Goal: Task Accomplishment & Management: Use online tool/utility

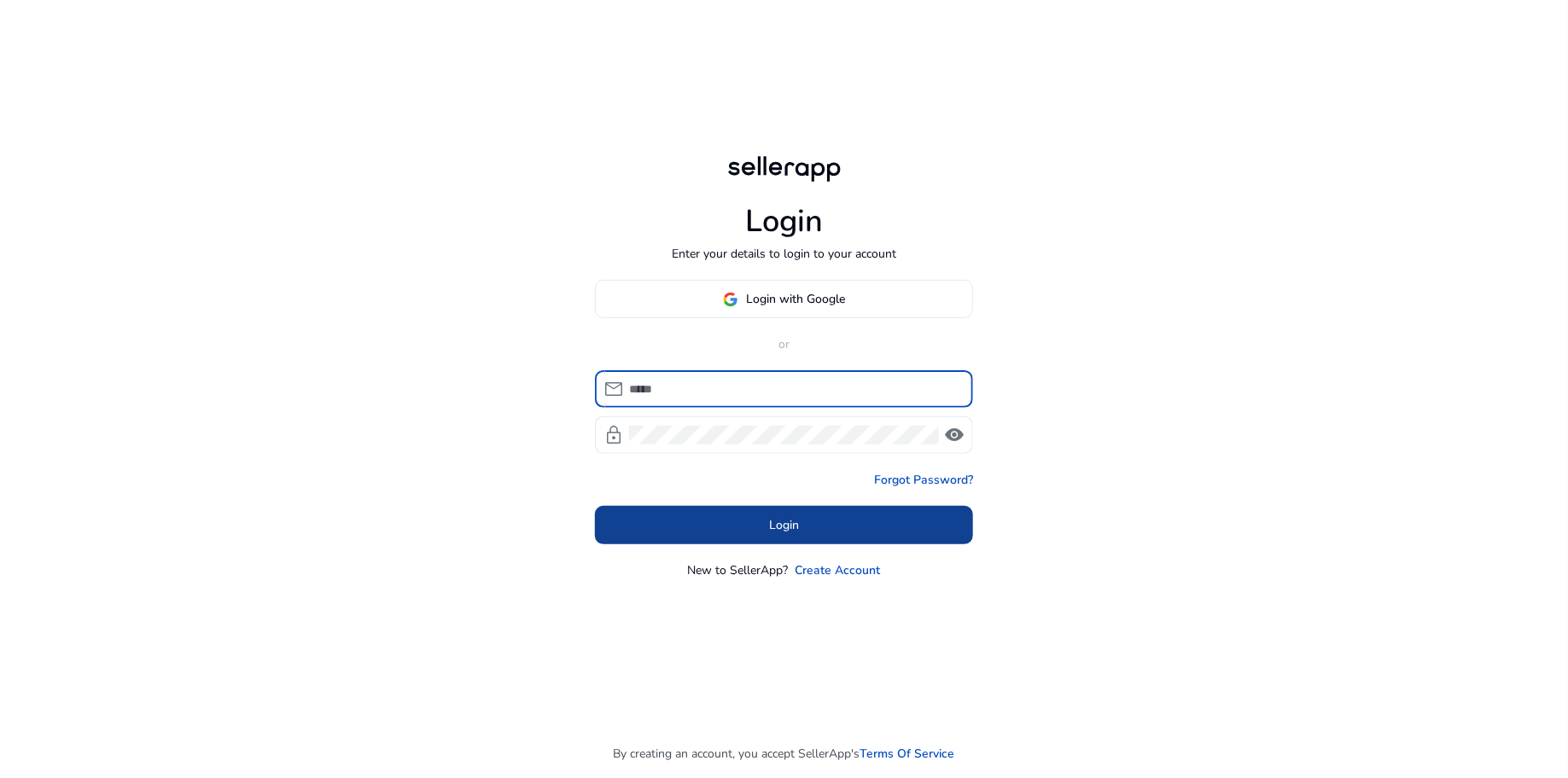
type input "**********"
click at [748, 529] on body "**********" at bounding box center [784, 389] width 1568 height 778
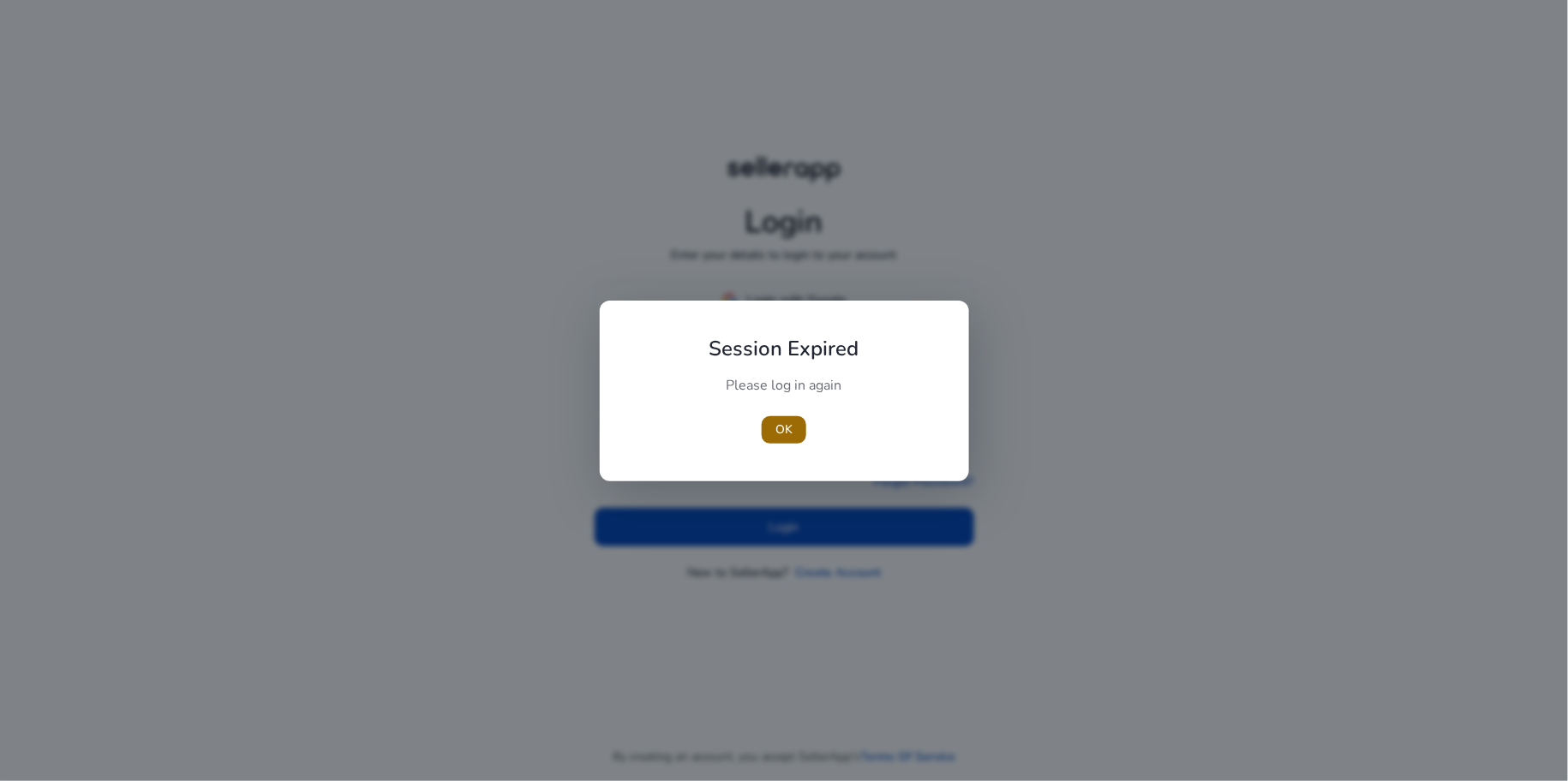
click at [779, 442] on span "button" at bounding box center [784, 429] width 45 height 41
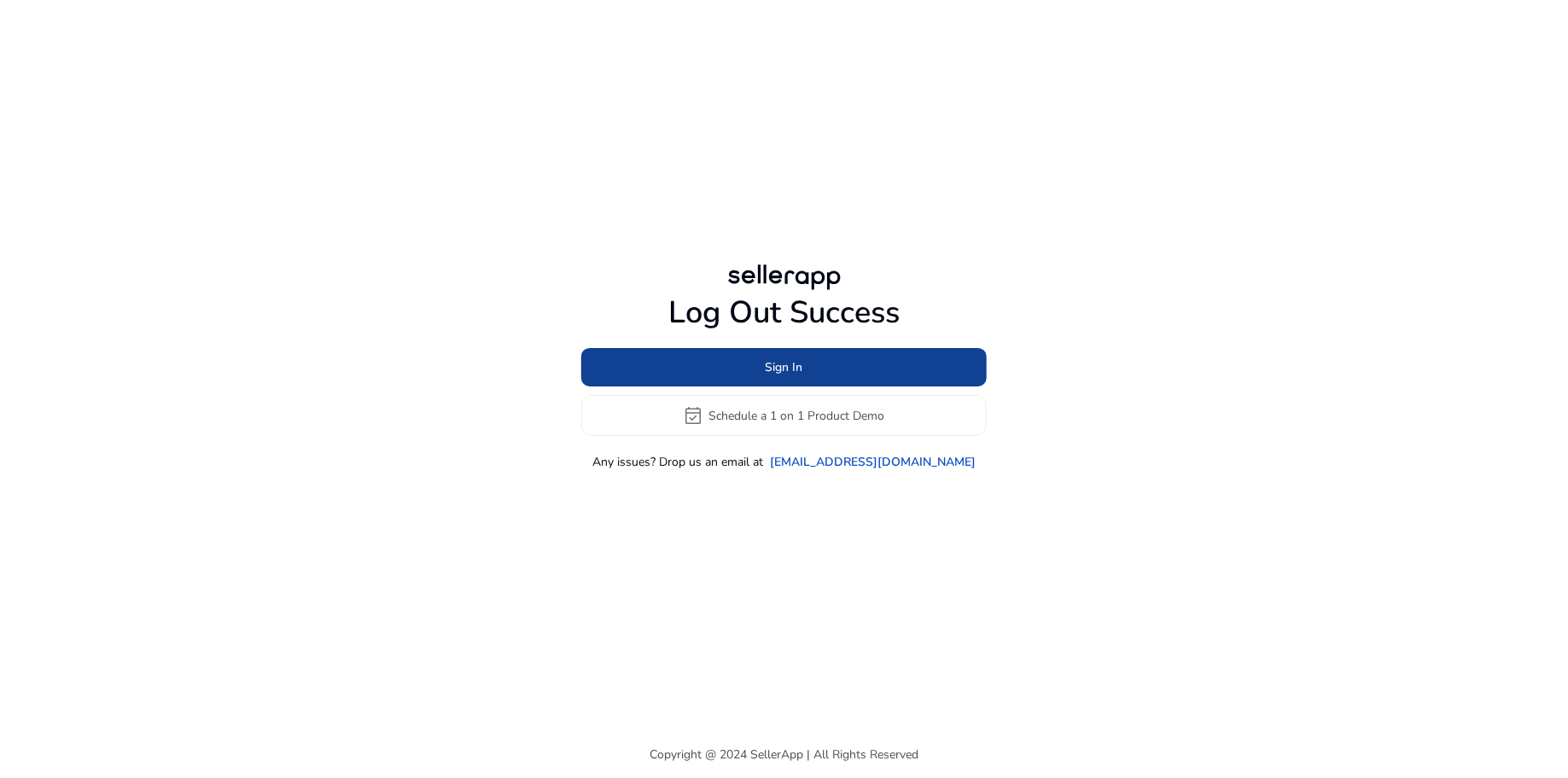
click at [763, 368] on span at bounding box center [784, 367] width 406 height 41
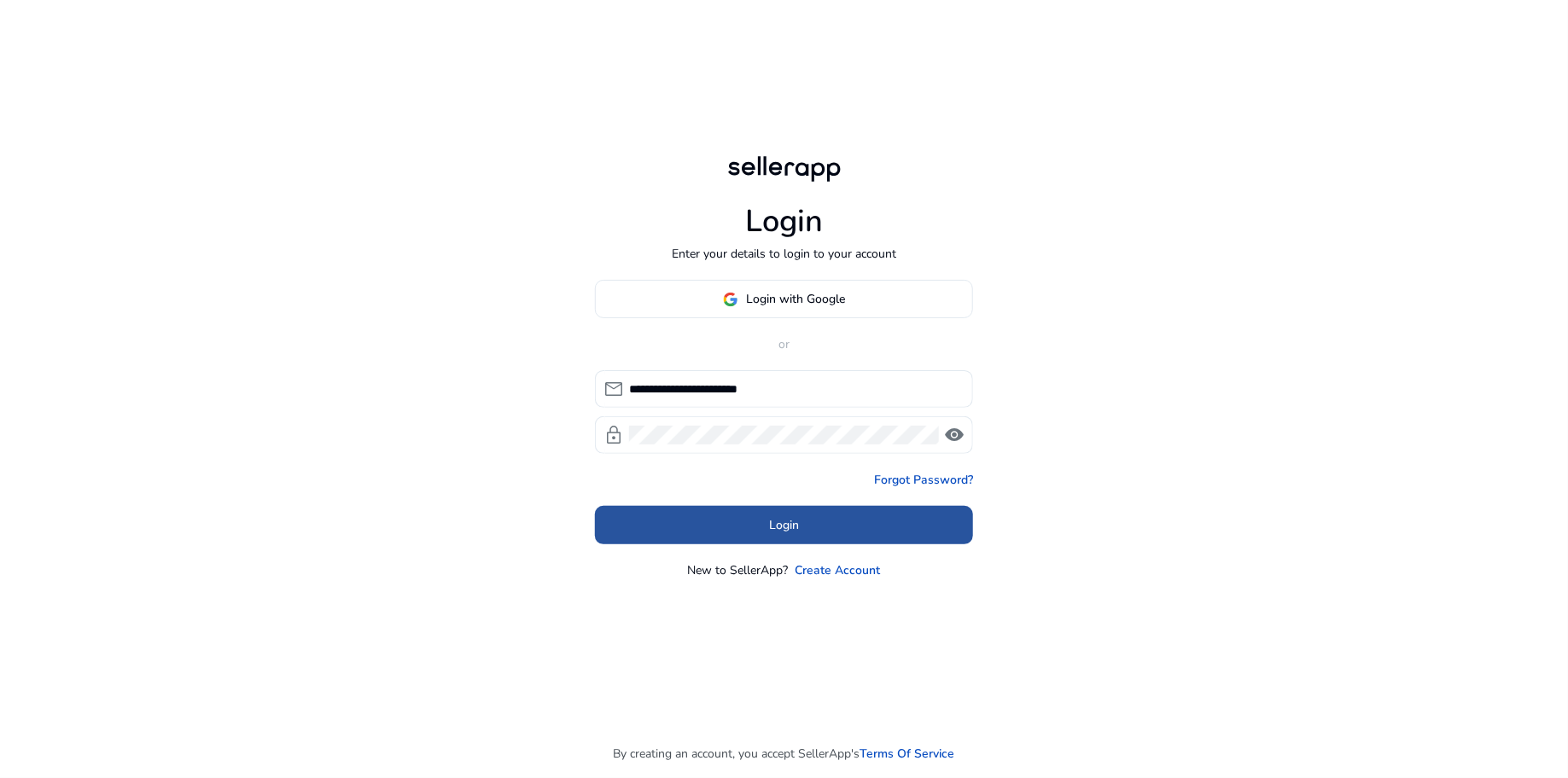
click at [789, 524] on span "Login" at bounding box center [784, 526] width 30 height 18
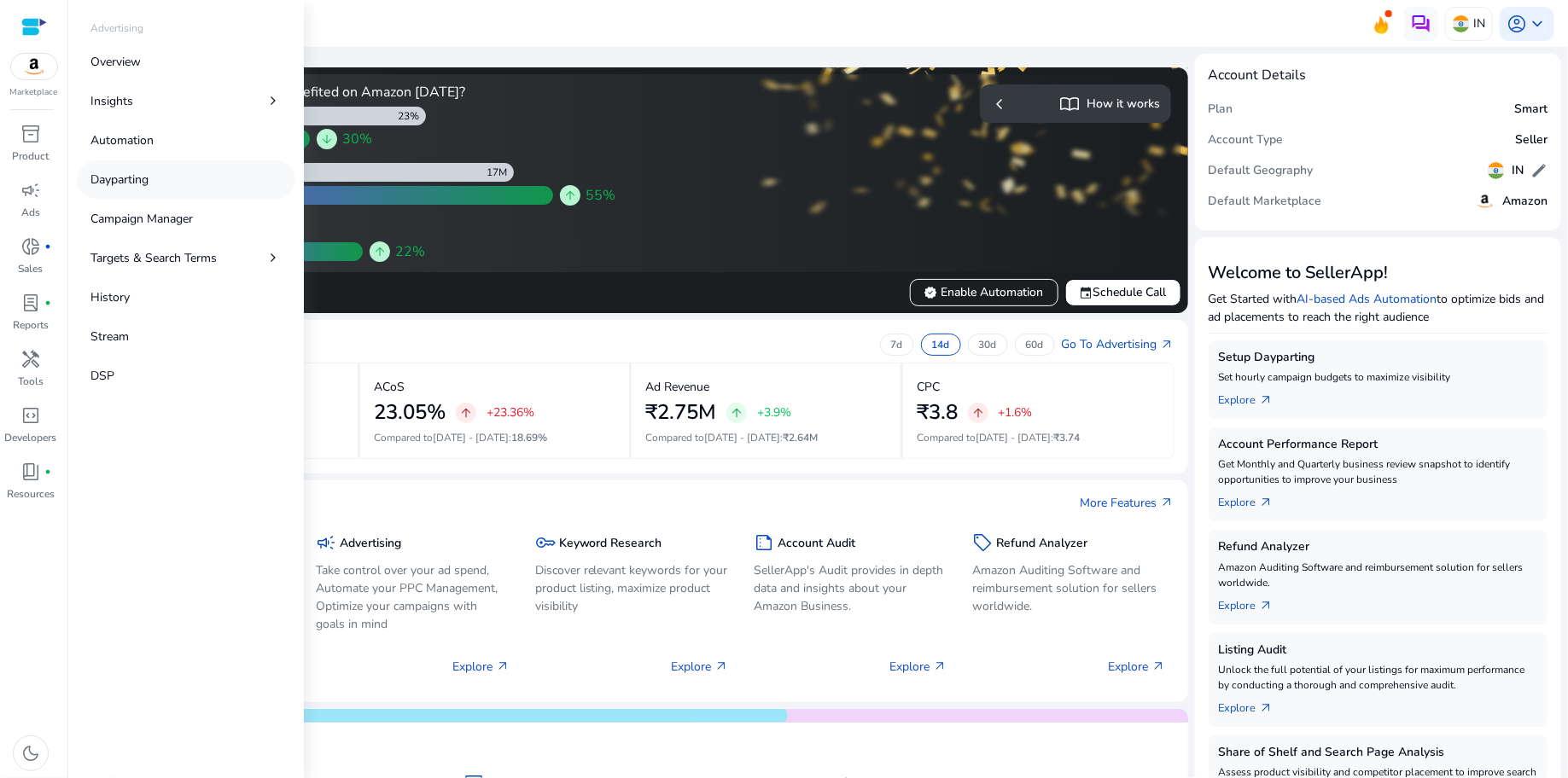
click at [138, 187] on p "Dayparting" at bounding box center [119, 179] width 58 height 18
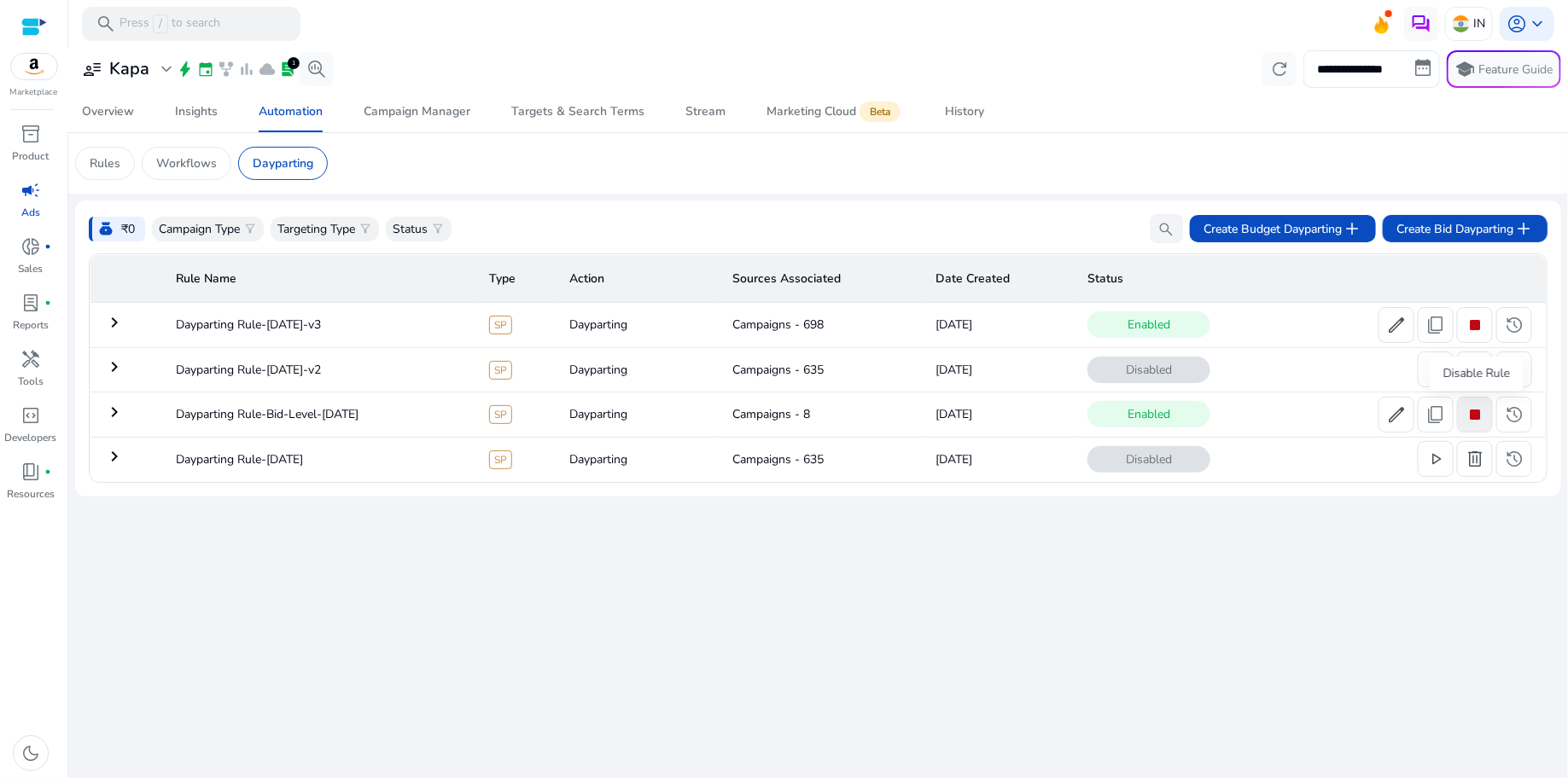
click at [1473, 423] on span "stop" at bounding box center [1475, 415] width 21 height 21
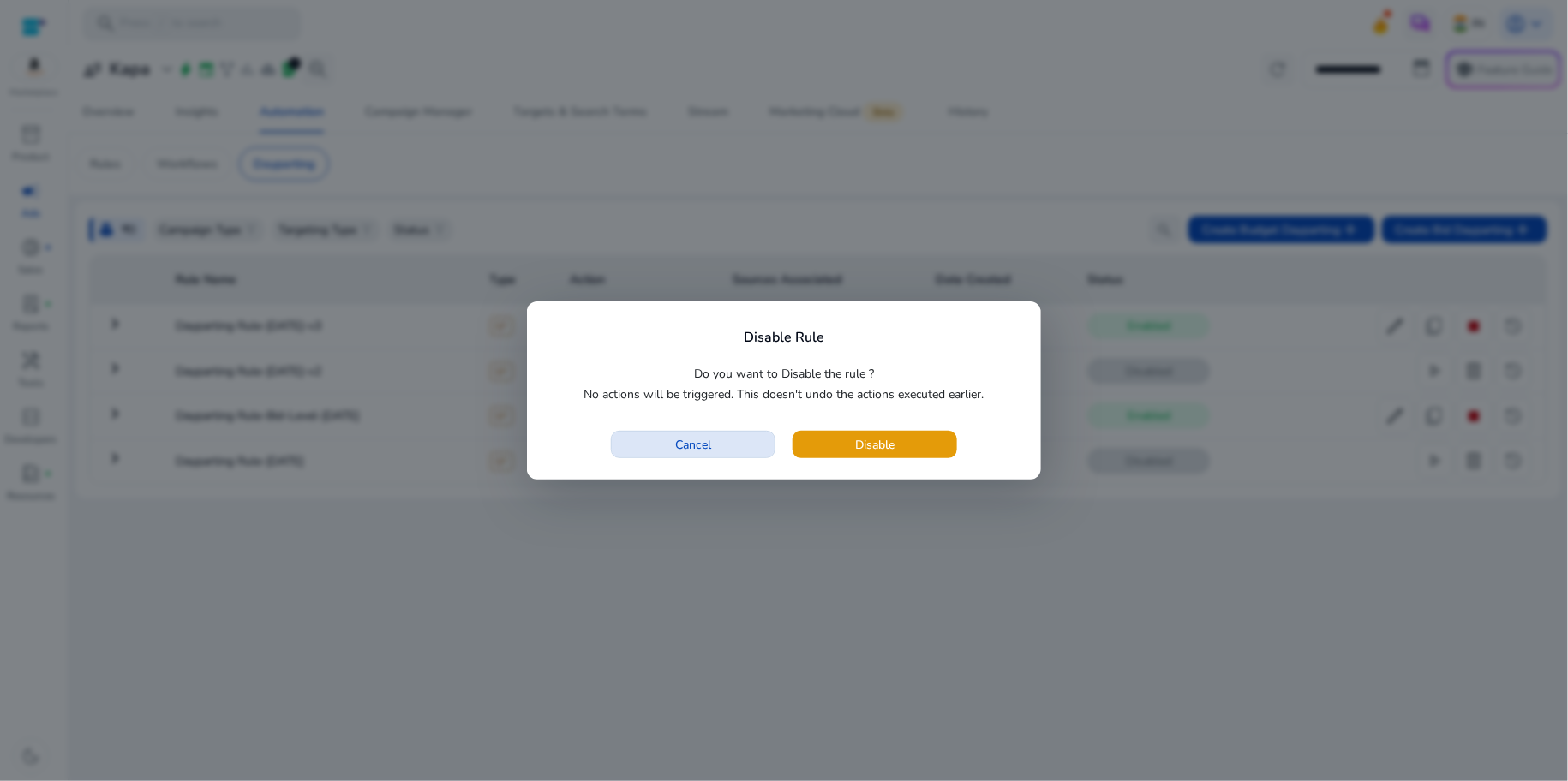
click at [686, 451] on span "Cancel" at bounding box center [694, 445] width 36 height 18
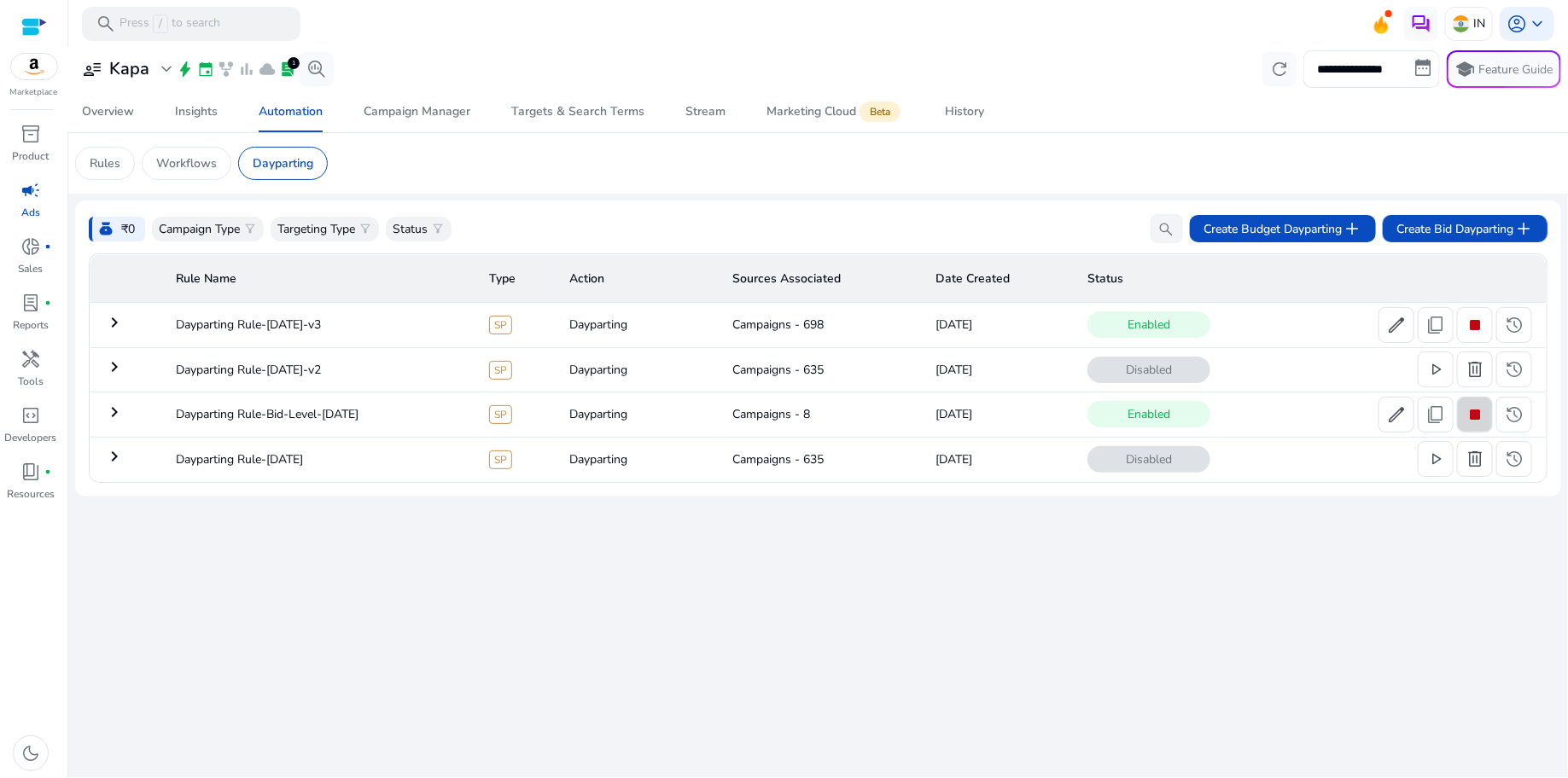
click at [1482, 424] on span "stop" at bounding box center [1475, 415] width 21 height 21
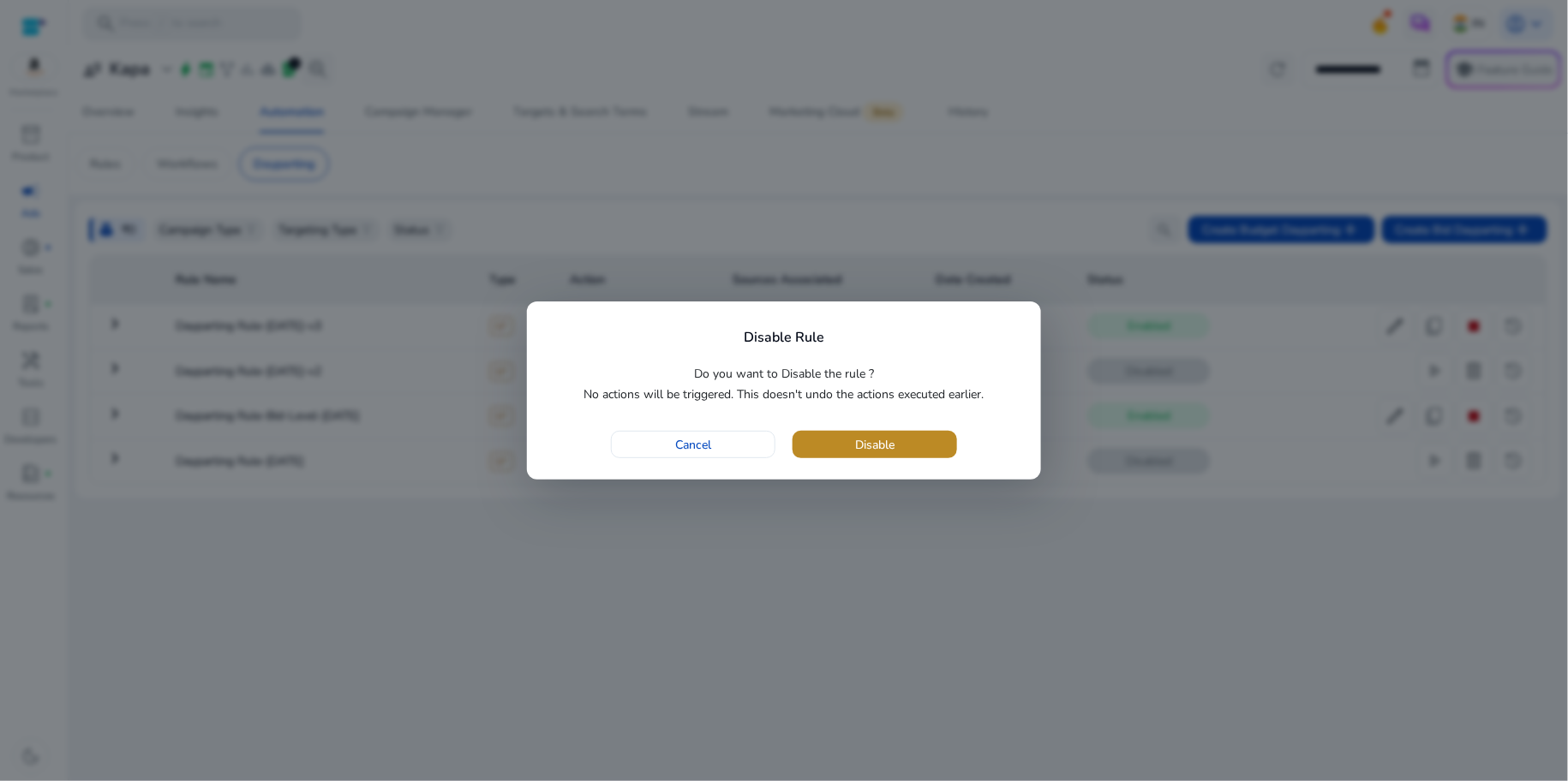
click at [879, 442] on span "Disable" at bounding box center [875, 445] width 40 height 18
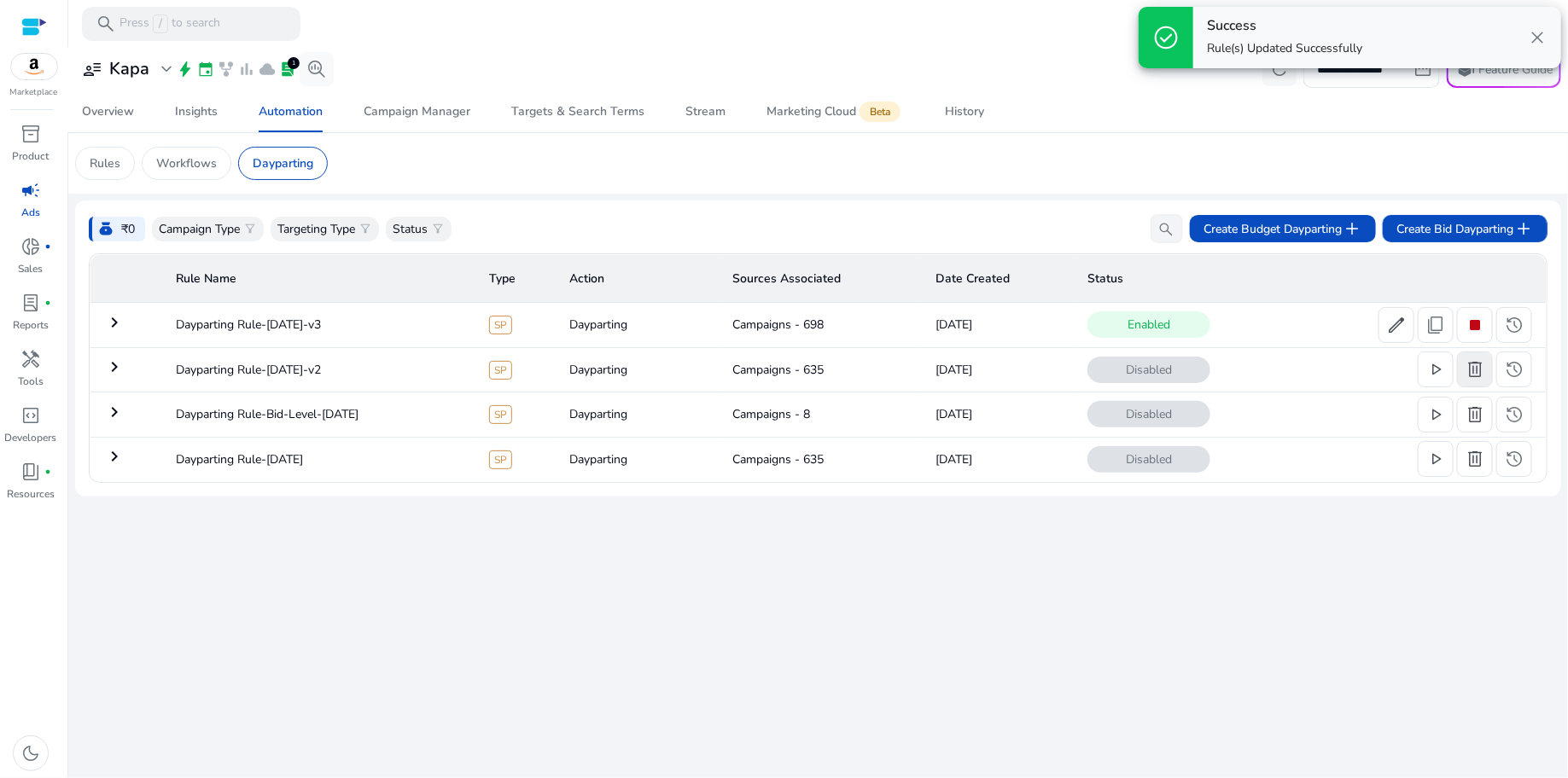
click at [1474, 369] on span "delete" at bounding box center [1475, 369] width 21 height 21
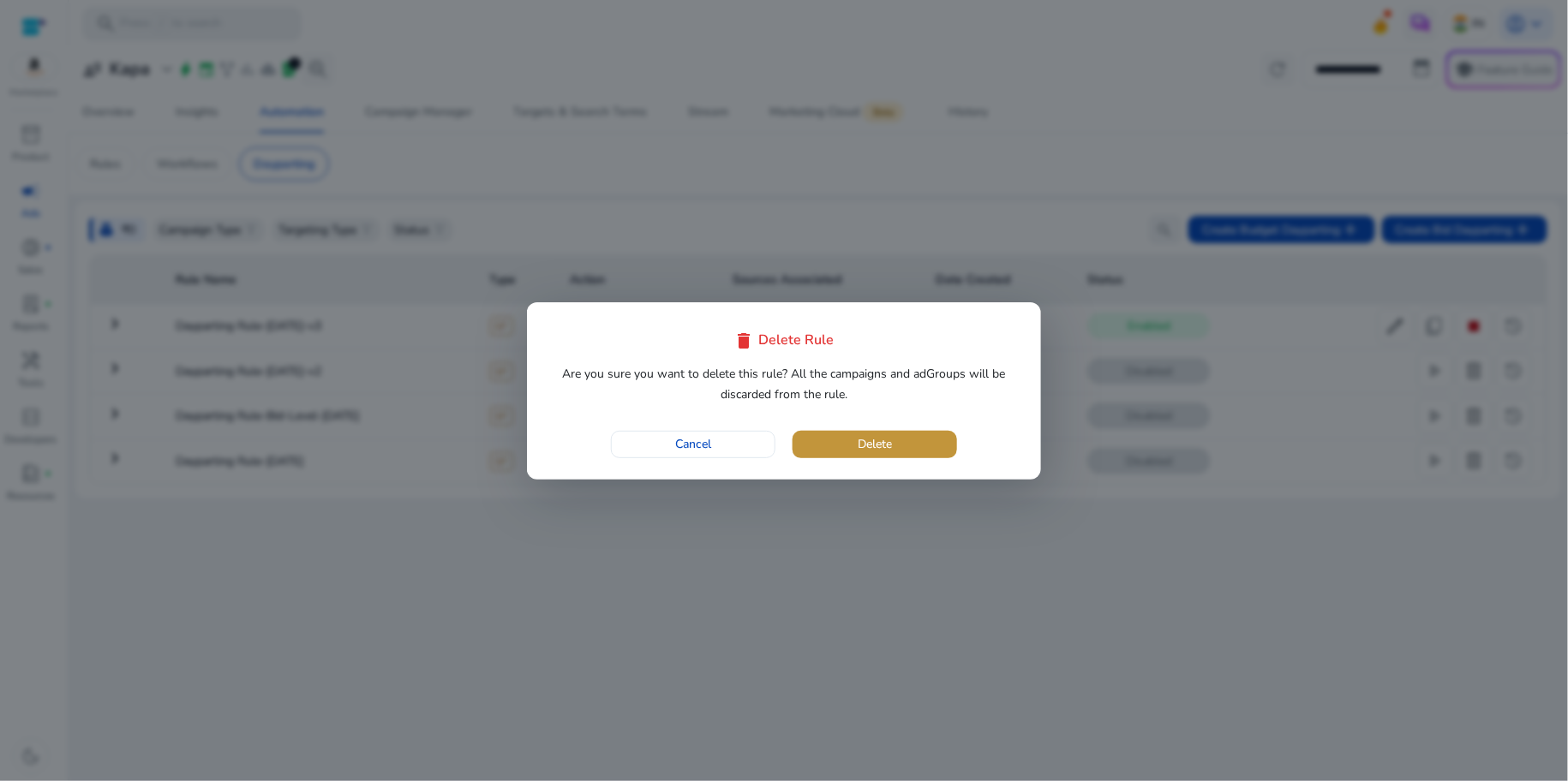
click at [903, 453] on span "button" at bounding box center [875, 444] width 165 height 41
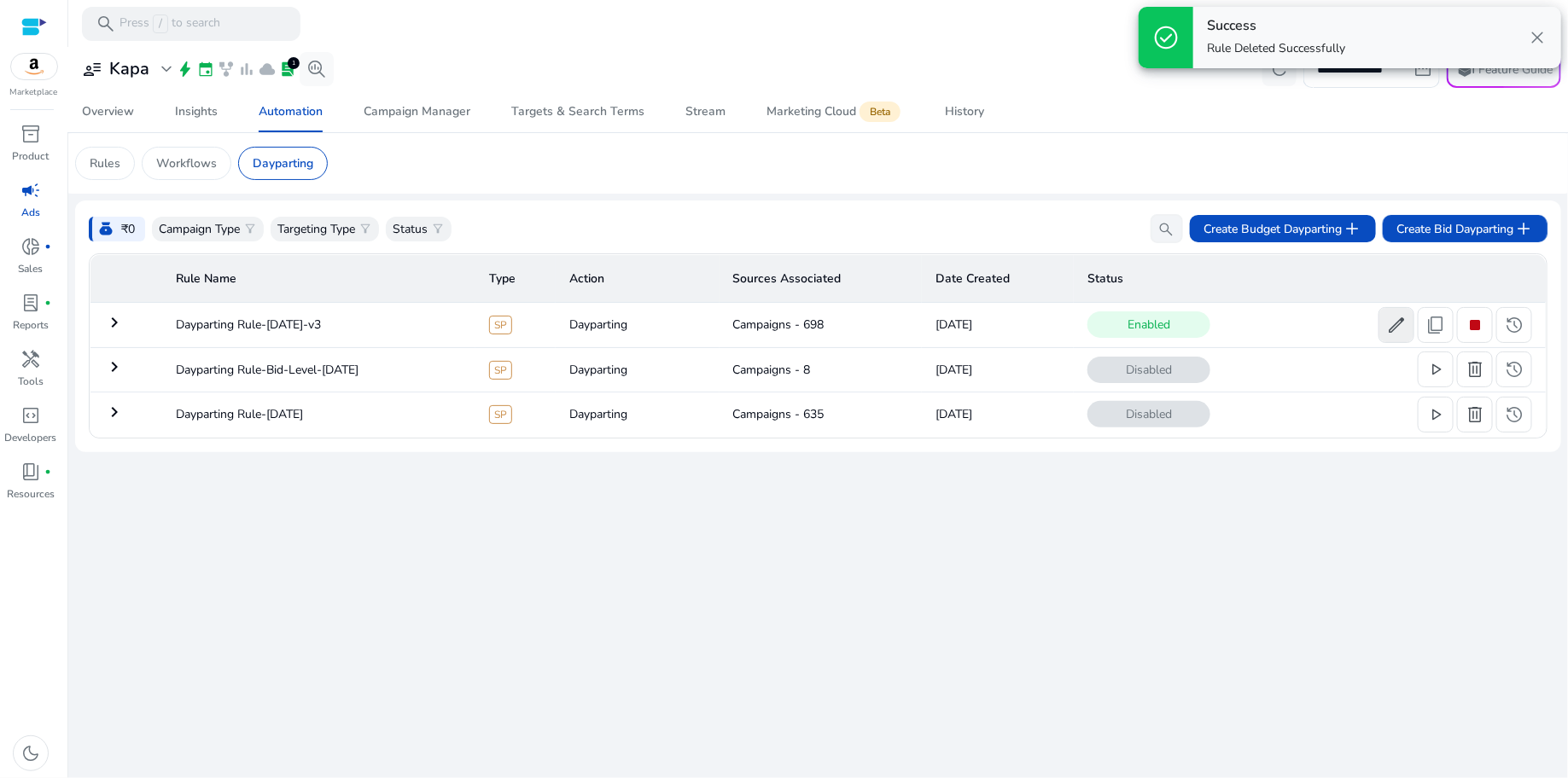
click at [1407, 325] on span "edit" at bounding box center [1396, 325] width 21 height 21
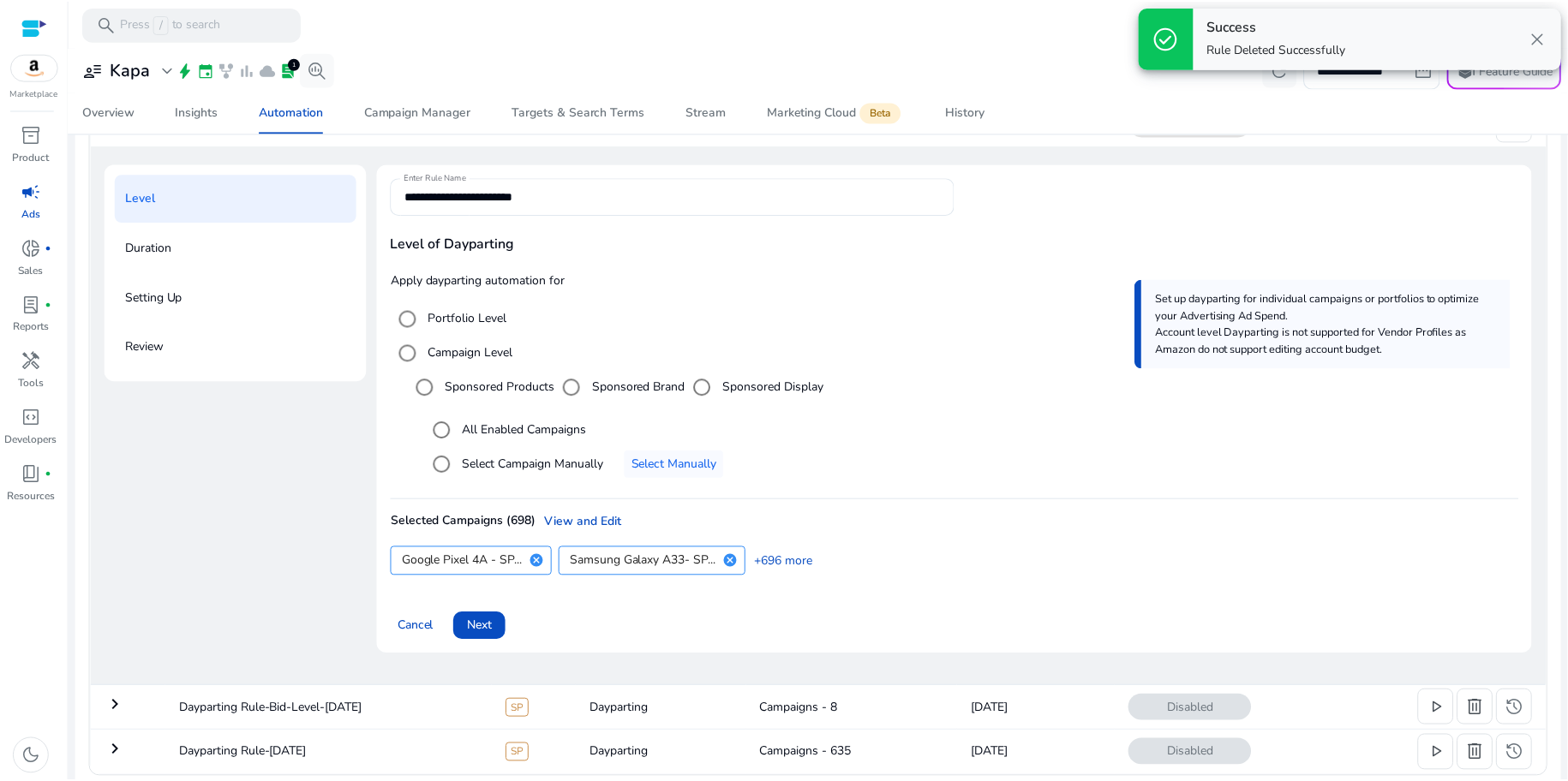
scroll to position [211, 0]
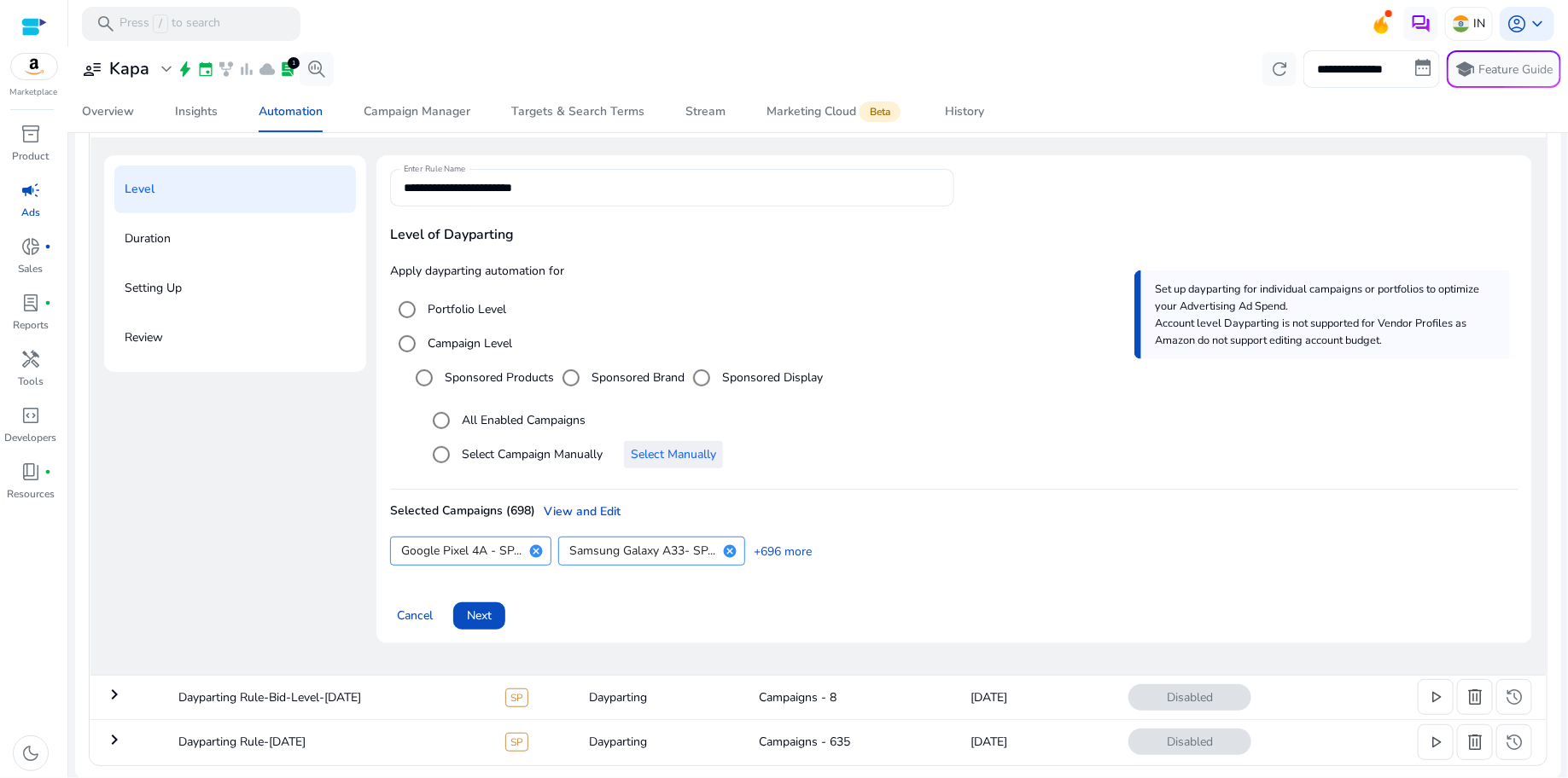
click at [662, 458] on span "Select Manually" at bounding box center [673, 454] width 85 height 18
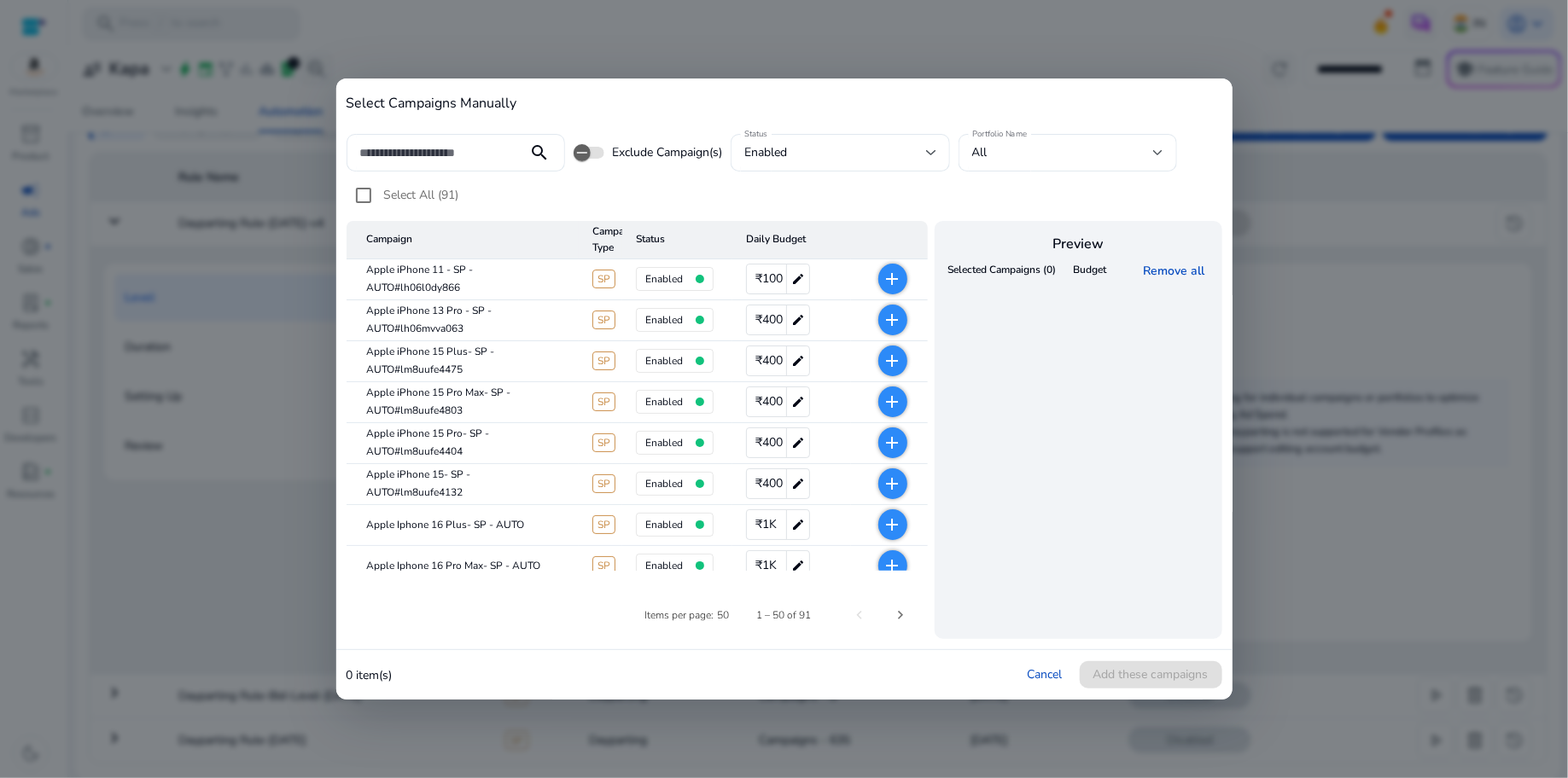
scroll to position [101, 0]
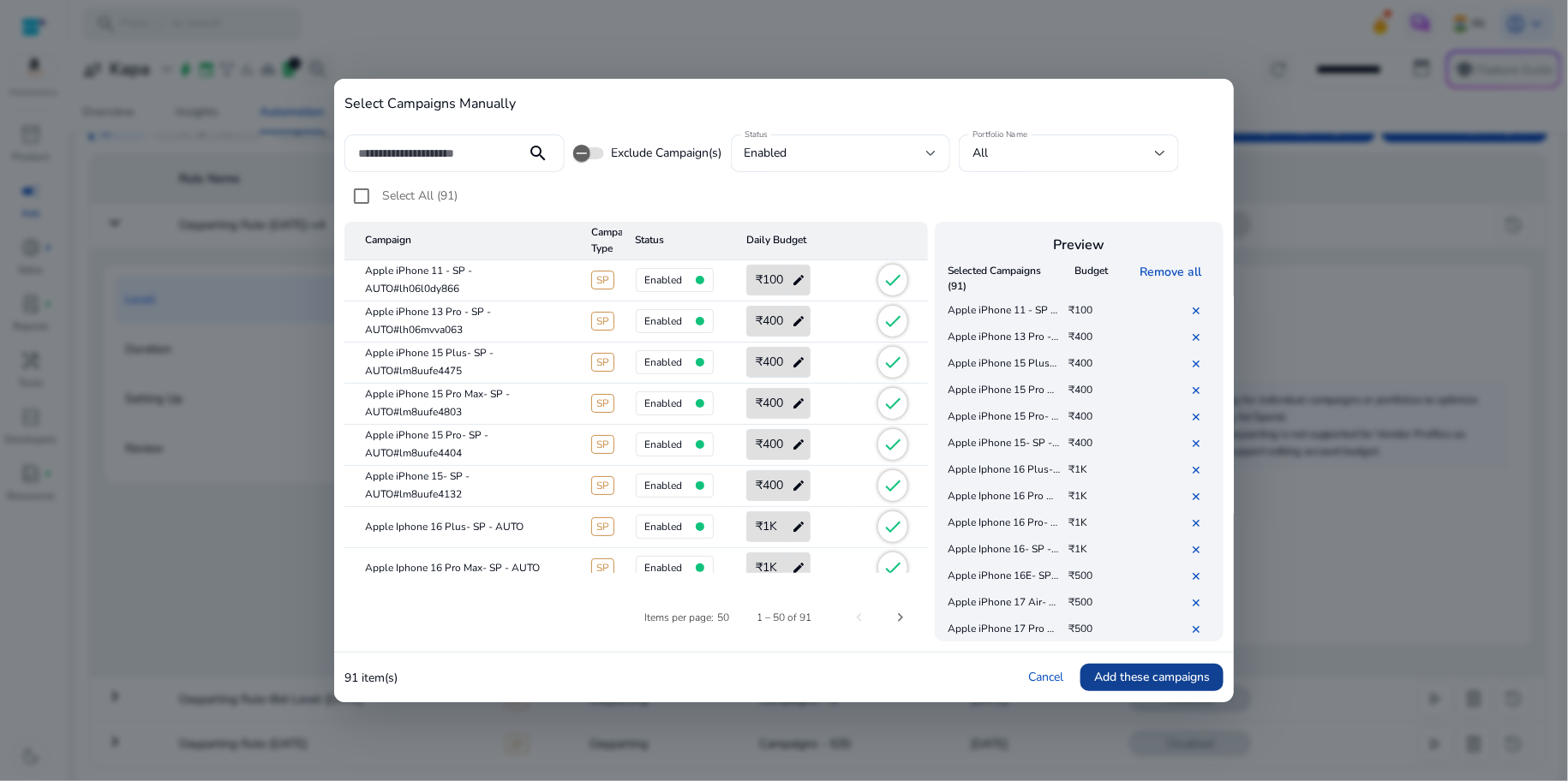
click at [1140, 682] on span "Add these campaigns" at bounding box center [1152, 678] width 115 height 18
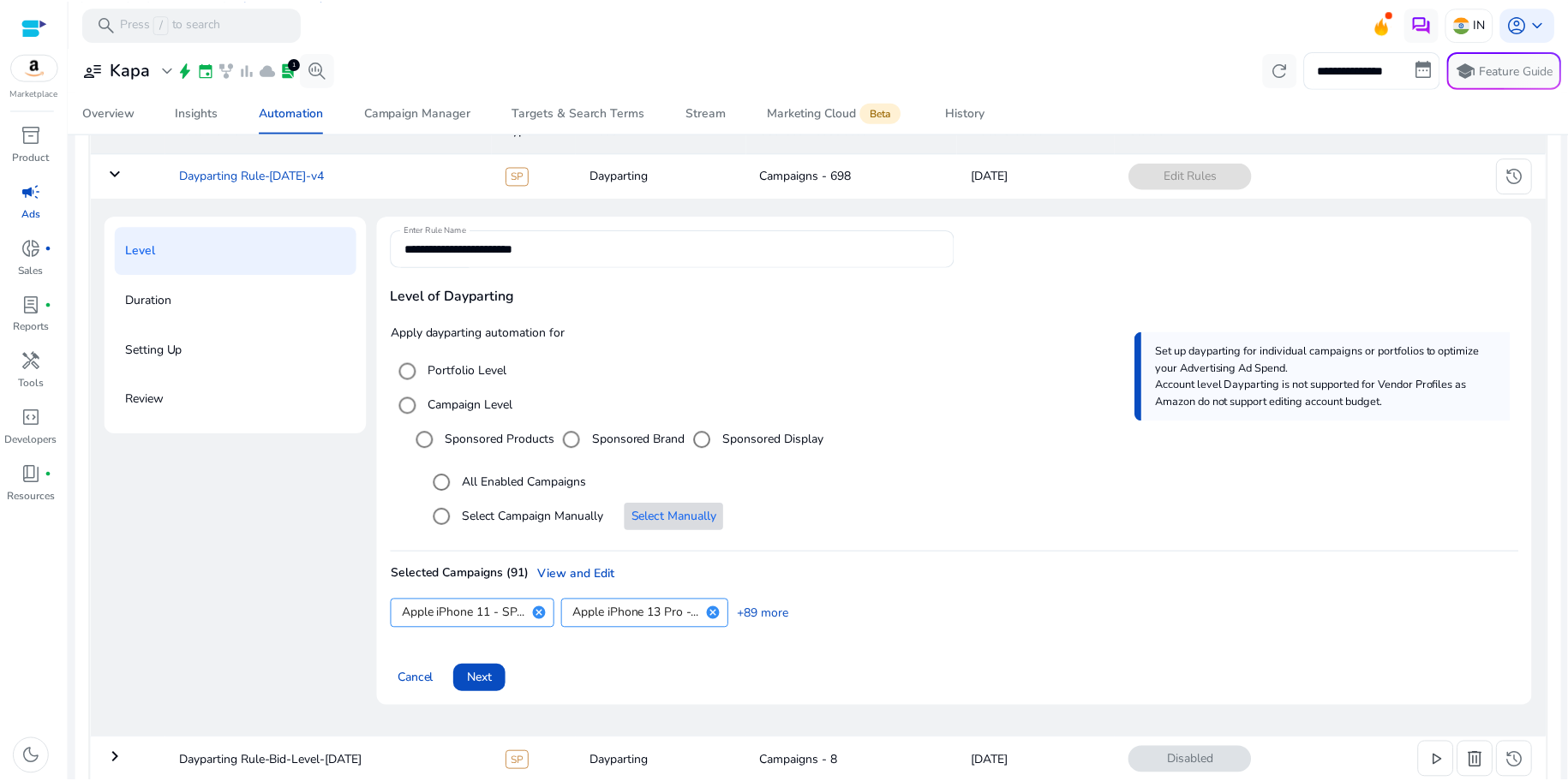
scroll to position [211, 0]
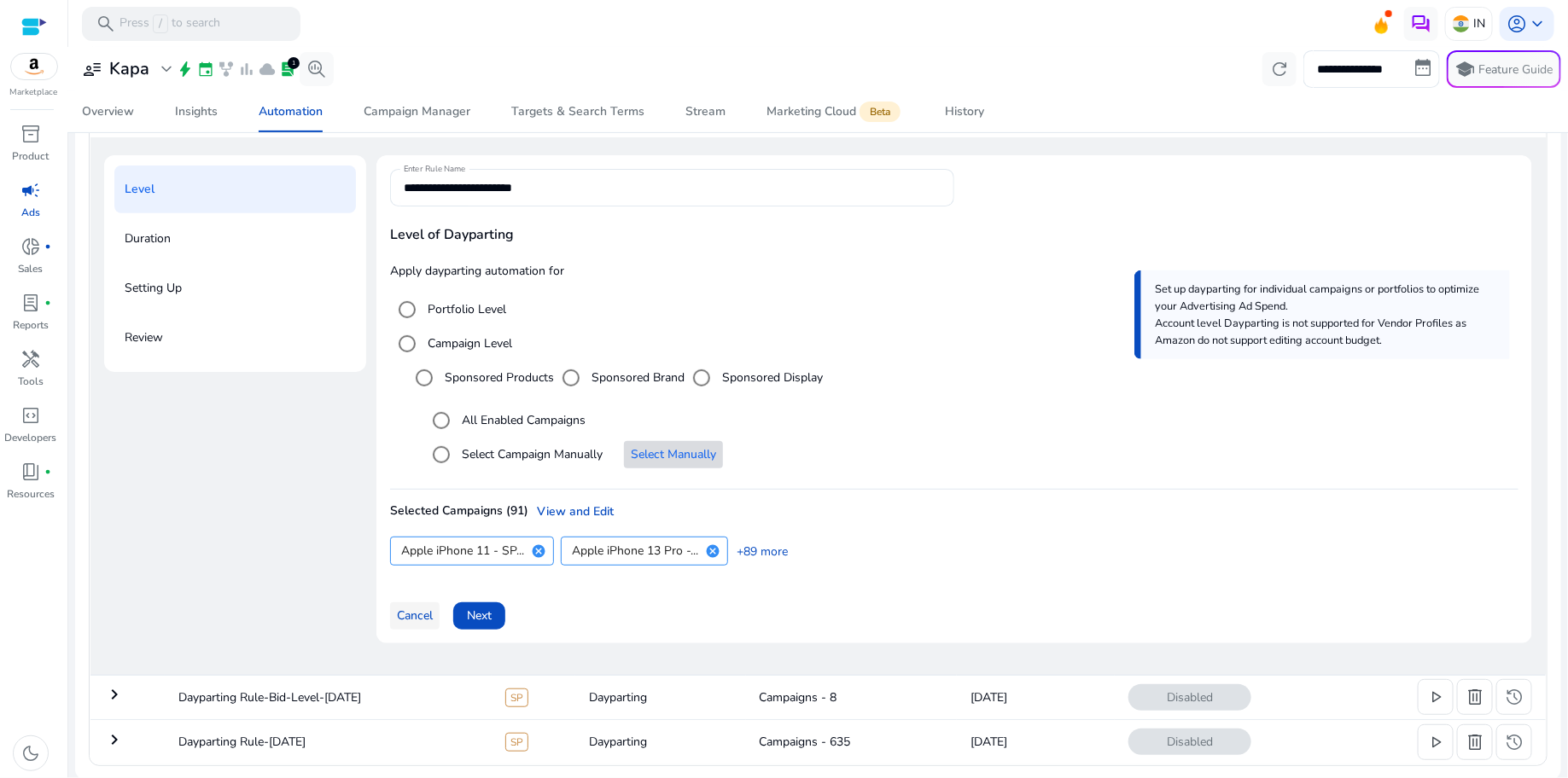
click at [416, 628] on span at bounding box center [415, 616] width 49 height 41
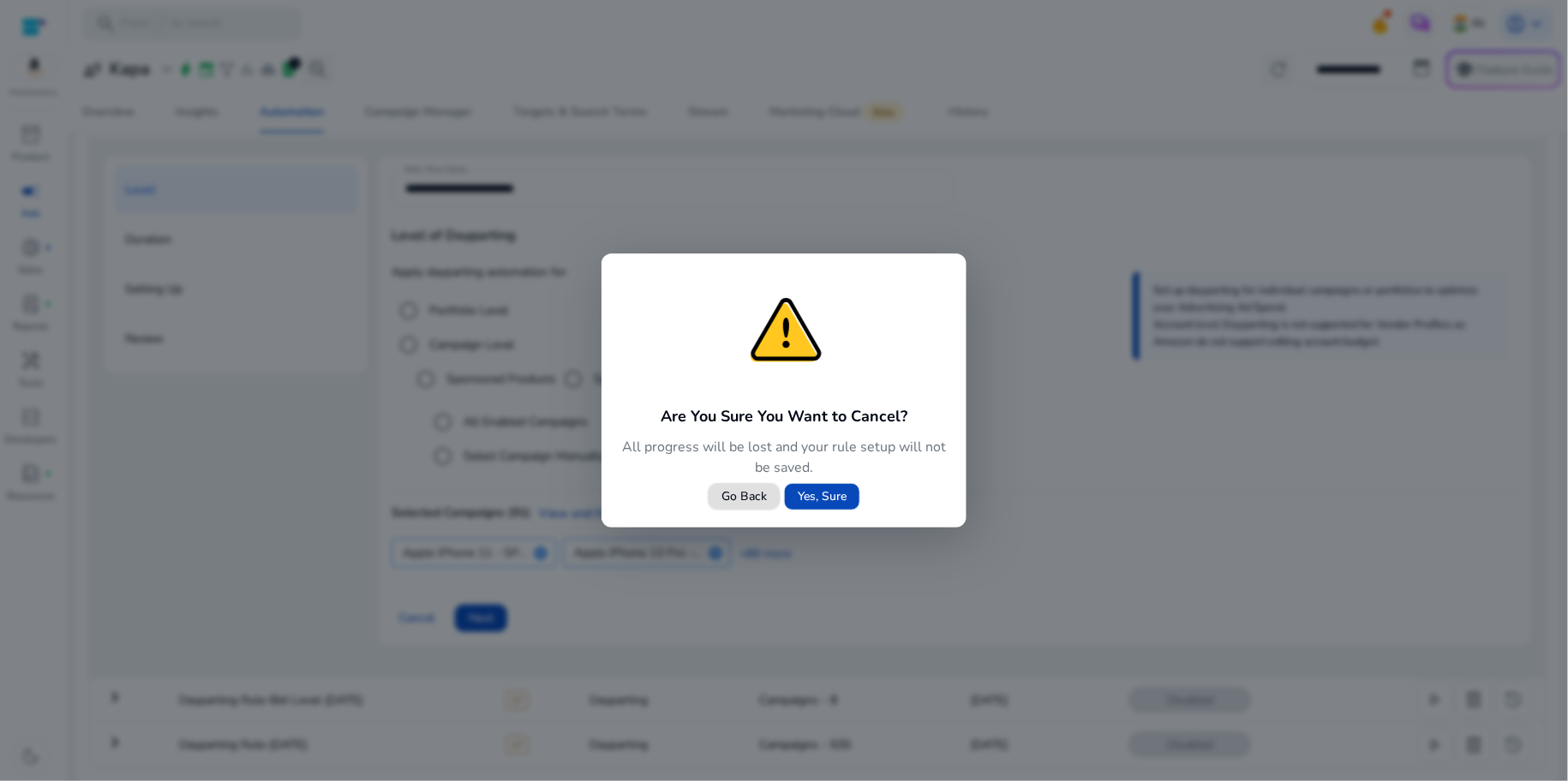
click at [815, 503] on span "Yes, Sure" at bounding box center [822, 497] width 49 height 18
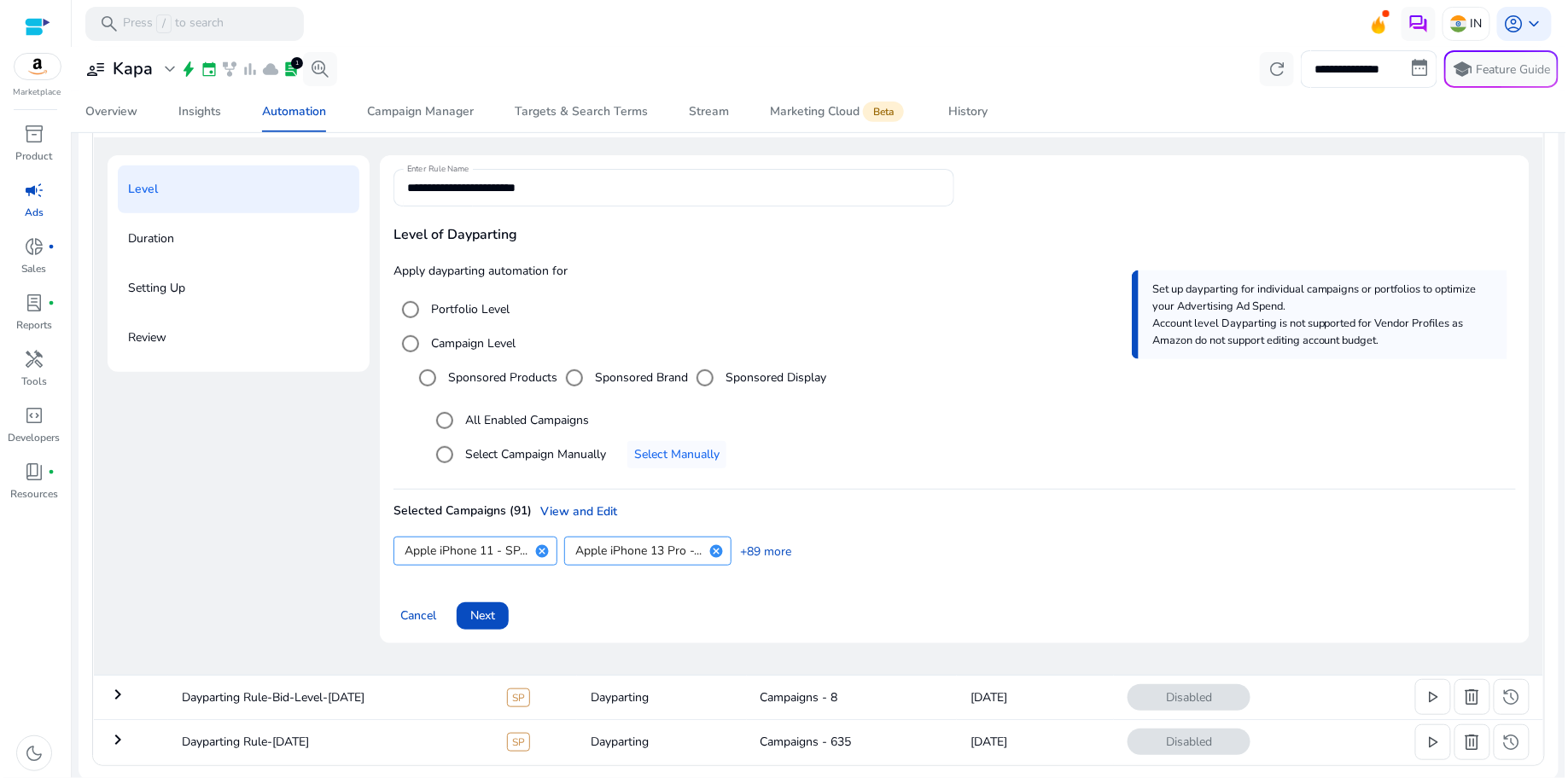
scroll to position [0, 0]
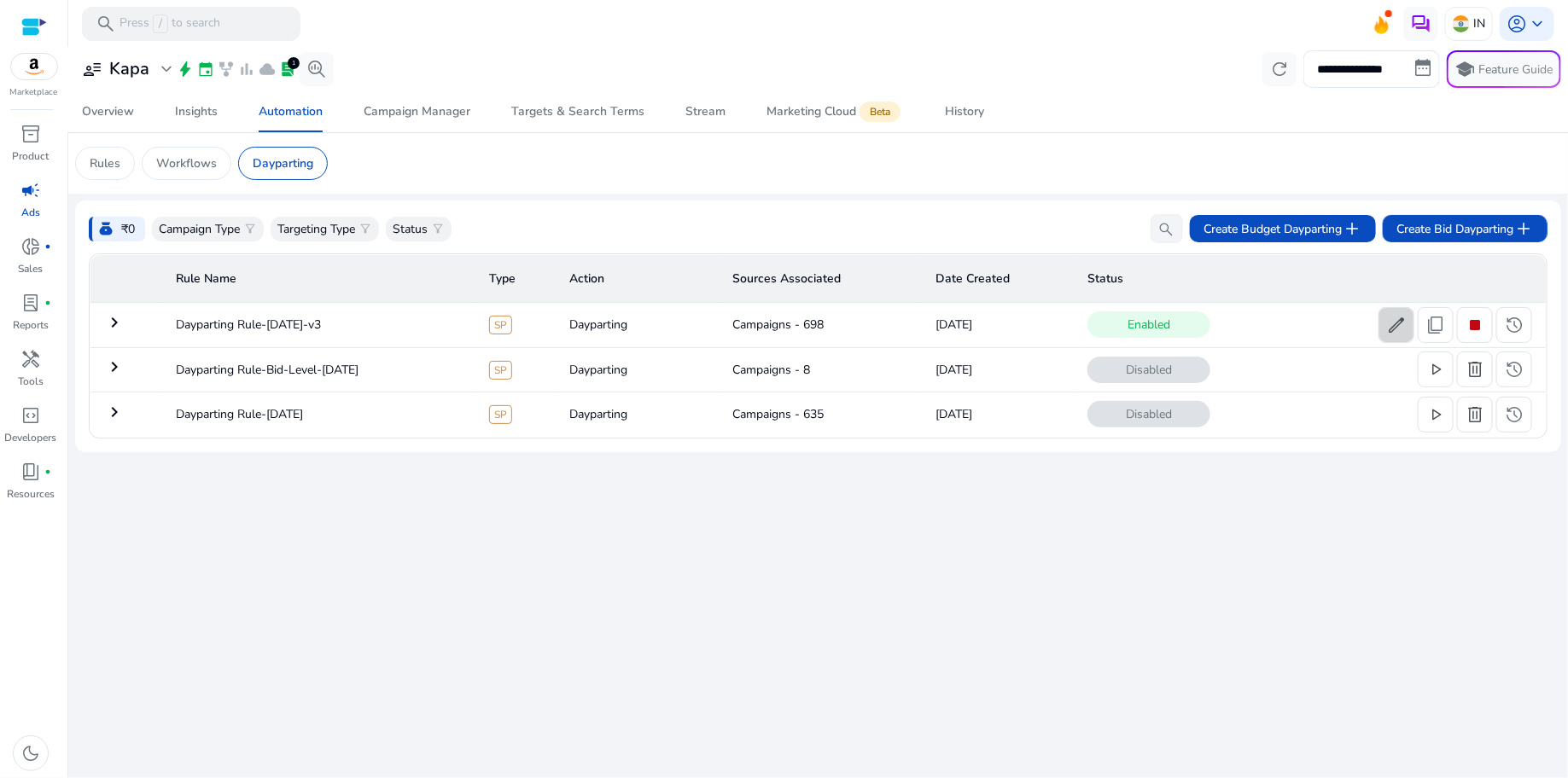
click at [1405, 320] on span "edit" at bounding box center [1396, 325] width 21 height 21
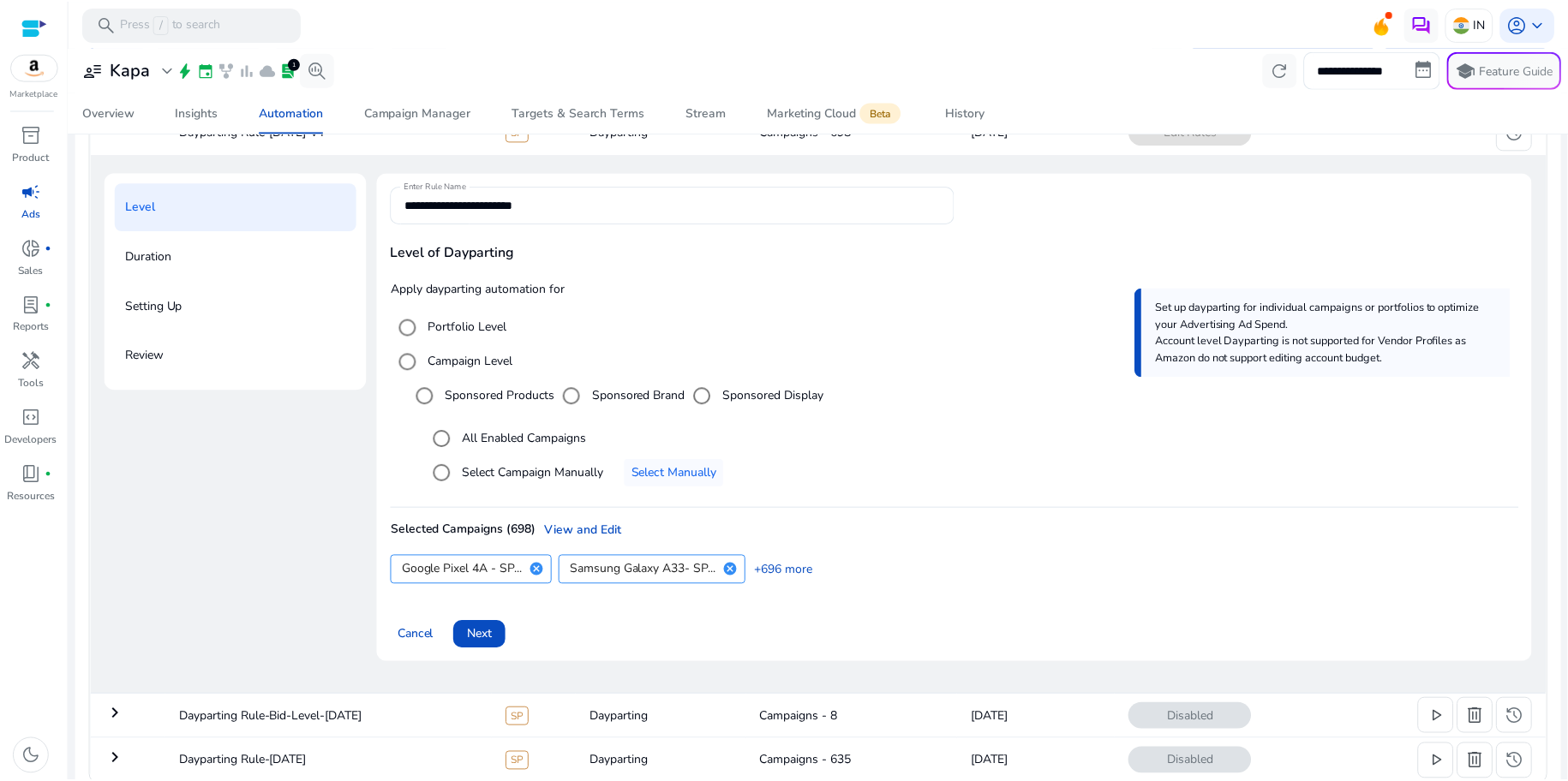
scroll to position [211, 0]
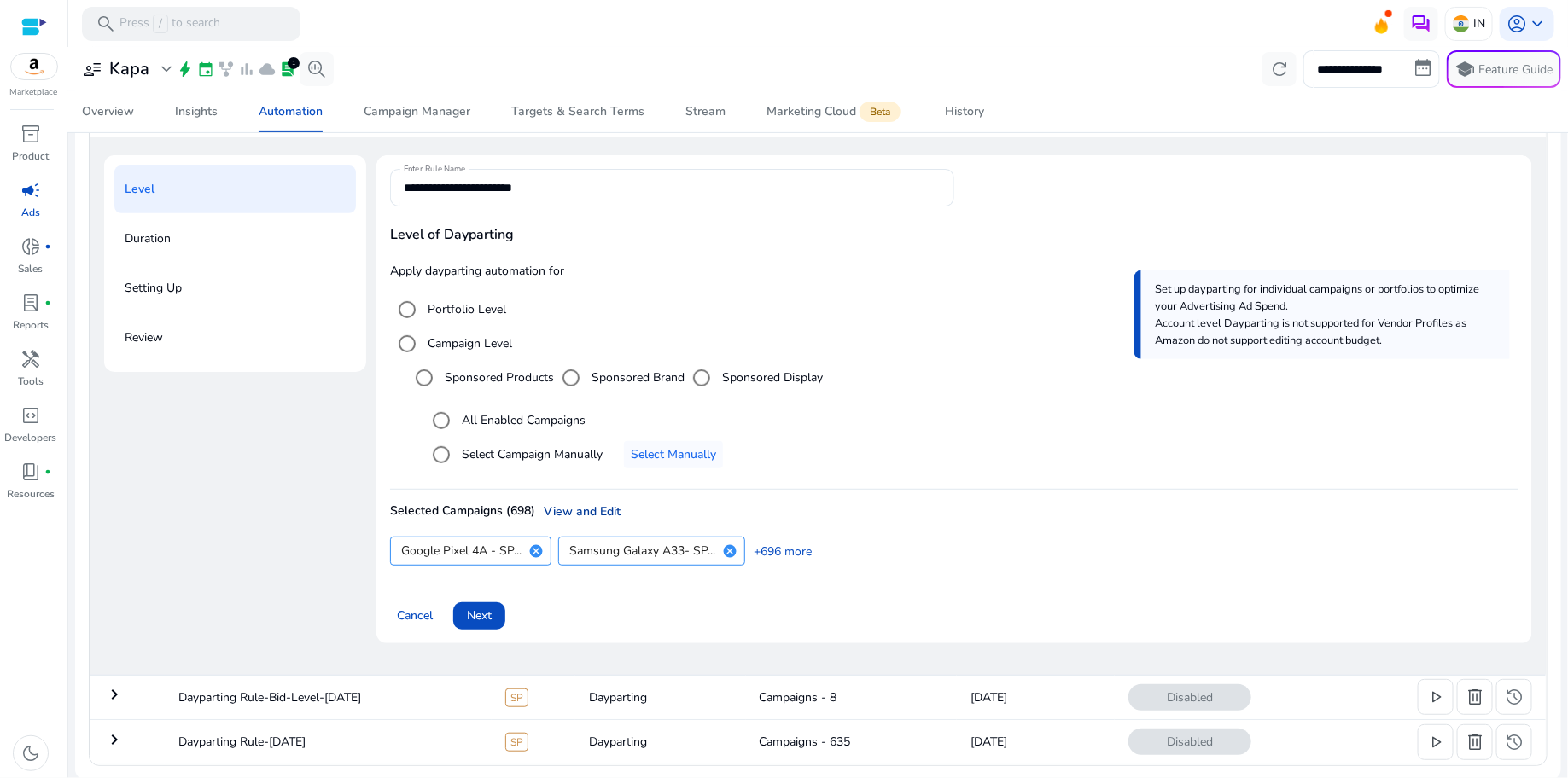
click at [584, 511] on link "View and Edit" at bounding box center [578, 512] width 85 height 18
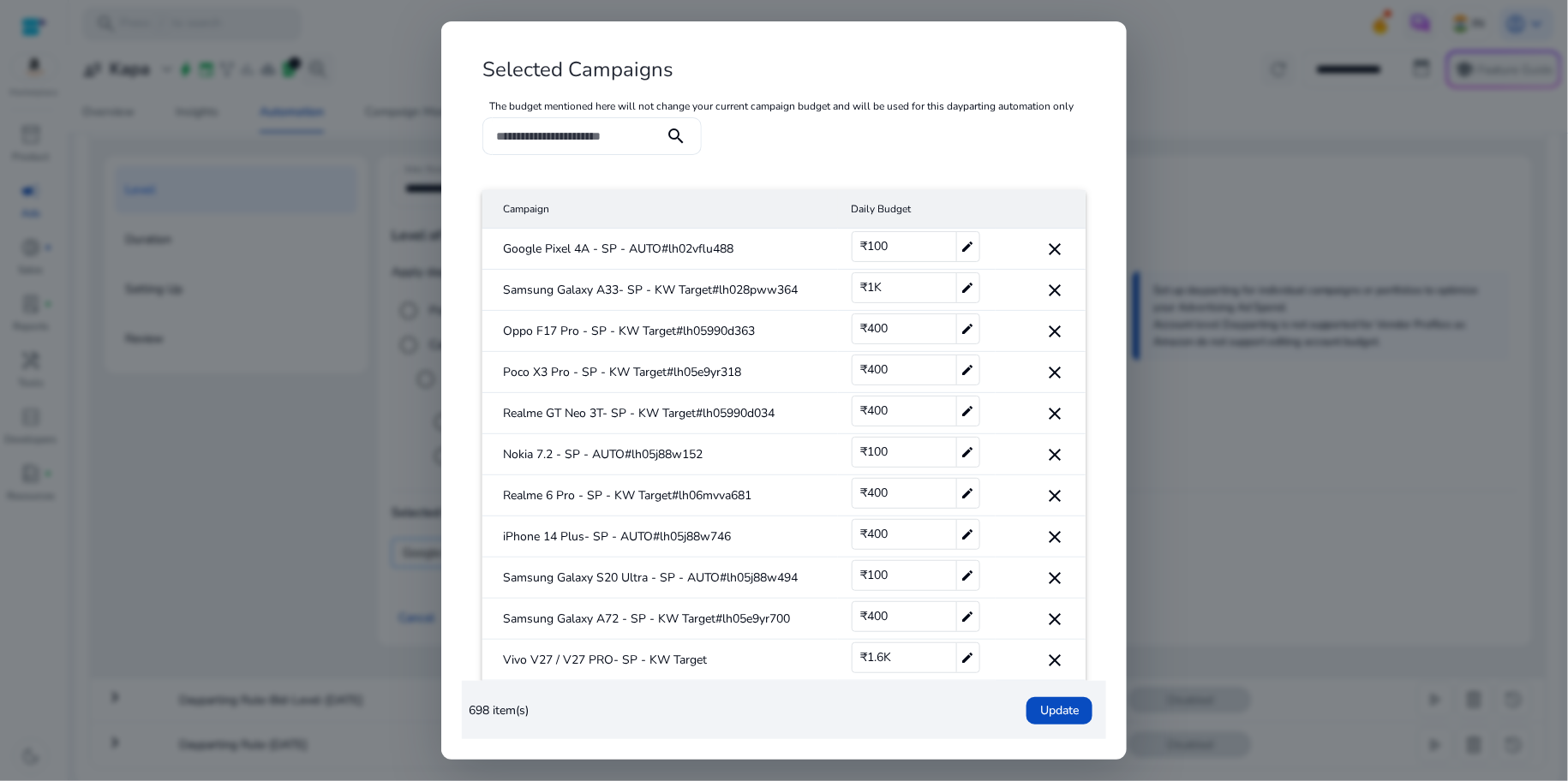
click at [1243, 109] on div at bounding box center [784, 390] width 1568 height 781
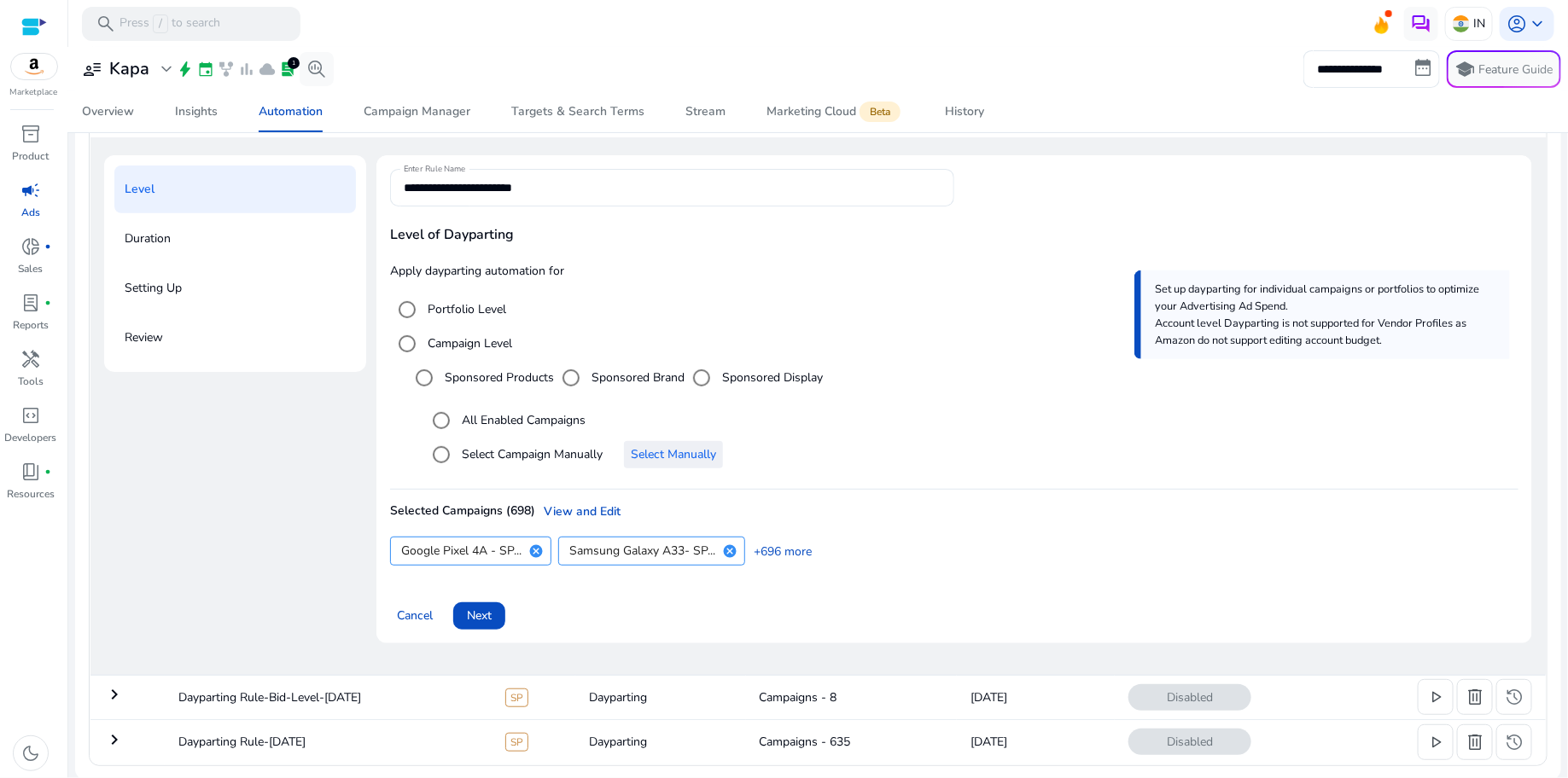
click at [682, 456] on span "Select Manually" at bounding box center [673, 454] width 85 height 18
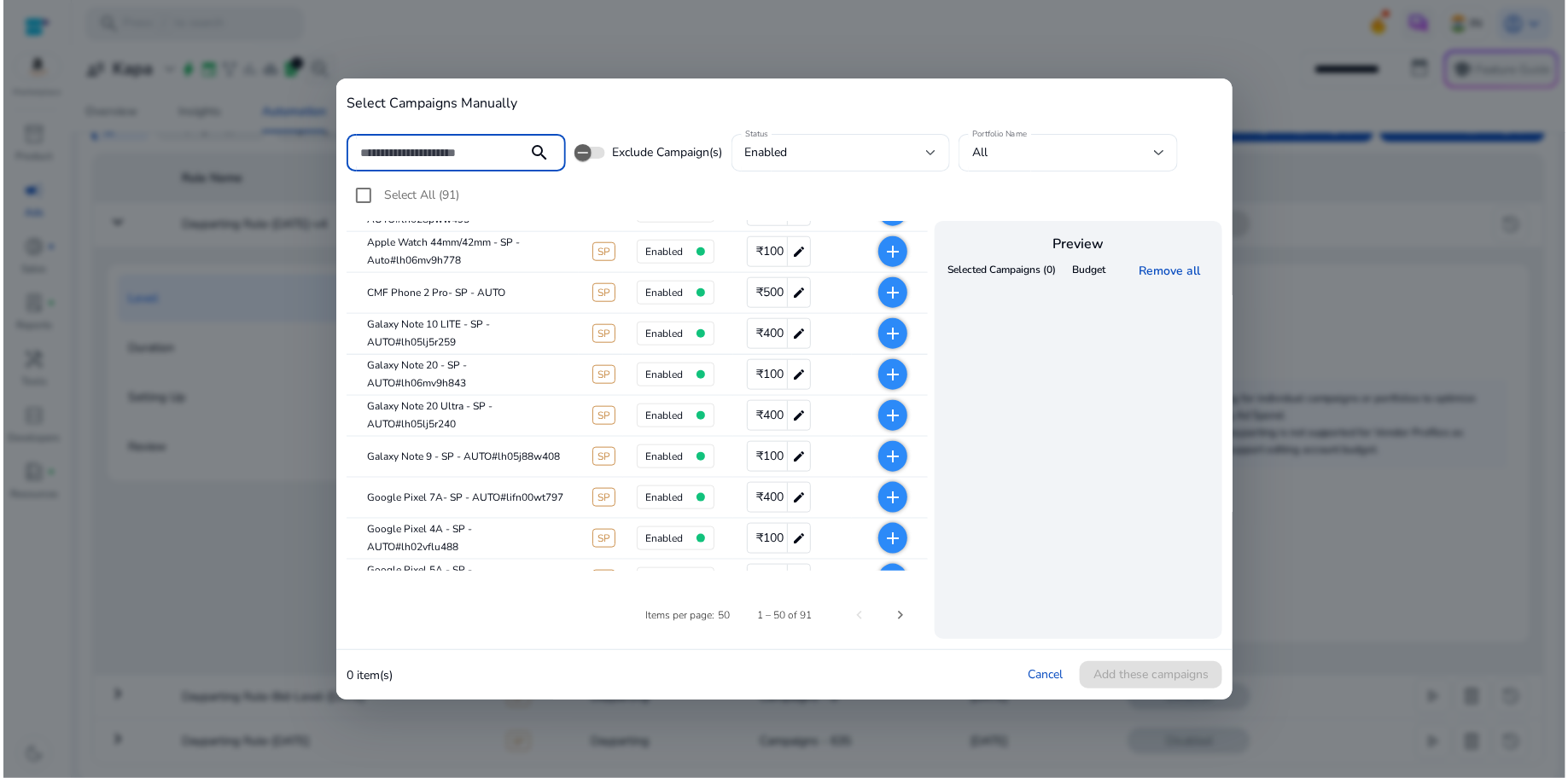
scroll to position [0, 0]
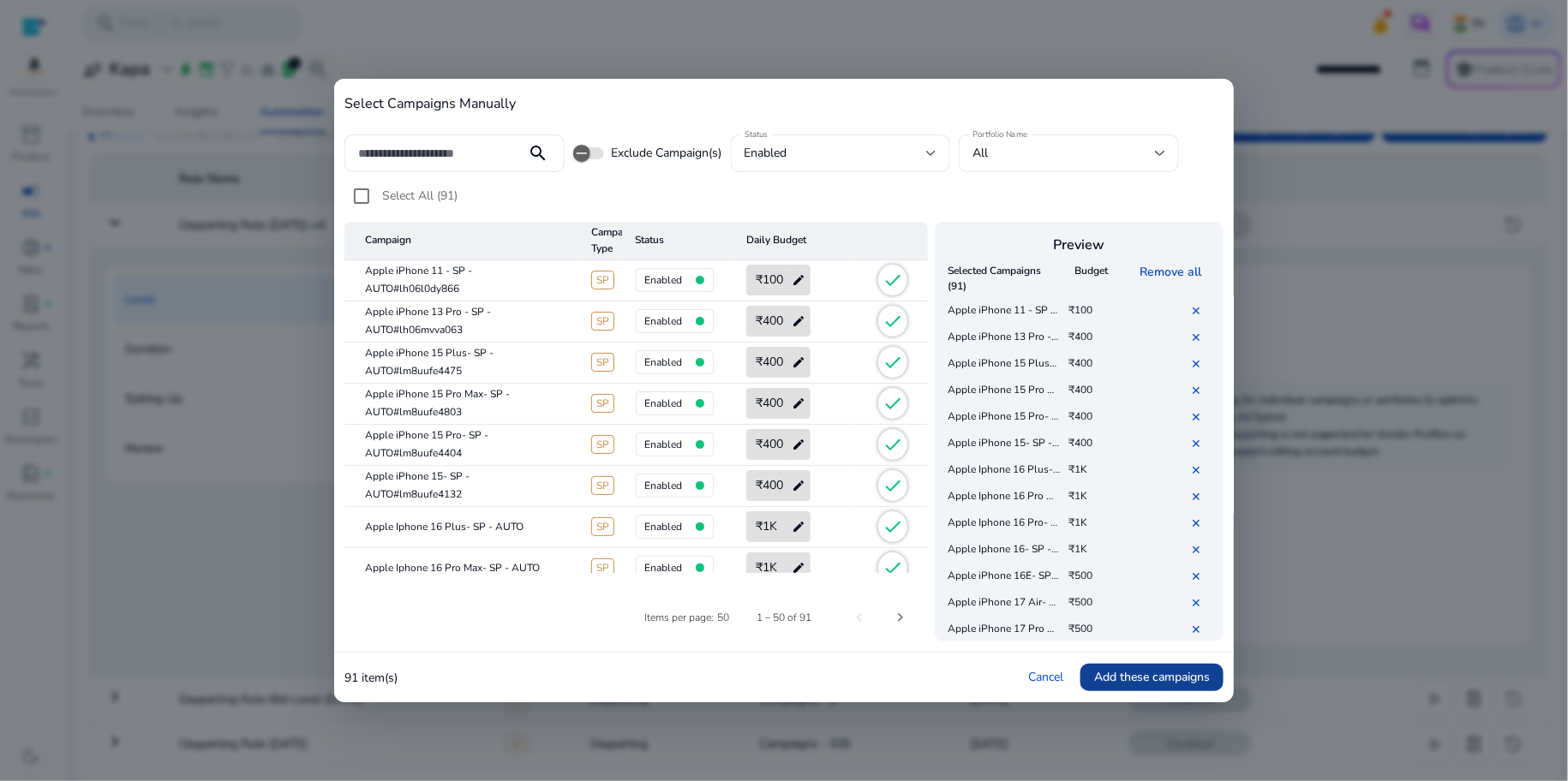
click at [1178, 683] on span "Add these campaigns" at bounding box center [1152, 678] width 115 height 18
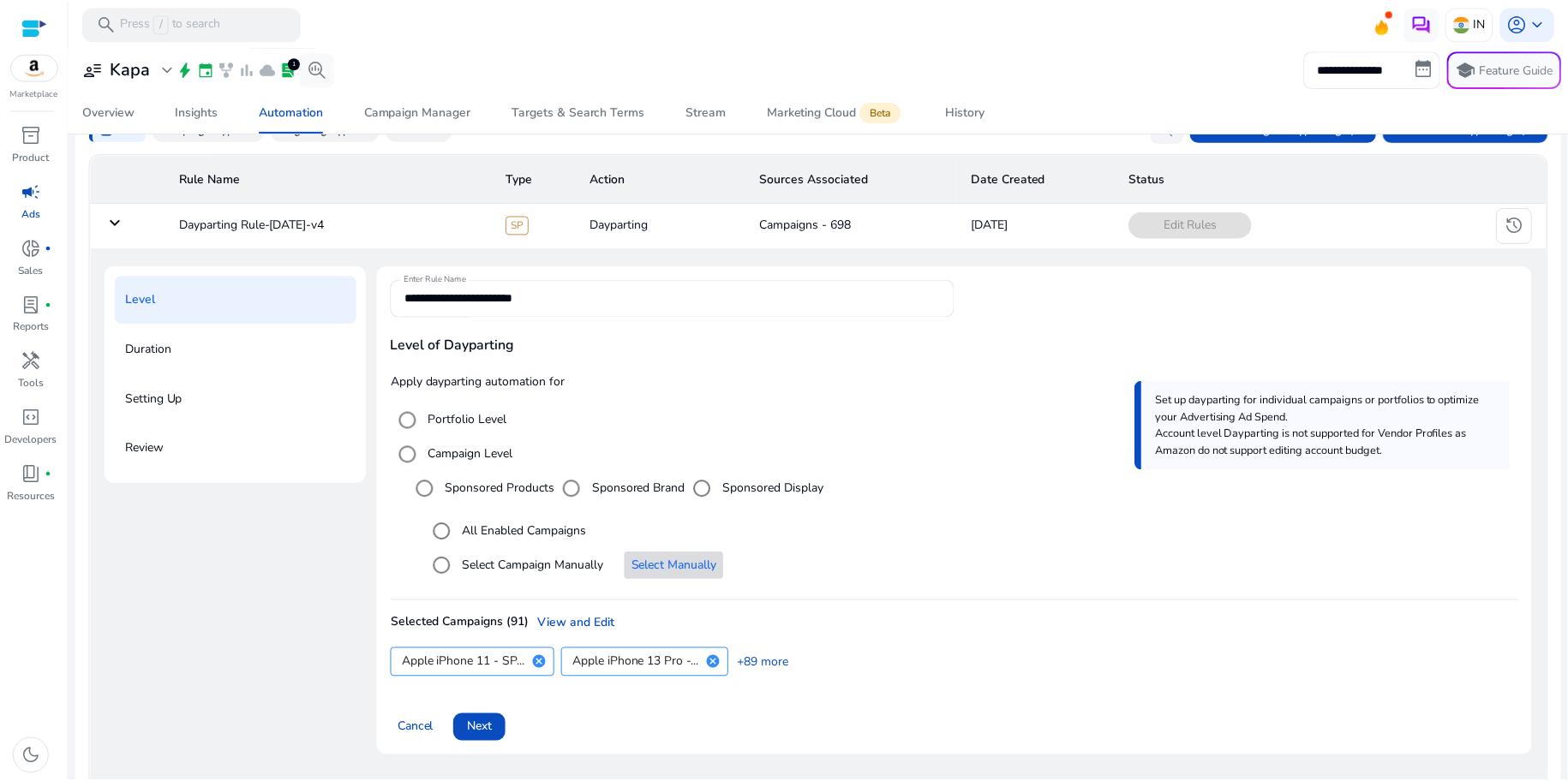
scroll to position [211, 0]
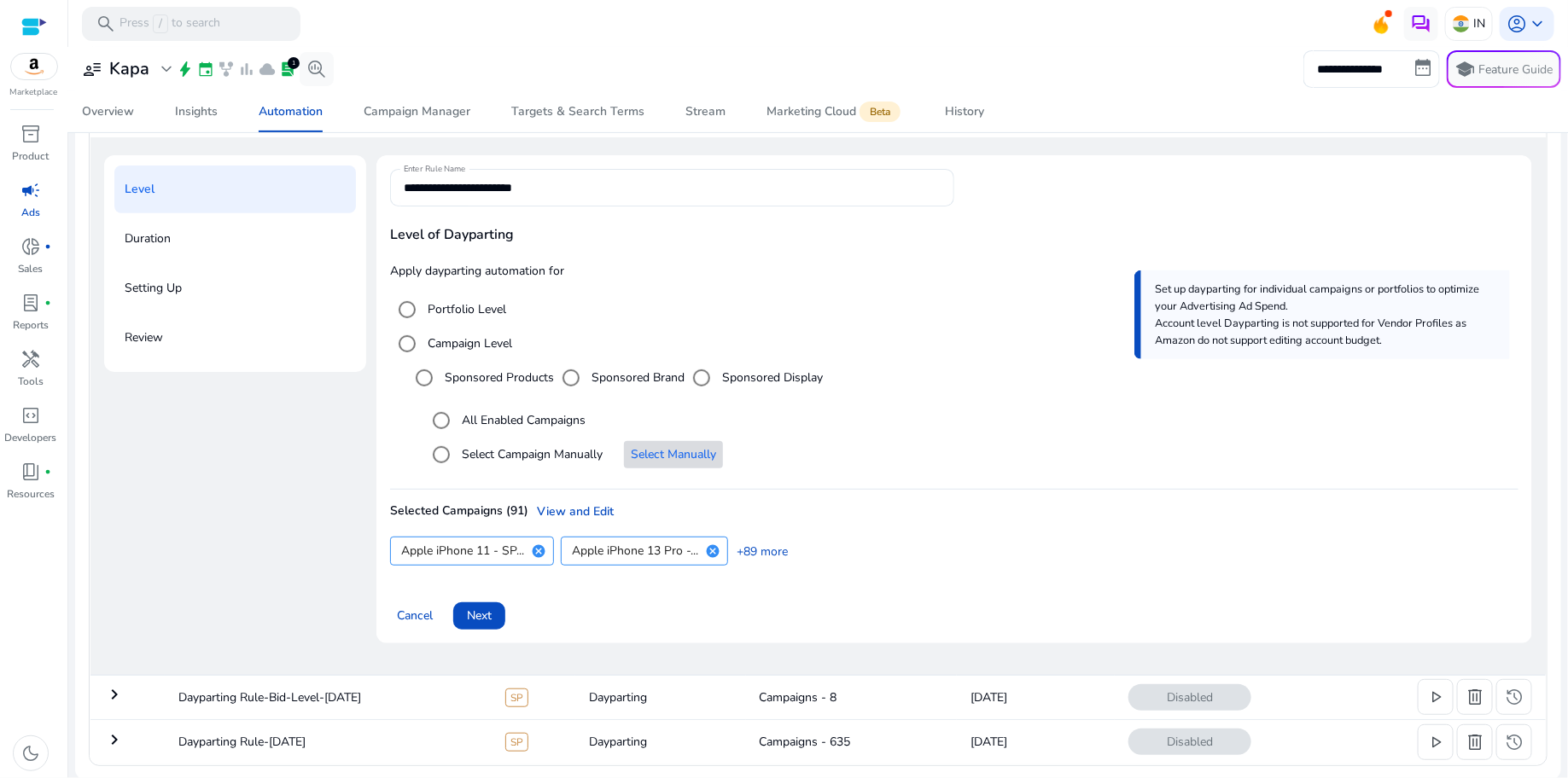
click at [634, 461] on span "Select Manually" at bounding box center [673, 454] width 85 height 18
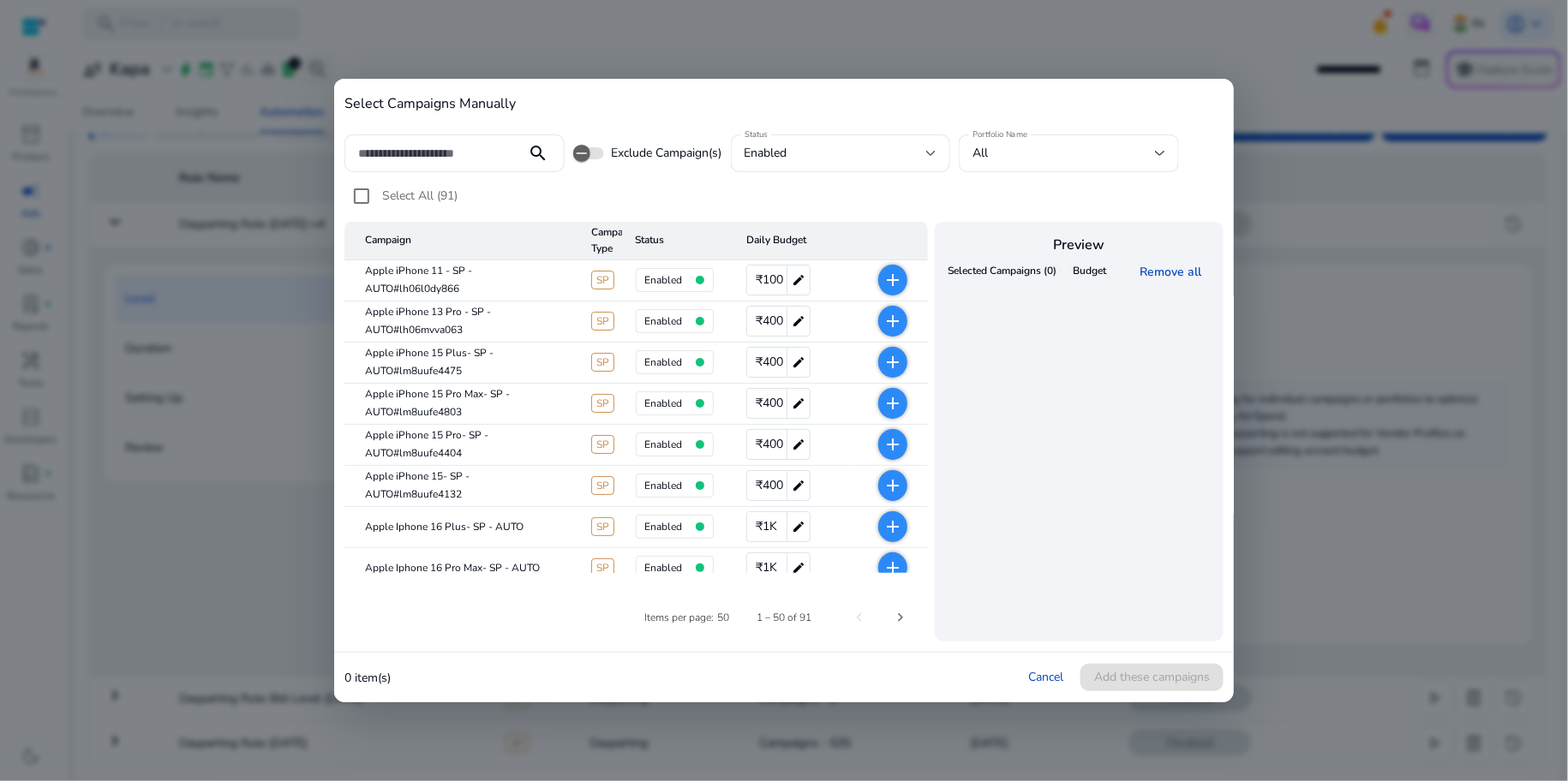
scroll to position [101, 0]
click at [890, 159] on div "enabled" at bounding box center [836, 153] width 183 height 19
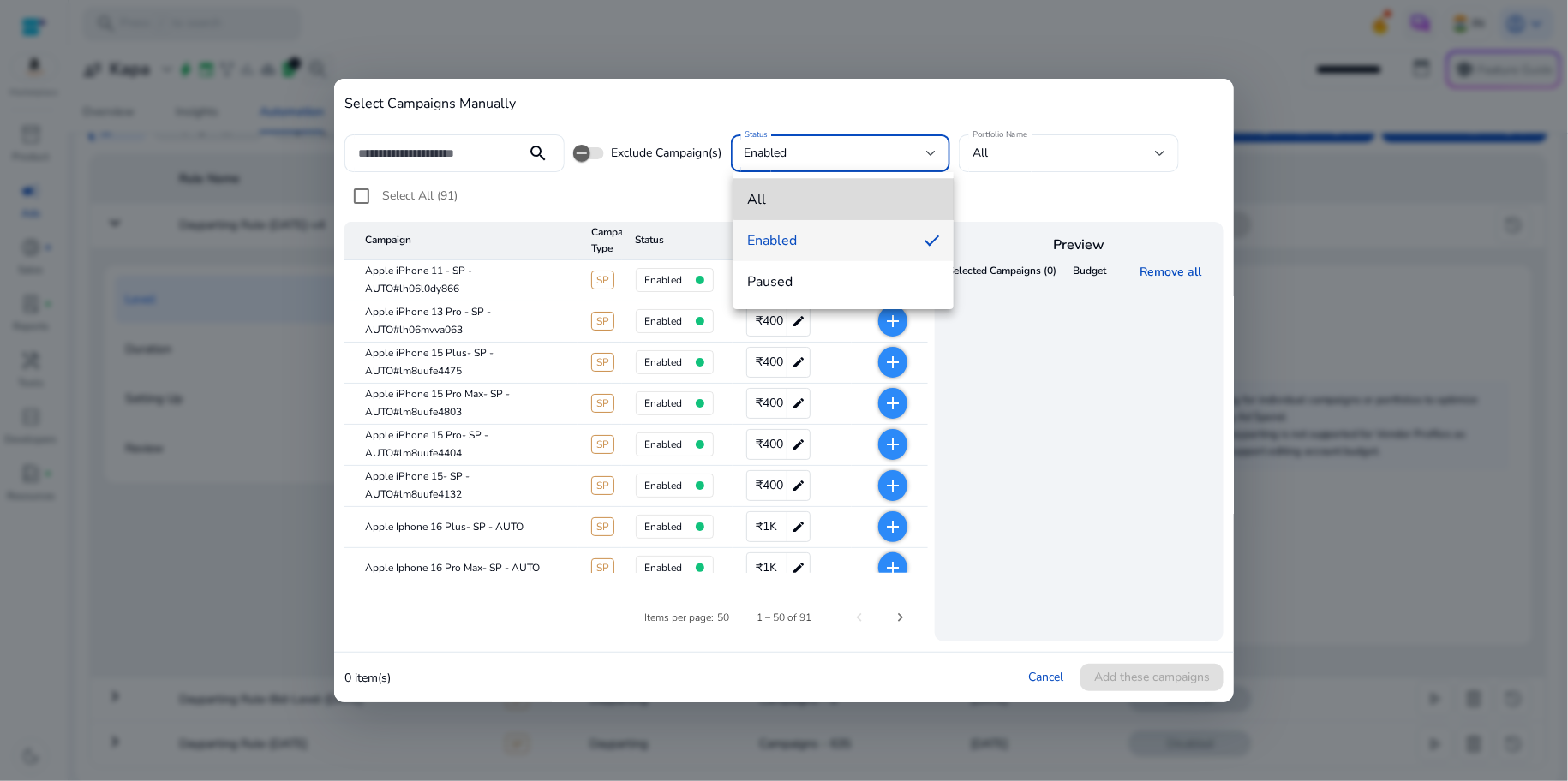
click at [858, 194] on span "all" at bounding box center [844, 199] width 193 height 19
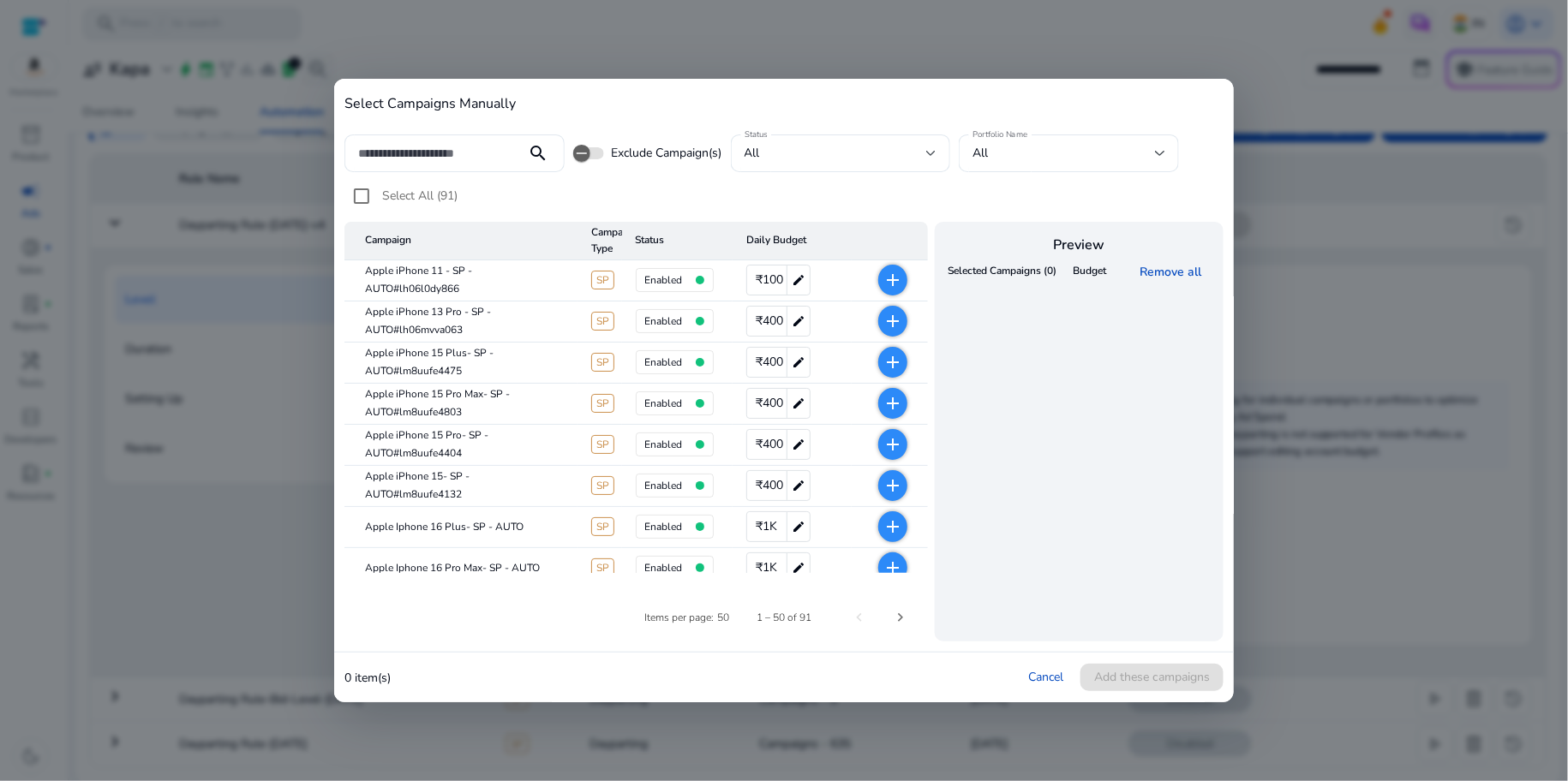
click at [704, 185] on div "Select All (91)" at bounding box center [784, 200] width 879 height 43
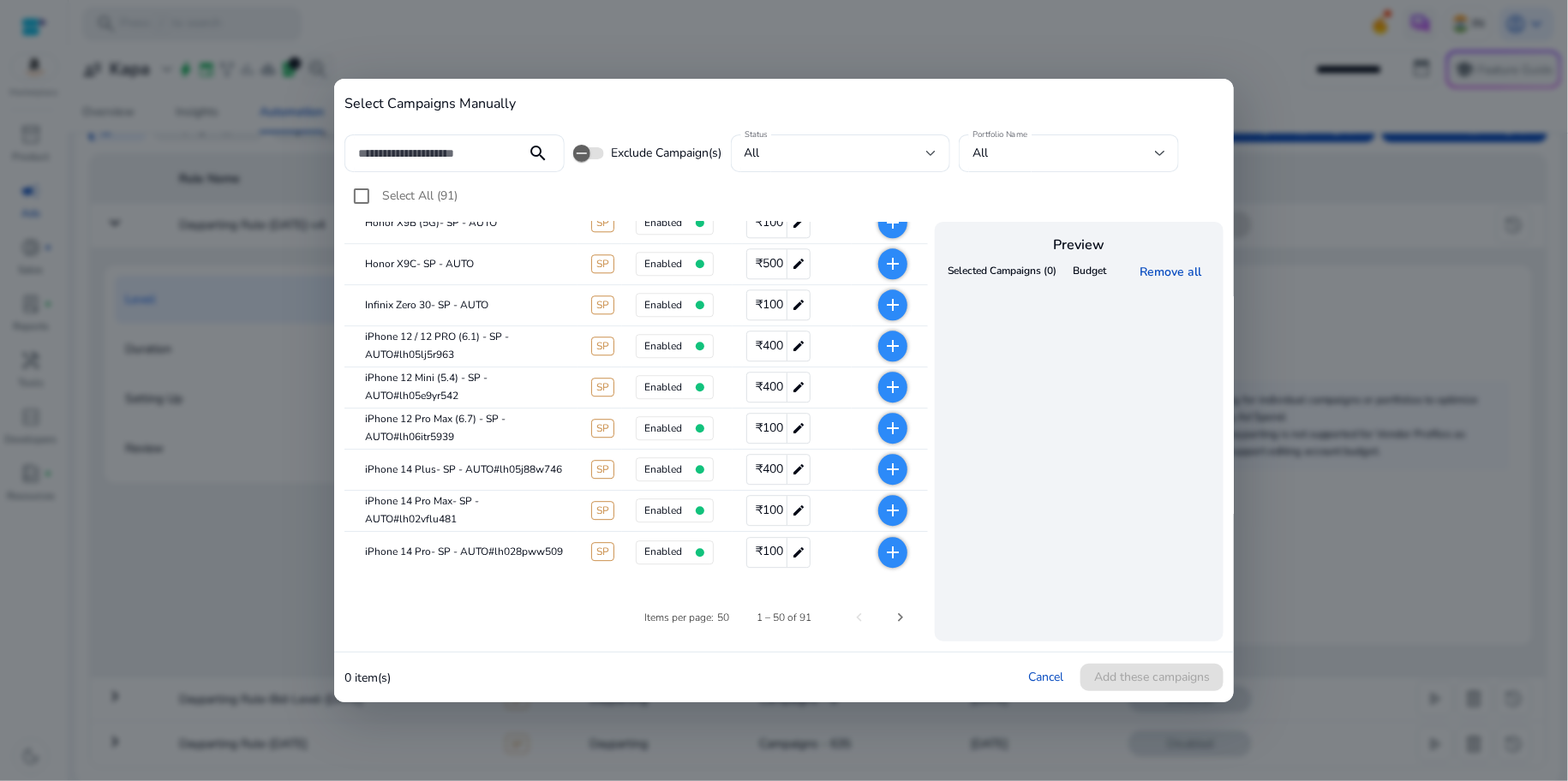
scroll to position [0, 0]
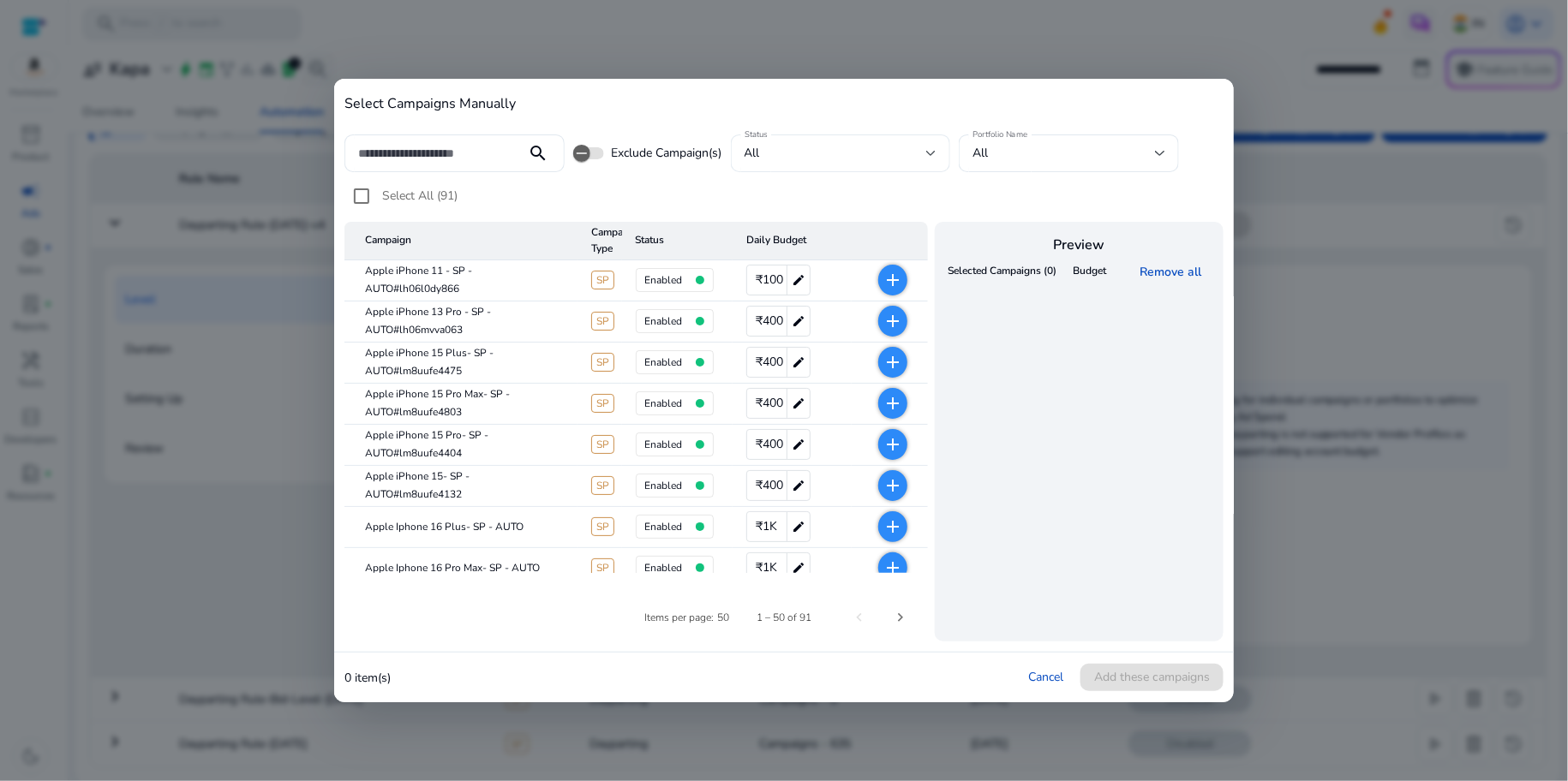
click at [781, 167] on div "all" at bounding box center [841, 153] width 193 height 38
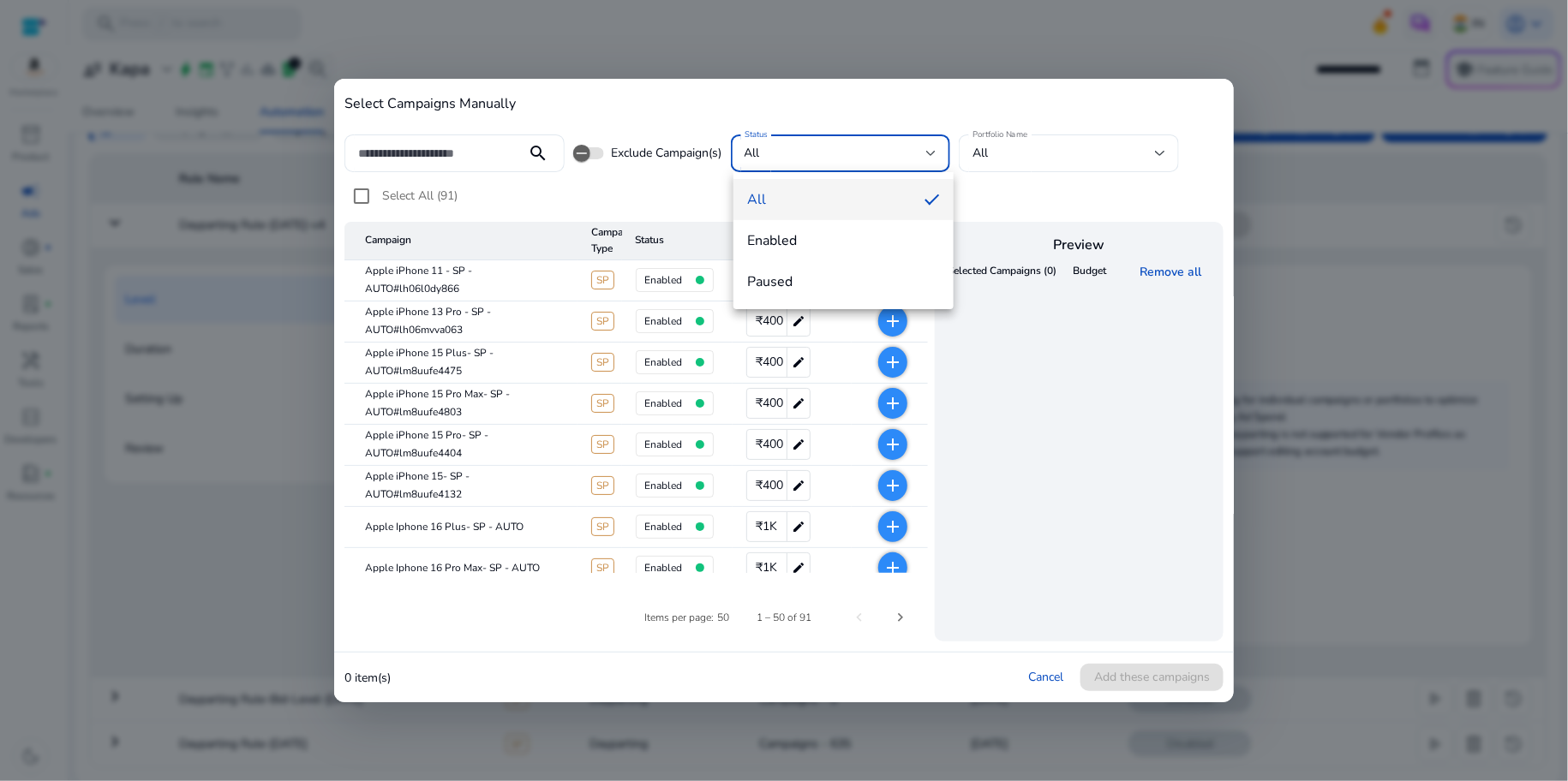
click at [699, 195] on div at bounding box center [784, 390] width 1568 height 781
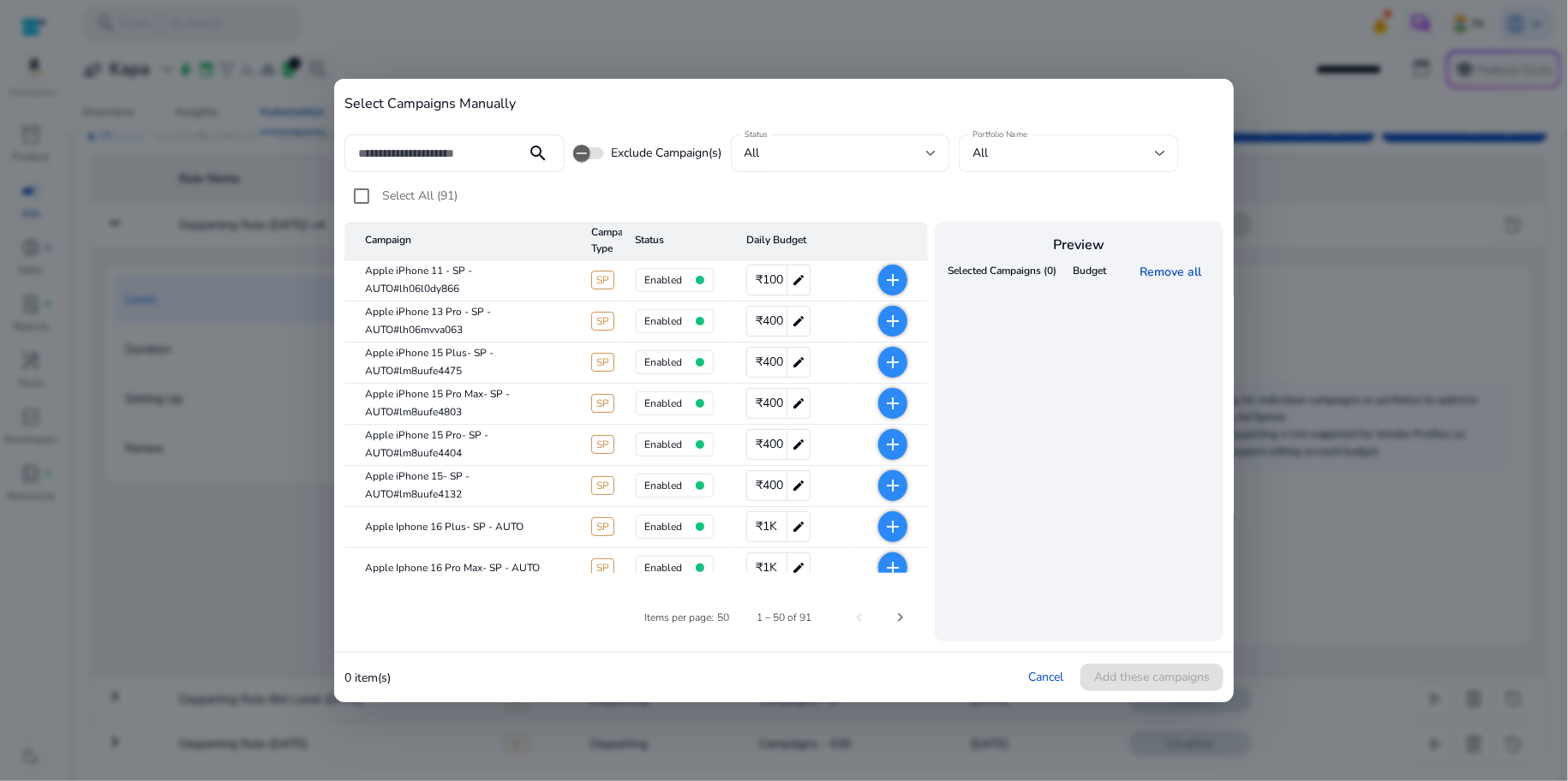
click at [1105, 170] on div "All" at bounding box center [1069, 153] width 193 height 38
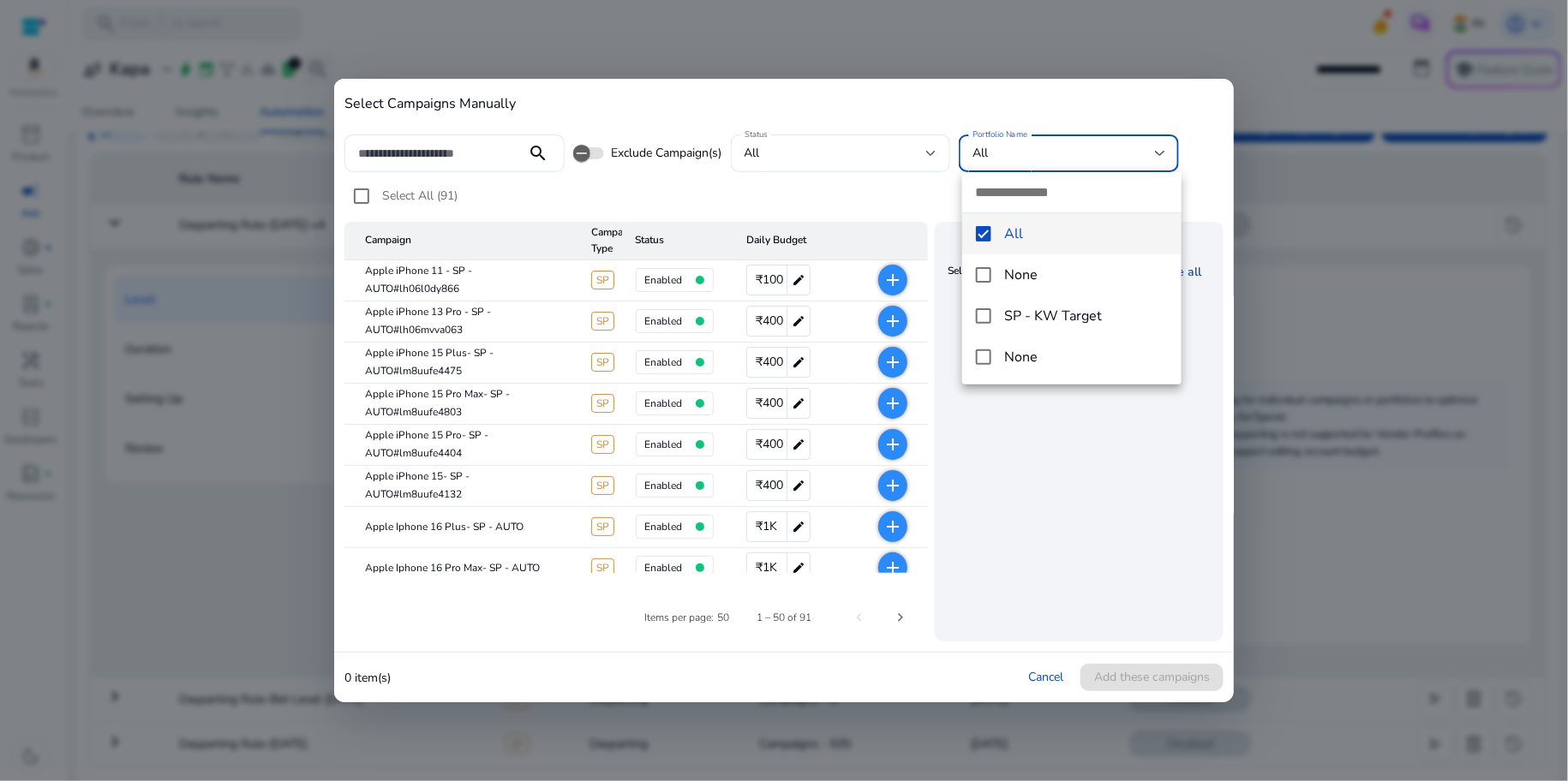
click at [880, 208] on div at bounding box center [784, 390] width 1568 height 781
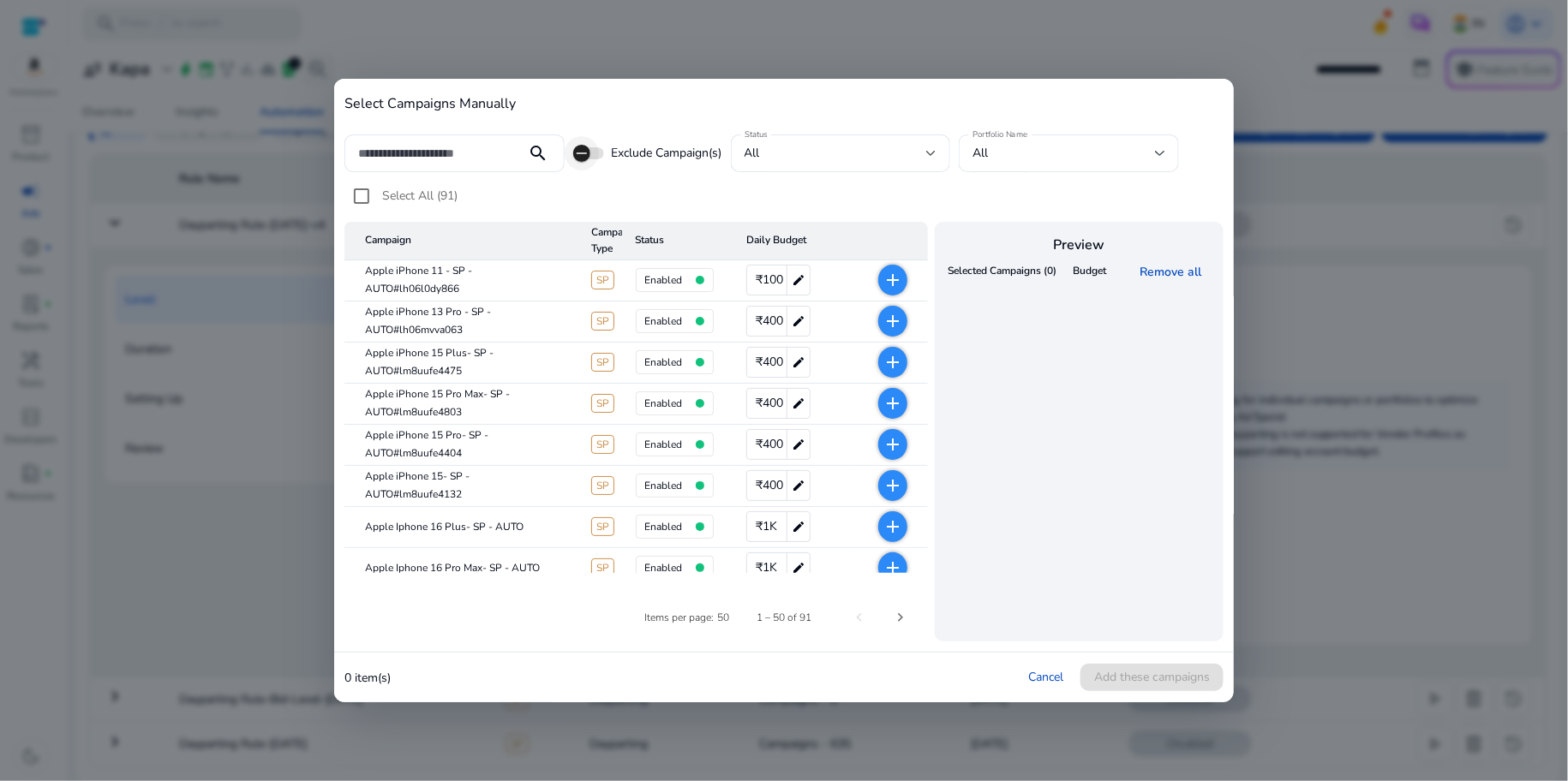
click at [590, 154] on span "button" at bounding box center [581, 153] width 34 height 34
click at [575, 156] on span "button" at bounding box center [588, 153] width 31 height 12
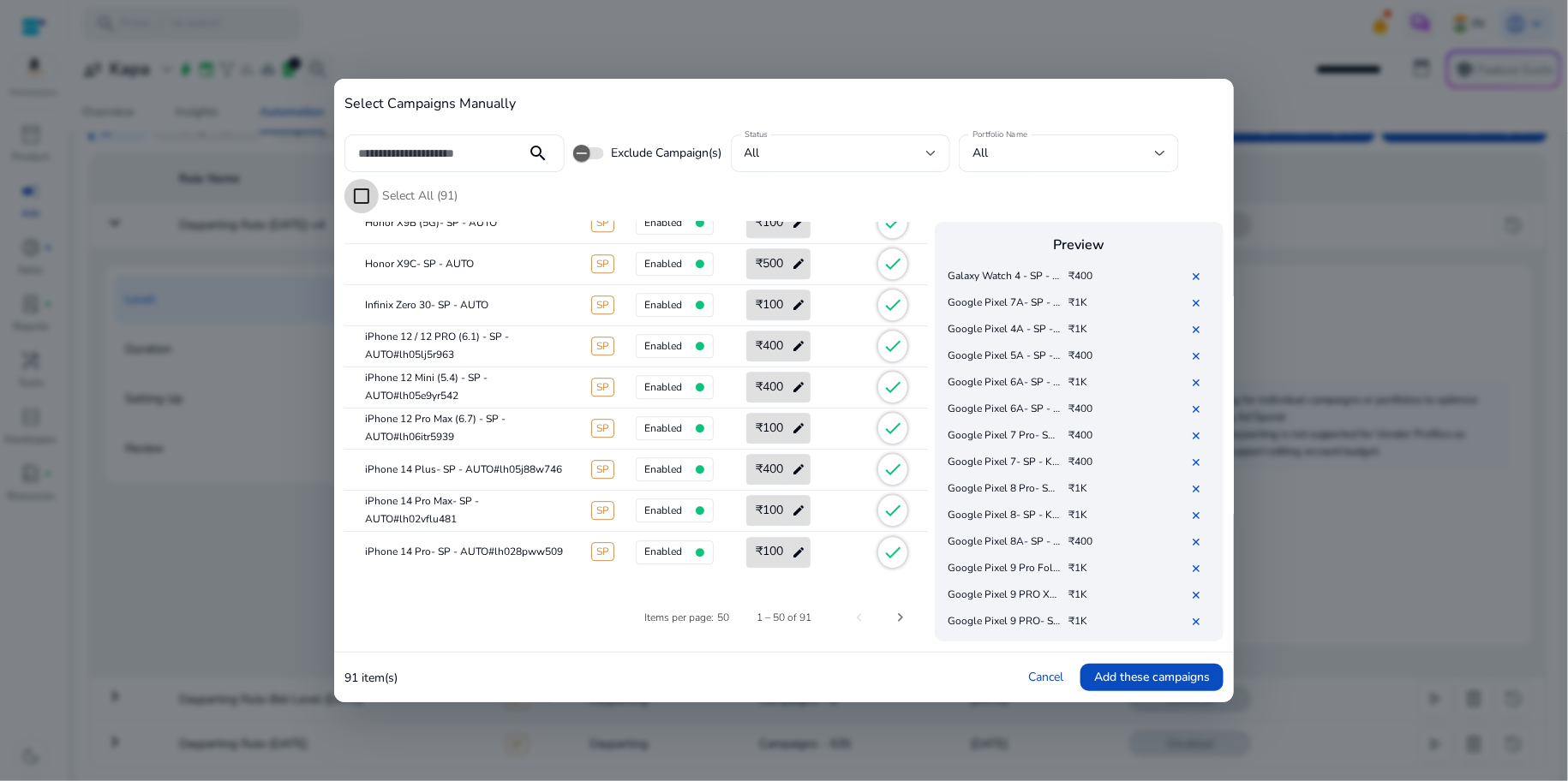
scroll to position [2022, 0]
click at [1031, 678] on link "Cancel" at bounding box center [1045, 677] width 35 height 16
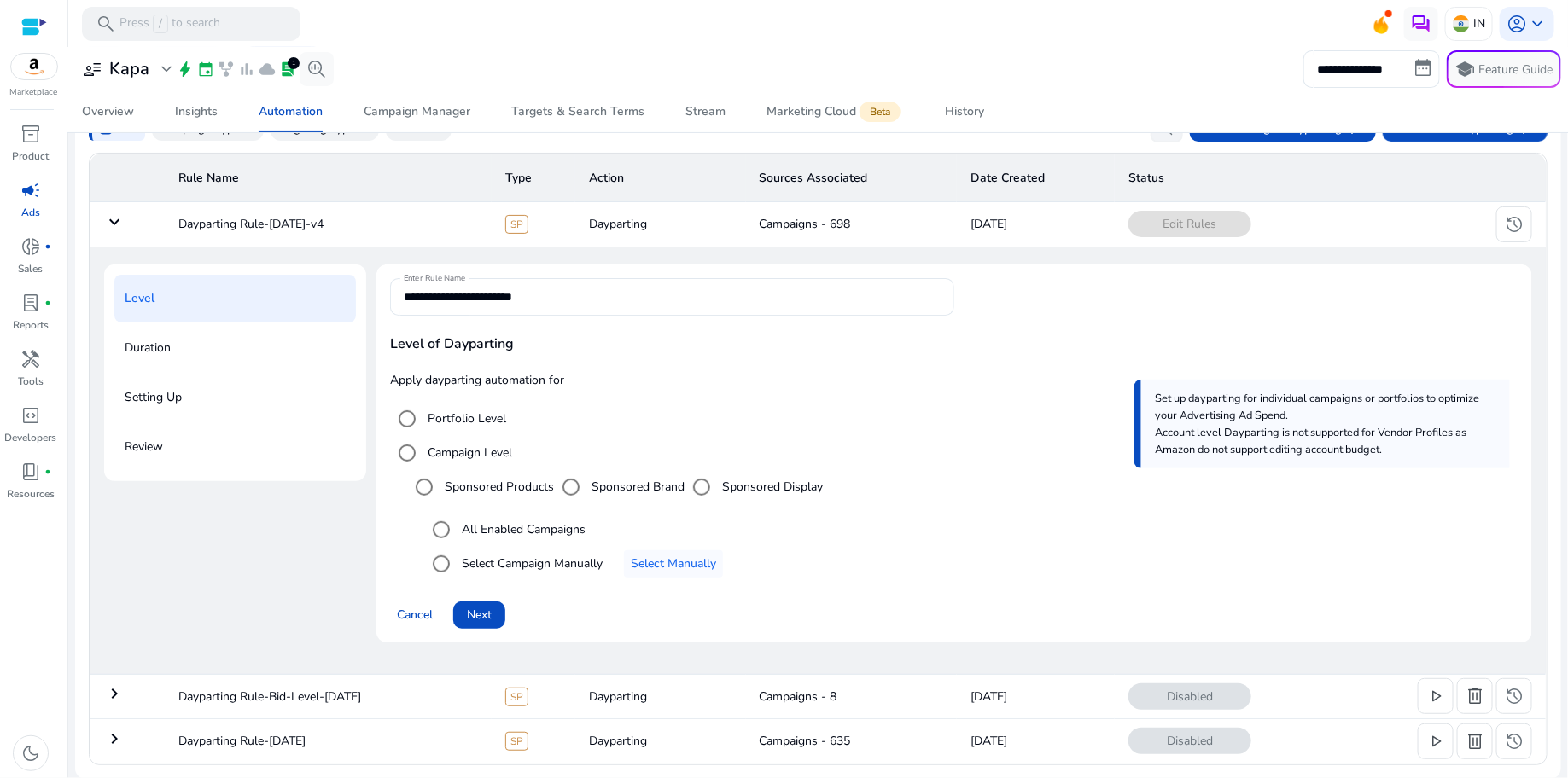
click at [548, 533] on label "All Enabled Campaigns" at bounding box center [522, 530] width 127 height 18
click at [579, 567] on label "Select Campaign Manually" at bounding box center [531, 564] width 145 height 18
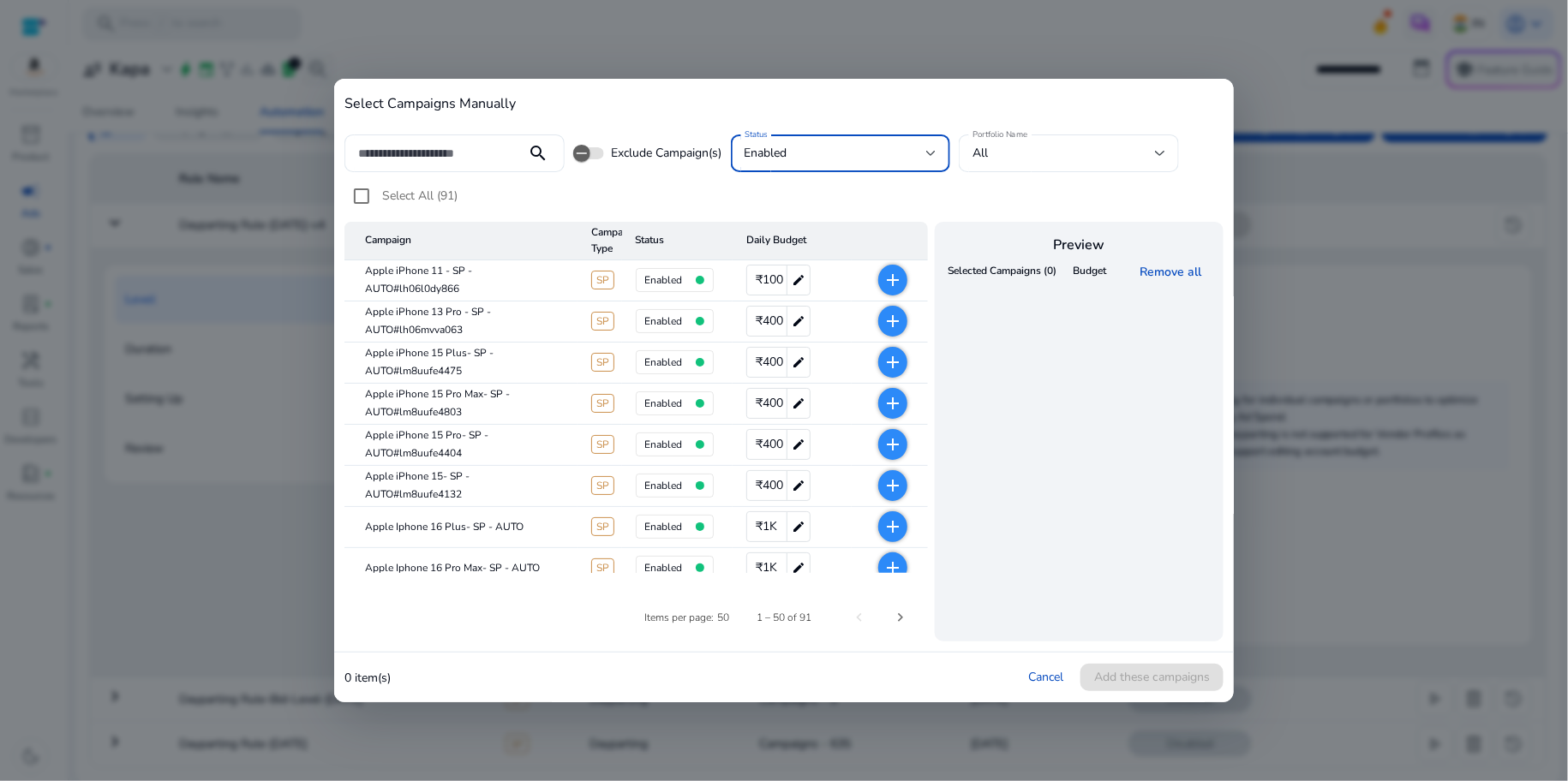
click at [777, 146] on span "enabled" at bounding box center [765, 153] width 43 height 16
click at [781, 195] on span "all" at bounding box center [844, 199] width 193 height 19
click at [1047, 676] on link "Cancel" at bounding box center [1045, 677] width 35 height 16
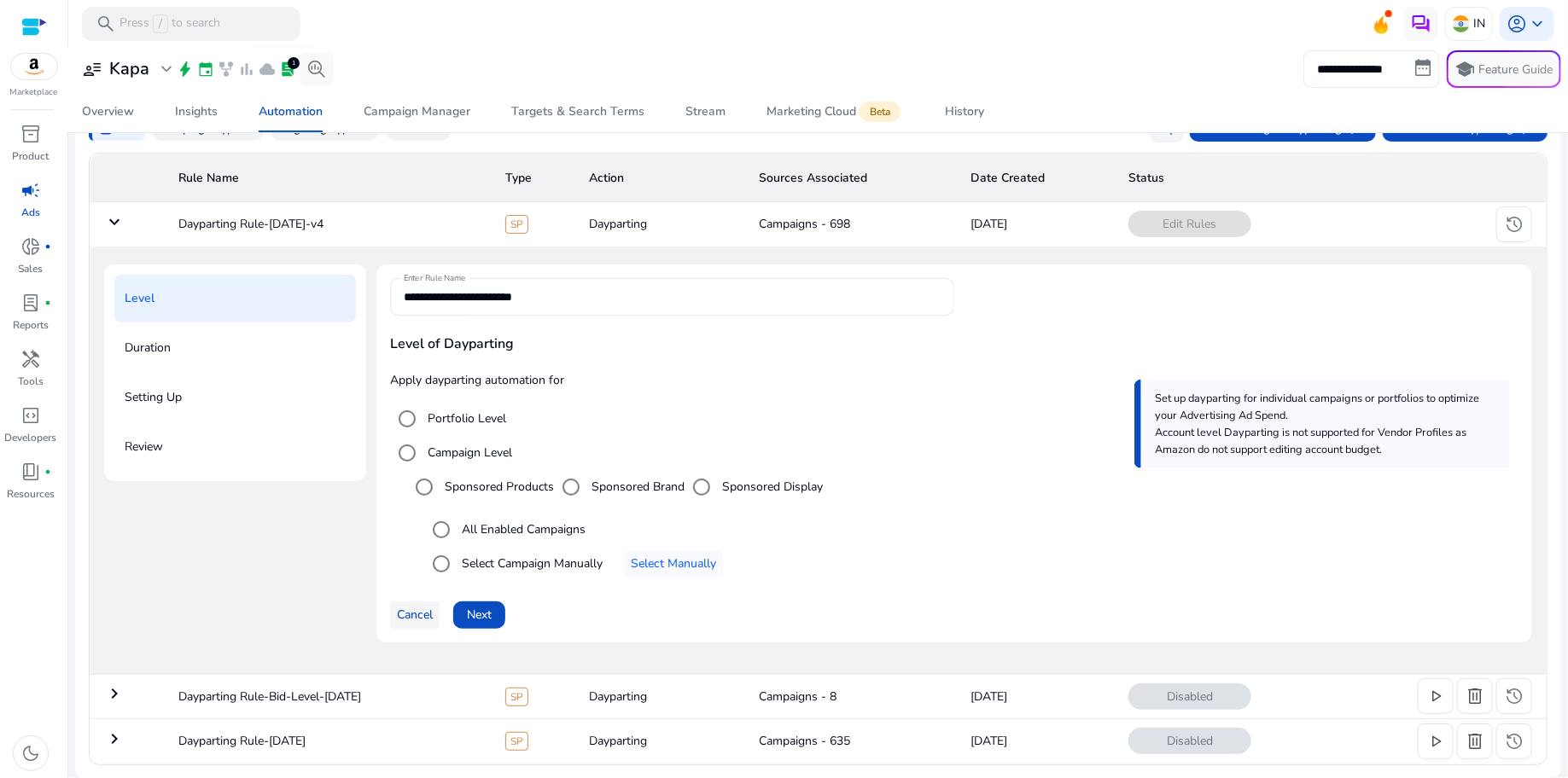
click at [414, 625] on span at bounding box center [415, 615] width 49 height 41
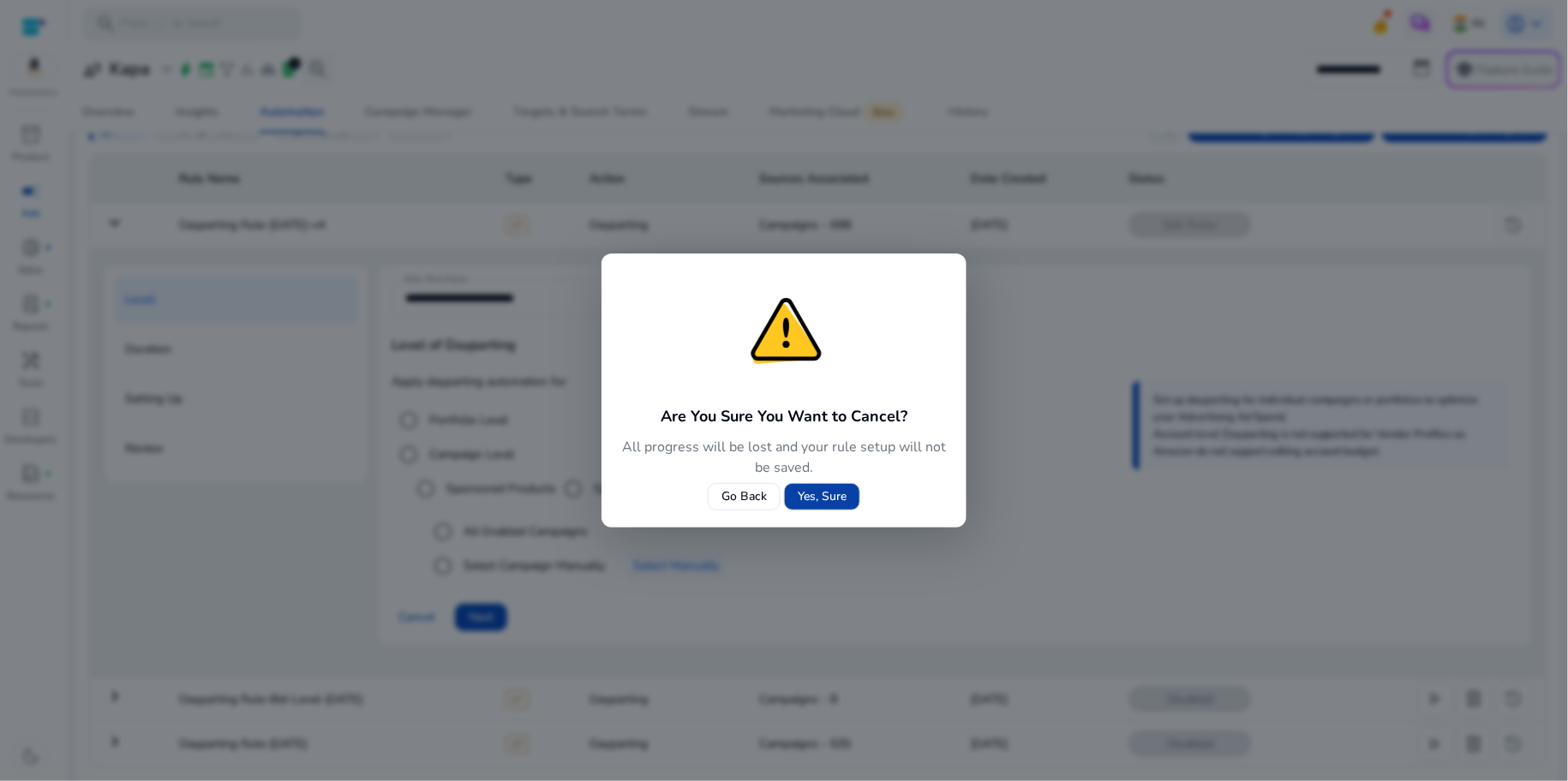
click at [825, 502] on span "Yes, Sure" at bounding box center [822, 497] width 49 height 18
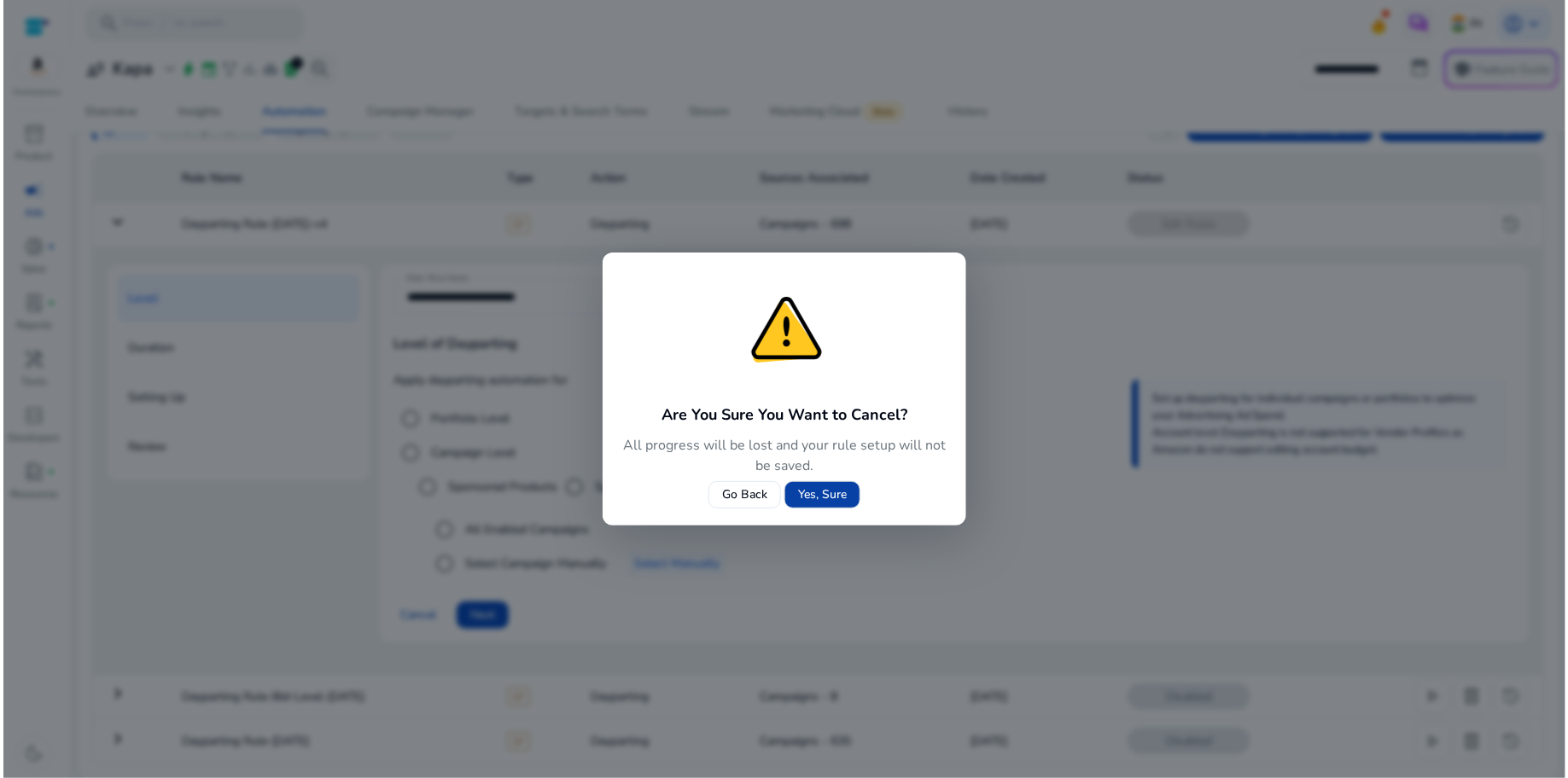
scroll to position [0, 0]
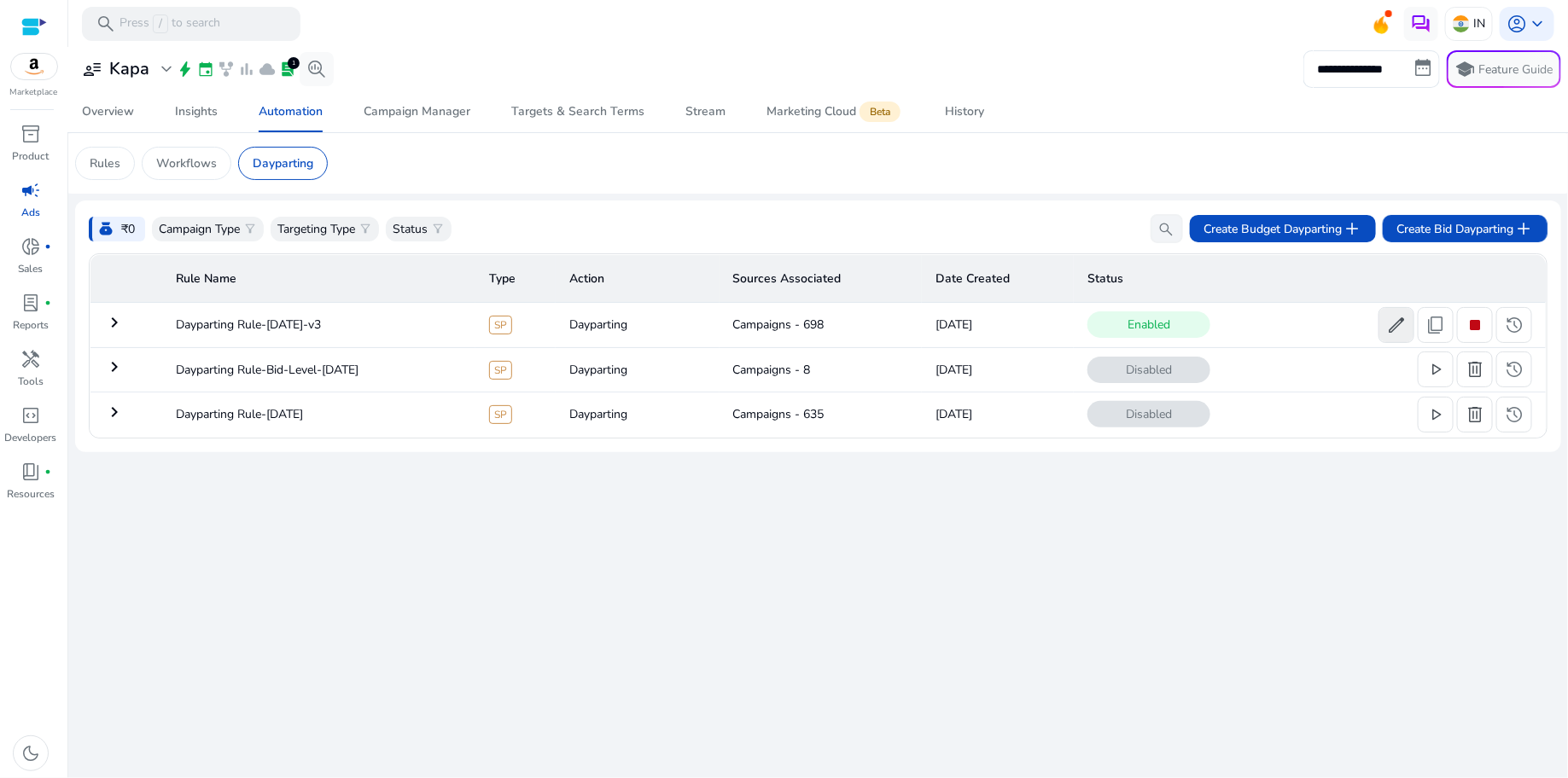
click at [1403, 339] on span at bounding box center [1397, 325] width 34 height 41
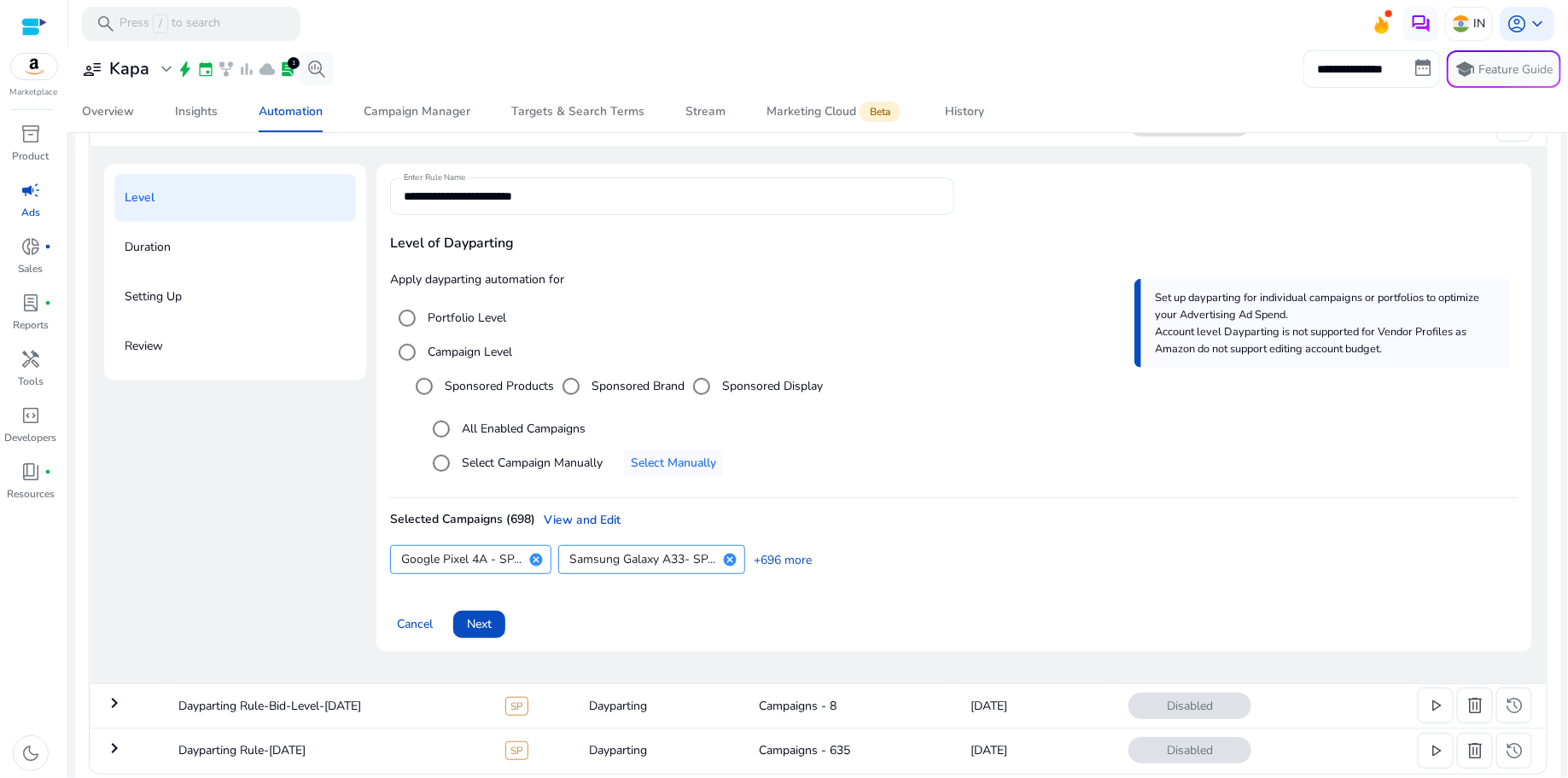
scroll to position [210, 0]
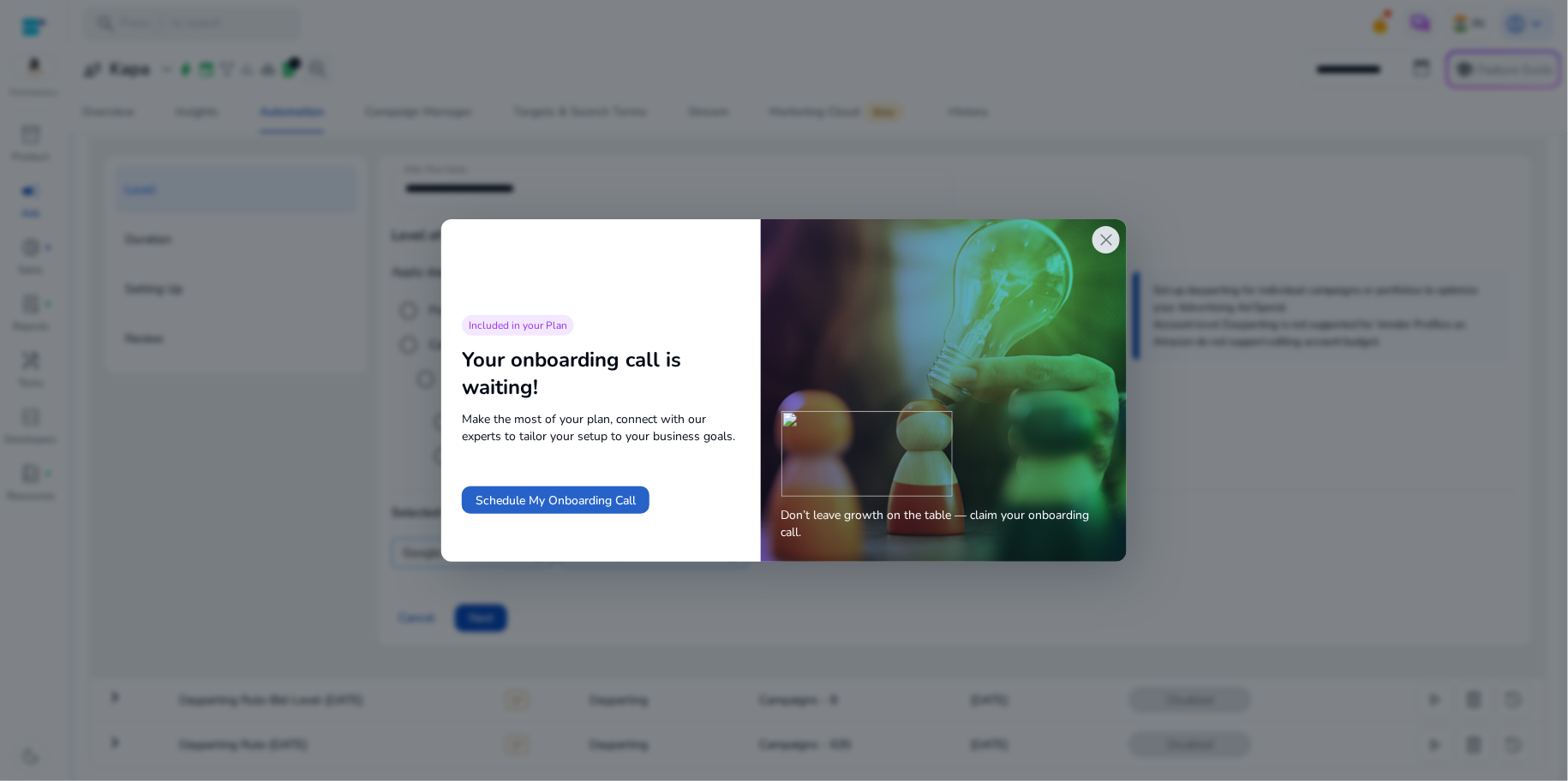
click at [1092, 239] on div "close" at bounding box center [1106, 240] width 28 height 28
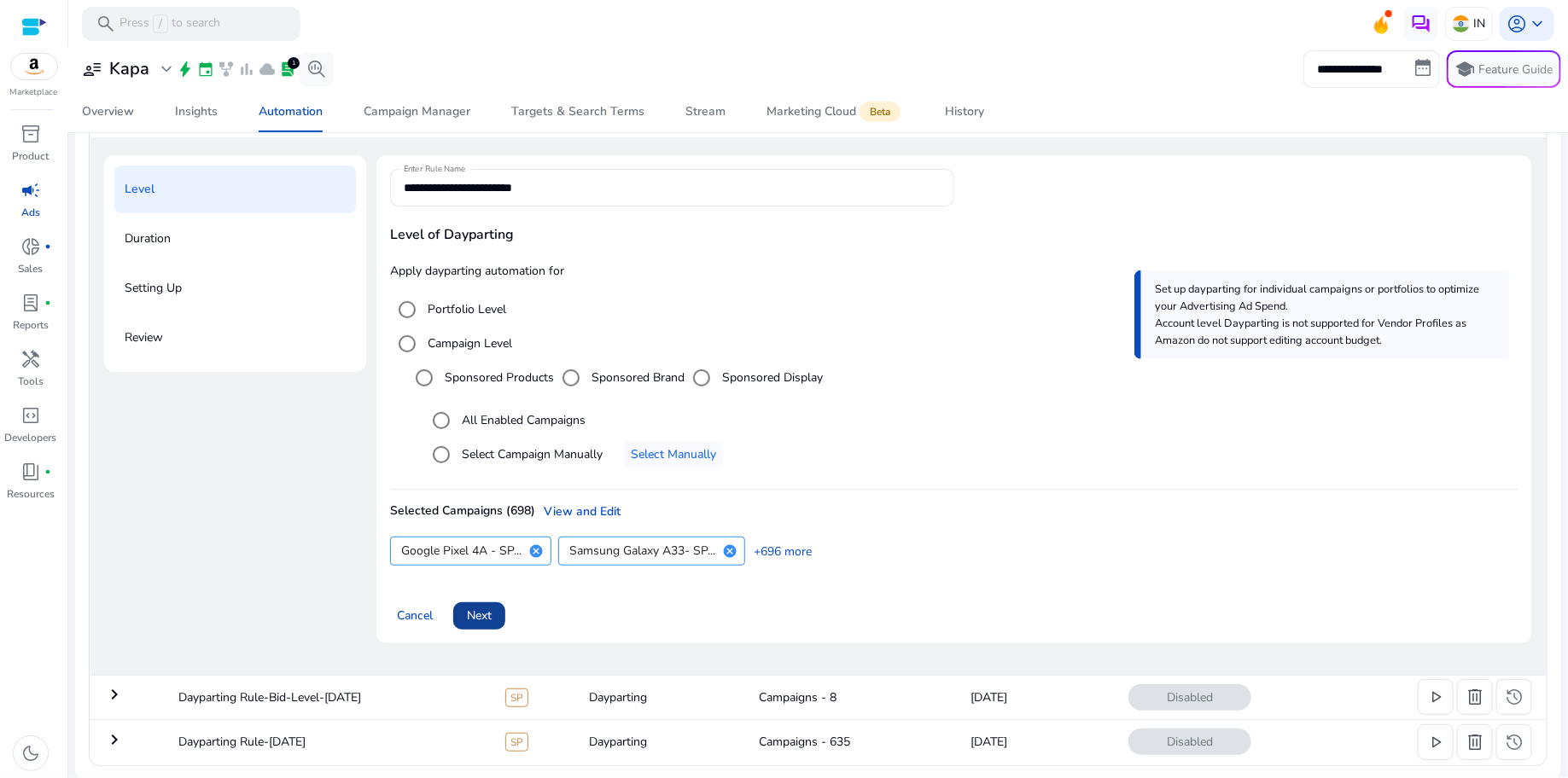
click at [500, 627] on span at bounding box center [479, 616] width 52 height 41
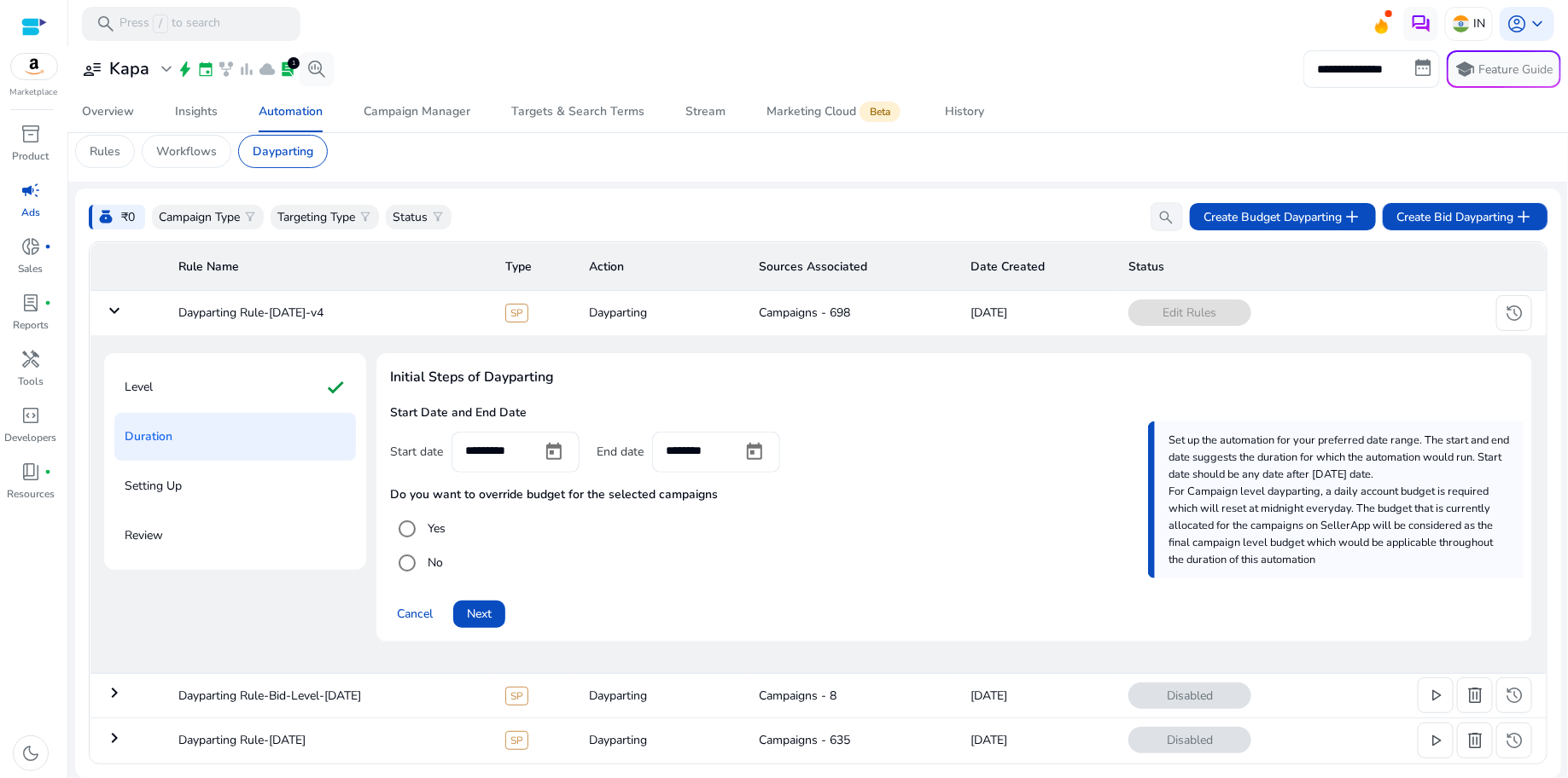
scroll to position [11, 0]
click at [500, 627] on span at bounding box center [479, 615] width 52 height 41
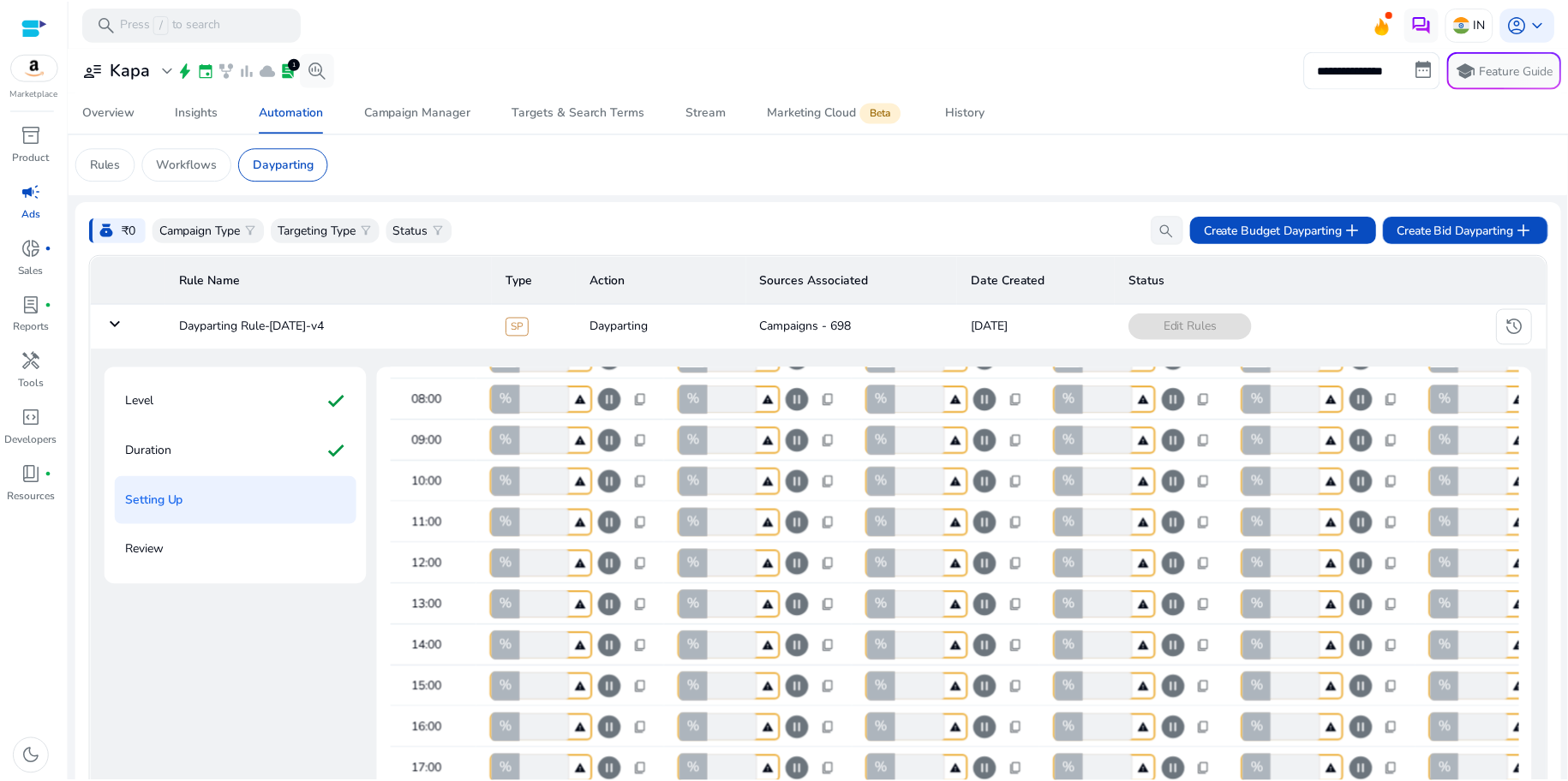
scroll to position [507, 0]
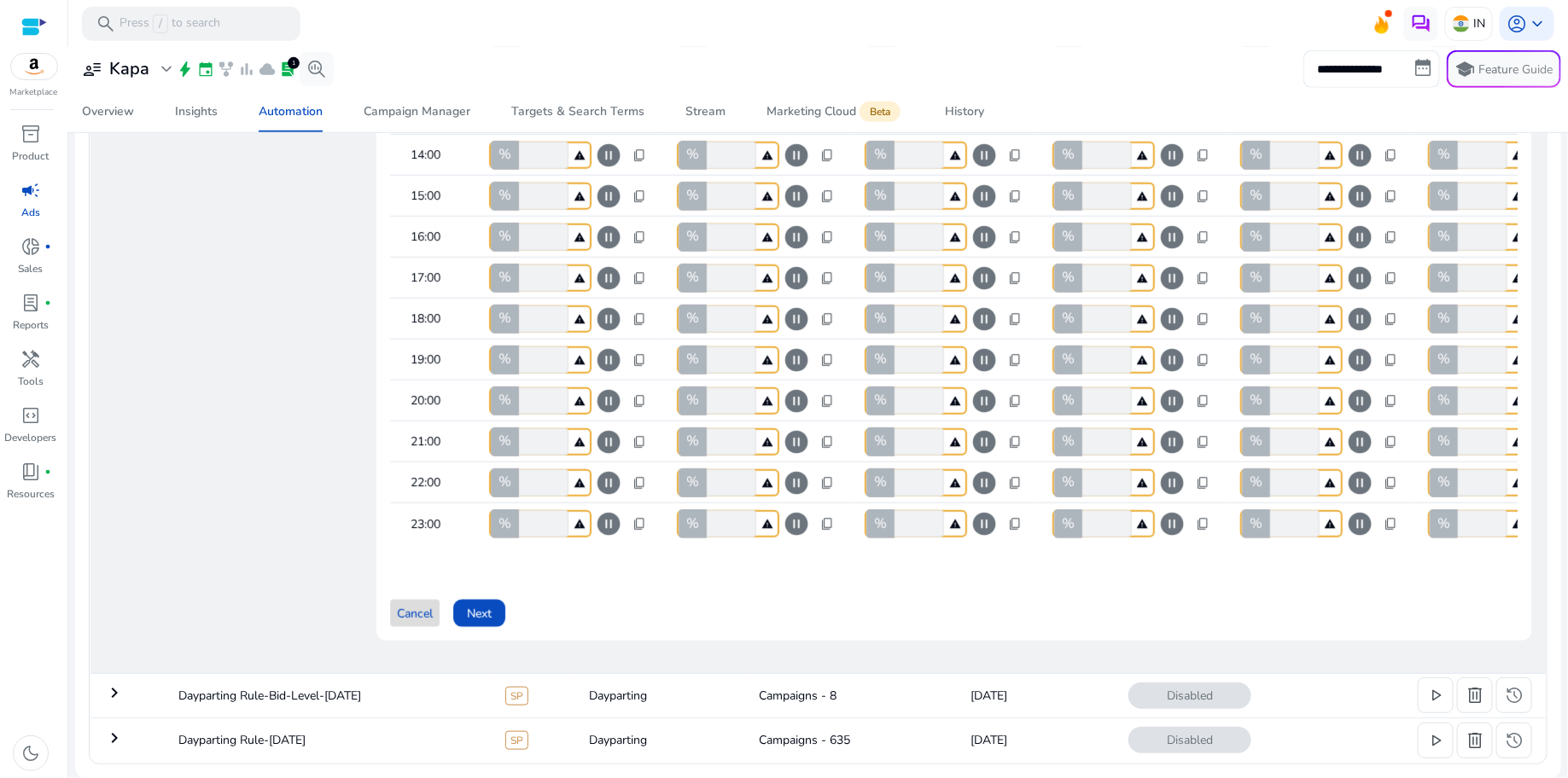
click at [416, 605] on span "Cancel" at bounding box center [415, 614] width 36 height 18
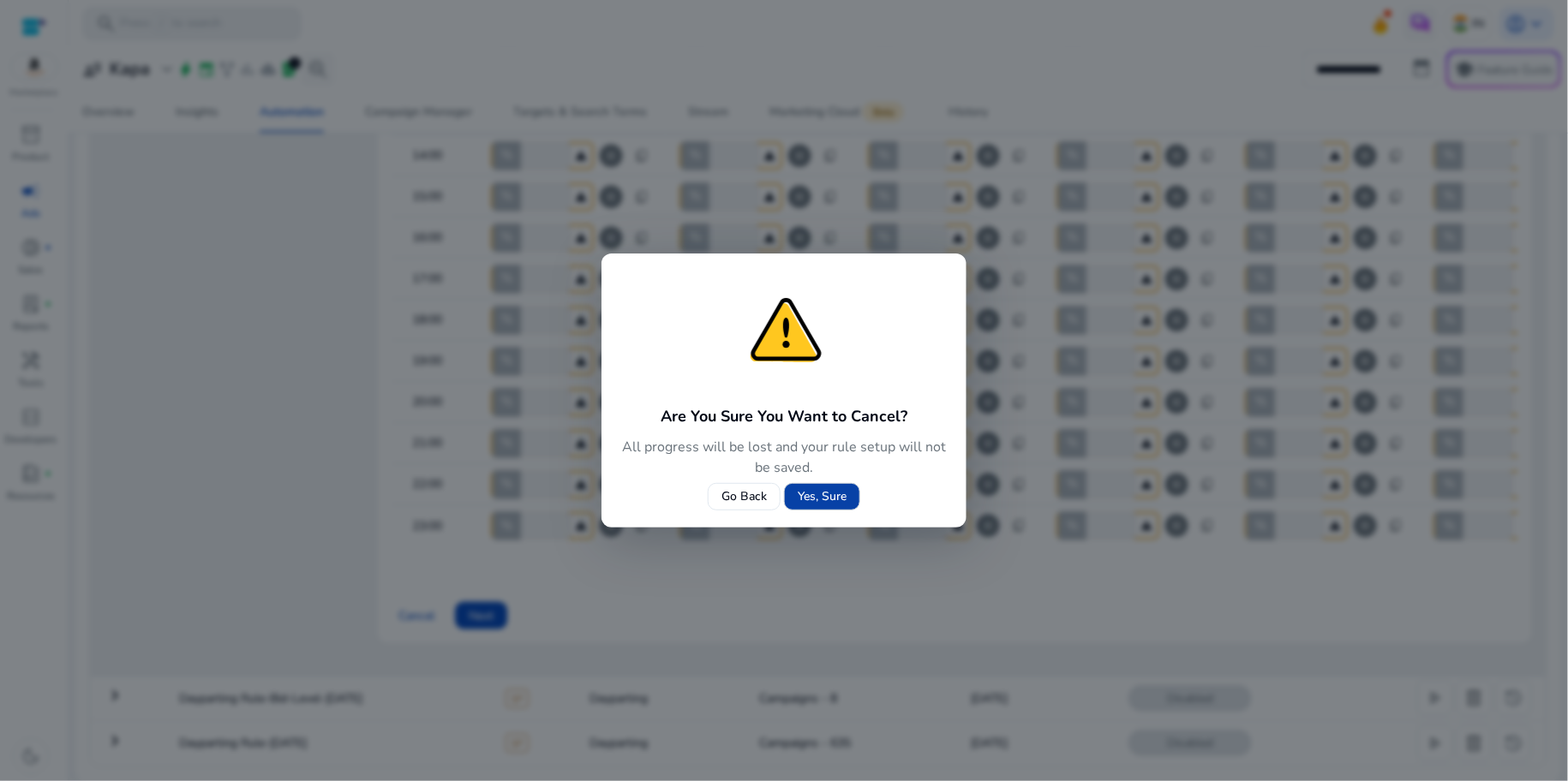
click at [819, 503] on span "Yes, Sure" at bounding box center [822, 497] width 49 height 18
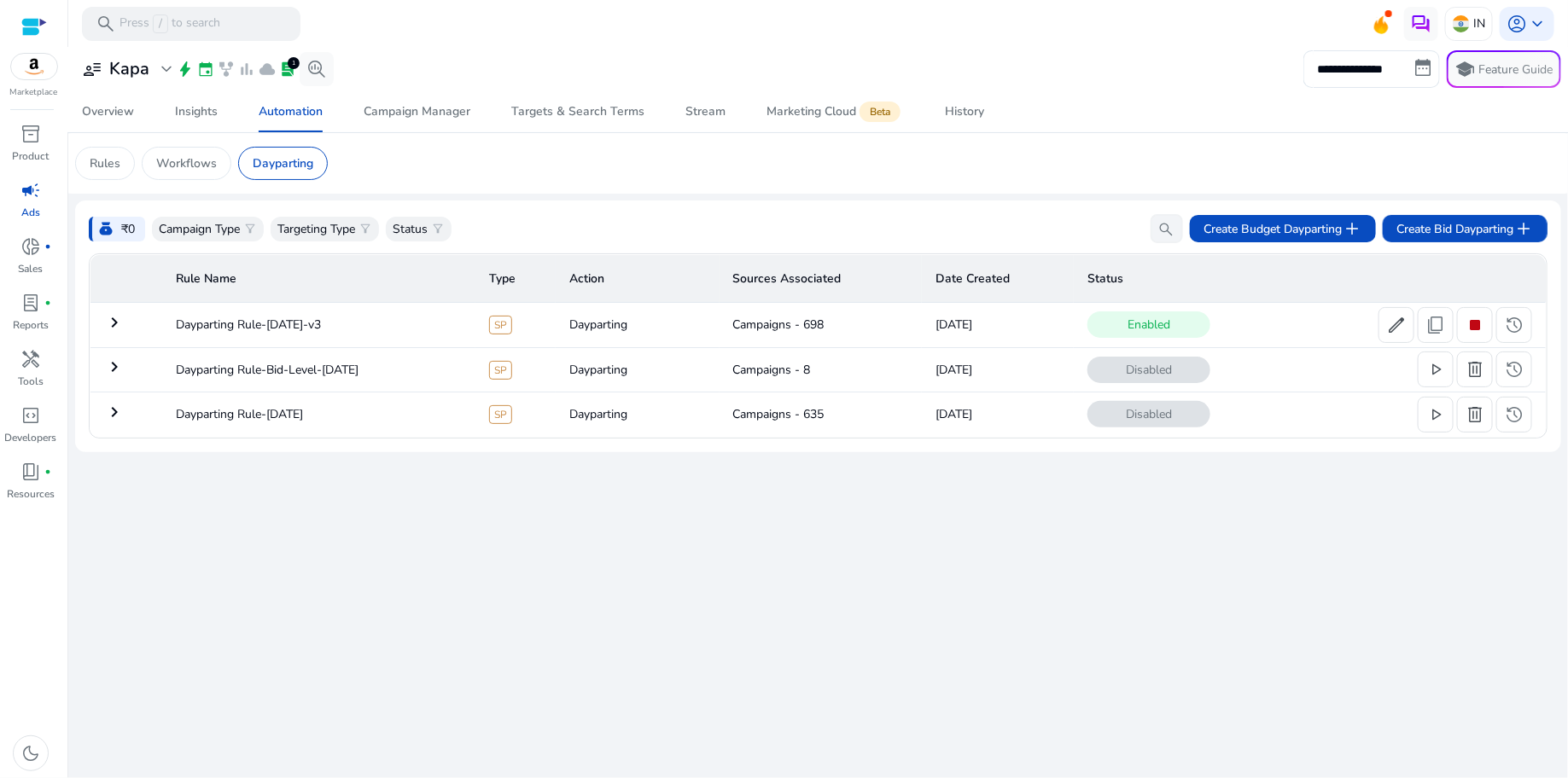
scroll to position [0, 0]
click at [1406, 327] on span "edit" at bounding box center [1396, 325] width 21 height 21
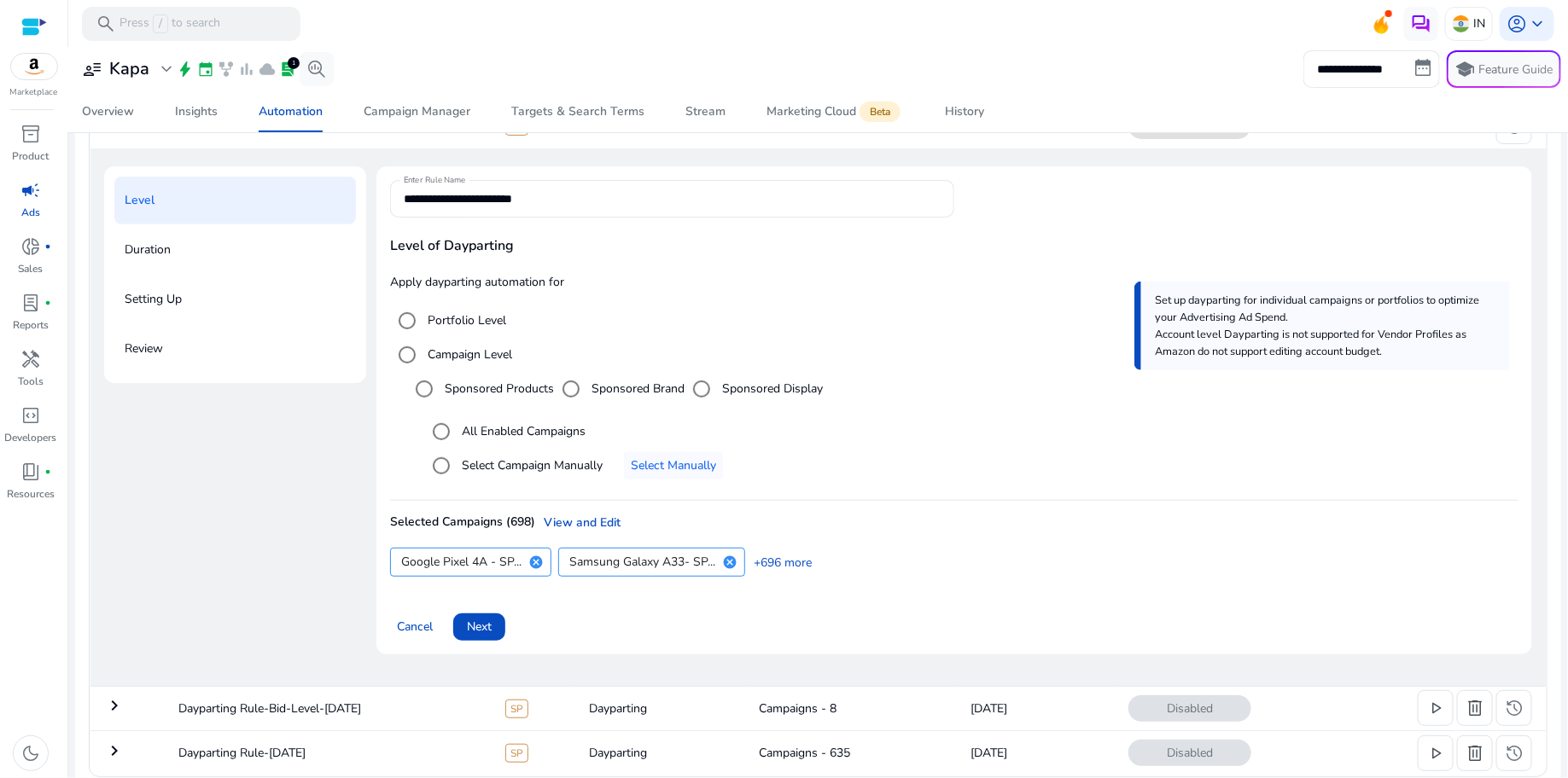
scroll to position [210, 0]
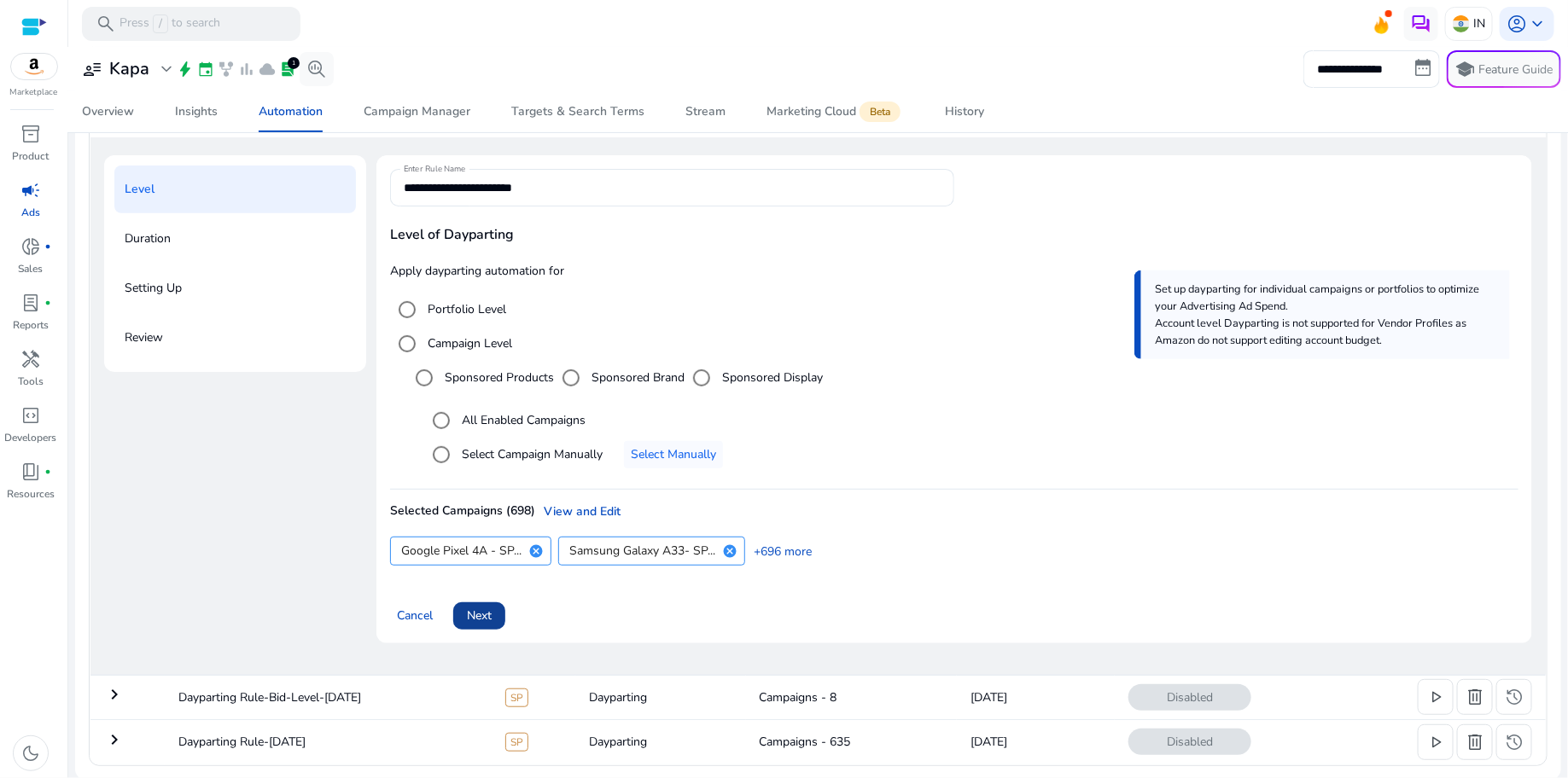
click at [505, 625] on span at bounding box center [479, 616] width 52 height 41
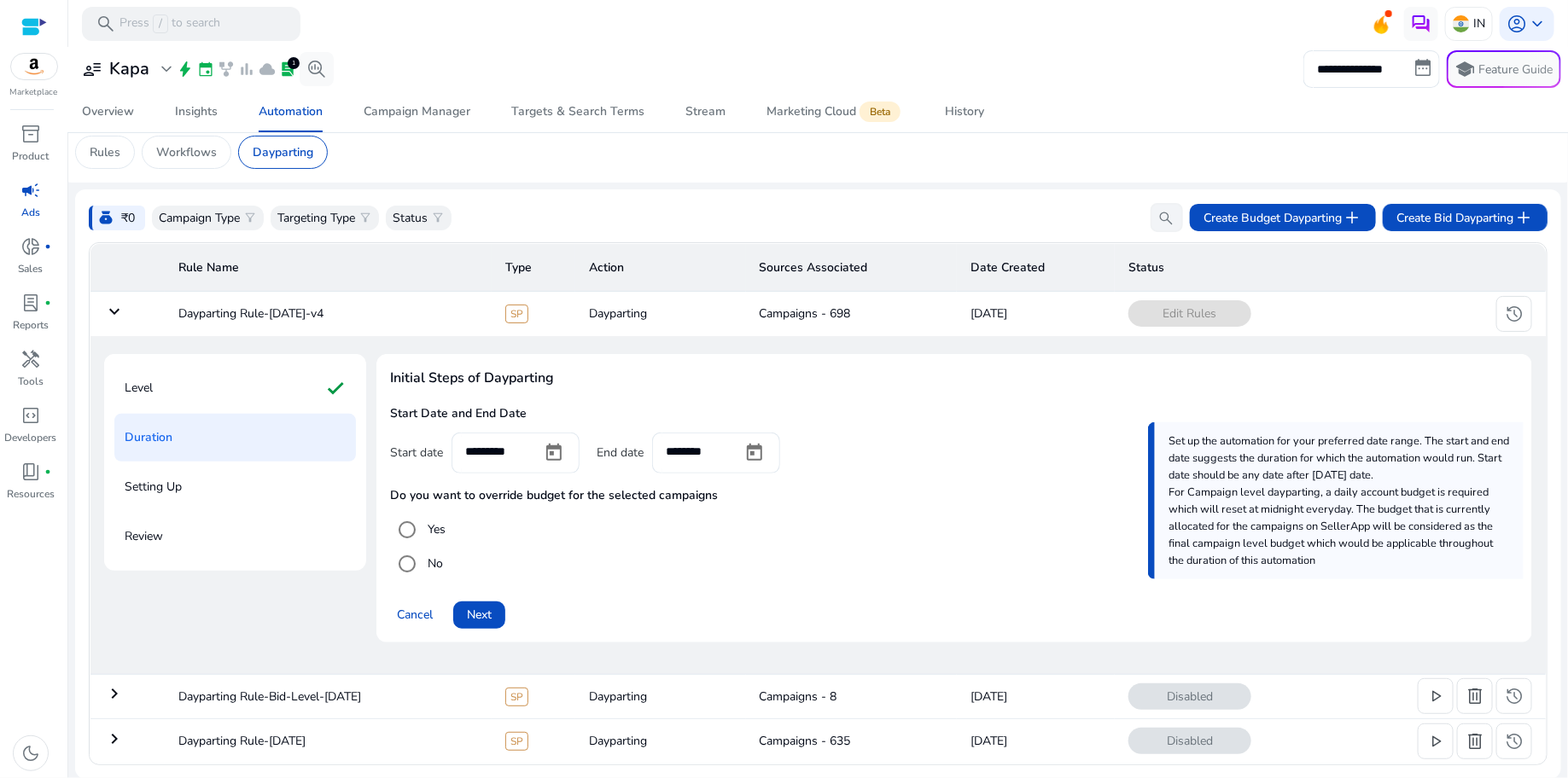
click at [505, 625] on span at bounding box center [479, 615] width 52 height 41
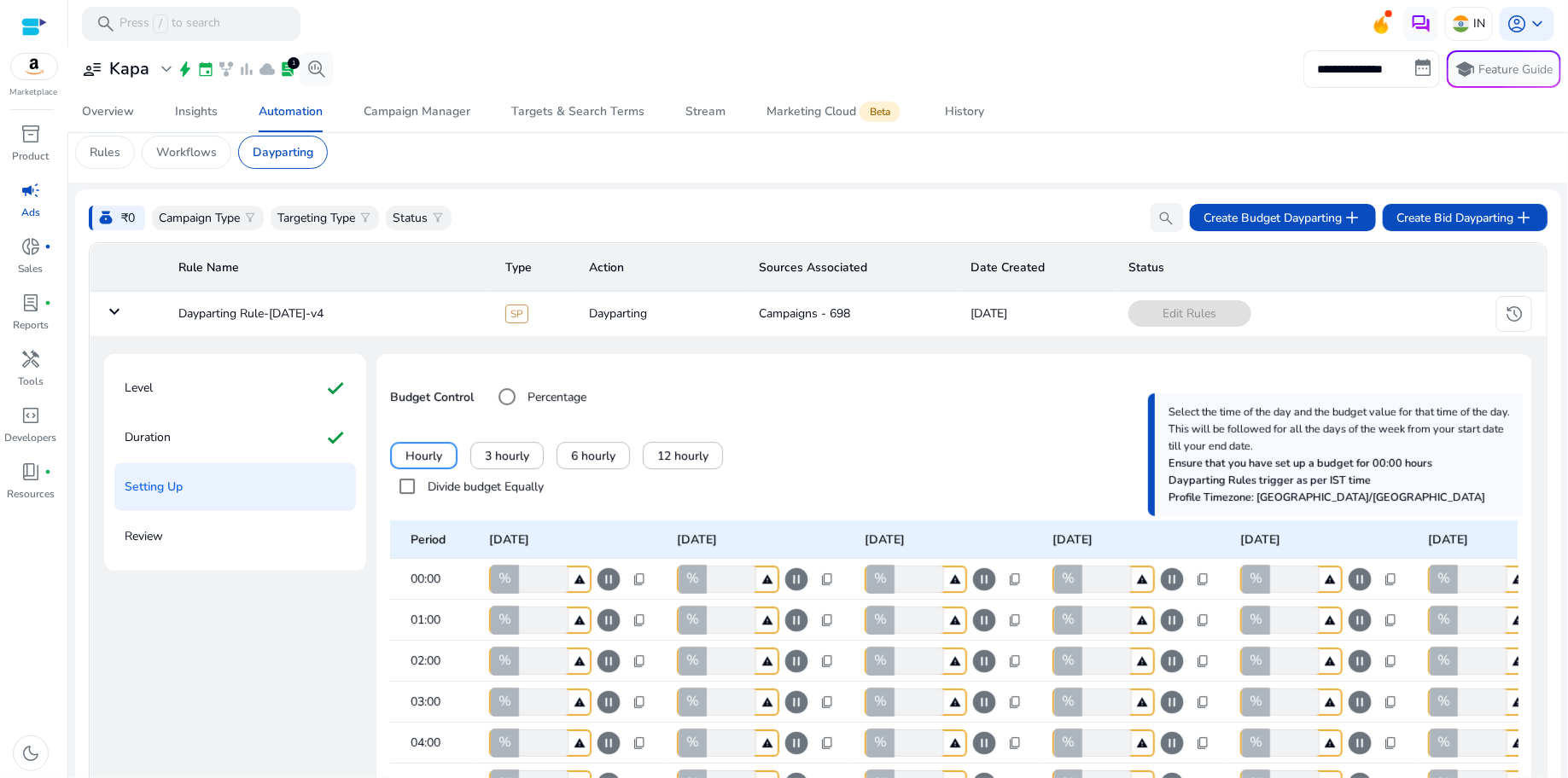
scroll to position [263, 0]
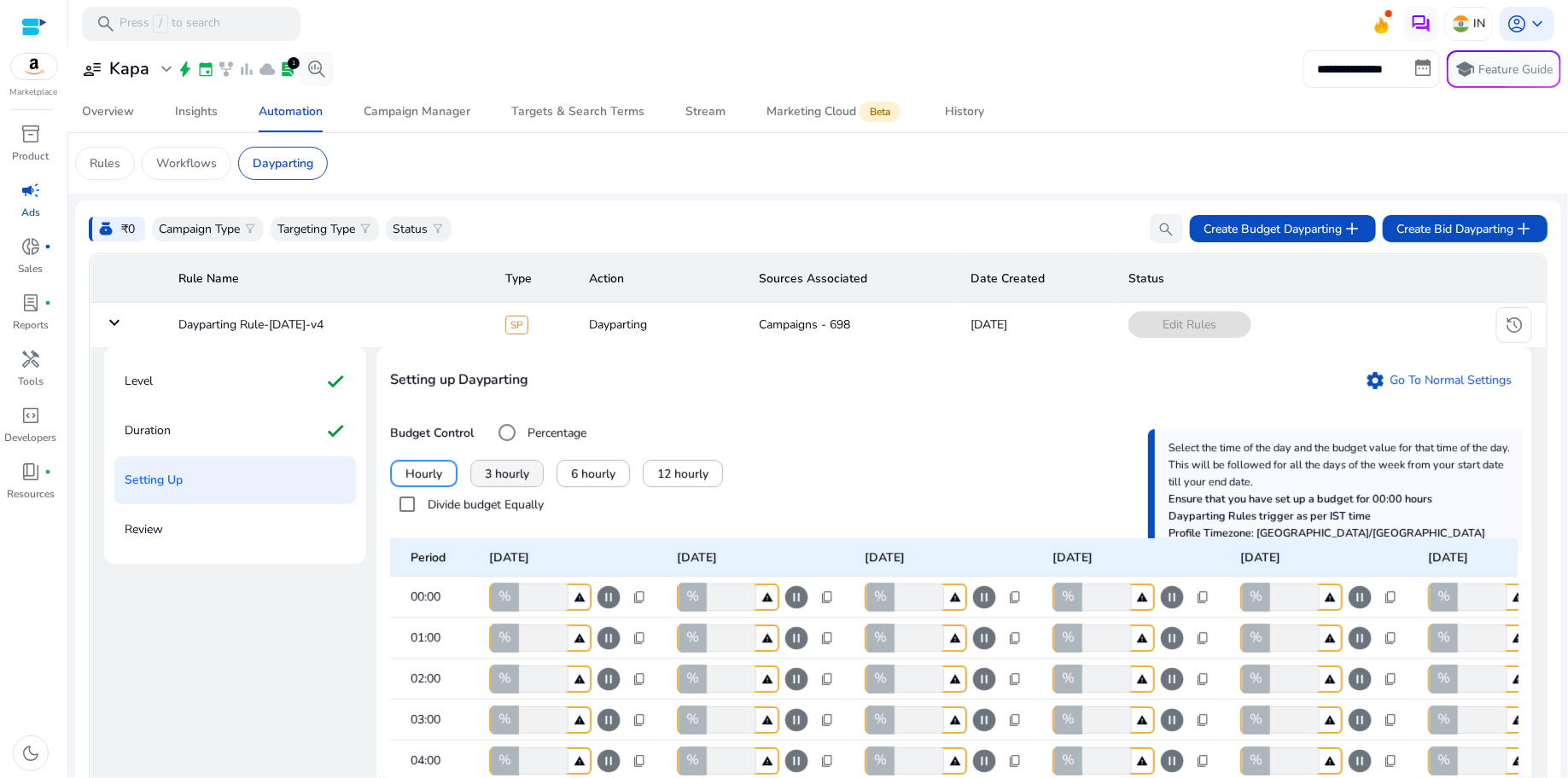
click at [481, 494] on span at bounding box center [507, 473] width 71 height 41
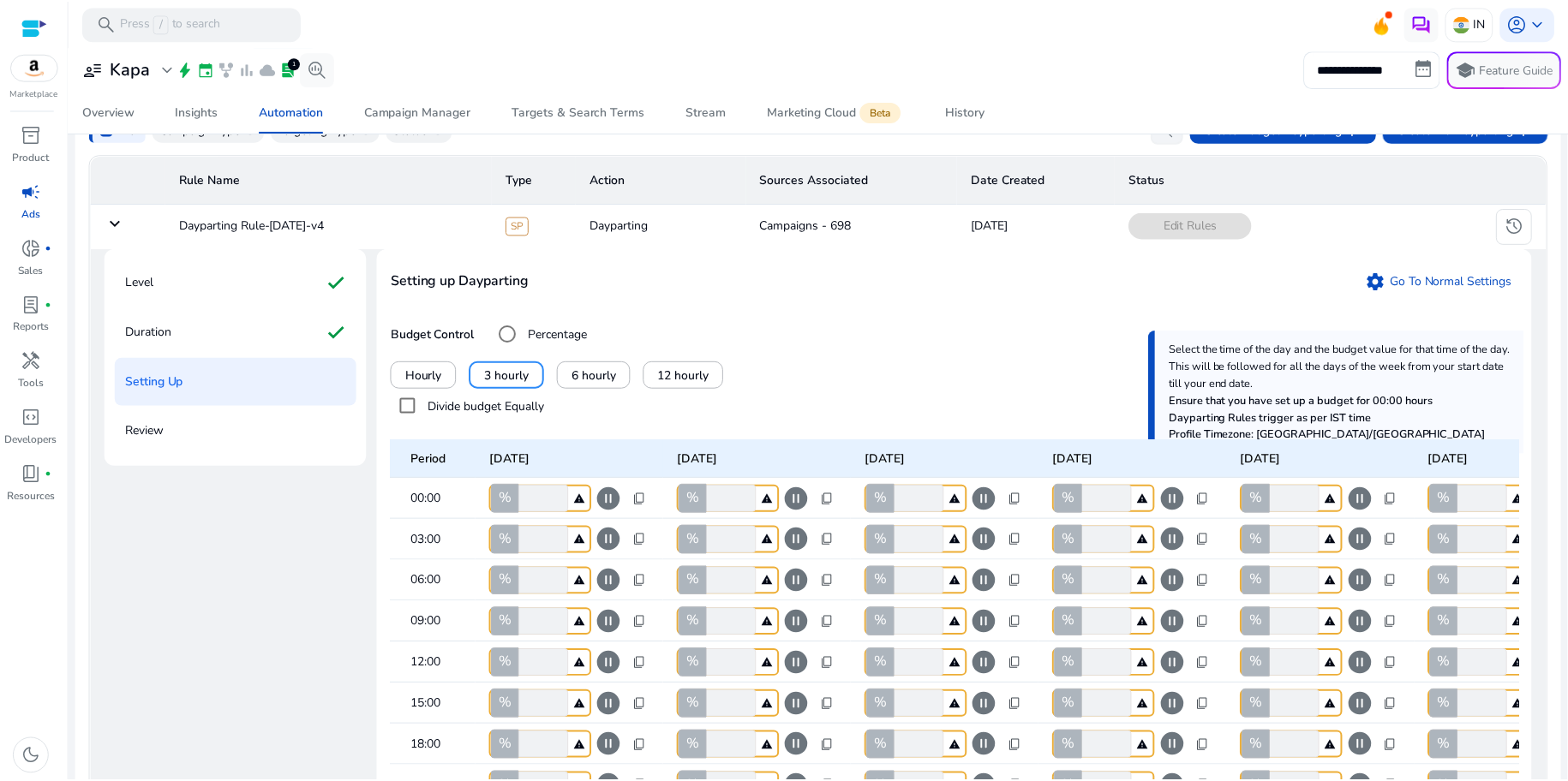
scroll to position [81, 0]
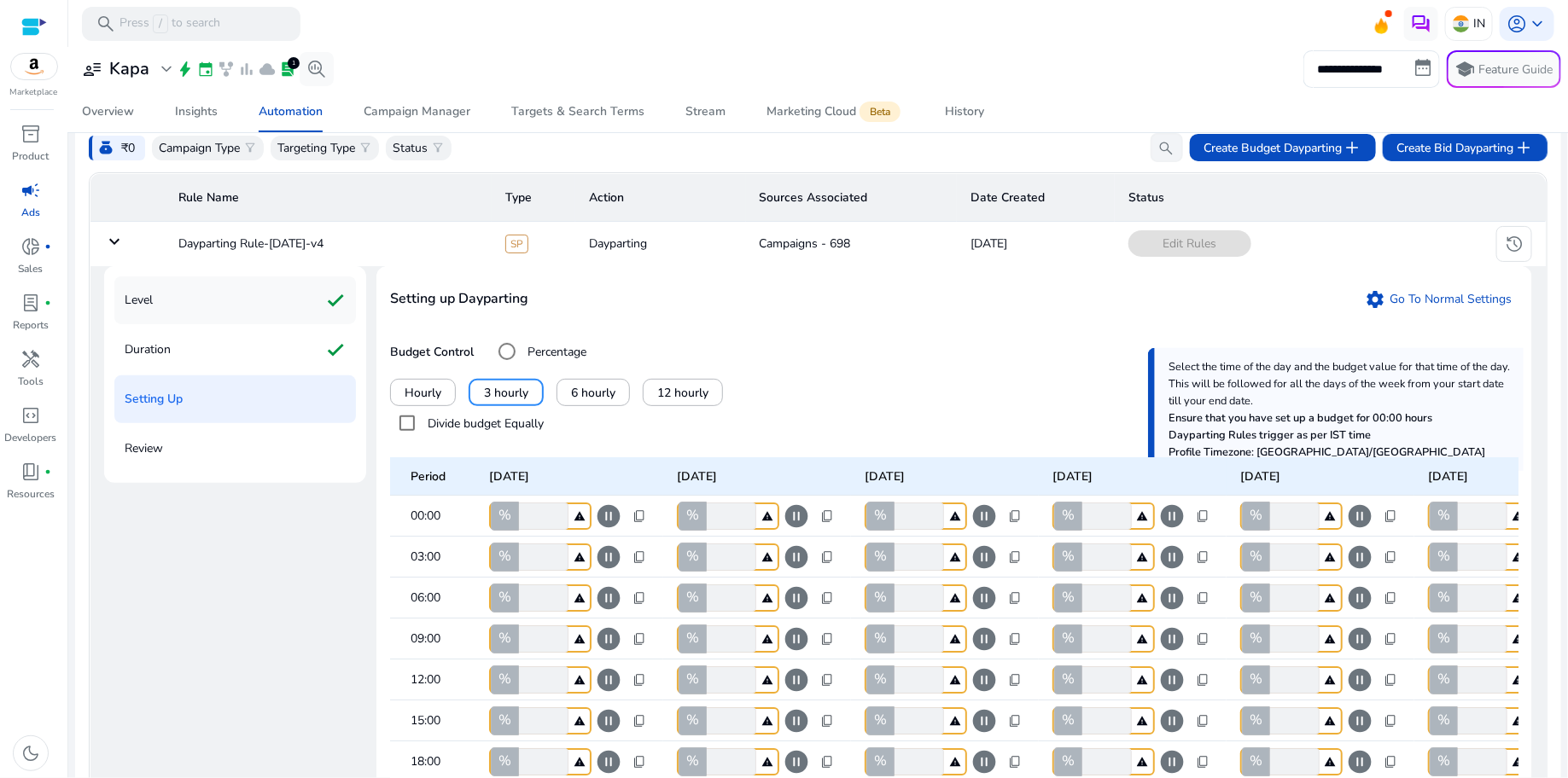
click at [253, 320] on div "Level check" at bounding box center [236, 300] width 242 height 48
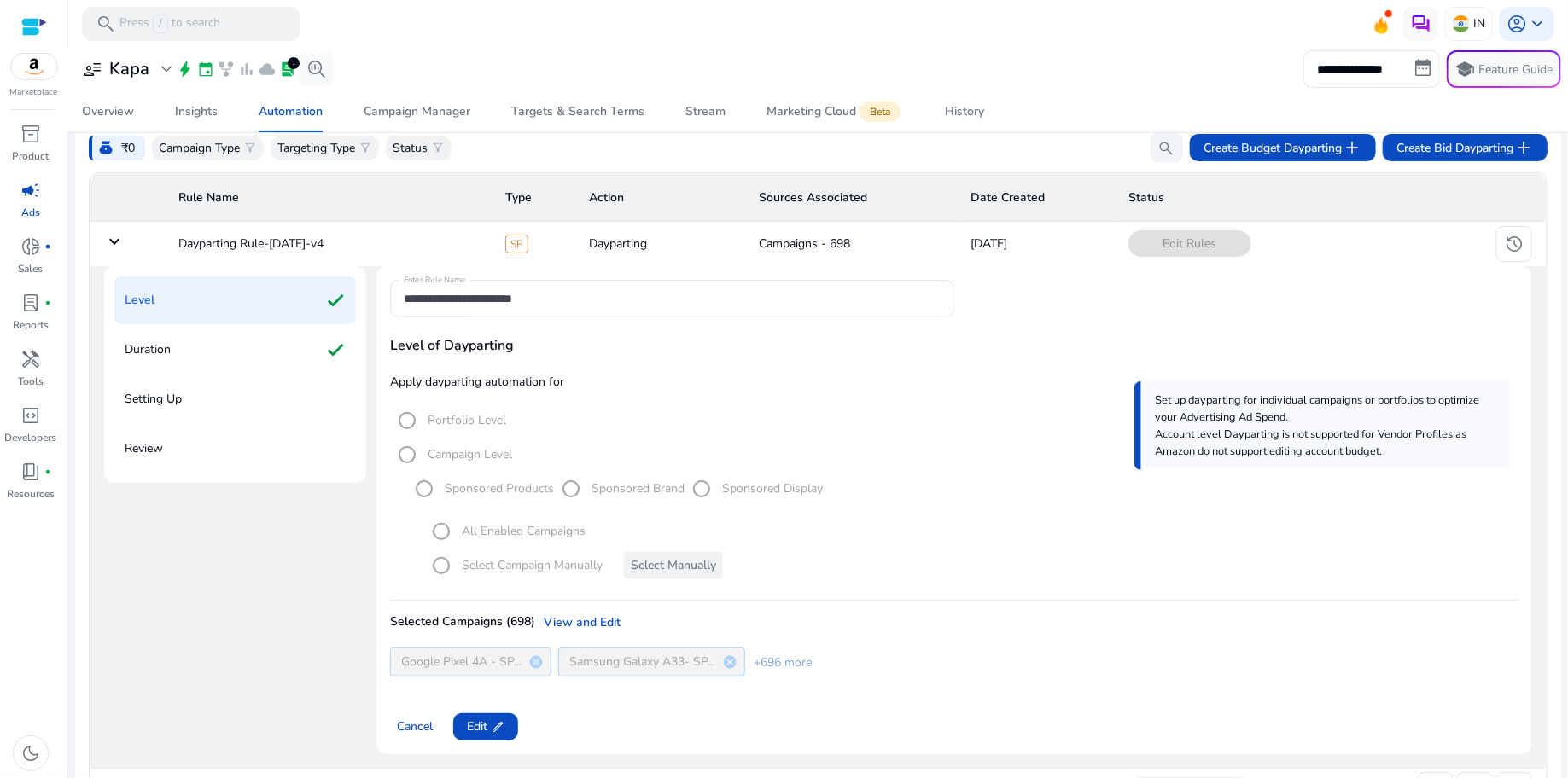
click at [592, 632] on div "Selected Campaigns (698) View and Edit" at bounding box center [954, 623] width 1128 height 18
click at [599, 632] on div "Selected Campaigns (698) View and Edit" at bounding box center [954, 623] width 1128 height 18
click at [480, 735] on span "Edit edit" at bounding box center [486, 727] width 38 height 18
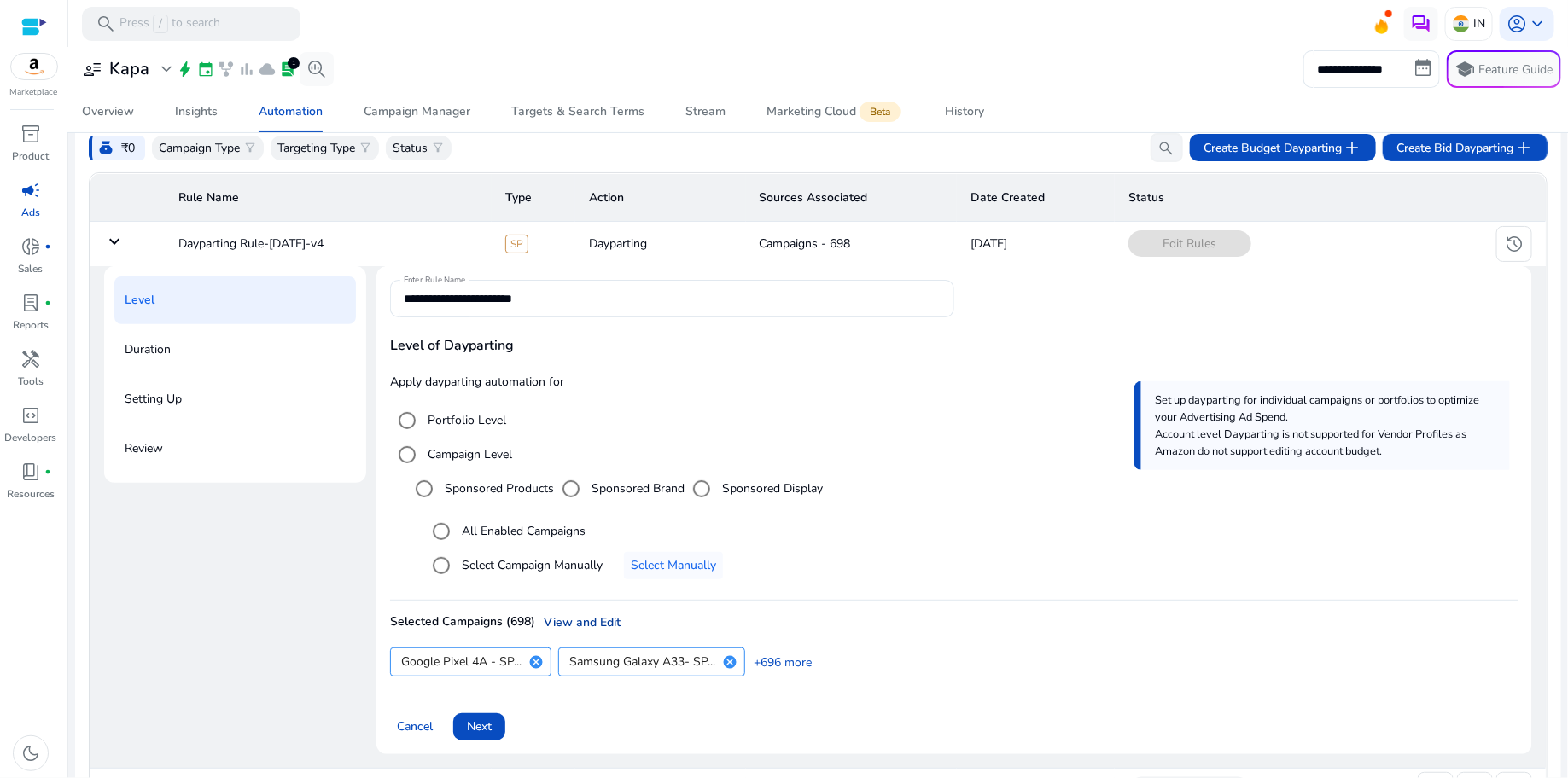
click at [582, 632] on link "View and Edit" at bounding box center [578, 623] width 85 height 18
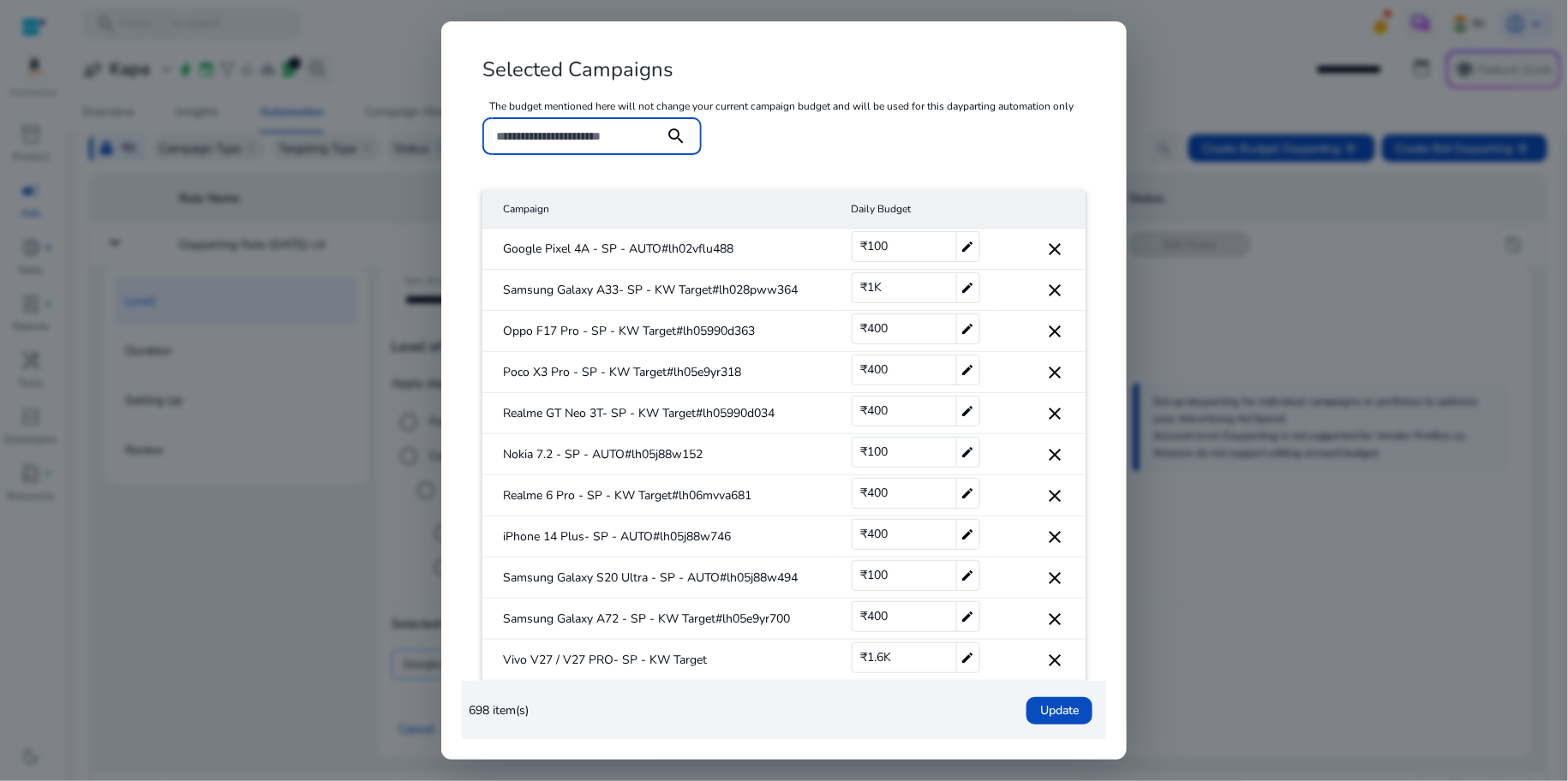
click at [1227, 125] on div at bounding box center [784, 390] width 1568 height 781
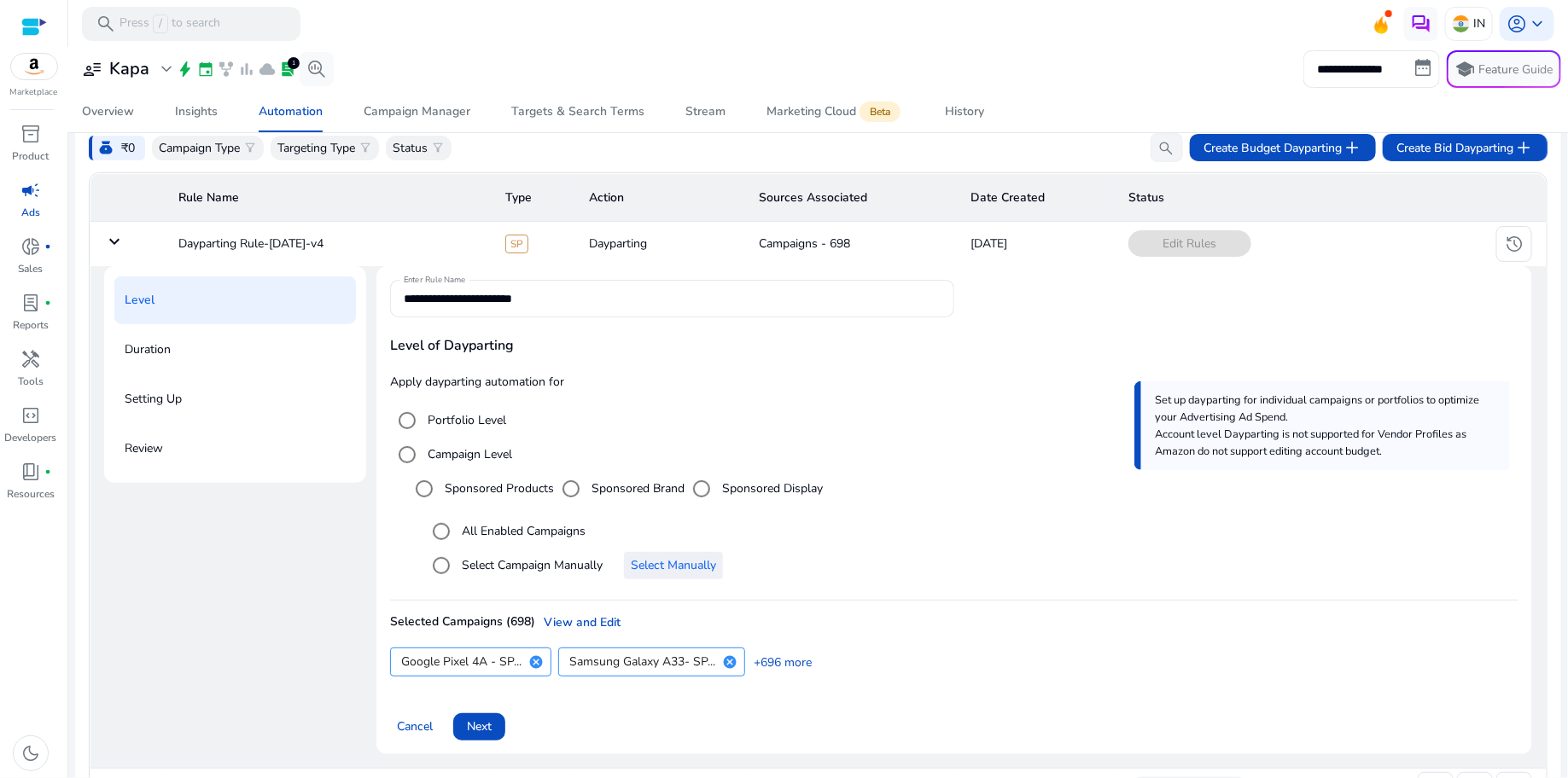
click at [683, 574] on span "Select Manually" at bounding box center [673, 565] width 85 height 18
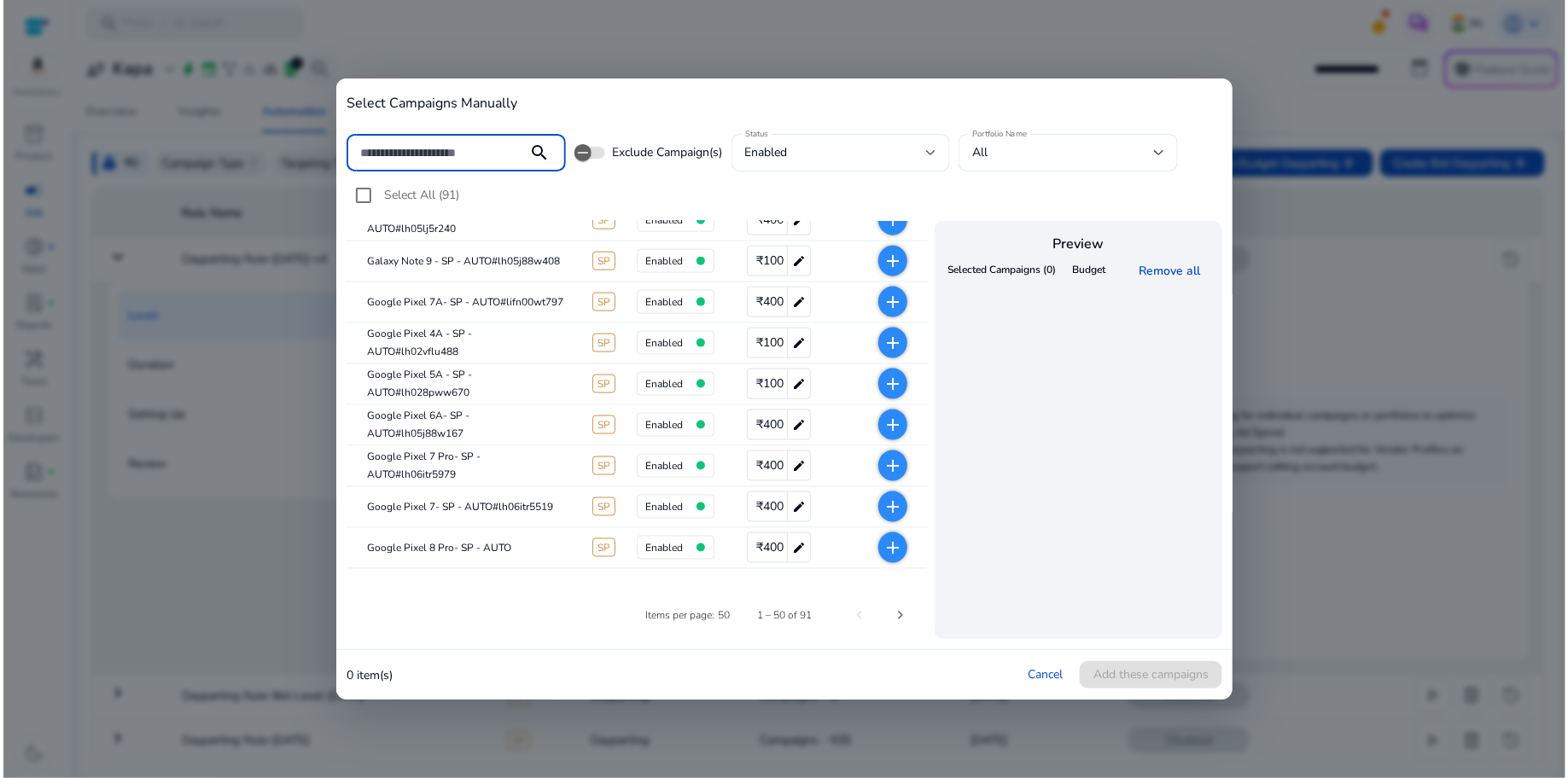
scroll to position [0, 0]
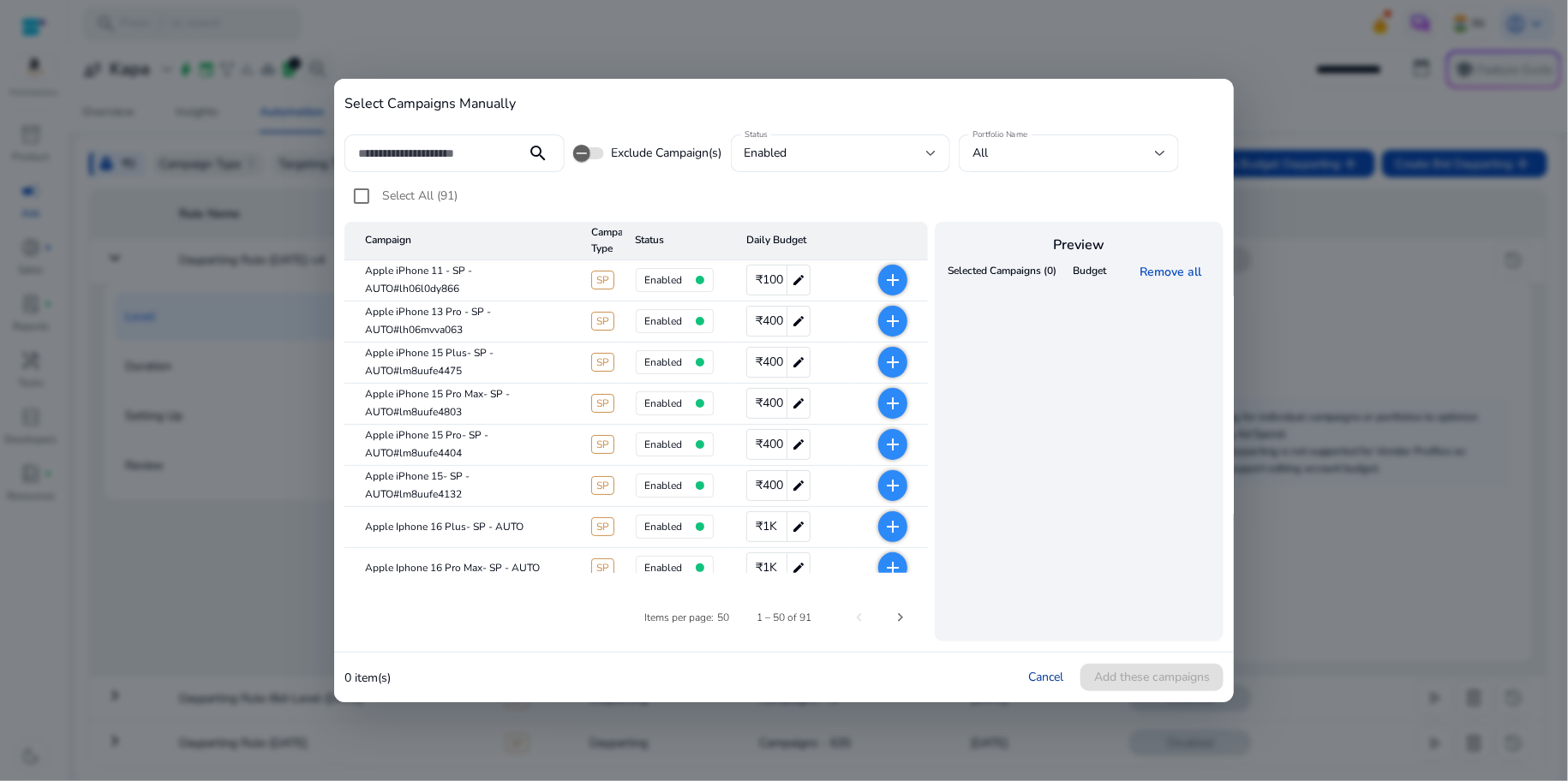
click at [1042, 681] on link "Cancel" at bounding box center [1045, 677] width 35 height 16
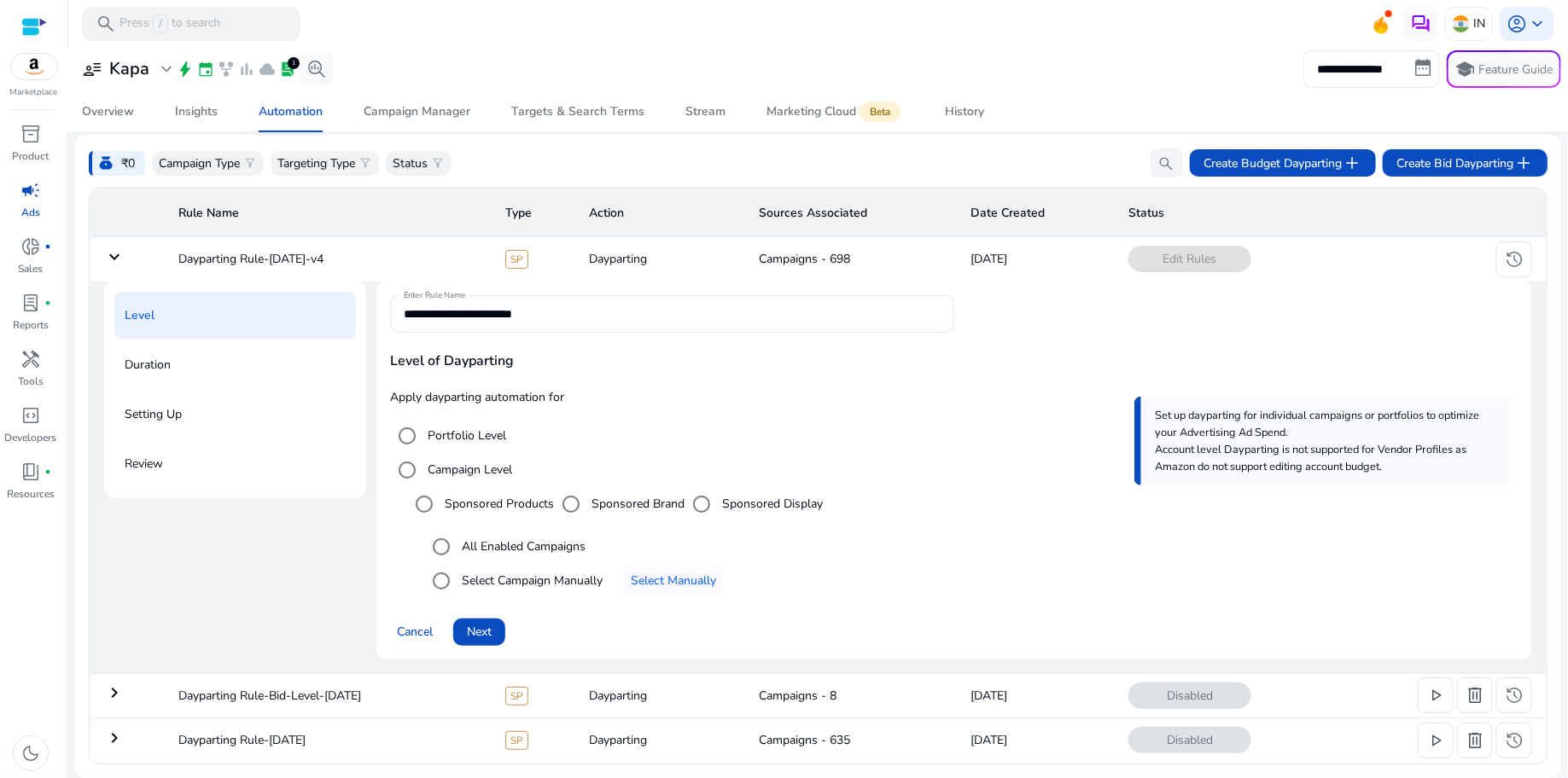
click at [504, 551] on label "All Enabled Campaigns" at bounding box center [522, 546] width 127 height 18
click at [521, 590] on label "Select Campaign Manually" at bounding box center [531, 581] width 145 height 18
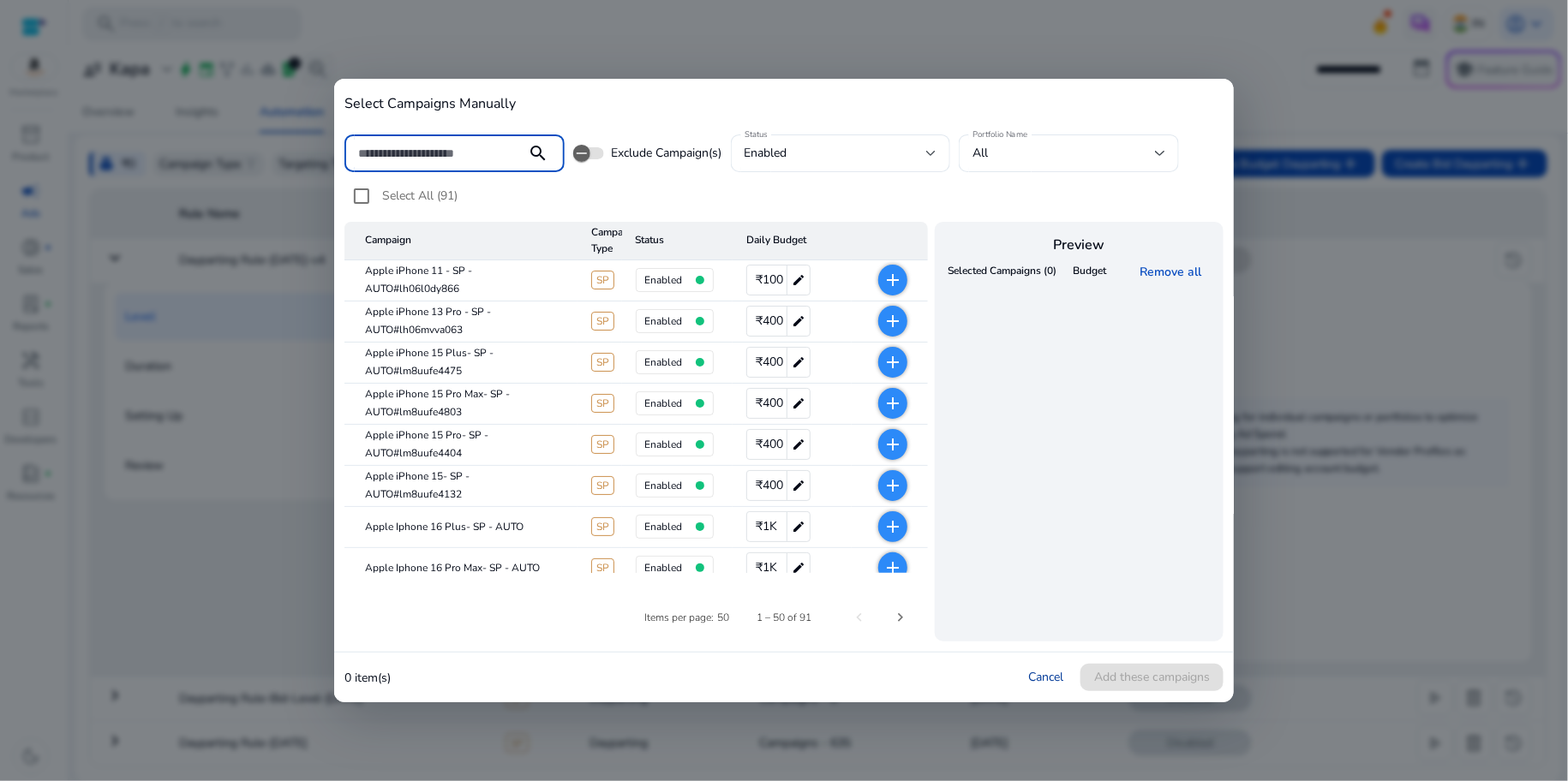
click at [1048, 681] on link "Cancel" at bounding box center [1045, 677] width 35 height 16
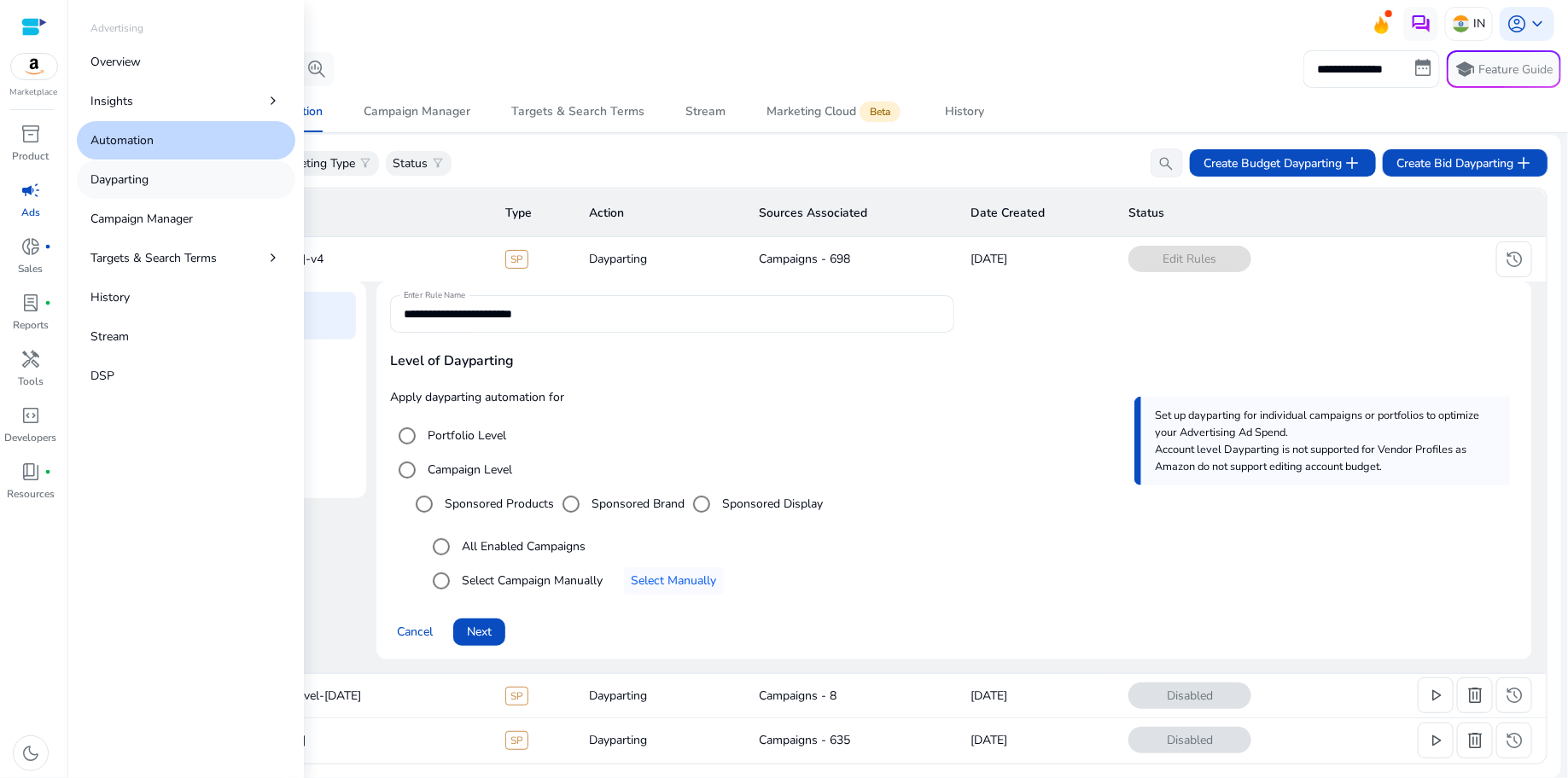
click at [190, 177] on link "Dayparting" at bounding box center [186, 179] width 219 height 39
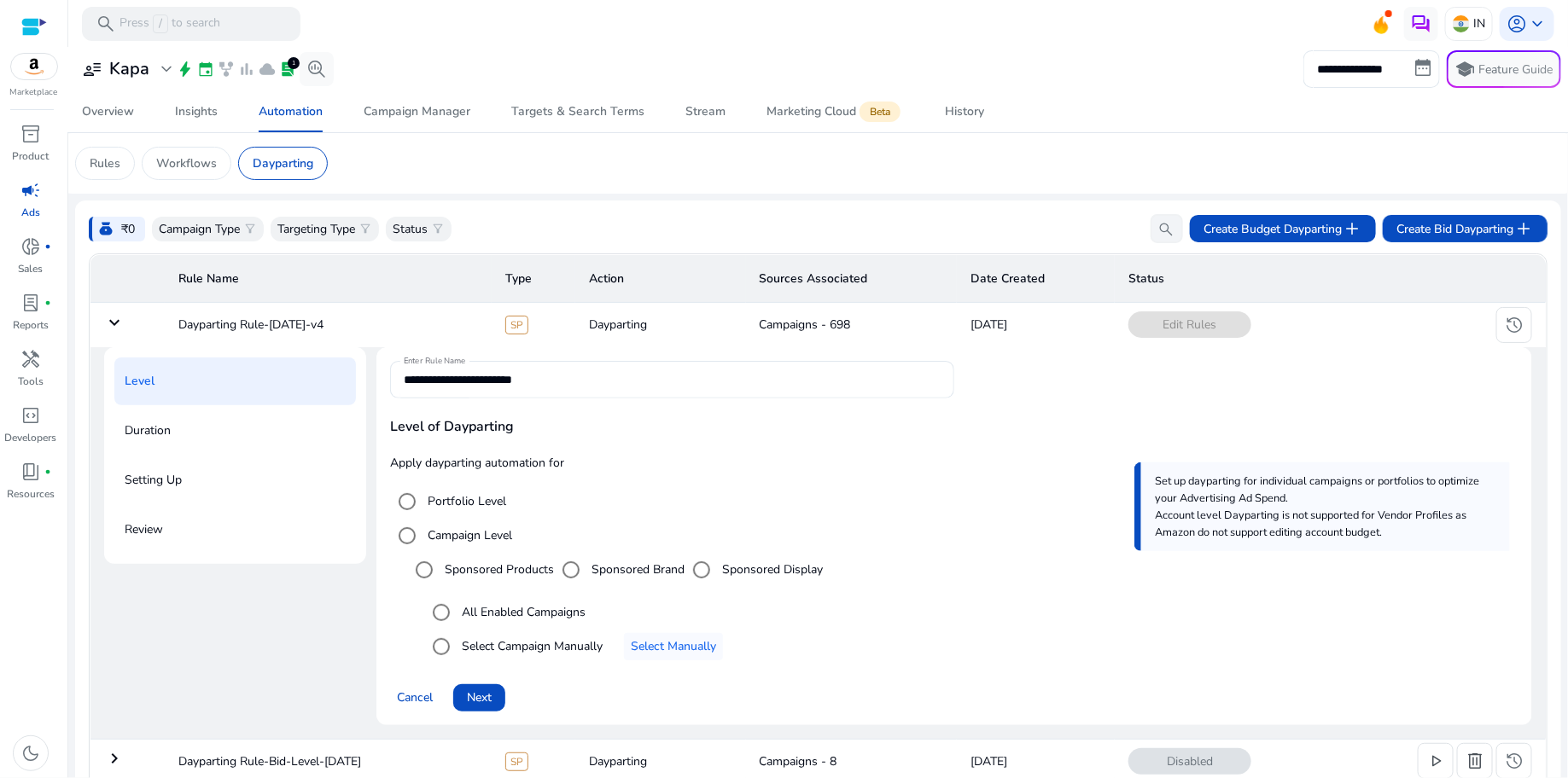
scroll to position [101, 0]
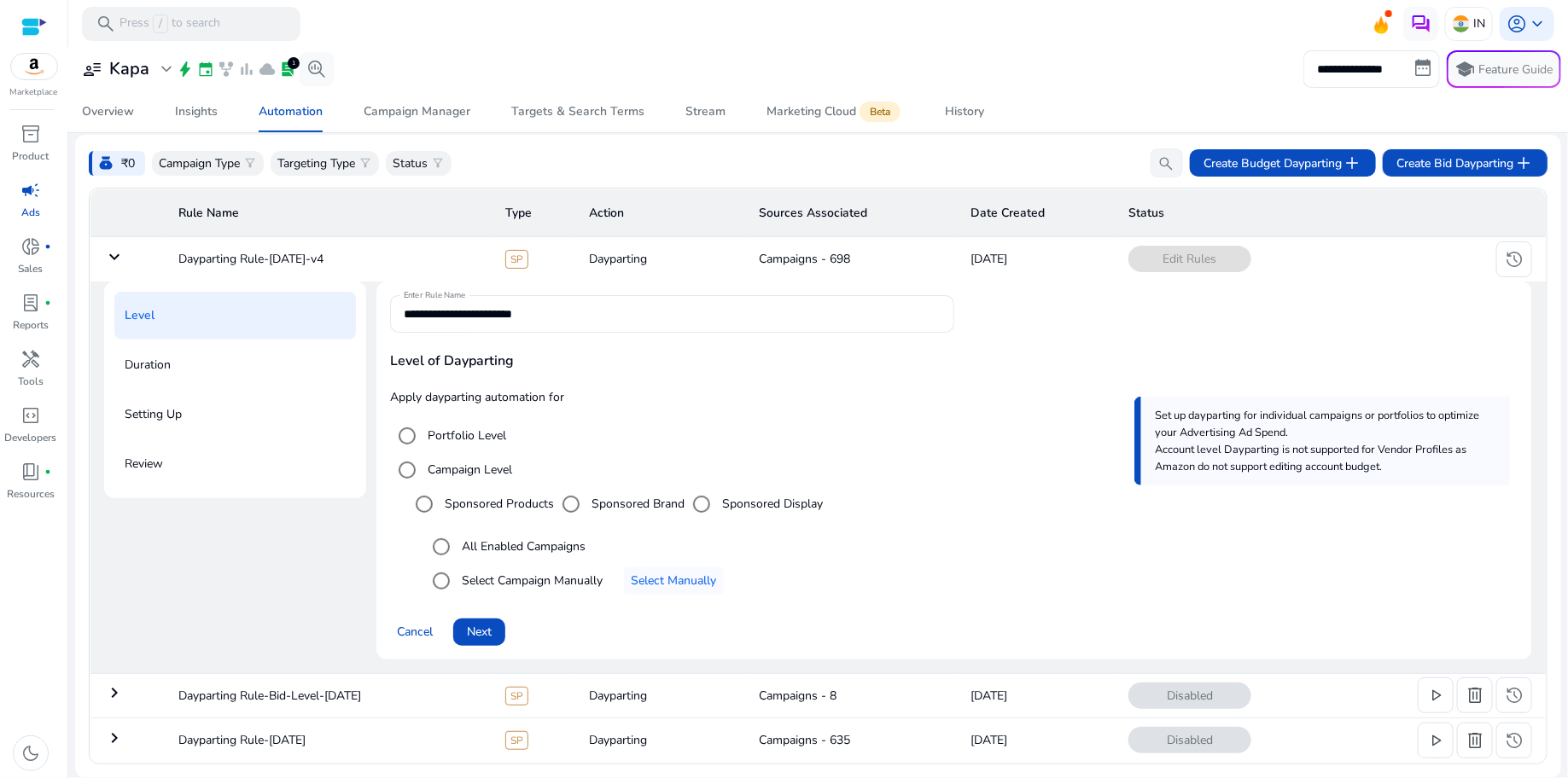
click at [108, 196] on th at bounding box center [128, 213] width 75 height 48
click at [112, 246] on mat-icon "keyboard_arrow_down" at bounding box center [114, 256] width 21 height 21
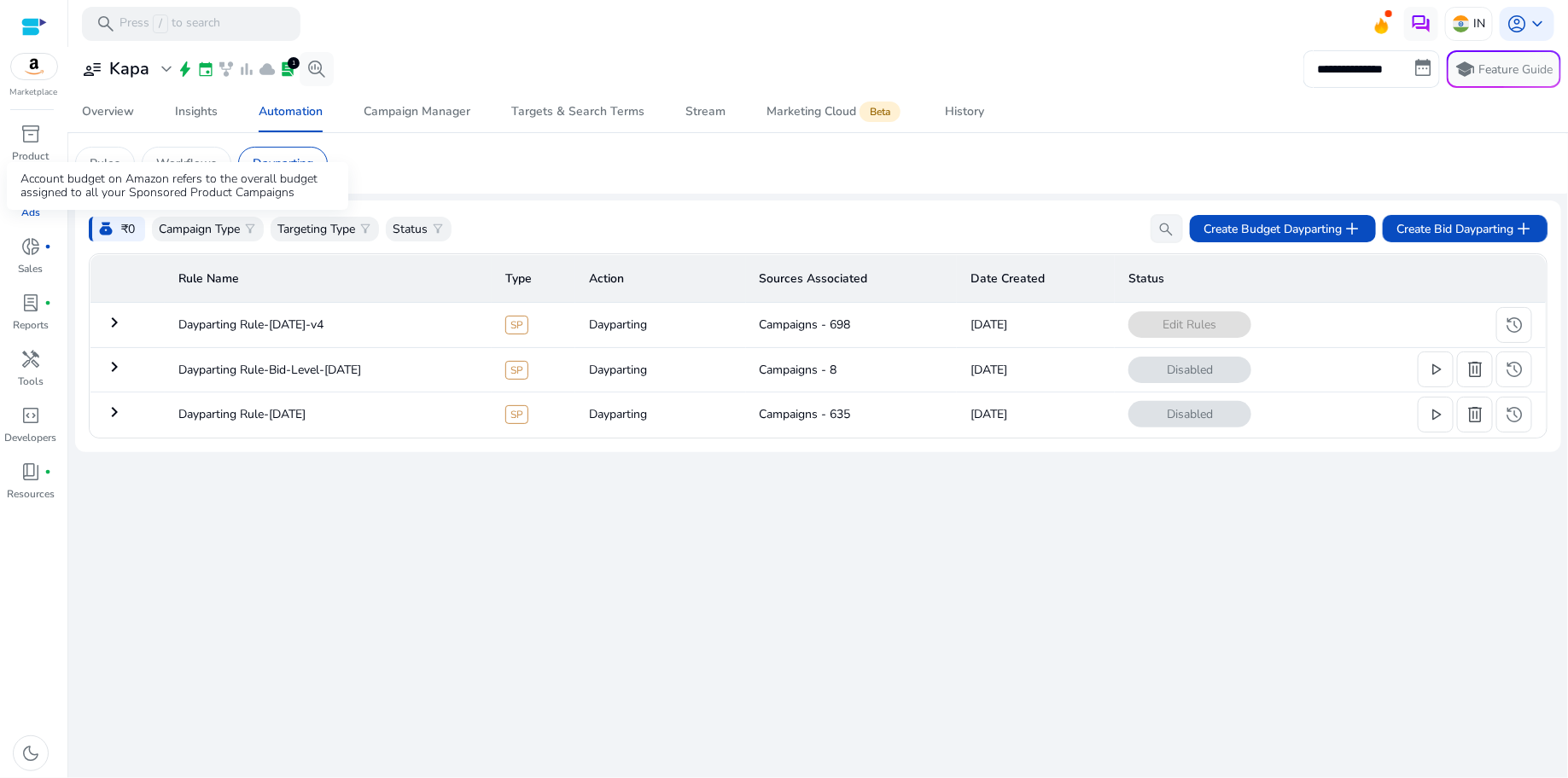
scroll to position [0, 0]
click at [124, 317] on td "keyboard_arrow_right" at bounding box center [128, 325] width 75 height 45
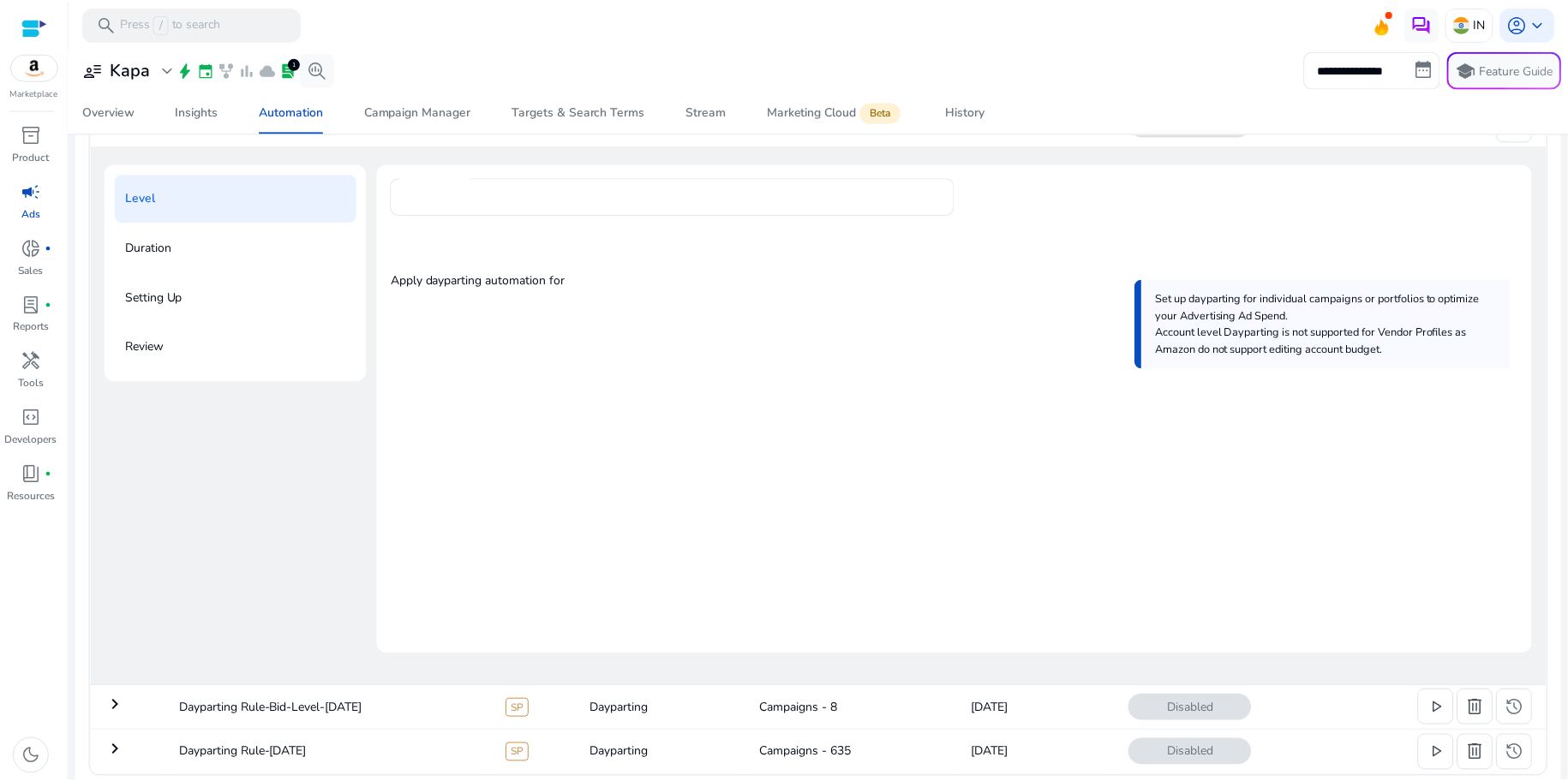
scroll to position [211, 0]
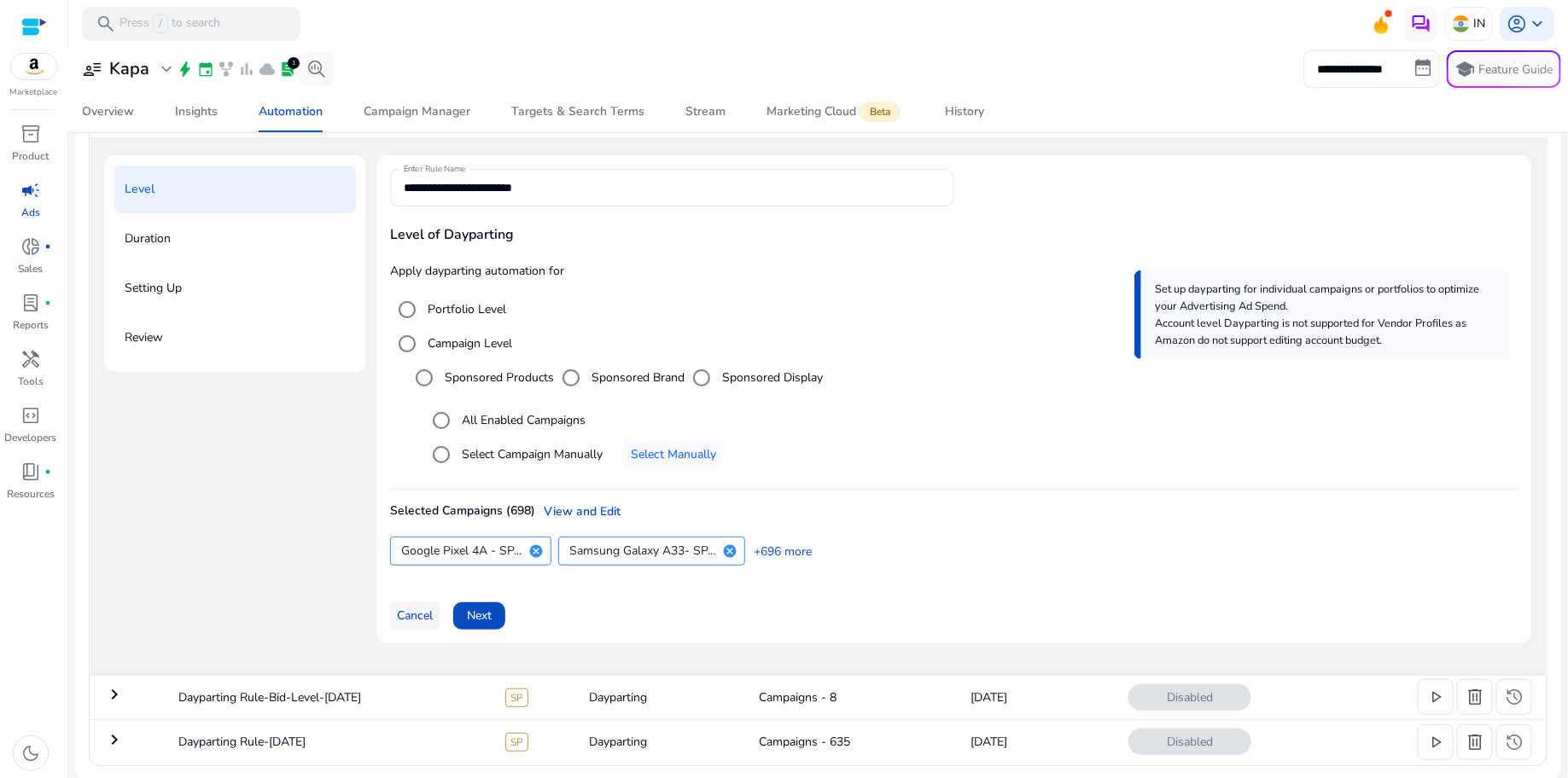
click at [397, 622] on span "Cancel" at bounding box center [415, 616] width 36 height 18
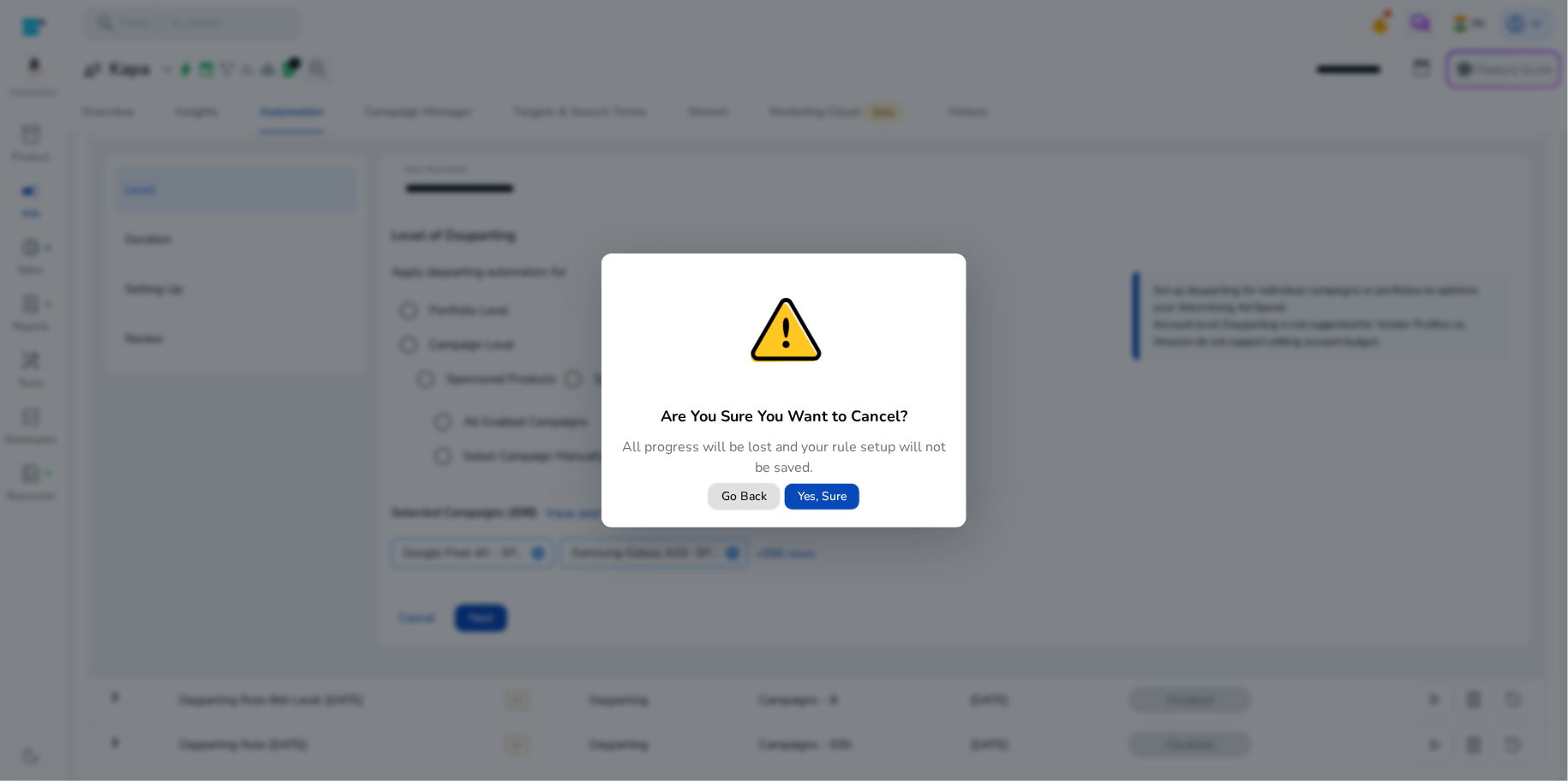
click at [825, 495] on span "Yes, Sure" at bounding box center [822, 497] width 49 height 18
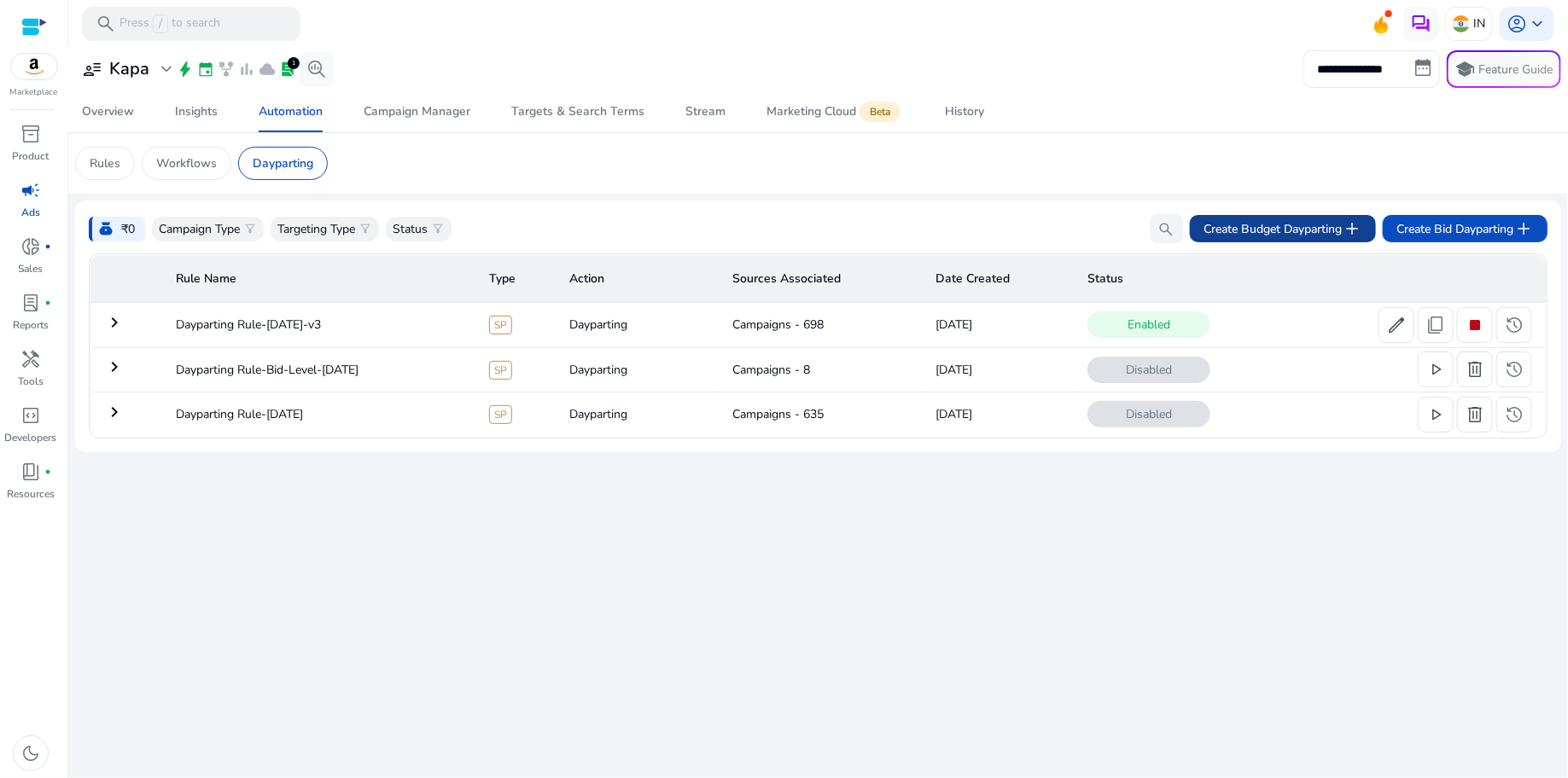
click at [1284, 234] on span "Create Budget Dayparting add" at bounding box center [1283, 229] width 158 height 21
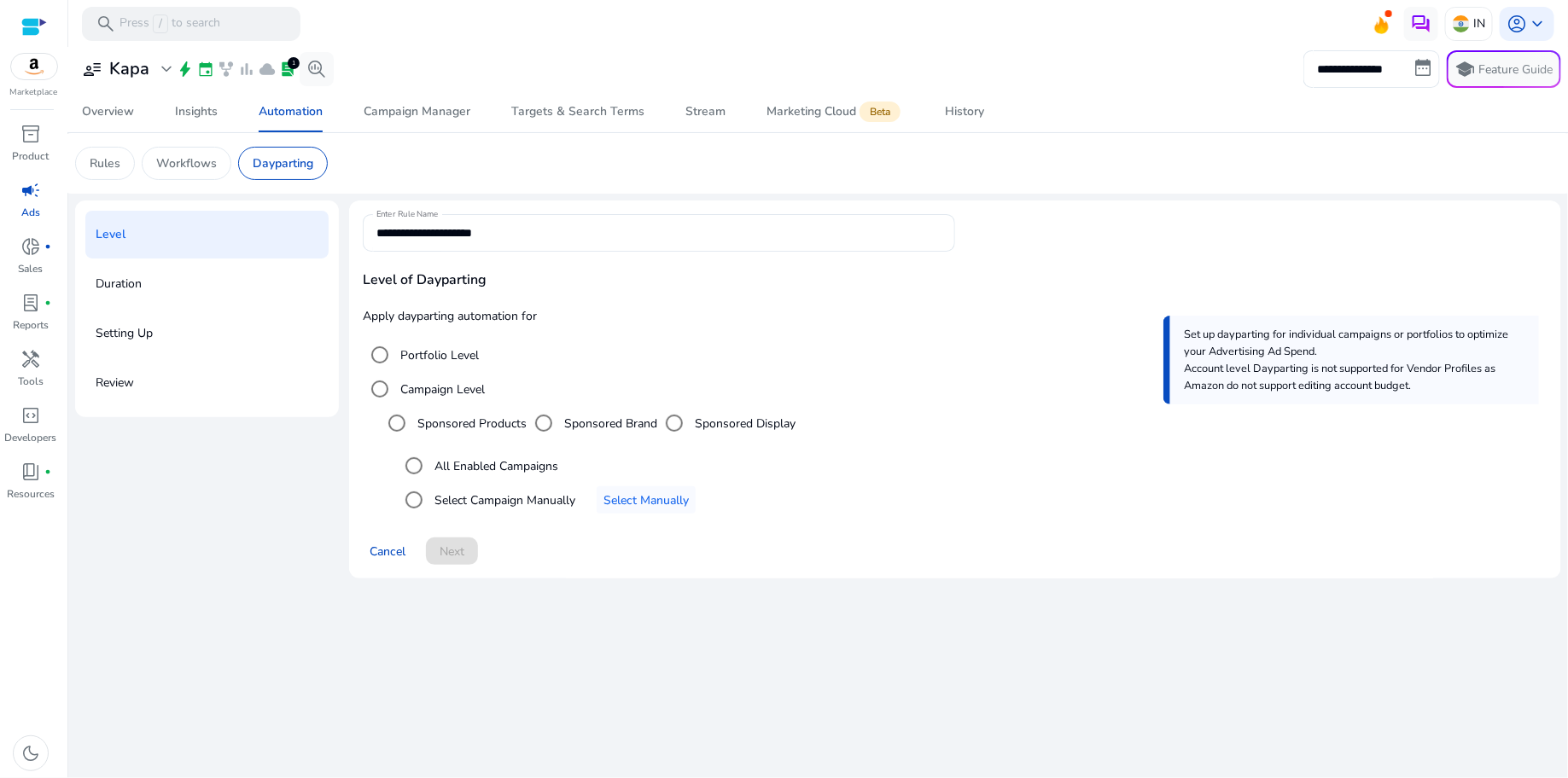
click at [457, 501] on label "Select Campaign Manually" at bounding box center [503, 501] width 145 height 18
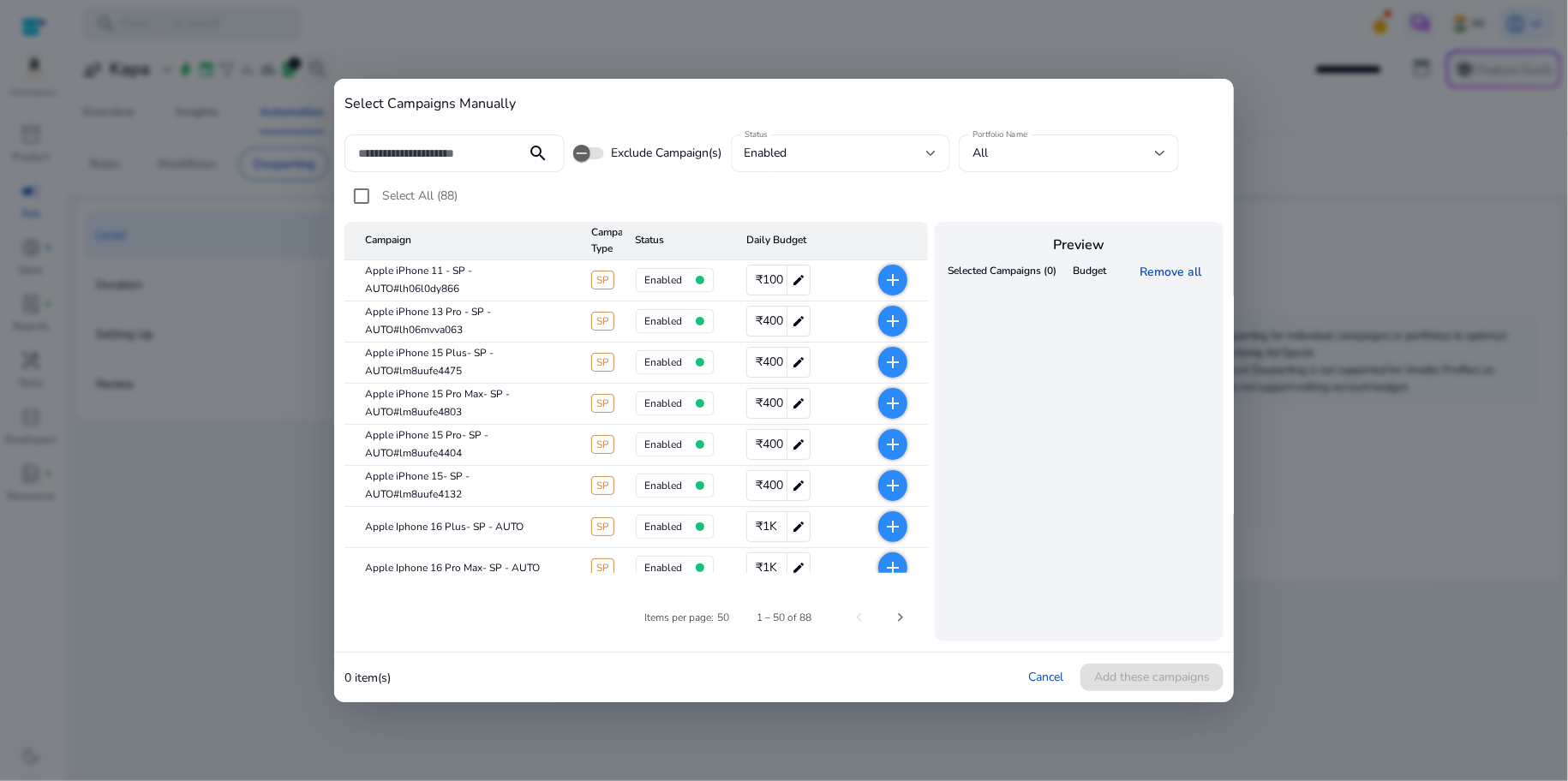
click at [814, 140] on div "enabled" at bounding box center [841, 153] width 193 height 38
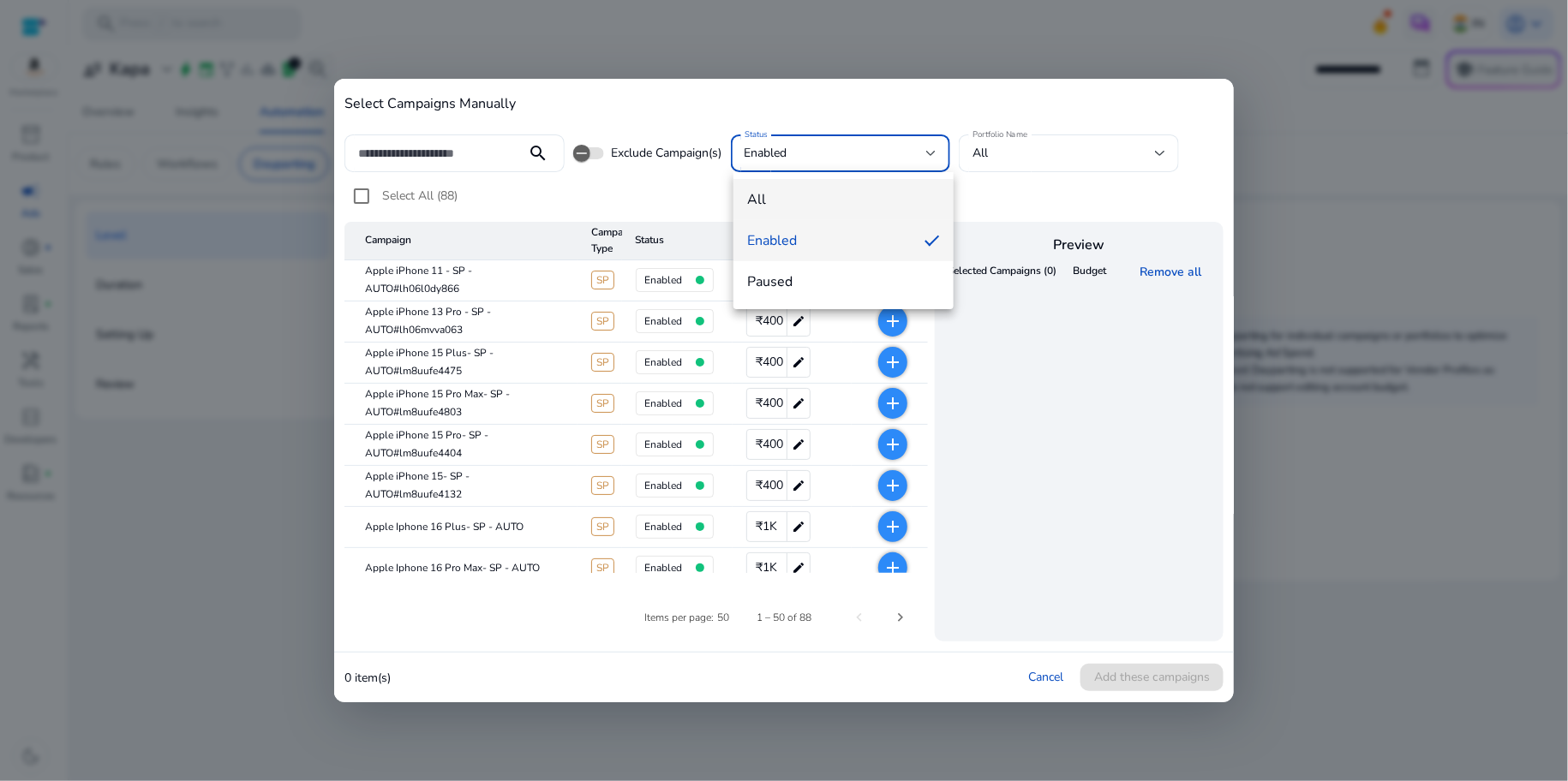
click at [796, 191] on span "all" at bounding box center [844, 199] width 193 height 19
click at [796, 191] on div "Select All (88)" at bounding box center [784, 200] width 879 height 43
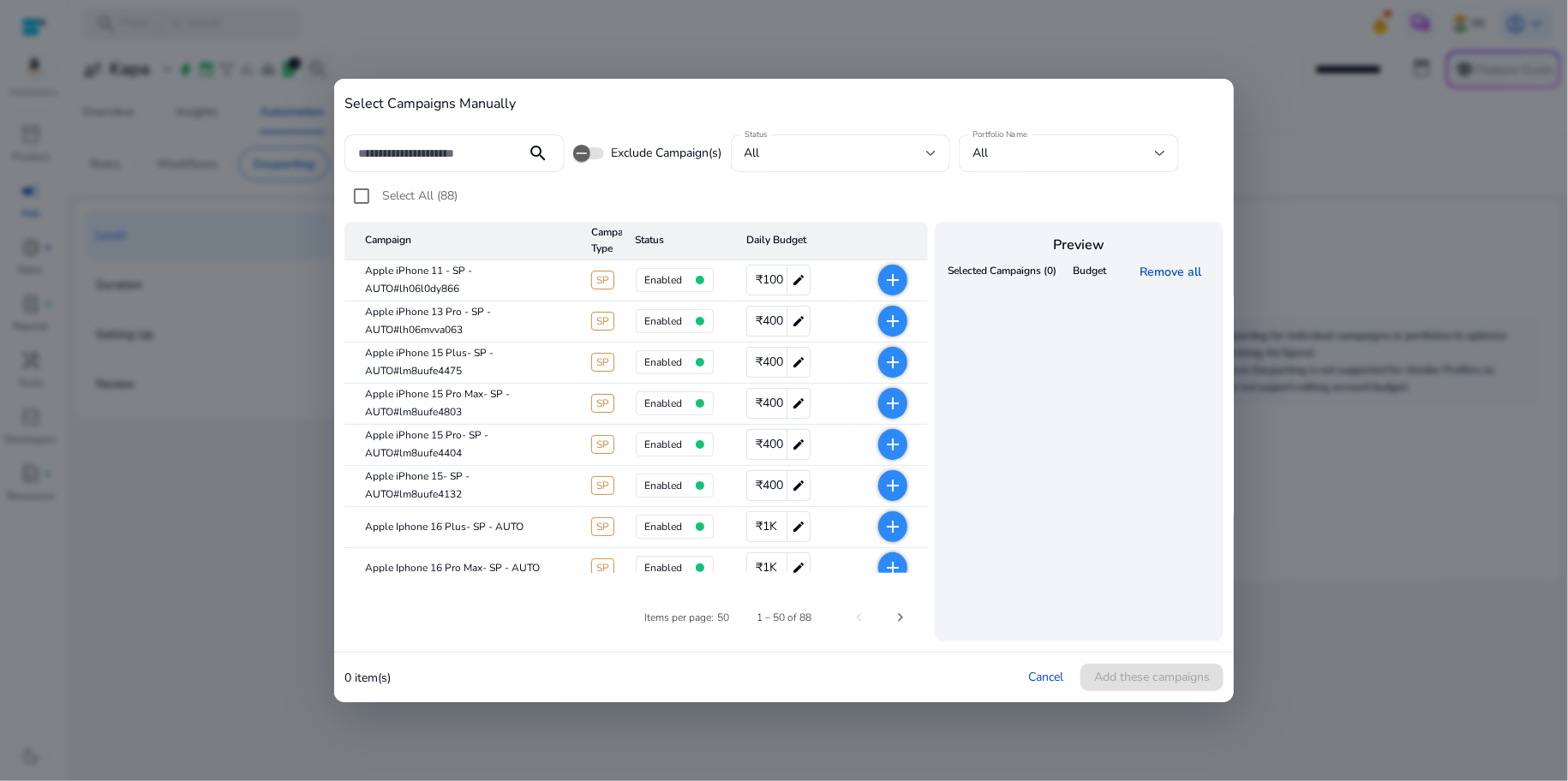
click at [420, 198] on span "Select All (88)" at bounding box center [420, 196] width 76 height 16
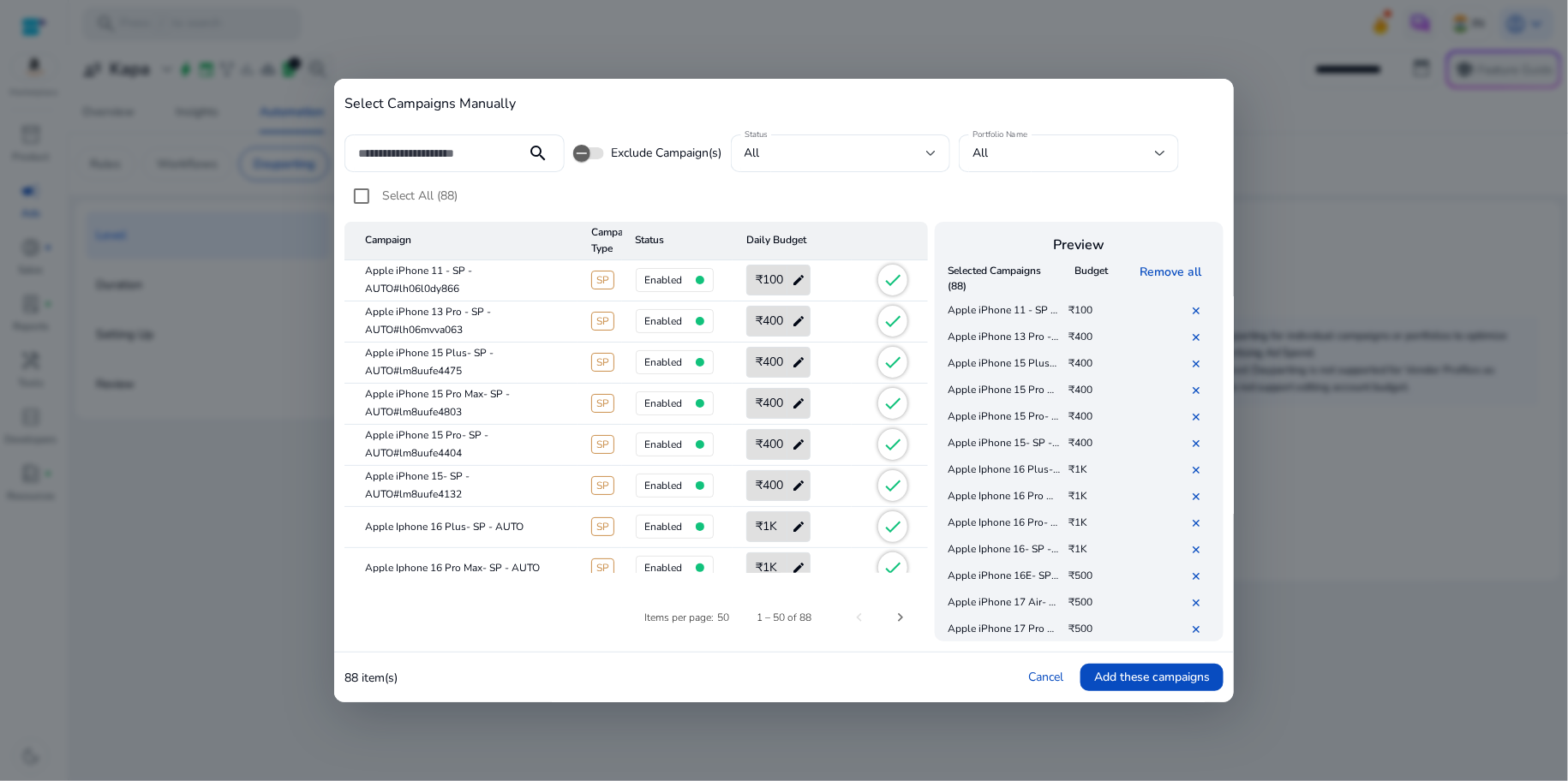
click at [420, 197] on span "Select All (88)" at bounding box center [420, 196] width 76 height 16
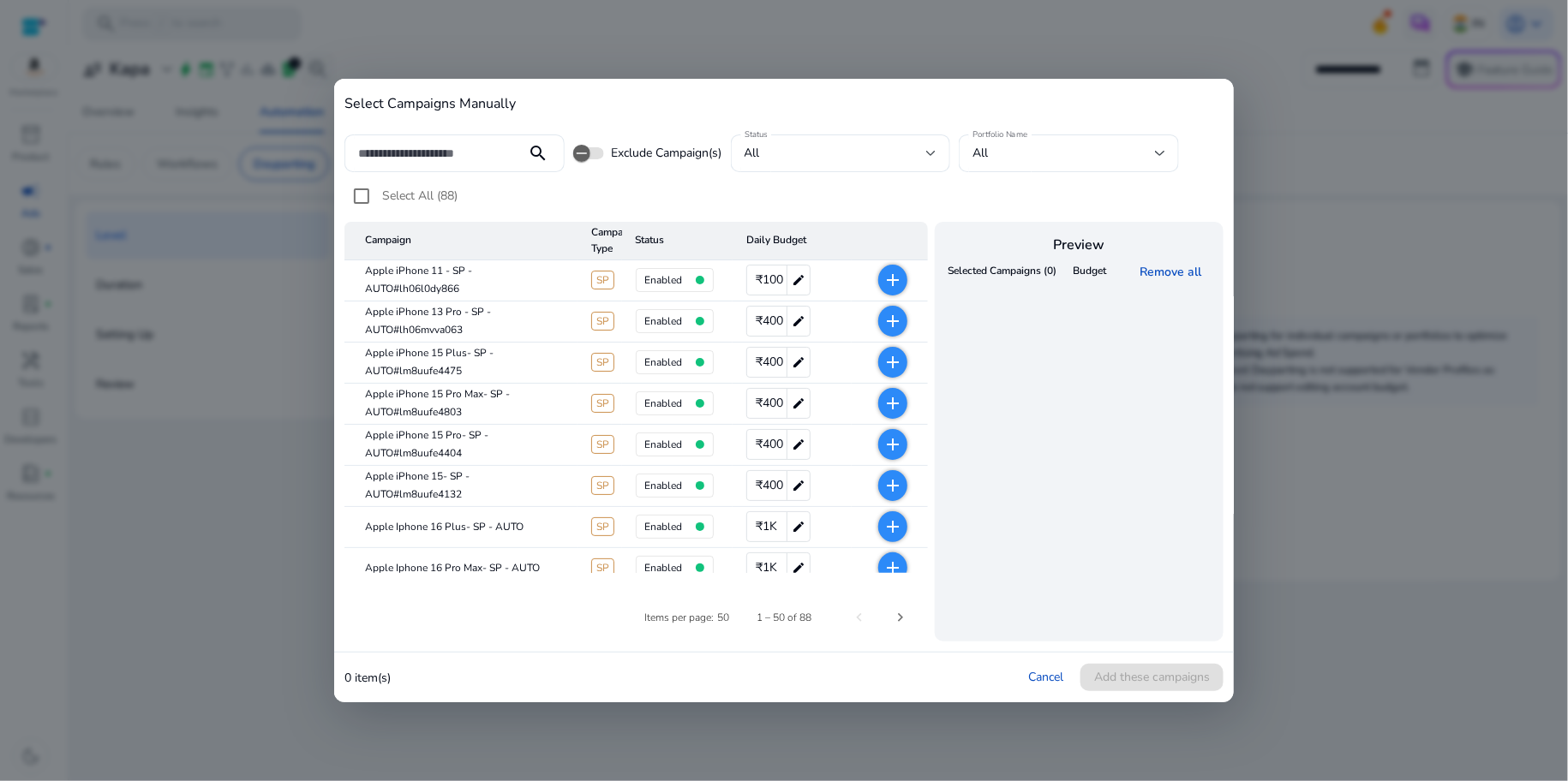
click at [420, 197] on span "Select All (88)" at bounding box center [420, 196] width 76 height 16
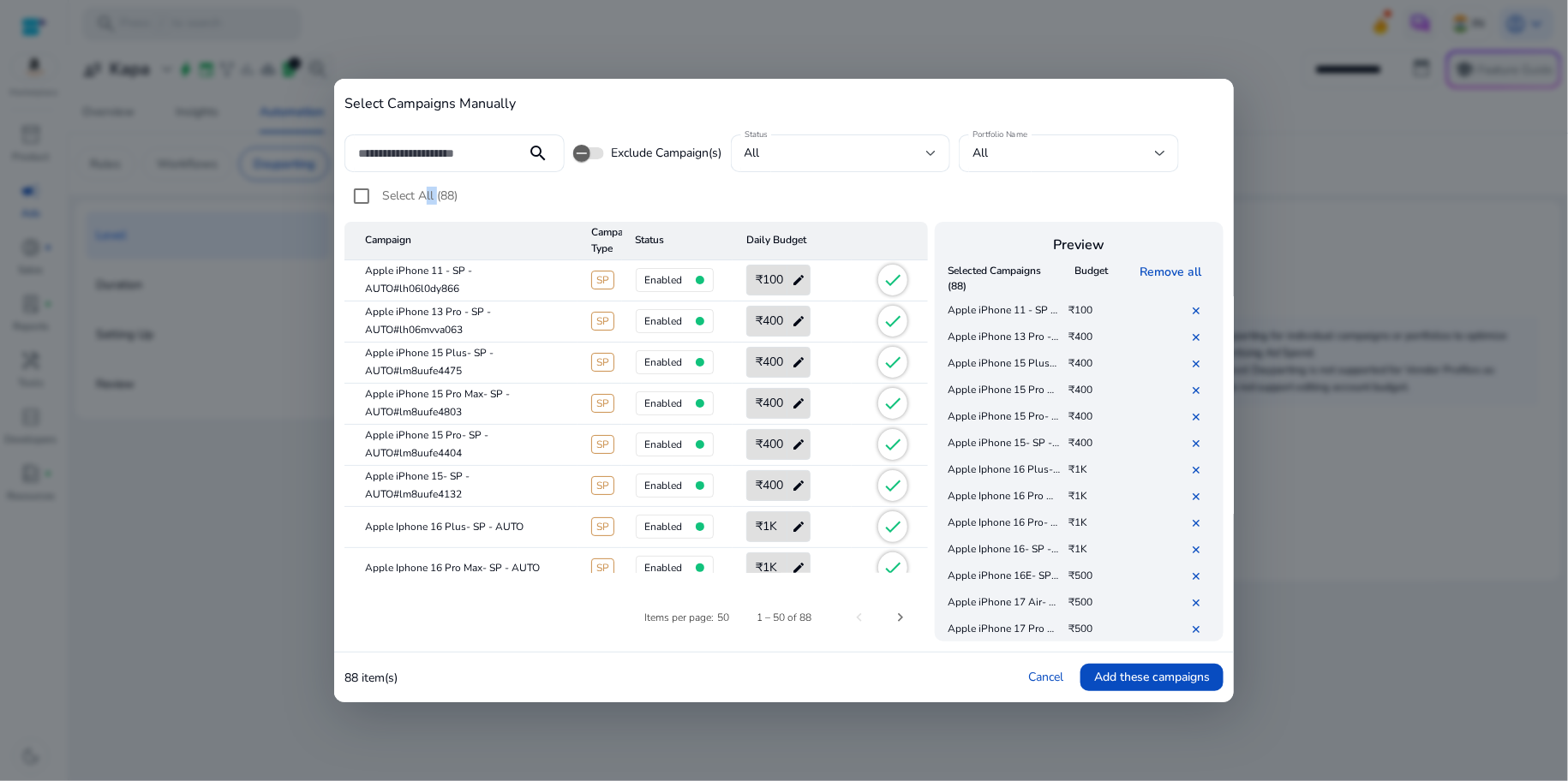
click at [420, 197] on span "Select All (88)" at bounding box center [420, 196] width 76 height 16
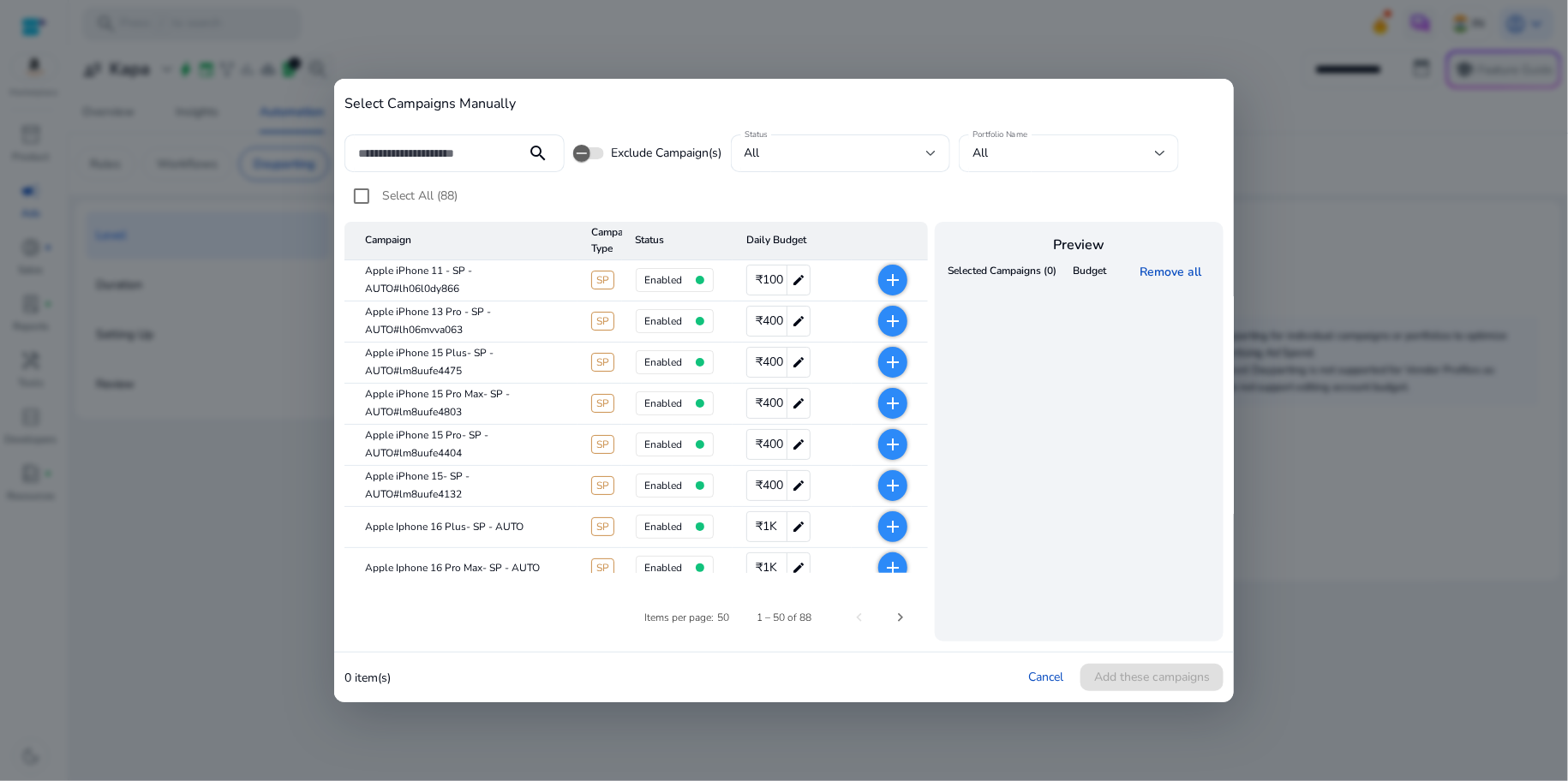
click at [1010, 158] on div "All" at bounding box center [1064, 153] width 183 height 19
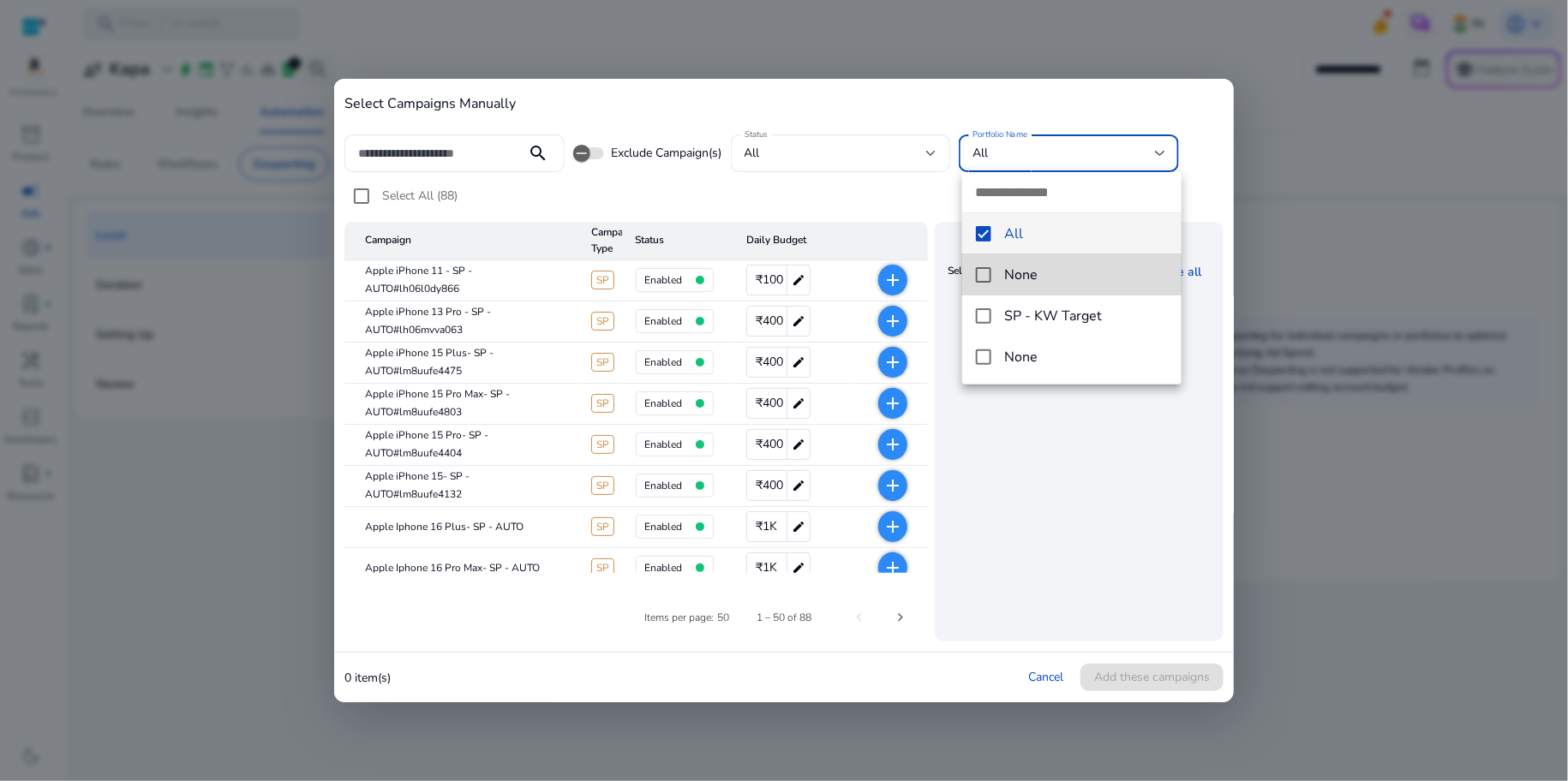
click at [982, 275] on mat-pseudo-checkbox at bounding box center [984, 275] width 16 height 16
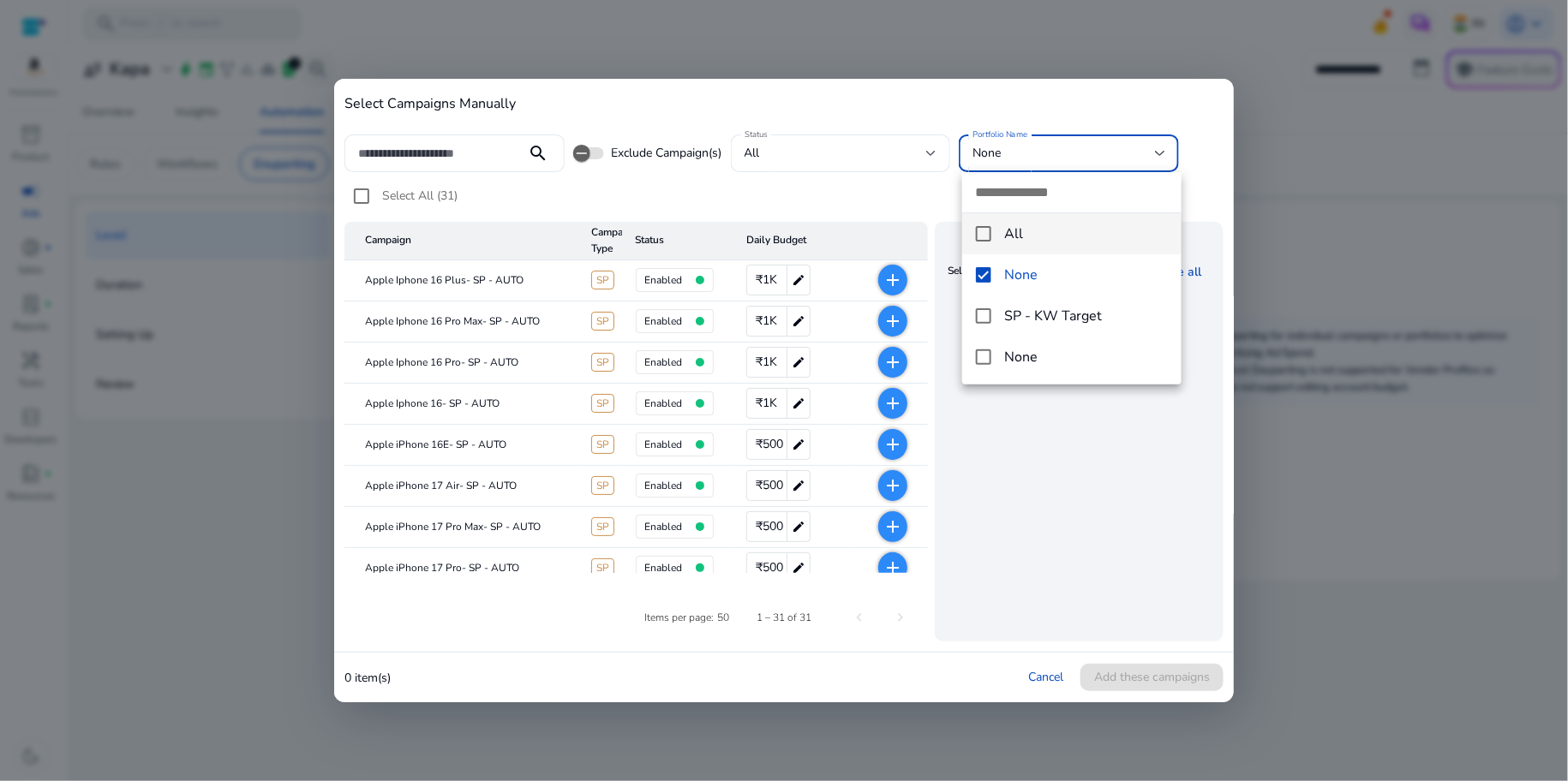
click at [996, 224] on mat-option "All" at bounding box center [1072, 234] width 221 height 41
click at [998, 361] on mat-option "None" at bounding box center [1072, 357] width 221 height 41
click at [988, 235] on mat-pseudo-checkbox at bounding box center [984, 234] width 16 height 16
click at [987, 313] on mat-pseudo-checkbox at bounding box center [984, 316] width 16 height 16
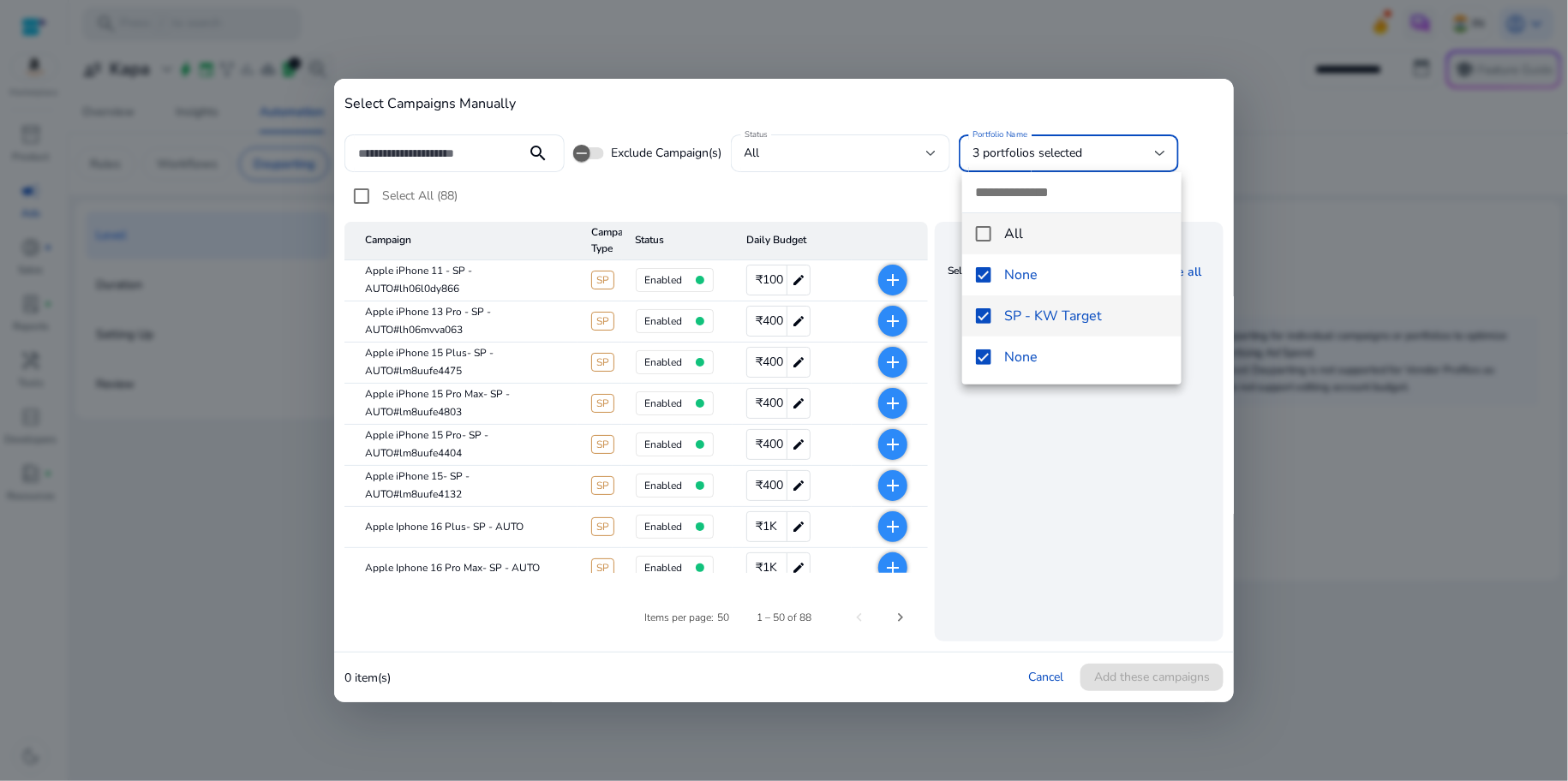
click at [987, 236] on mat-pseudo-checkbox at bounding box center [984, 234] width 16 height 16
click at [981, 171] on div at bounding box center [784, 390] width 1568 height 781
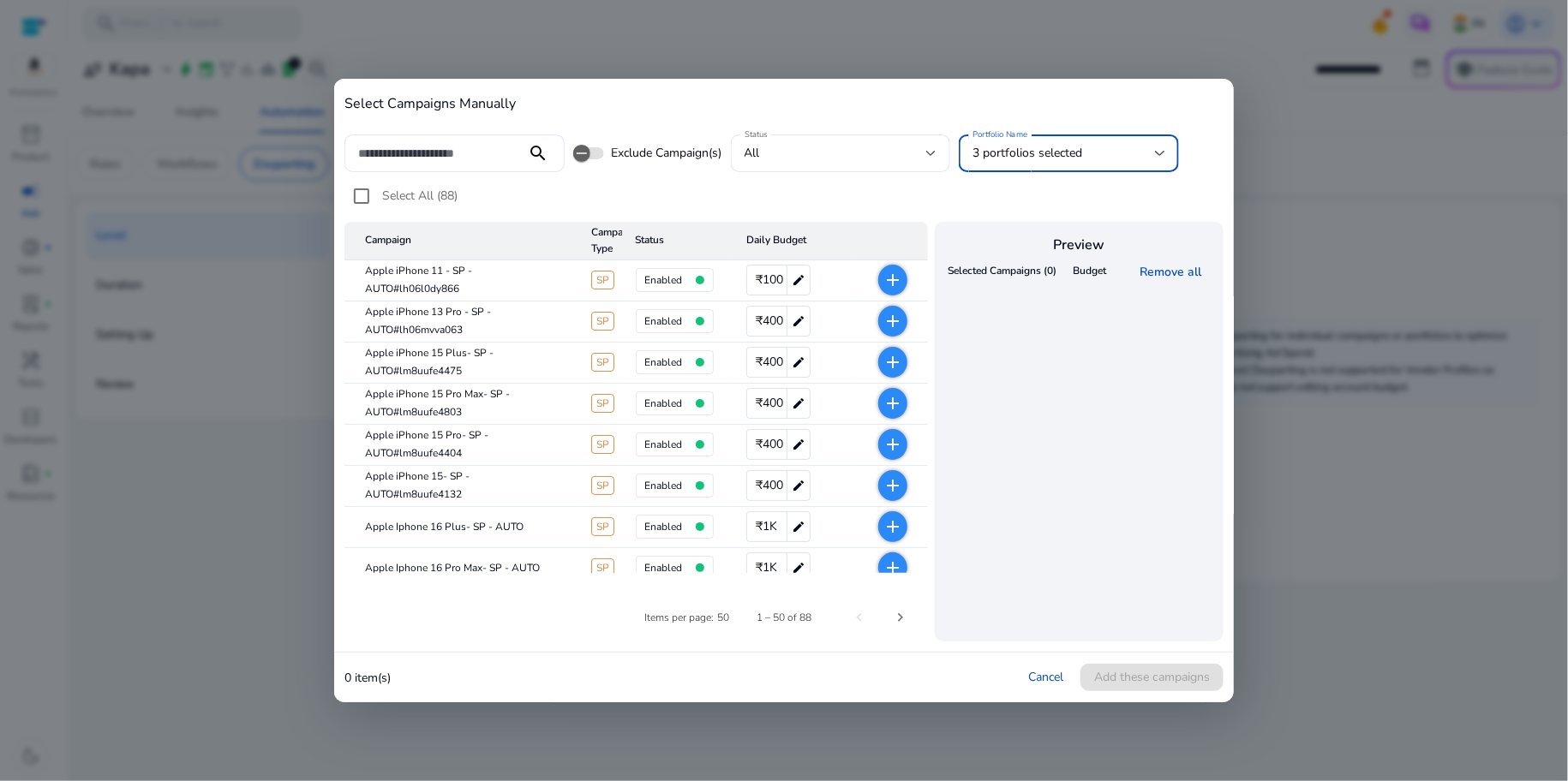
click at [991, 151] on span "3 portfolios selected" at bounding box center [1027, 153] width 109 height 16
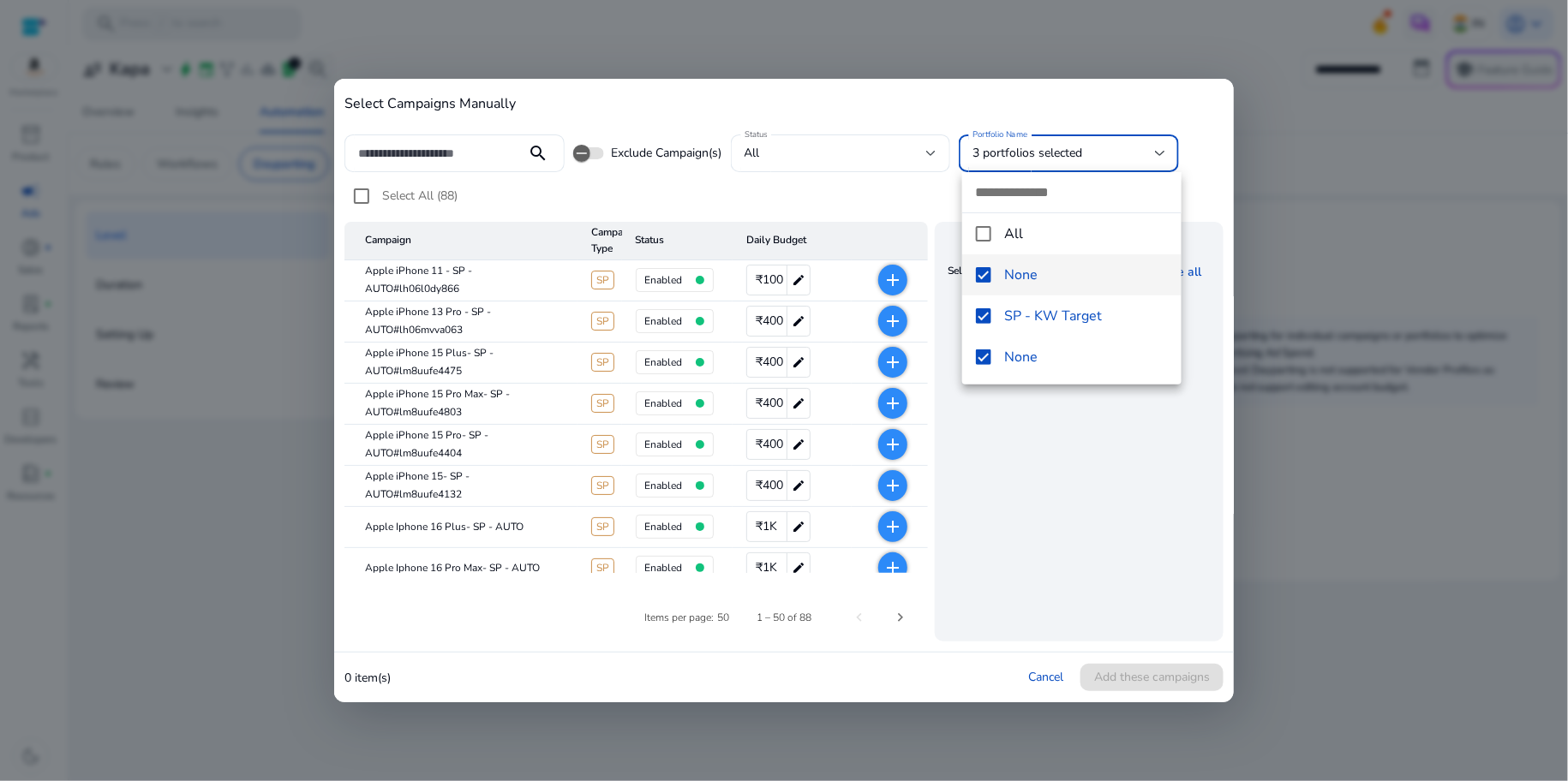
click at [842, 184] on div at bounding box center [784, 390] width 1568 height 781
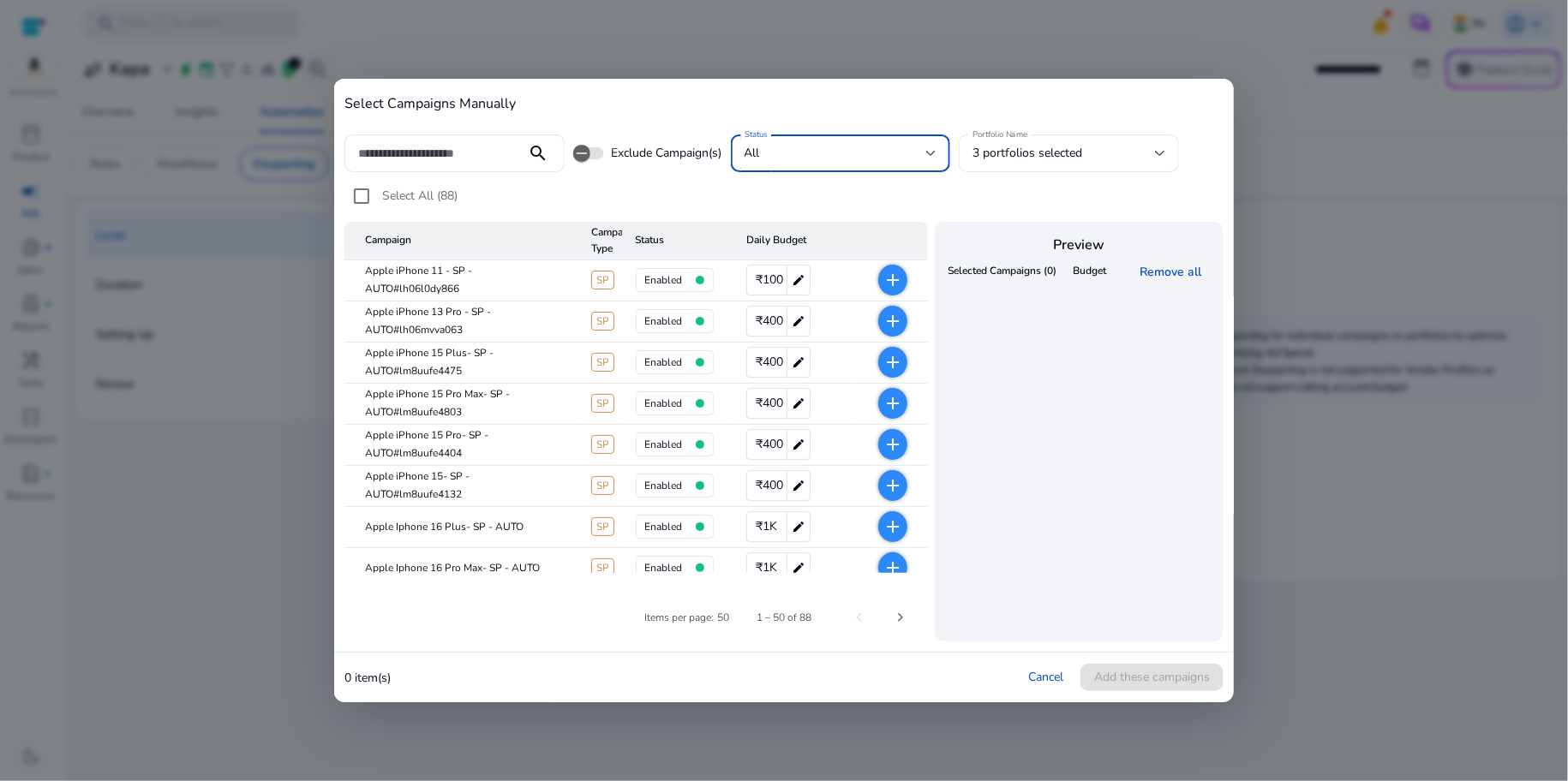
click at [791, 161] on div "all" at bounding box center [836, 153] width 183 height 19
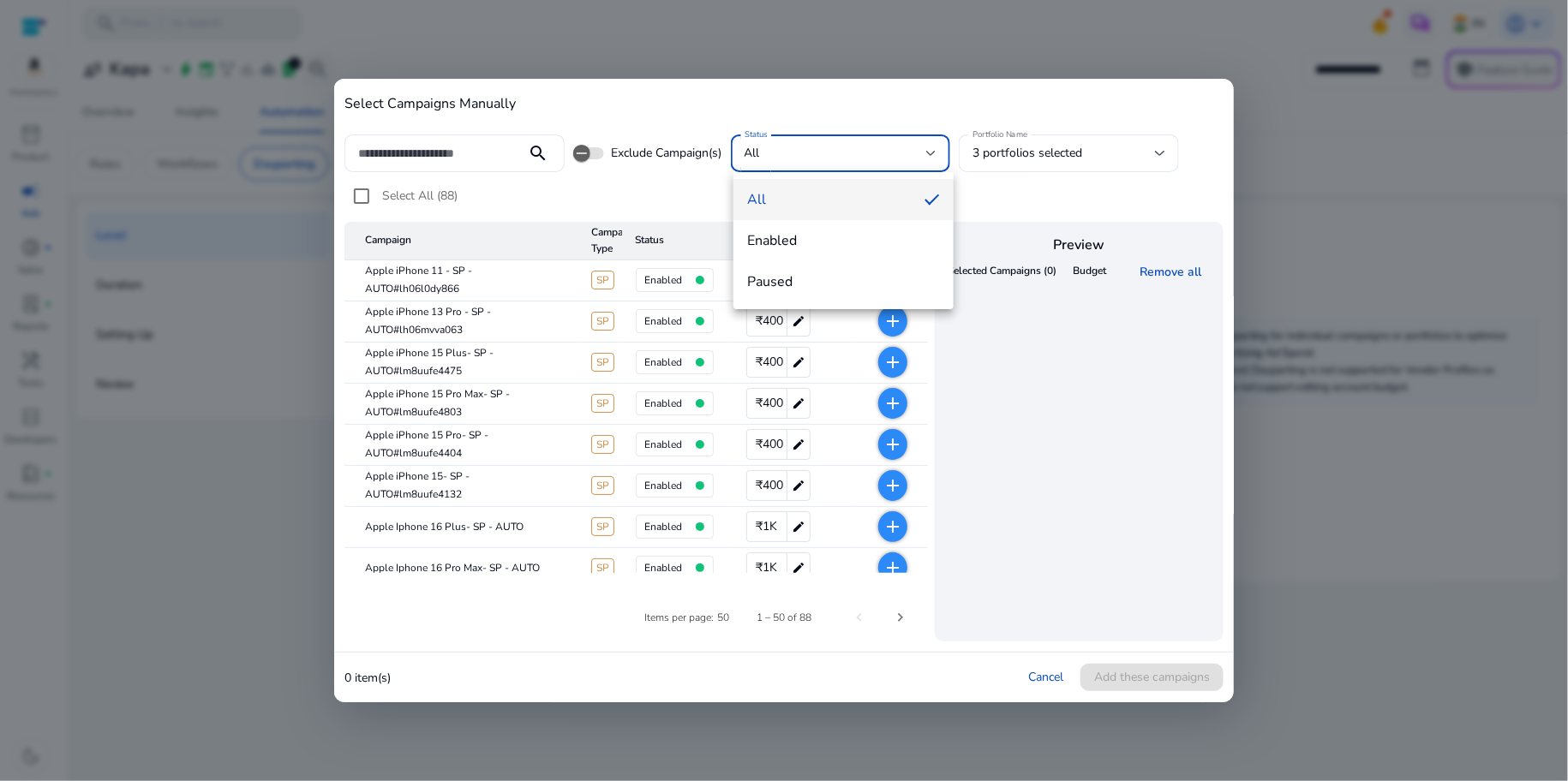
click at [527, 178] on div at bounding box center [784, 390] width 1568 height 781
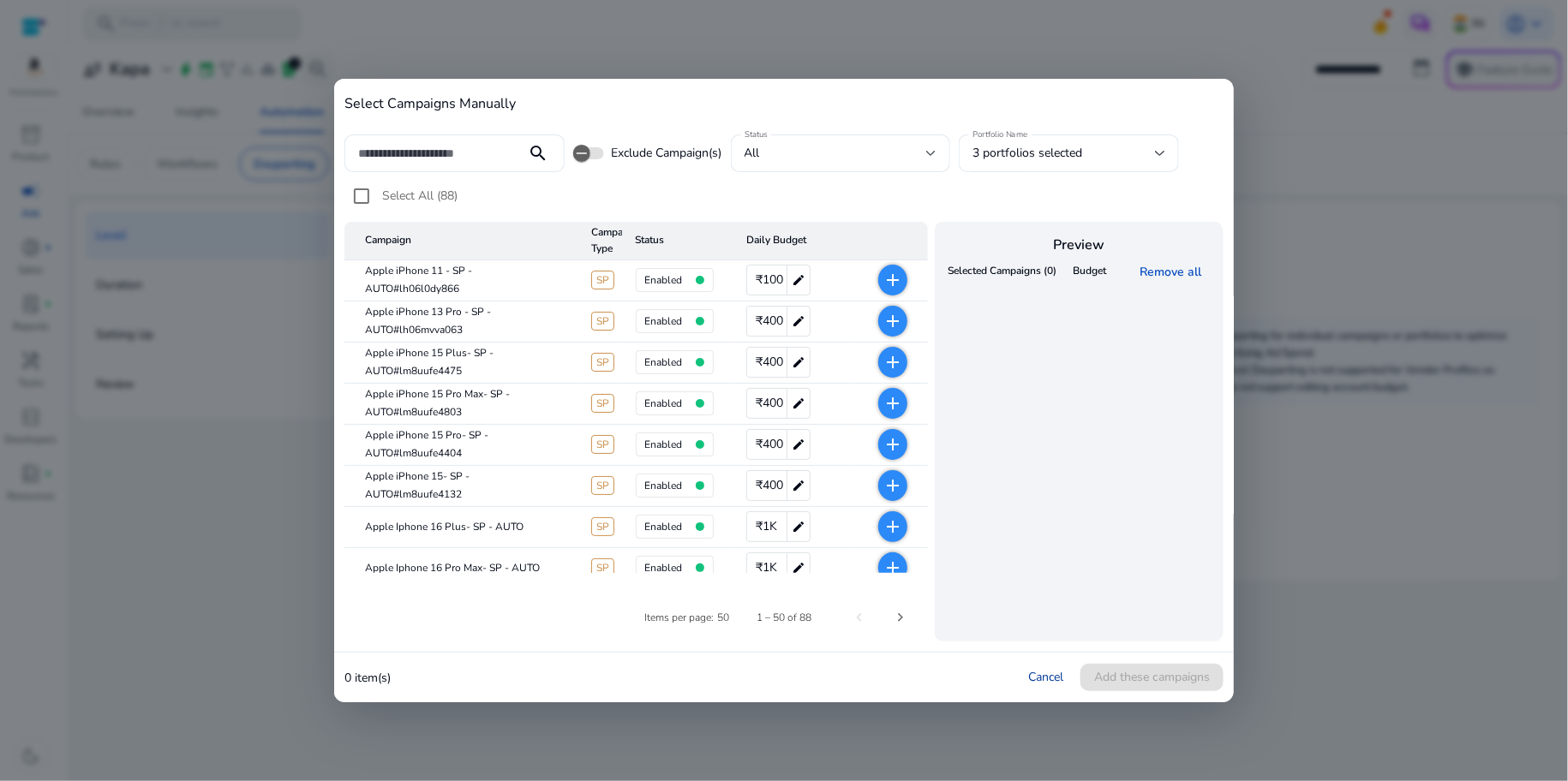
click at [1057, 676] on link "Cancel" at bounding box center [1045, 677] width 35 height 16
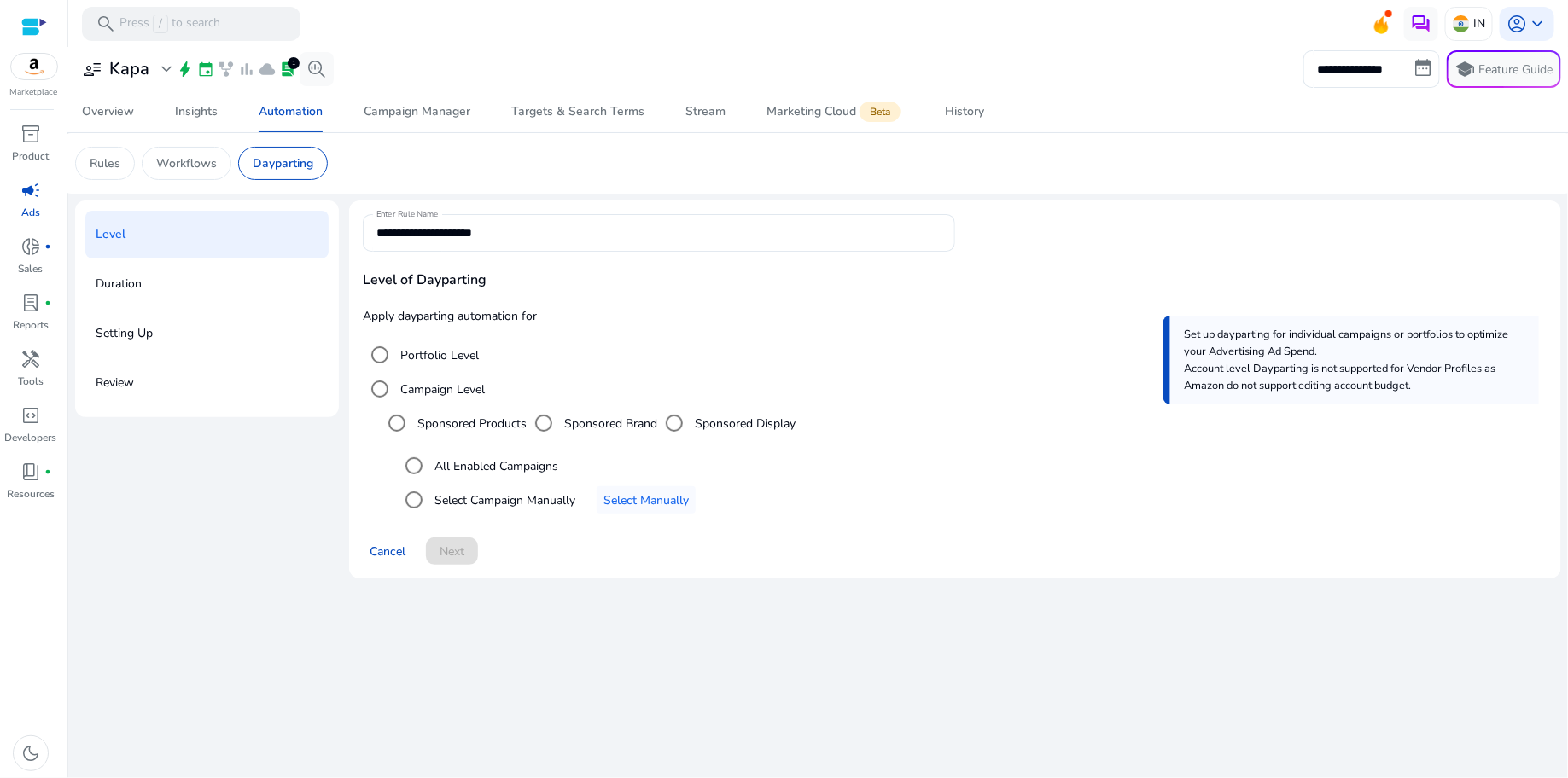
click at [462, 468] on label "All Enabled Campaigns" at bounding box center [494, 466] width 127 height 18
click at [208, 167] on p "Workflows" at bounding box center [186, 163] width 60 height 18
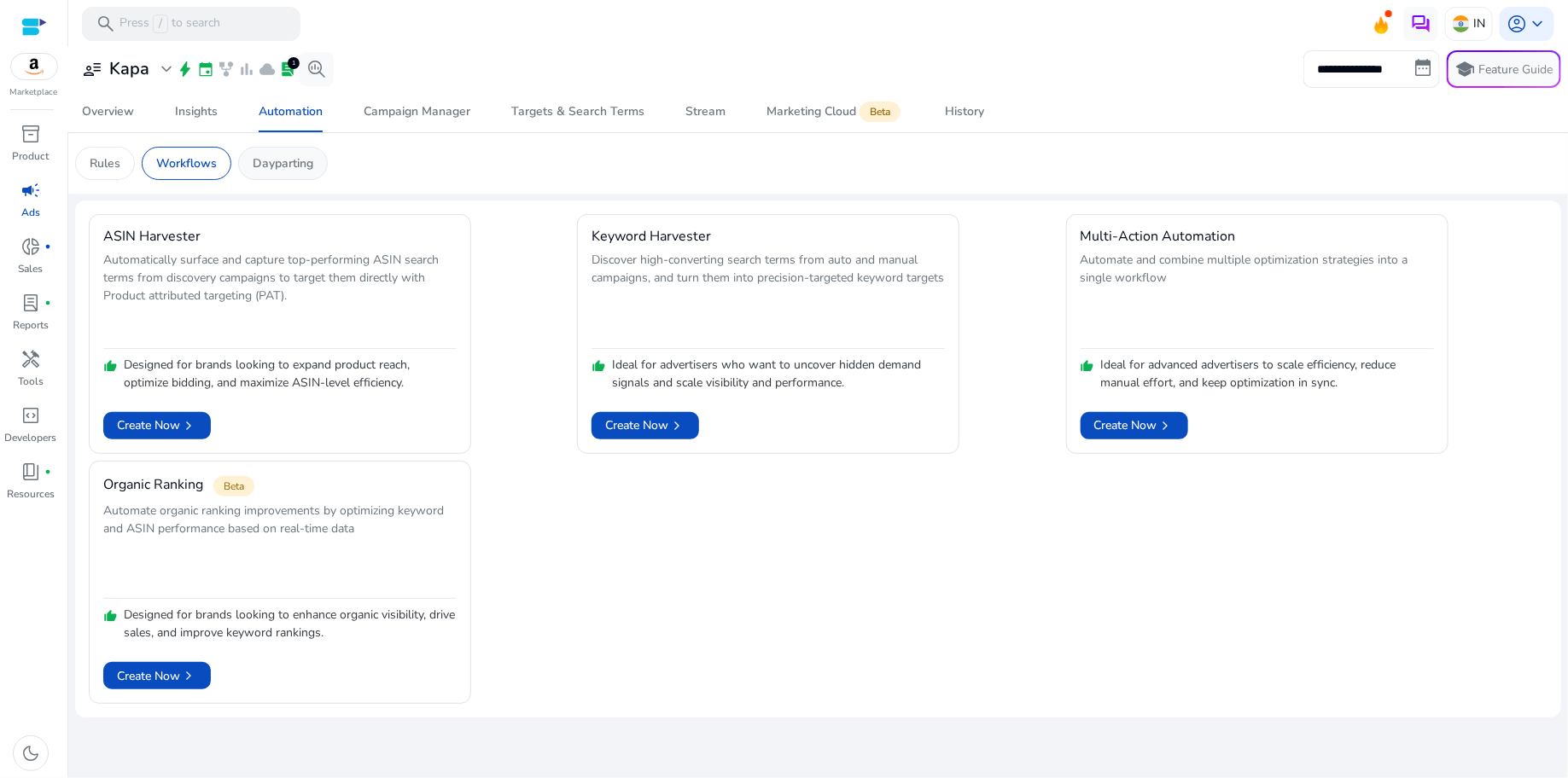
click at [286, 167] on p "Dayparting" at bounding box center [282, 163] width 60 height 18
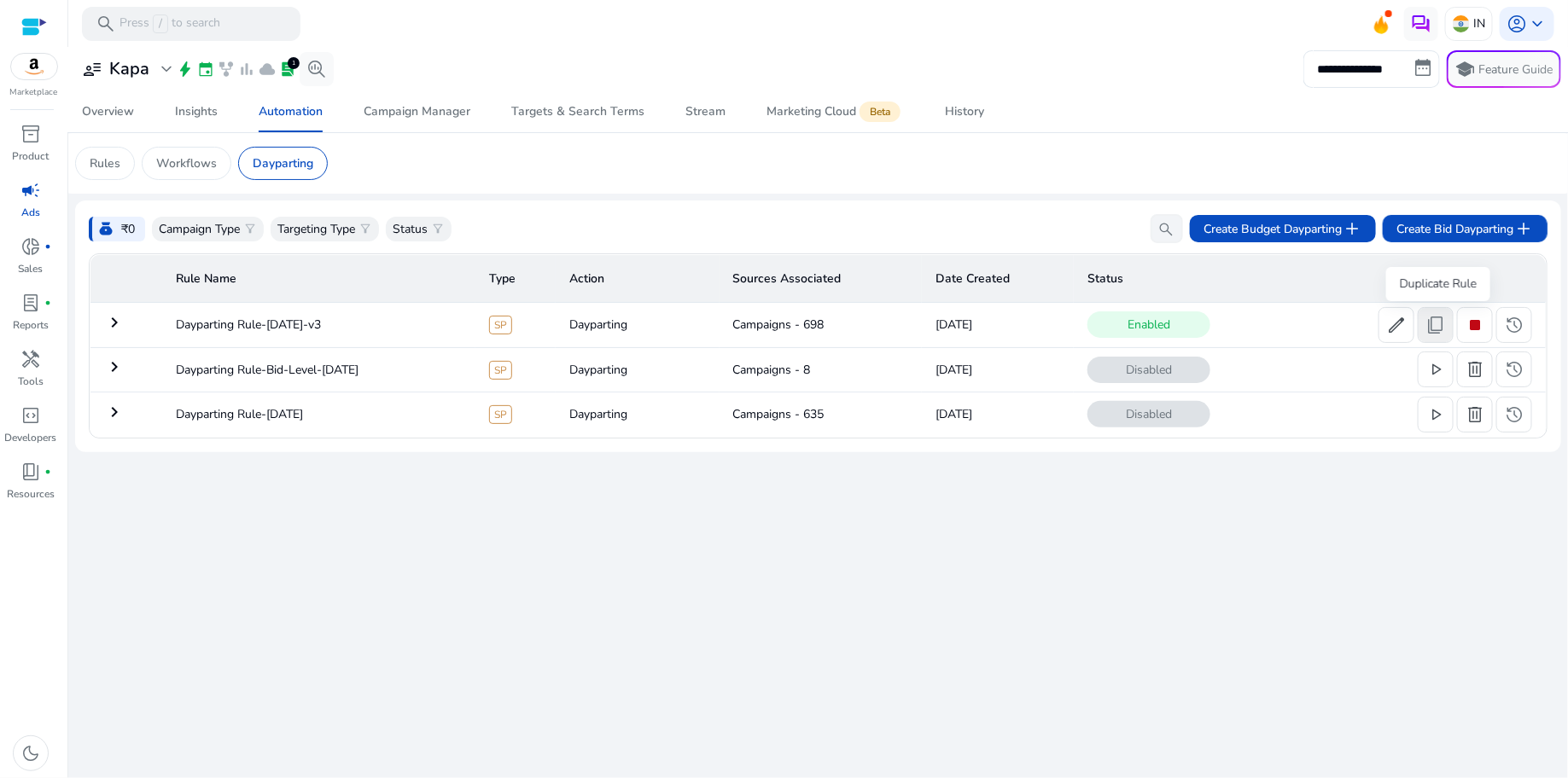
click at [1433, 332] on span "content_copy" at bounding box center [1435, 325] width 21 height 21
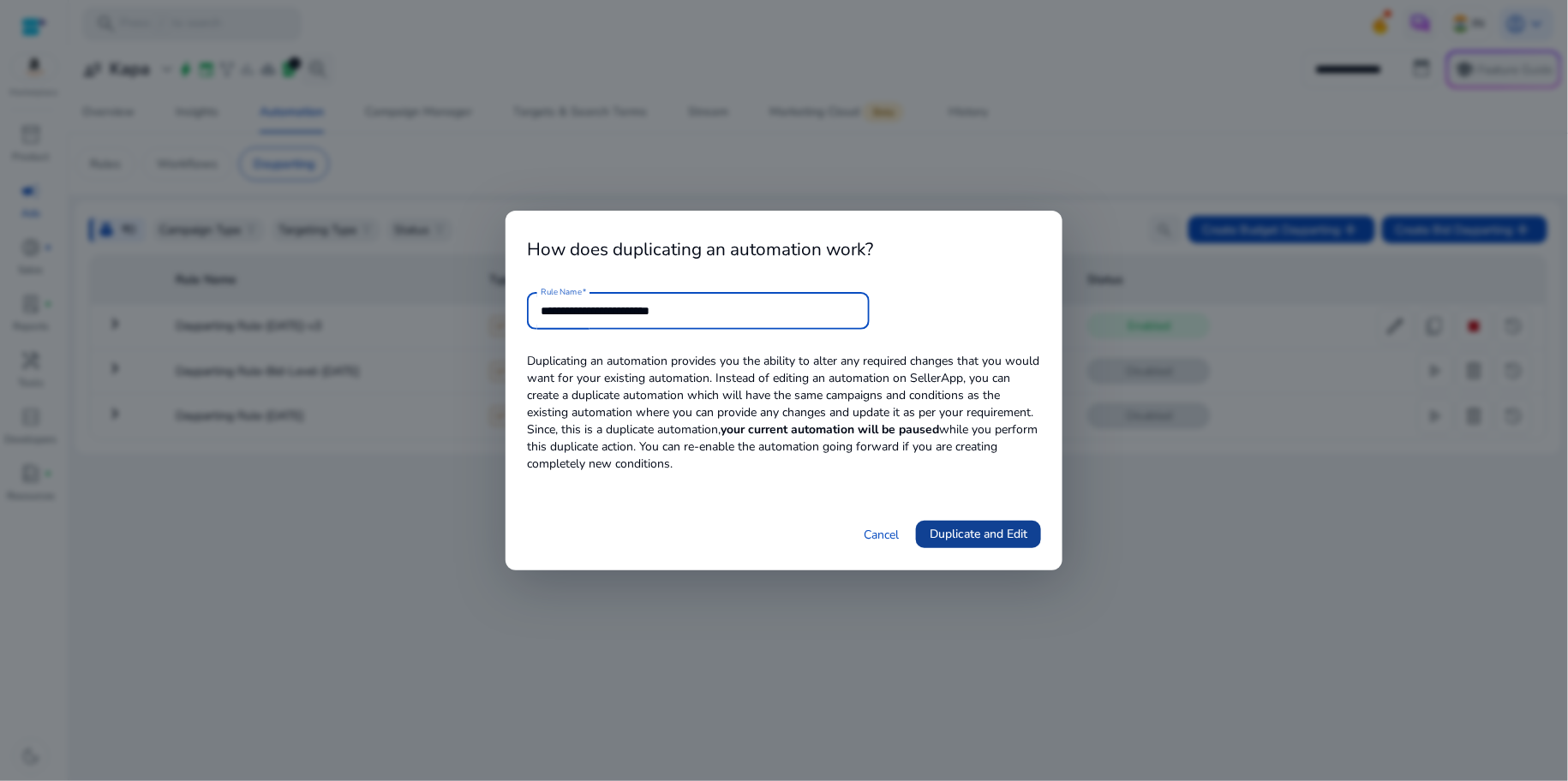
type input "**********"
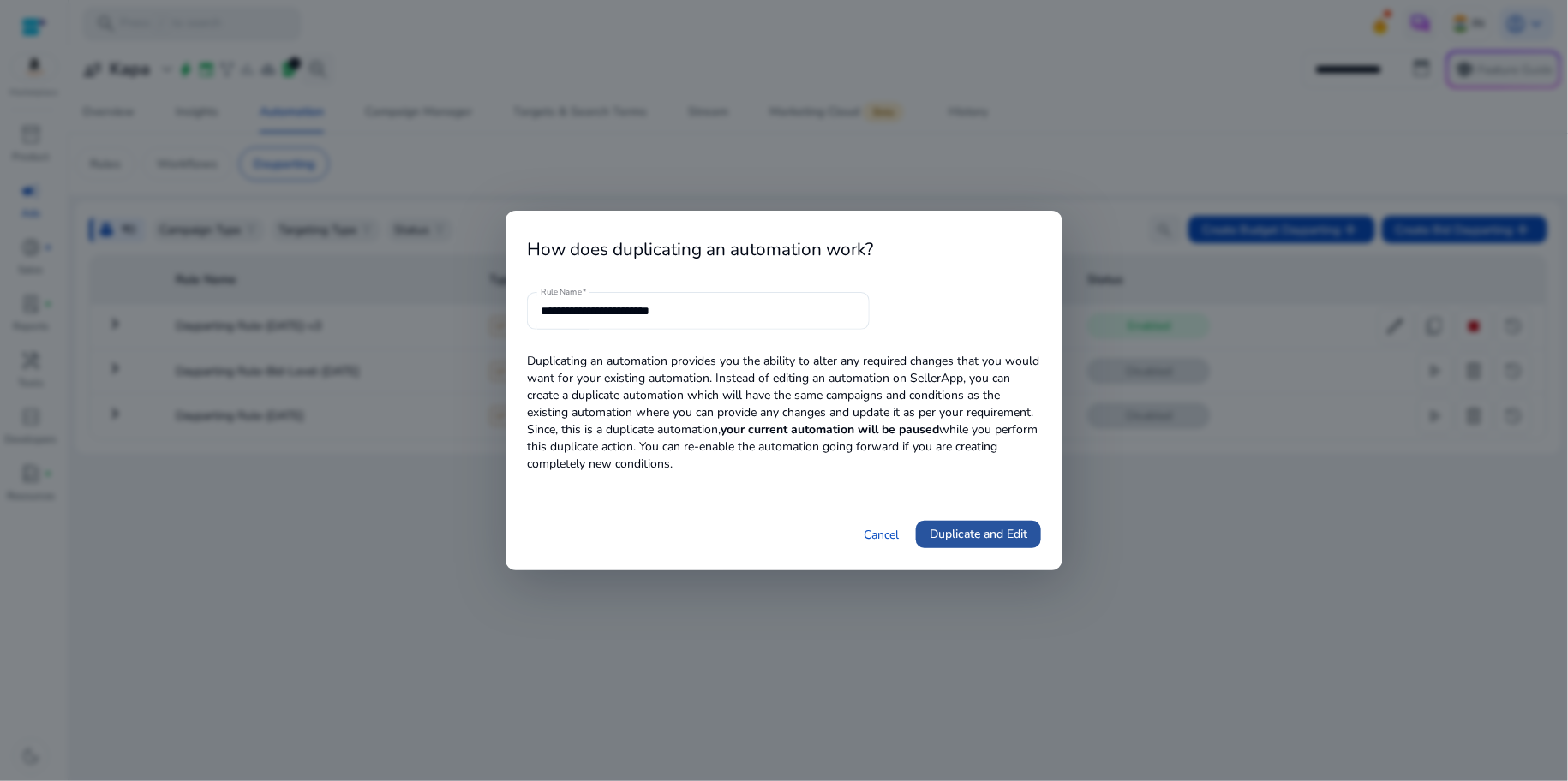
click at [999, 534] on span "Duplicate and Edit" at bounding box center [979, 535] width 97 height 18
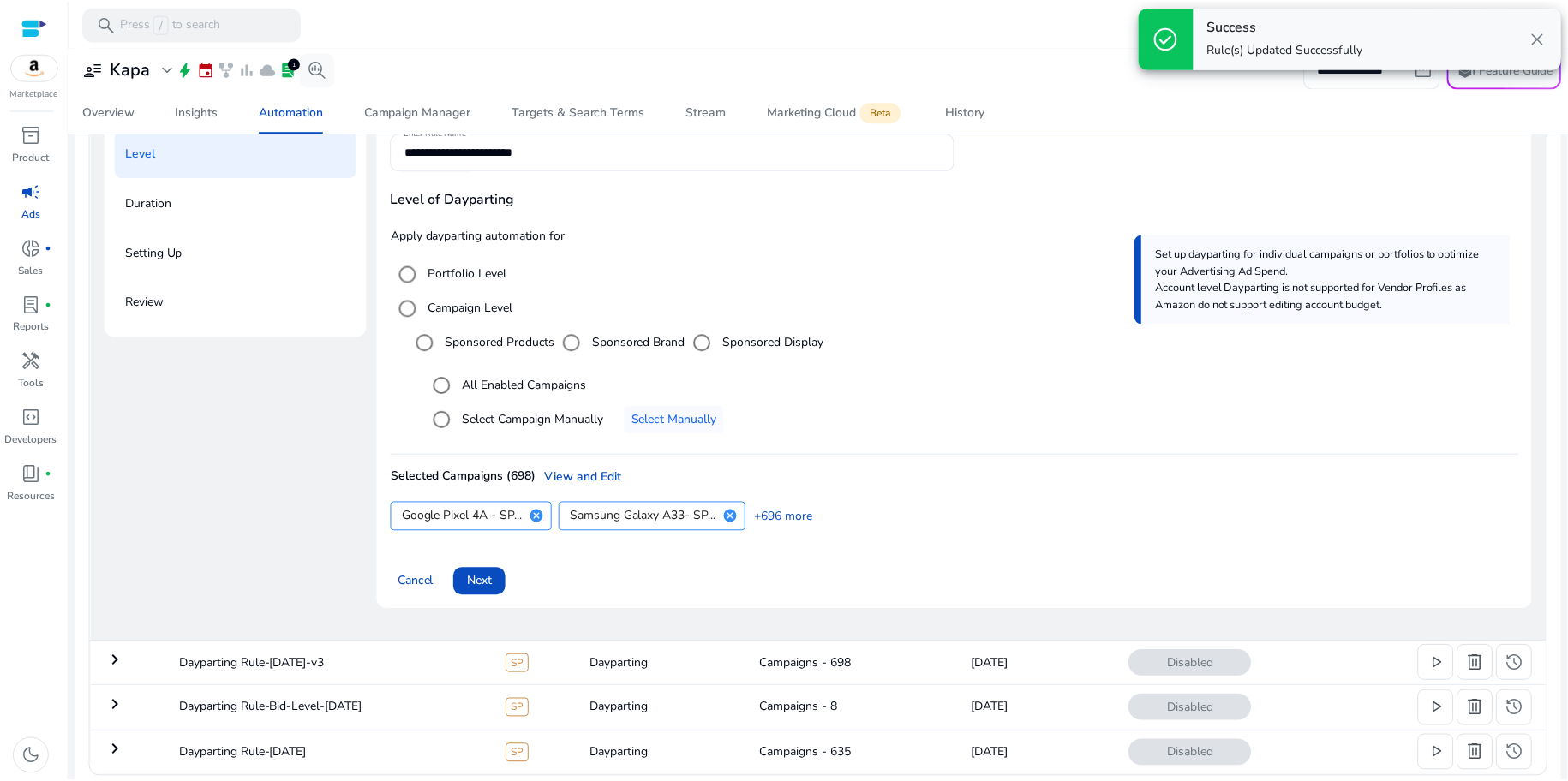
scroll to position [255, 0]
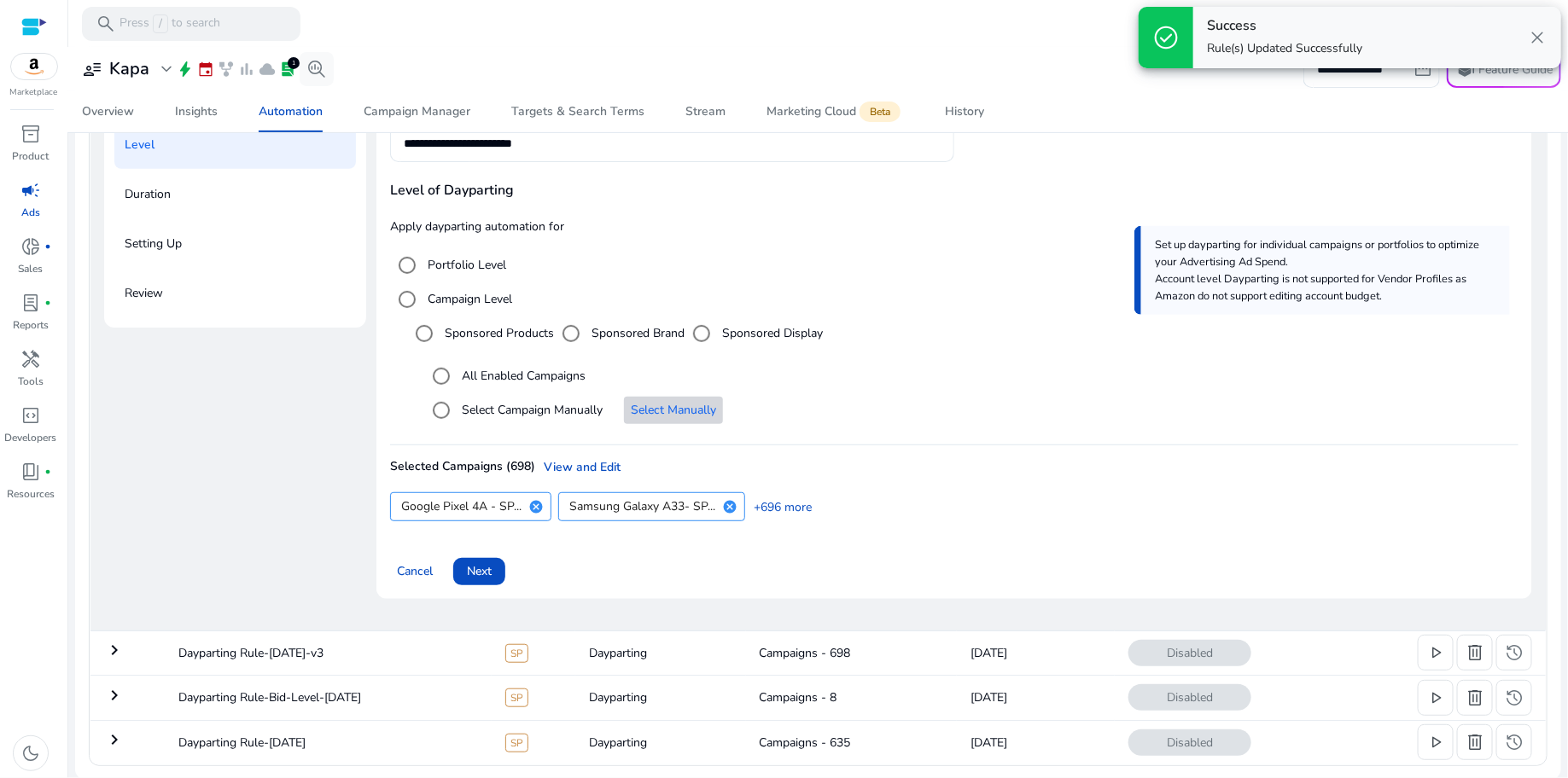
click at [673, 420] on span "Select an option" at bounding box center [673, 410] width 99 height 41
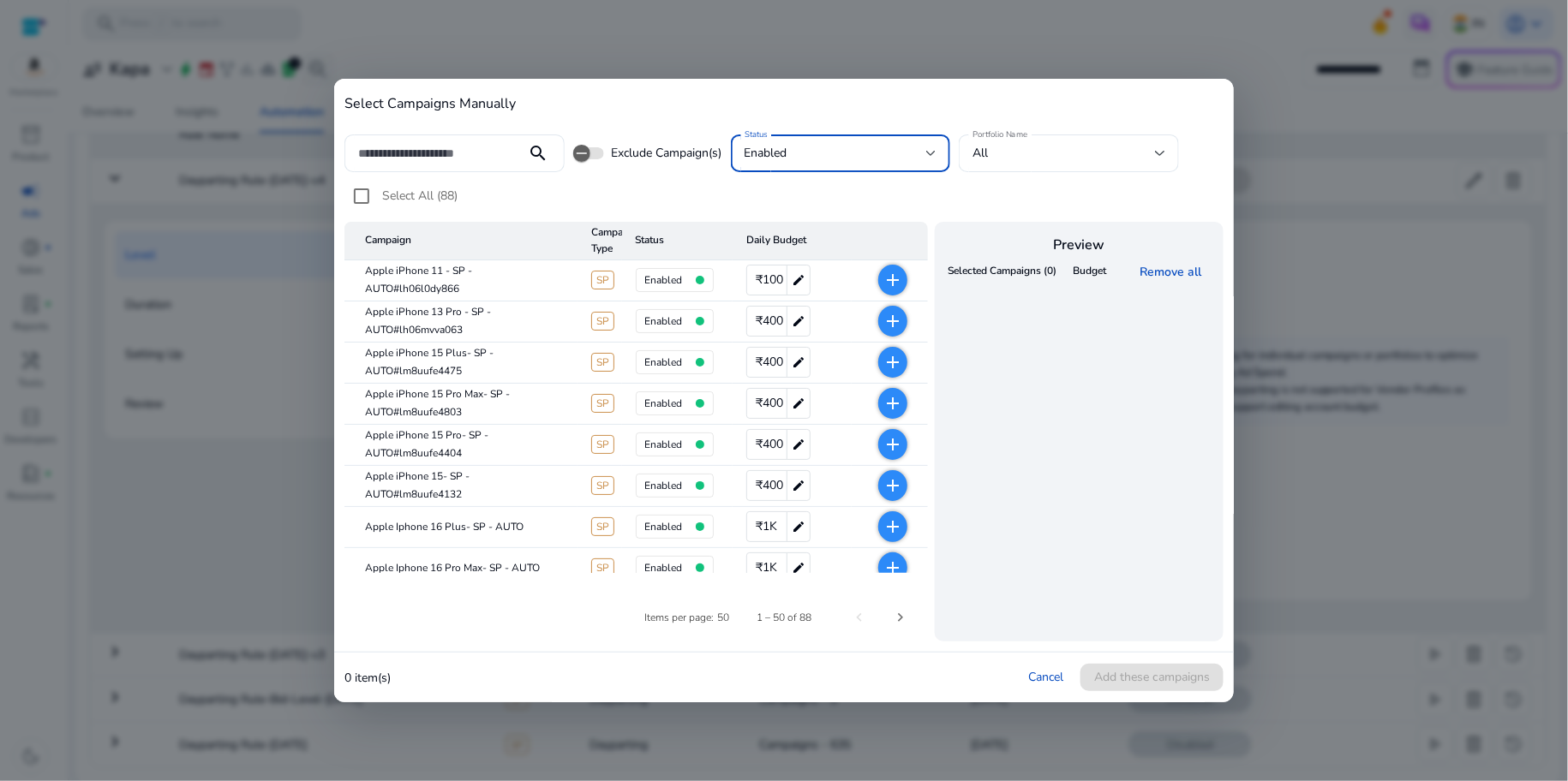
click at [880, 149] on div "enabled" at bounding box center [836, 153] width 183 height 19
click at [830, 183] on mat-option "all" at bounding box center [844, 199] width 221 height 41
click at [832, 145] on div "all" at bounding box center [836, 153] width 183 height 19
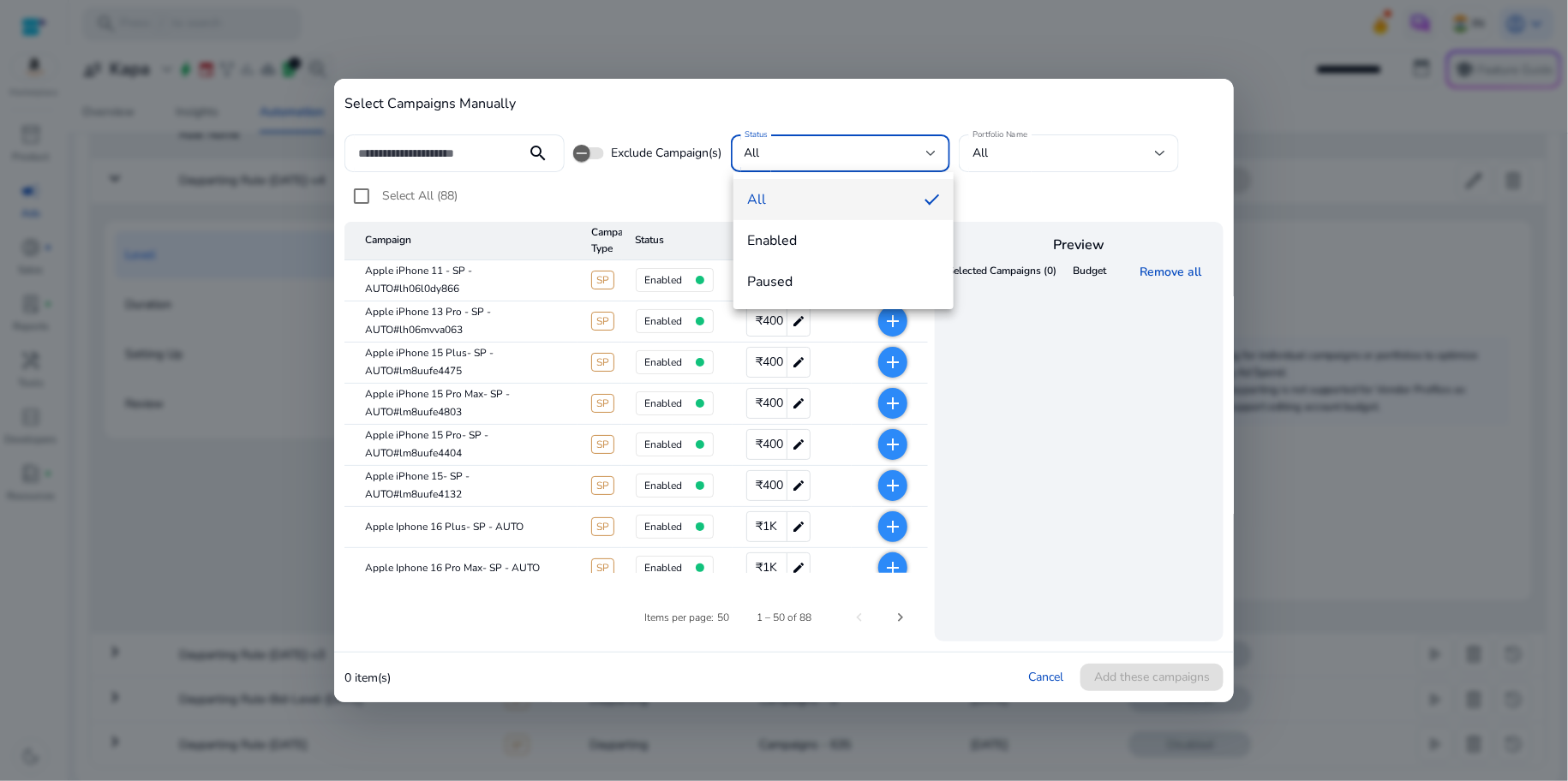
click at [715, 563] on div at bounding box center [784, 390] width 1568 height 781
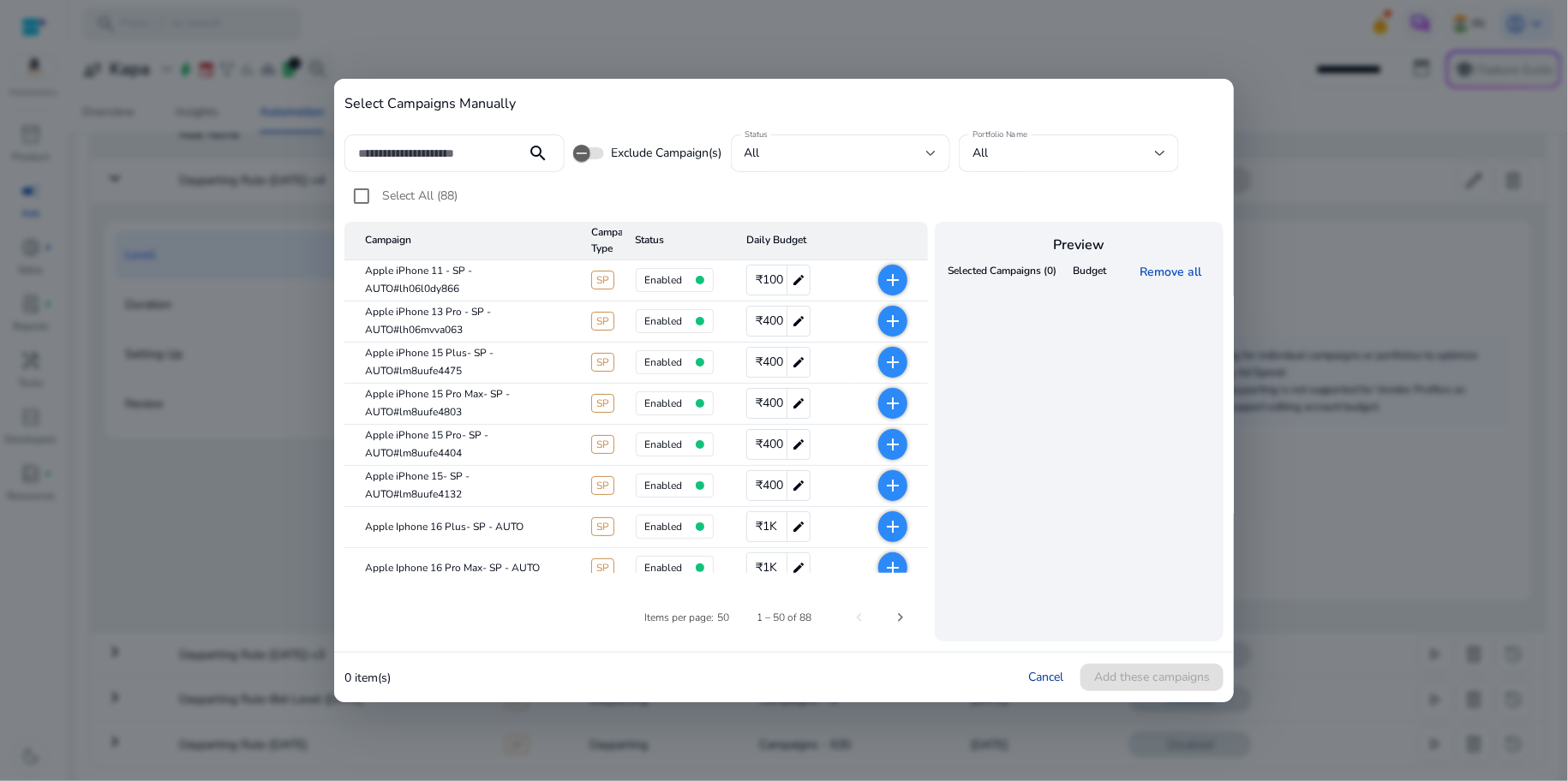
click at [1046, 675] on link "Cancel" at bounding box center [1045, 677] width 35 height 16
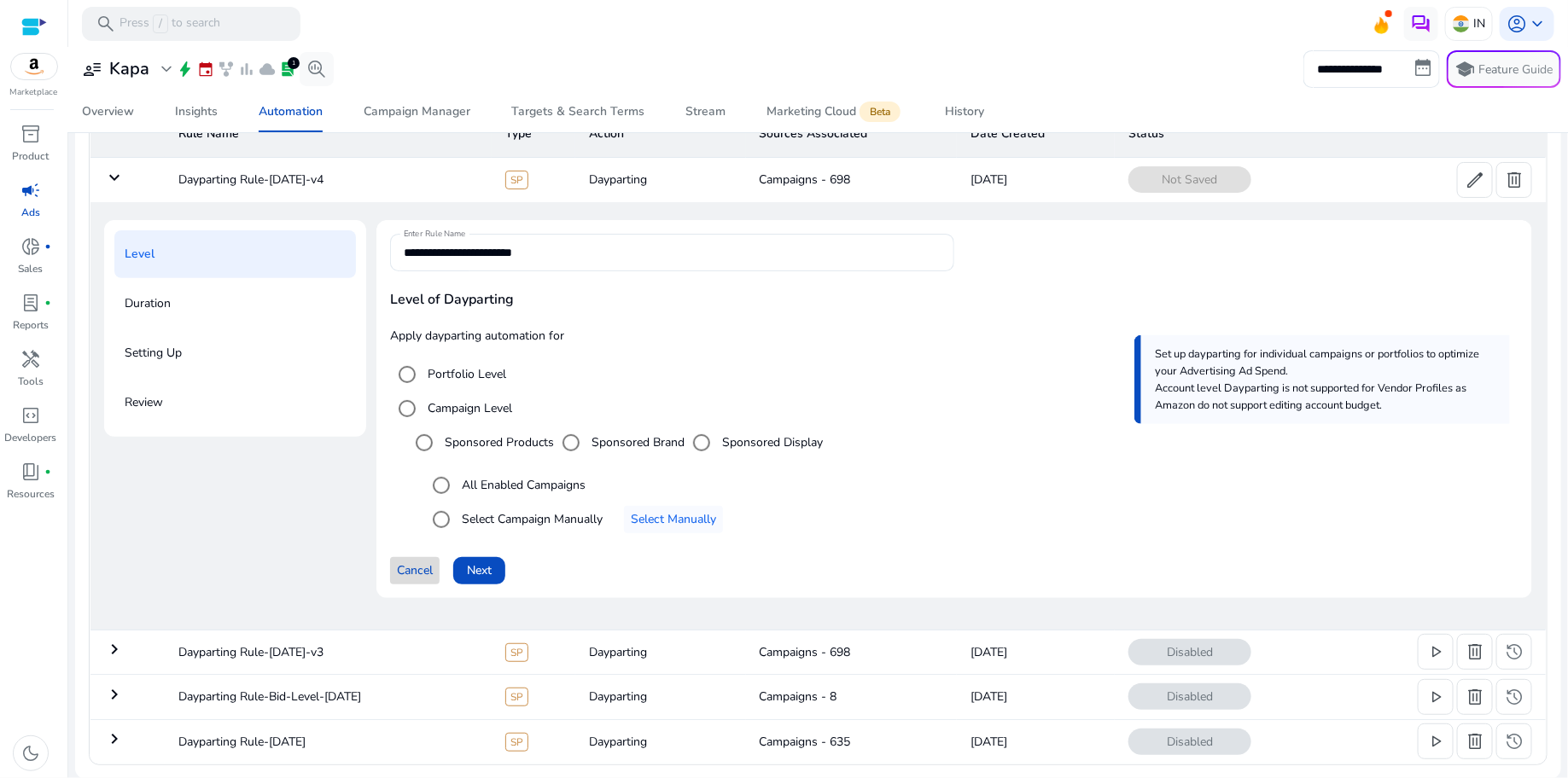
click at [424, 567] on span "Cancel" at bounding box center [415, 570] width 36 height 18
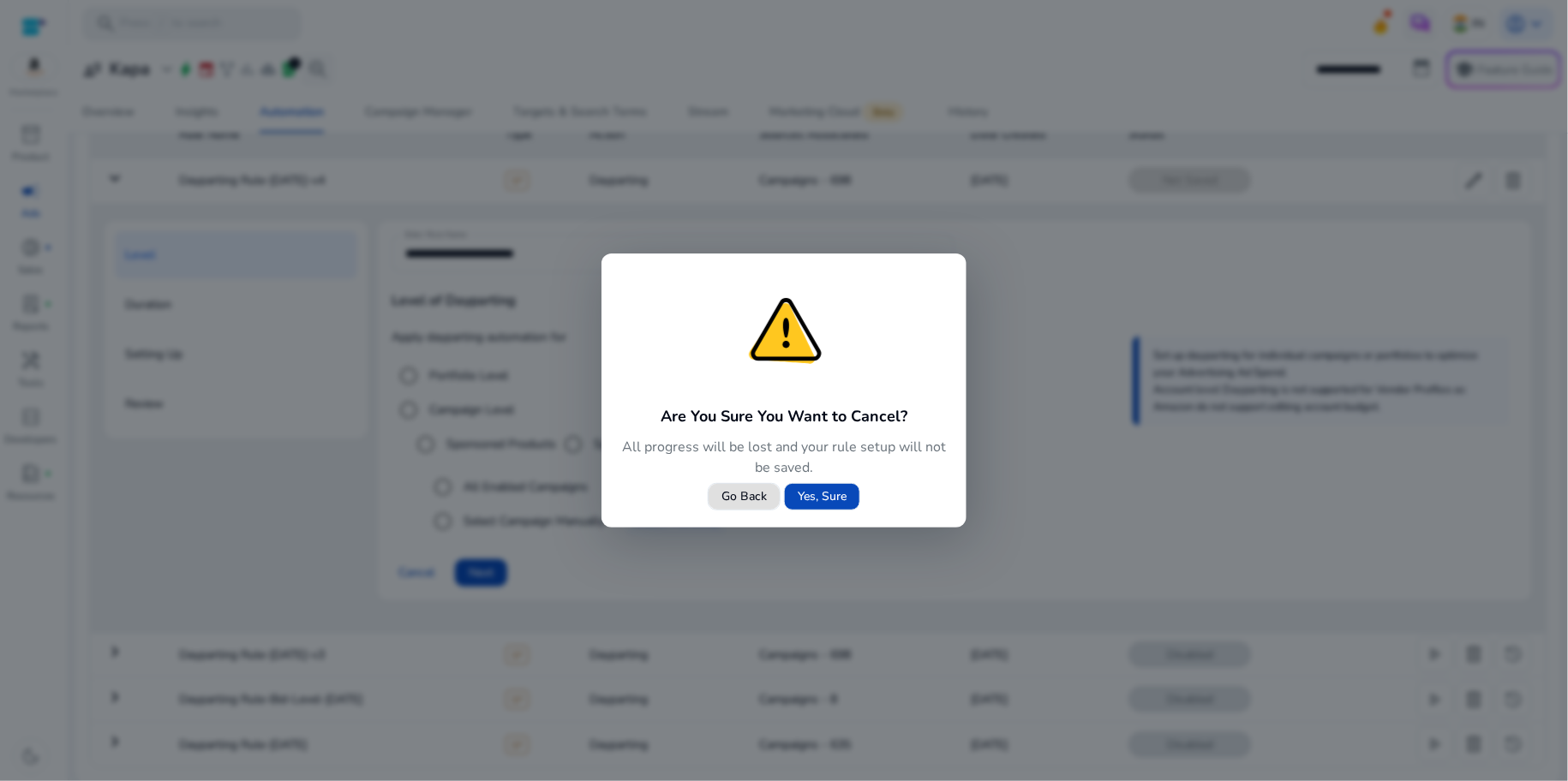
click at [810, 498] on span "Yes, Sure" at bounding box center [822, 497] width 49 height 18
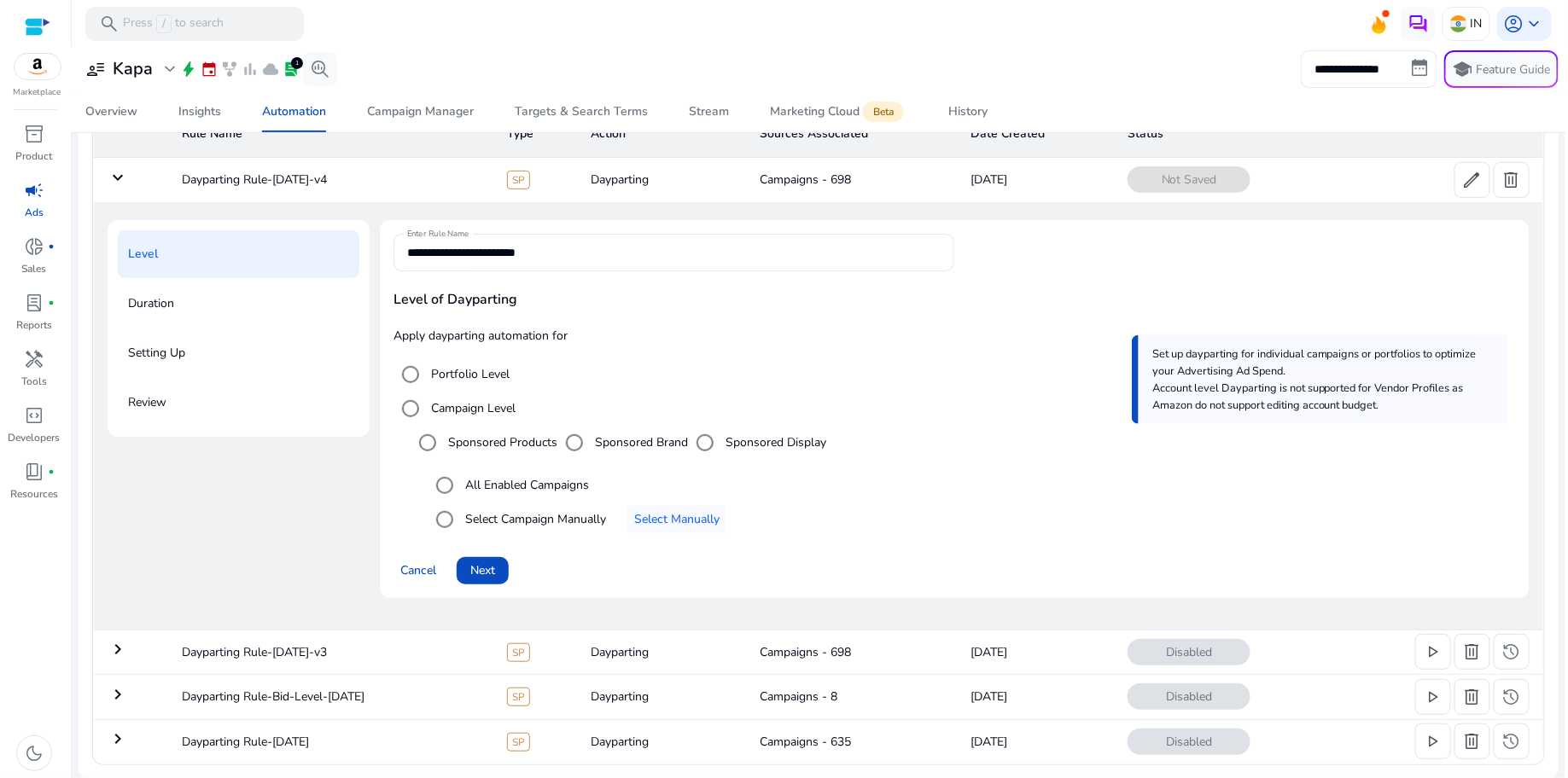
scroll to position [0, 0]
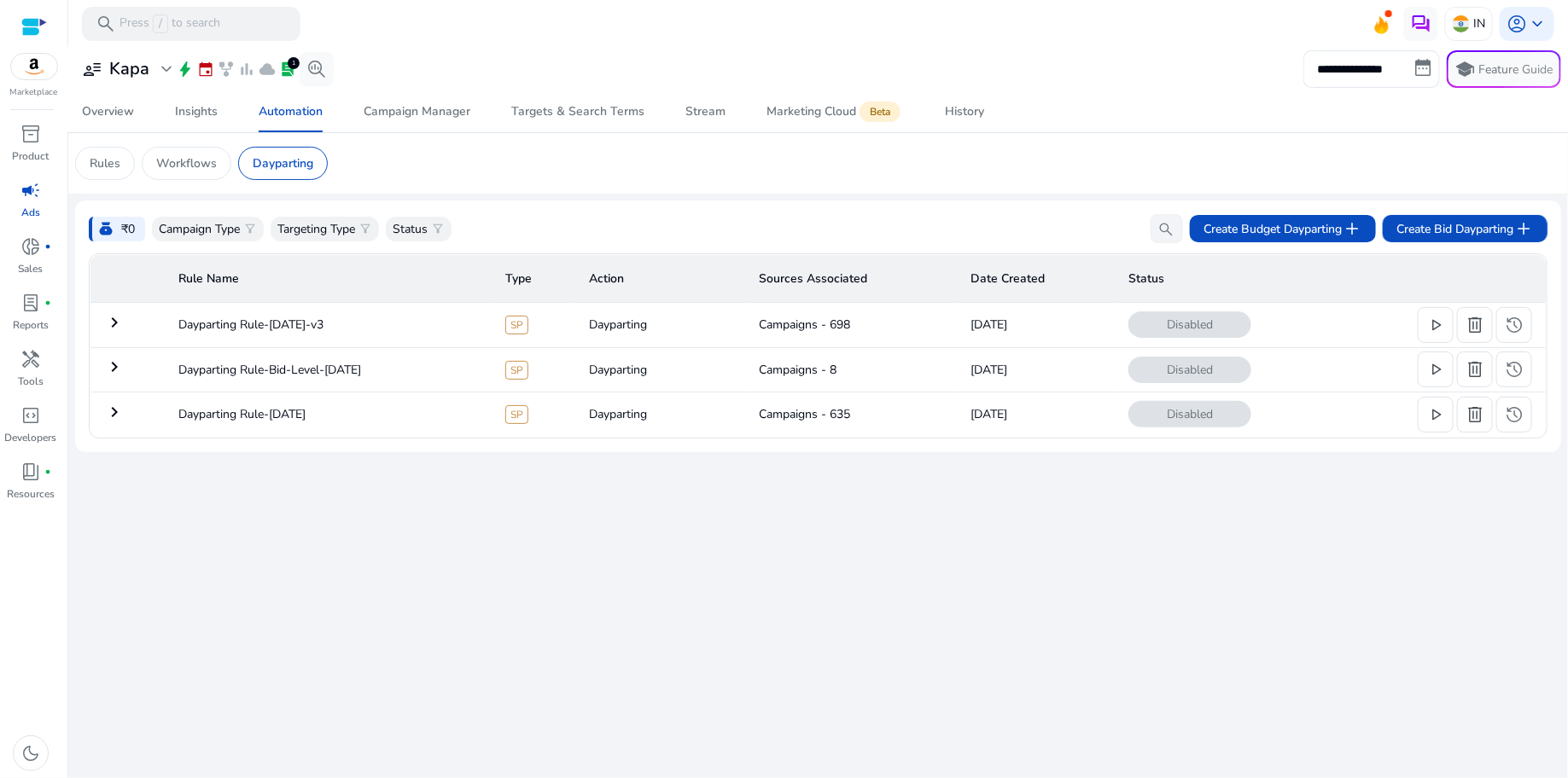
click at [108, 323] on mat-icon "keyboard_arrow_right" at bounding box center [114, 323] width 21 height 21
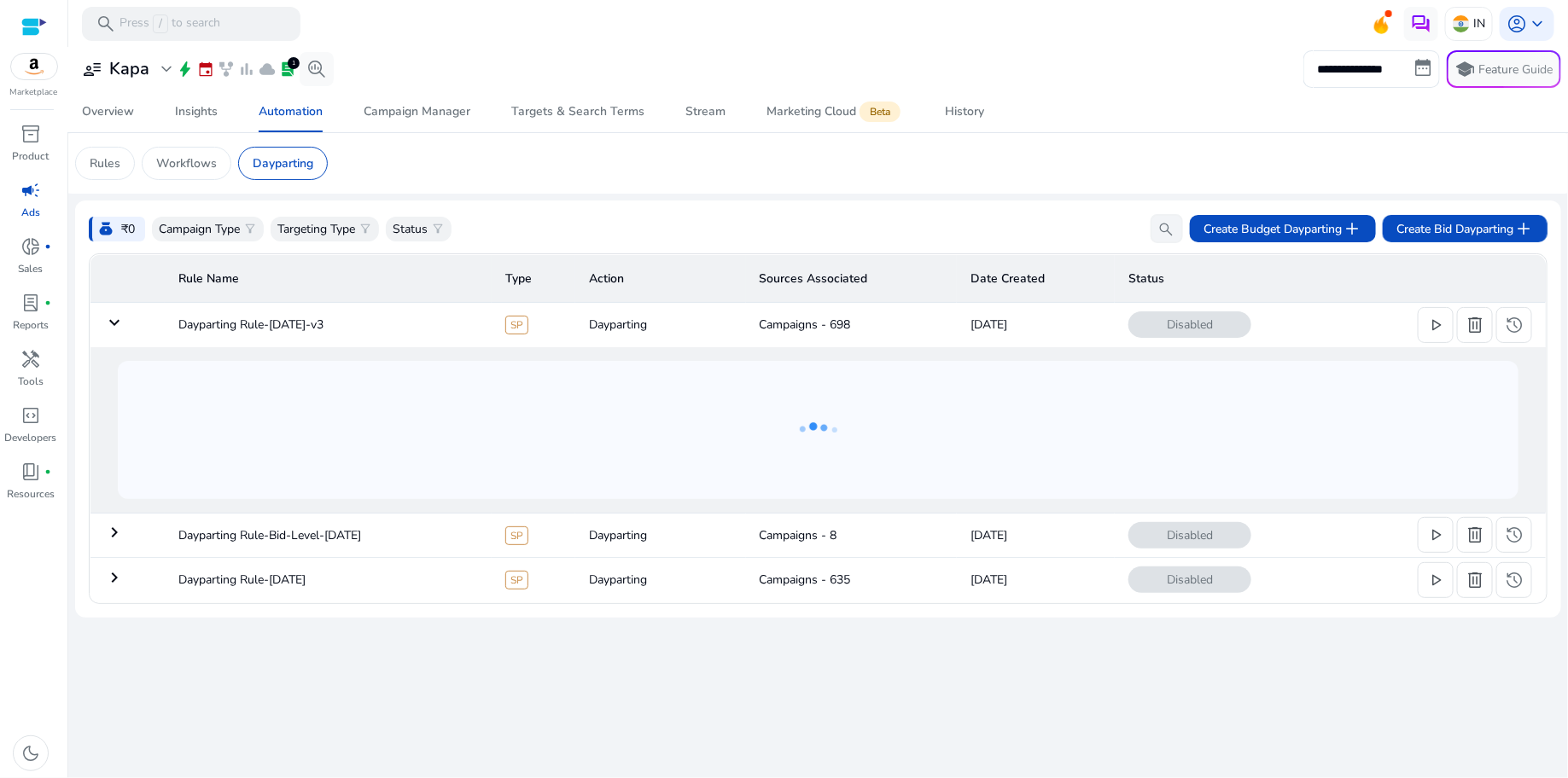
click at [108, 323] on mat-icon "keyboard_arrow_down" at bounding box center [114, 323] width 21 height 21
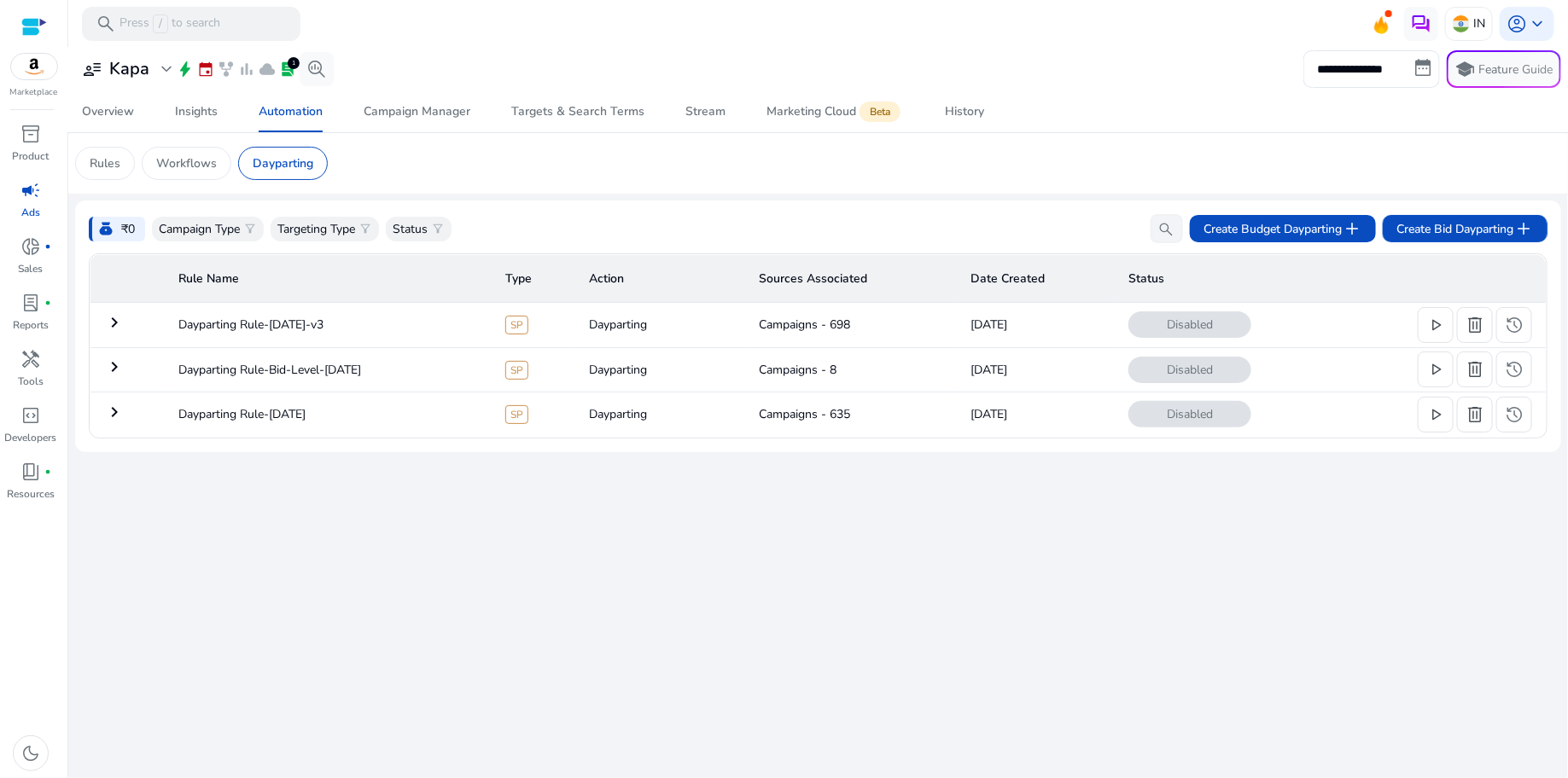
click at [679, 233] on div "Campaign Type filter_alt Targeting Type filter_alt Status filter_alt search Cre…" at bounding box center [849, 228] width 1396 height 29
click at [1437, 336] on span "play_arrow" at bounding box center [1435, 325] width 21 height 21
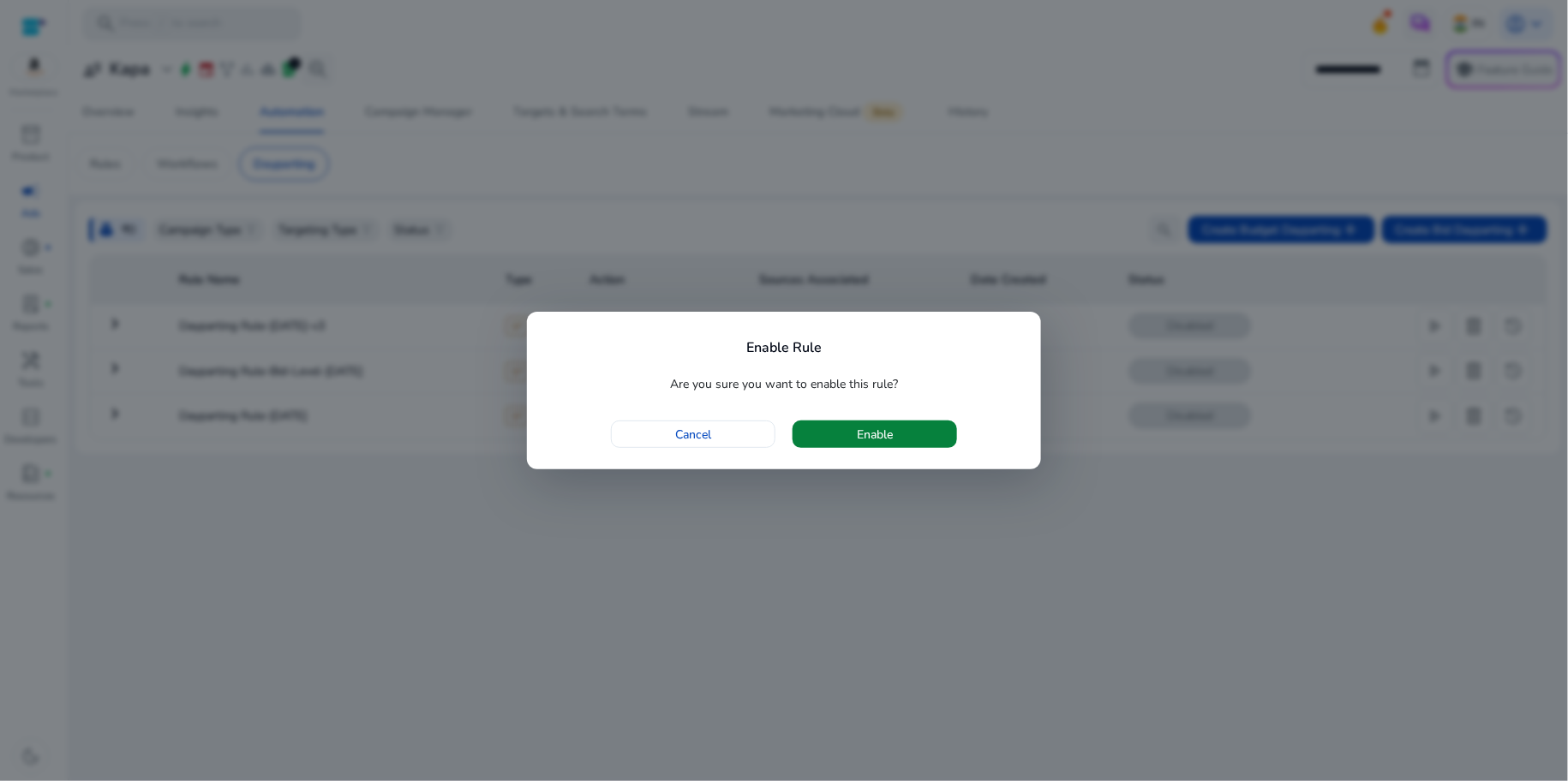
click at [815, 437] on span "button" at bounding box center [875, 434] width 165 height 41
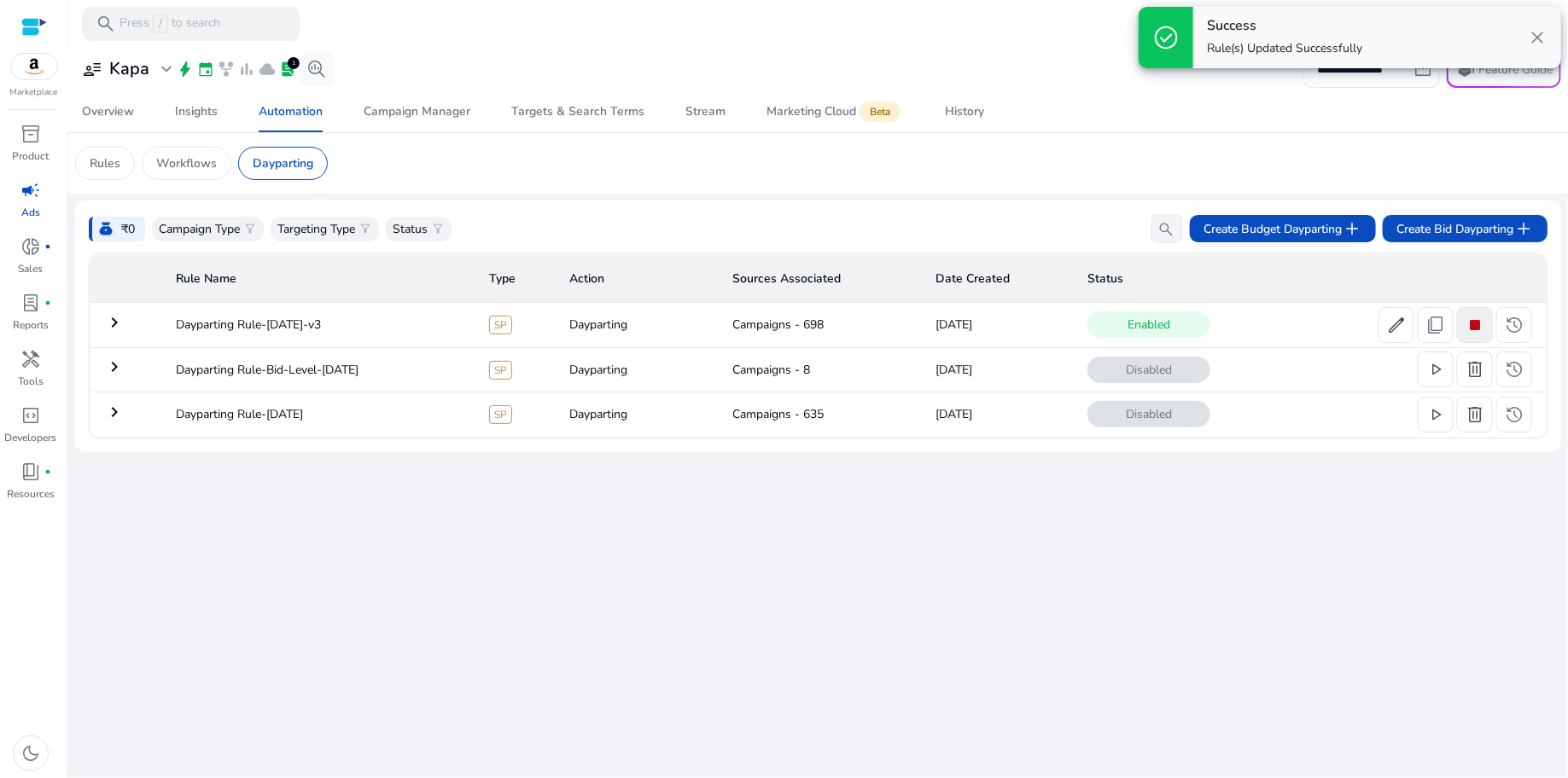
click at [1476, 334] on span "stop" at bounding box center [1475, 325] width 21 height 21
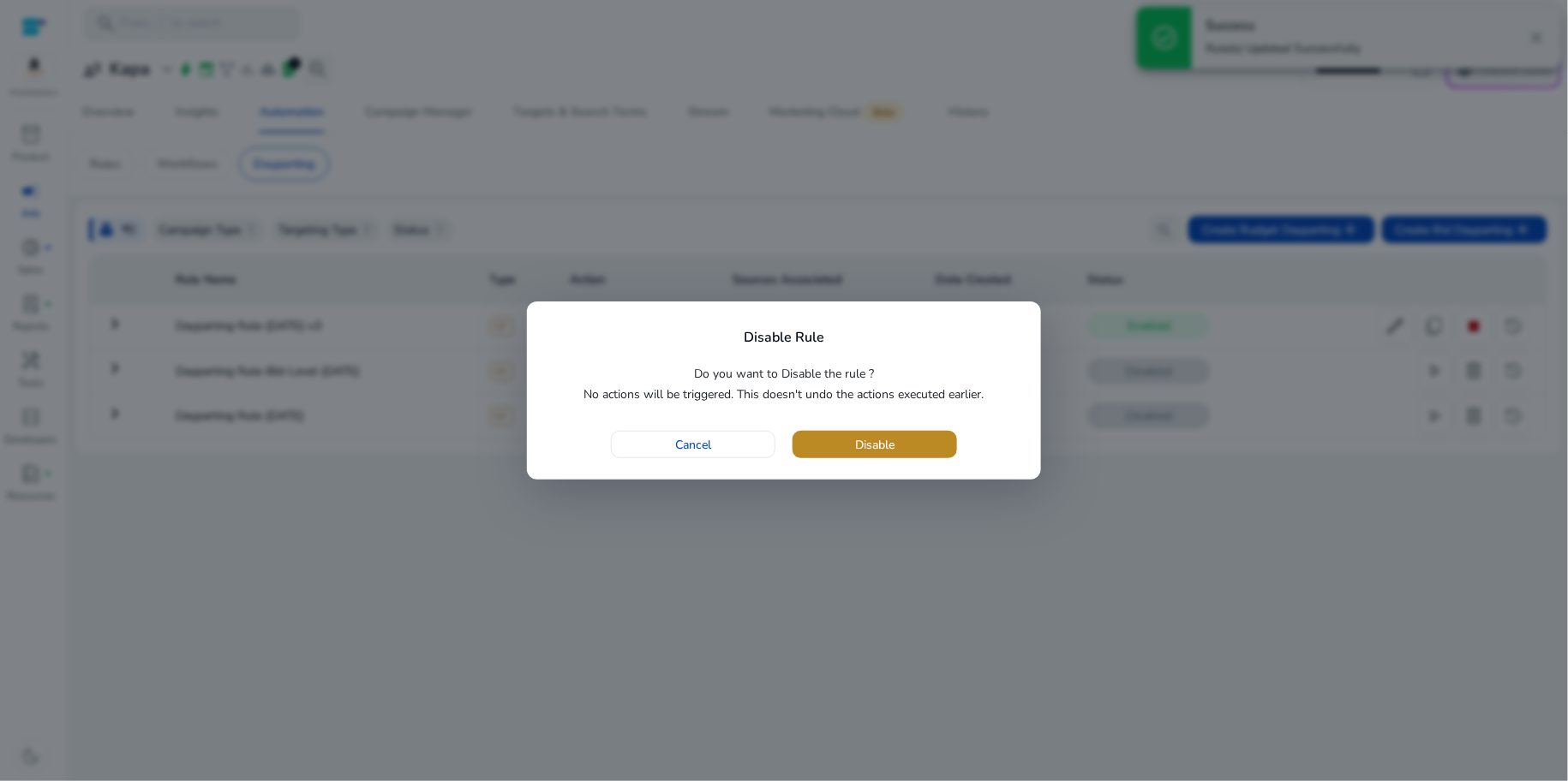
click at [929, 450] on span "button" at bounding box center [875, 444] width 165 height 41
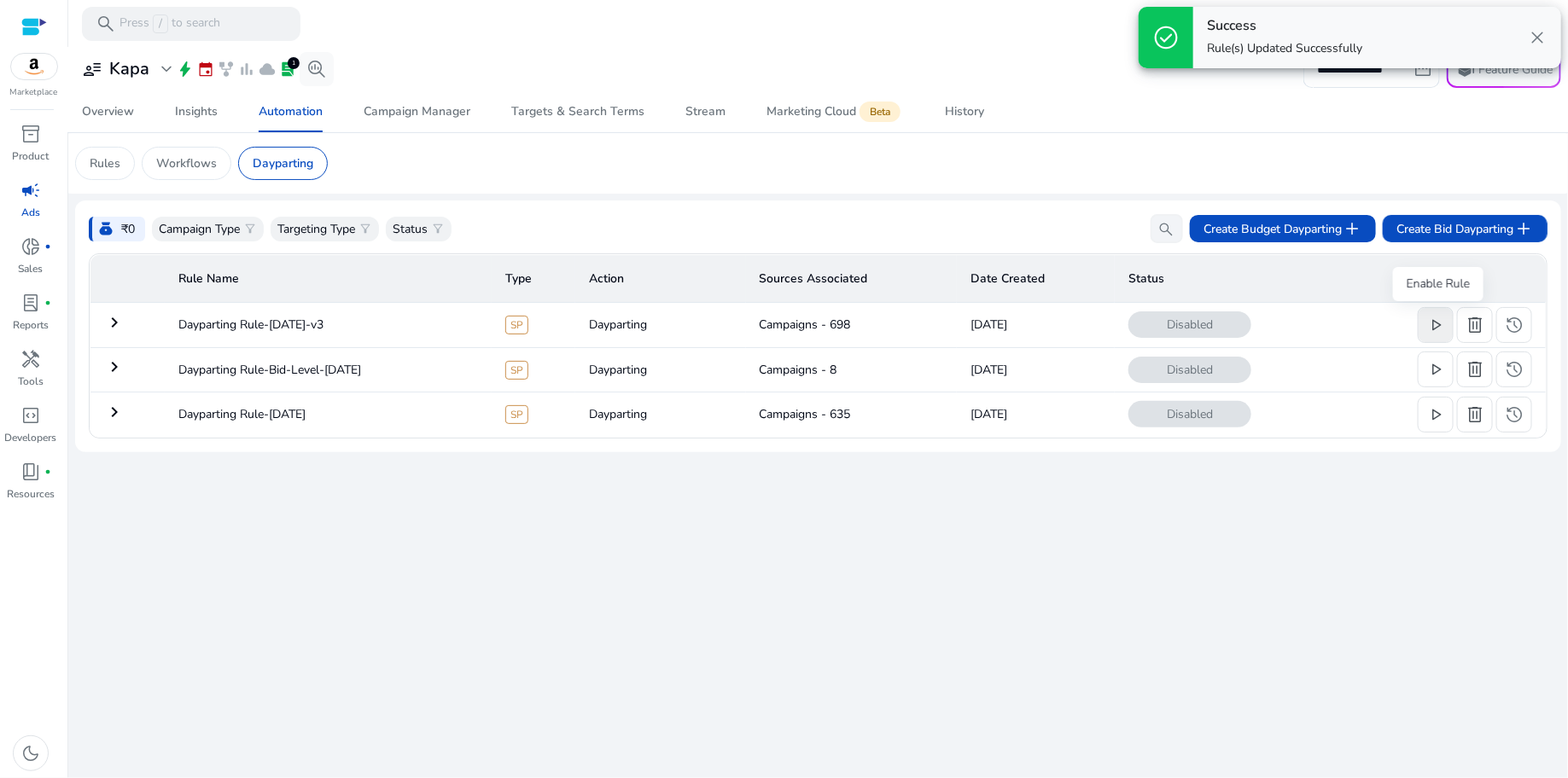
click at [1436, 330] on span "play_arrow" at bounding box center [1435, 325] width 21 height 21
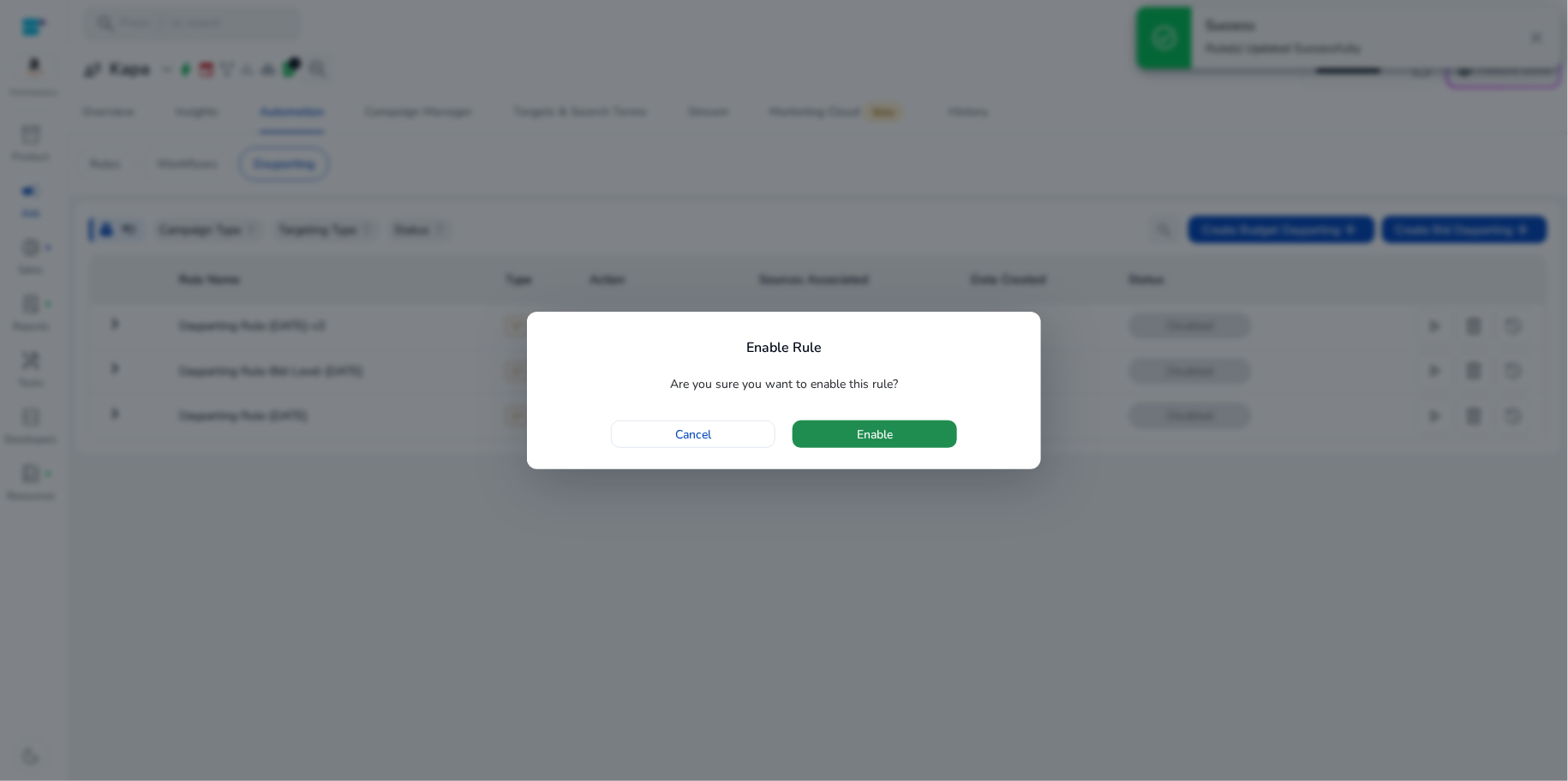
click at [899, 435] on span "button" at bounding box center [875, 434] width 165 height 41
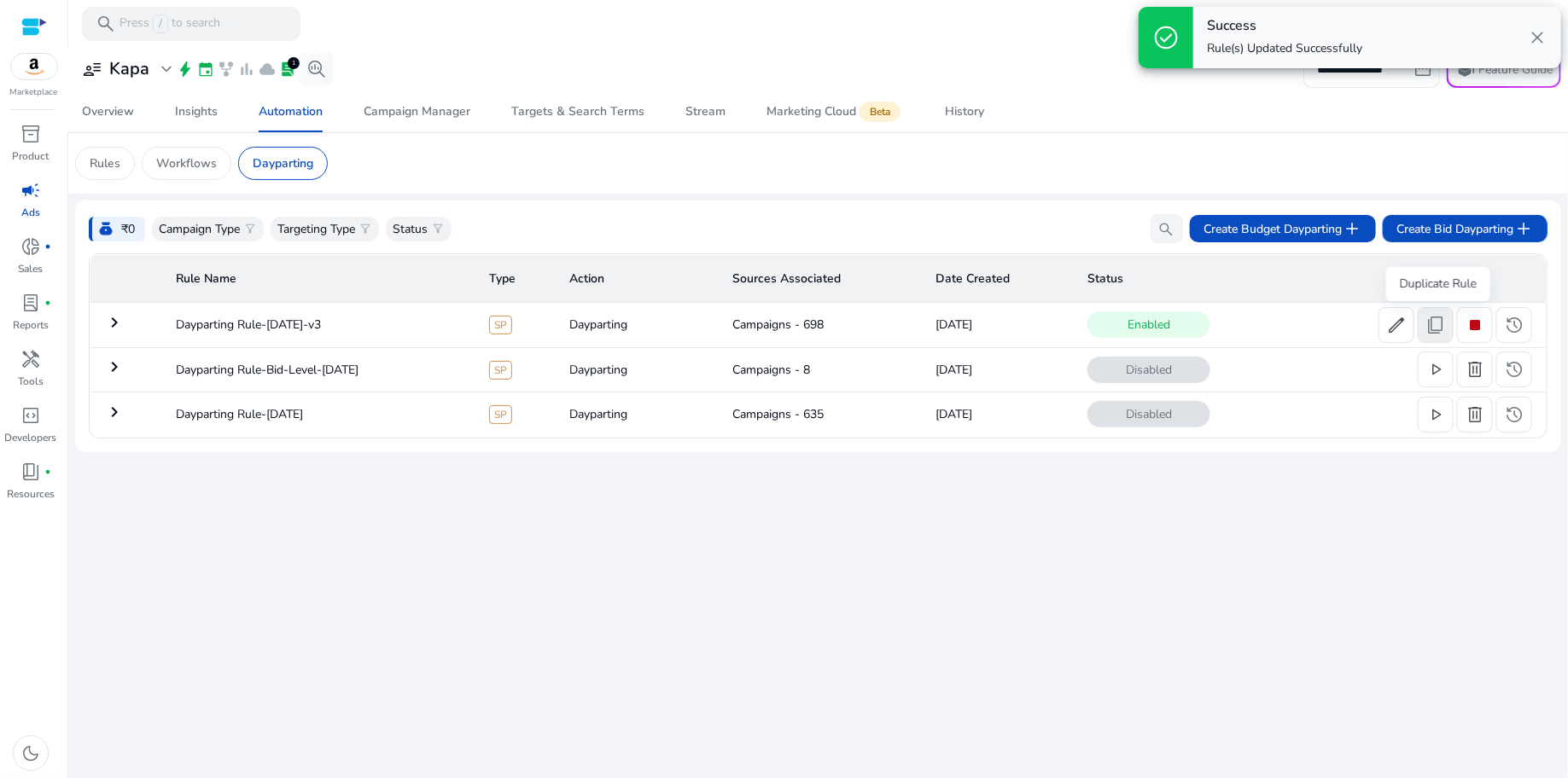
click at [1437, 328] on span "content_copy" at bounding box center [1435, 325] width 21 height 21
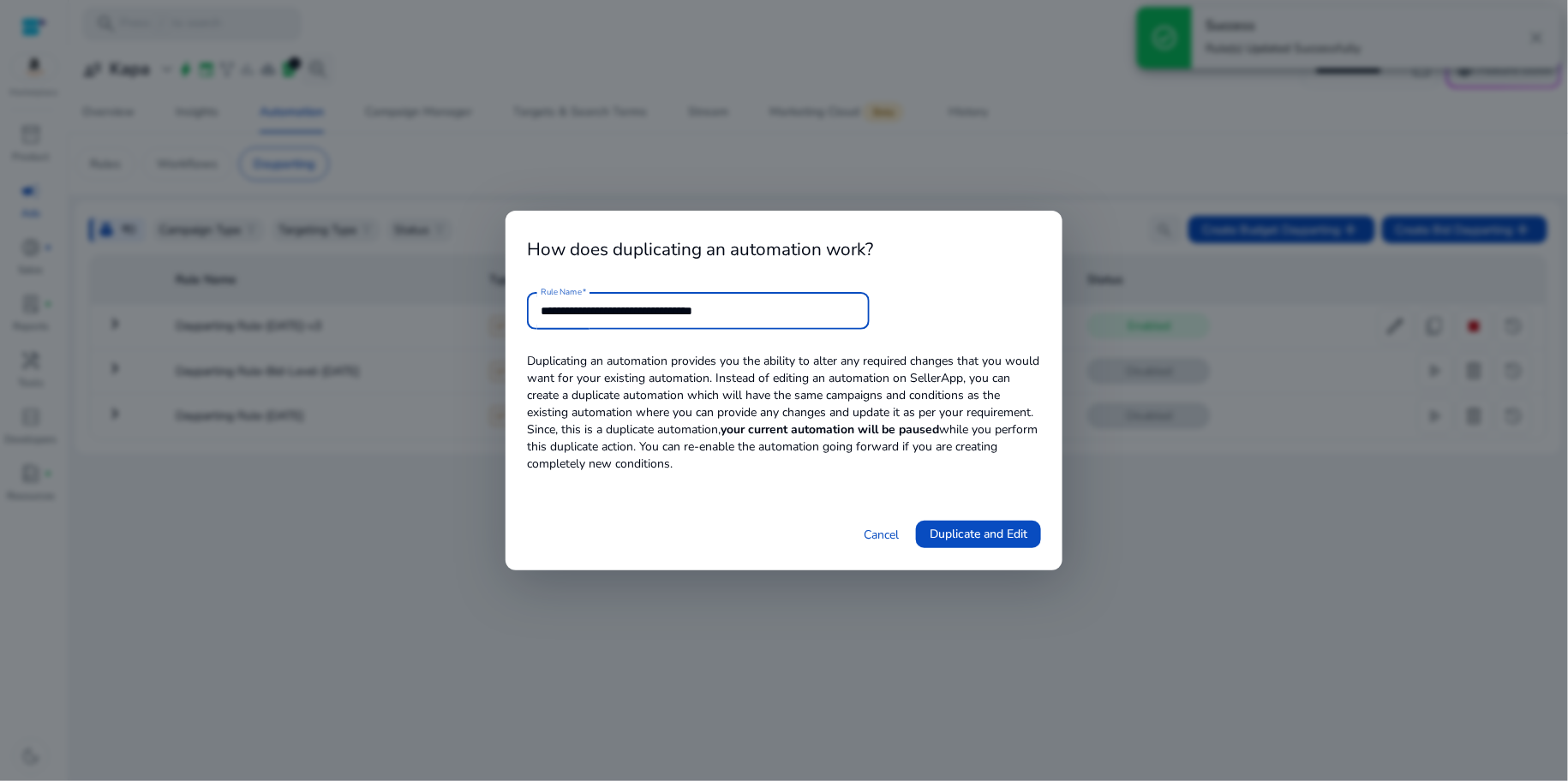
drag, startPoint x: 677, startPoint y: 313, endPoint x: 837, endPoint y: 310, distance: 160.0
click at [837, 310] on input "**********" at bounding box center [698, 311] width 315 height 19
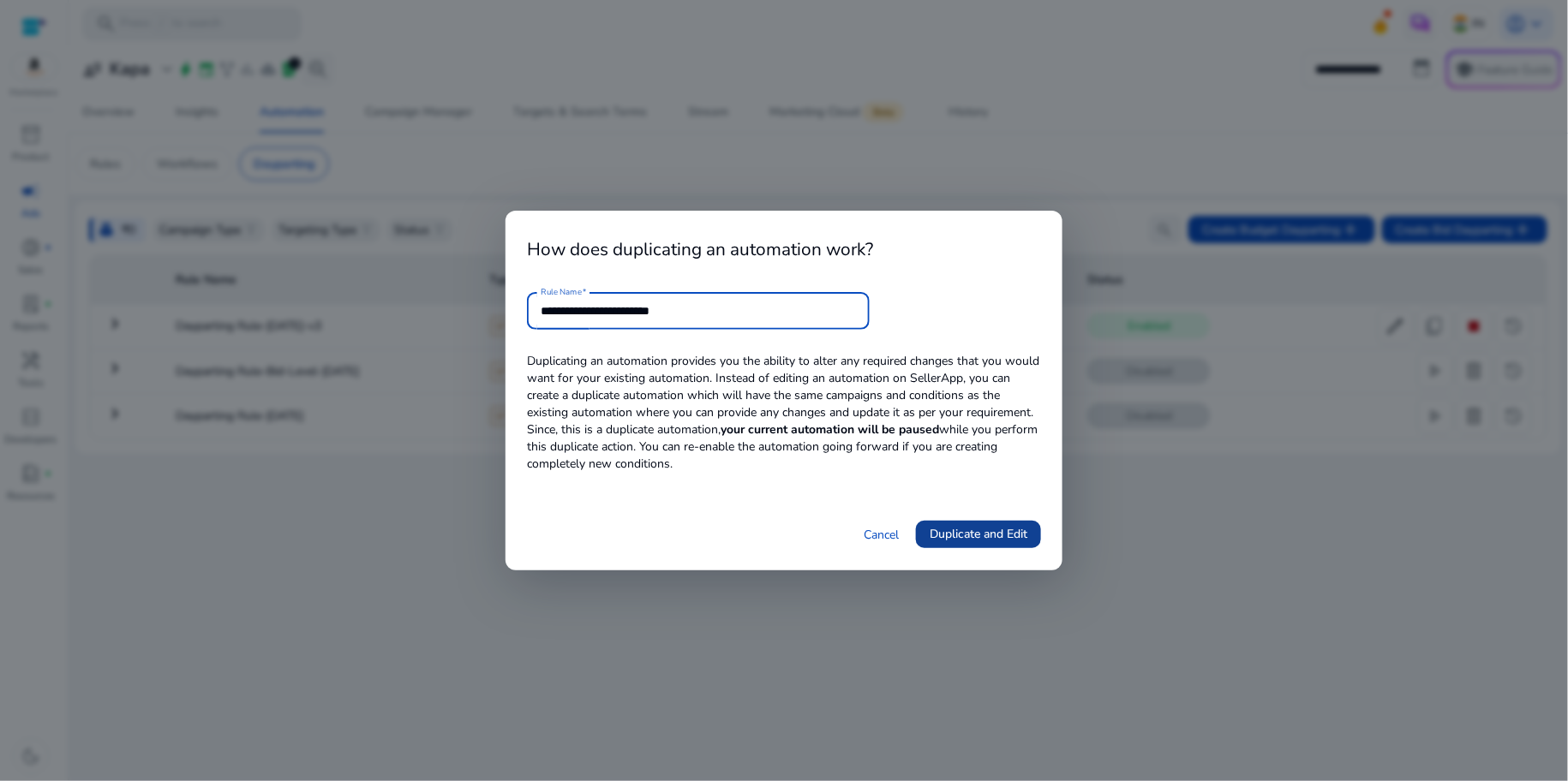
type input "**********"
click at [1004, 546] on span at bounding box center [979, 534] width 125 height 41
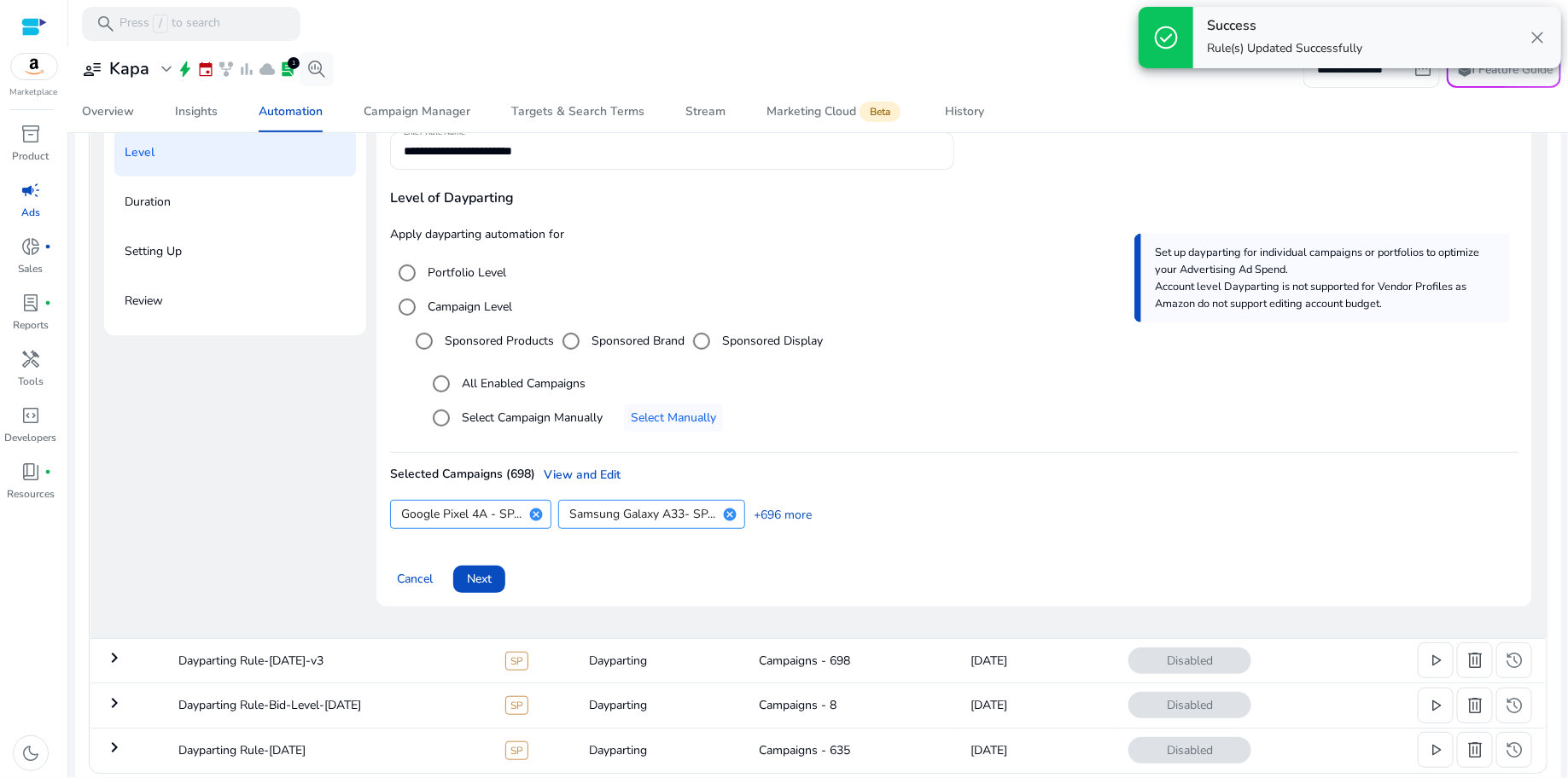
scroll to position [254, 0]
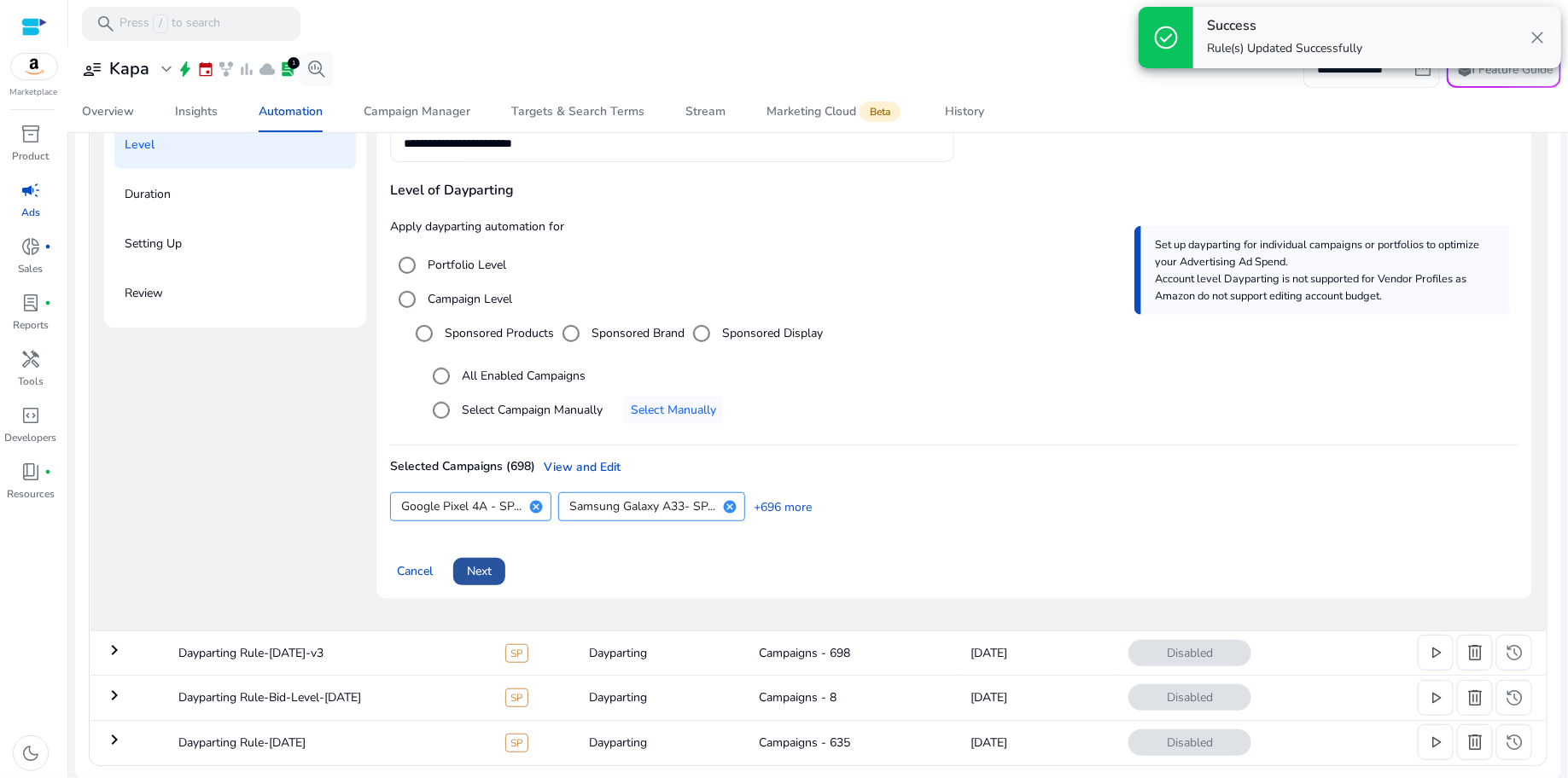
click at [480, 573] on span "Next" at bounding box center [479, 571] width 25 height 18
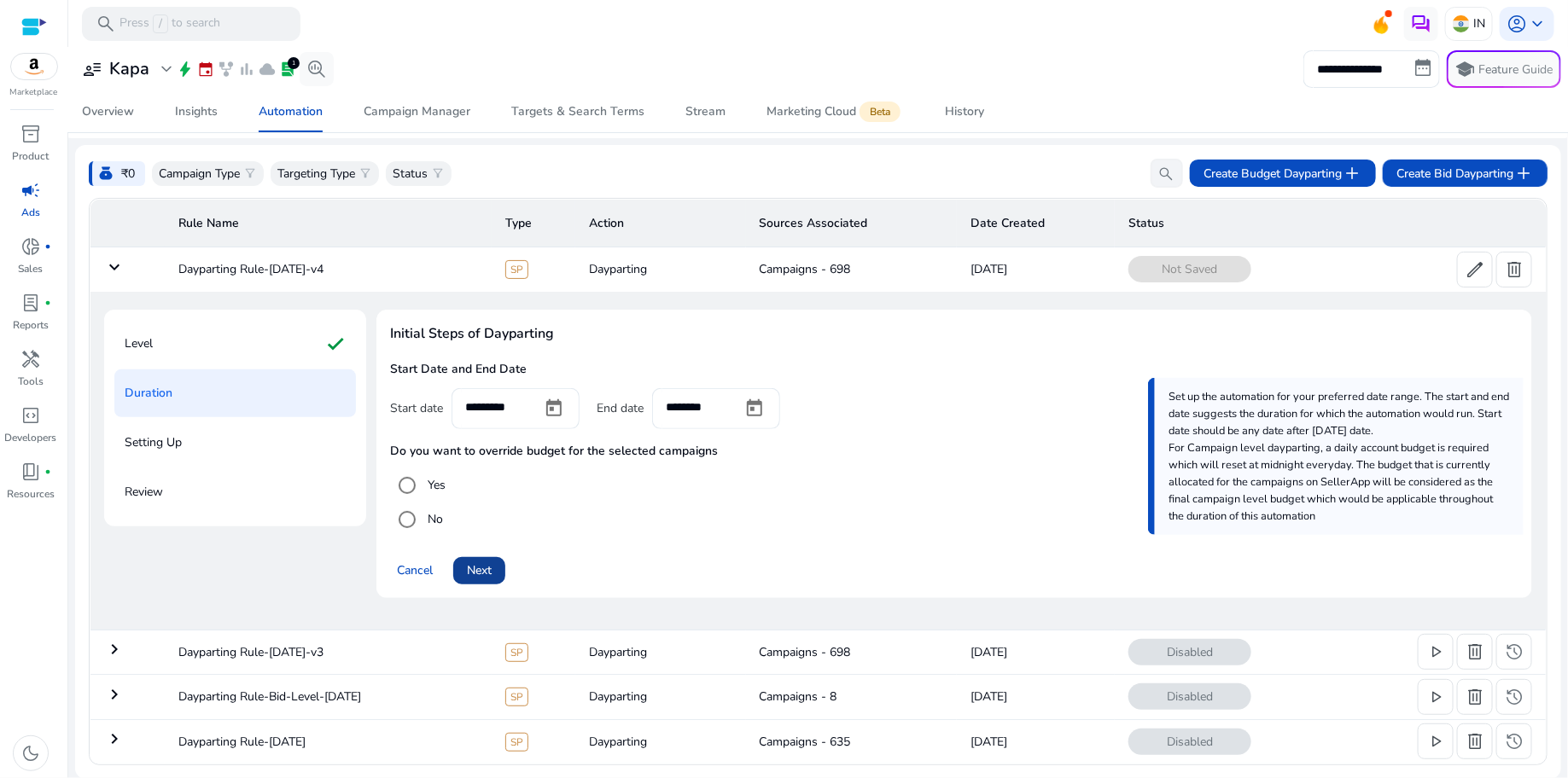
click at [480, 570] on span "Next" at bounding box center [479, 570] width 25 height 18
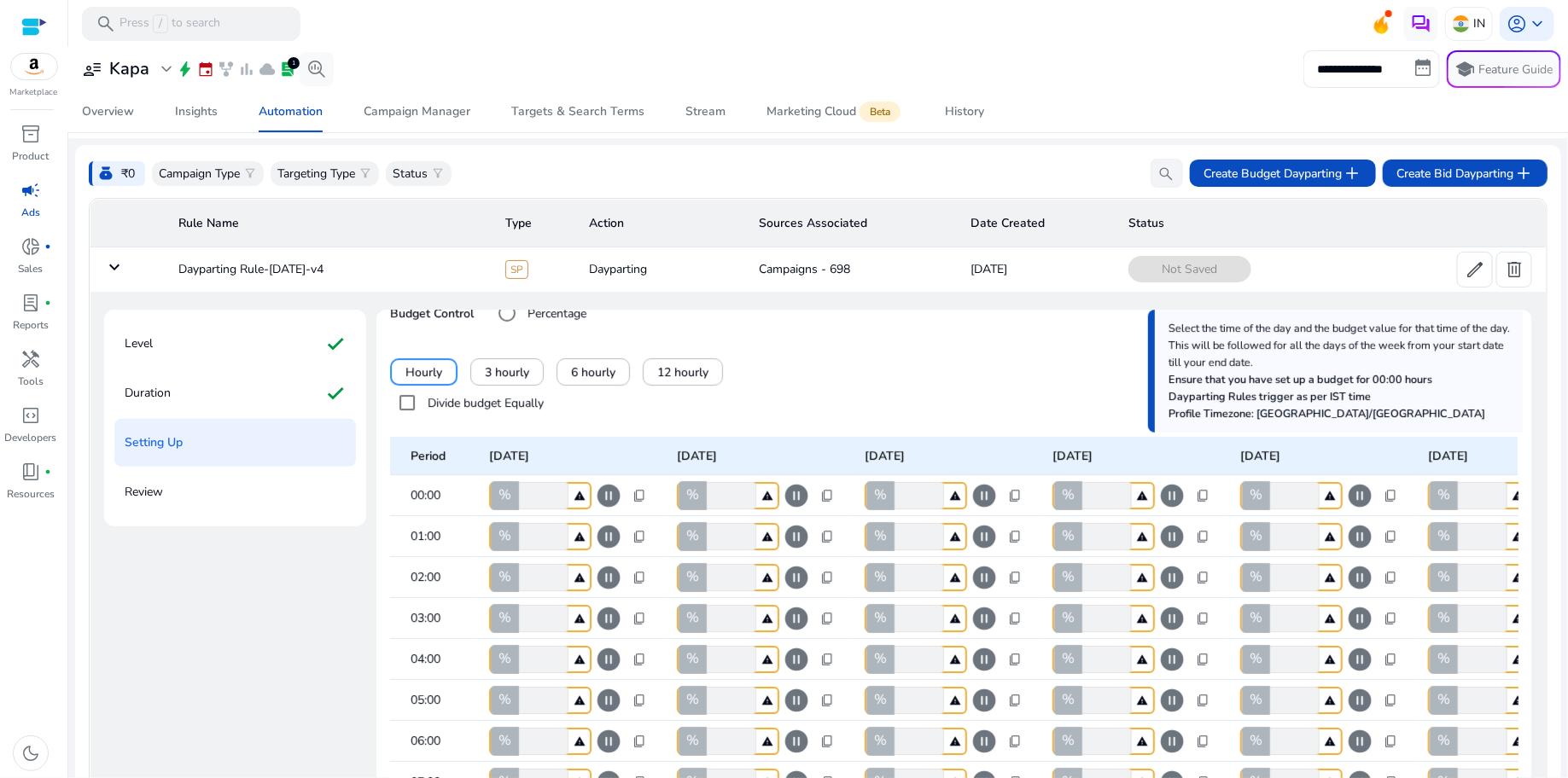
scroll to position [79, 0]
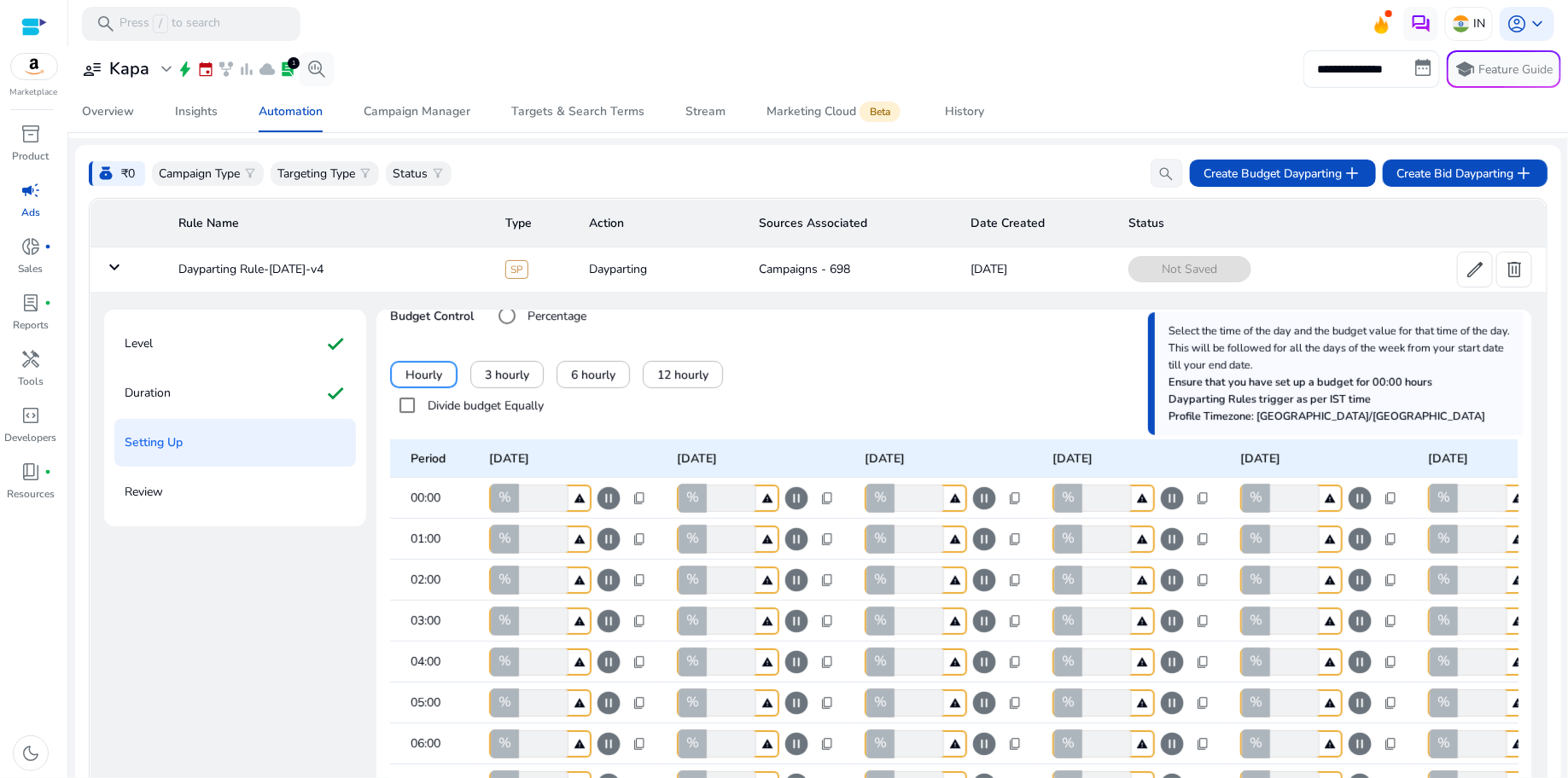
click at [537, 492] on input "*" at bounding box center [541, 499] width 52 height 28
type input "***"
click at [636, 439] on mat-header-cell "[DATE]" at bounding box center [569, 458] width 188 height 39
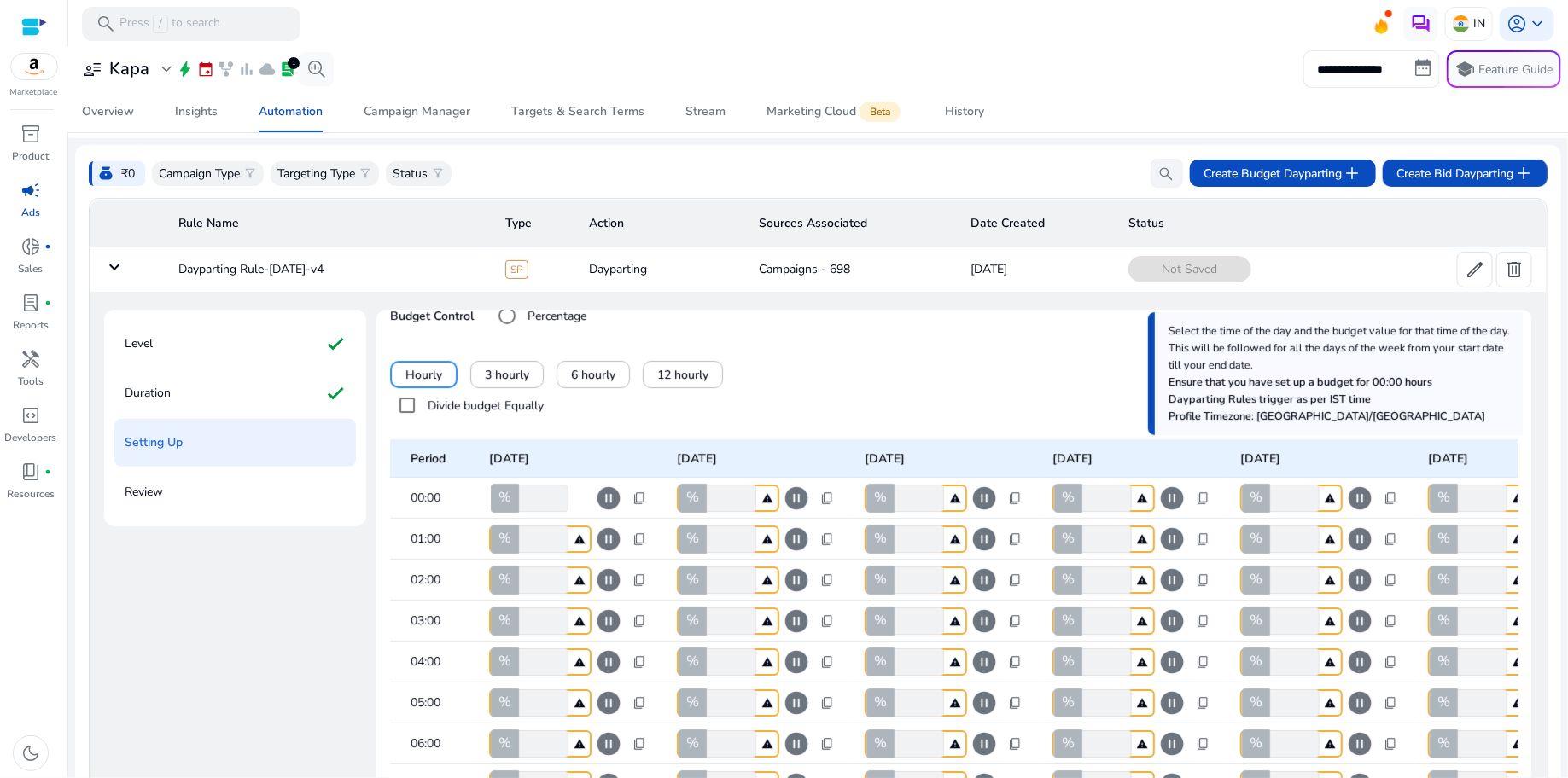
click at [637, 499] on span "content_copy" at bounding box center [639, 499] width 14 height 14
click at [617, 549] on span "Copy to all columns" at bounding box center [584, 549] width 108 height 18
type input "***"
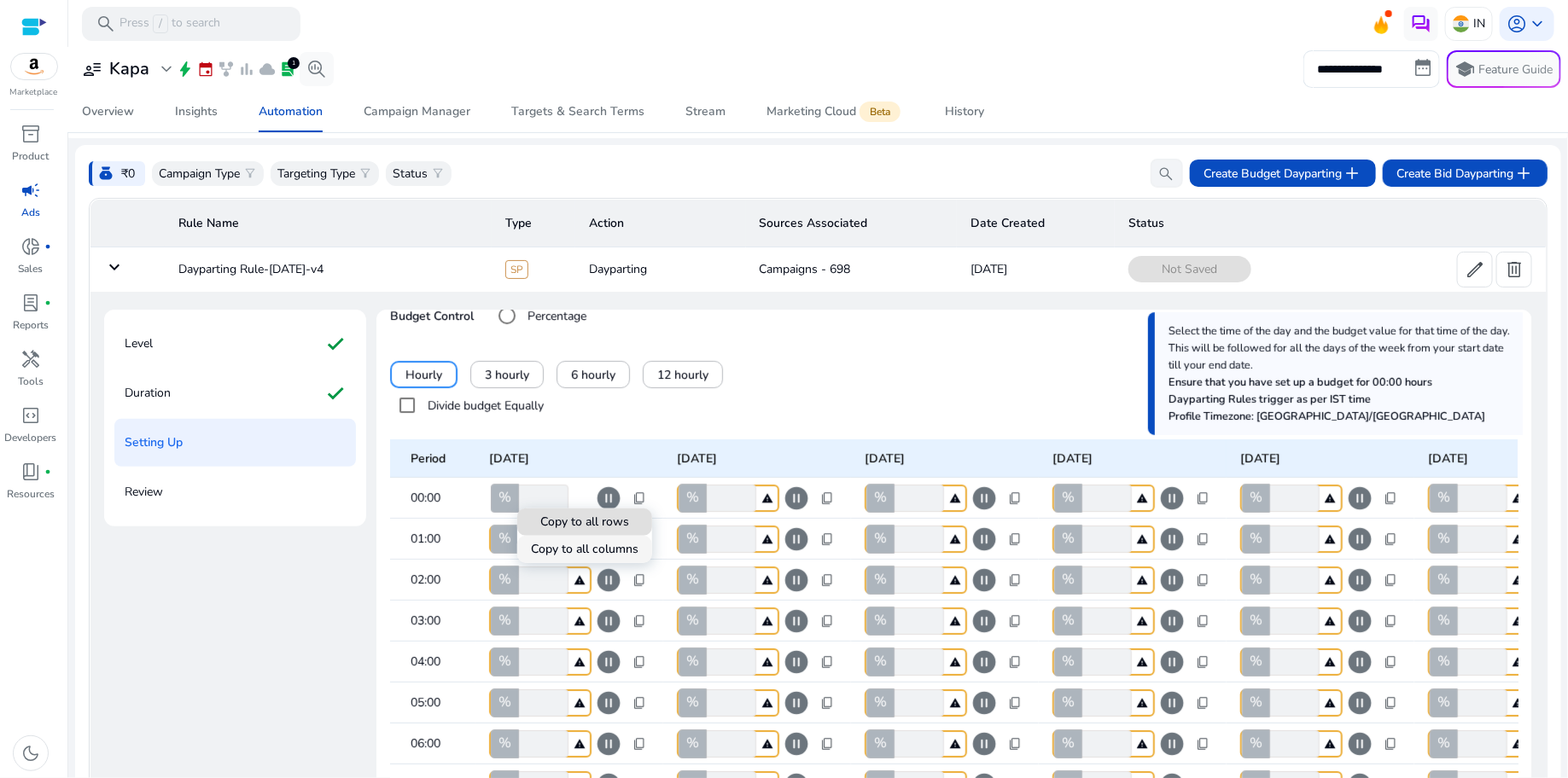
type input "***"
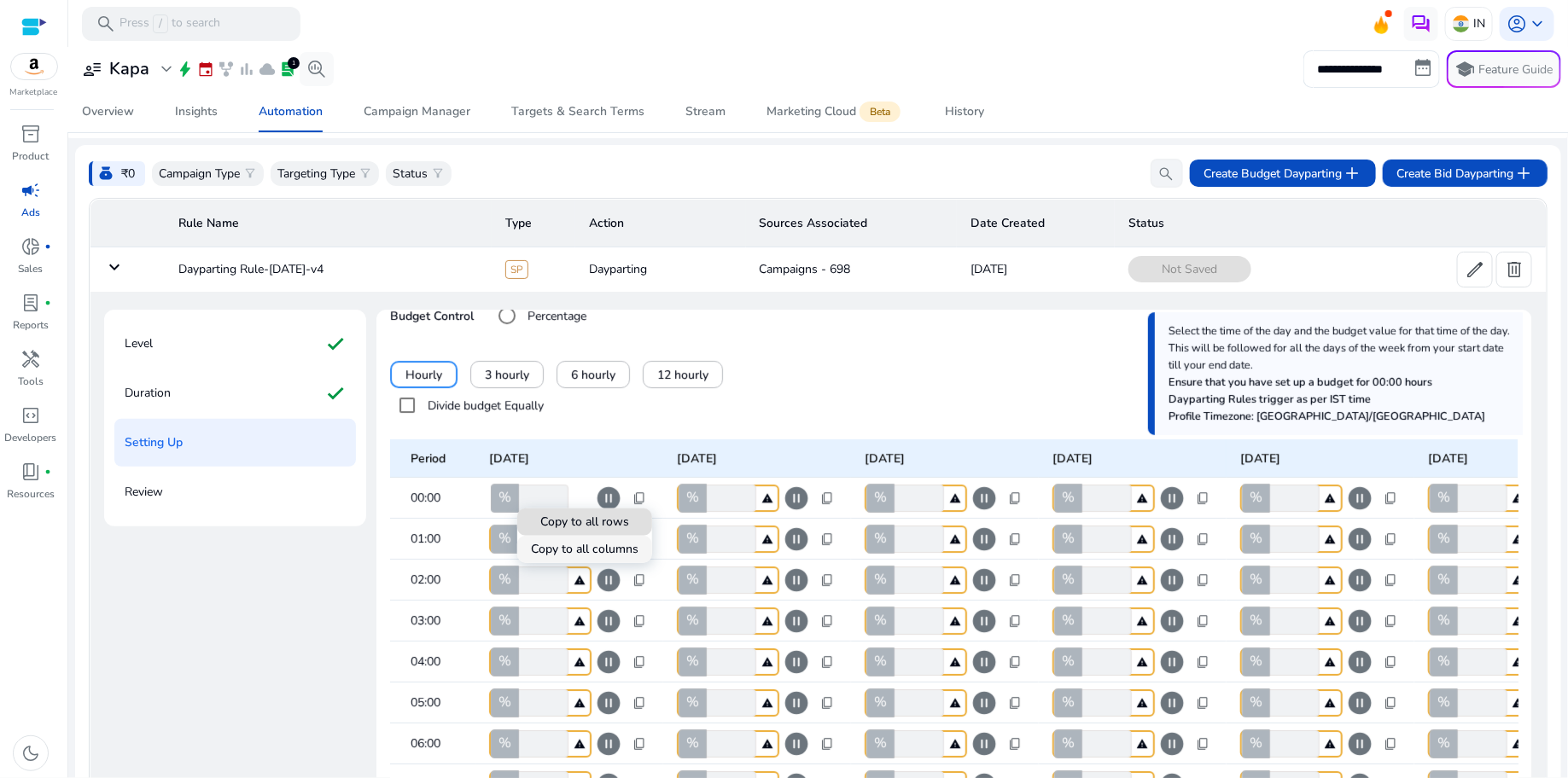
type input "***"
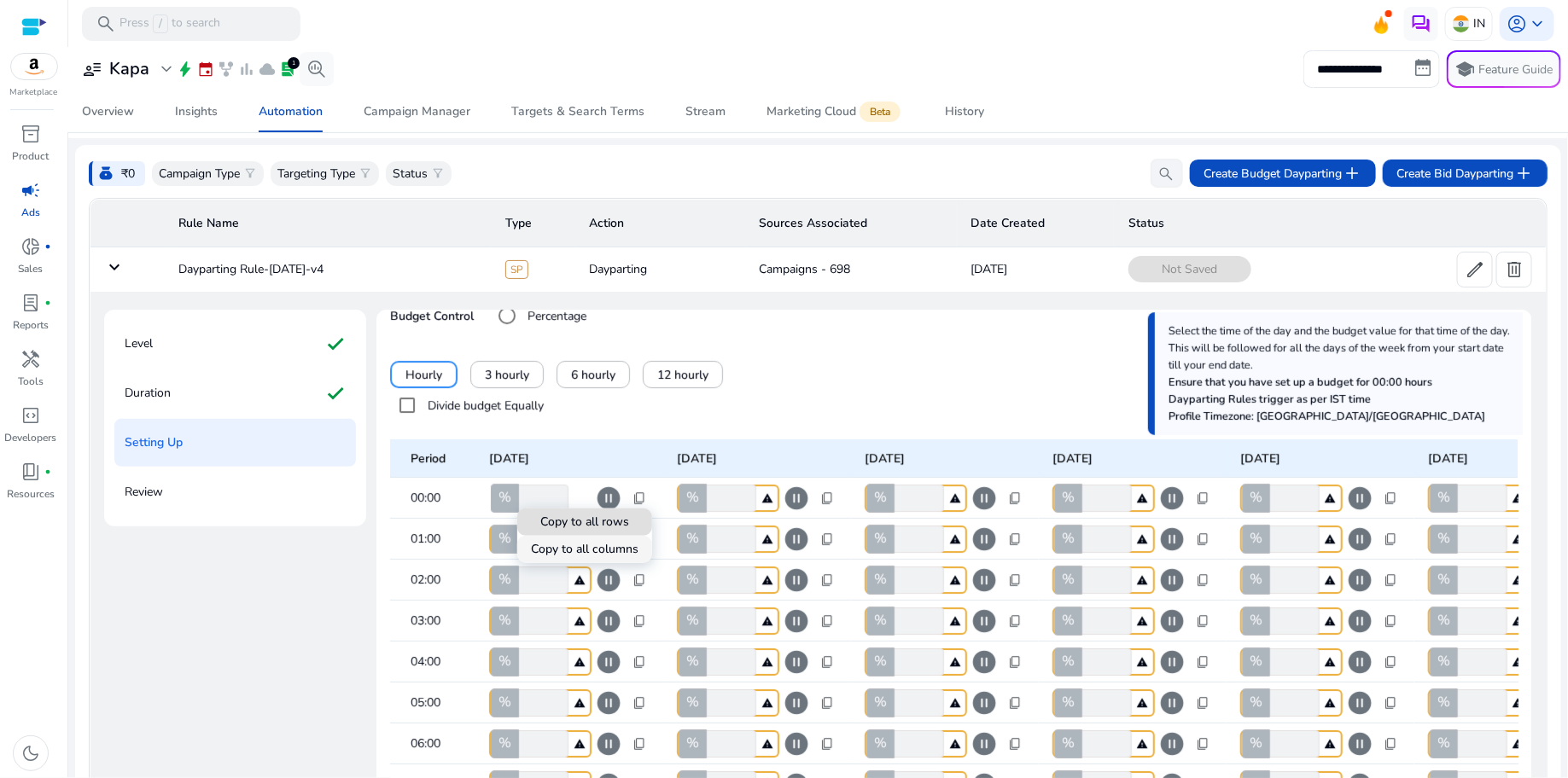
type input "***"
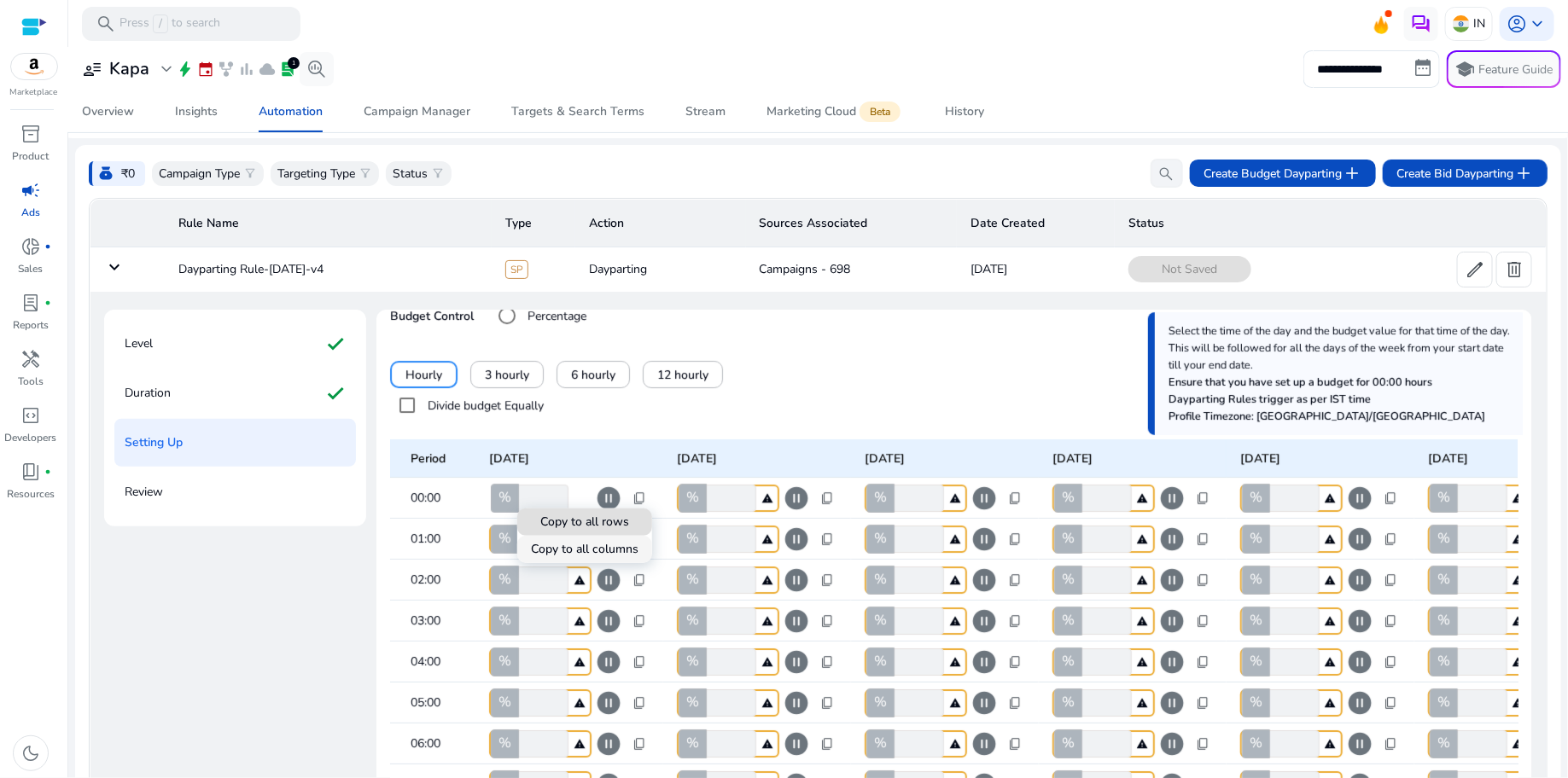
type input "***"
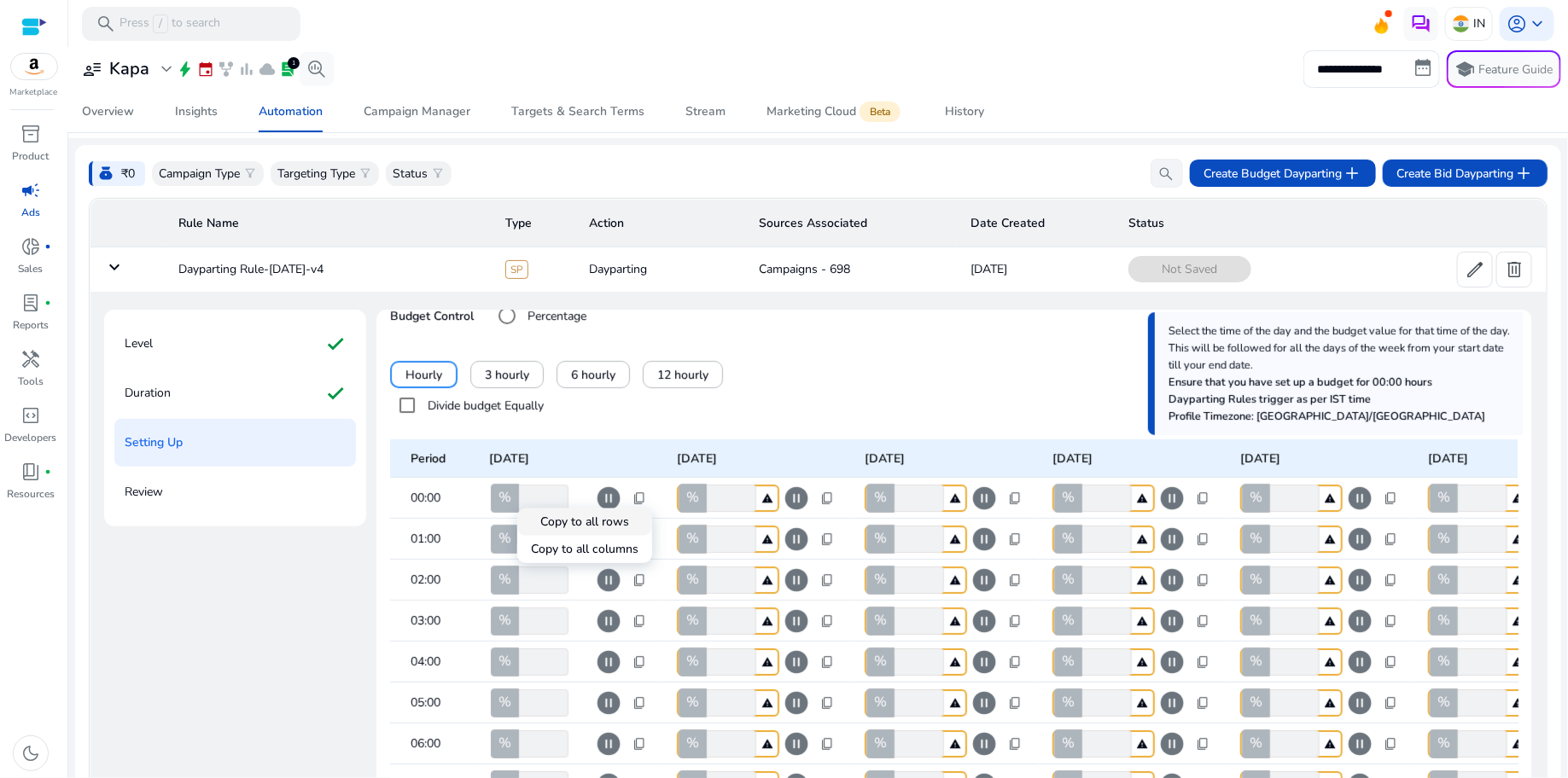
click at [637, 502] on span at bounding box center [585, 522] width 135 height 41
type input "***"
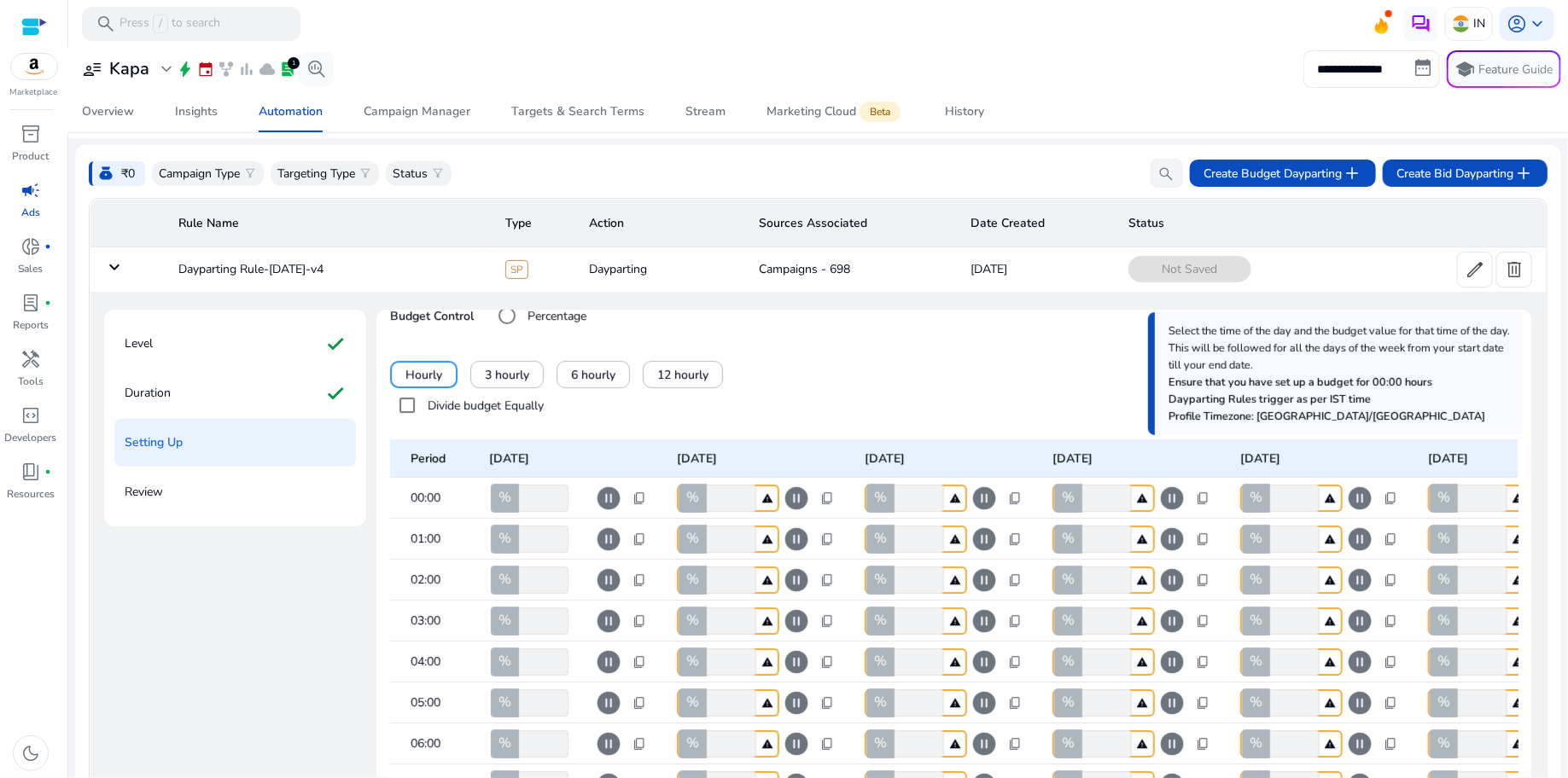
type input "***"
click at [639, 503] on span "content_copy" at bounding box center [639, 499] width 14 height 14
click at [633, 530] on span at bounding box center [585, 549] width 135 height 41
click at [736, 425] on div at bounding box center [784, 389] width 1568 height 778
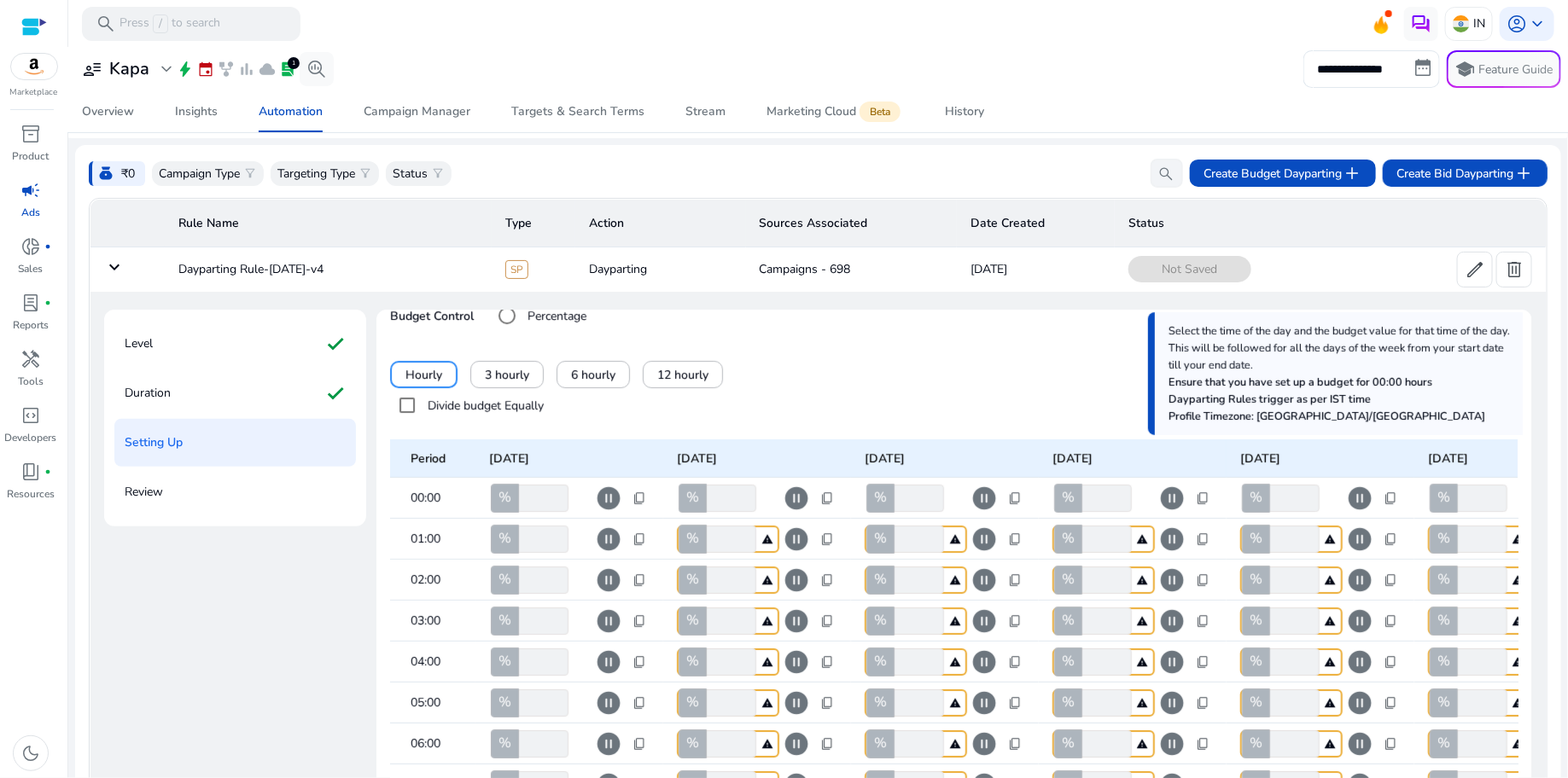
click at [638, 542] on span "content_copy" at bounding box center [639, 539] width 14 height 14
click at [616, 587] on span "Copy to all columns" at bounding box center [584, 590] width 108 height 18
click at [581, 573] on span at bounding box center [585, 590] width 135 height 41
click at [588, 587] on span "Copy to all columns" at bounding box center [584, 590] width 108 height 18
click at [589, 567] on span "Copy to all rows" at bounding box center [585, 563] width 89 height 18
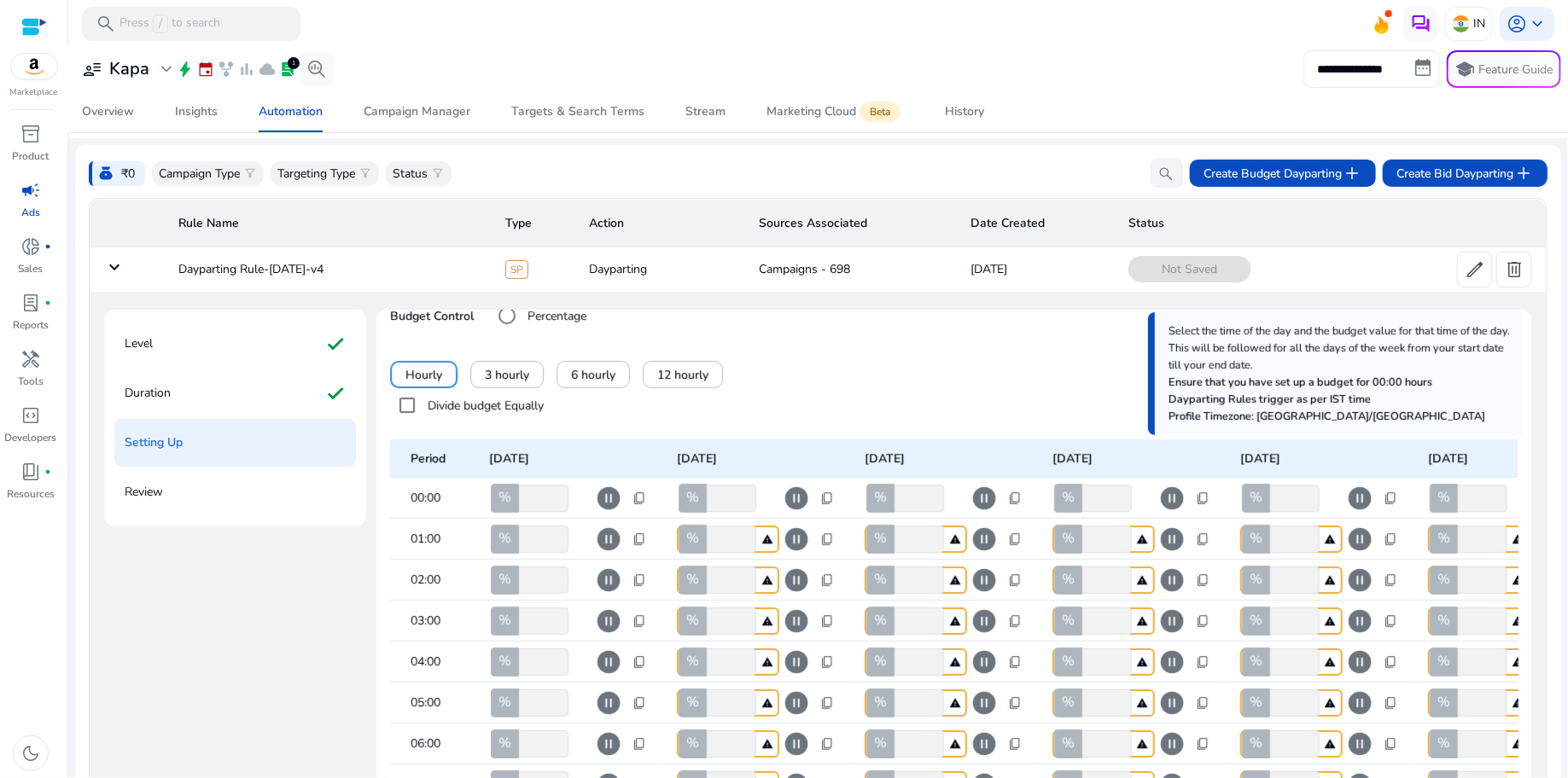
type input "***"
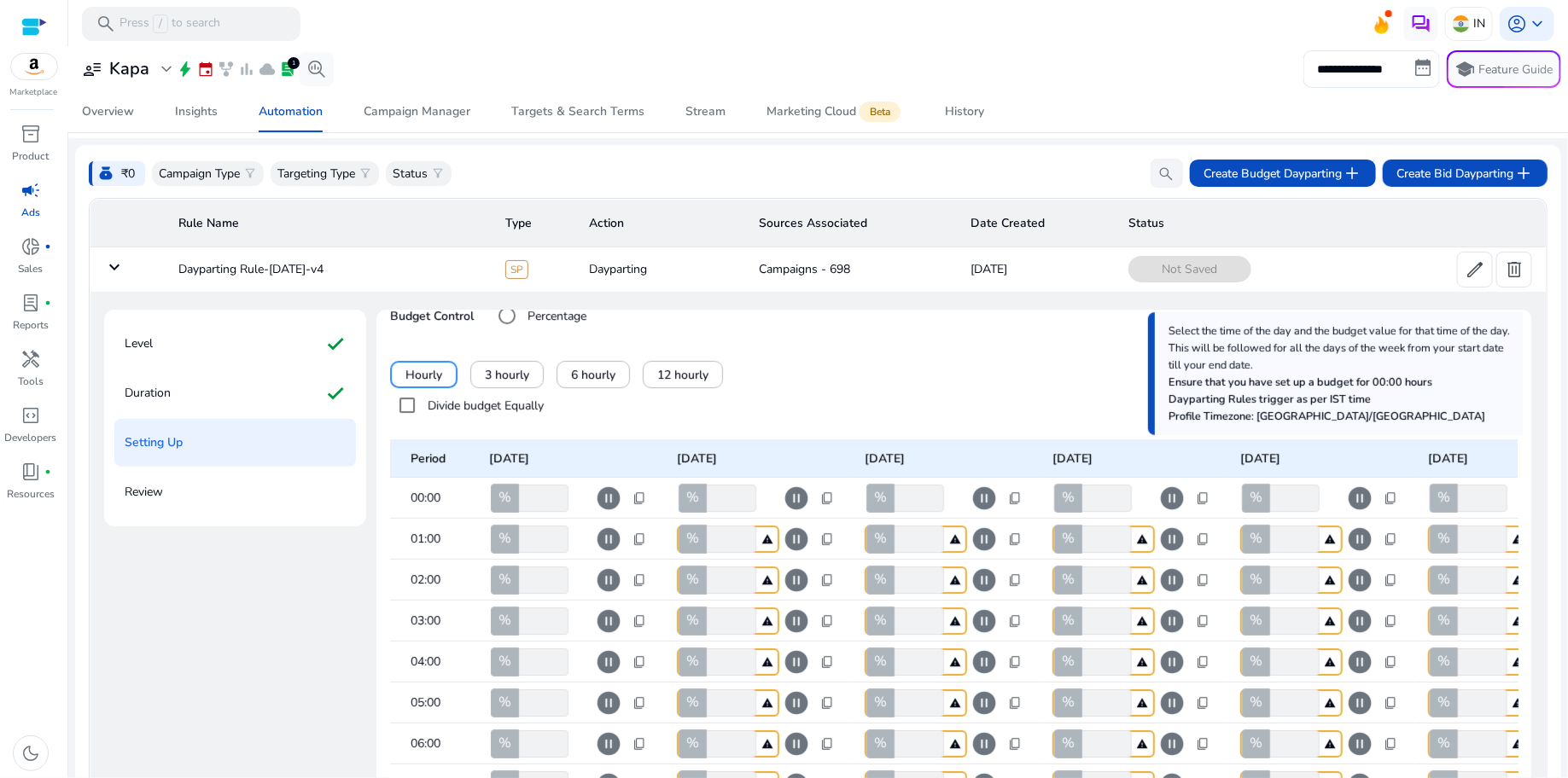
type input "***"
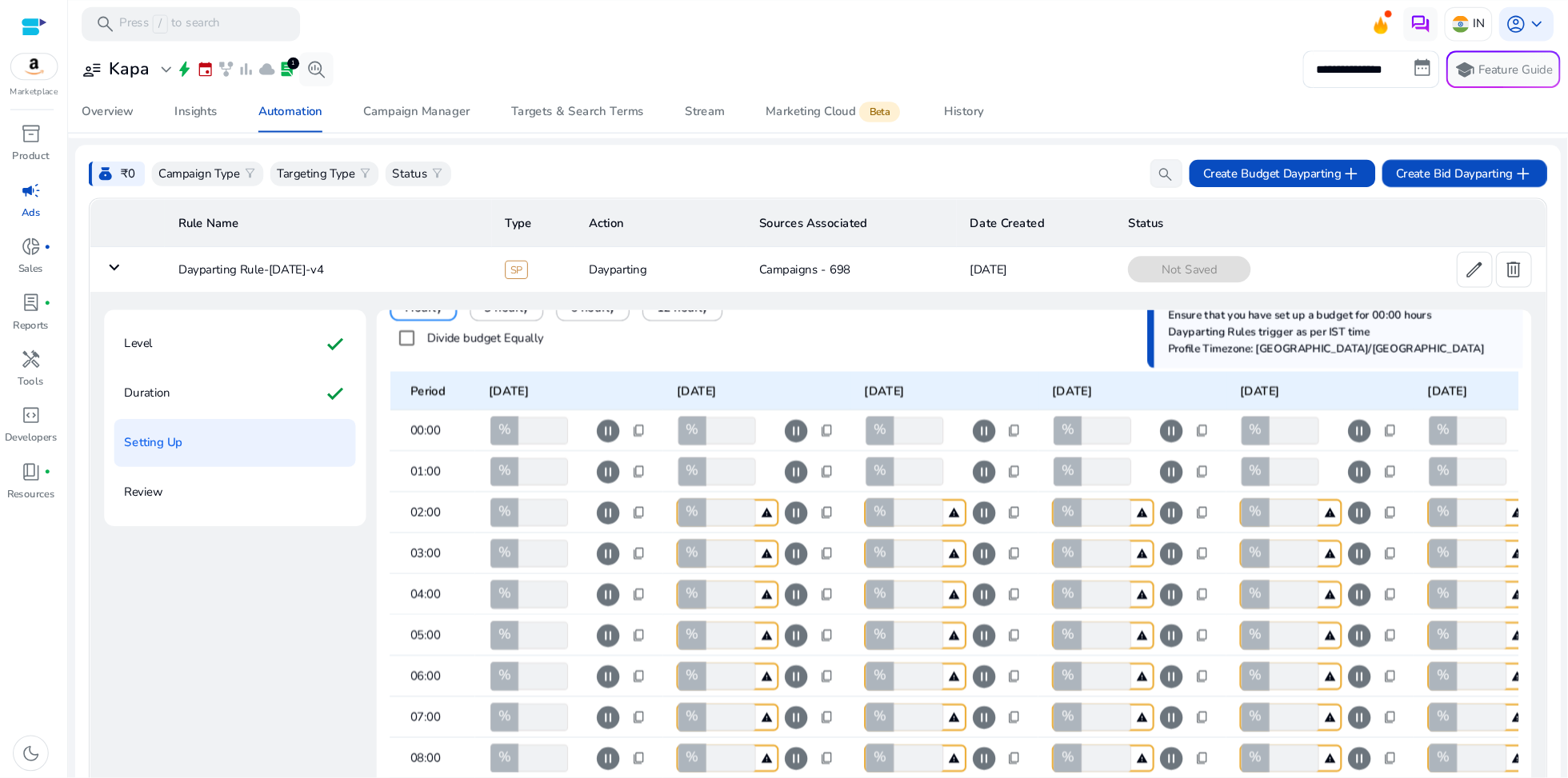
scroll to position [129, 0]
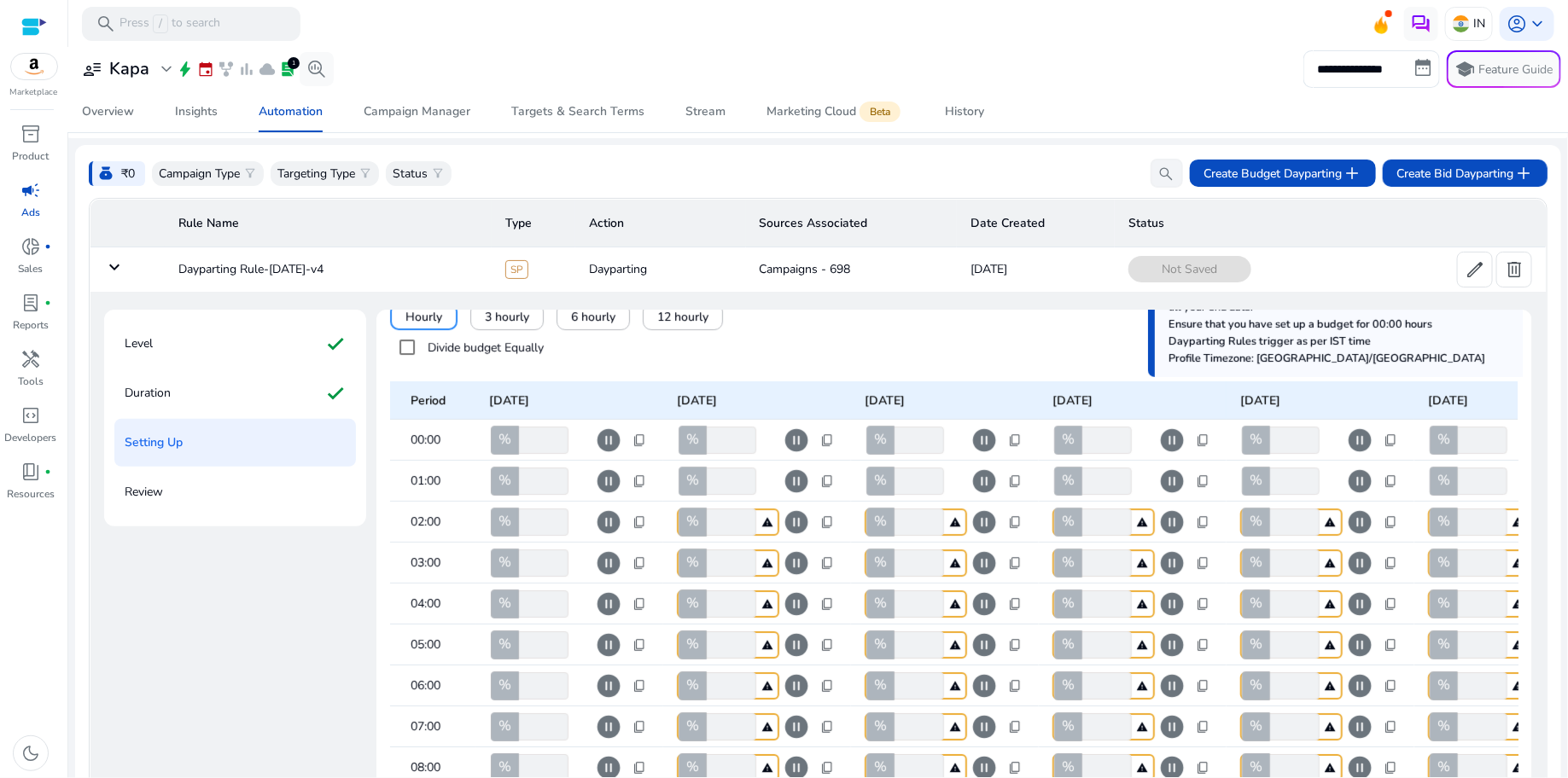
click at [833, 438] on div "content_copy" at bounding box center [828, 440] width 28 height 21
click at [815, 491] on span "Copy to all columns" at bounding box center [772, 492] width 108 height 18
type input "***"
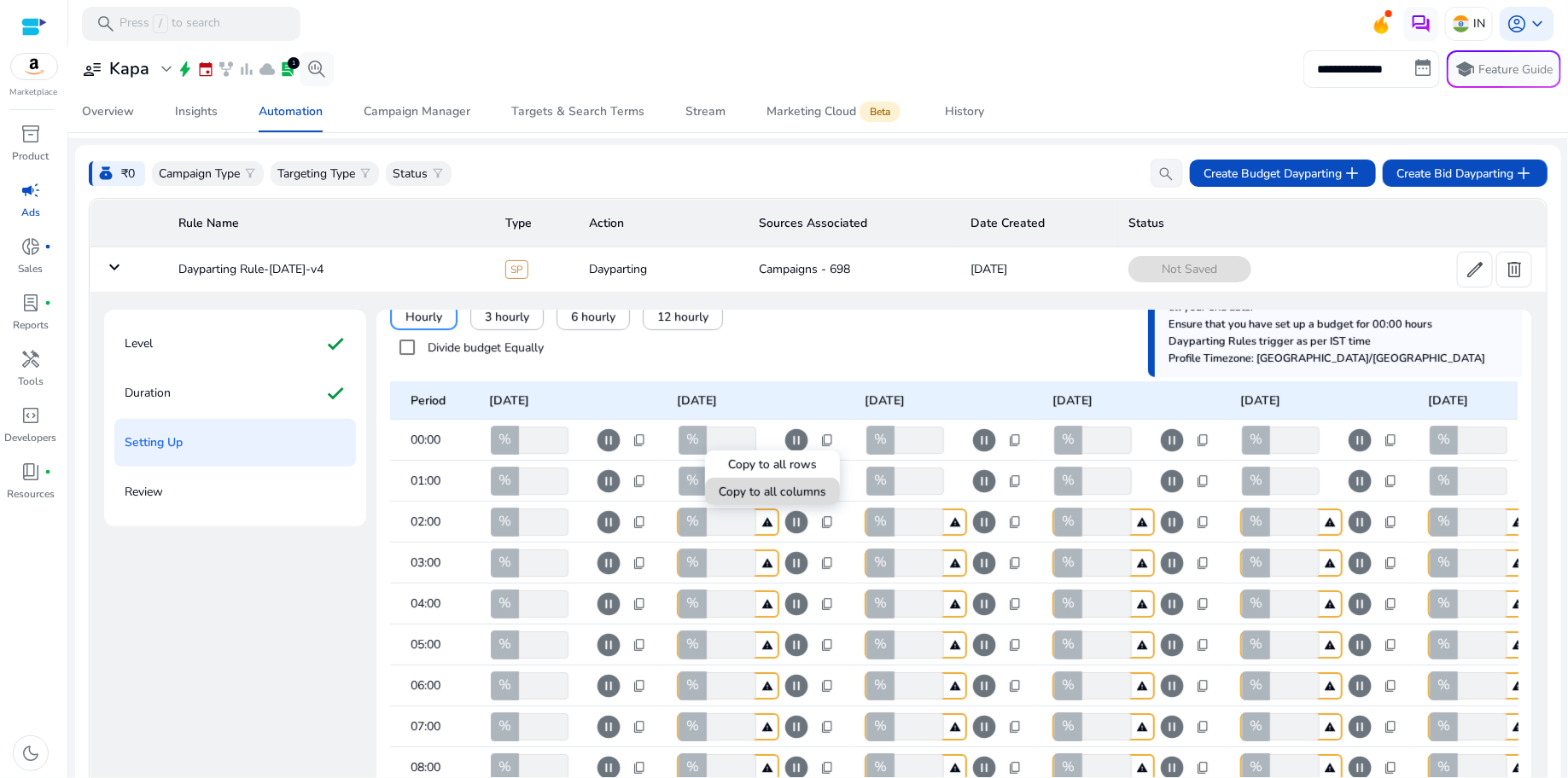
type input "***"
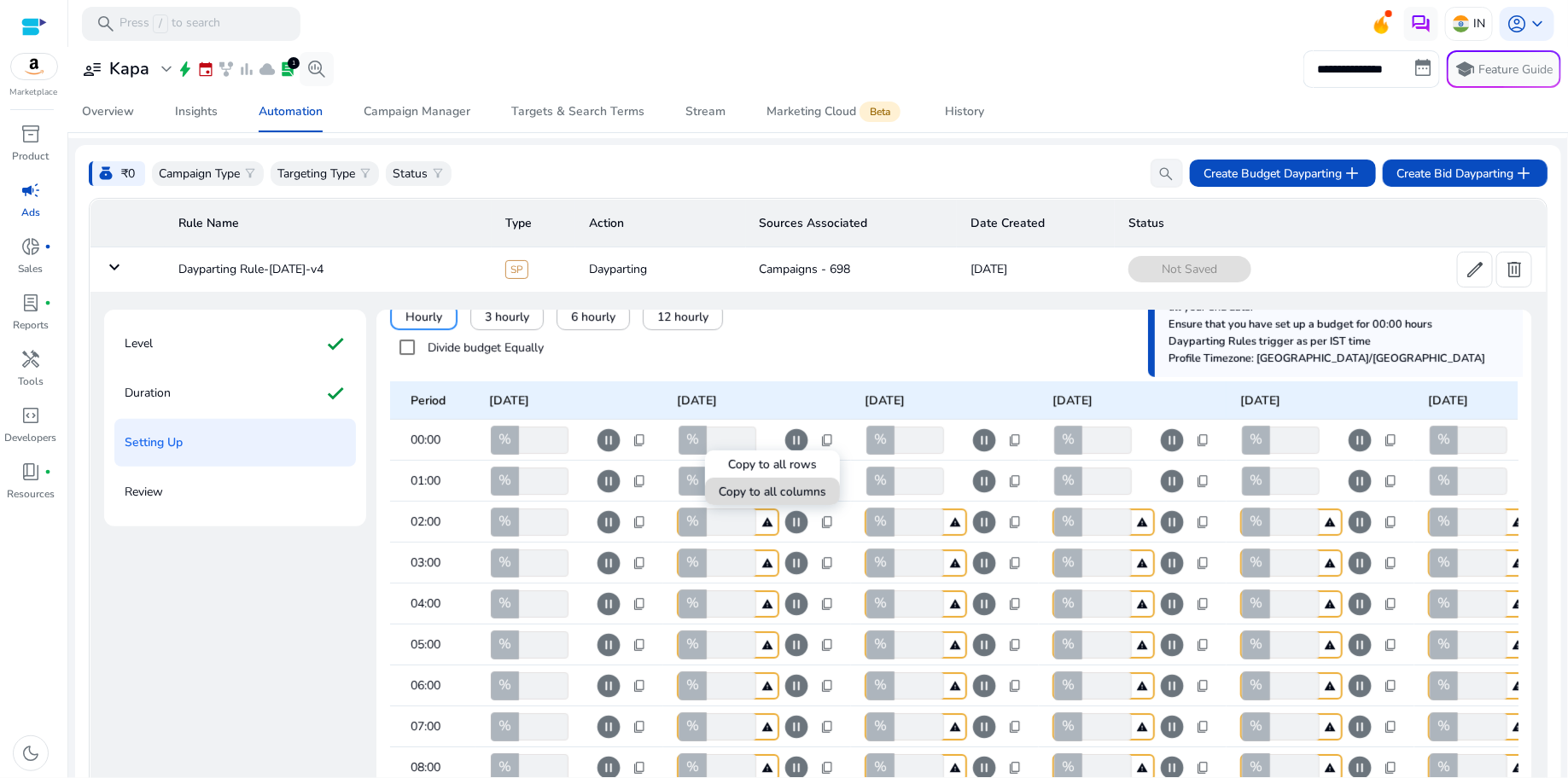
type input "***"
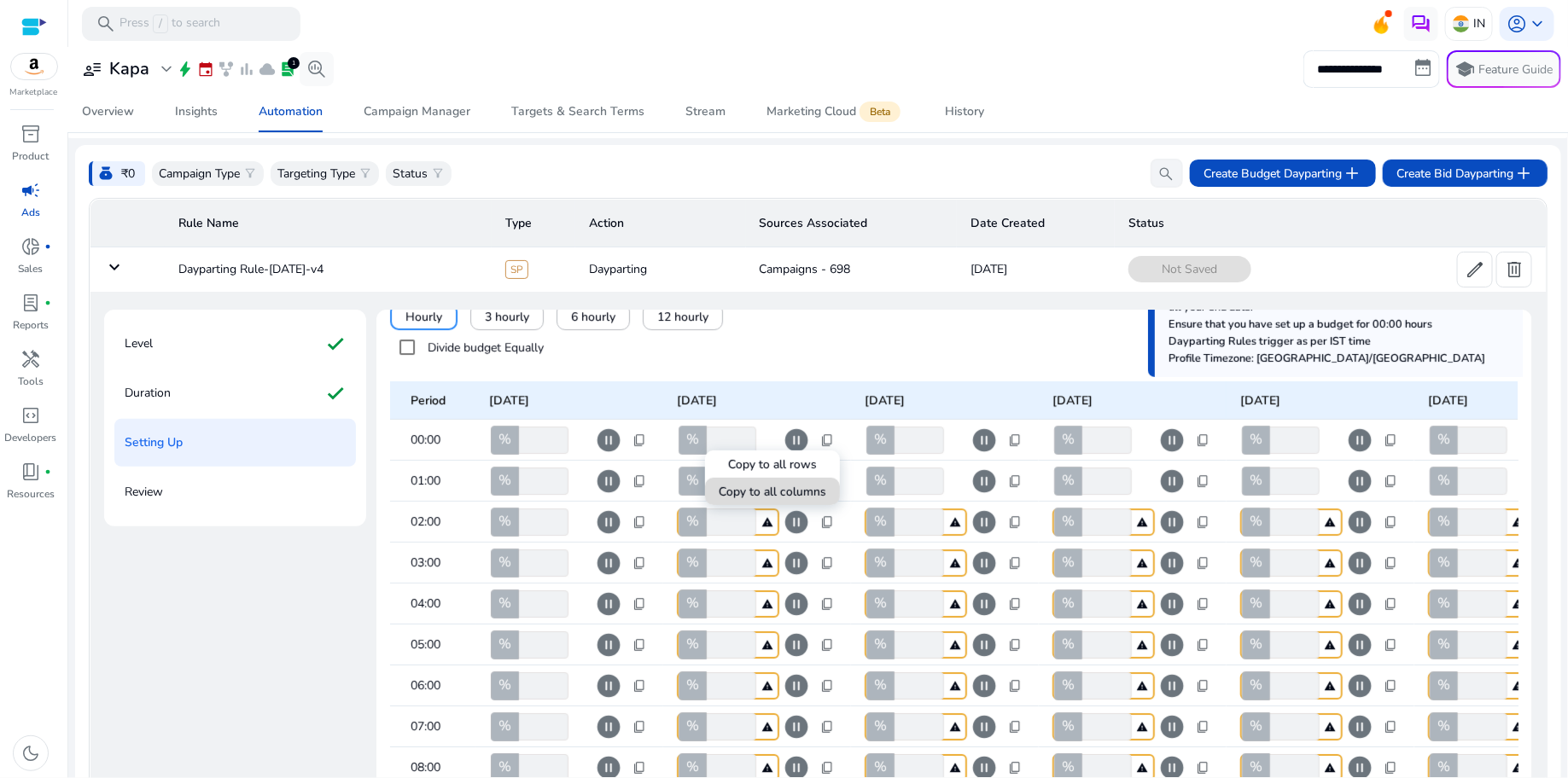
type input "***"
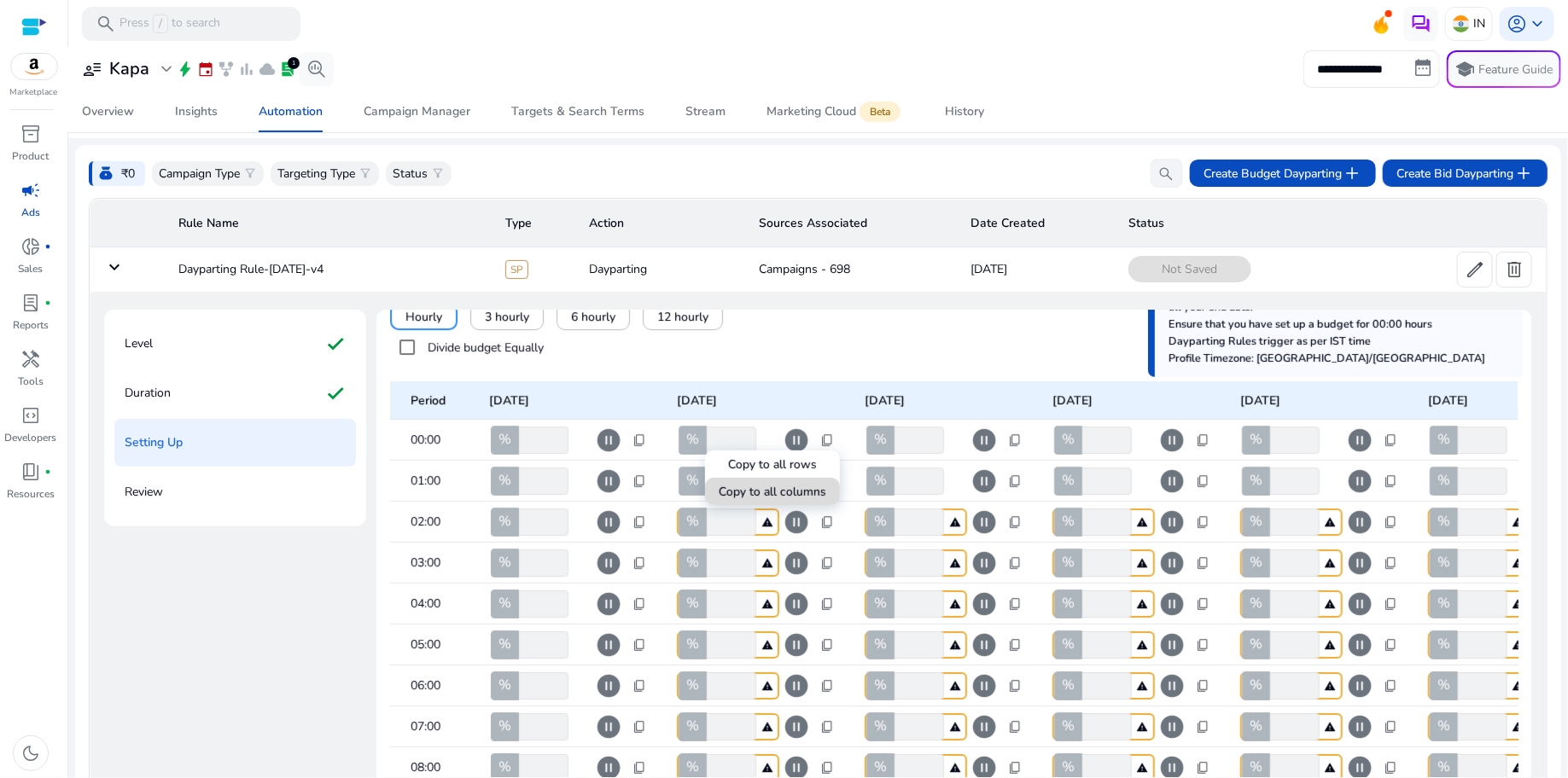
type input "***"
click at [1018, 431] on div at bounding box center [784, 389] width 1568 height 778
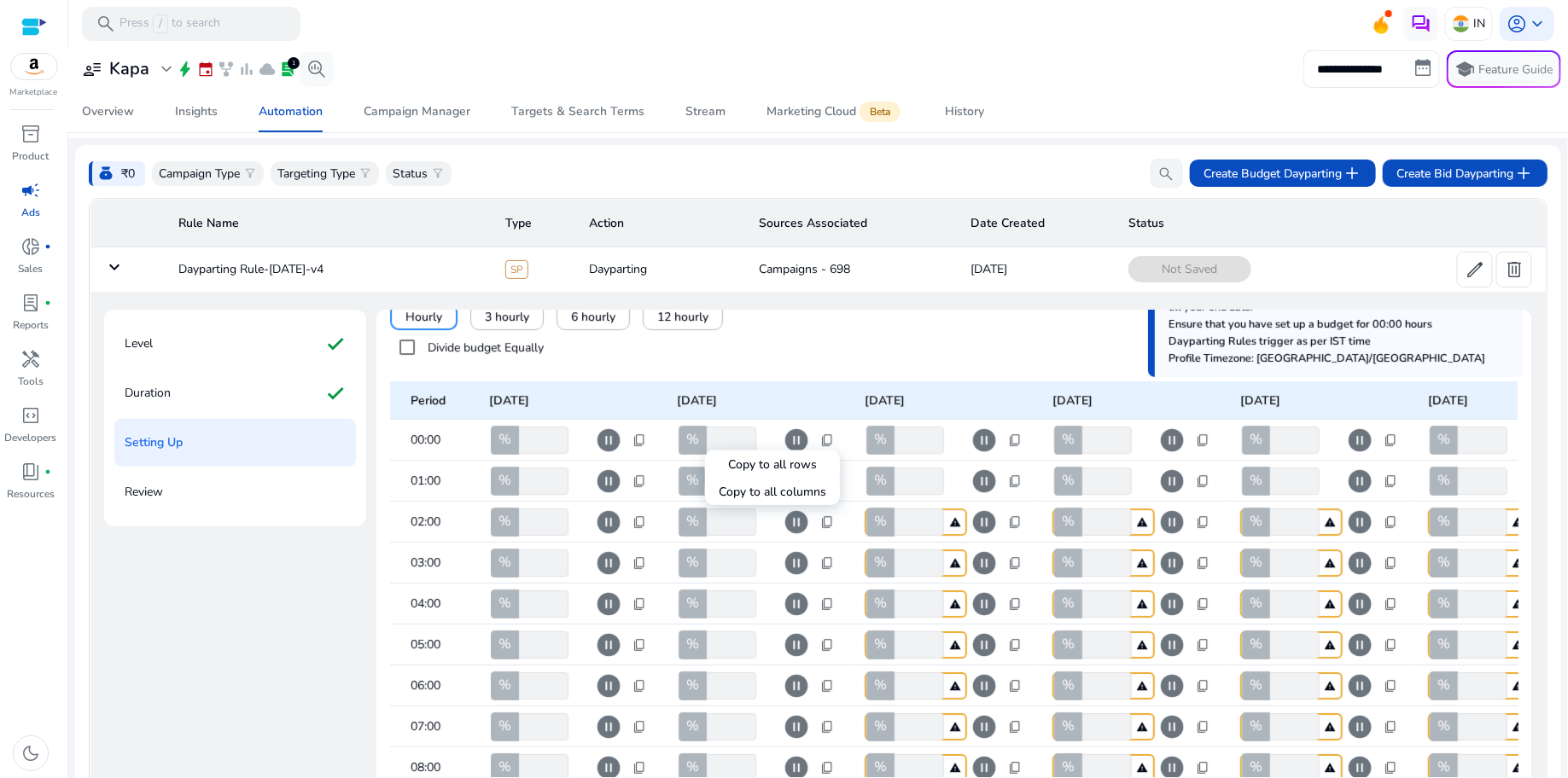
click at [1018, 436] on span "content_copy" at bounding box center [1015, 440] width 14 height 14
click at [995, 493] on span "Copy to all columns" at bounding box center [960, 492] width 108 height 18
type input "***"
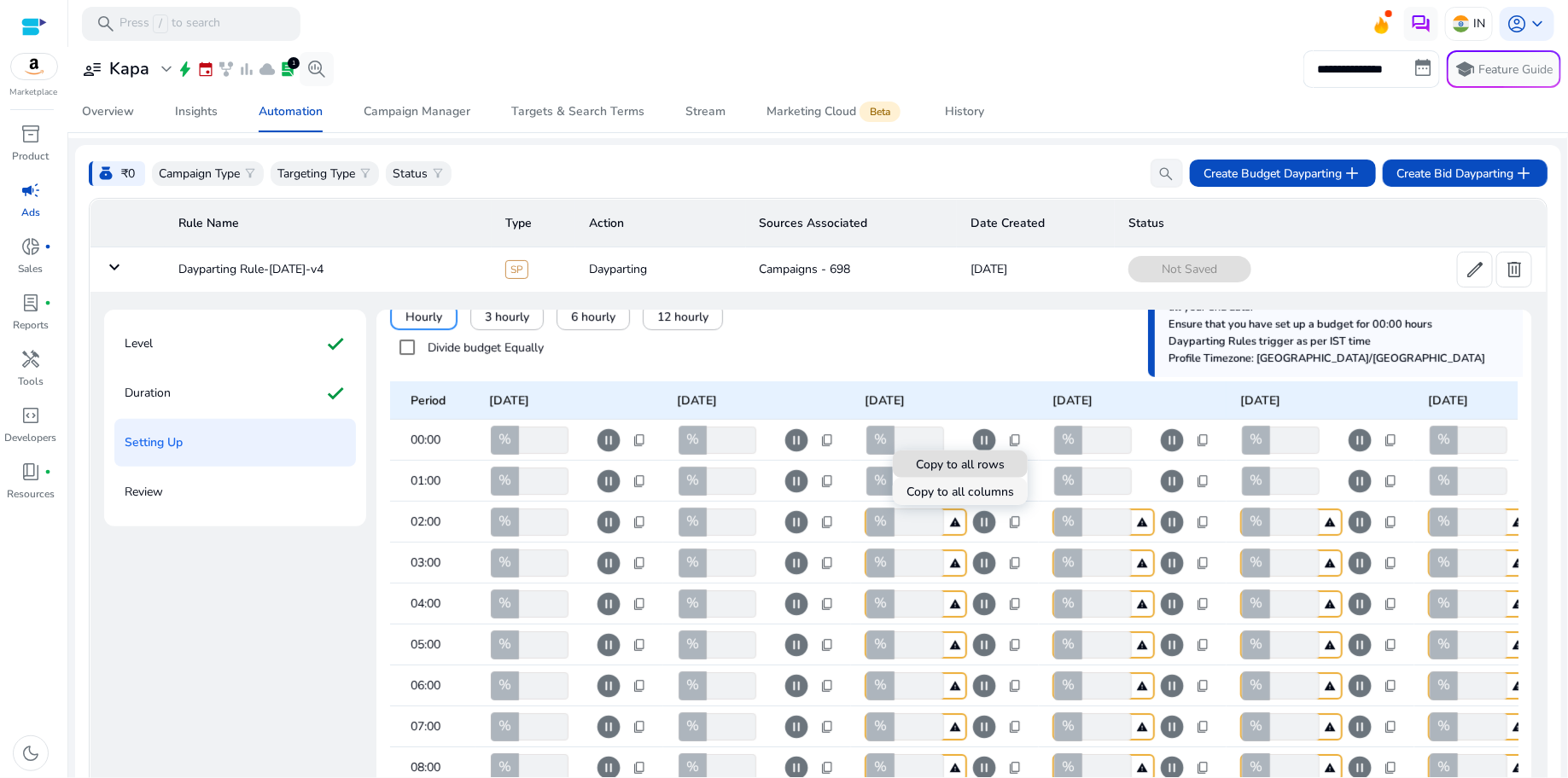
type input "***"
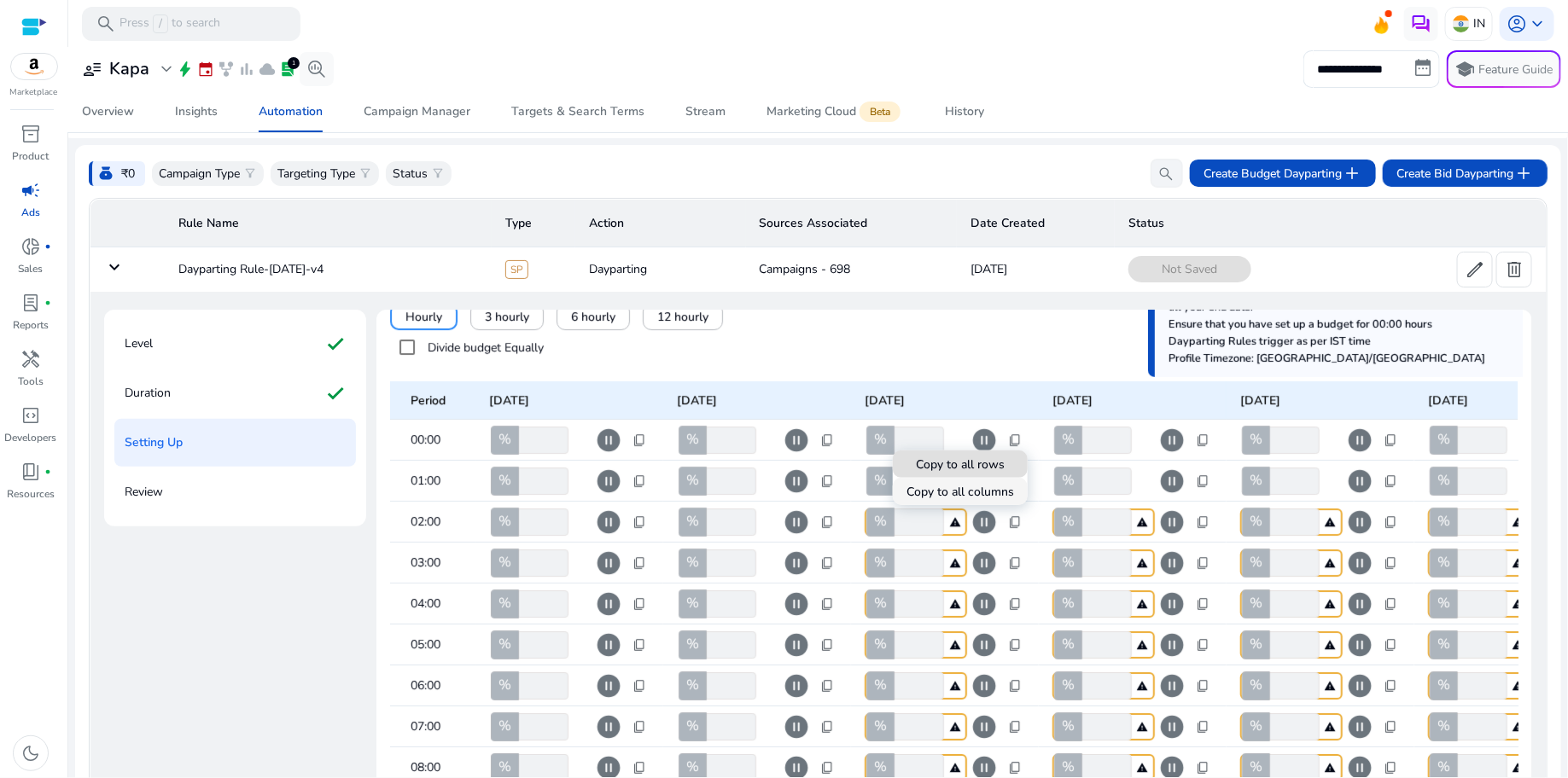
type input "***"
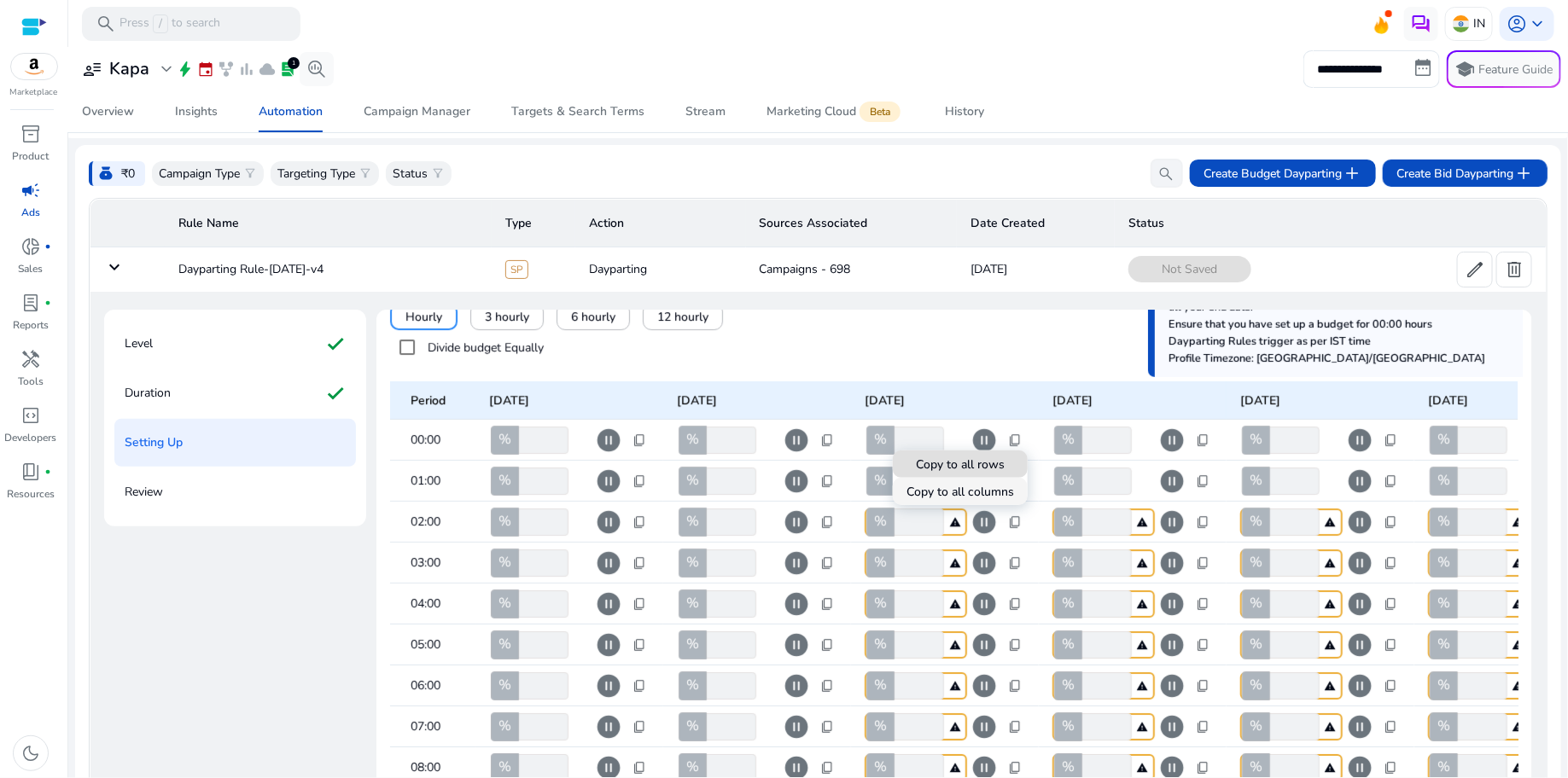
type input "***"
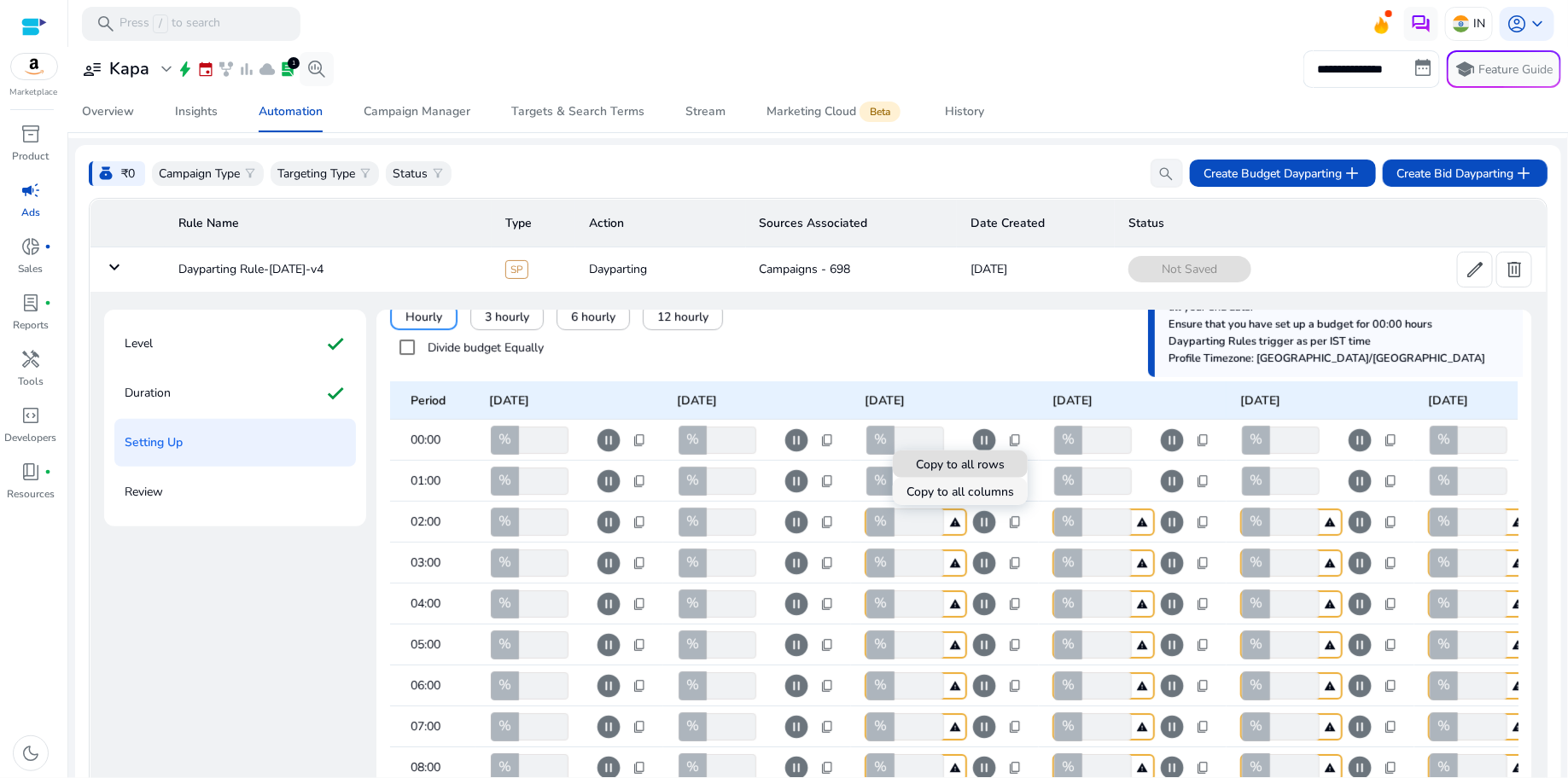
type input "***"
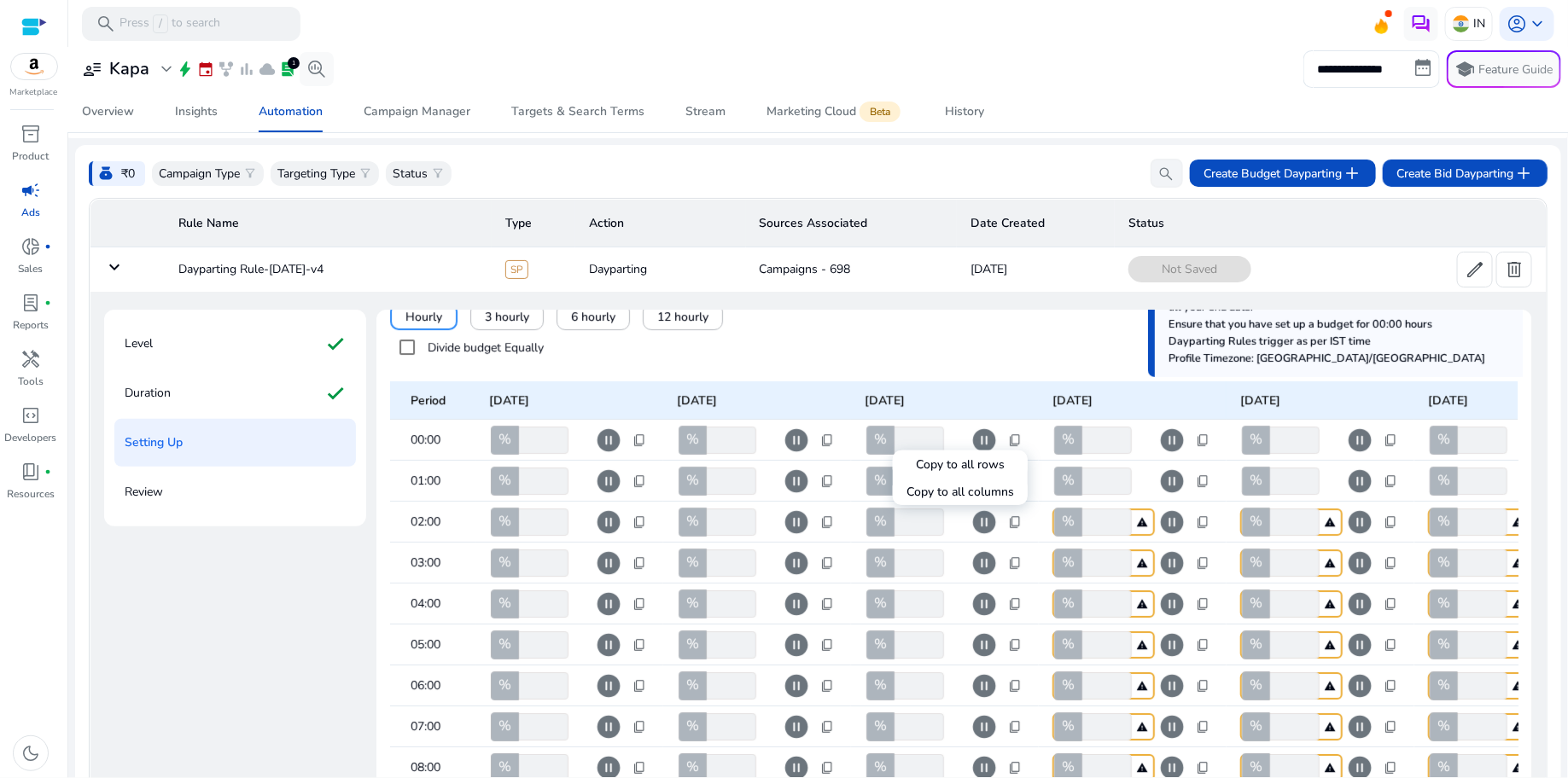
click at [1198, 444] on div at bounding box center [784, 389] width 1568 height 778
click at [1208, 440] on span "content_copy" at bounding box center [1203, 440] width 14 height 14
click at [1163, 491] on span "Copy to all columns" at bounding box center [1148, 492] width 108 height 18
type input "***"
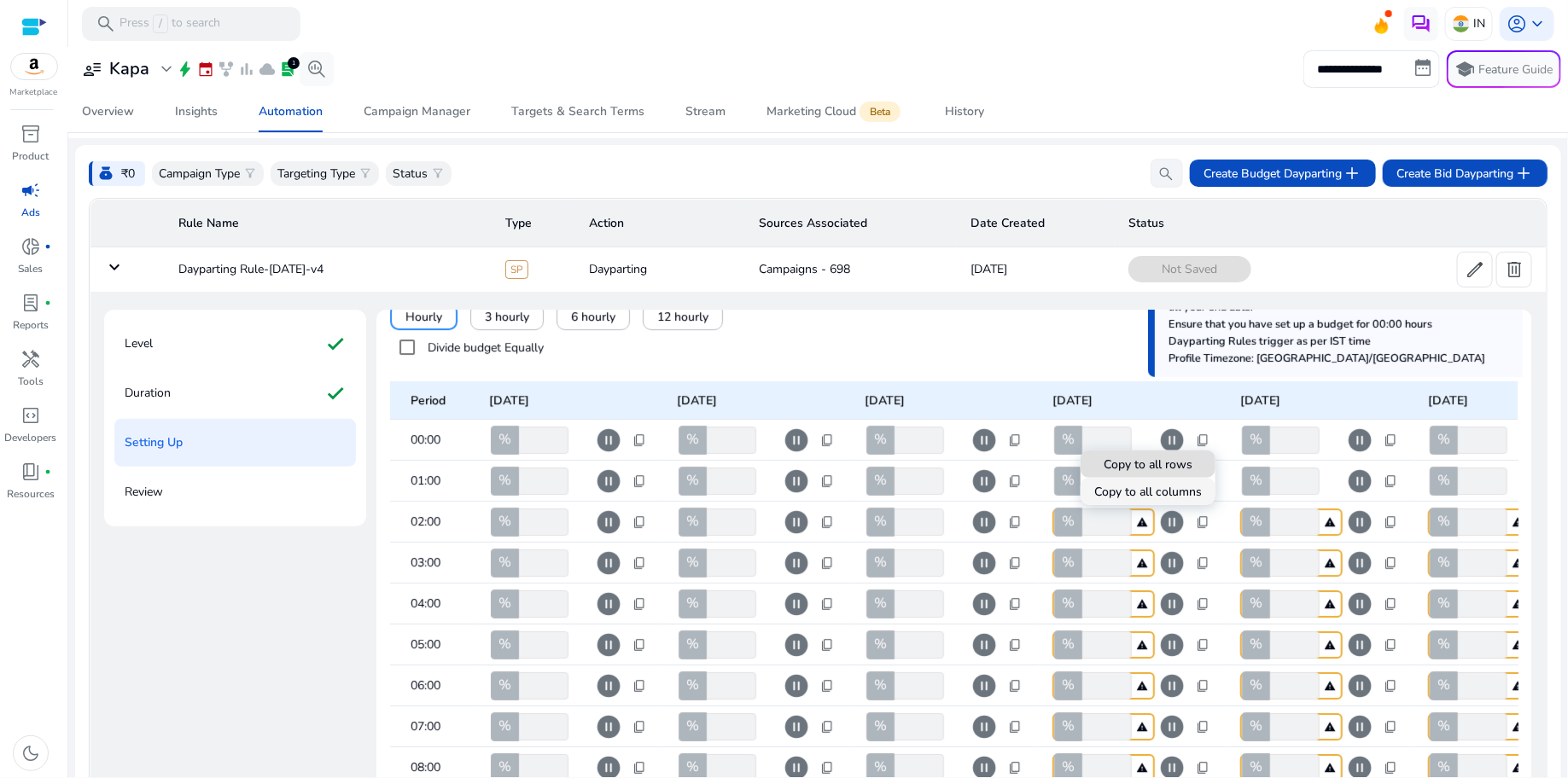
type input "***"
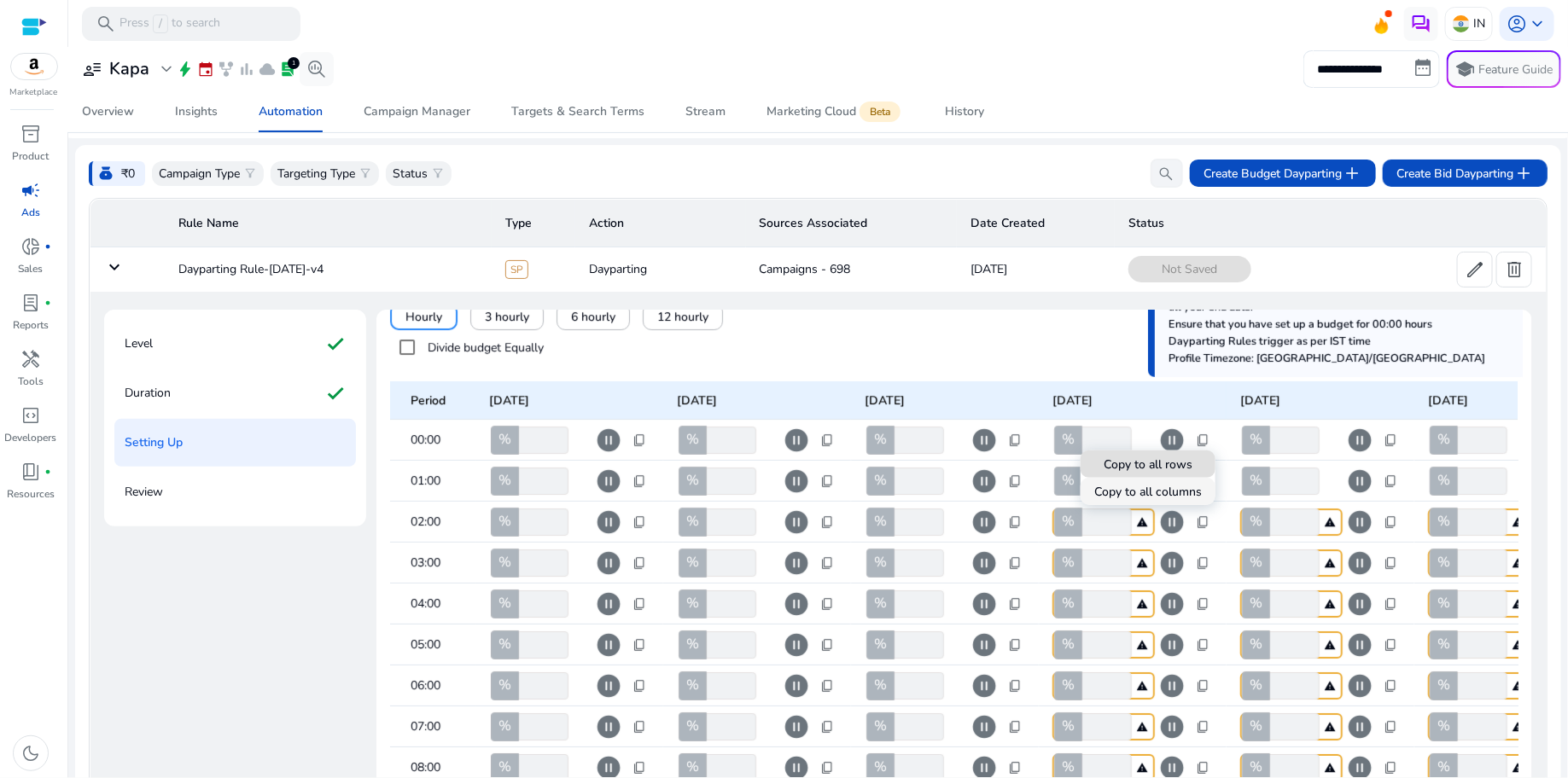
type input "***"
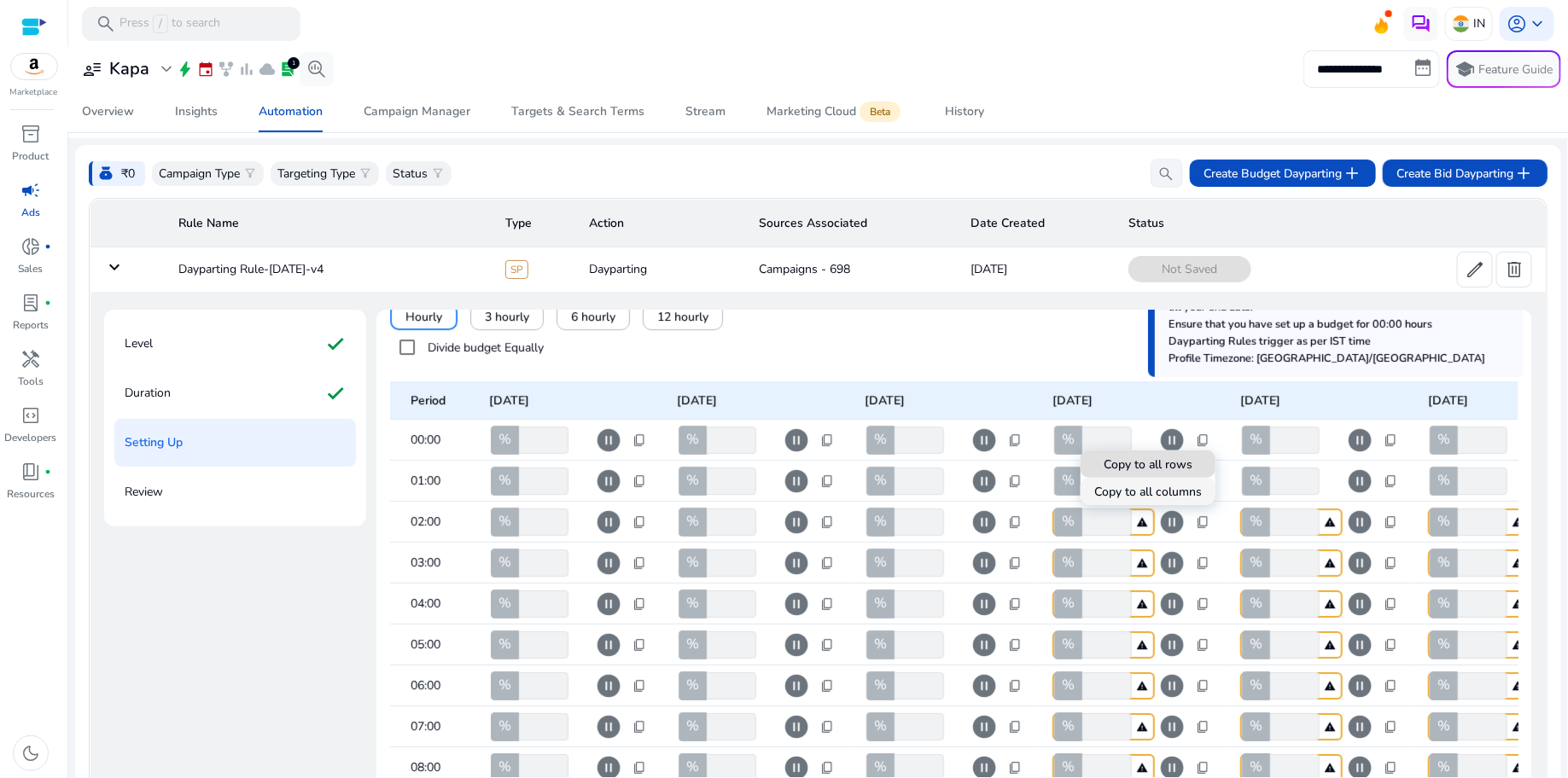
type input "***"
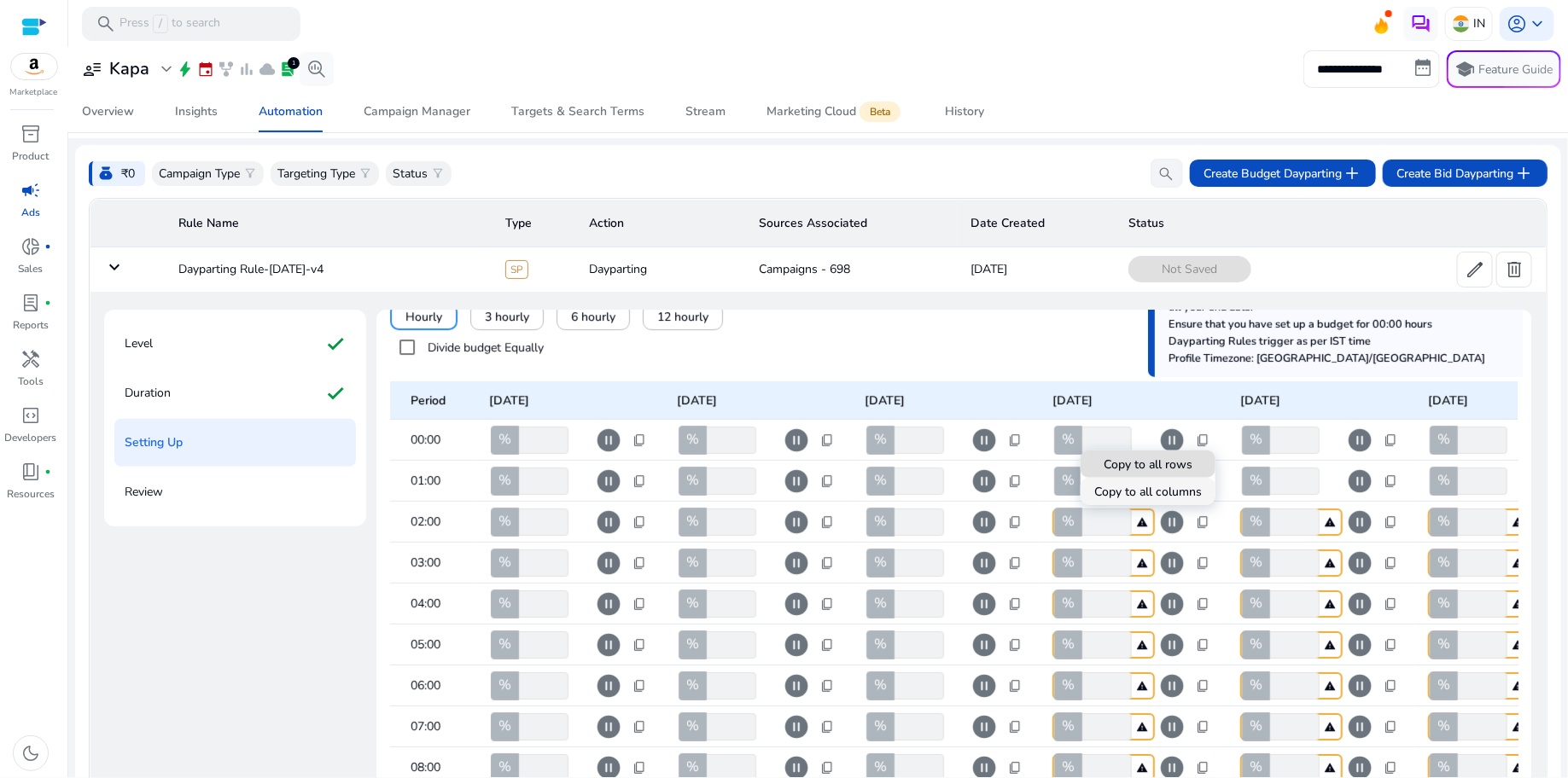
type input "***"
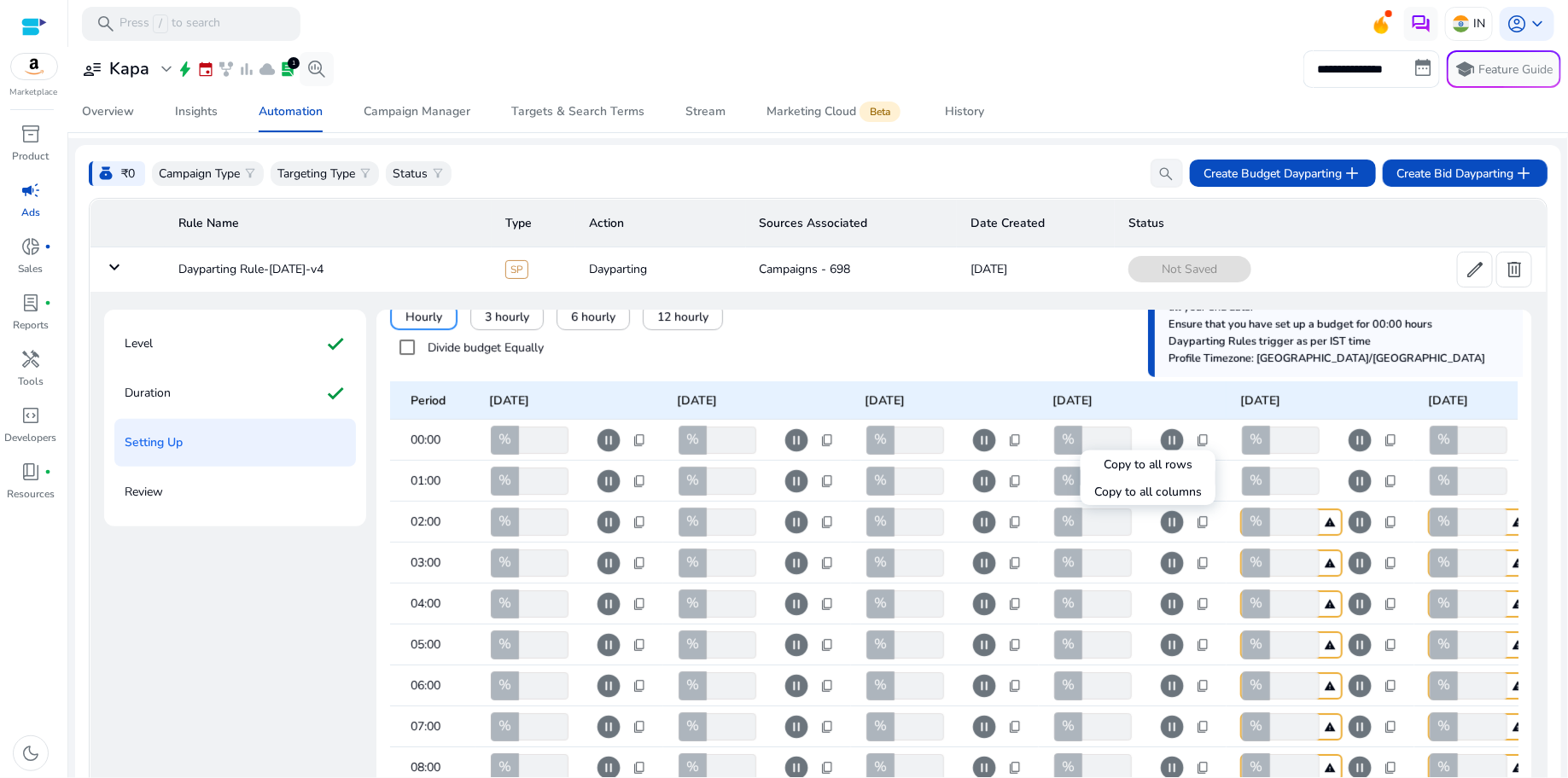
click at [1388, 441] on div at bounding box center [784, 389] width 1568 height 778
click at [1388, 441] on span "content_copy" at bounding box center [1391, 440] width 14 height 14
click at [1341, 501] on span at bounding box center [1335, 491] width 135 height 41
type input "***"
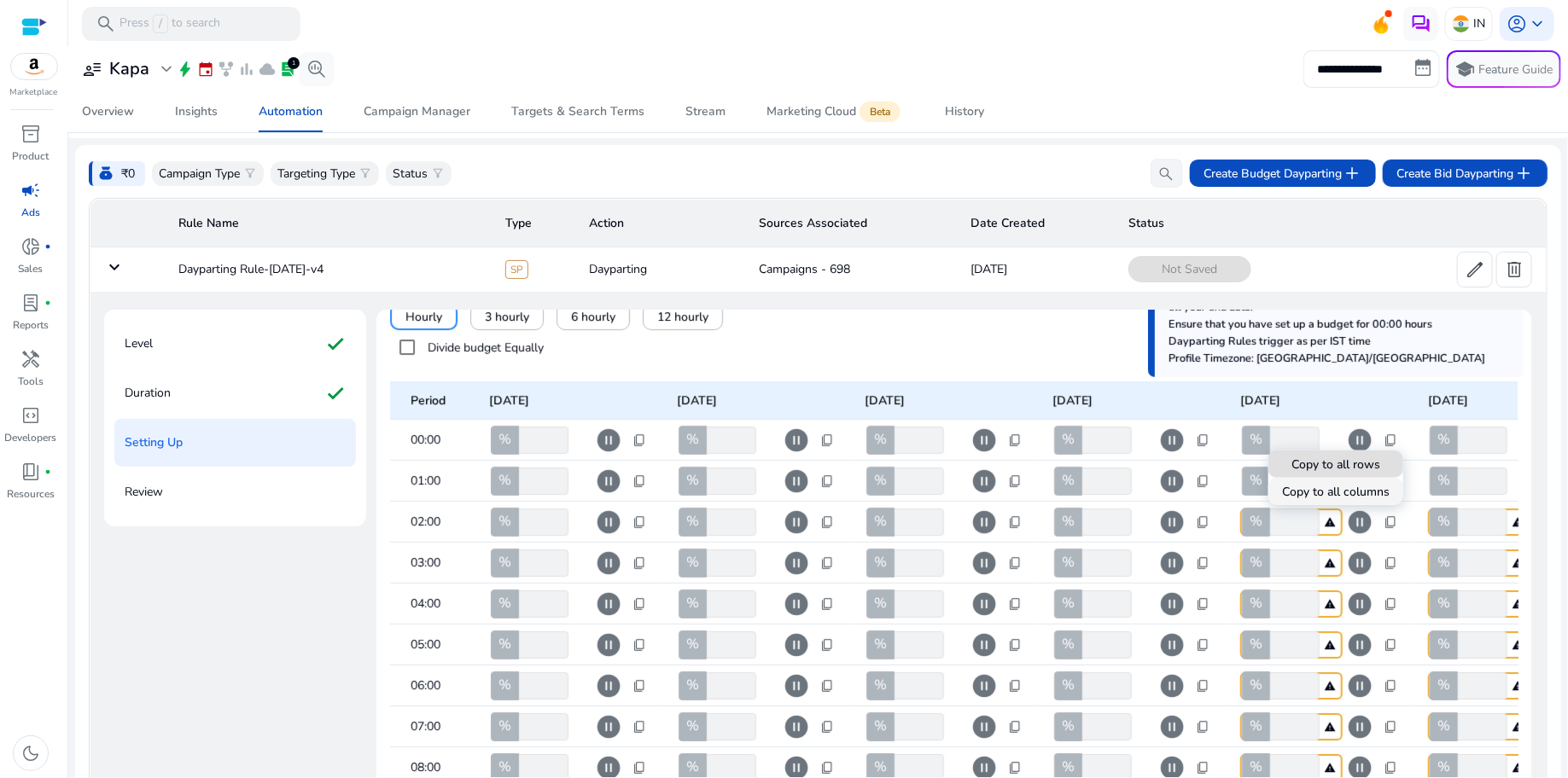
type input "***"
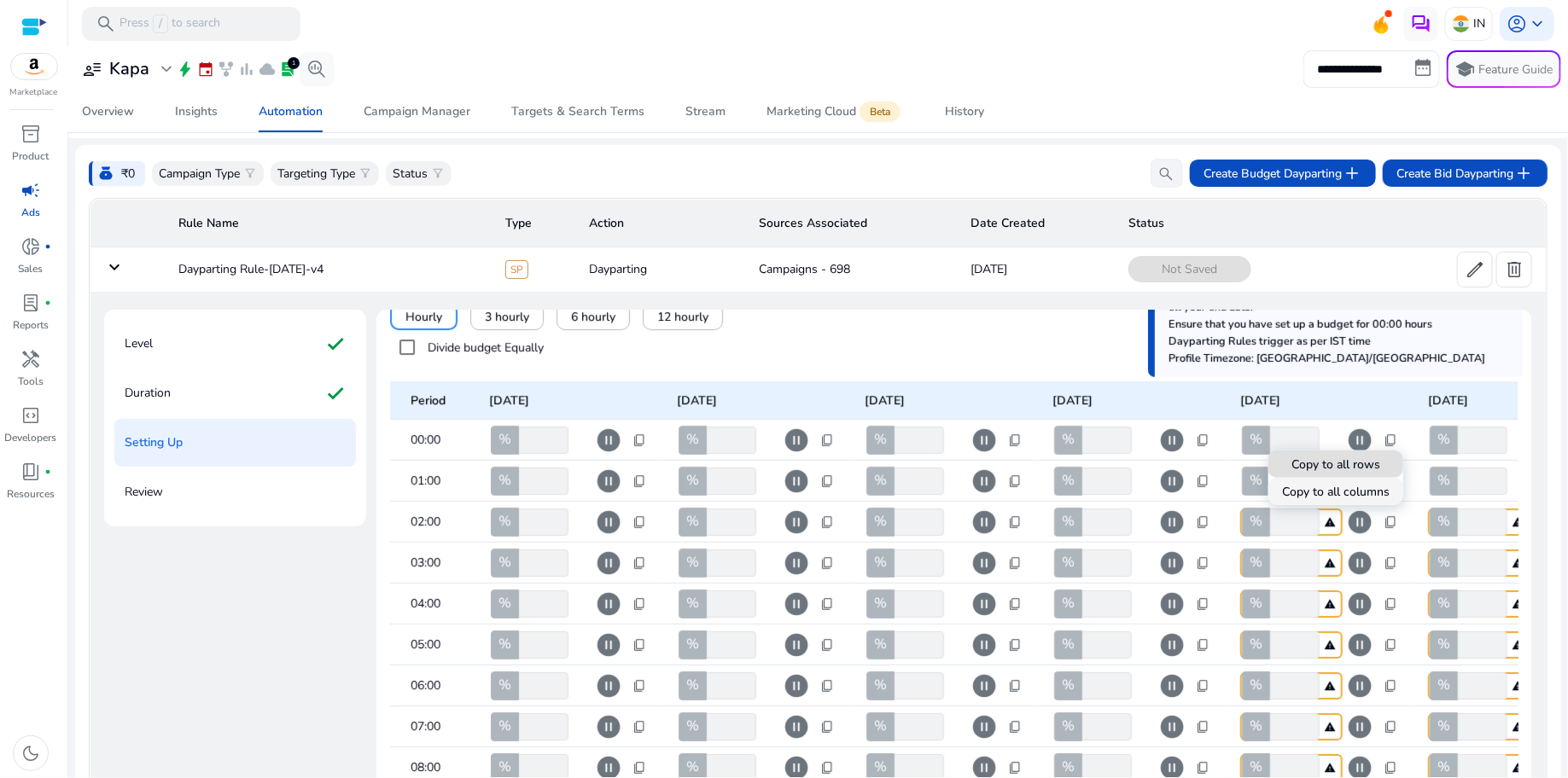
type input "***"
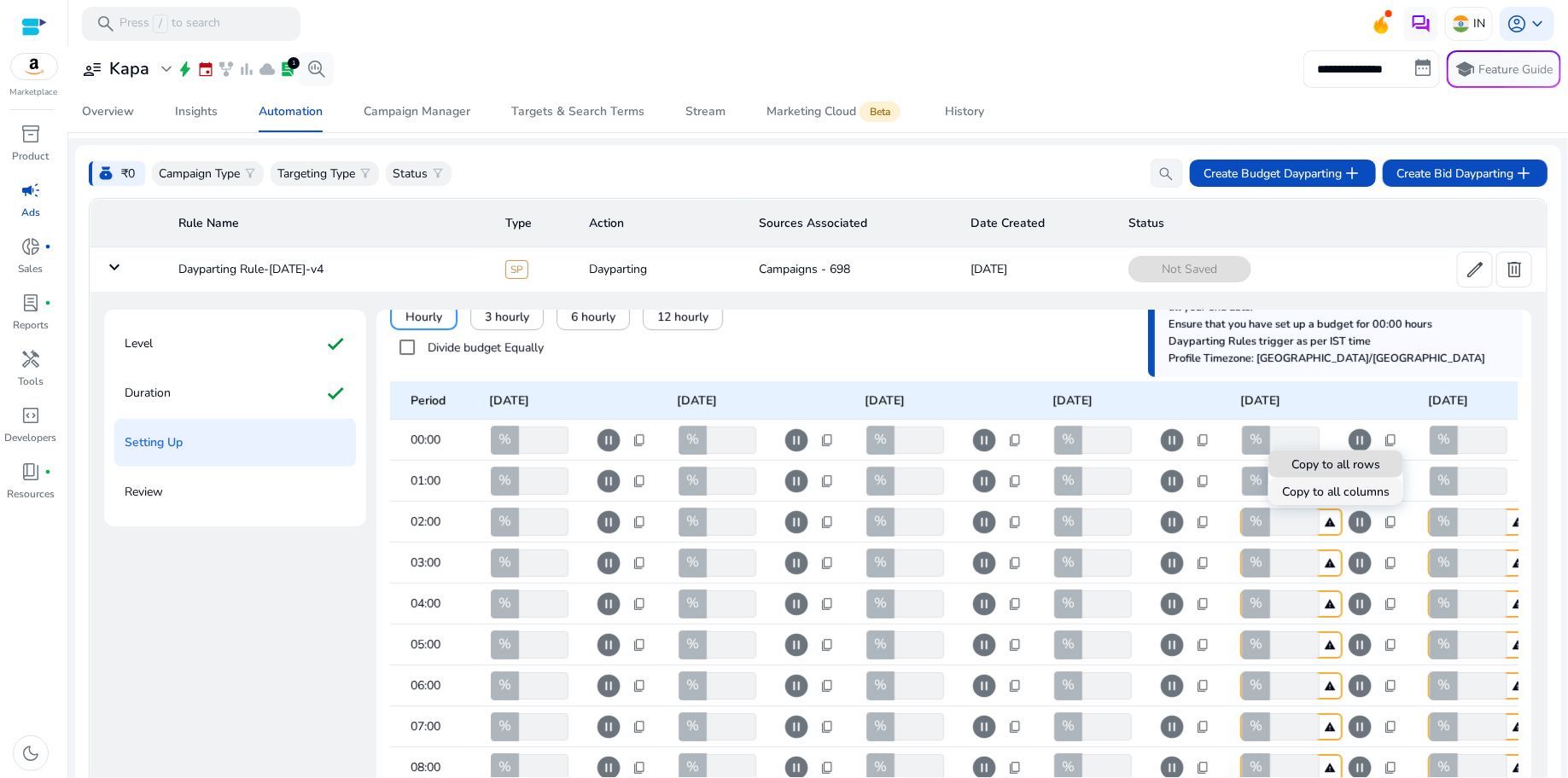
type input "***"
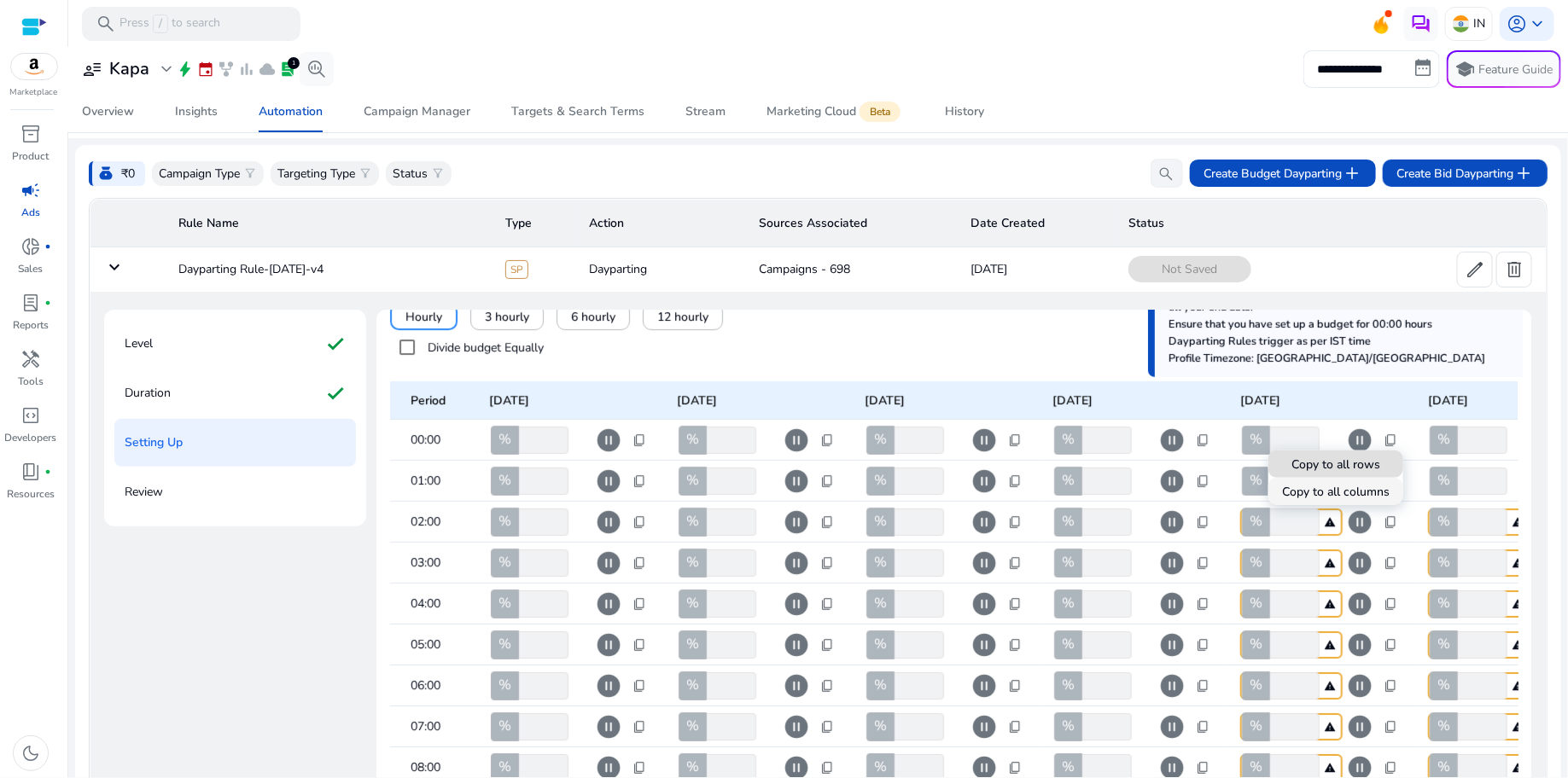
type input "***"
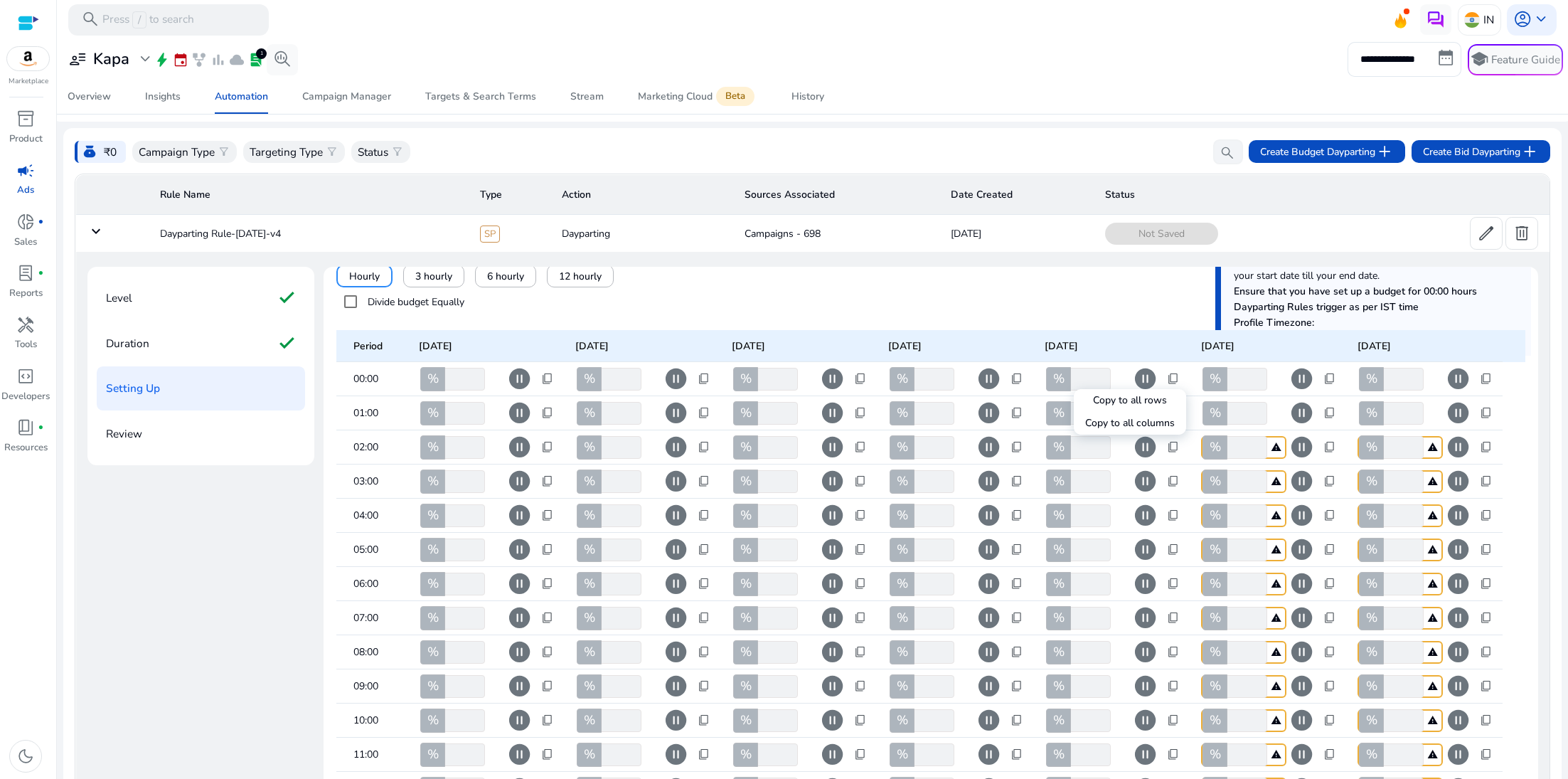
click at [1306, 380] on div at bounding box center [784, 390] width 1568 height 779
click at [1306, 378] on span "content_copy" at bounding box center [1330, 380] width 13 height 13
click at [1297, 426] on span "Copy to all columns" at bounding box center [1287, 423] width 90 height 15
type input "***"
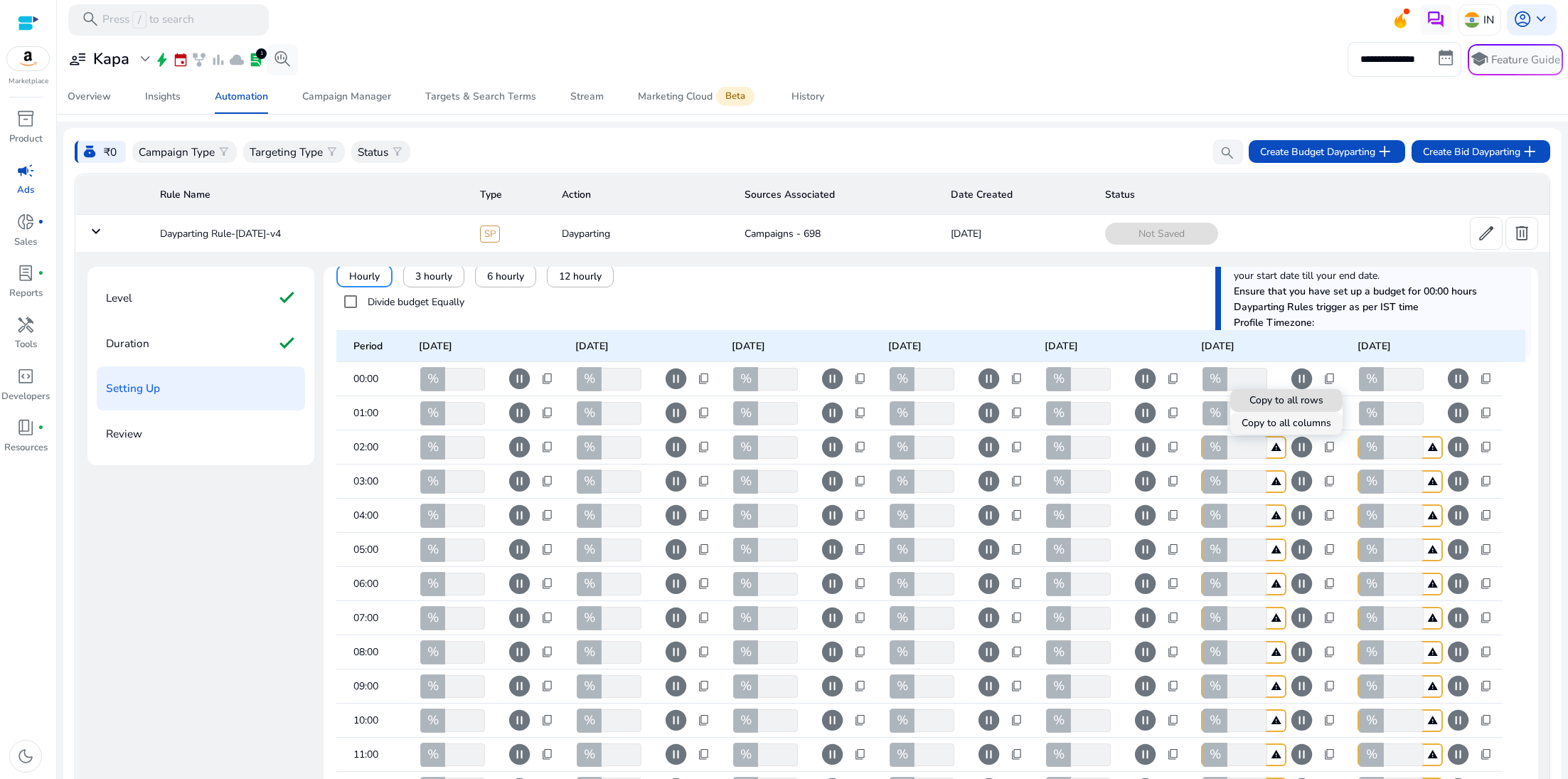
type input "***"
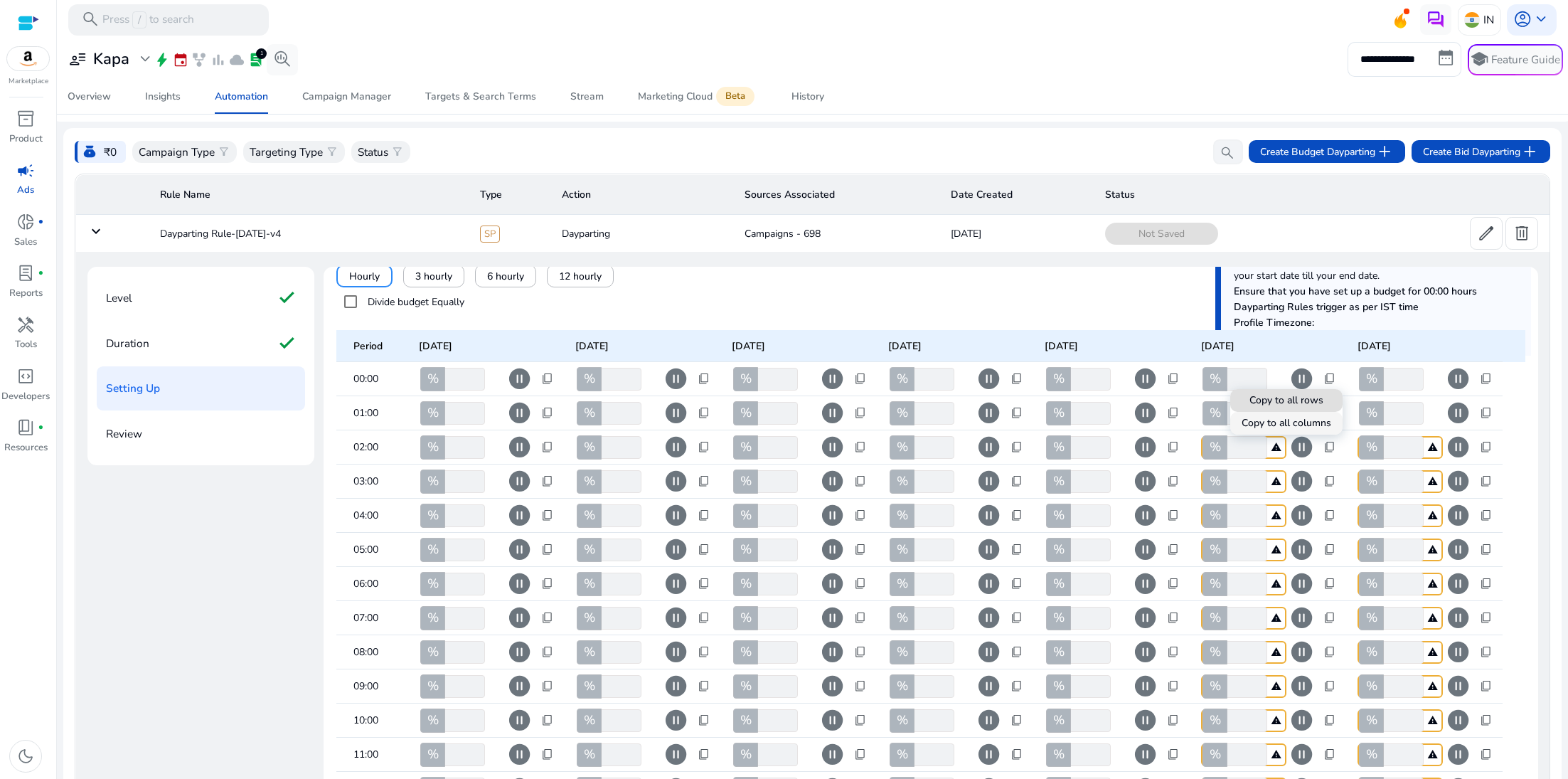
type input "***"
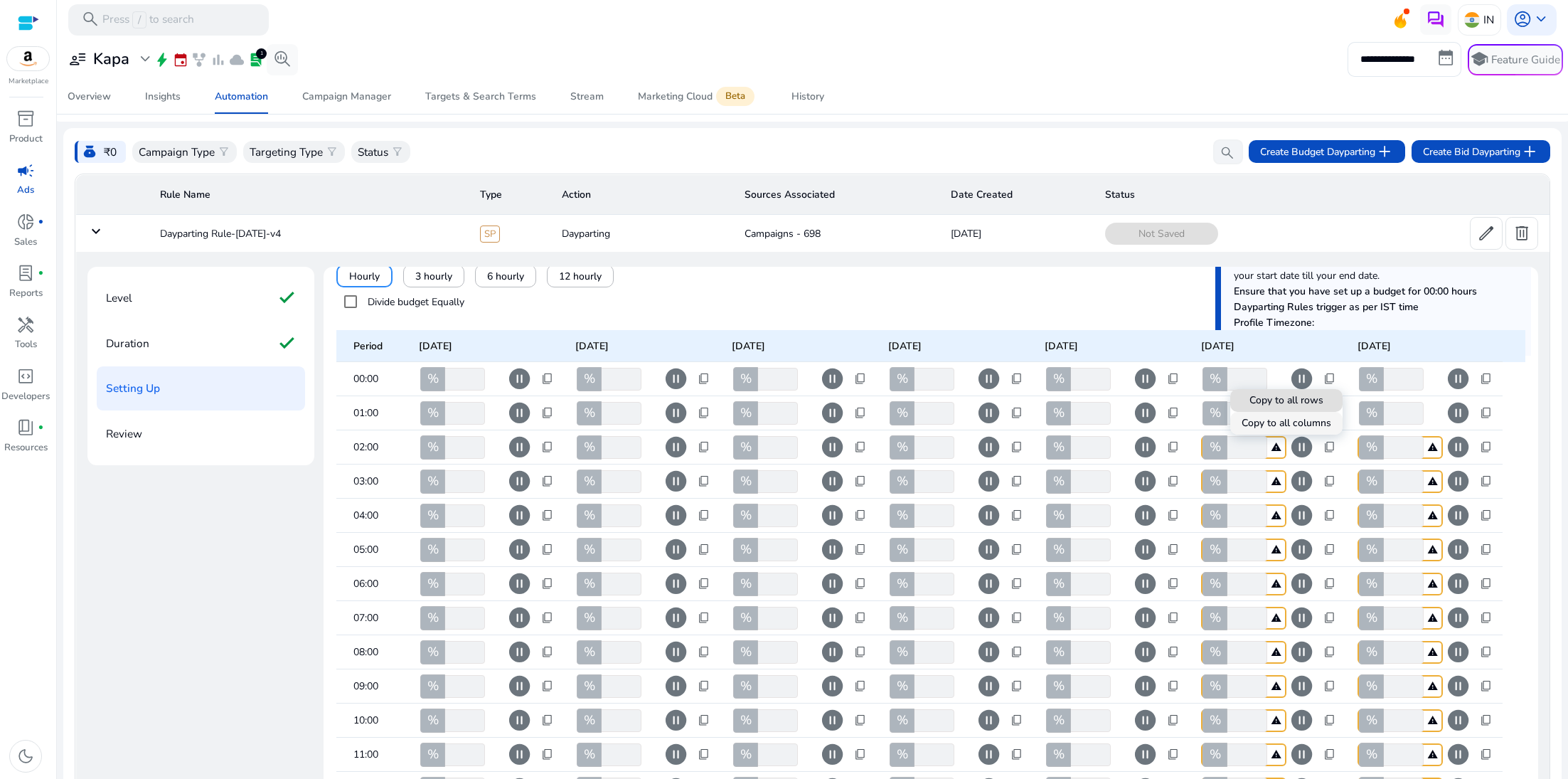
type input "***"
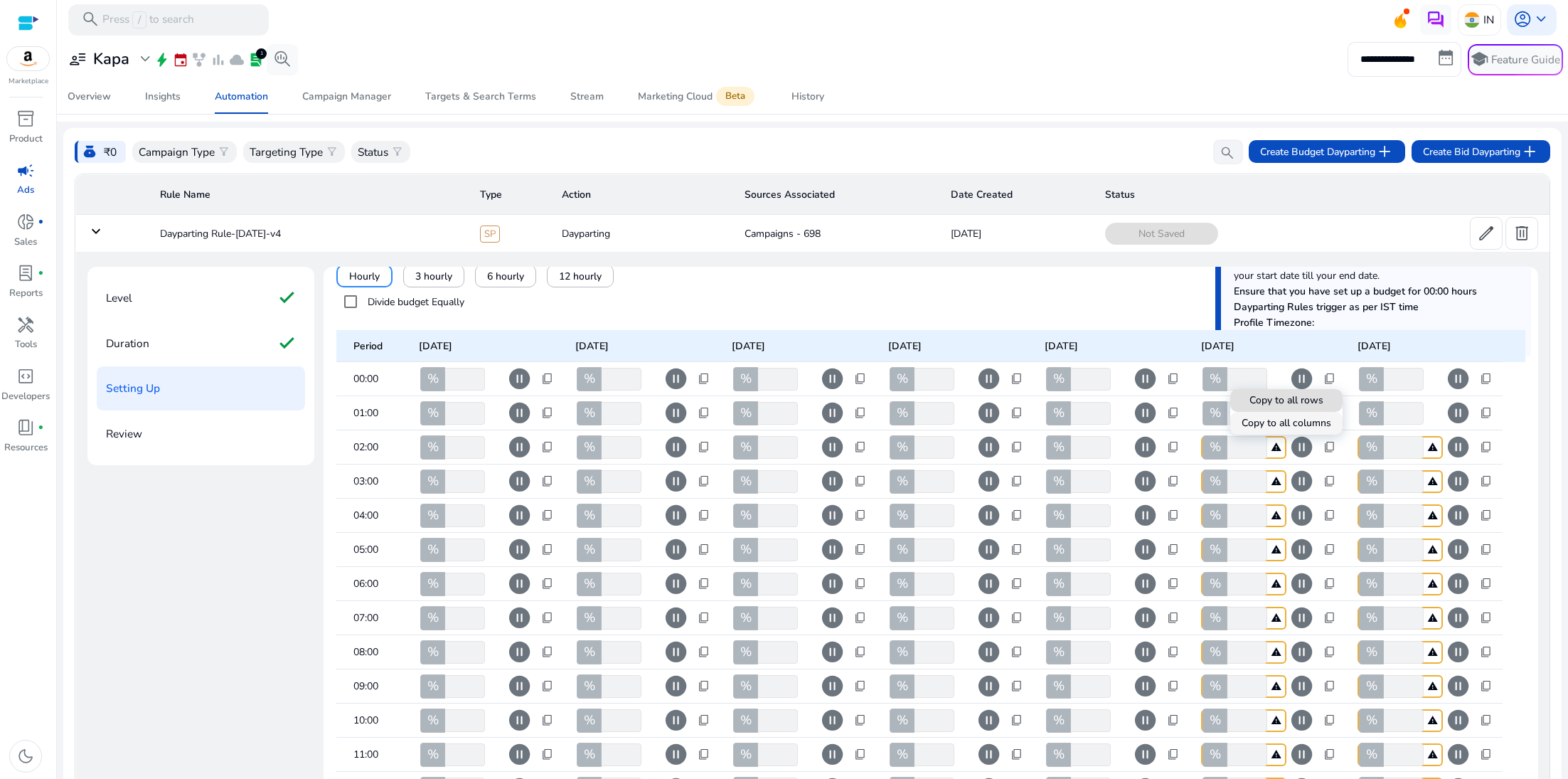
type input "***"
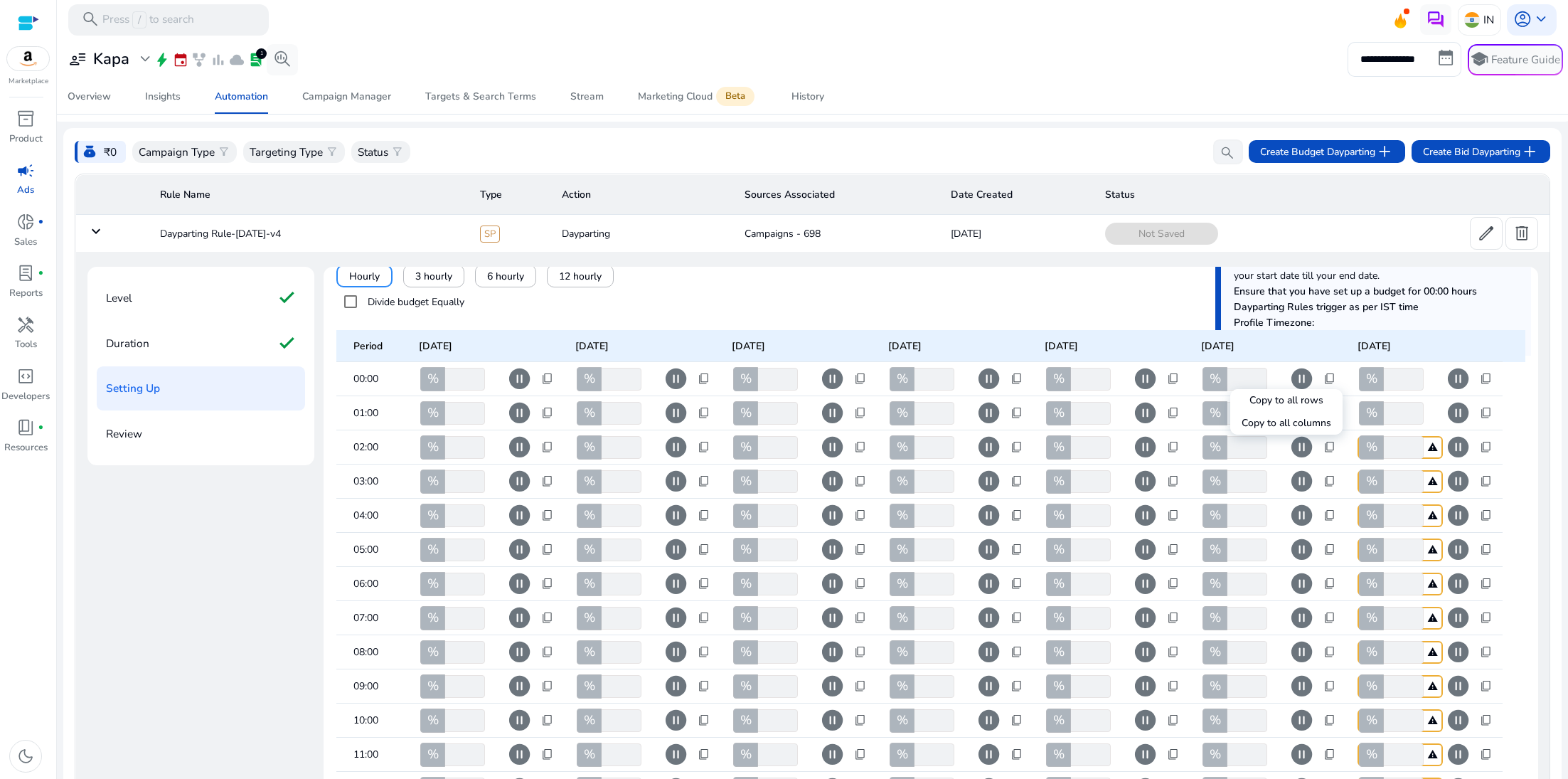
click at [1306, 383] on div at bounding box center [784, 390] width 1568 height 779
click at [1306, 375] on span "content_copy" at bounding box center [1487, 380] width 13 height 13
click at [1306, 435] on span at bounding box center [1443, 423] width 112 height 34
type input "***"
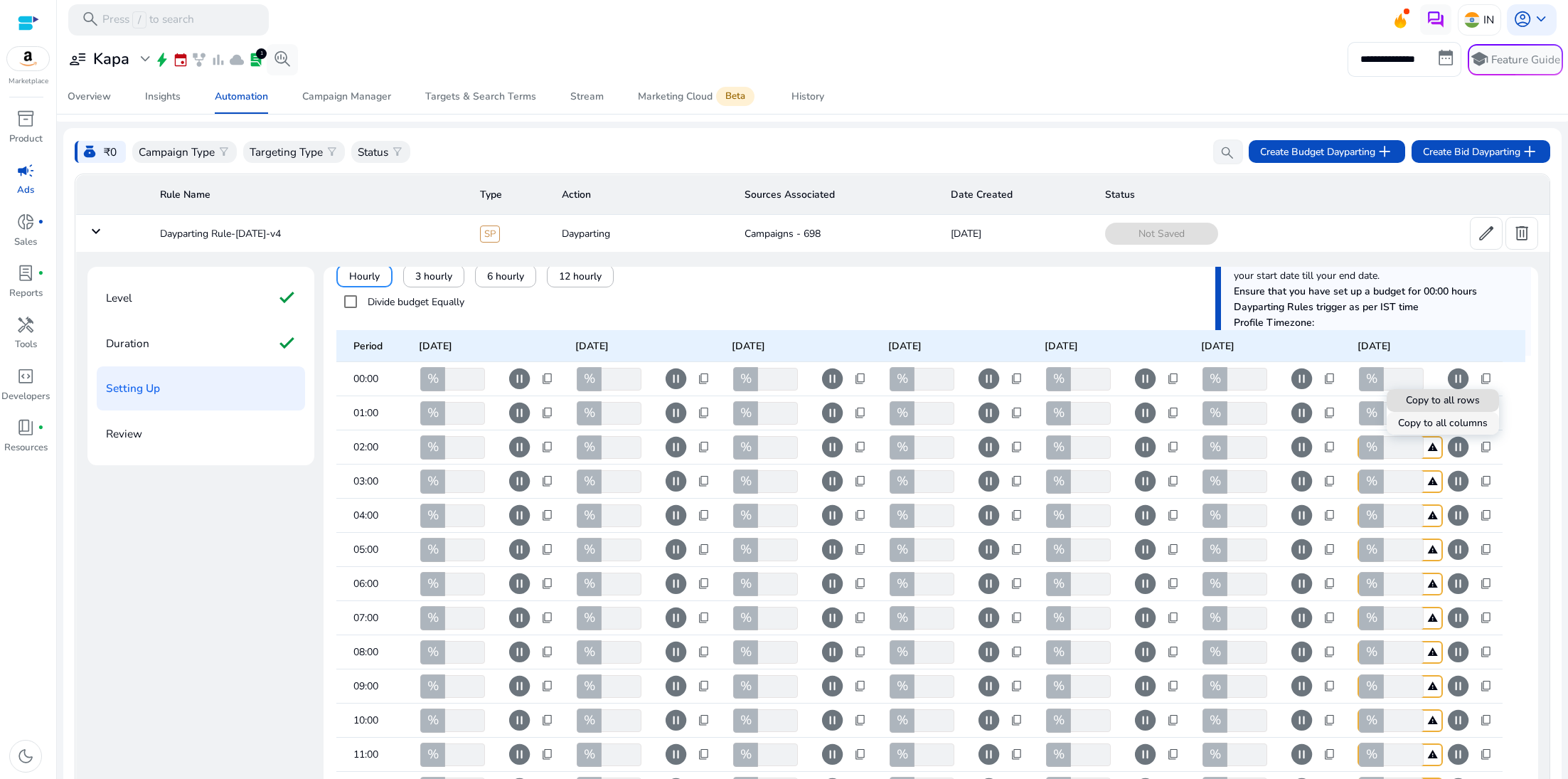
type input "***"
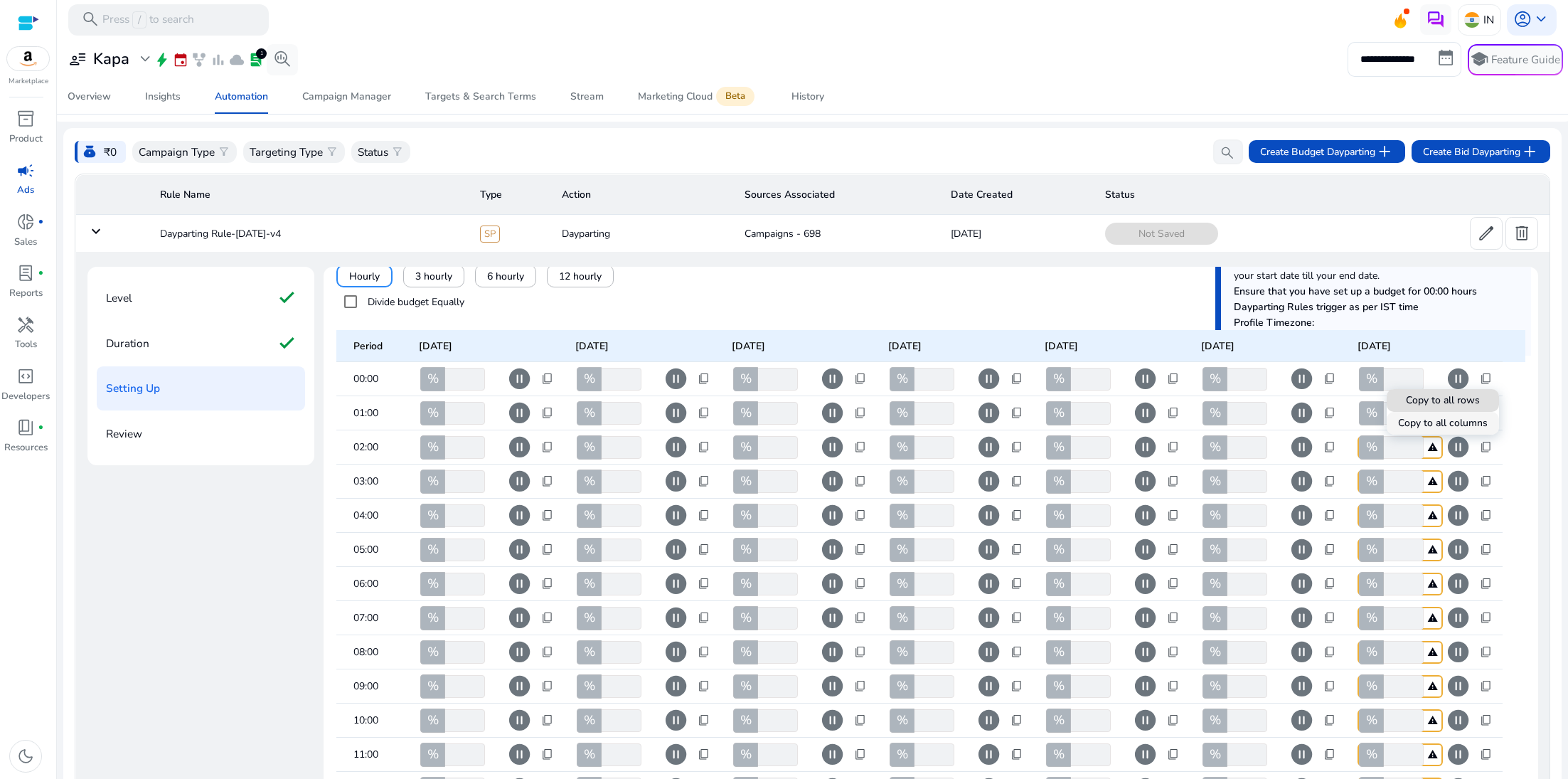
type input "***"
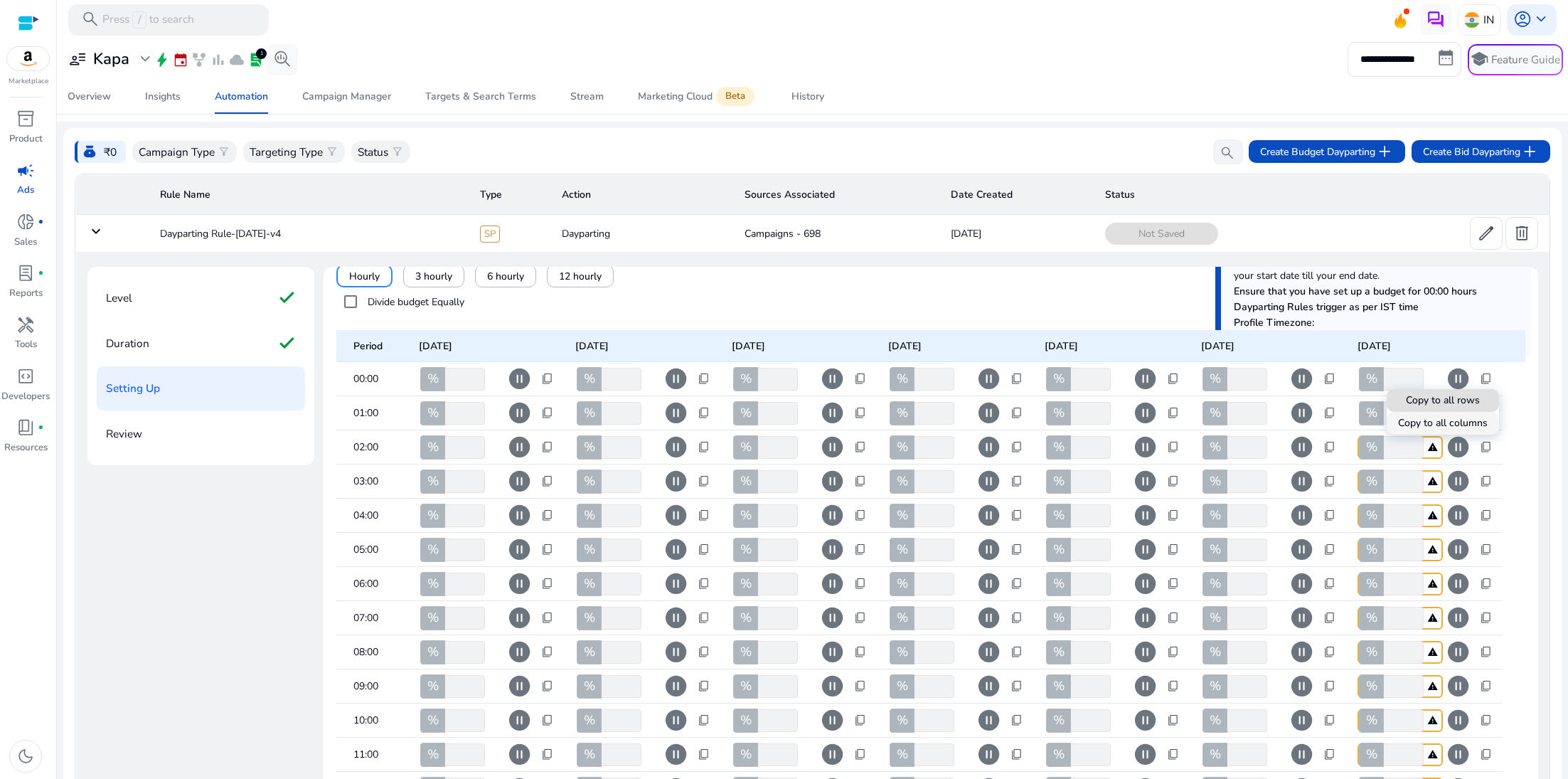
type input "***"
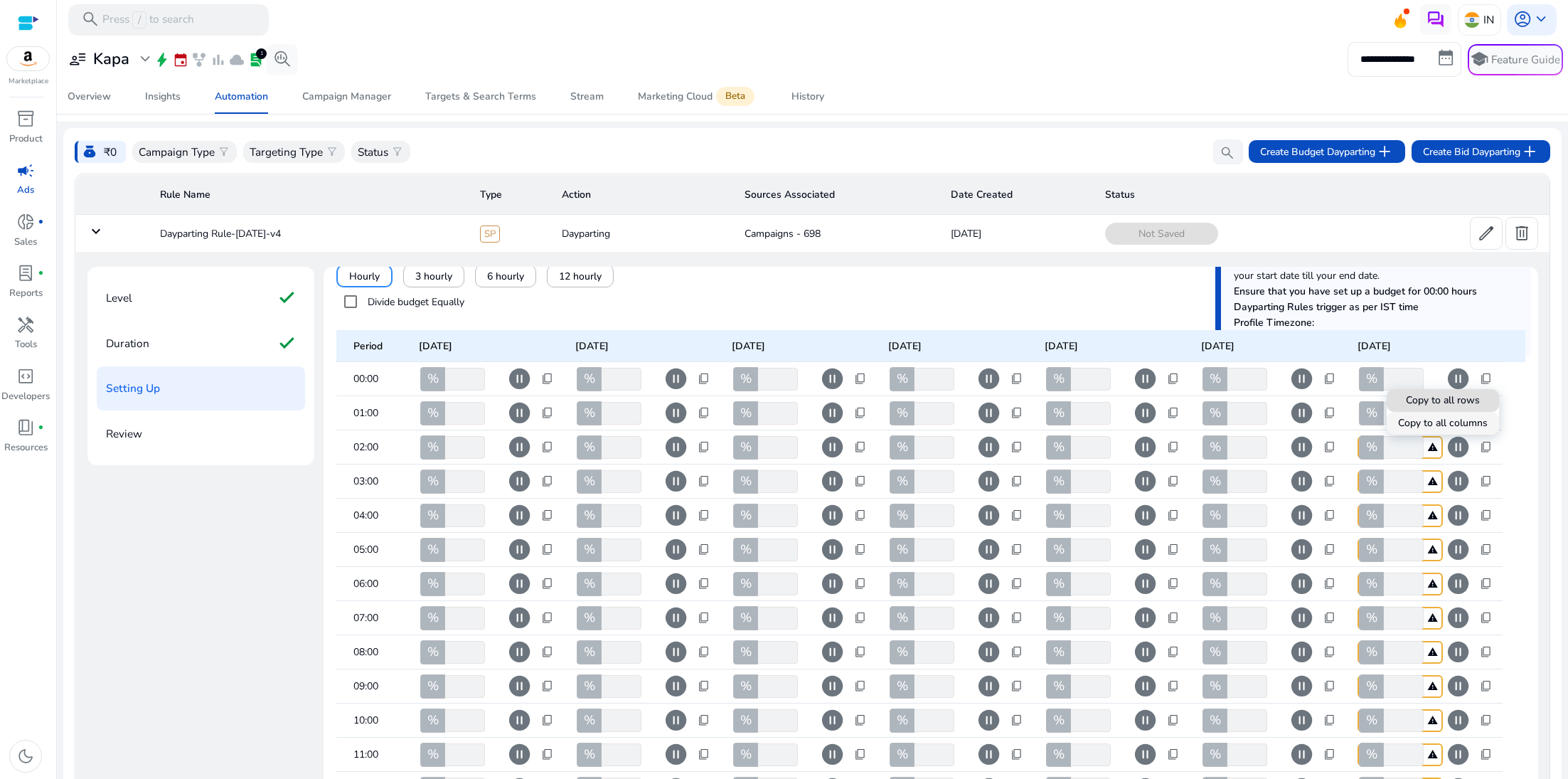
type input "***"
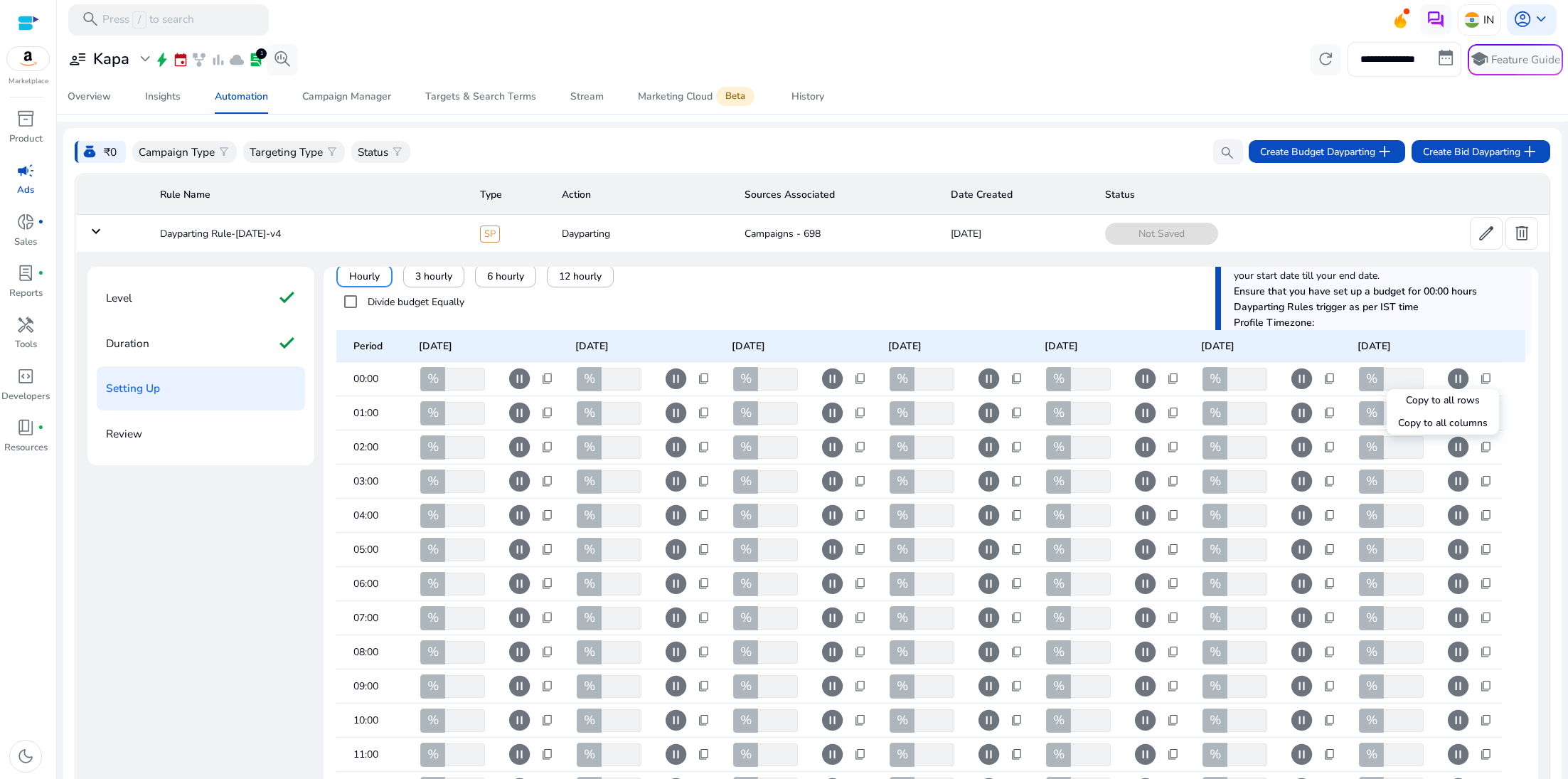
click at [520, 385] on div at bounding box center [784, 390] width 1568 height 779
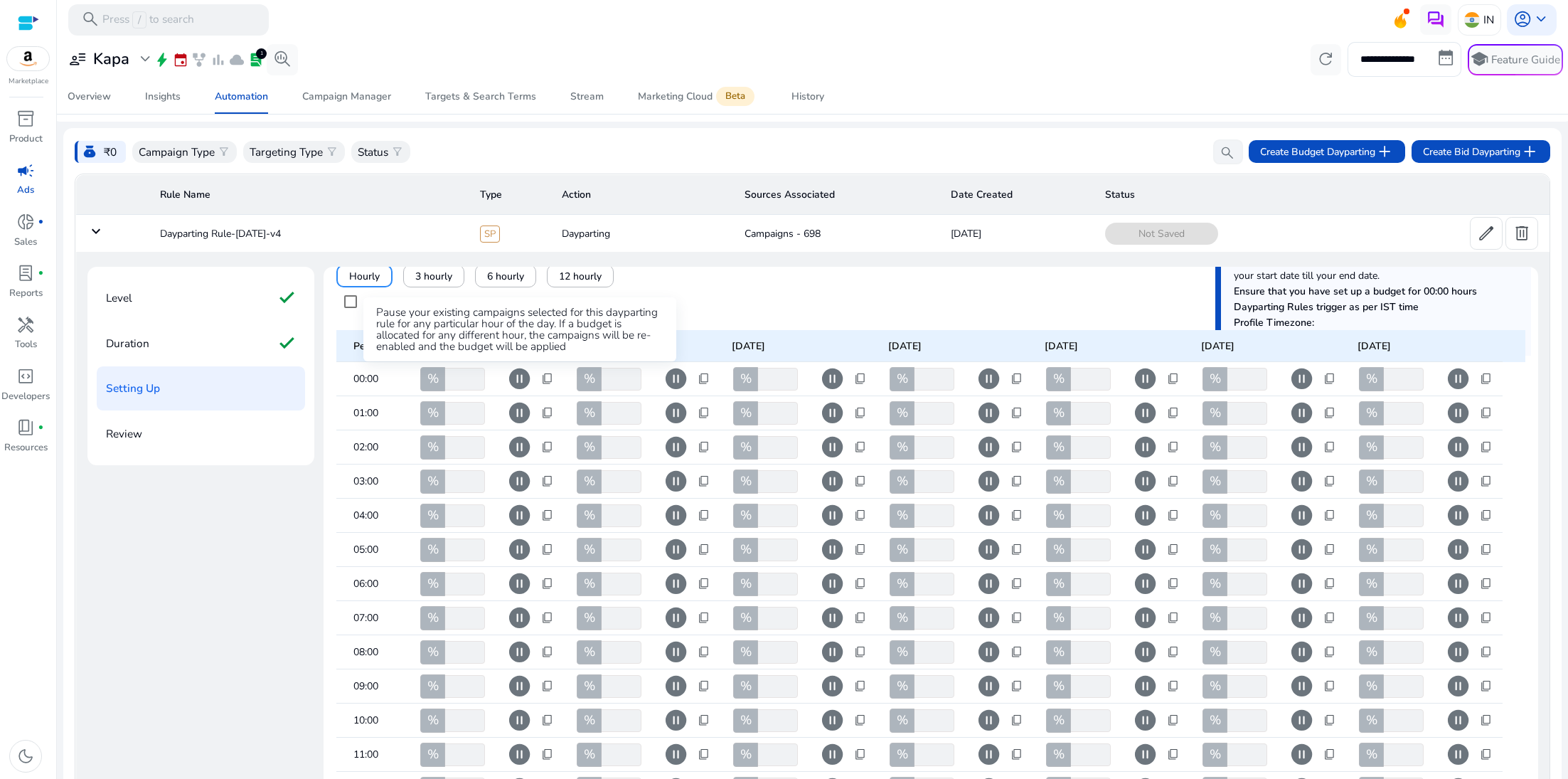
click at [520, 385] on span "pause_circle" at bounding box center [520, 379] width 25 height 25
click at [520, 385] on span "play_circle" at bounding box center [520, 379] width 25 height 25
click at [520, 385] on span "pause_circle" at bounding box center [520, 379] width 25 height 25
click at [550, 382] on span "content_copy" at bounding box center [548, 380] width 13 height 13
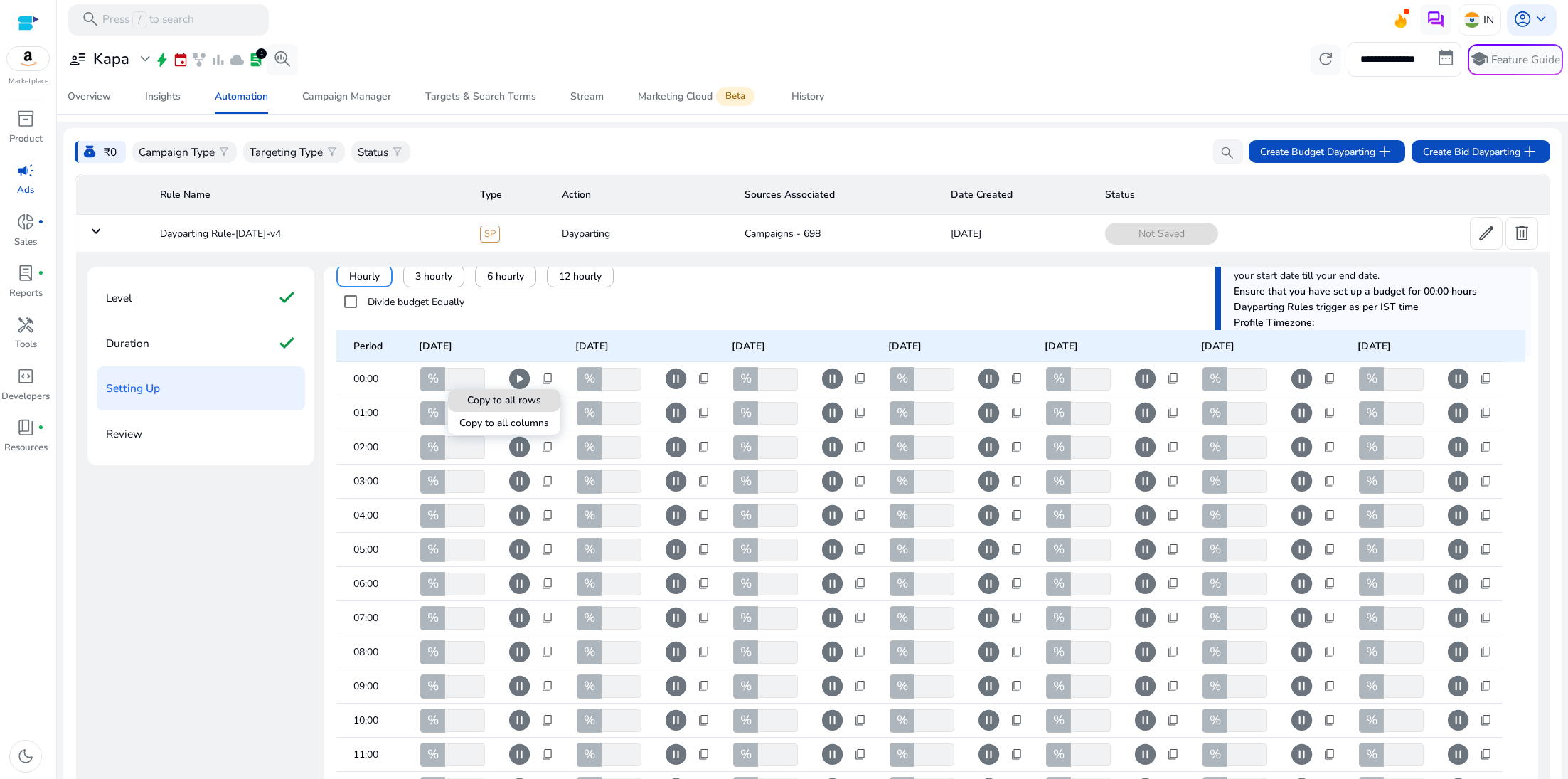
click at [533, 406] on span "Copy to all rows" at bounding box center [505, 400] width 74 height 15
click at [544, 379] on span "content_copy" at bounding box center [548, 380] width 13 height 13
click at [523, 420] on span "Copy to all columns" at bounding box center [504, 423] width 90 height 15
click at [640, 337] on div at bounding box center [784, 390] width 1568 height 779
click at [516, 421] on span "pause_circle" at bounding box center [520, 413] width 25 height 25
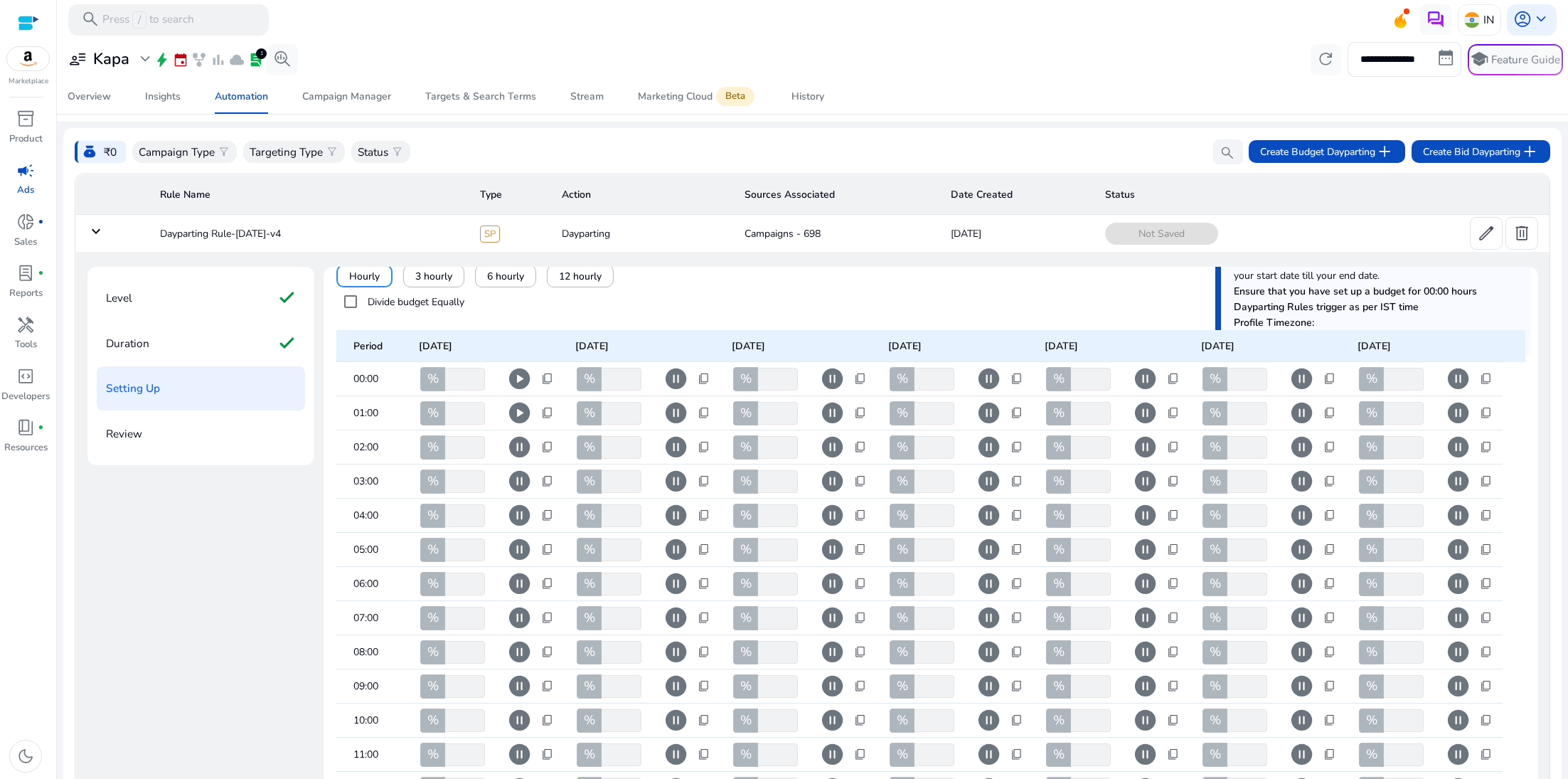
click at [517, 447] on span "pause_circle" at bounding box center [520, 447] width 25 height 25
click at [517, 492] on span "pause_circle" at bounding box center [520, 481] width 25 height 25
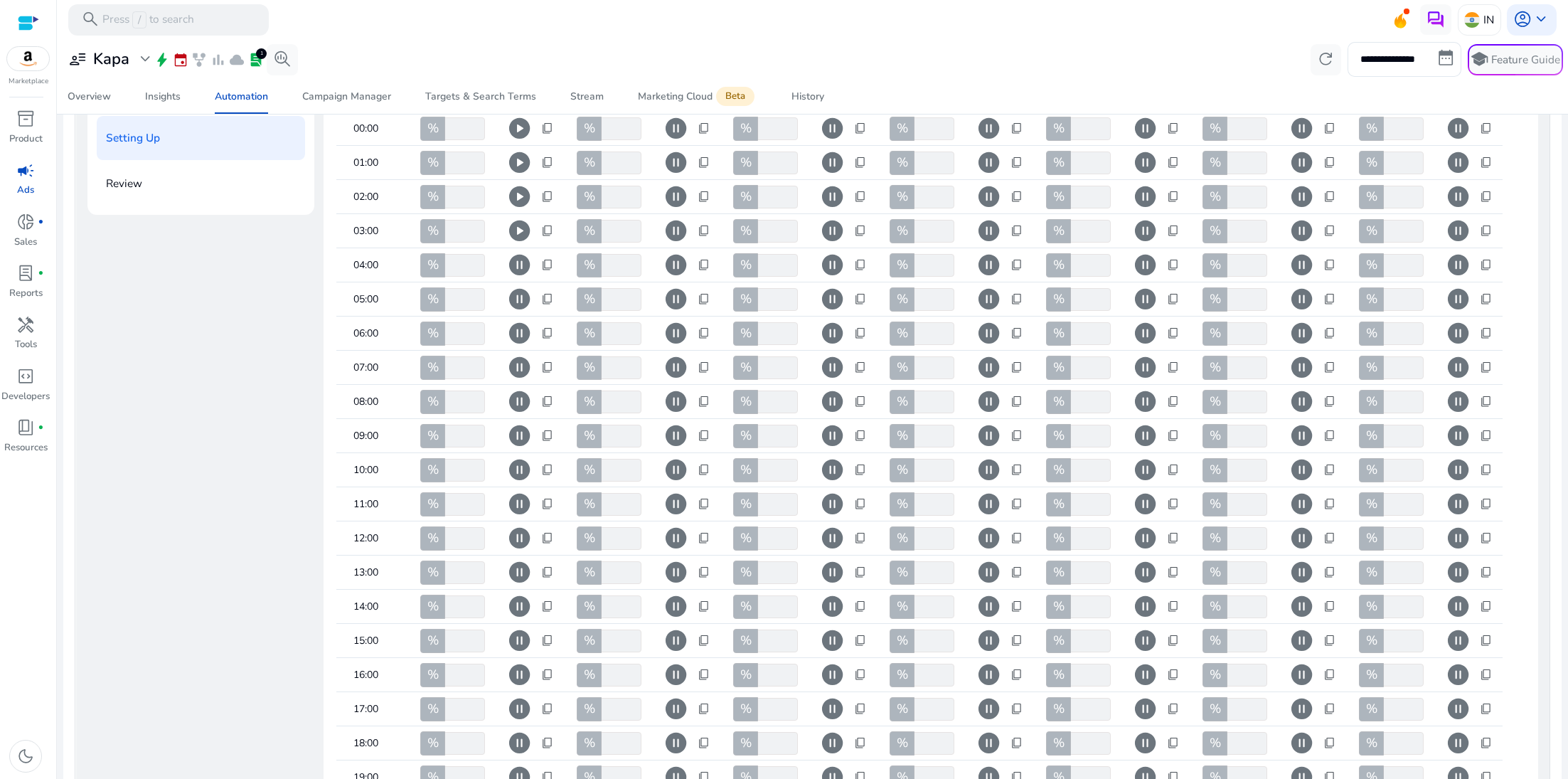
scroll to position [302, 0]
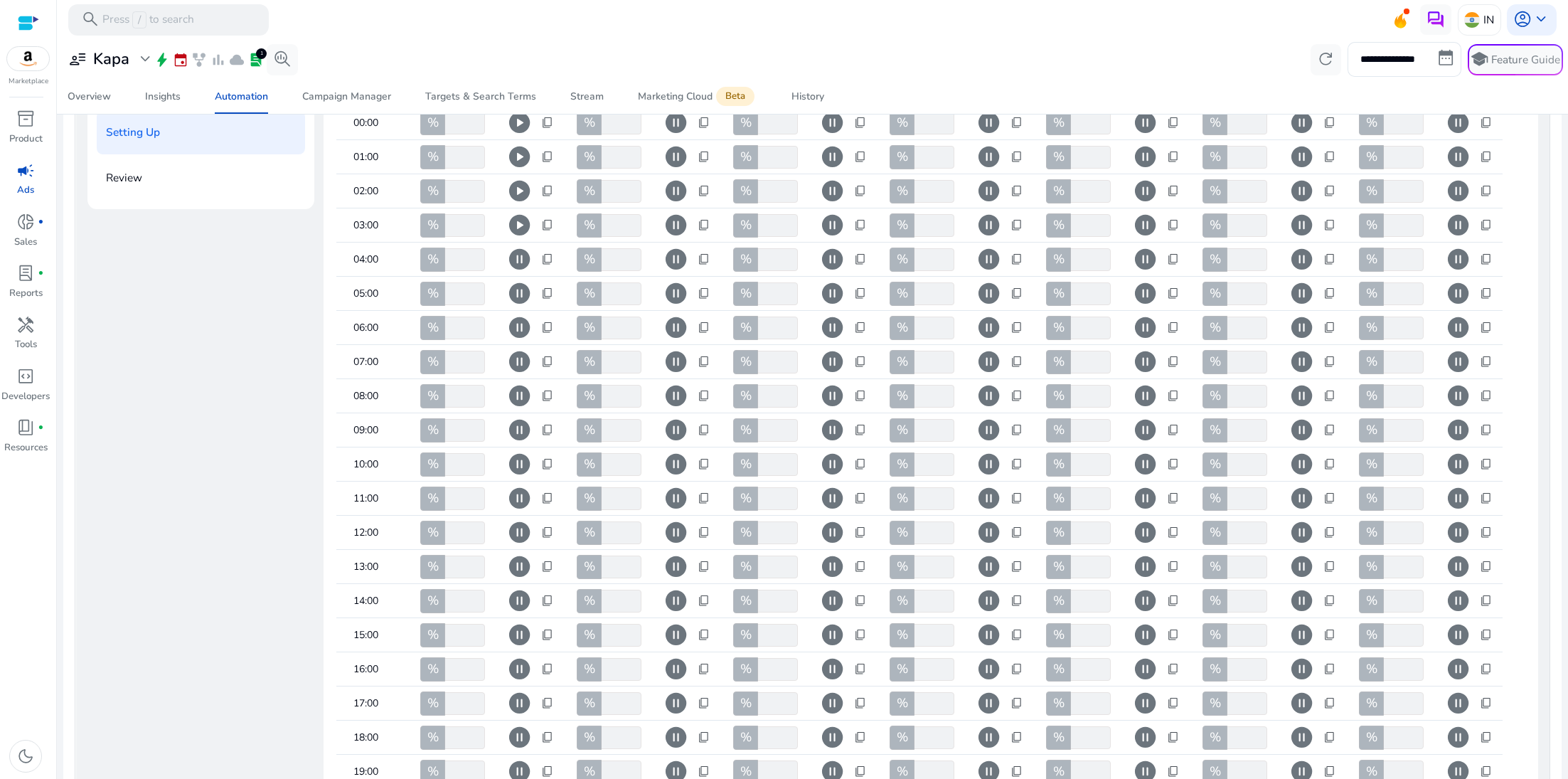
click at [520, 262] on span "pause_circle" at bounding box center [520, 259] width 25 height 25
click at [519, 293] on span "pause_circle" at bounding box center [520, 294] width 25 height 25
click at [518, 330] on span "pause_circle" at bounding box center [520, 328] width 25 height 25
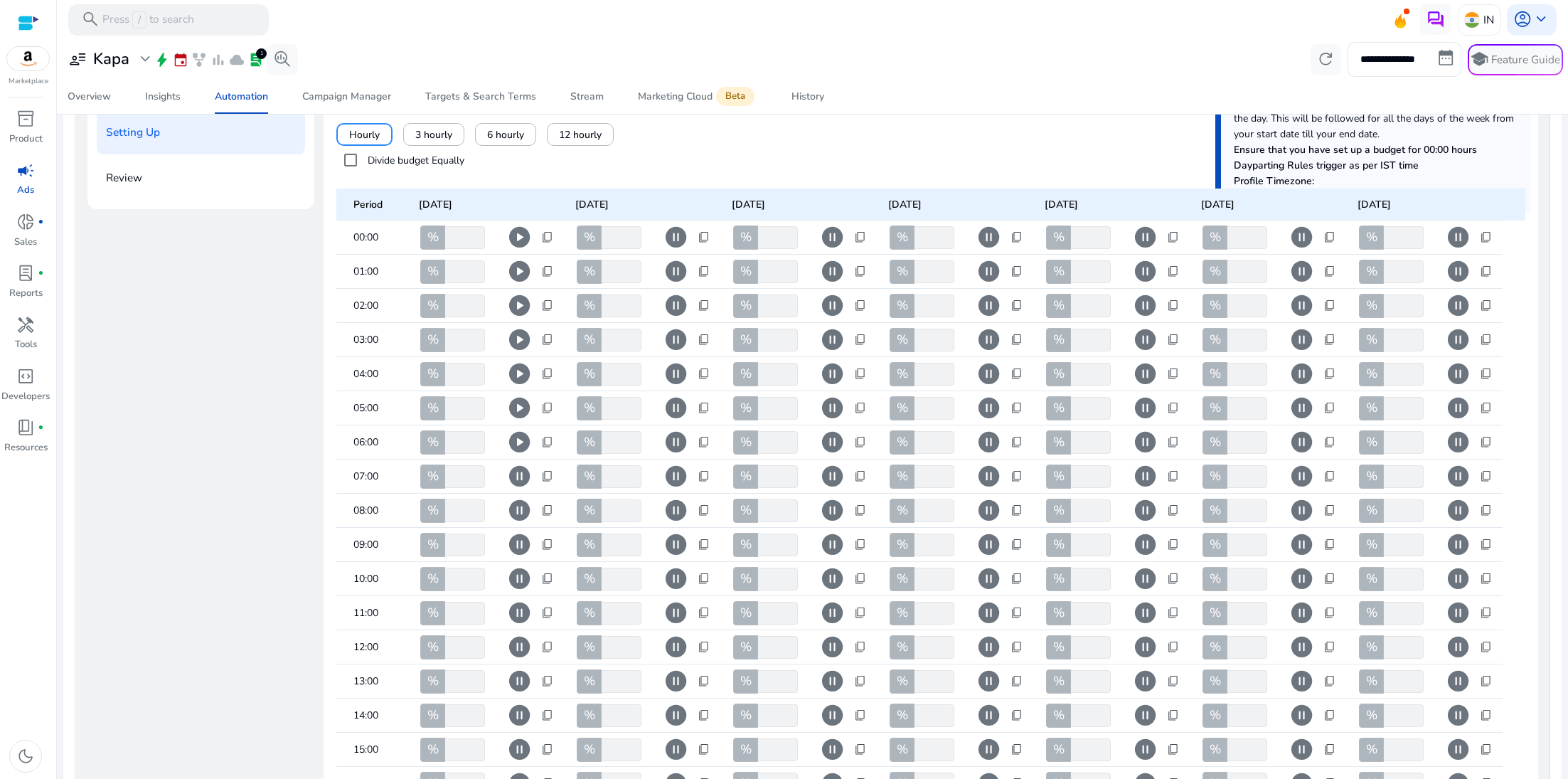
scroll to position [0, 0]
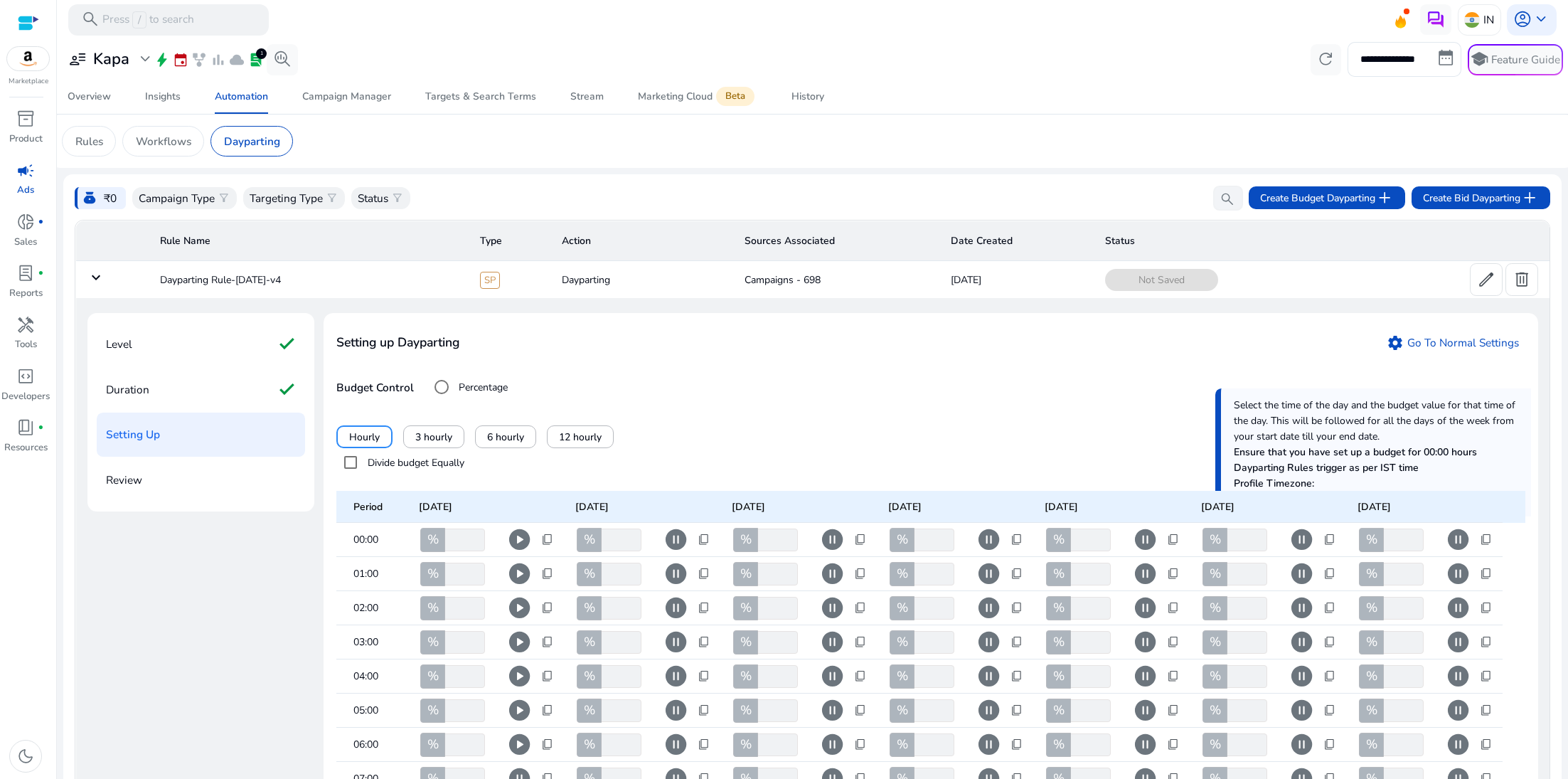
click at [93, 290] on td "keyboard_arrow_down" at bounding box center [111, 279] width 73 height 37
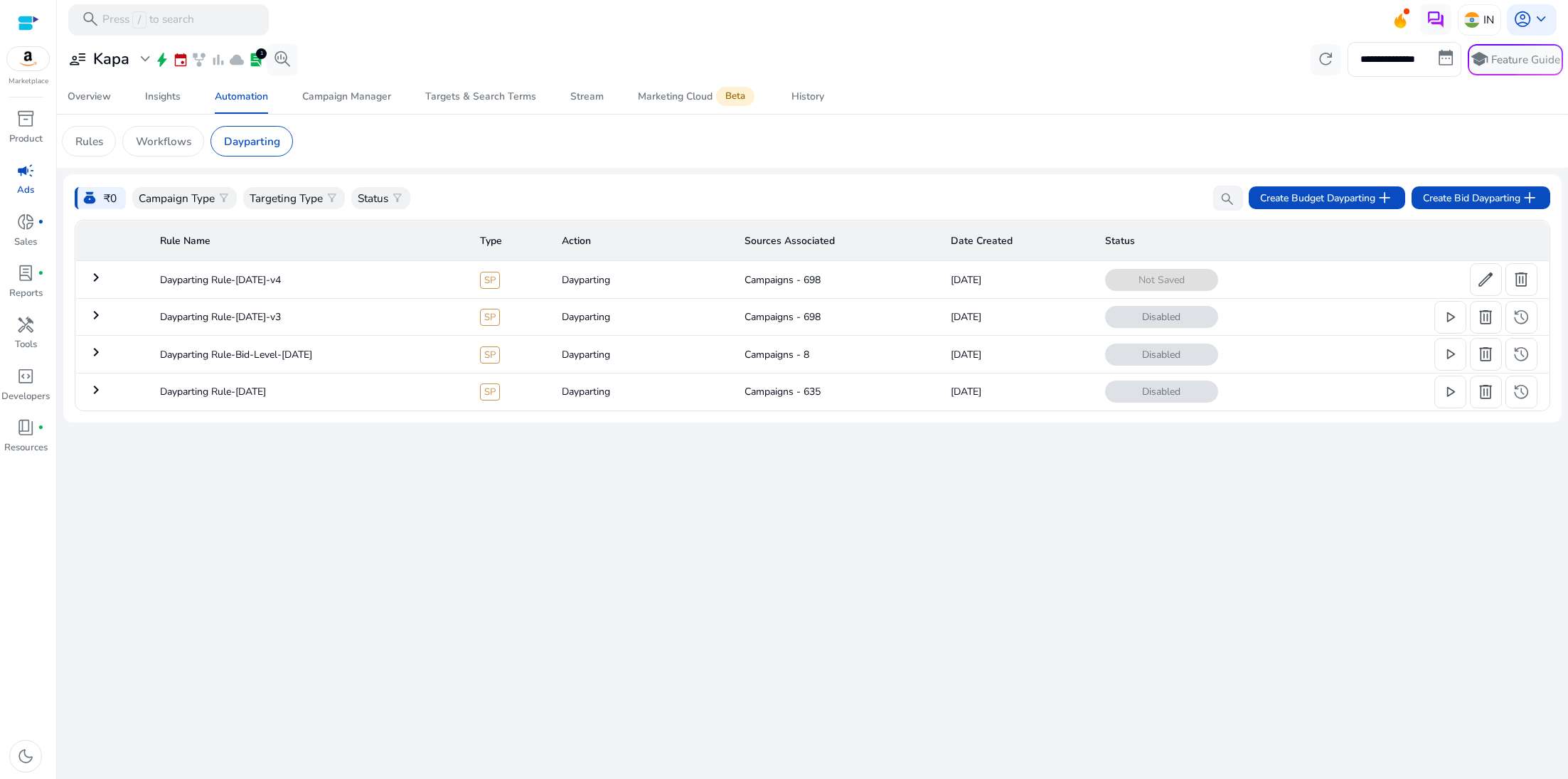
click at [101, 324] on td "keyboard_arrow_right" at bounding box center [111, 316] width 73 height 37
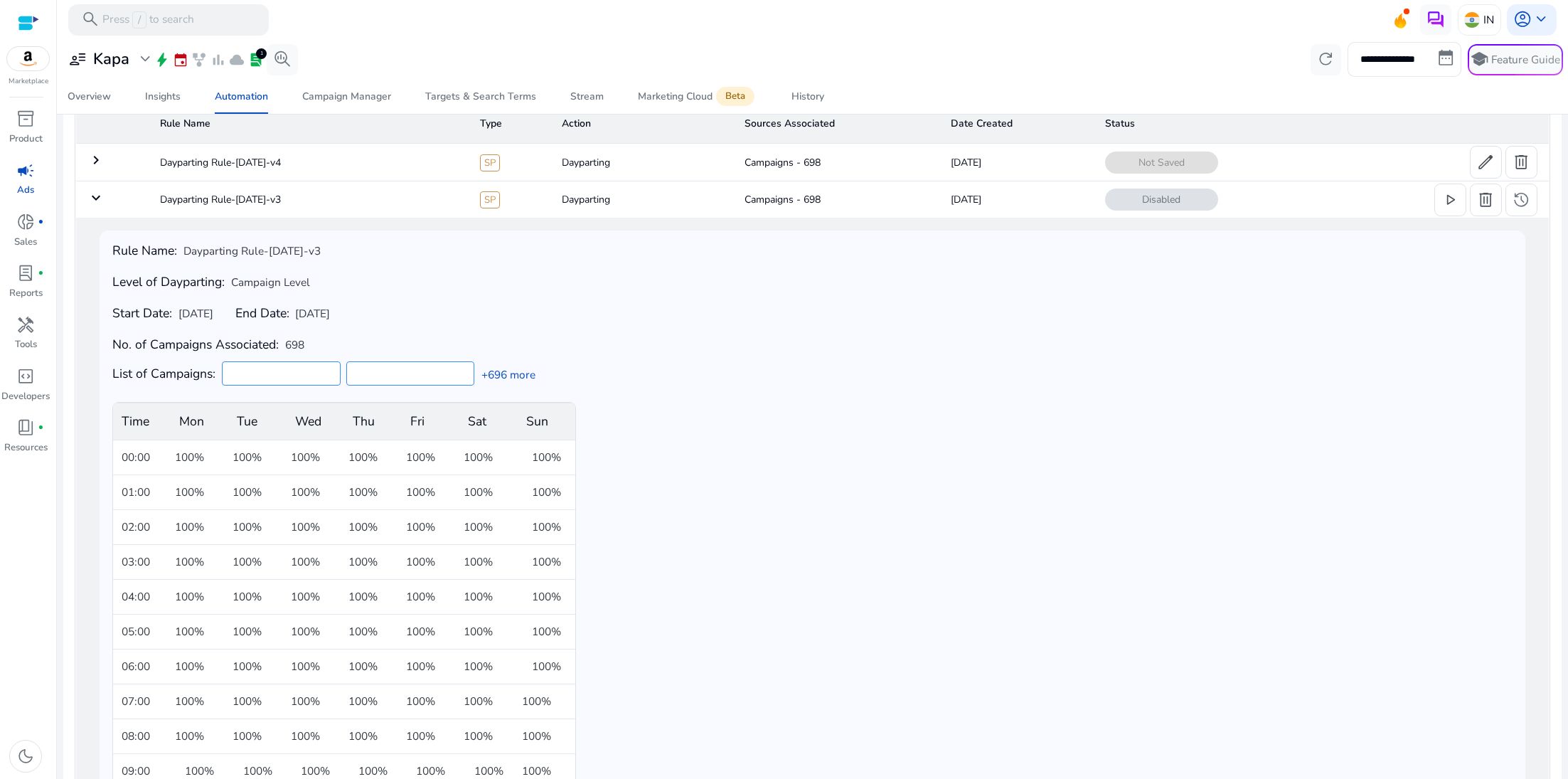
scroll to position [116, 0]
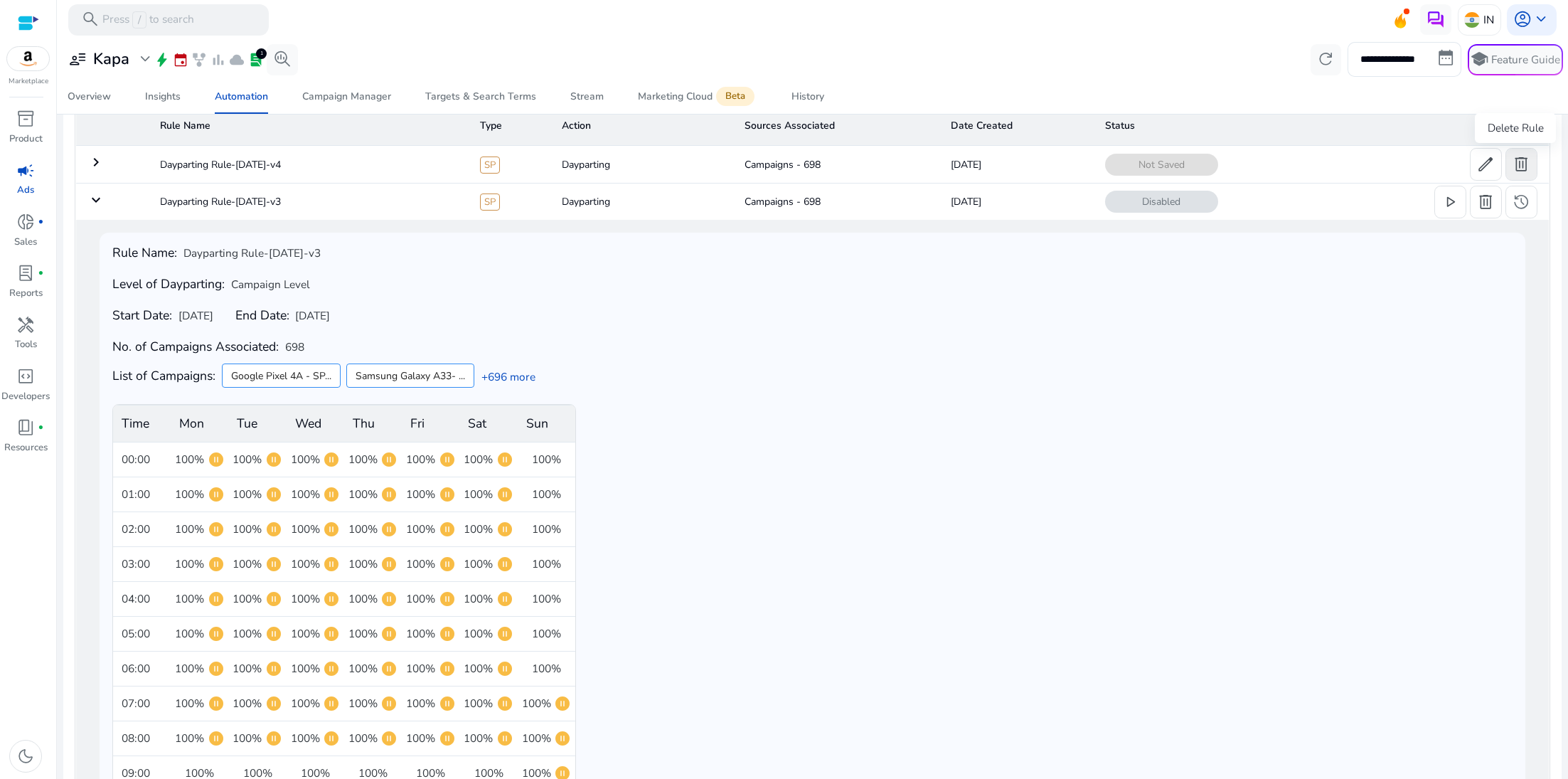
click at [1306, 162] on span at bounding box center [1522, 164] width 31 height 34
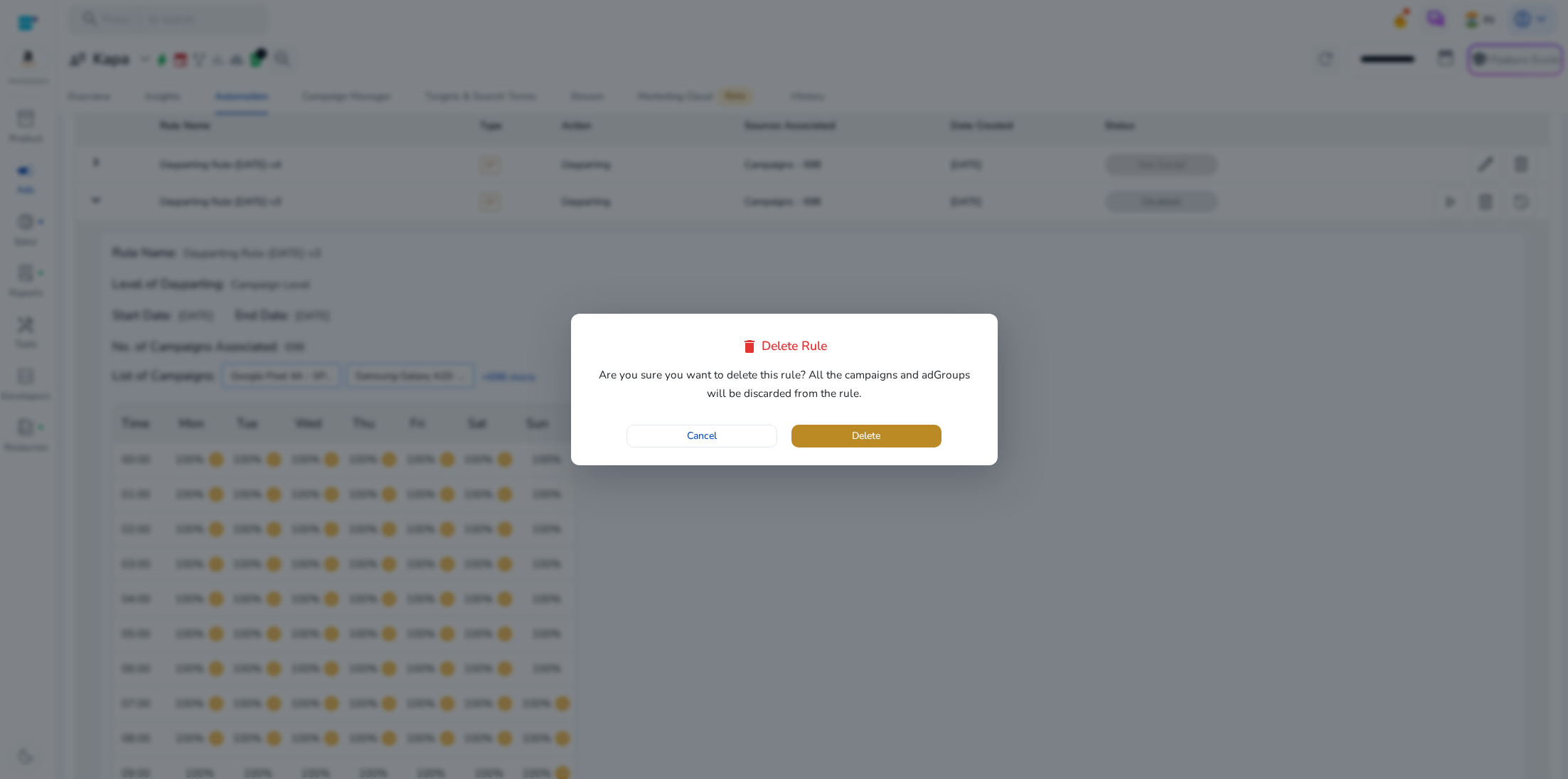
click at [919, 433] on span "button" at bounding box center [867, 436] width 150 height 34
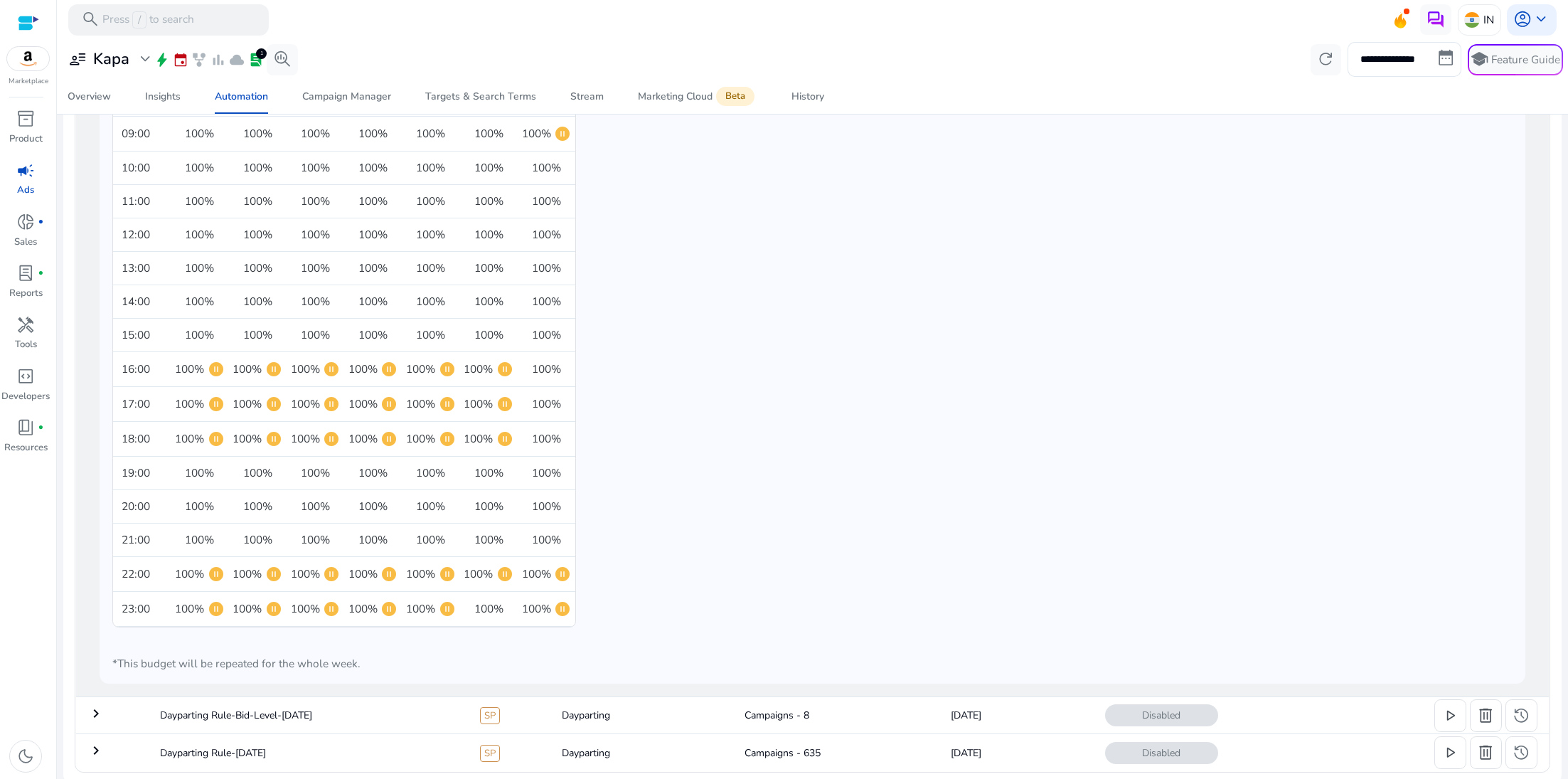
scroll to position [195, 0]
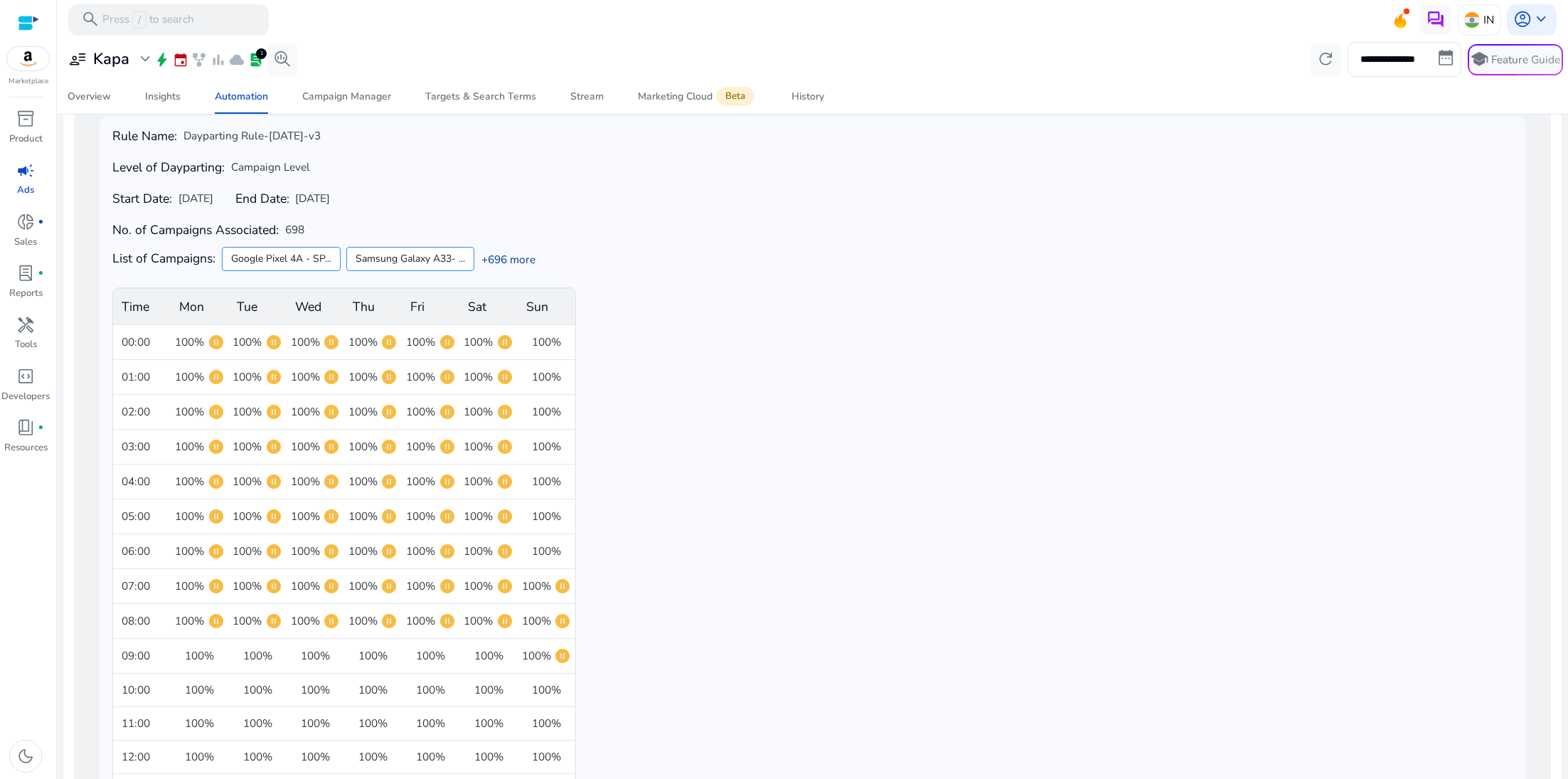
click at [521, 265] on link "+696 more" at bounding box center [505, 259] width 61 height 15
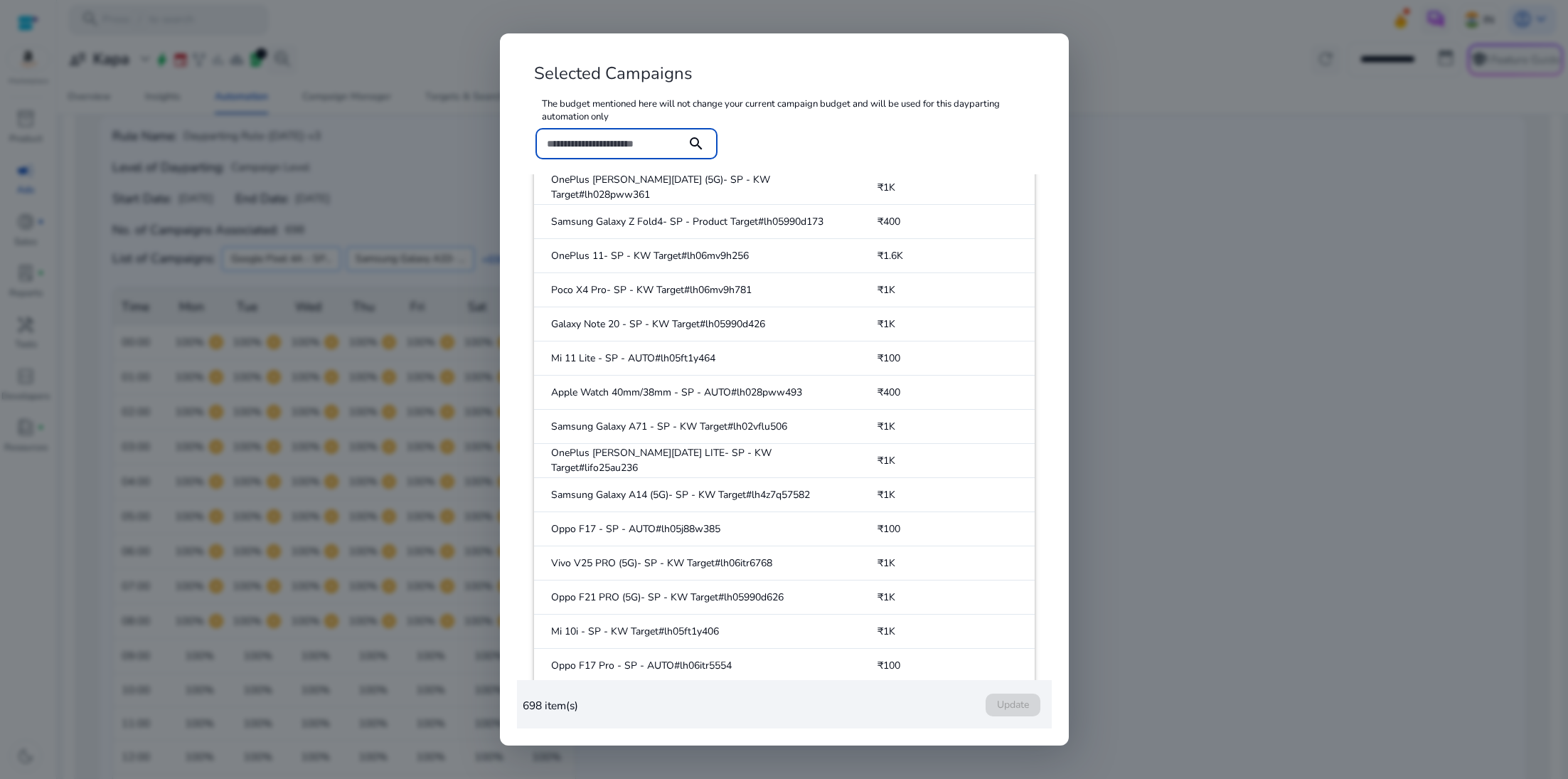
scroll to position [0, 0]
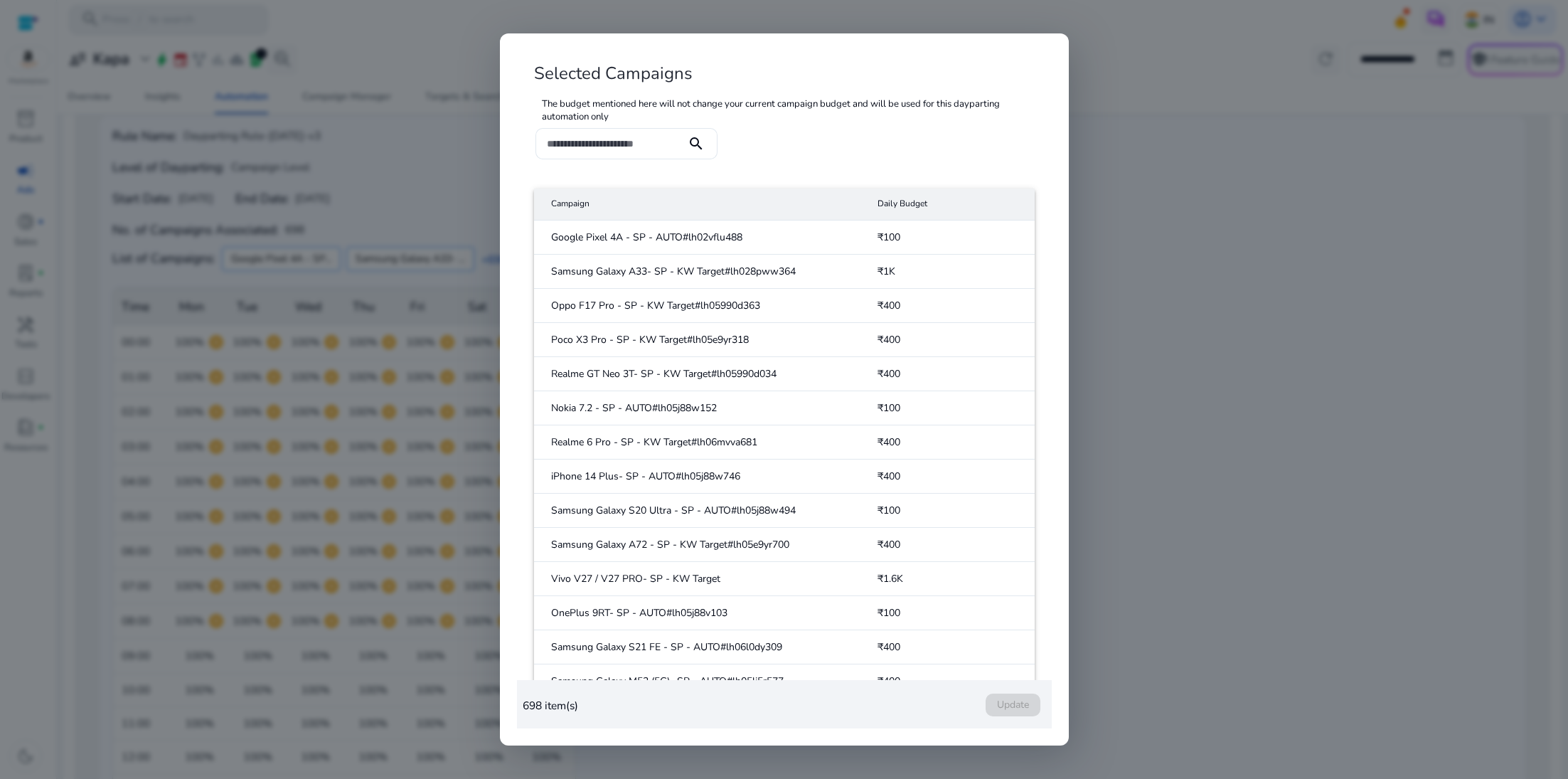
click at [415, 172] on div at bounding box center [784, 390] width 1568 height 779
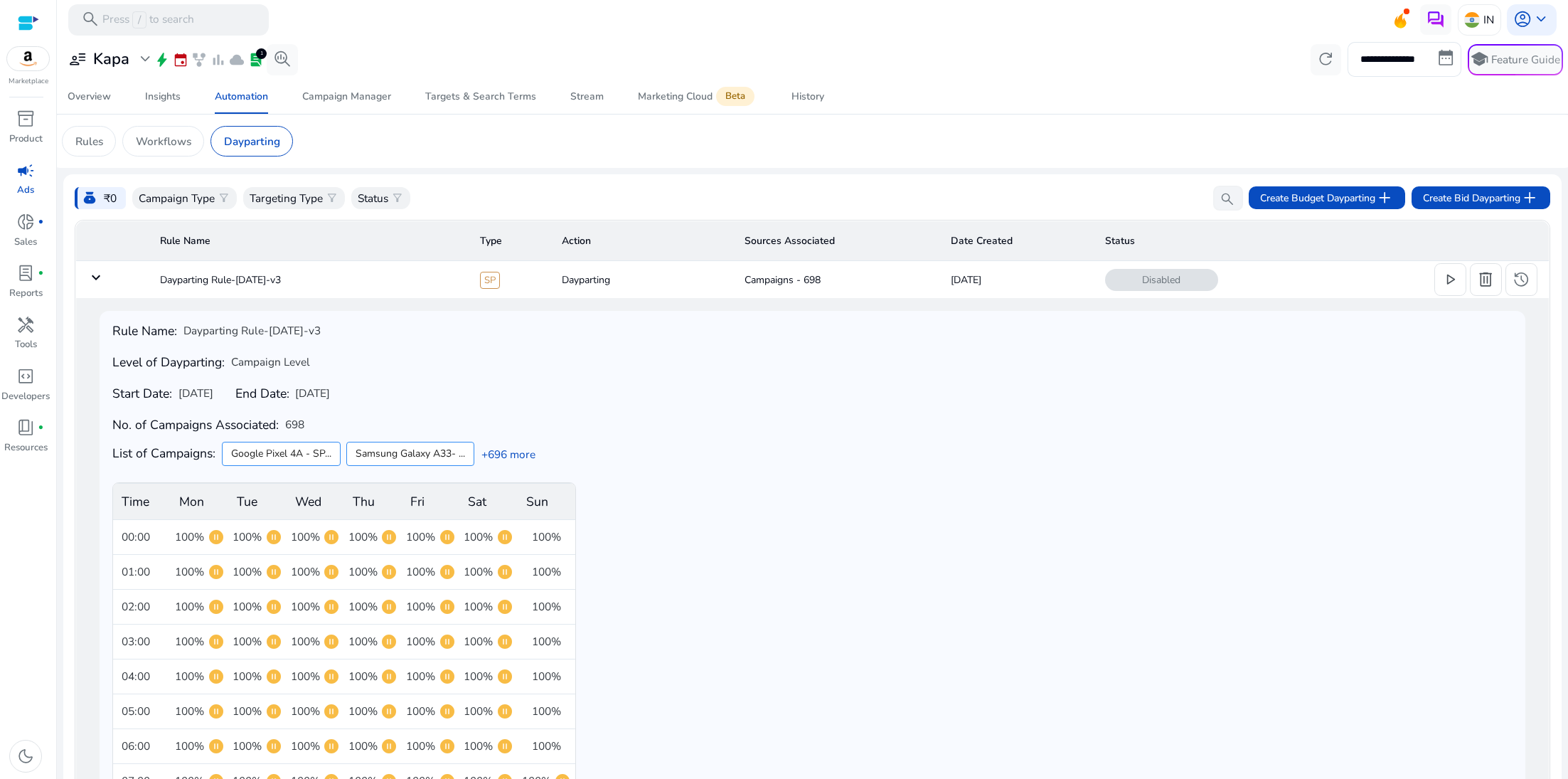
click at [97, 280] on mat-icon "keyboard_arrow_down" at bounding box center [96, 277] width 17 height 17
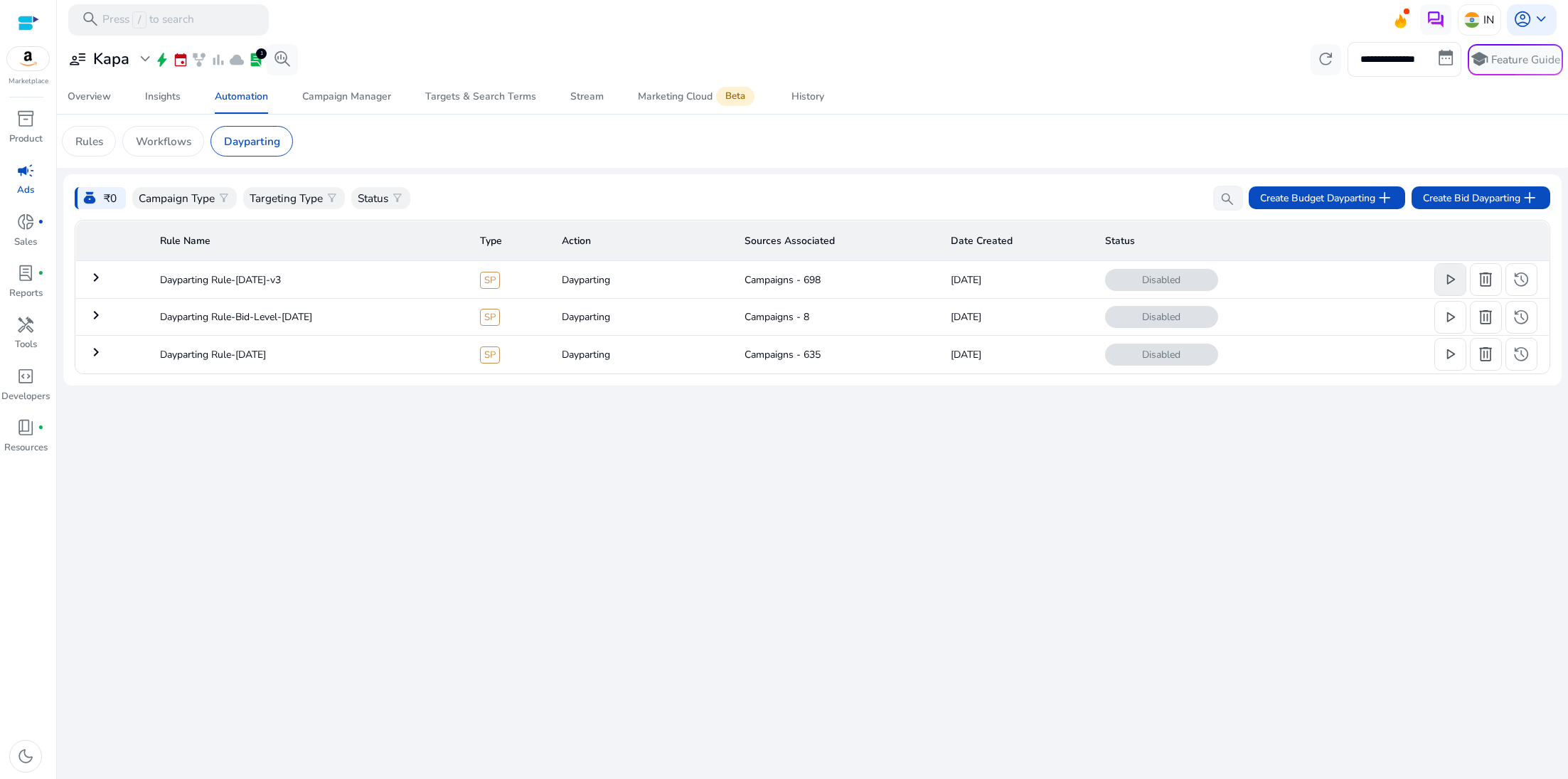
click at [1306, 287] on span "play_arrow" at bounding box center [1450, 280] width 18 height 18
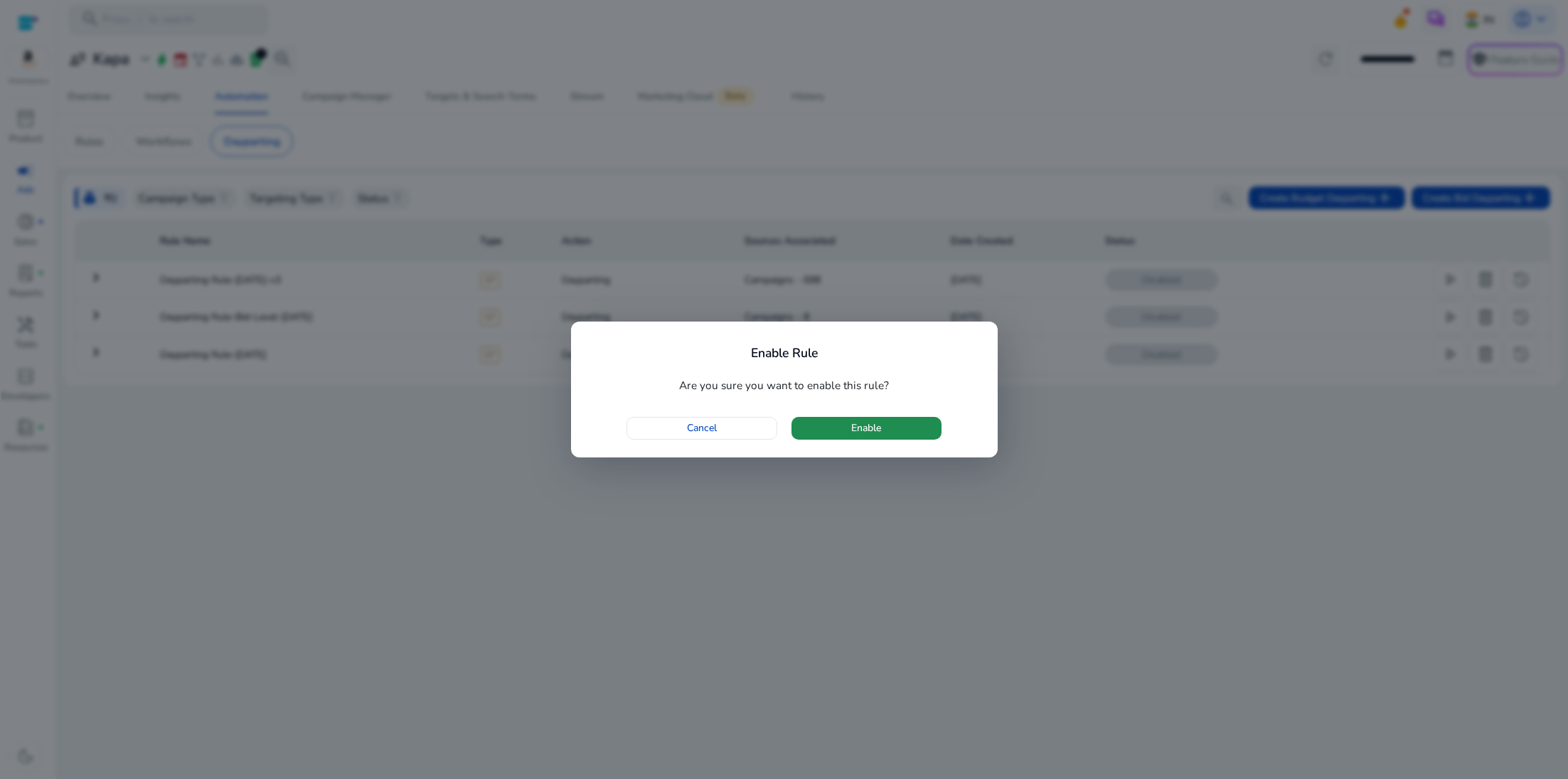
click at [871, 419] on span "button" at bounding box center [867, 427] width 150 height 34
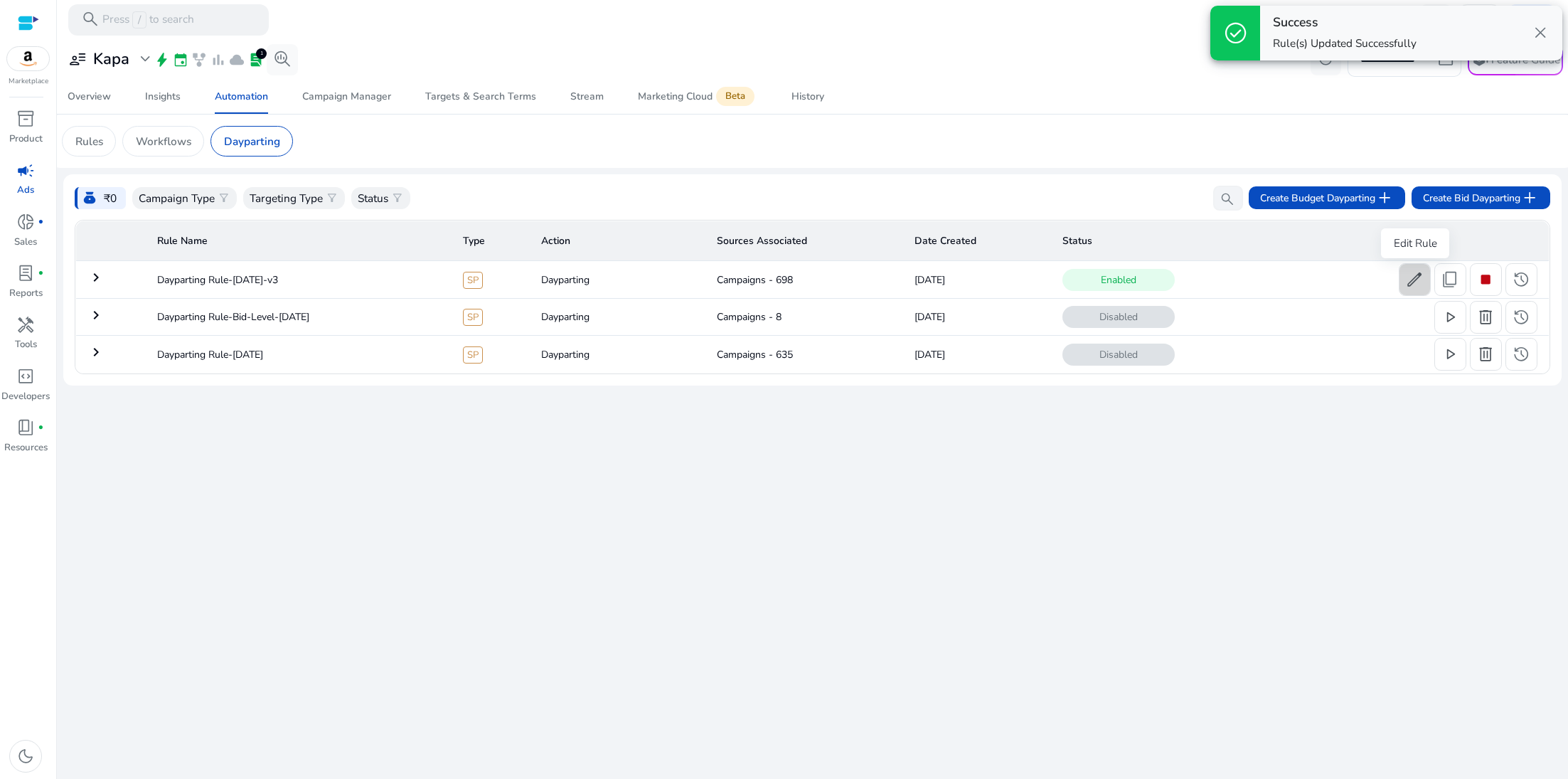
click at [1306, 282] on span "edit" at bounding box center [1415, 280] width 18 height 18
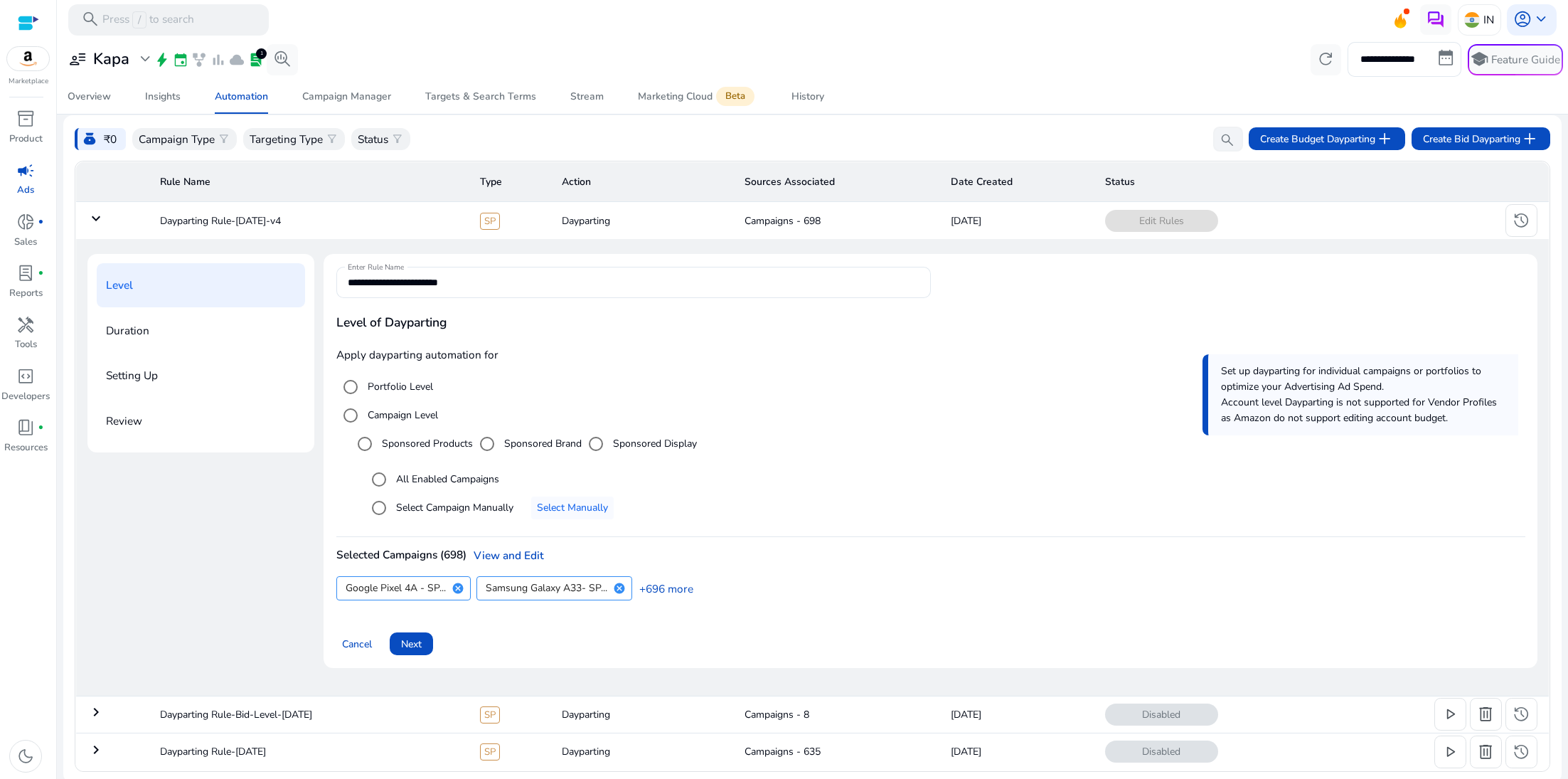
scroll to position [63, 0]
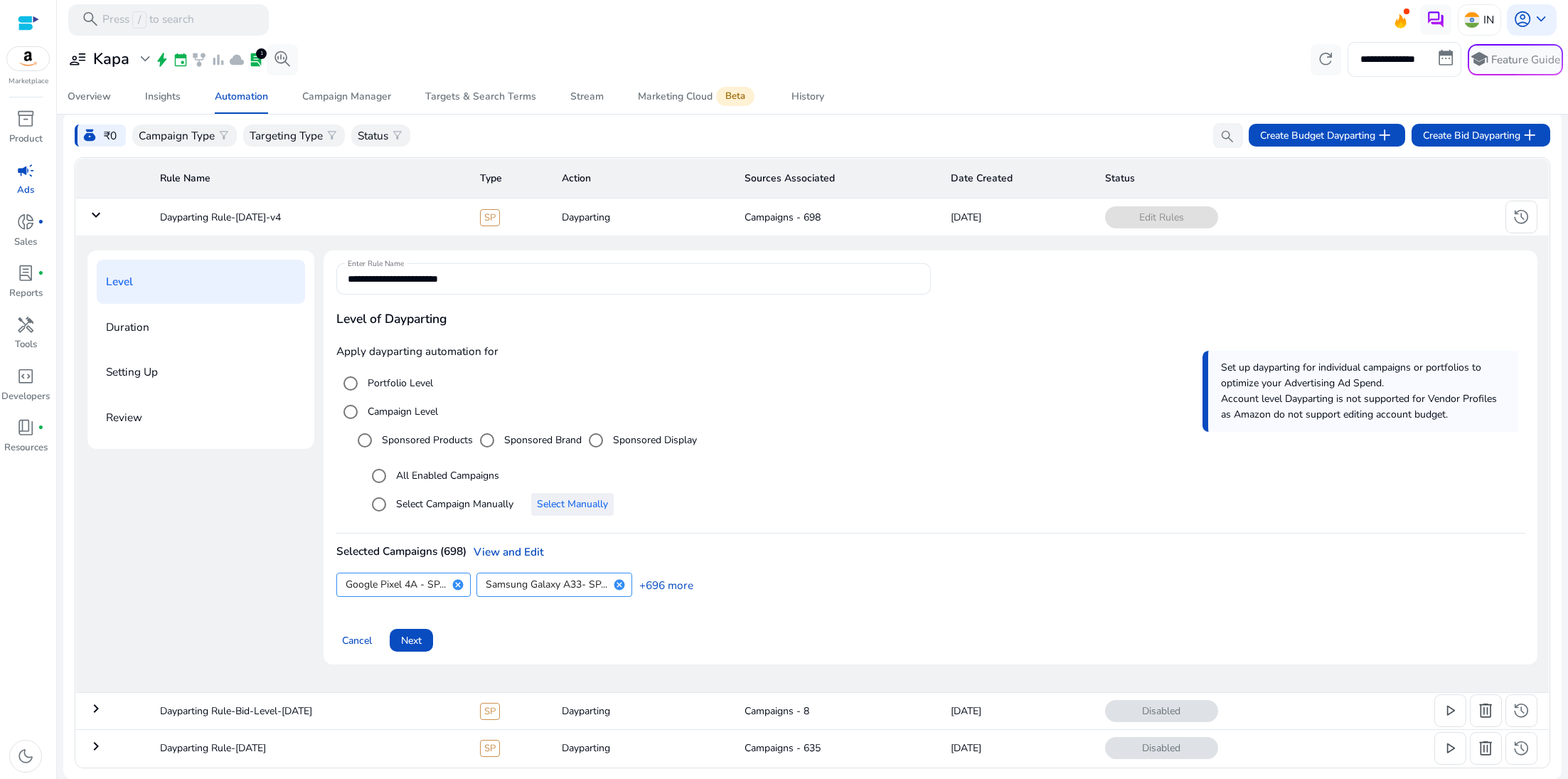
click at [566, 514] on span "Select an option" at bounding box center [572, 504] width 82 height 34
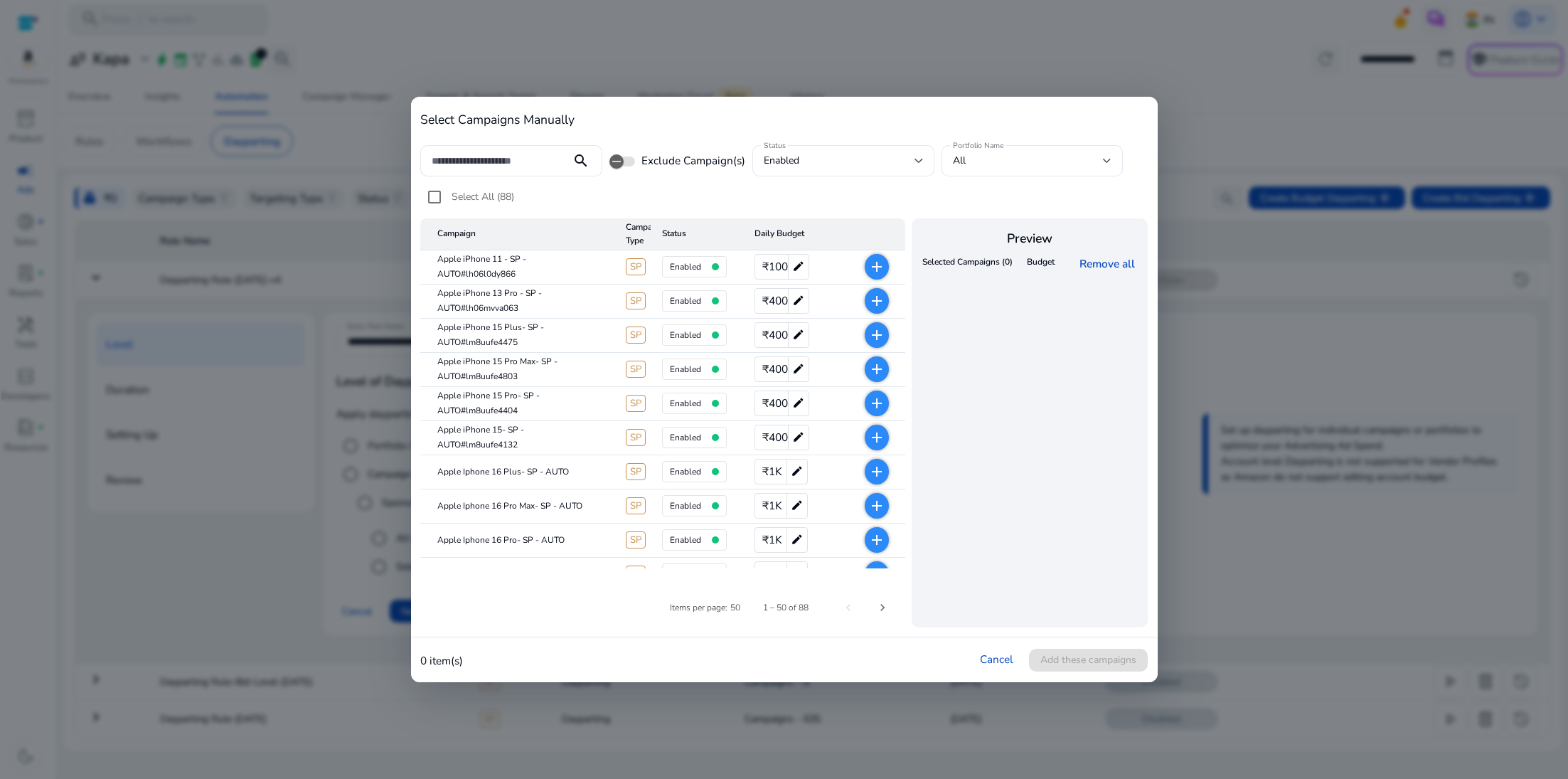
scroll to position [0, 0]
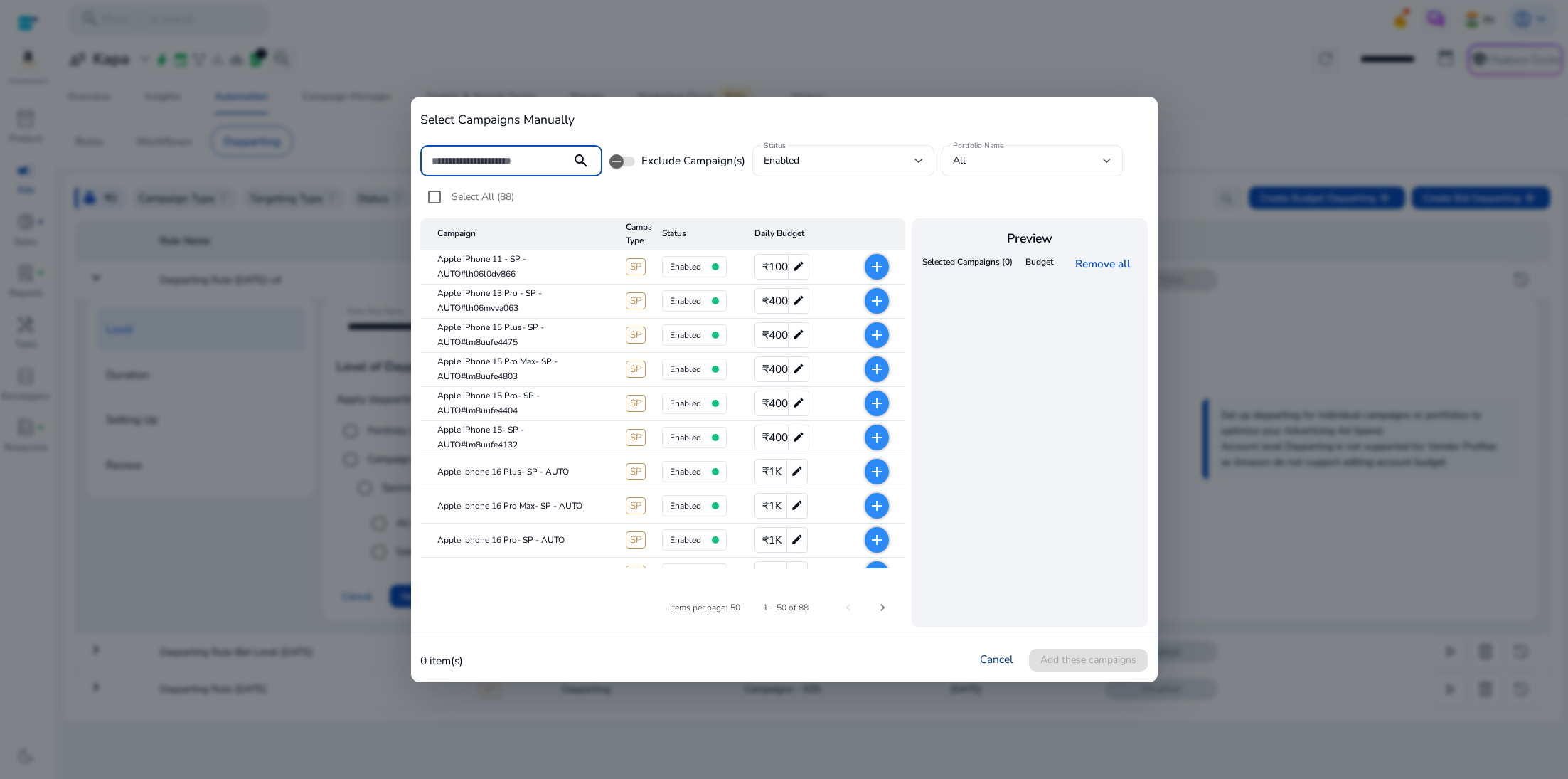
click at [1006, 661] on link "Cancel" at bounding box center [996, 659] width 34 height 15
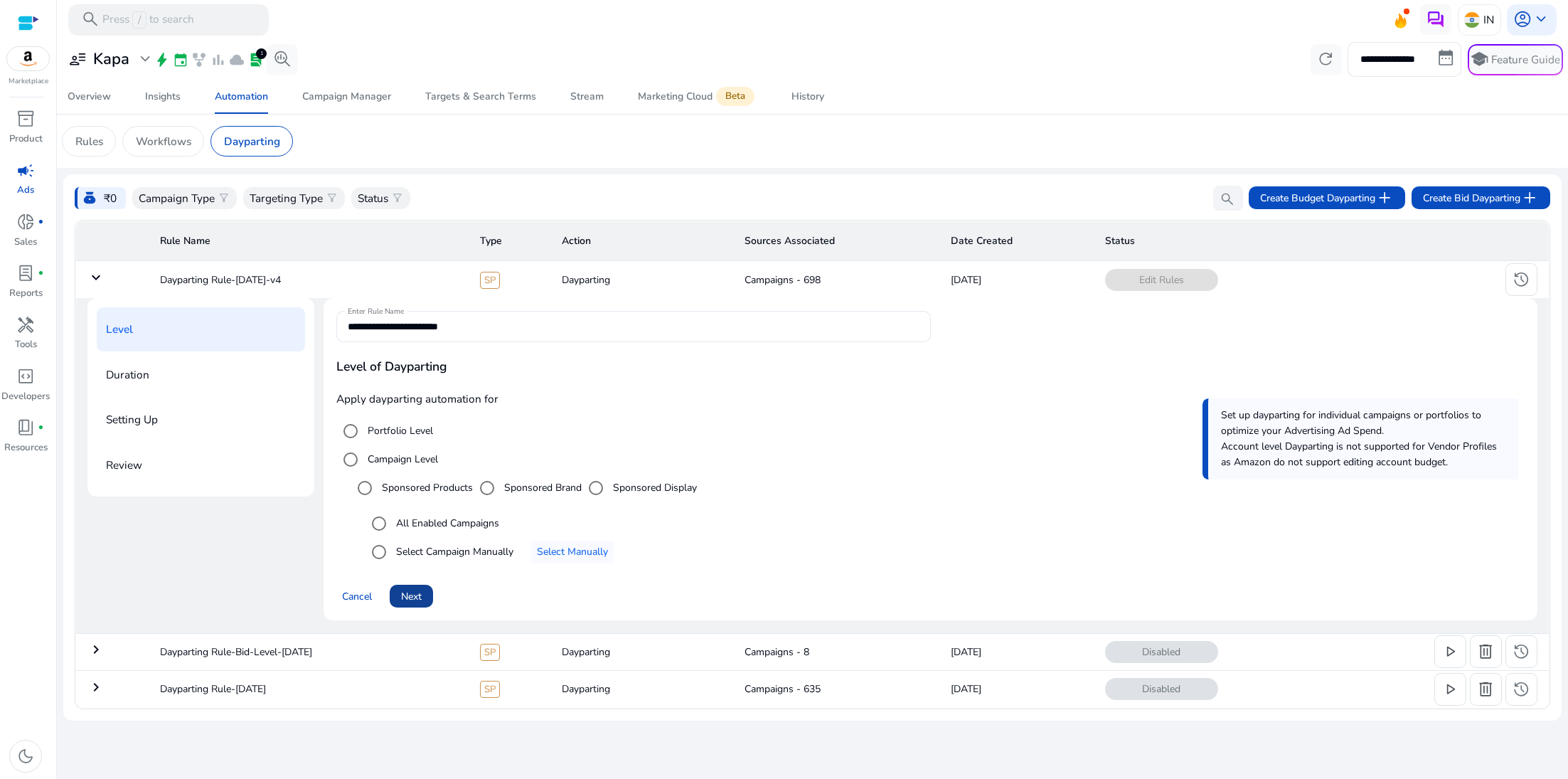
click at [421, 613] on span at bounding box center [412, 596] width 44 height 34
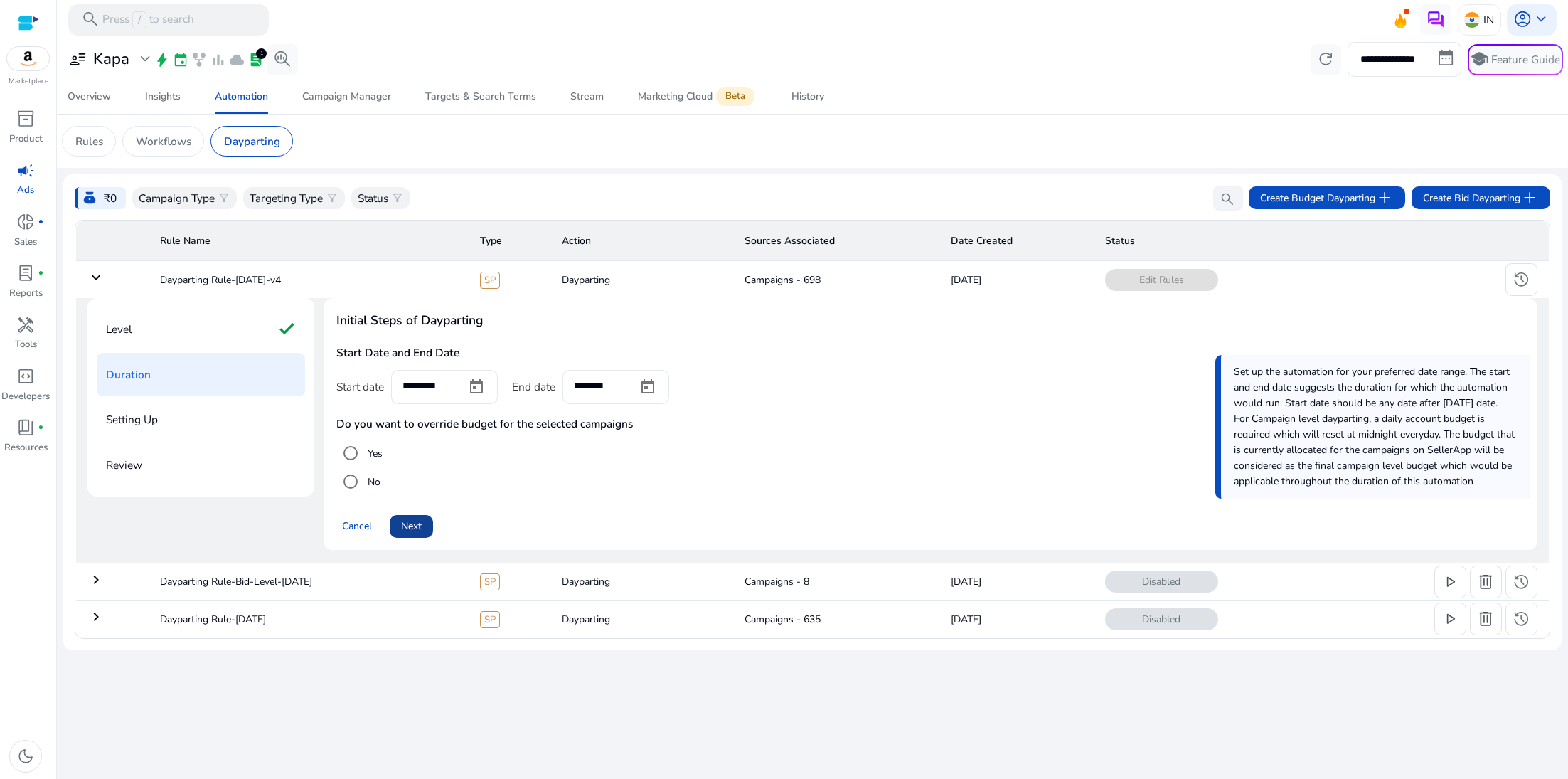
click at [424, 544] on span at bounding box center [412, 526] width 44 height 34
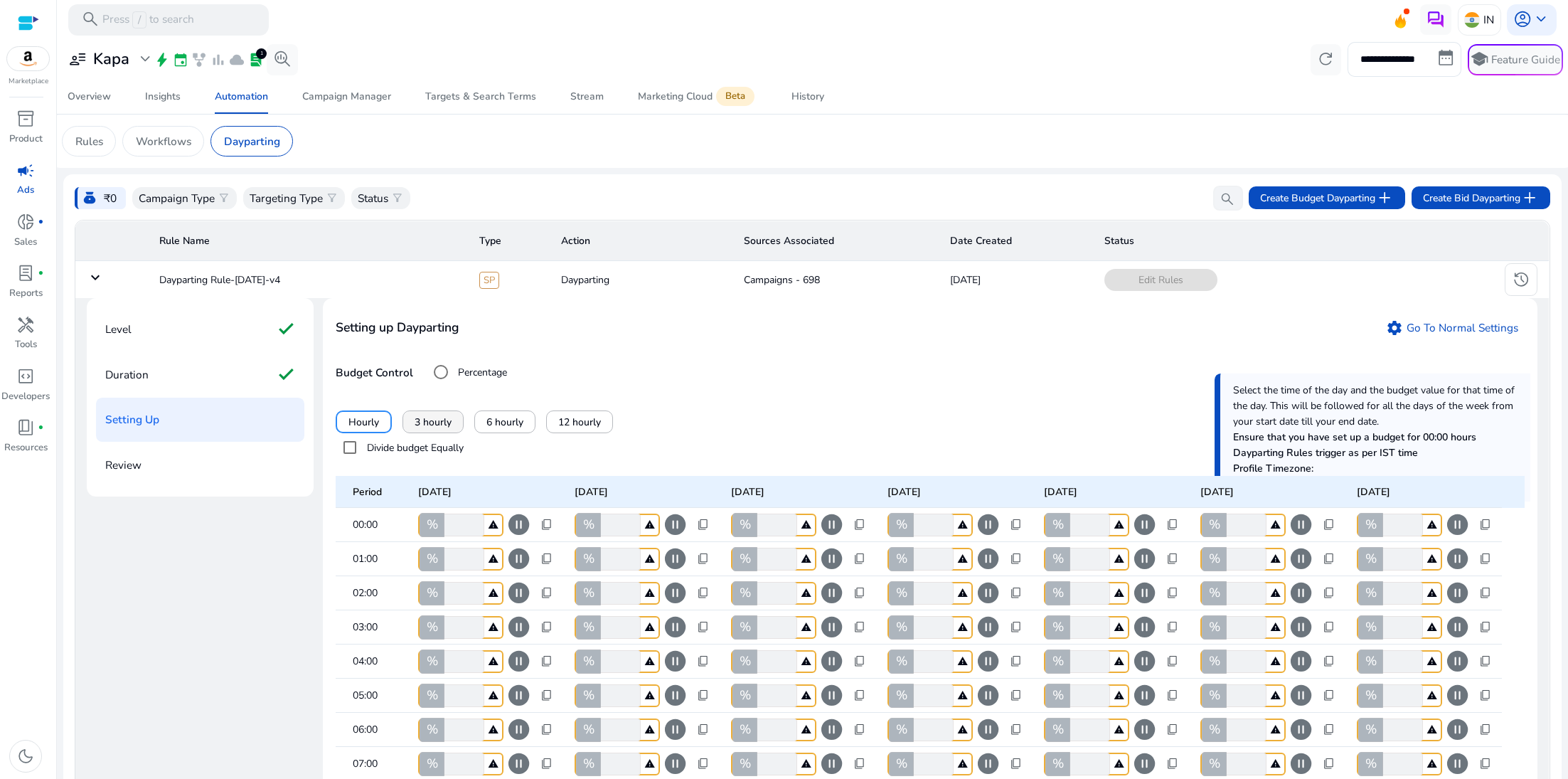
click at [427, 430] on span "3 hourly" at bounding box center [433, 423] width 37 height 15
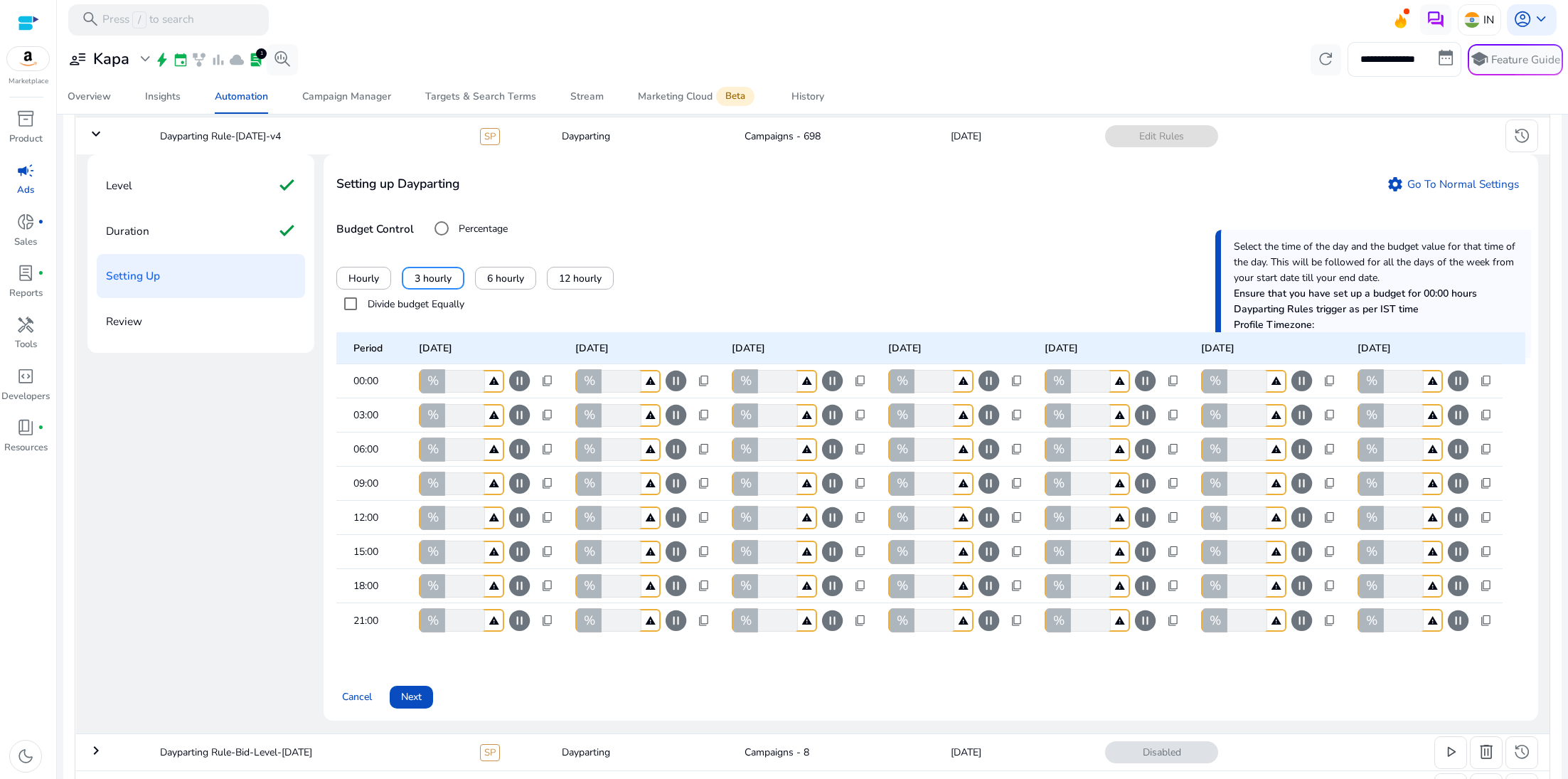
scroll to position [250, 0]
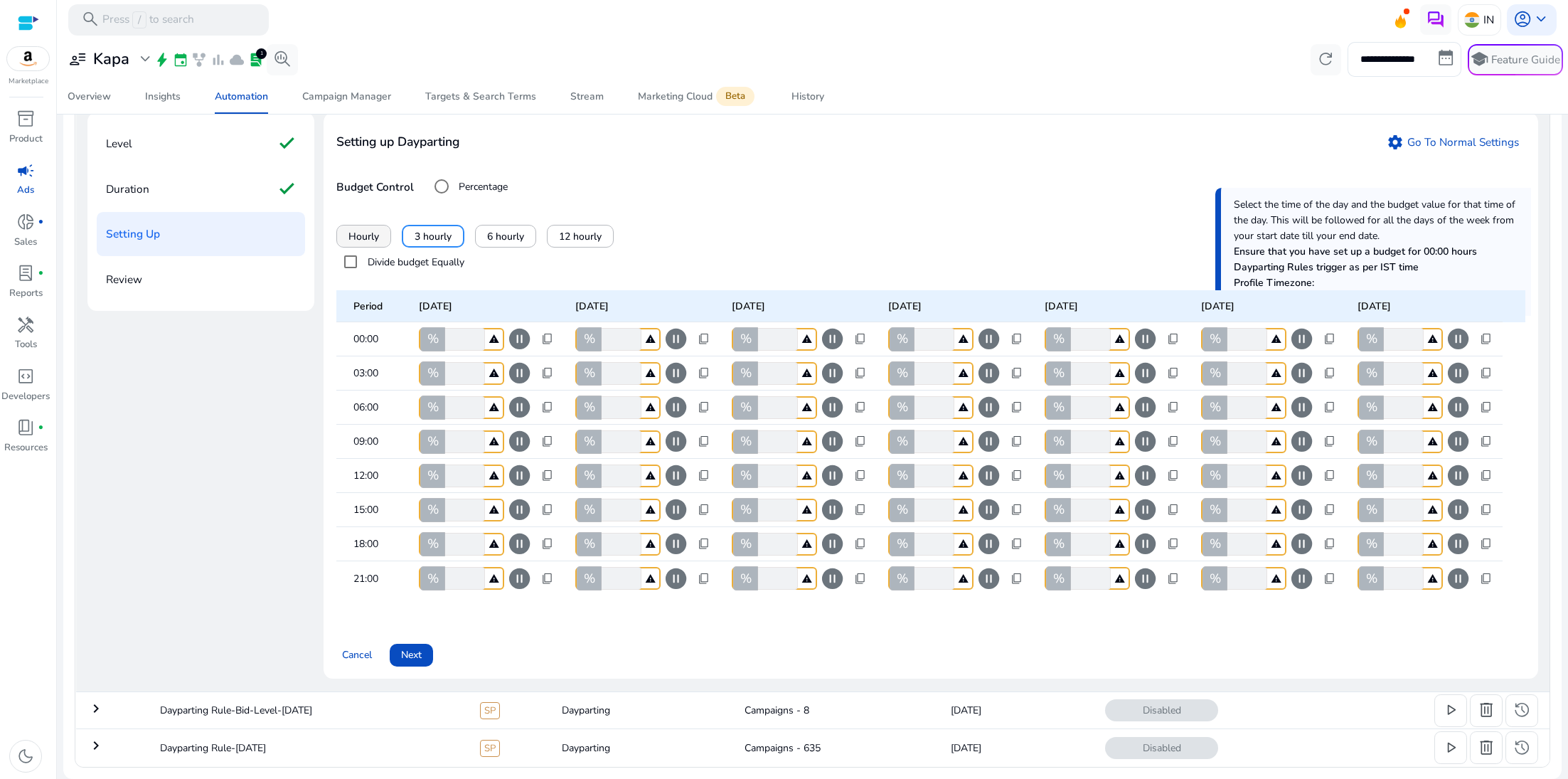
click at [359, 229] on span "Hourly" at bounding box center [364, 237] width 31 height 15
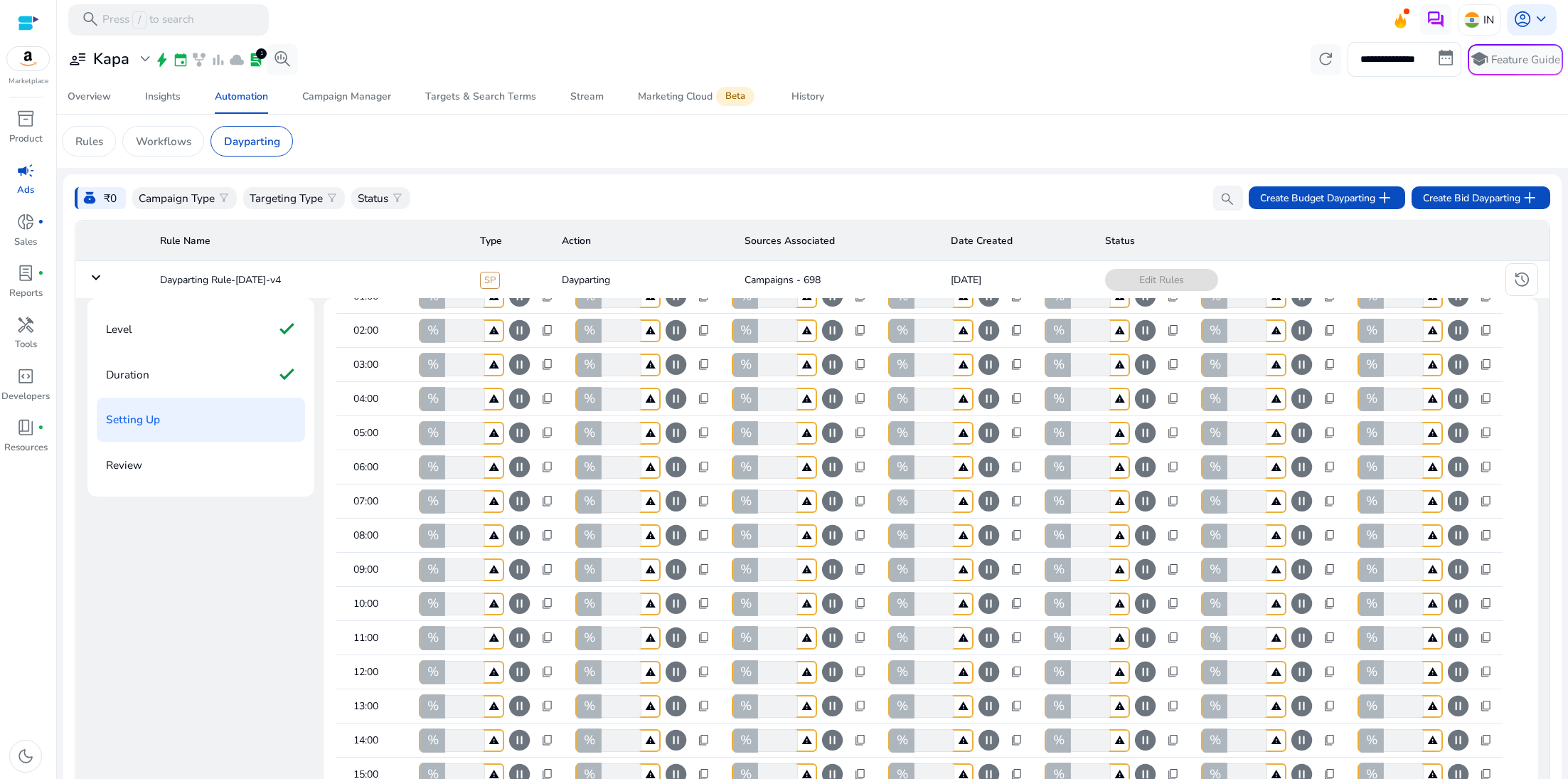
scroll to position [0, 0]
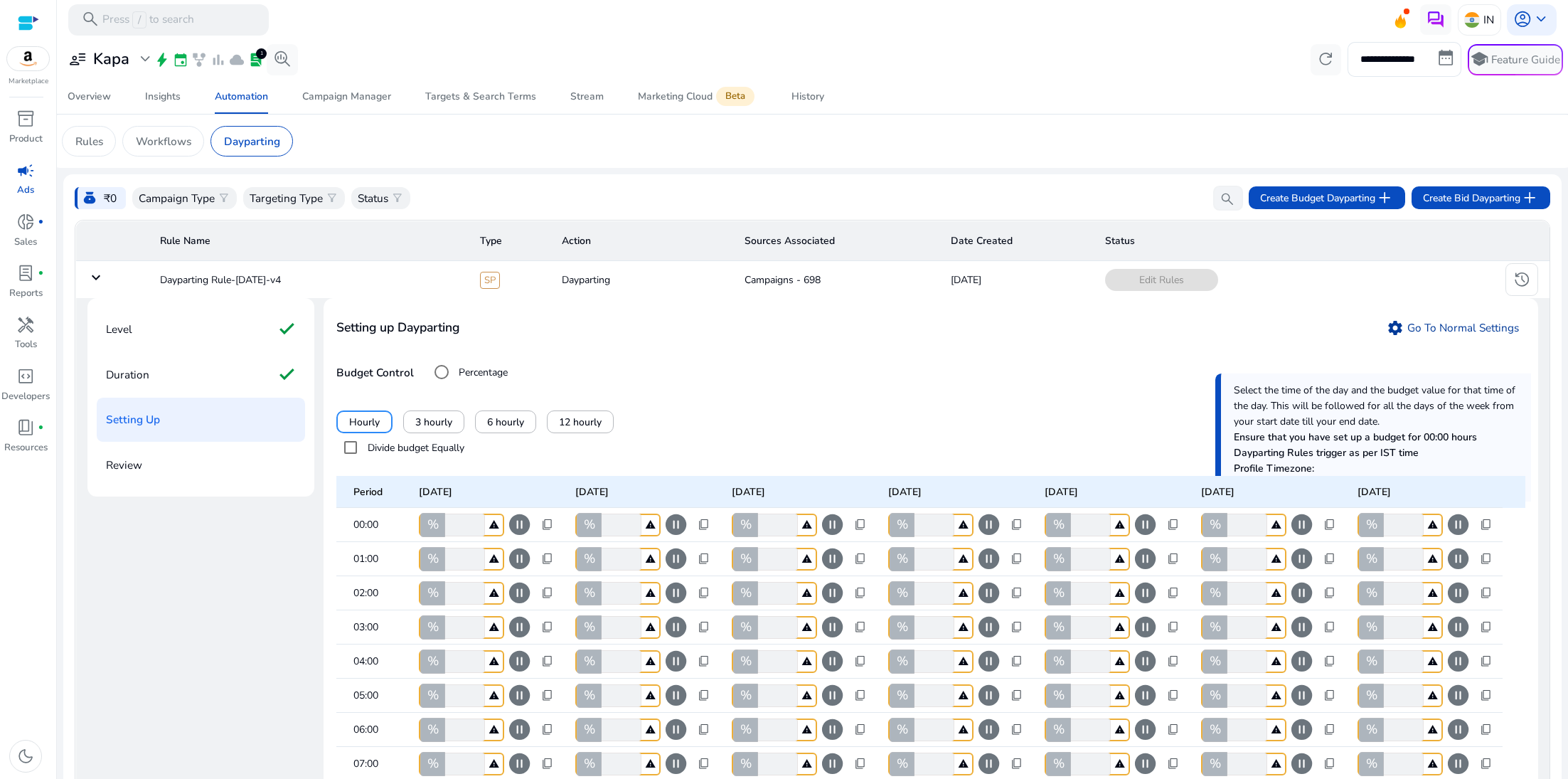
click at [1410, 339] on link "settings Go To Normal Settings" at bounding box center [1453, 328] width 145 height 23
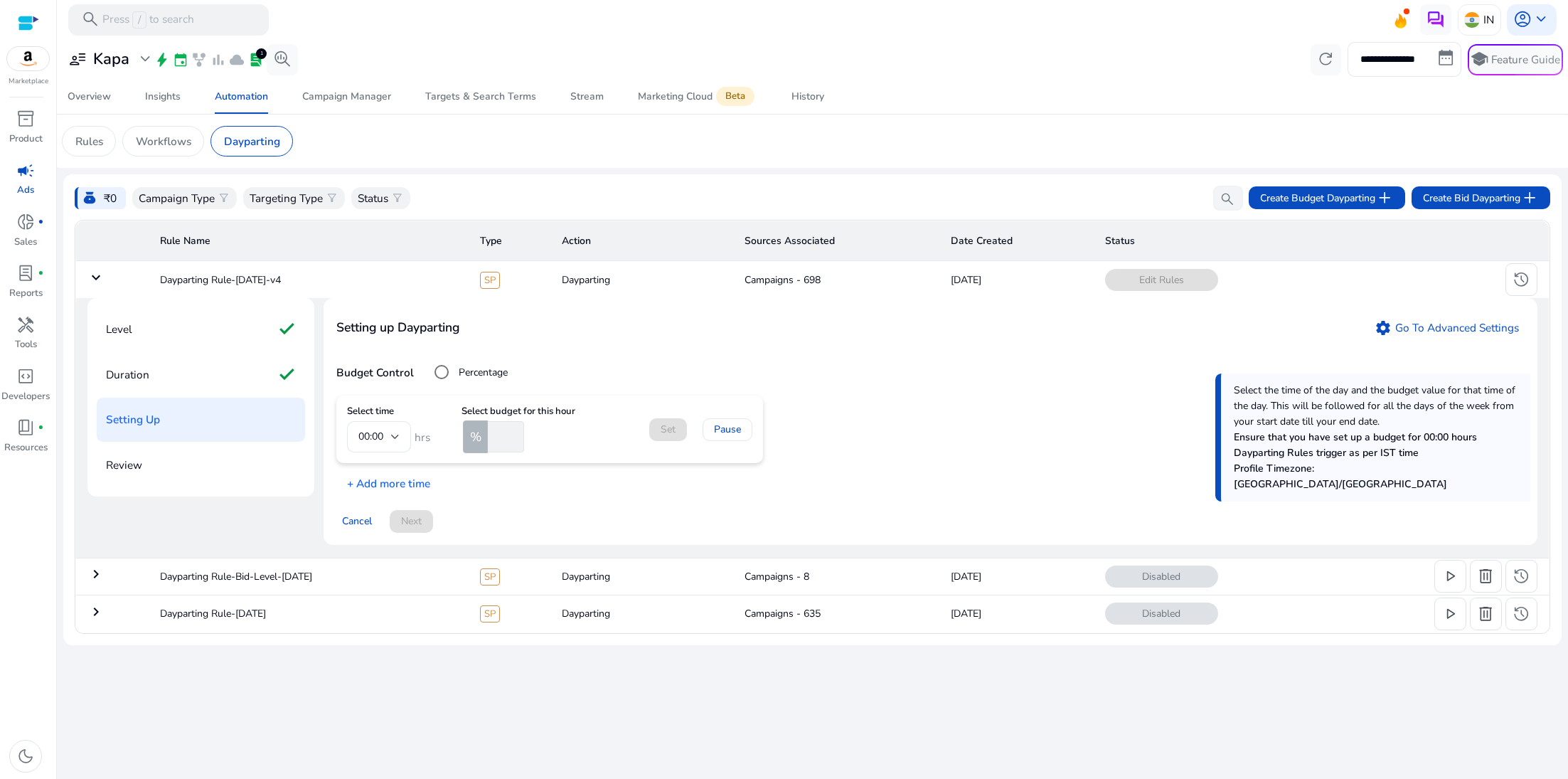
click at [400, 442] on mat-form-field "00:00" at bounding box center [379, 437] width 64 height 31
click at [400, 447] on mat-form-field "00:00" at bounding box center [379, 437] width 64 height 31
click at [386, 452] on mat-form-field "00:00" at bounding box center [379, 437] width 64 height 31
click at [374, 452] on mat-form-field "00:00" at bounding box center [379, 437] width 64 height 31
click at [379, 491] on p "+ Add more time" at bounding box center [384, 479] width 94 height 22
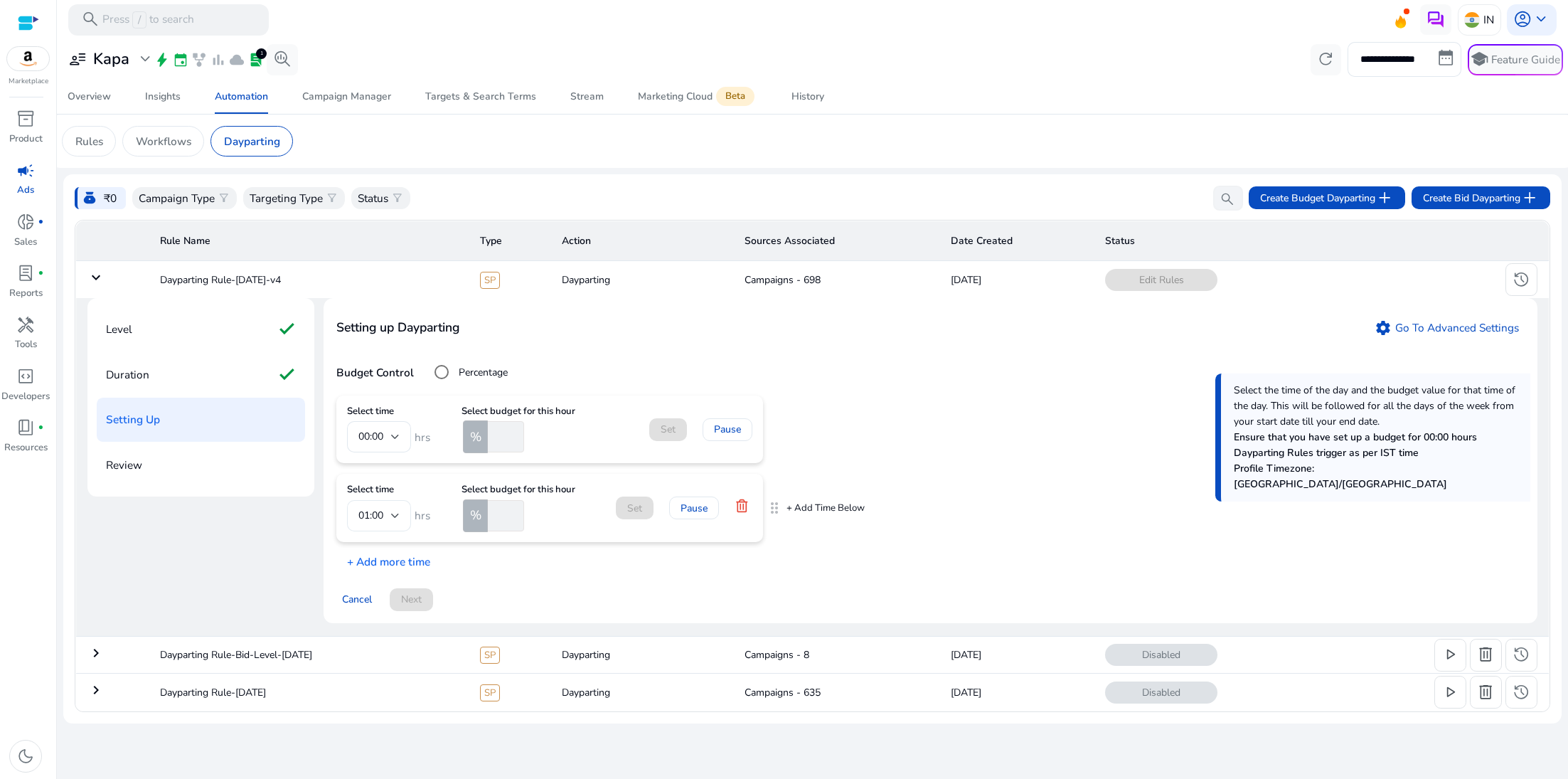
click at [365, 531] on div "01:00" at bounding box center [379, 516] width 41 height 31
click at [508, 442] on div at bounding box center [784, 390] width 1568 height 779
click at [1425, 339] on link "settings Go To Advanced Settings" at bounding box center [1447, 328] width 158 height 23
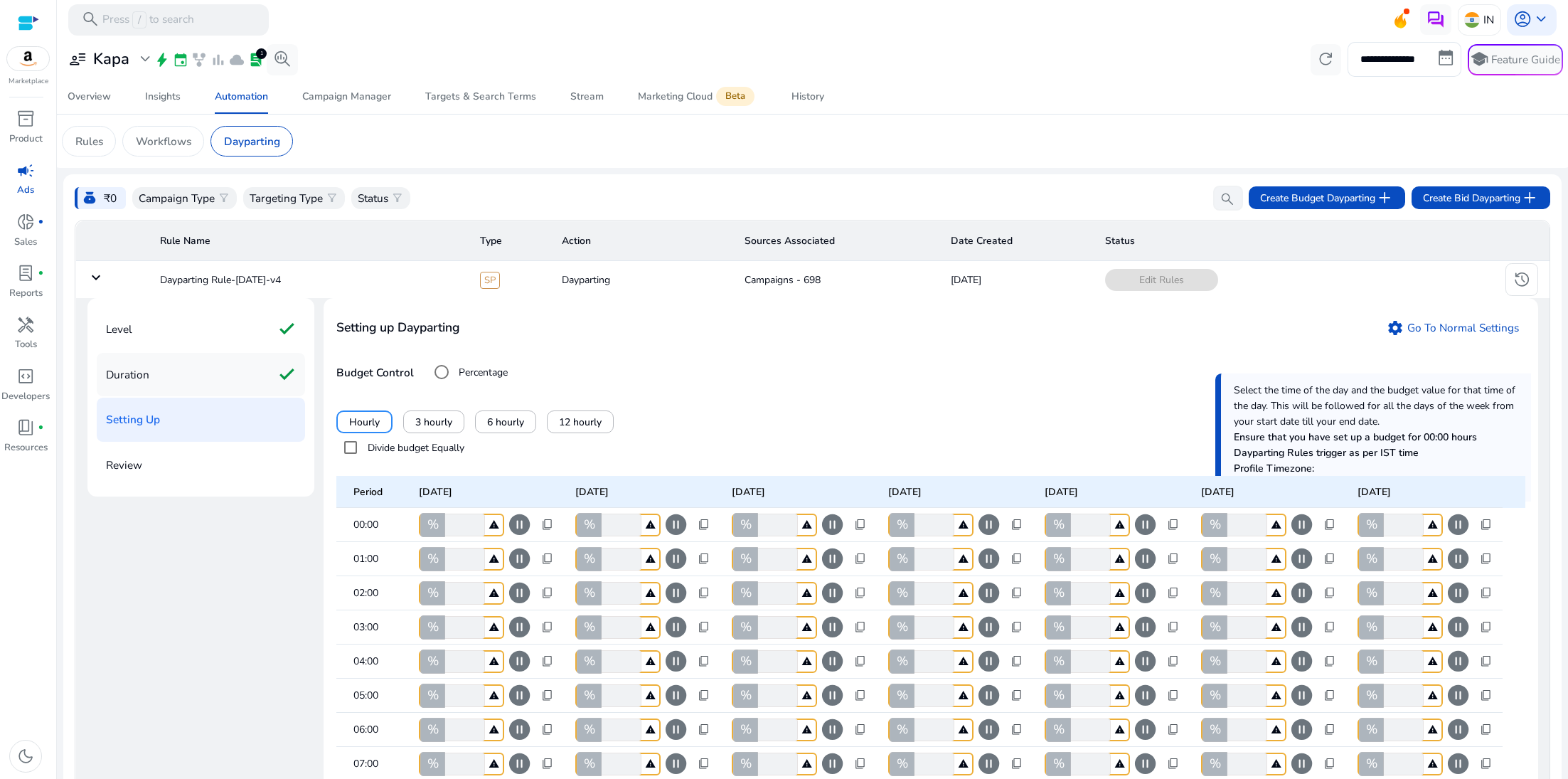
click at [170, 395] on div "Duration check" at bounding box center [200, 375] width 209 height 44
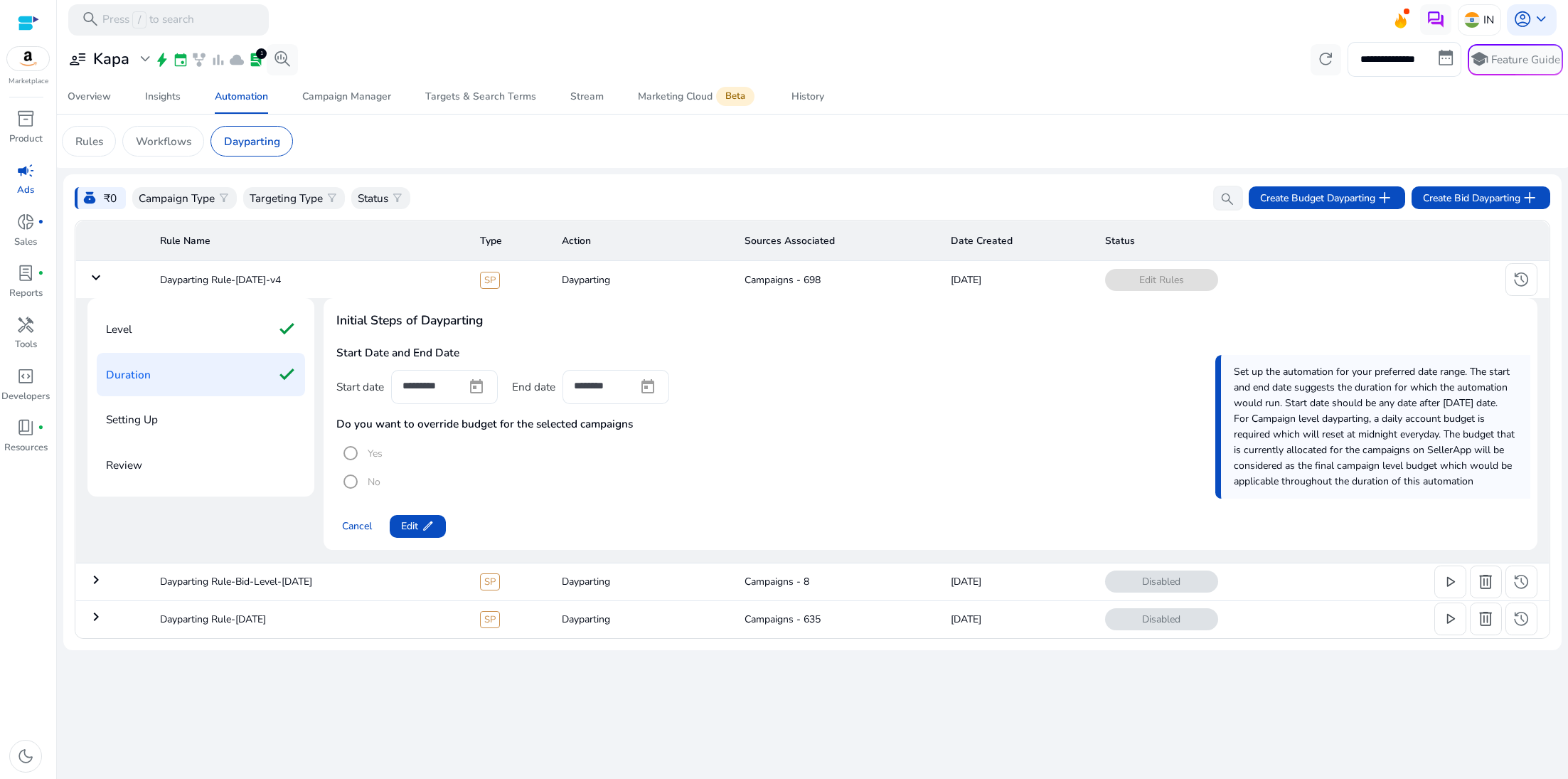
click at [206, 315] on div "Level check Duration check Setting Up Review" at bounding box center [200, 397] width 227 height 199
click at [147, 352] on div "Level check" at bounding box center [200, 329] width 209 height 44
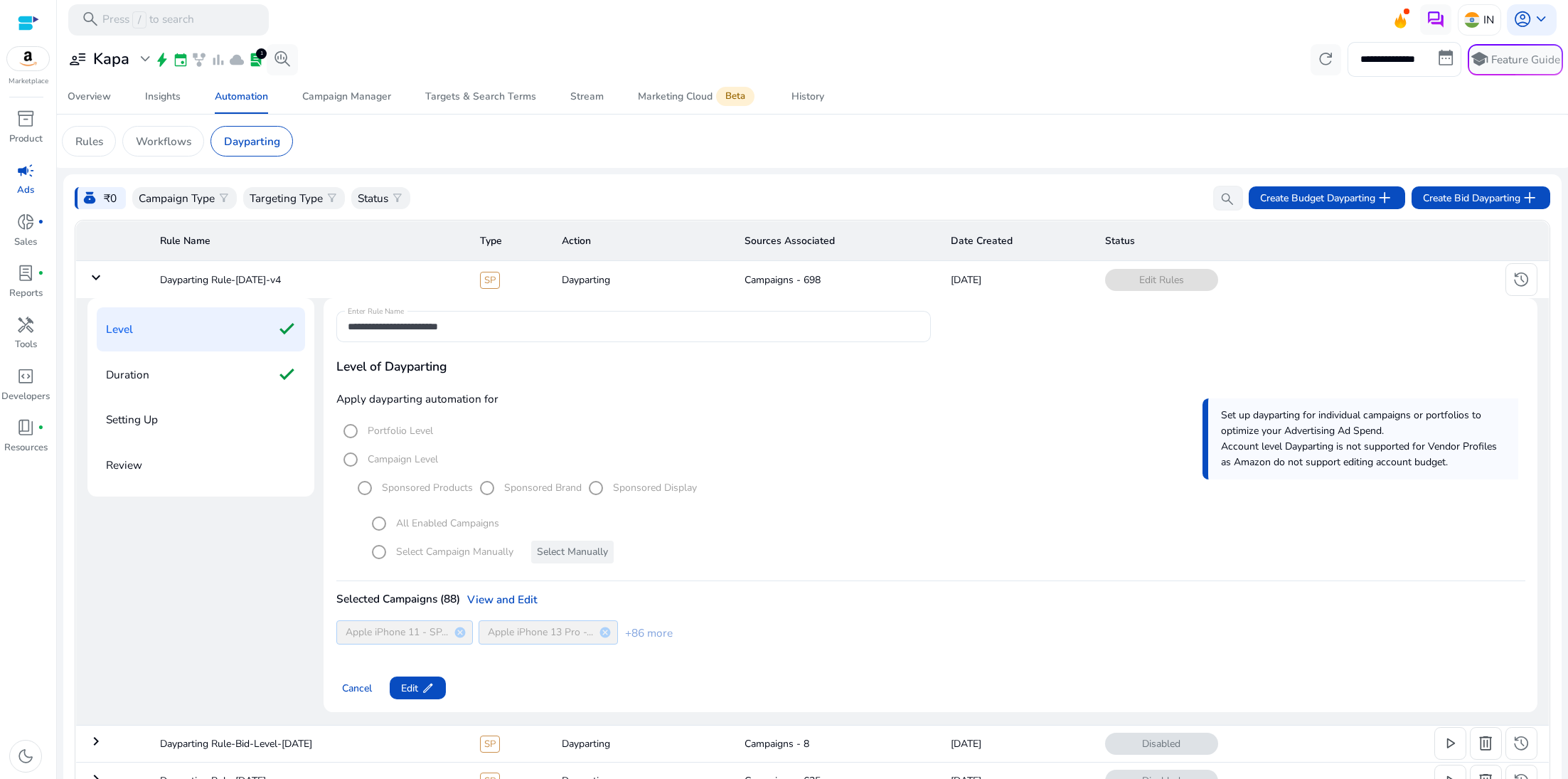
click at [89, 267] on td "keyboard_arrow_down" at bounding box center [111, 279] width 73 height 37
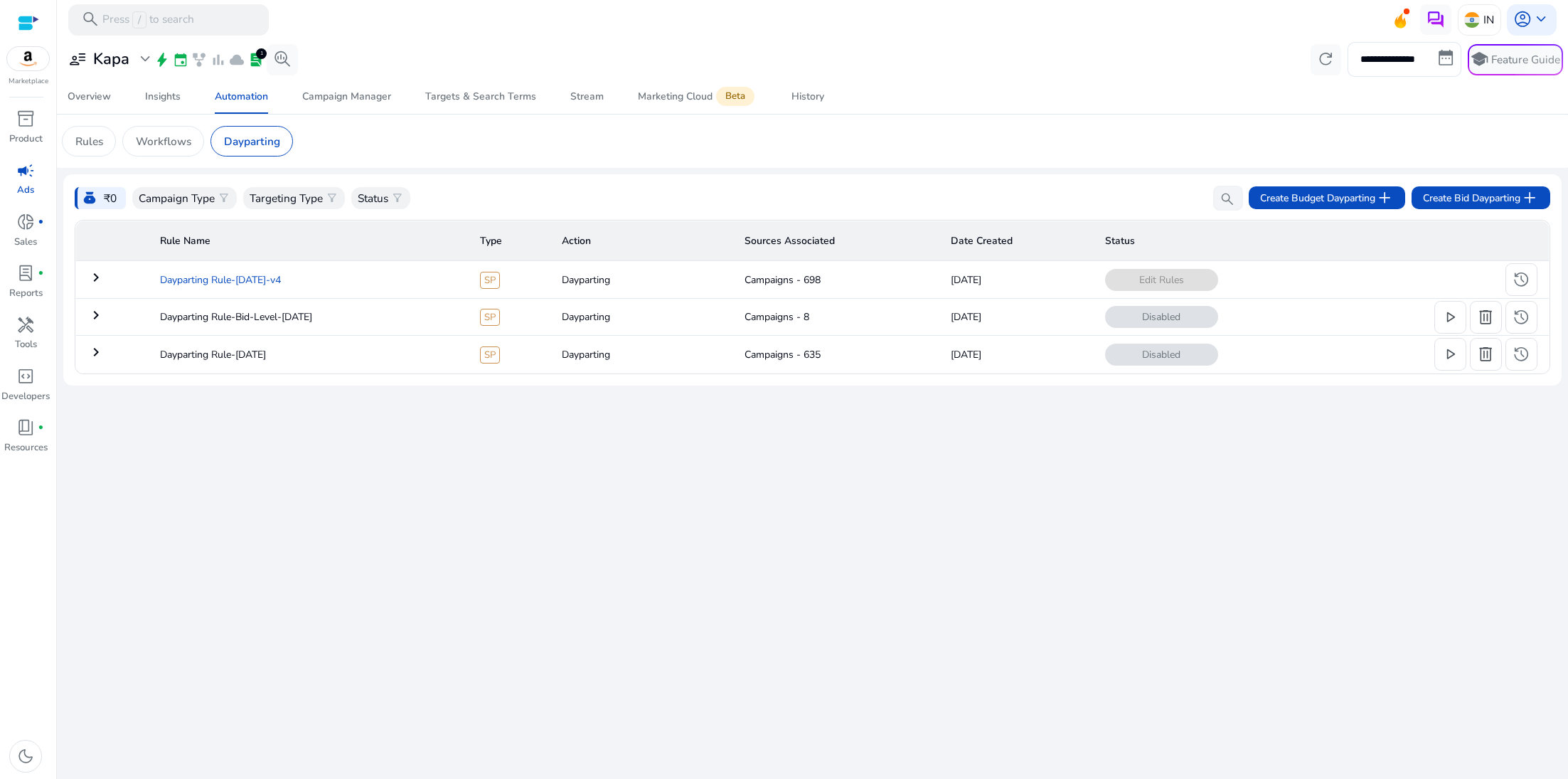
click at [210, 285] on td "Dayparting Rule-[DATE]-v4" at bounding box center [308, 279] width 319 height 37
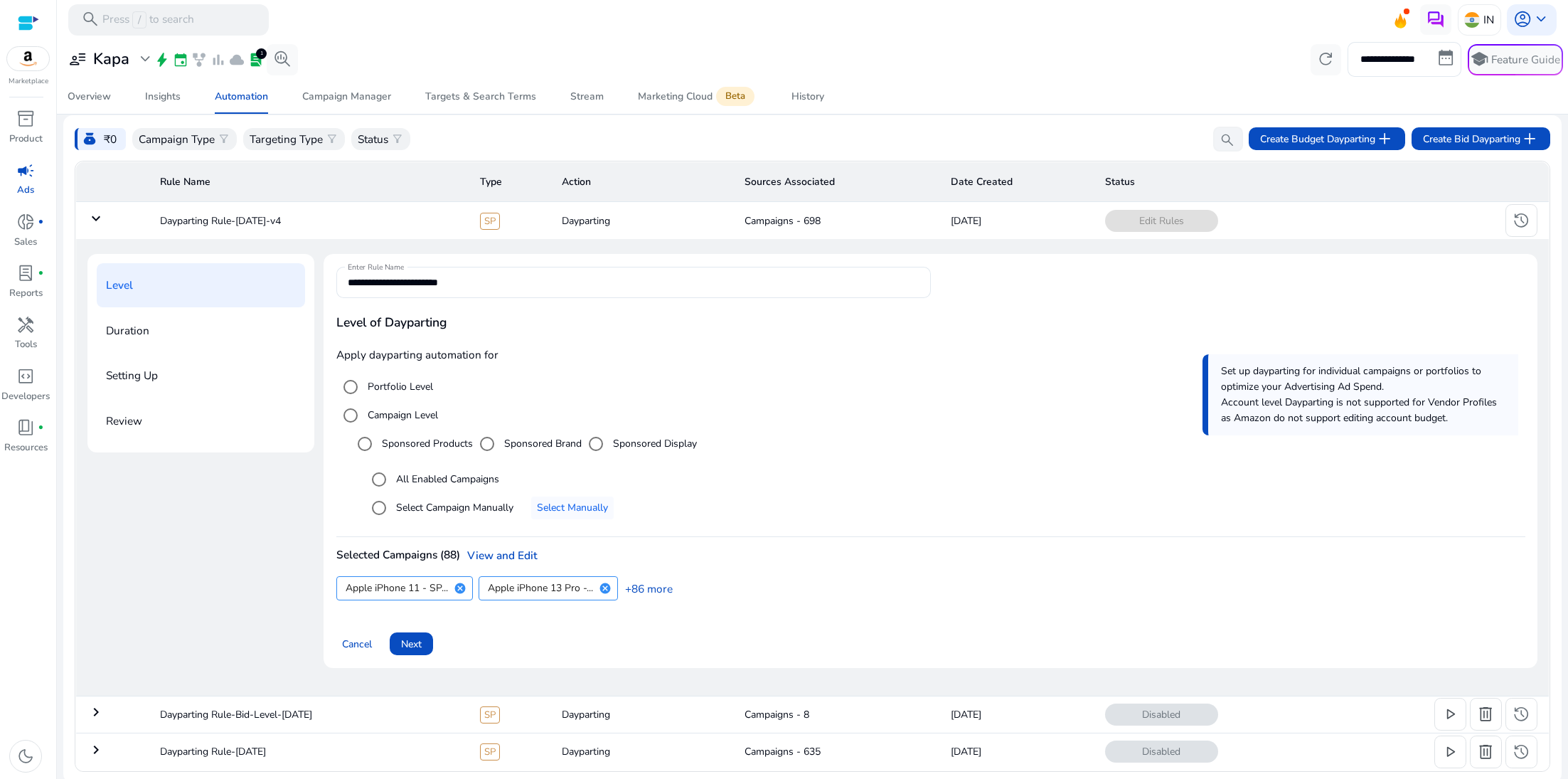
scroll to position [63, 0]
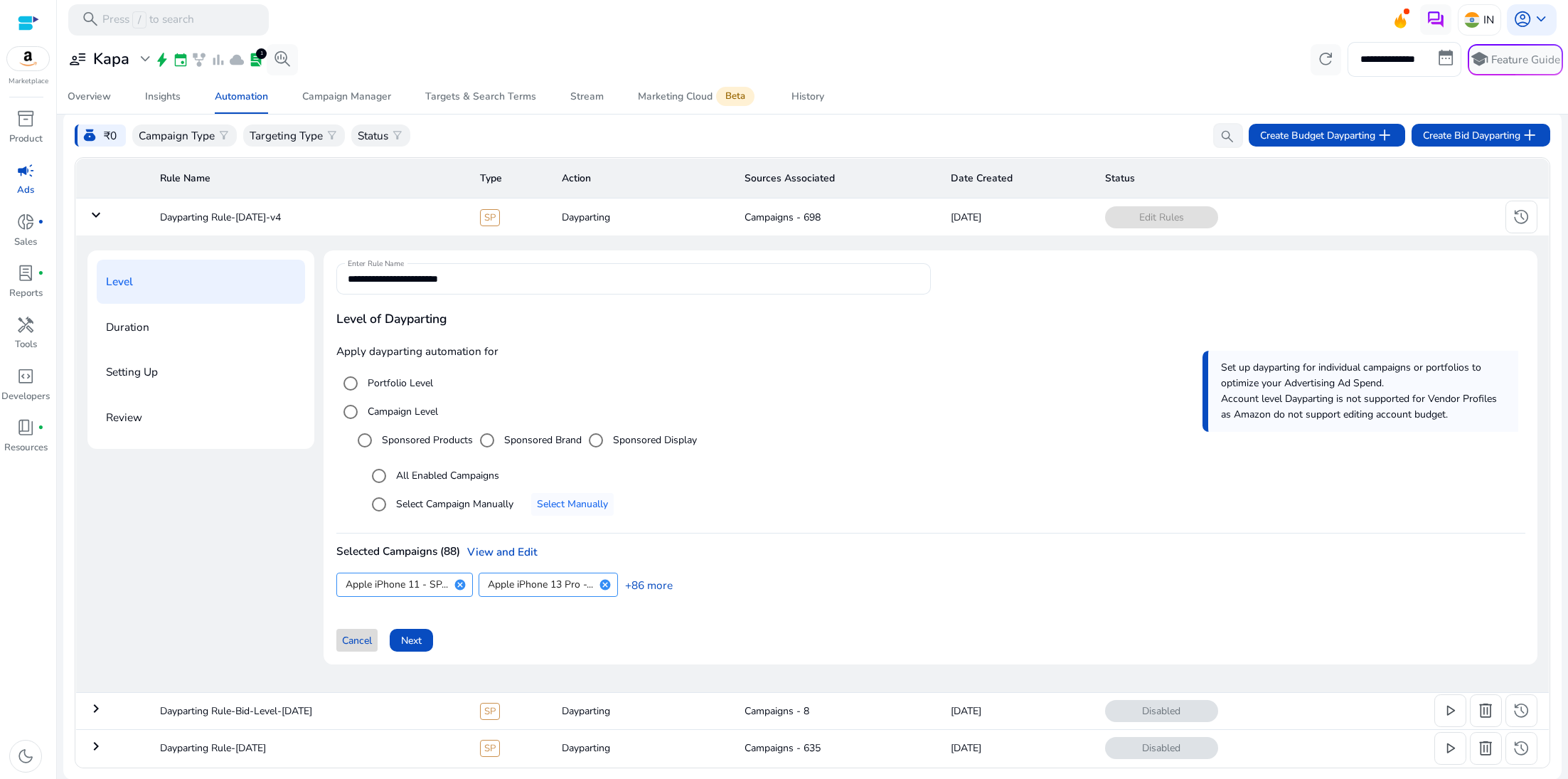
click at [360, 640] on span "Cancel" at bounding box center [357, 640] width 30 height 15
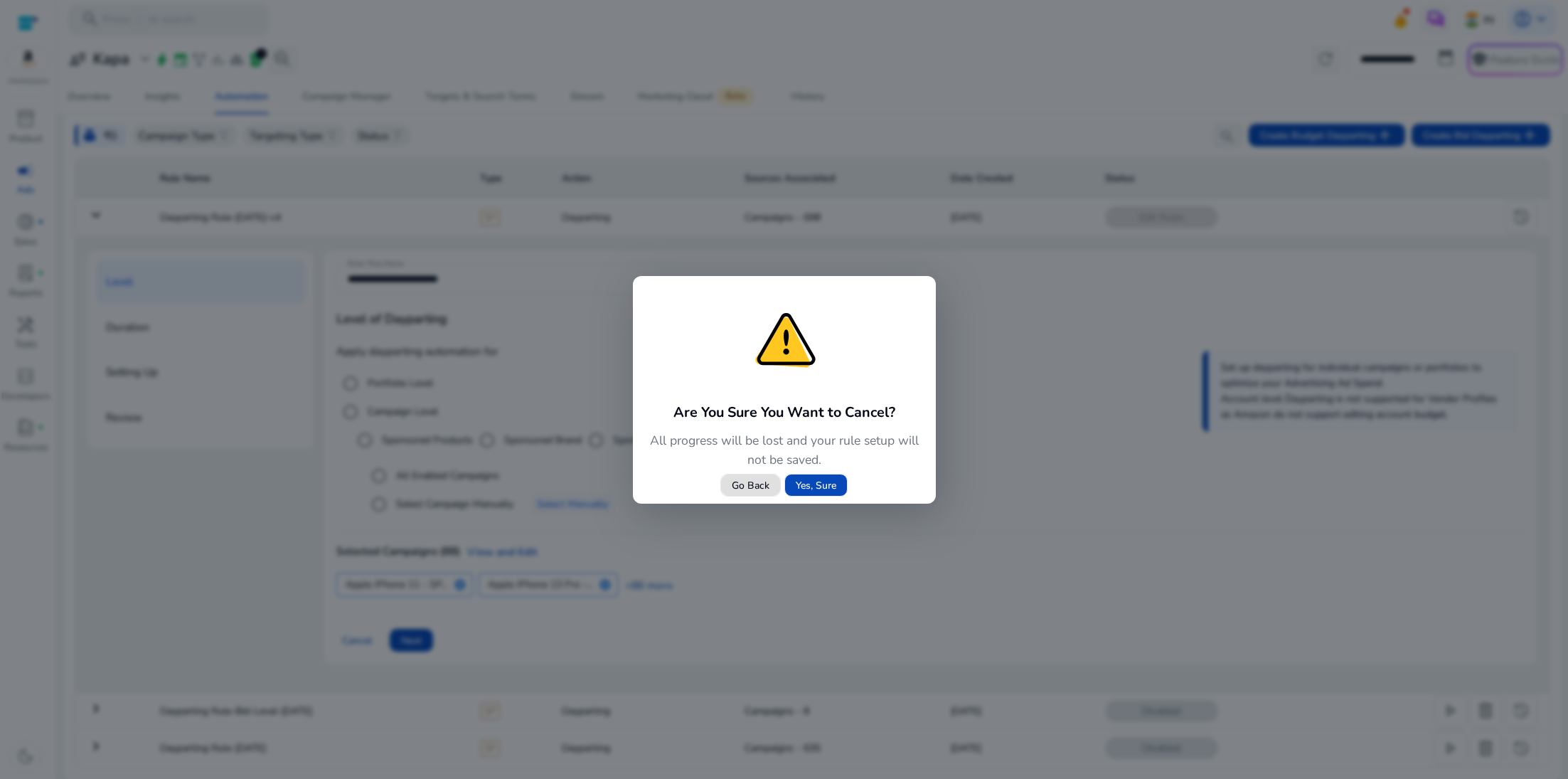
click at [841, 493] on span at bounding box center [816, 484] width 62 height 34
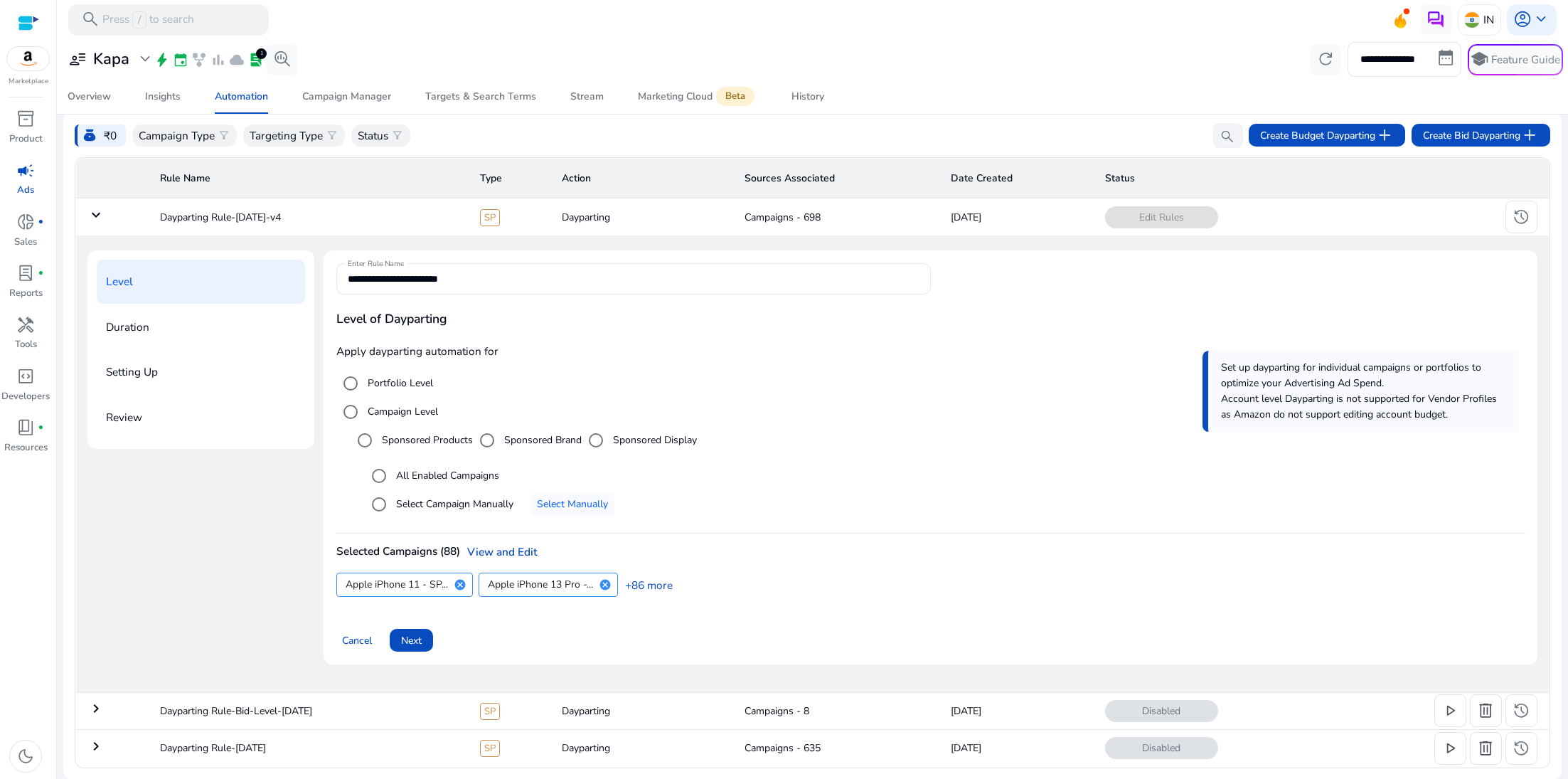
scroll to position [0, 0]
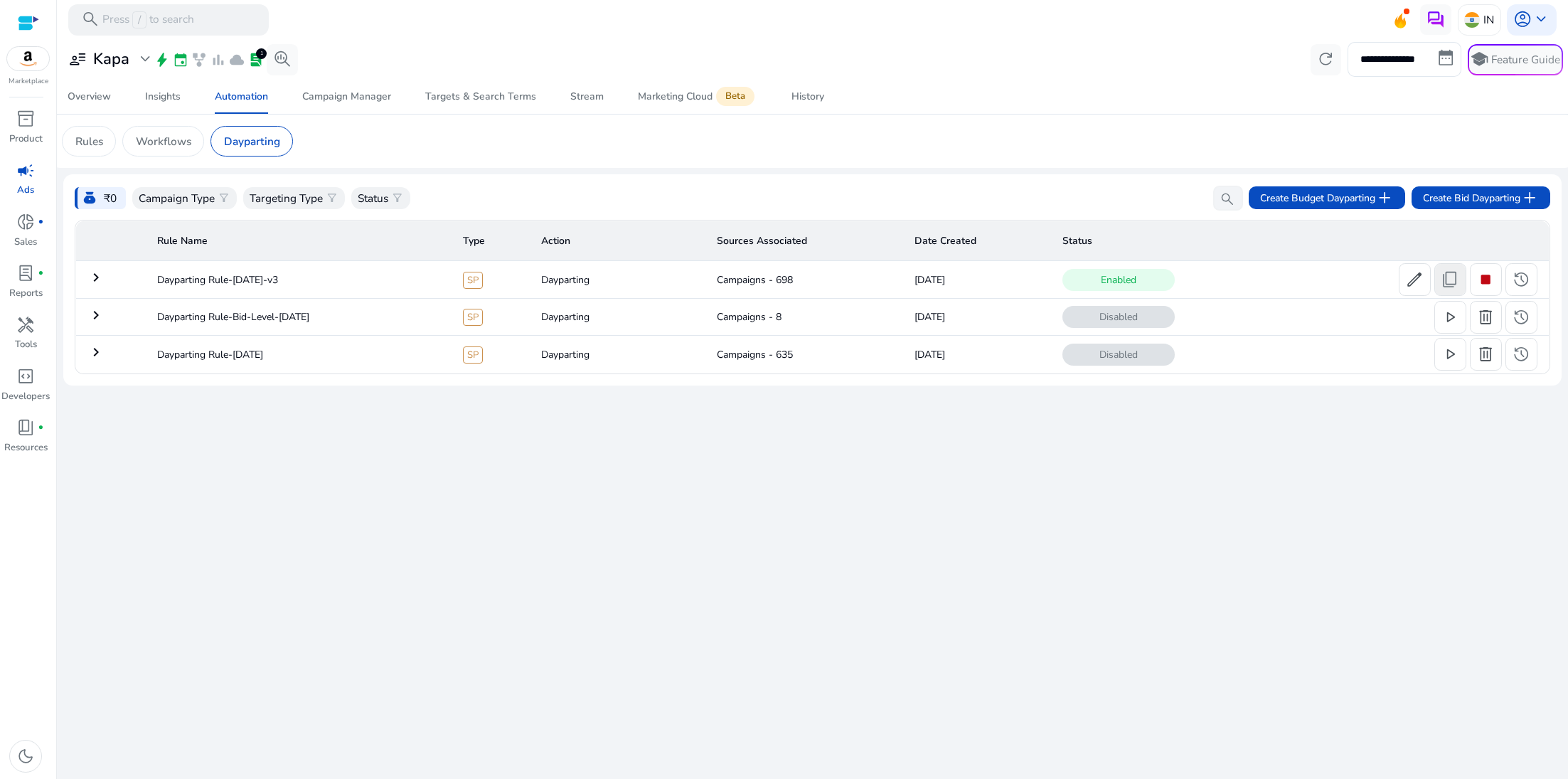
click at [1457, 281] on span "content_copy" at bounding box center [1450, 280] width 18 height 18
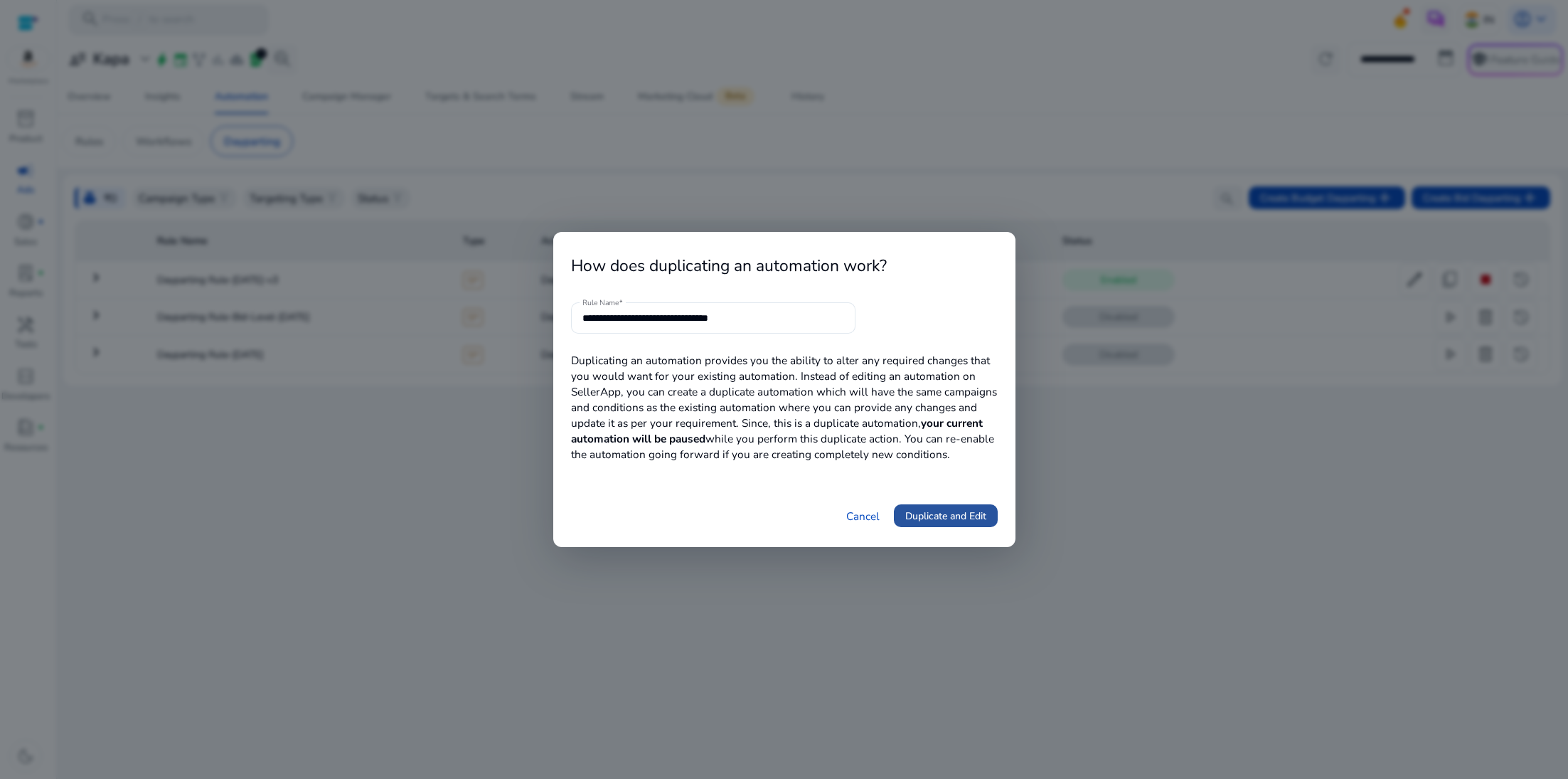
click at [966, 513] on span "Duplicate and Edit" at bounding box center [946, 517] width 81 height 15
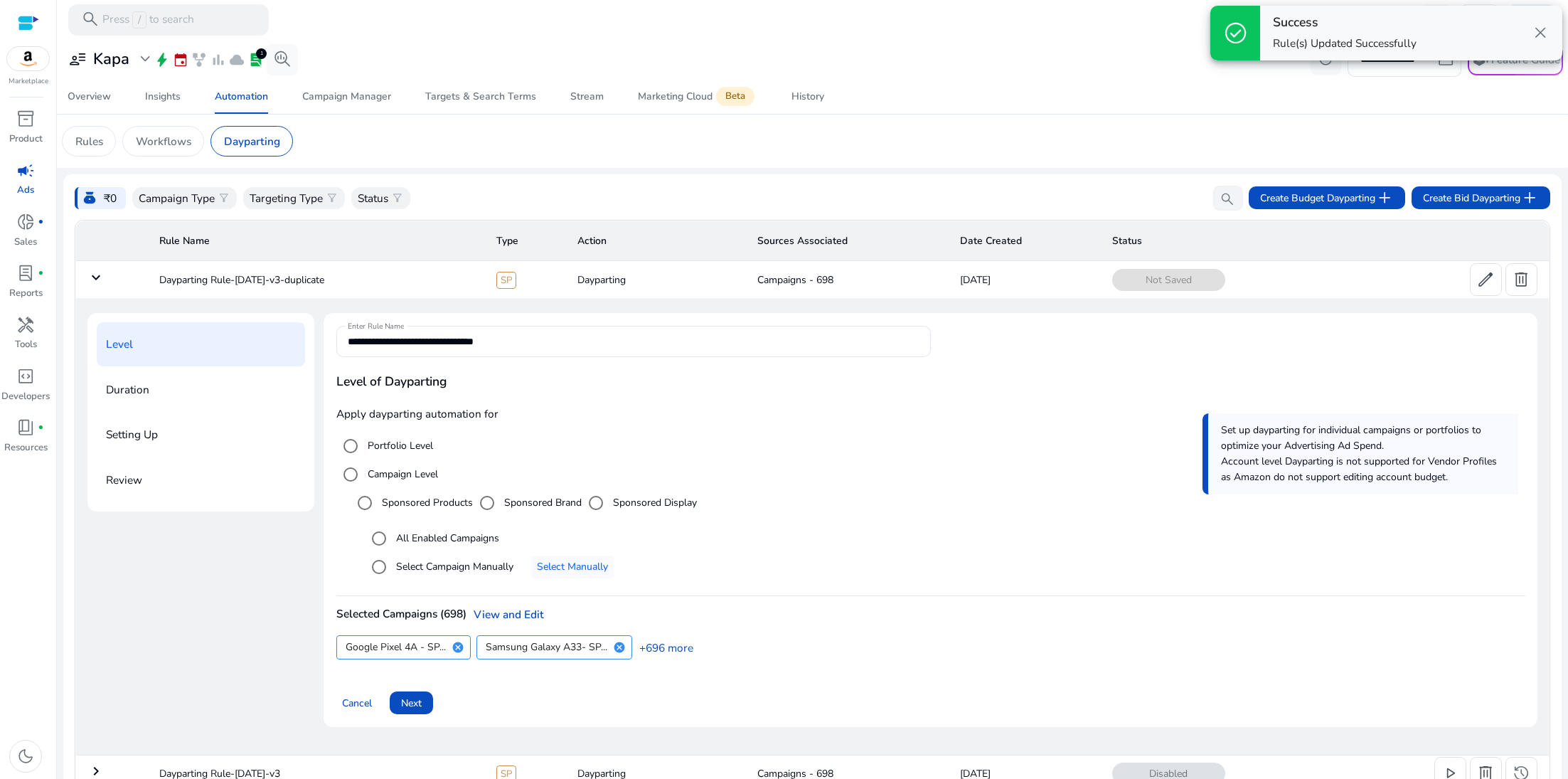
scroll to position [100, 0]
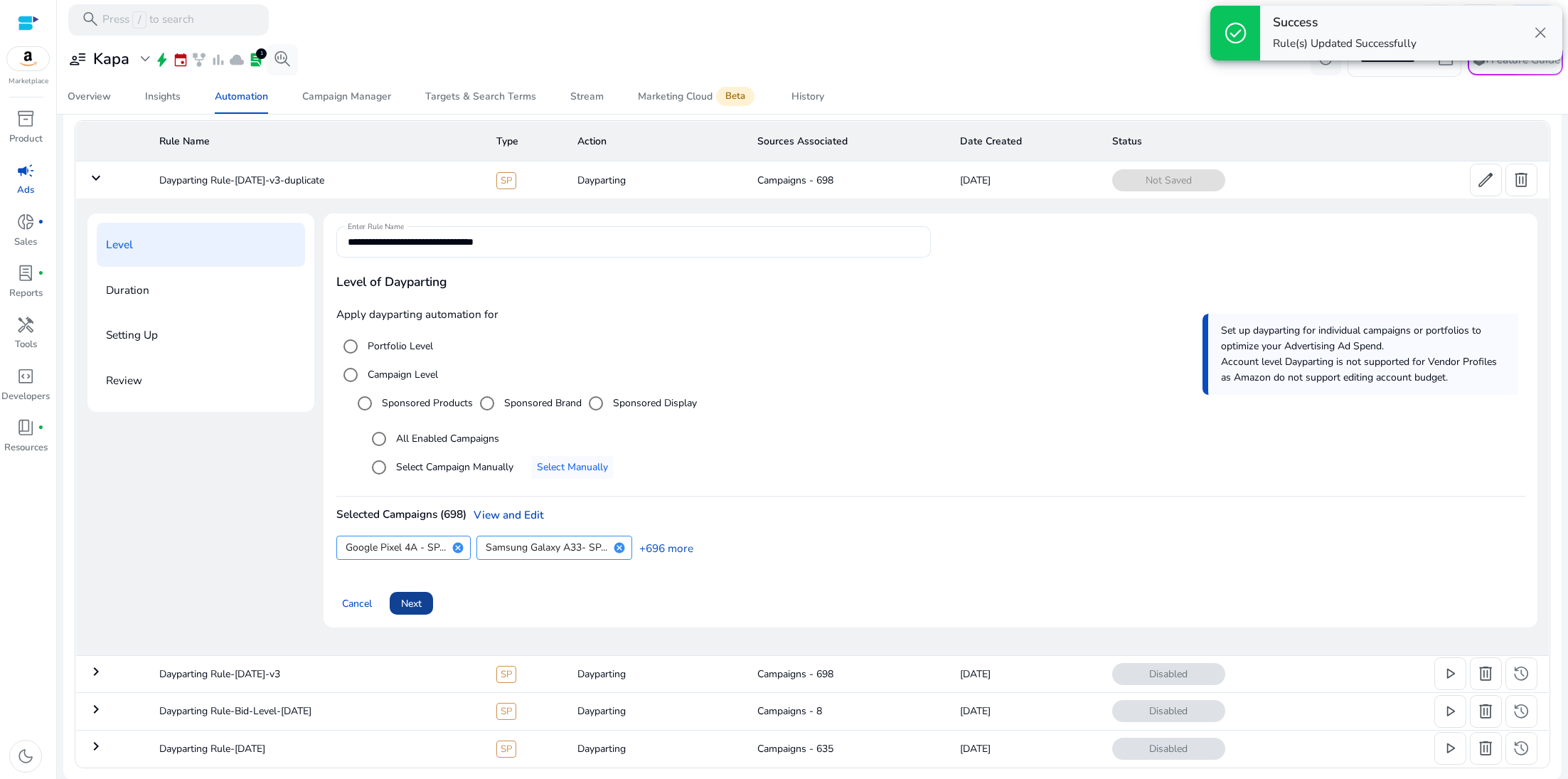
click at [425, 595] on span at bounding box center [412, 603] width 44 height 34
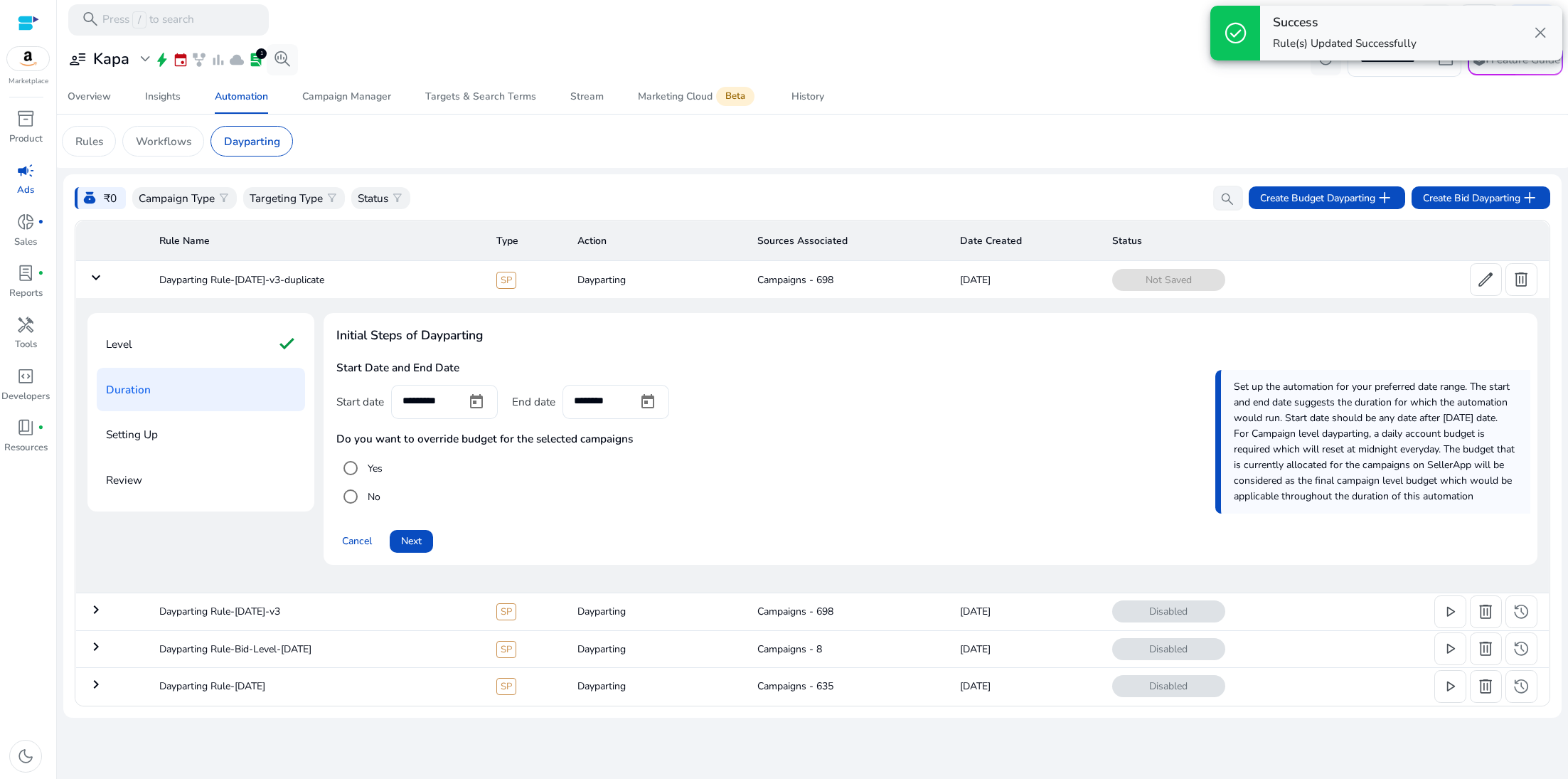
scroll to position [0, 0]
click at [412, 556] on span at bounding box center [412, 541] width 44 height 34
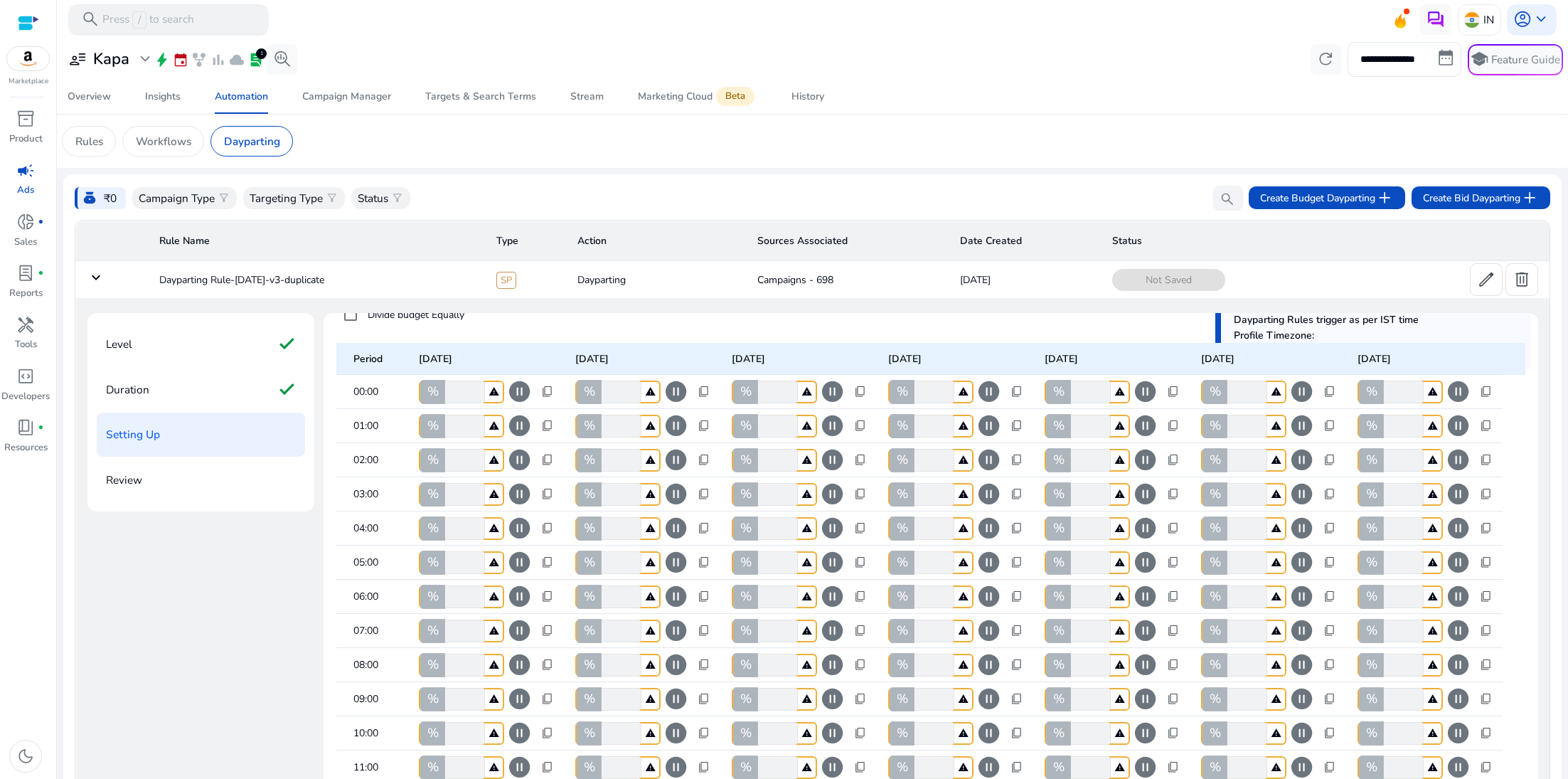
scroll to position [150, 0]
click at [464, 390] on input "*" at bounding box center [463, 390] width 42 height 23
click at [478, 338] on div "Period [DATE] [DATE] [DATE] [DATE] [DATE] [DATE] [DATE] 00:00 % *** pause_circl…" at bounding box center [931, 767] width 1189 height 881
click at [478, 386] on input "***" at bounding box center [463, 390] width 42 height 23
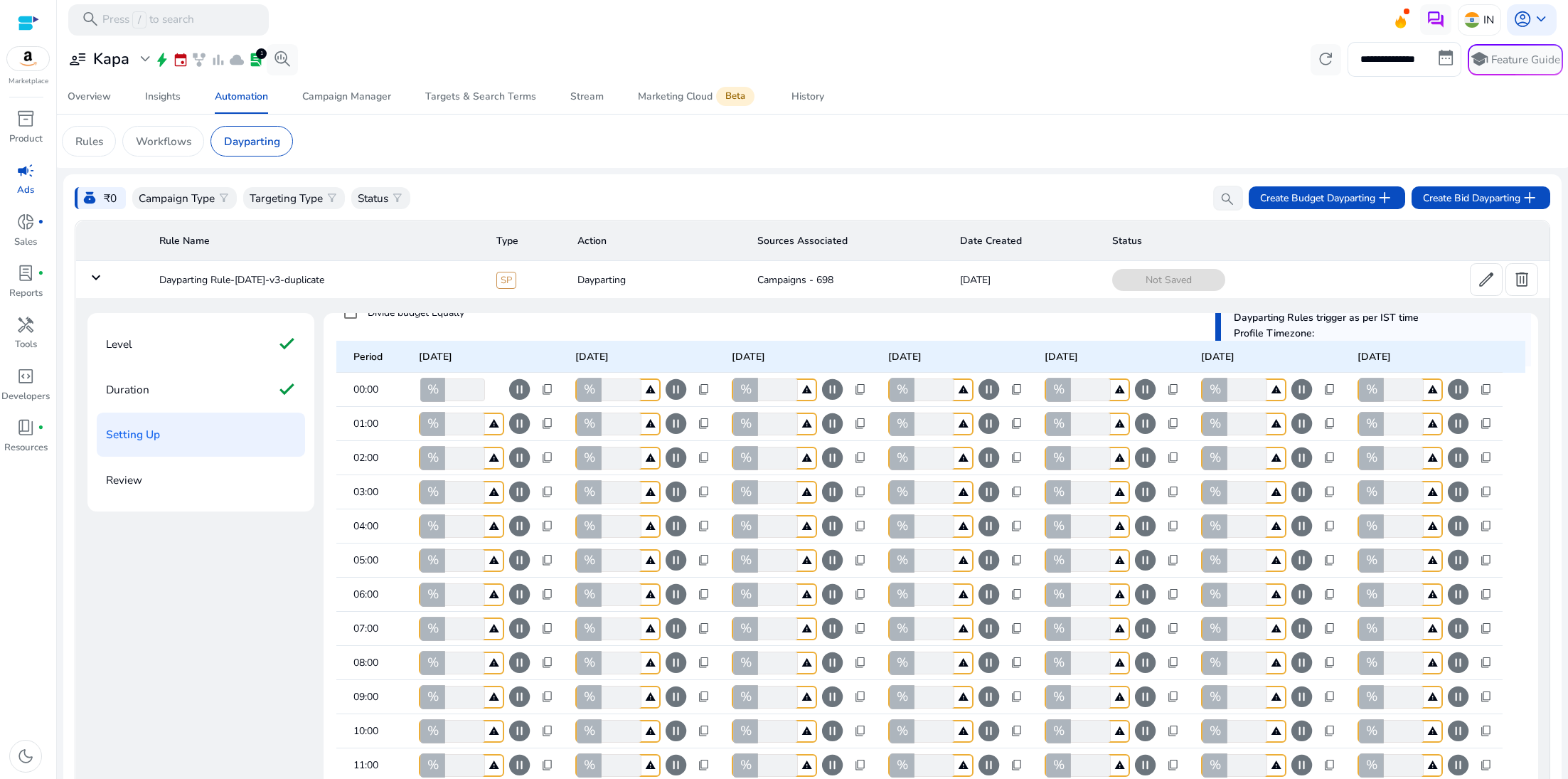
type input "***"
click at [552, 390] on span "content_copy" at bounding box center [548, 390] width 13 height 13
click at [540, 415] on span "Copy to all rows" at bounding box center [505, 411] width 74 height 15
type input "***"
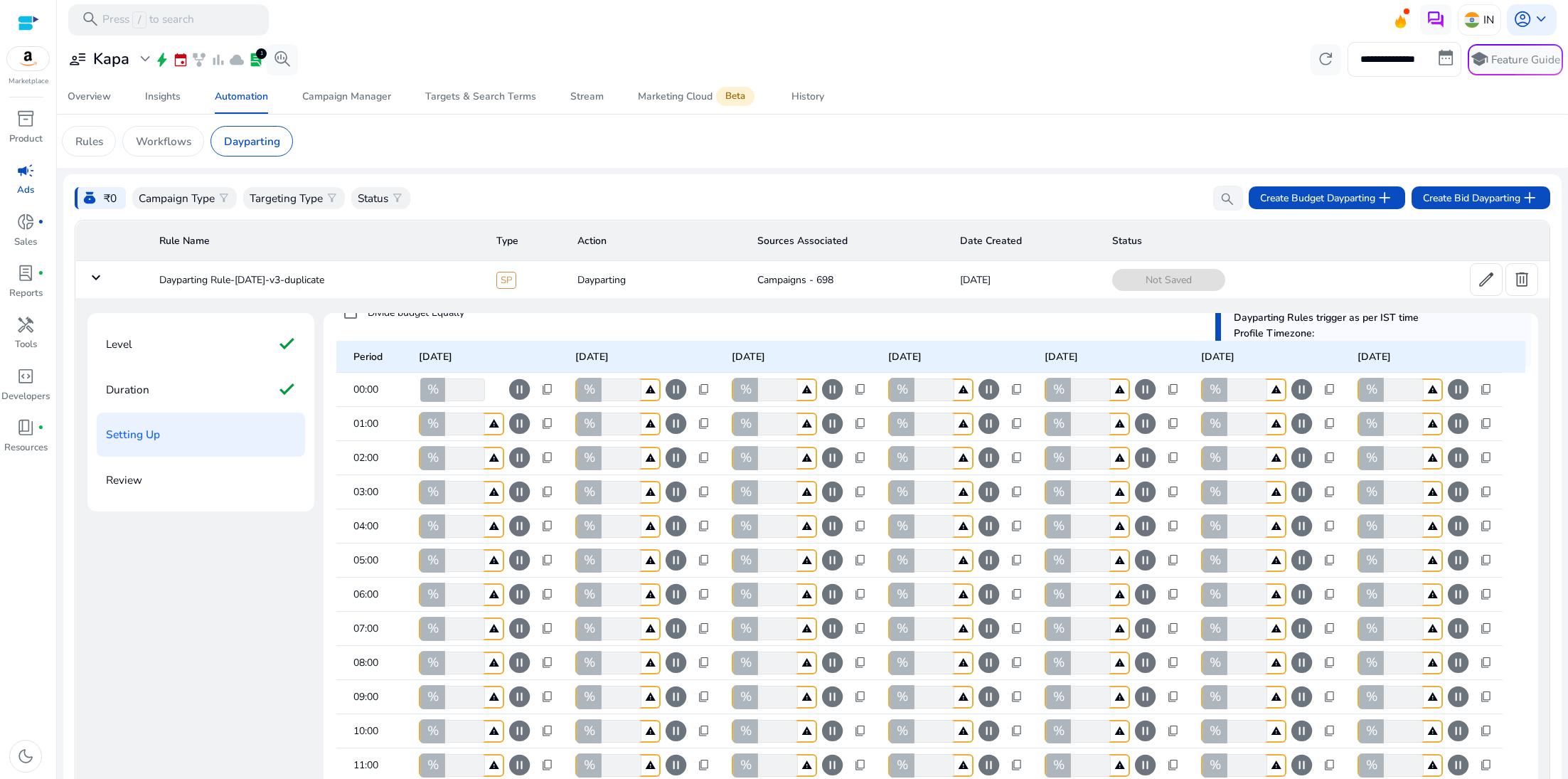
type input "***"
click at [545, 391] on span "content_copy" at bounding box center [548, 390] width 13 height 13
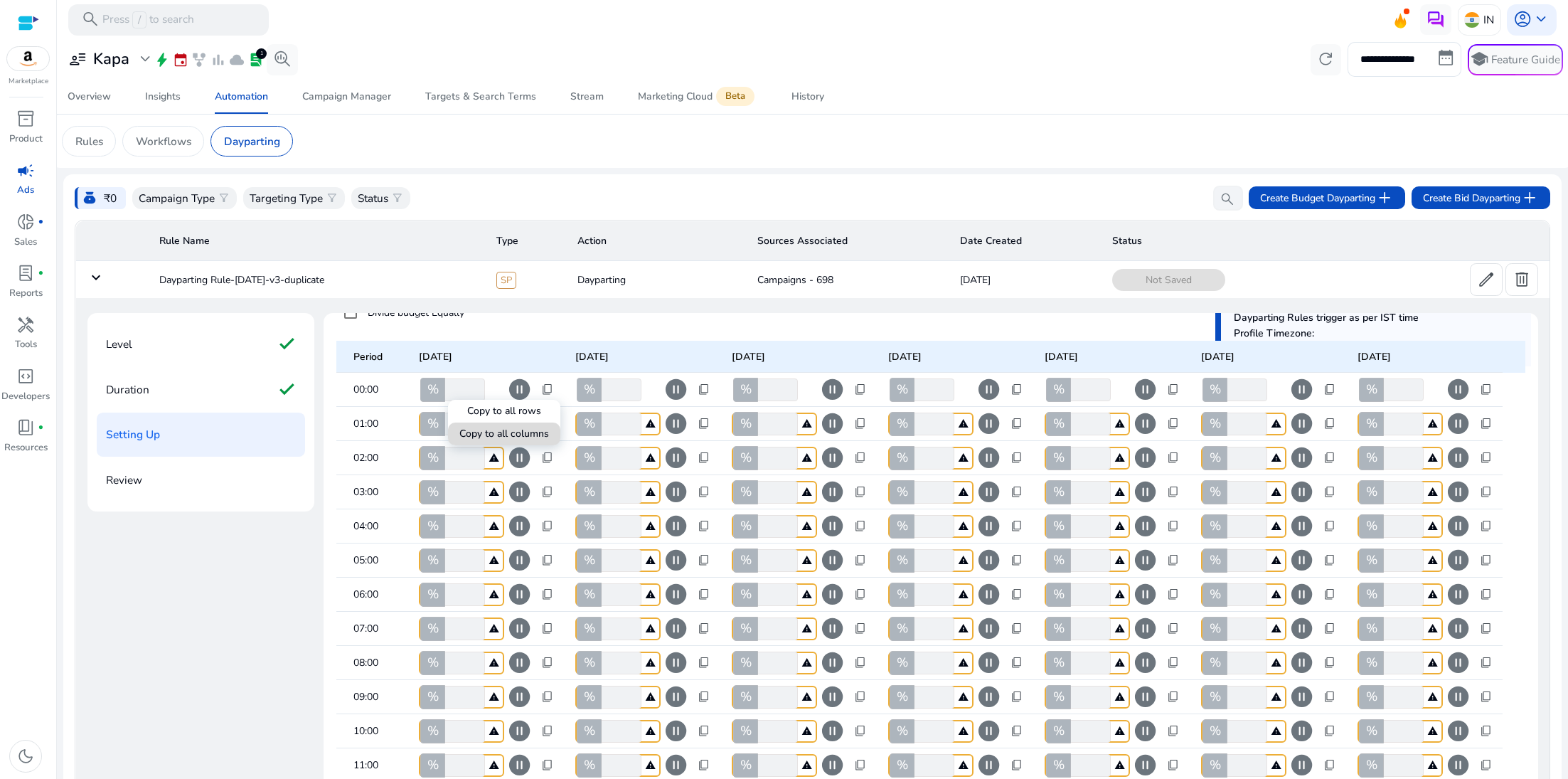
click at [545, 434] on span "Copy to all columns" at bounding box center [504, 434] width 90 height 15
type input "***"
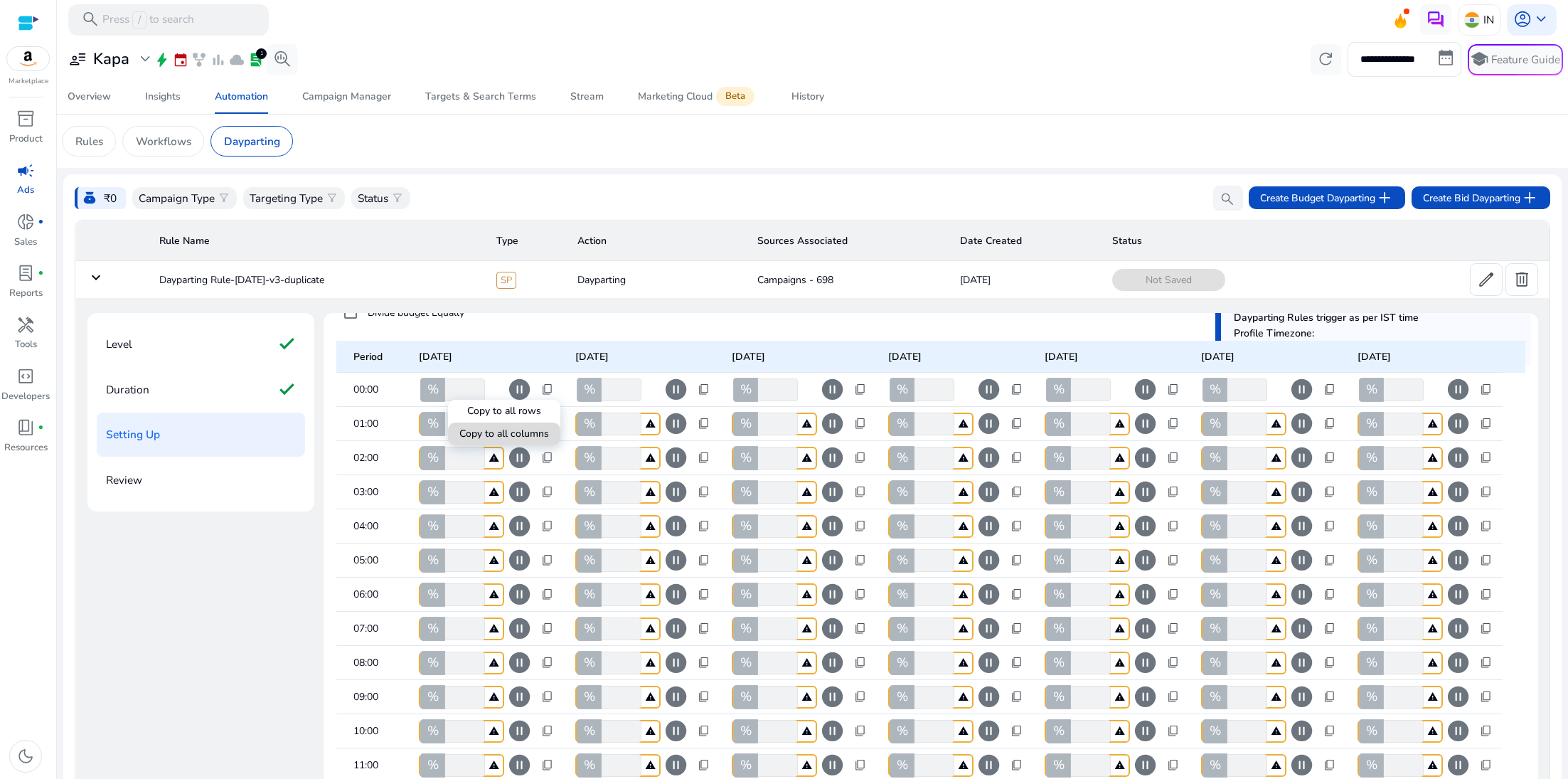
type input "***"
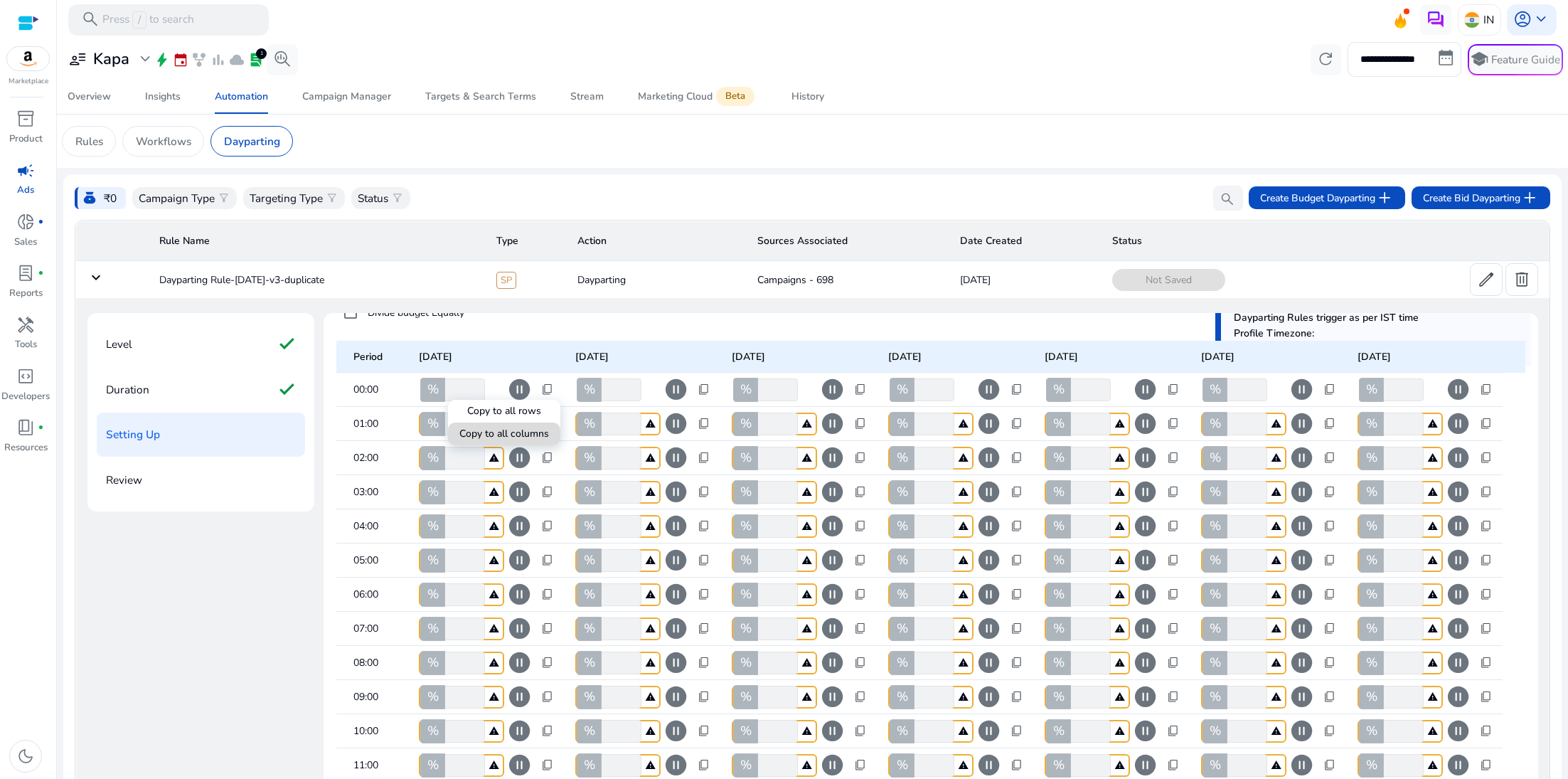
type input "***"
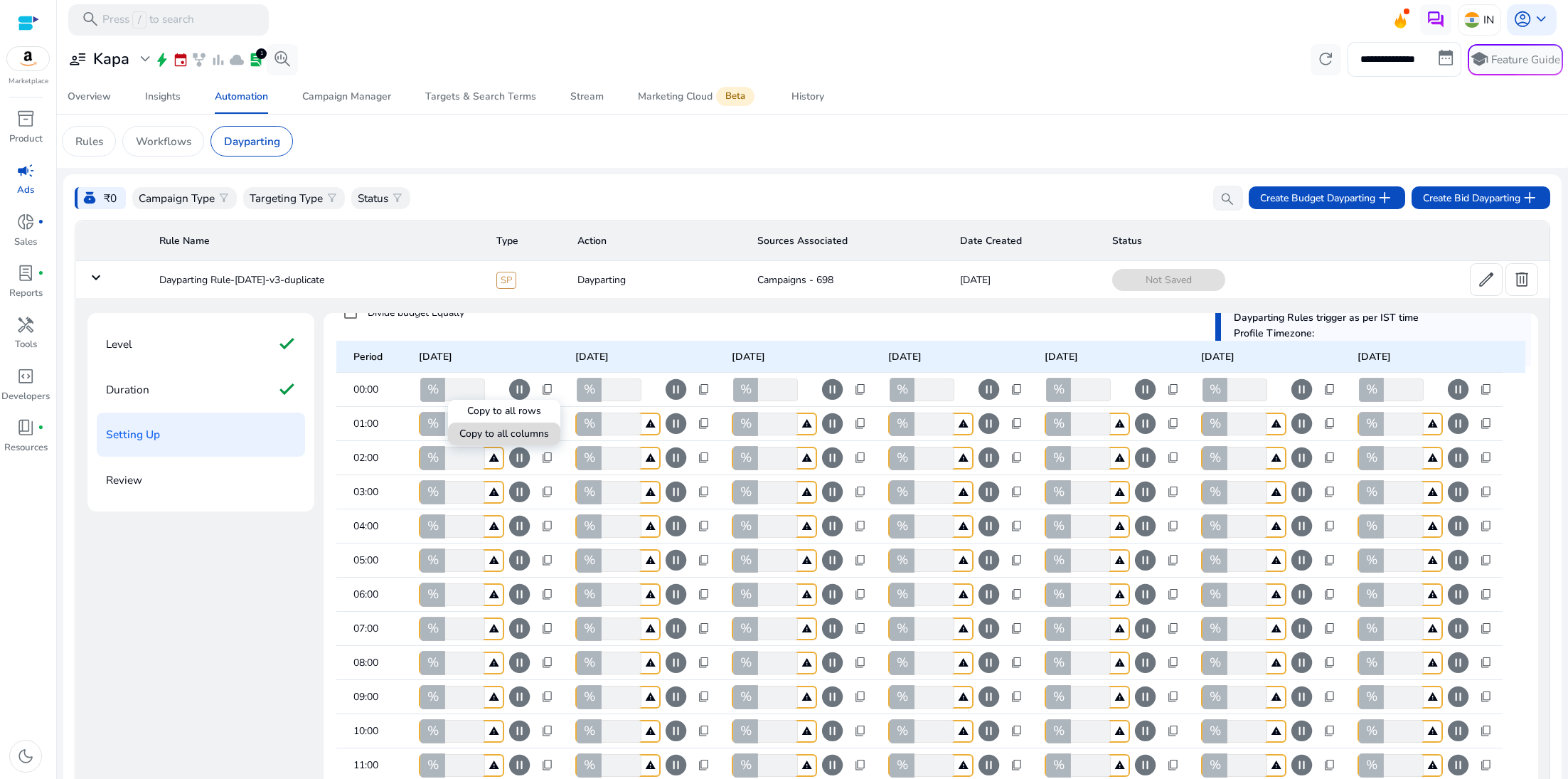
type input "***"
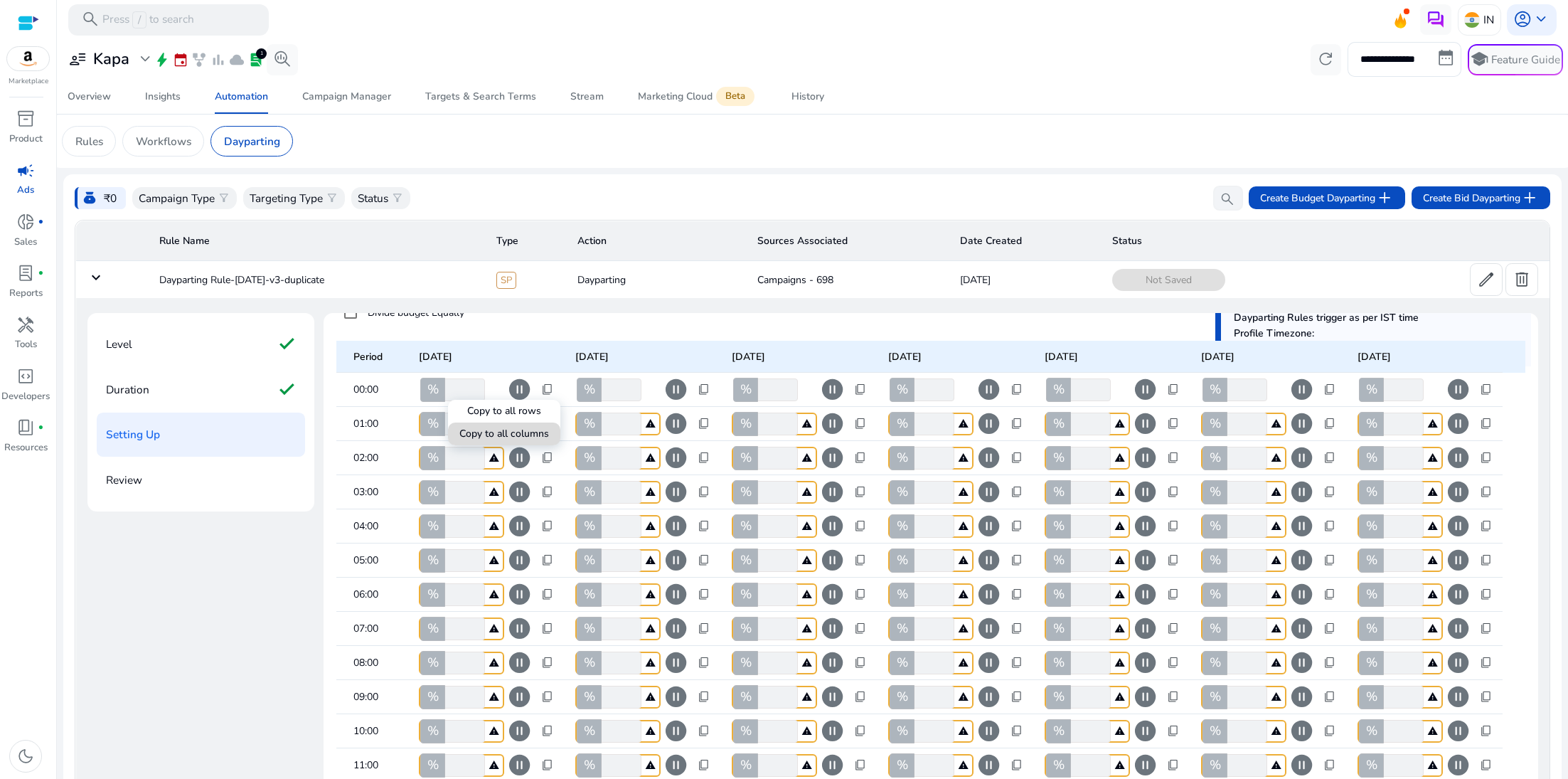
type input "***"
click at [706, 384] on div at bounding box center [784, 390] width 1568 height 779
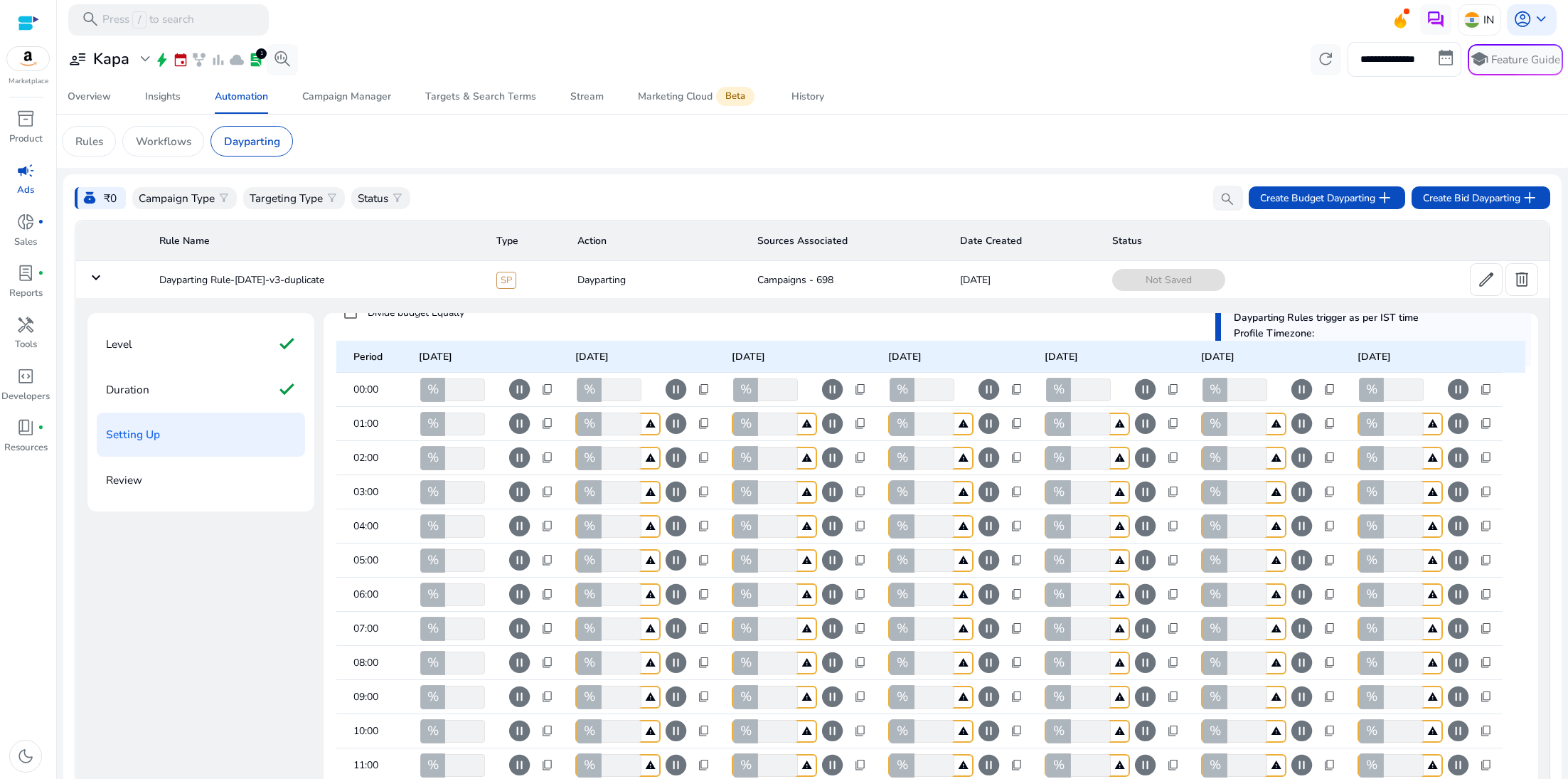
click at [706, 389] on span "content_copy" at bounding box center [704, 390] width 13 height 13
click at [708, 432] on span at bounding box center [661, 433] width 112 height 34
type input "***"
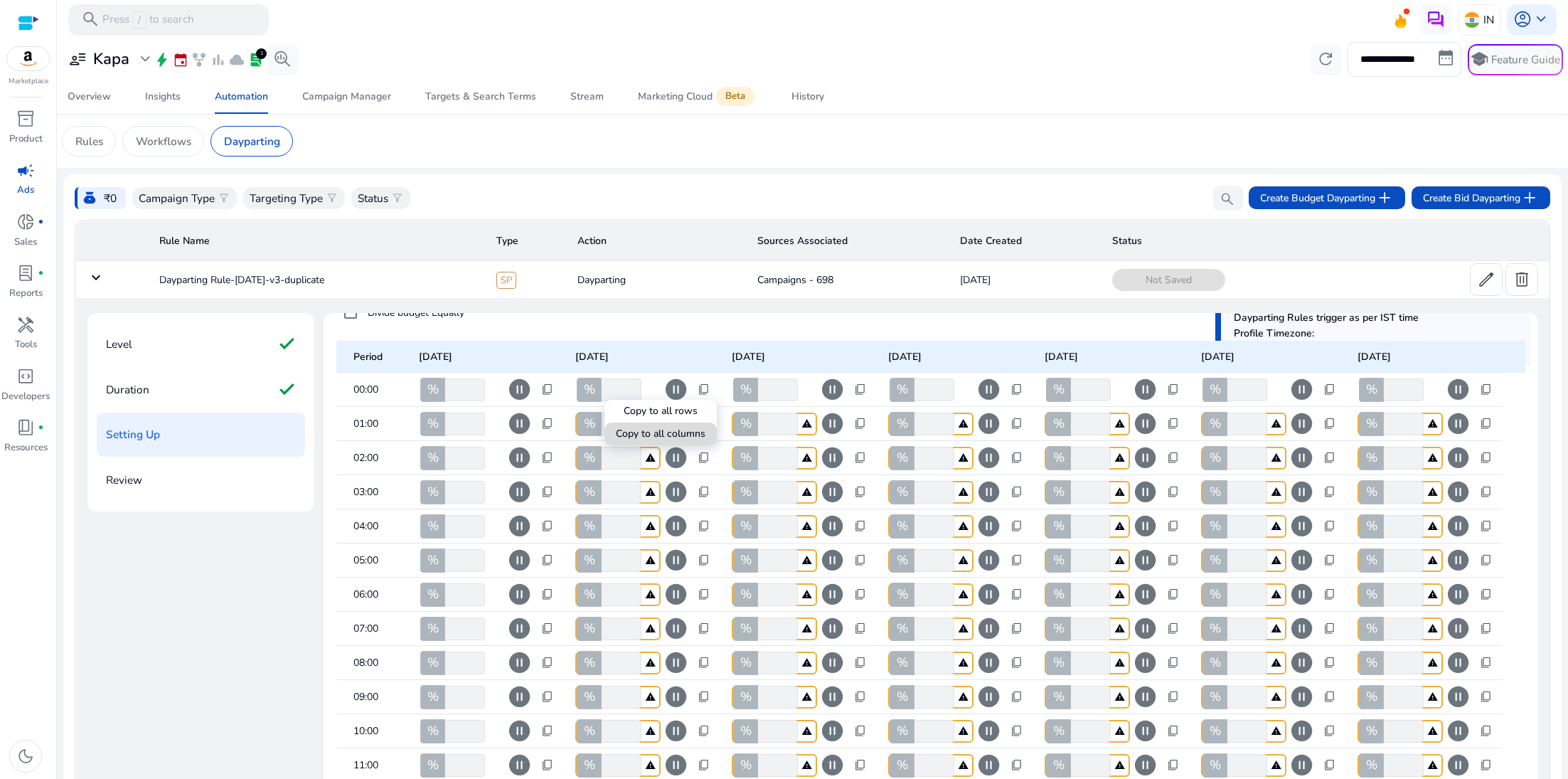
type input "***"
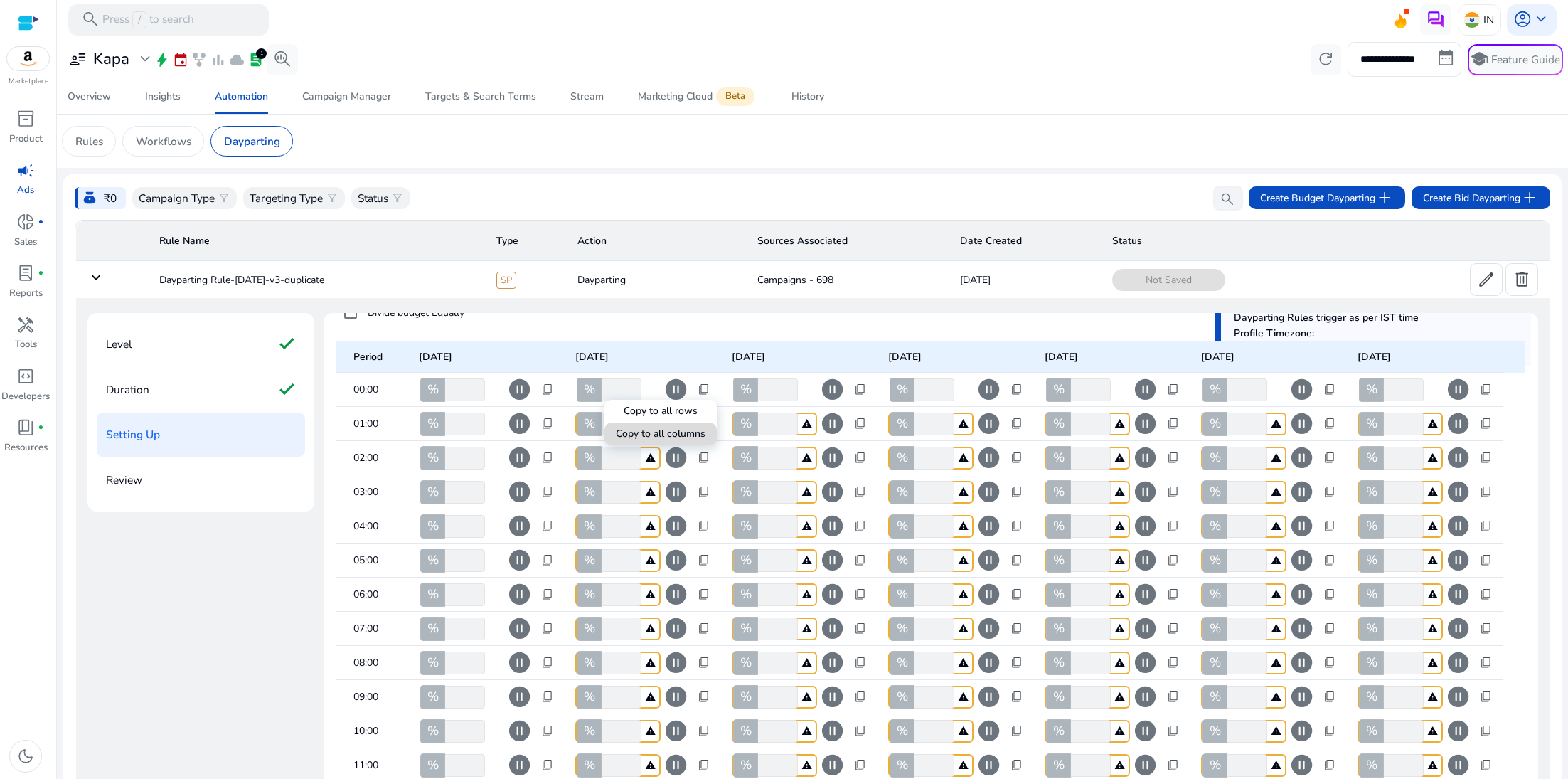
type input "***"
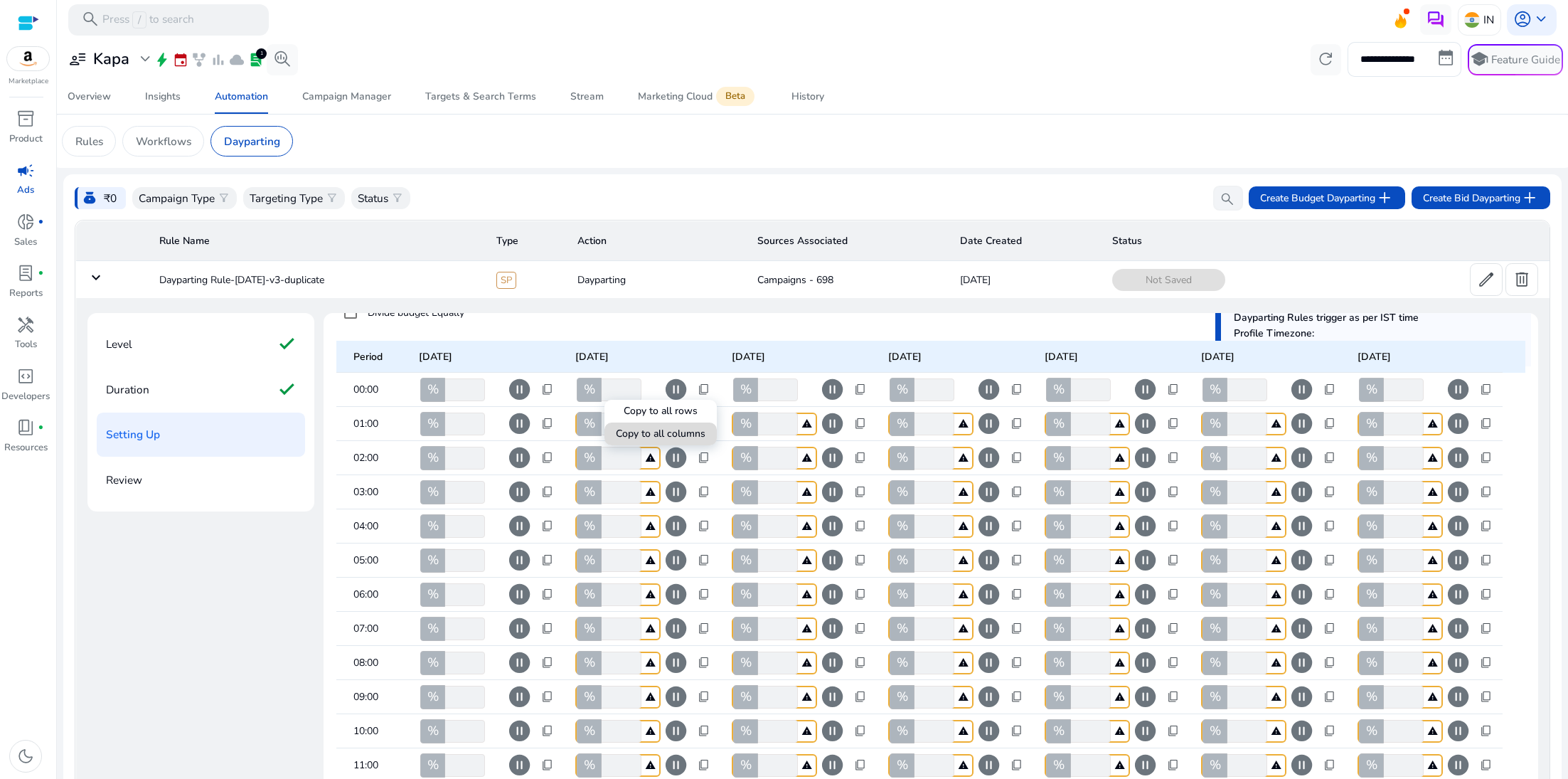
type input "***"
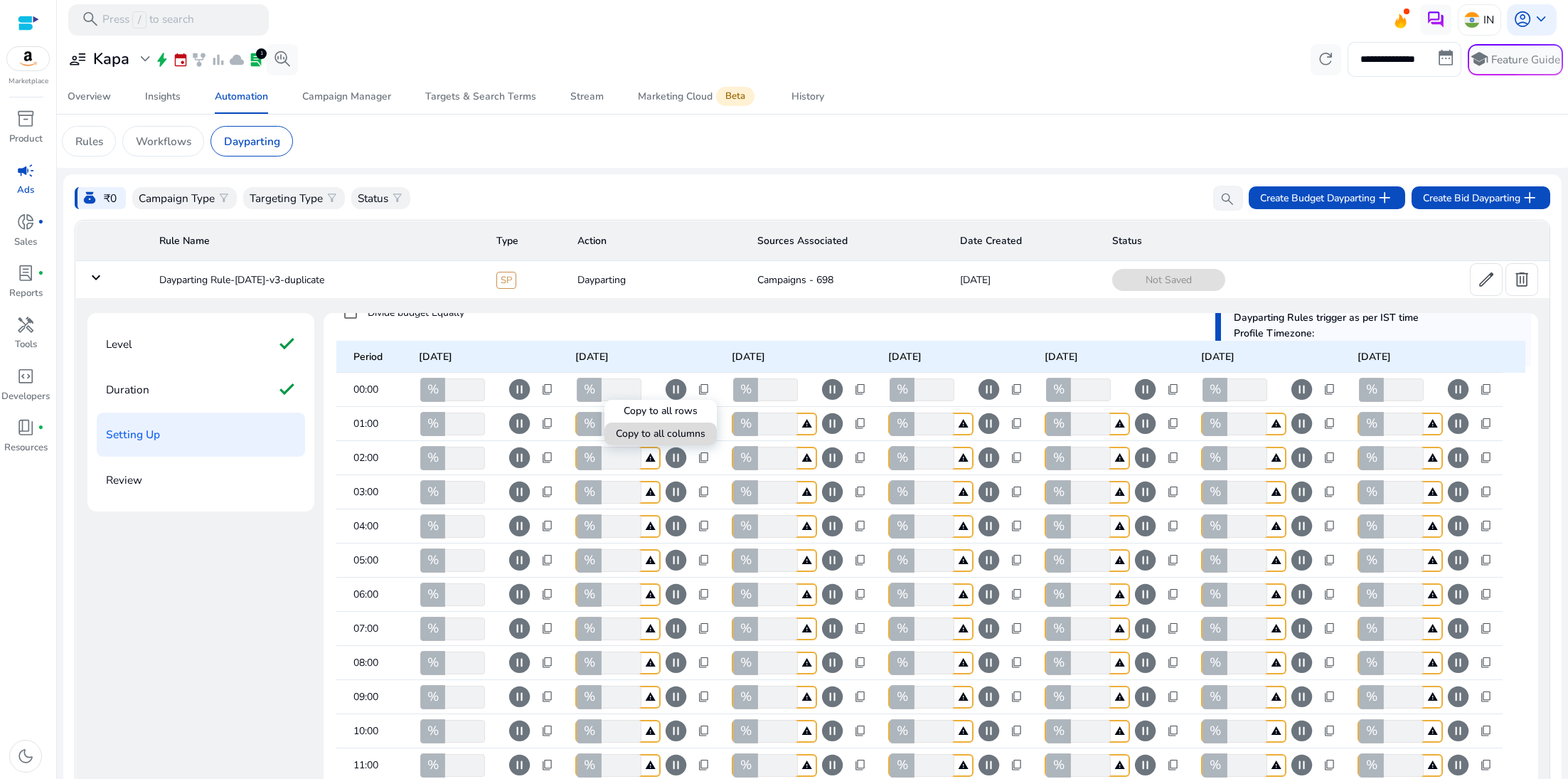
type input "***"
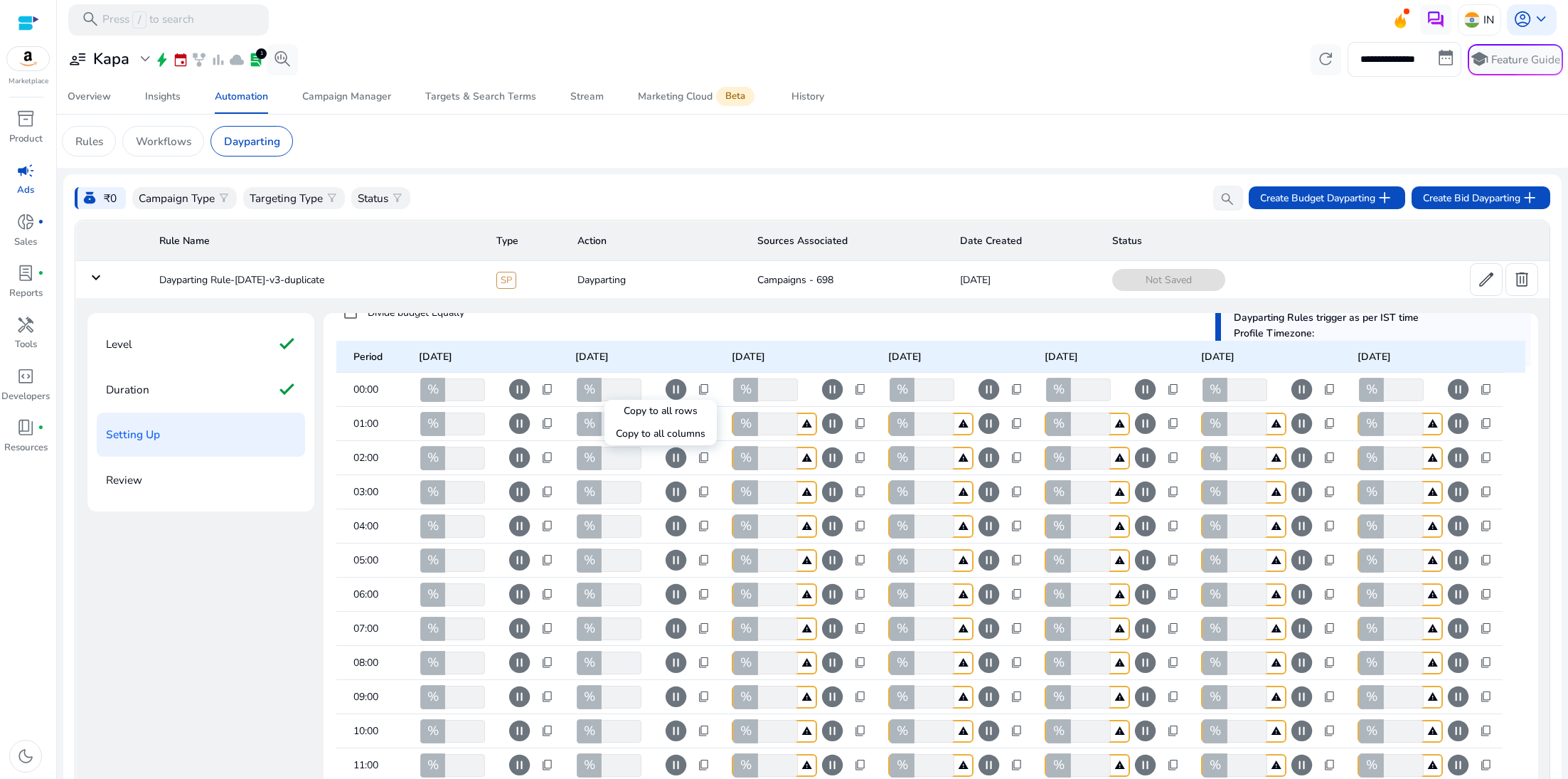
click at [863, 386] on div at bounding box center [784, 390] width 1568 height 779
click at [865, 395] on span "content_copy" at bounding box center [861, 390] width 13 height 13
click at [857, 439] on span "Copy to all columns" at bounding box center [817, 434] width 90 height 15
type input "***"
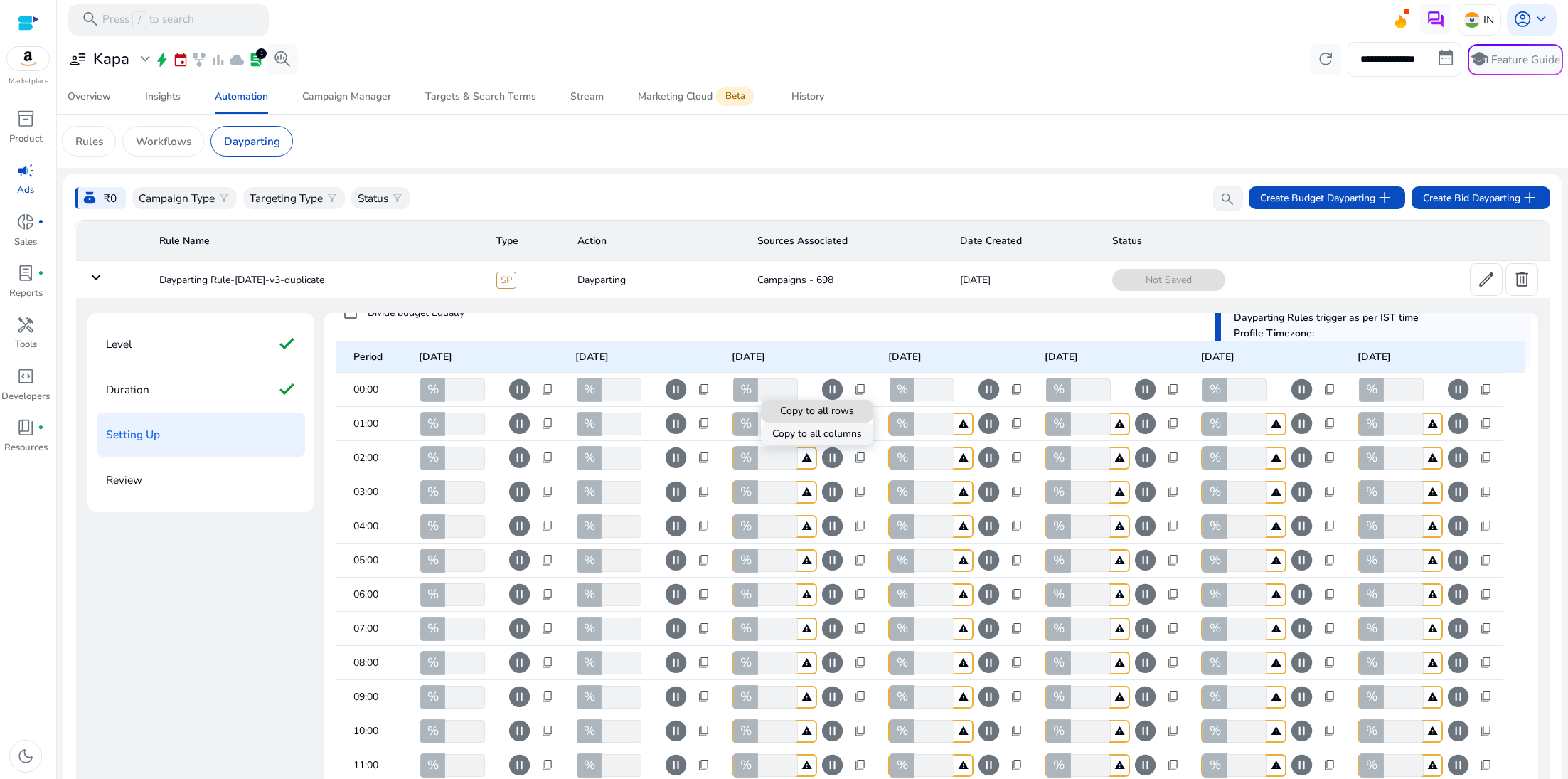
type input "***"
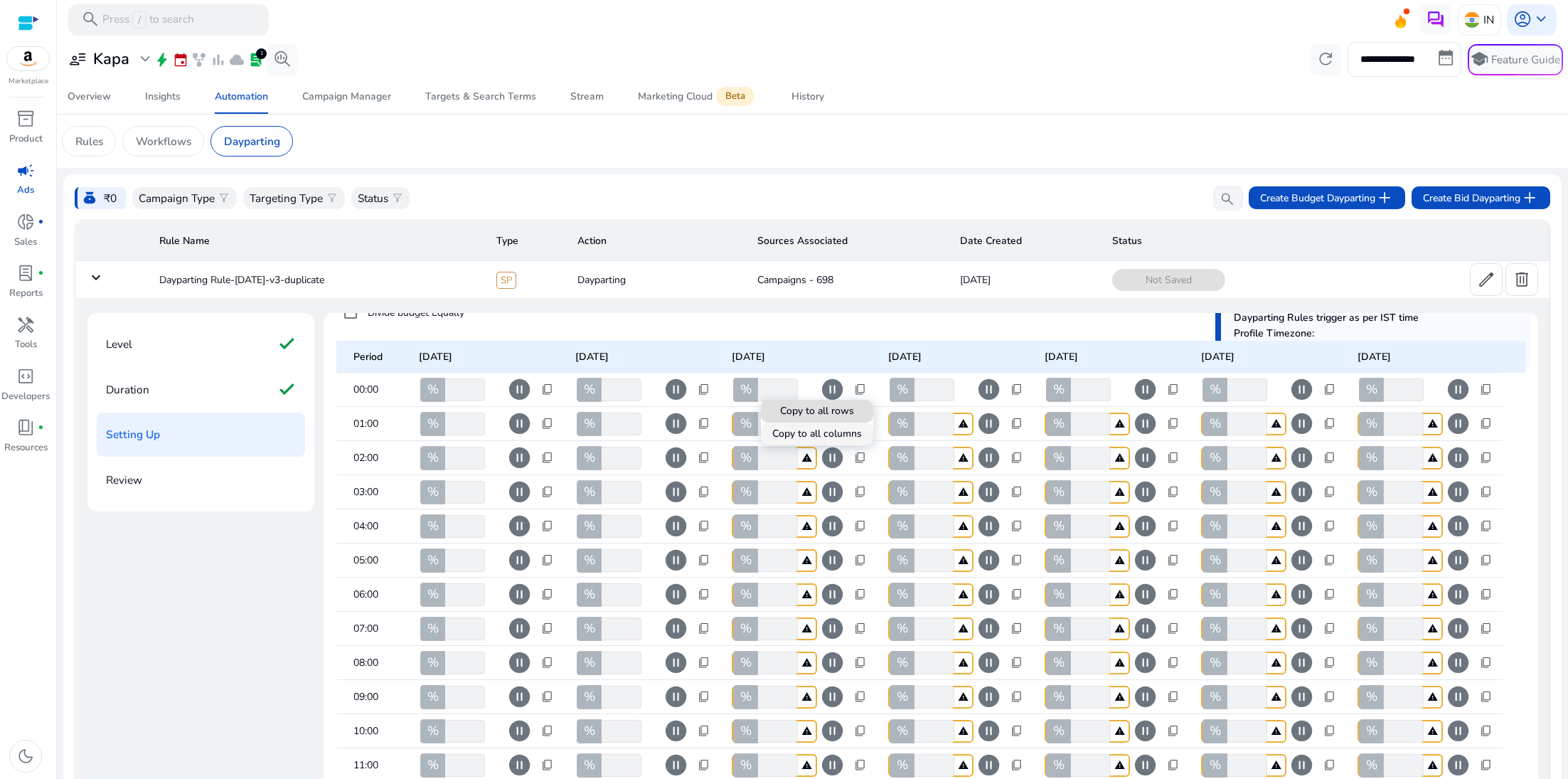
type input "***"
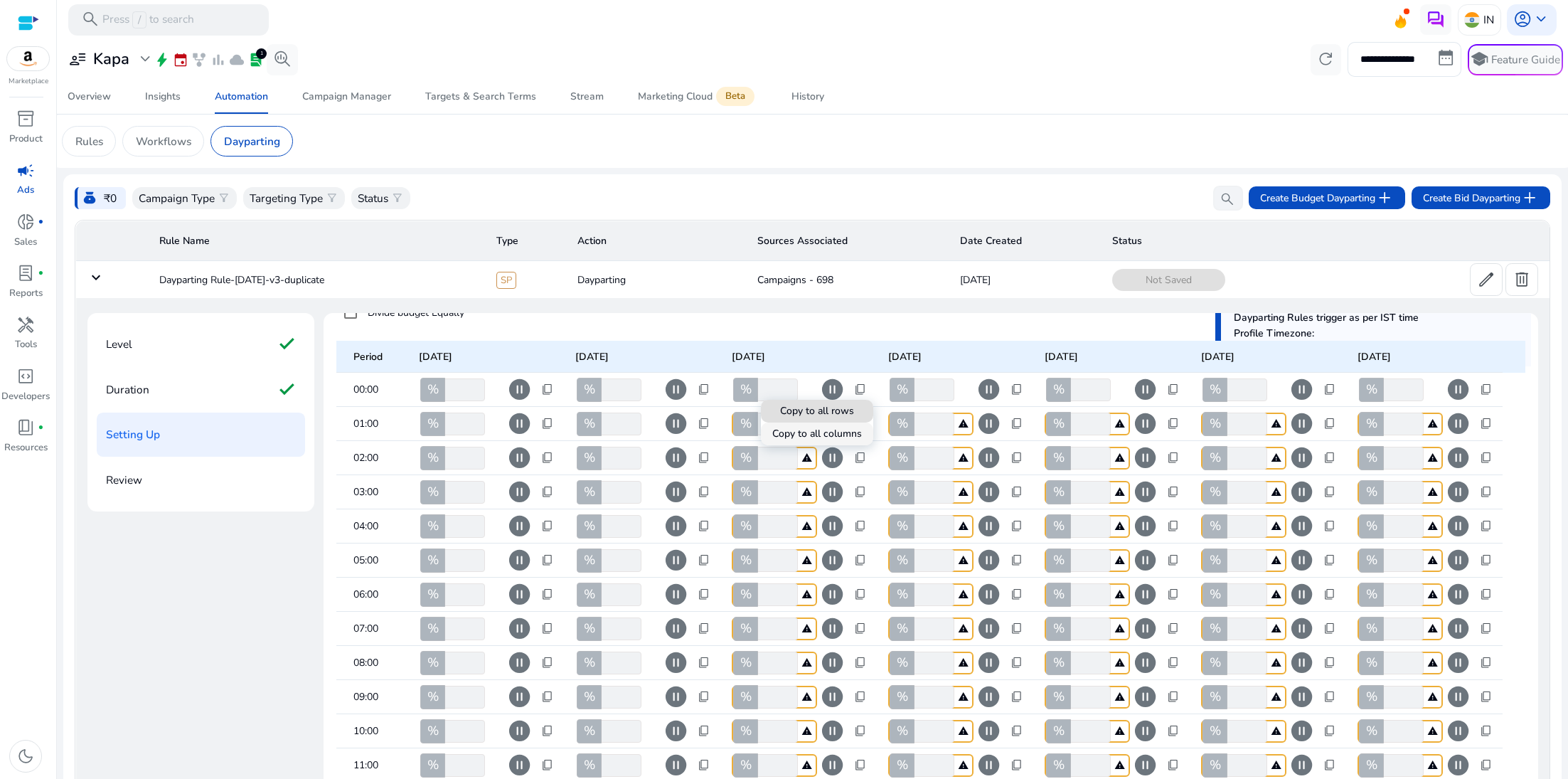
type input "***"
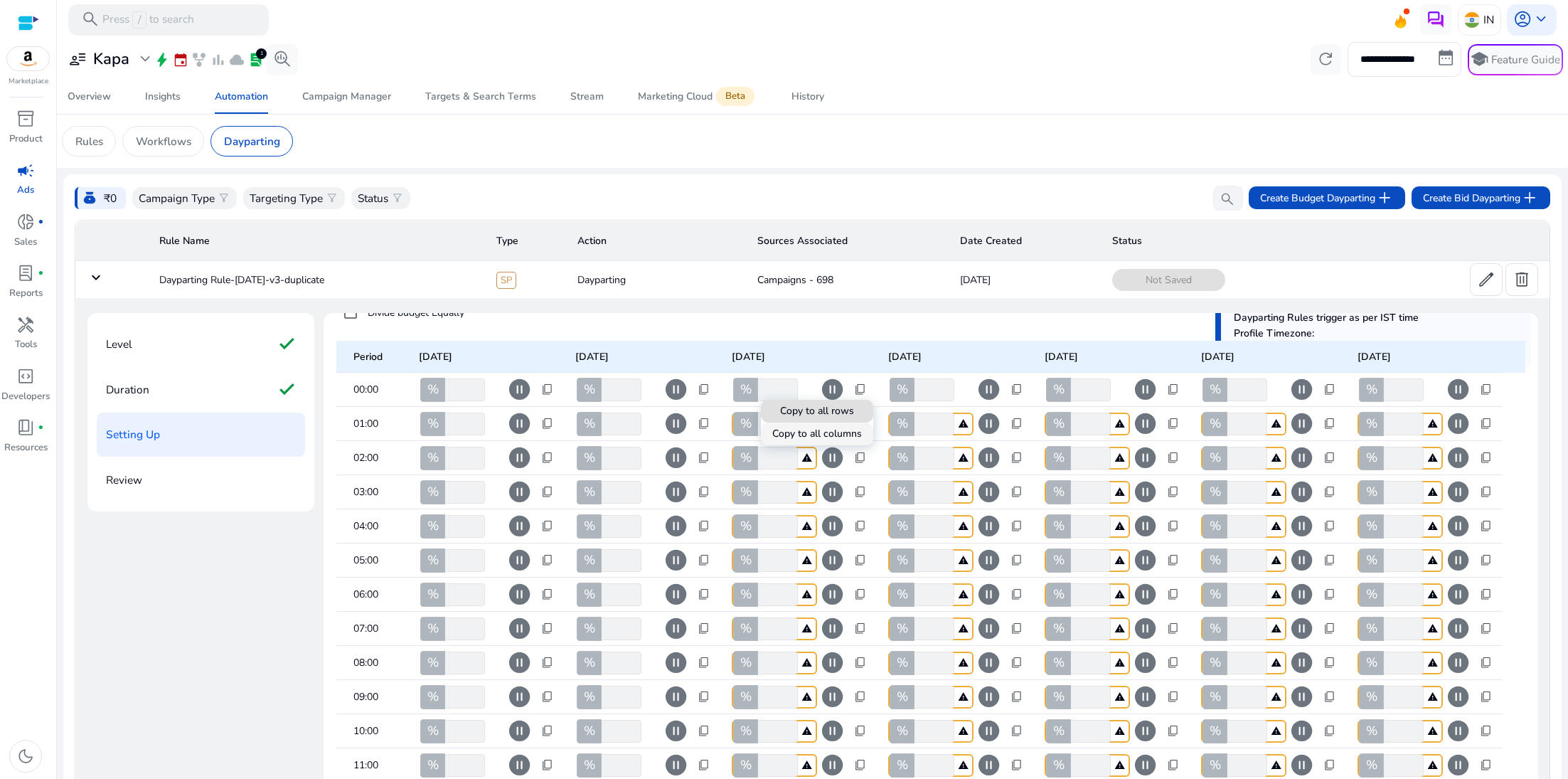
type input "***"
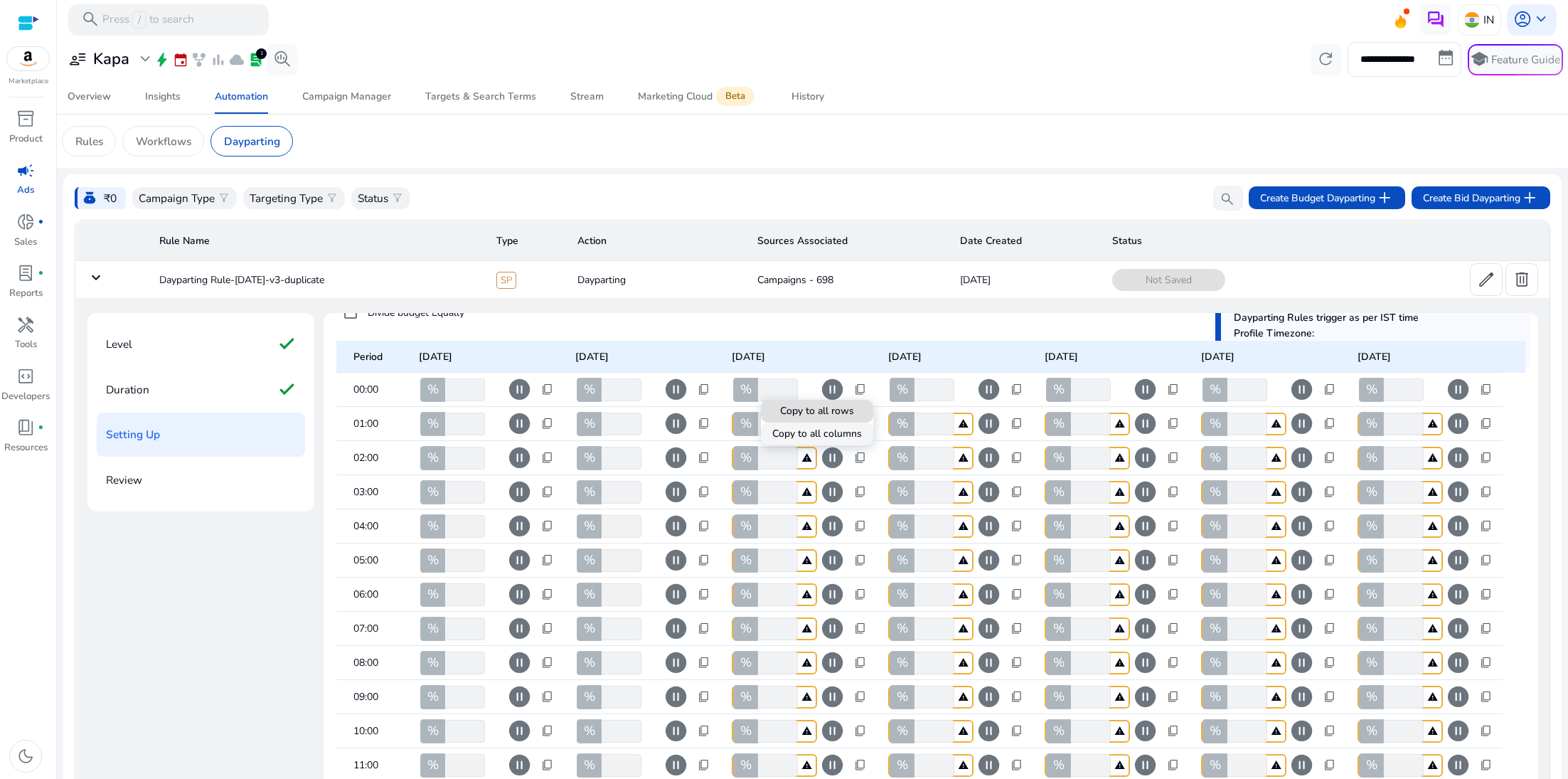
type input "***"
click at [1017, 390] on div at bounding box center [784, 390] width 1568 height 779
click at [1016, 395] on span "content_copy" at bounding box center [1017, 390] width 13 height 13
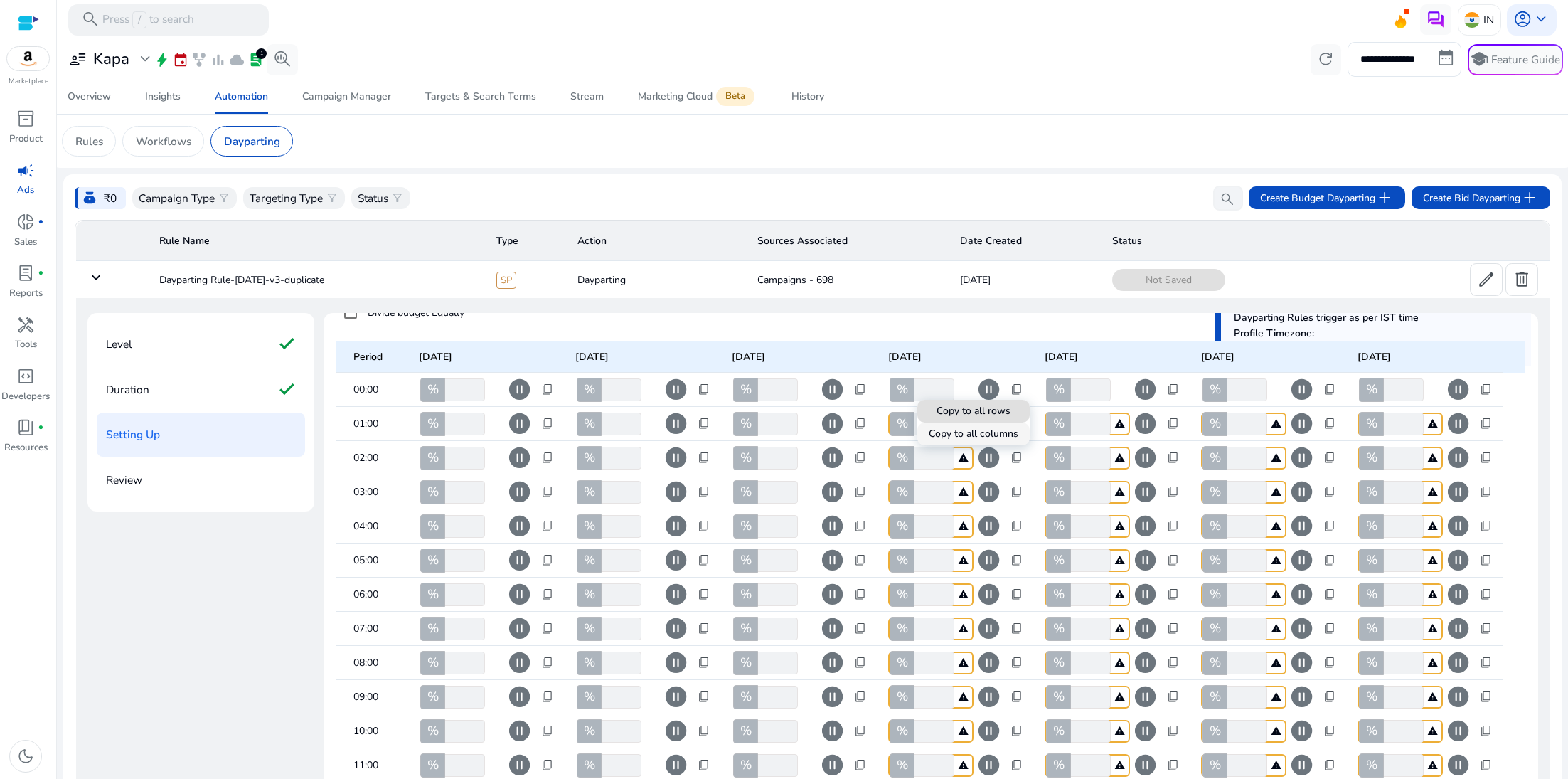
click at [999, 445] on span at bounding box center [973, 433] width 112 height 34
type input "***"
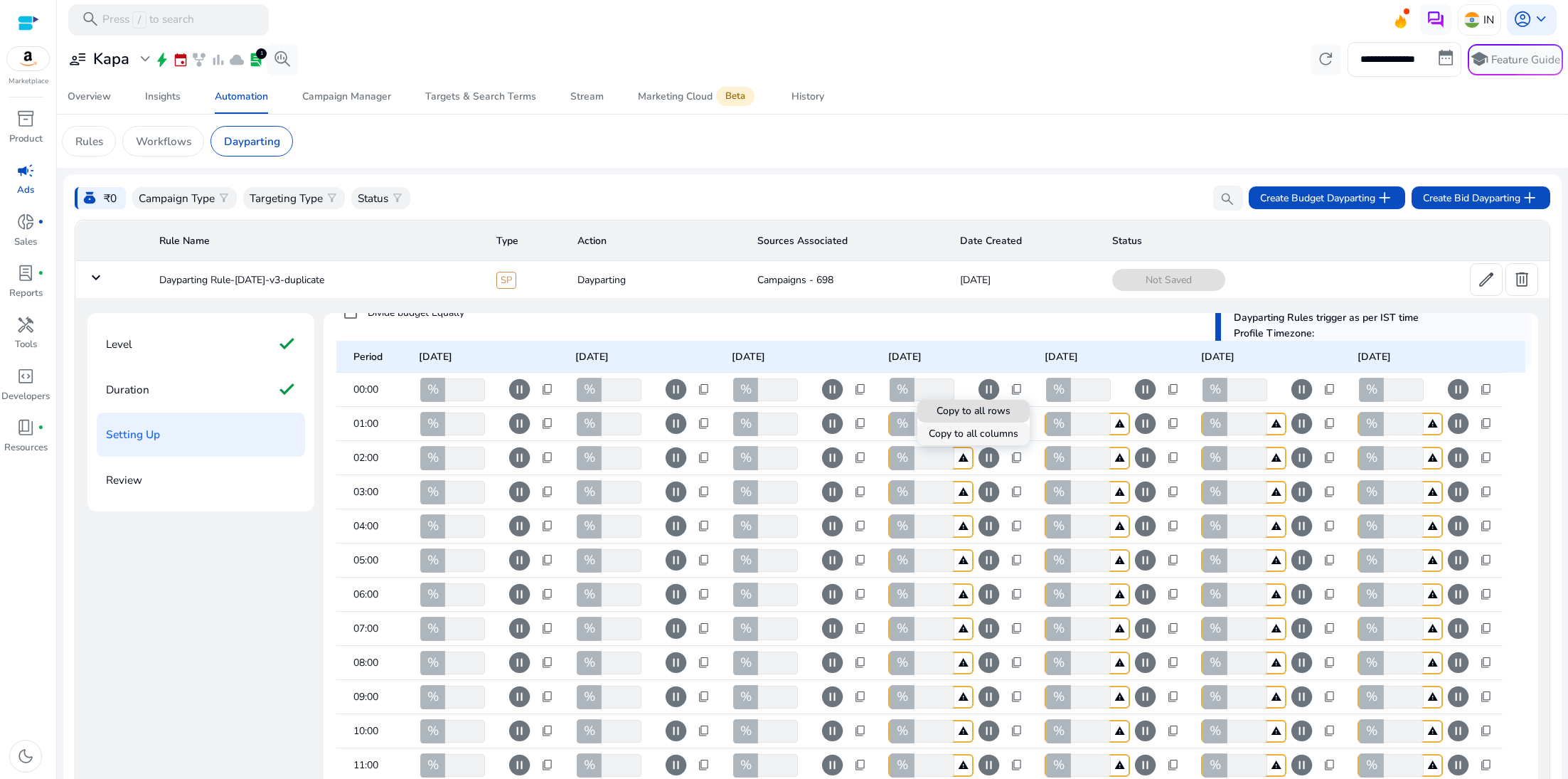
type input "***"
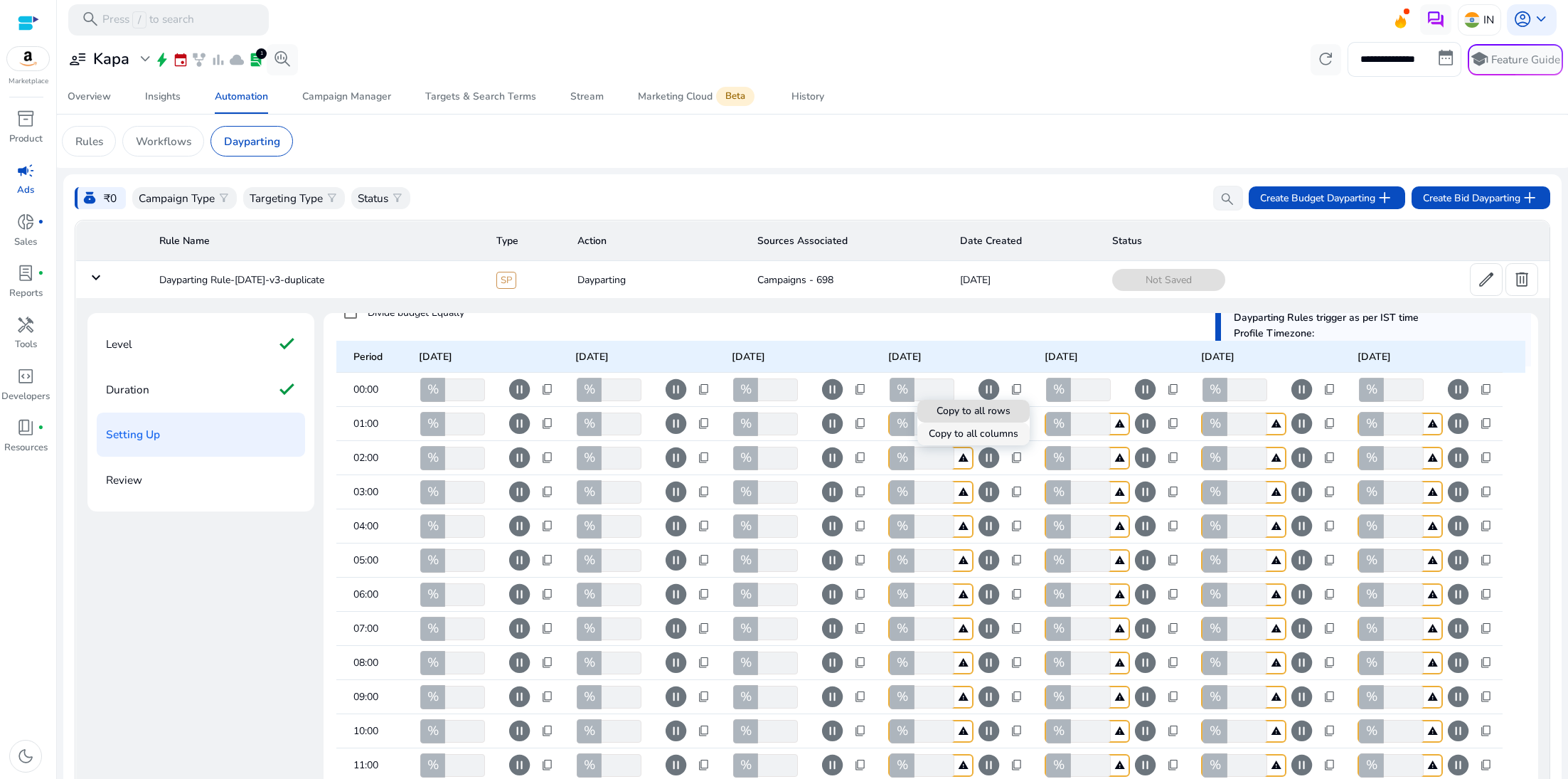
type input "***"
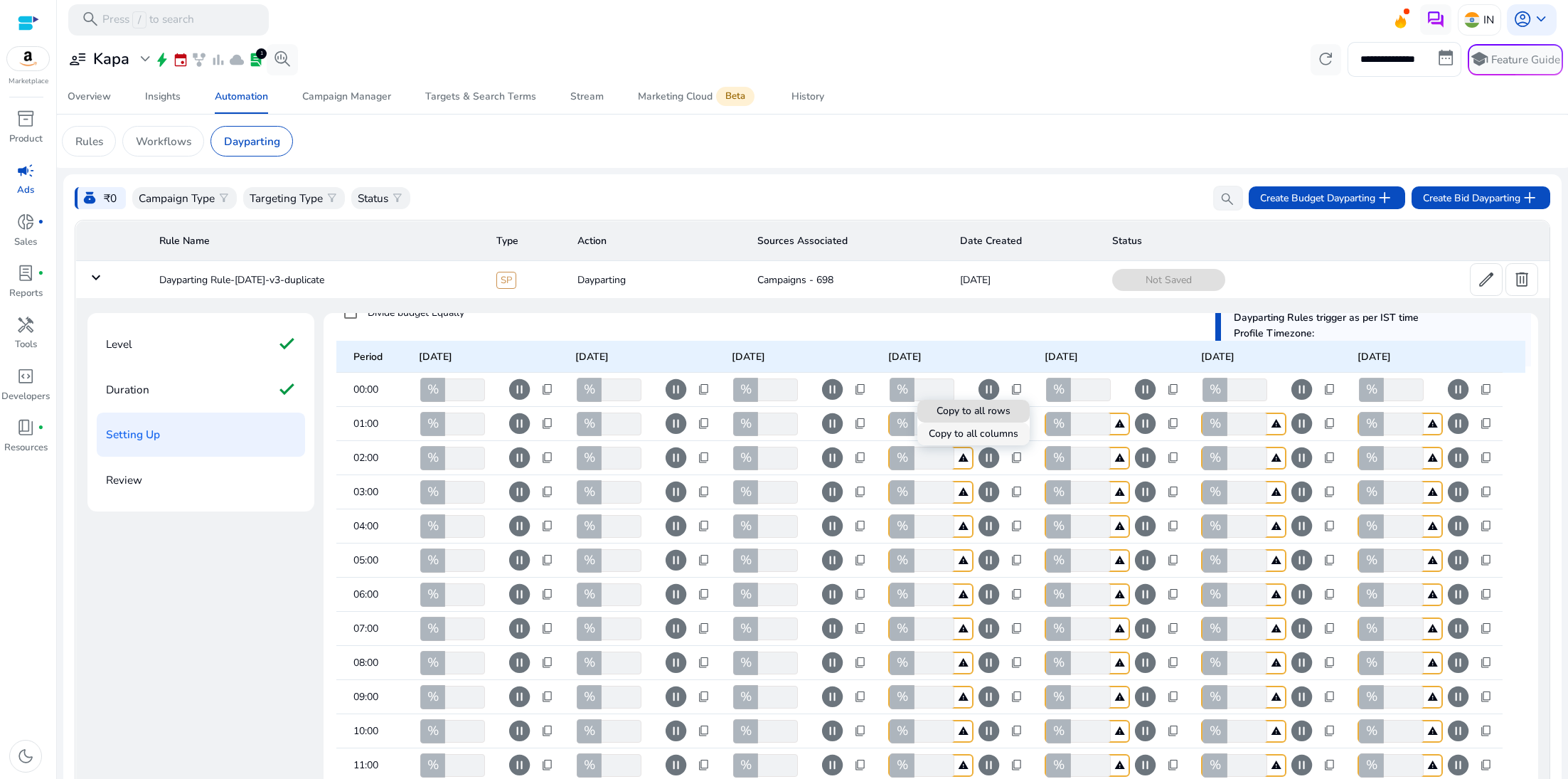
type input "***"
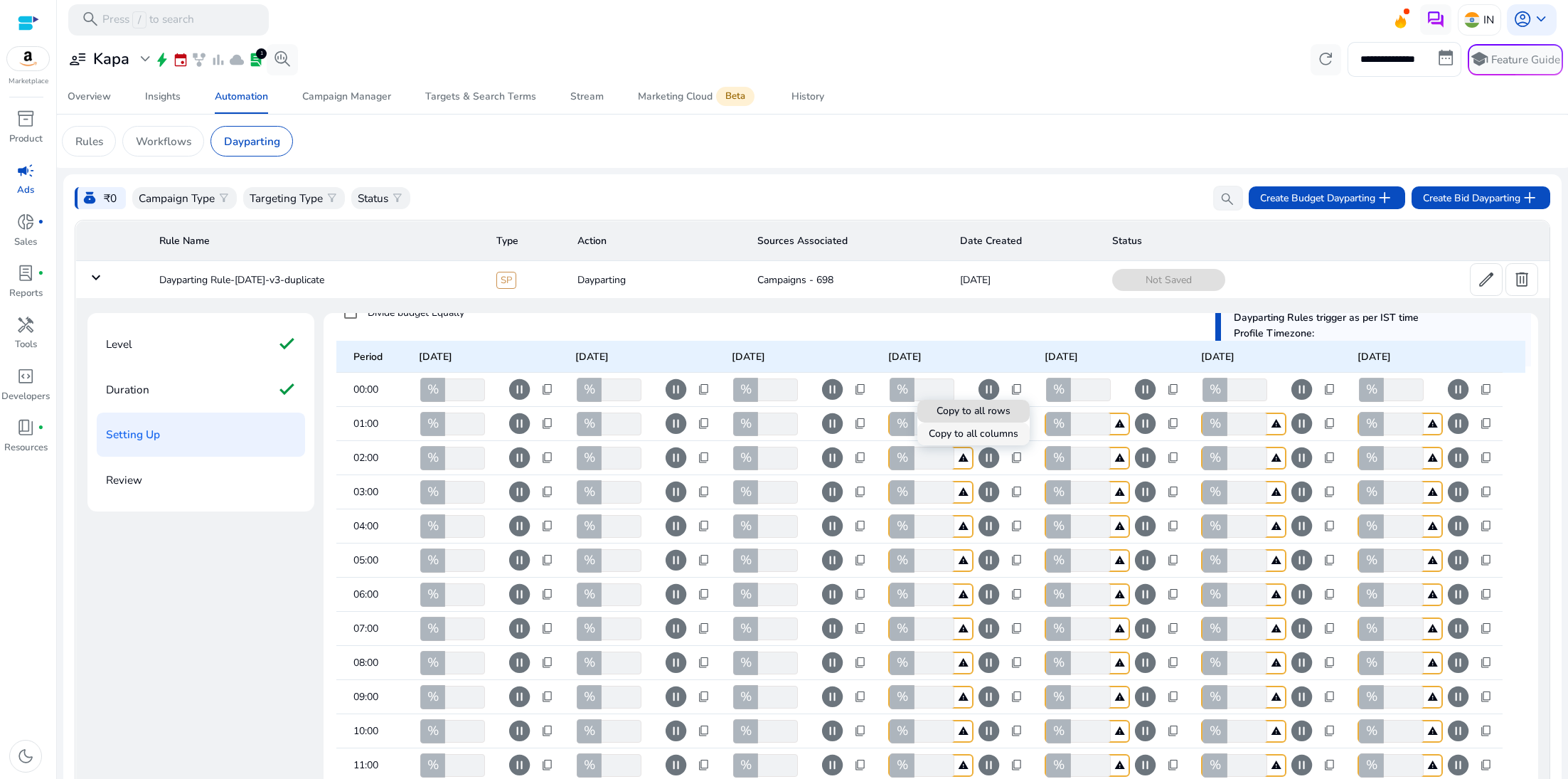
type input "***"
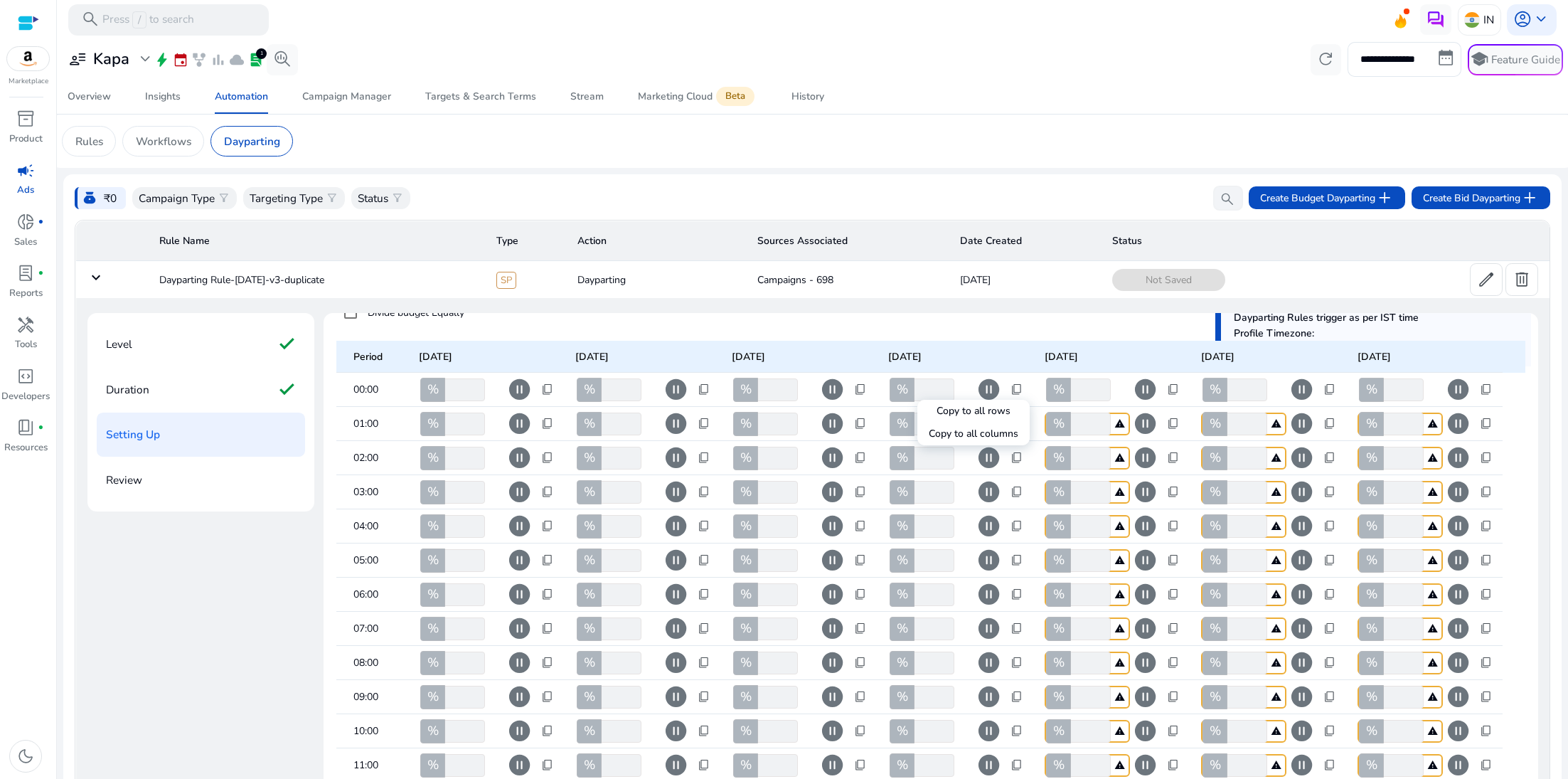
click at [1178, 390] on div at bounding box center [784, 390] width 1568 height 779
click at [1177, 394] on span "content_copy" at bounding box center [1174, 390] width 13 height 13
click at [1150, 441] on span "Copy to all columns" at bounding box center [1130, 434] width 90 height 15
type input "***"
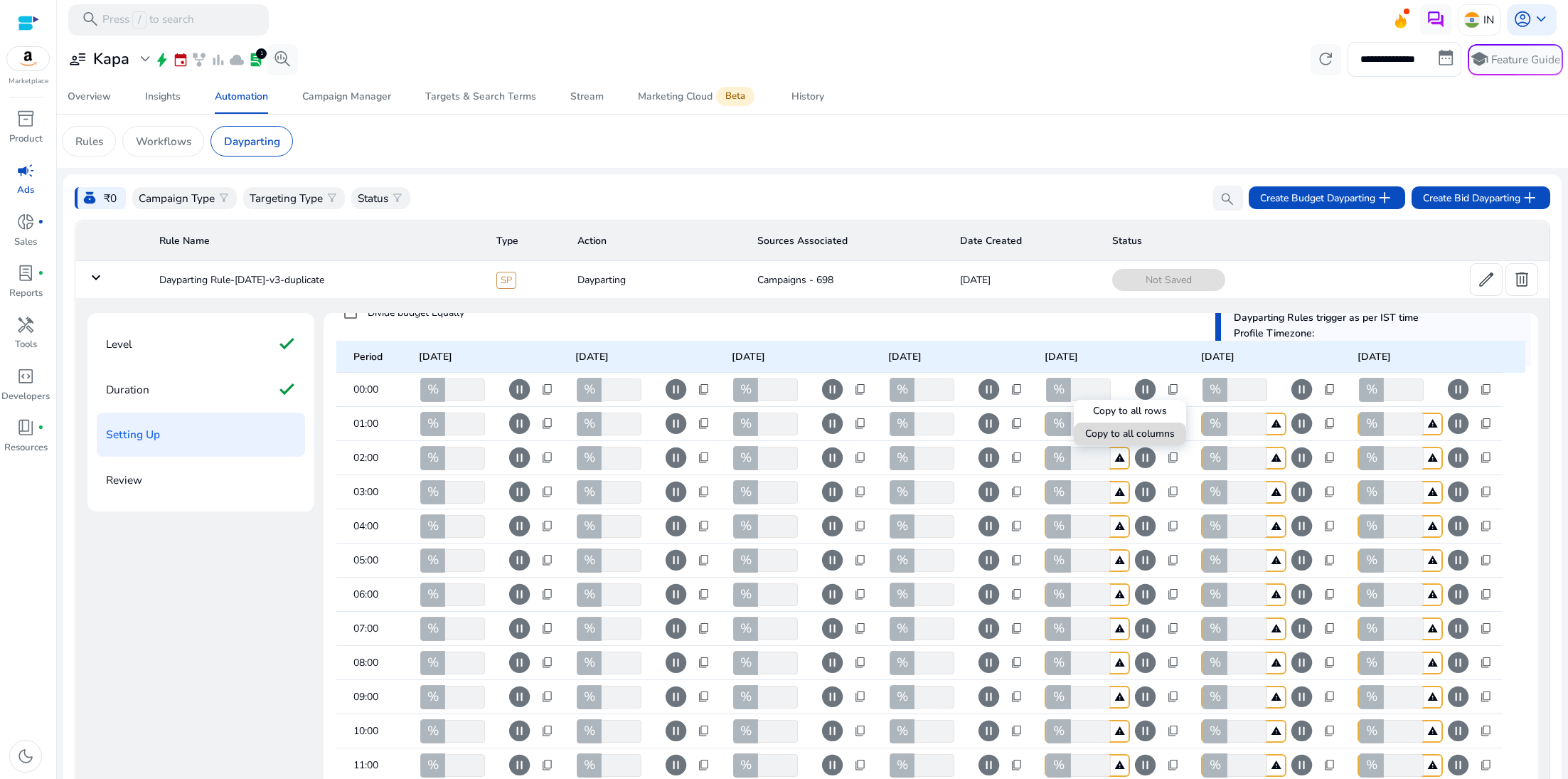
type input "***"
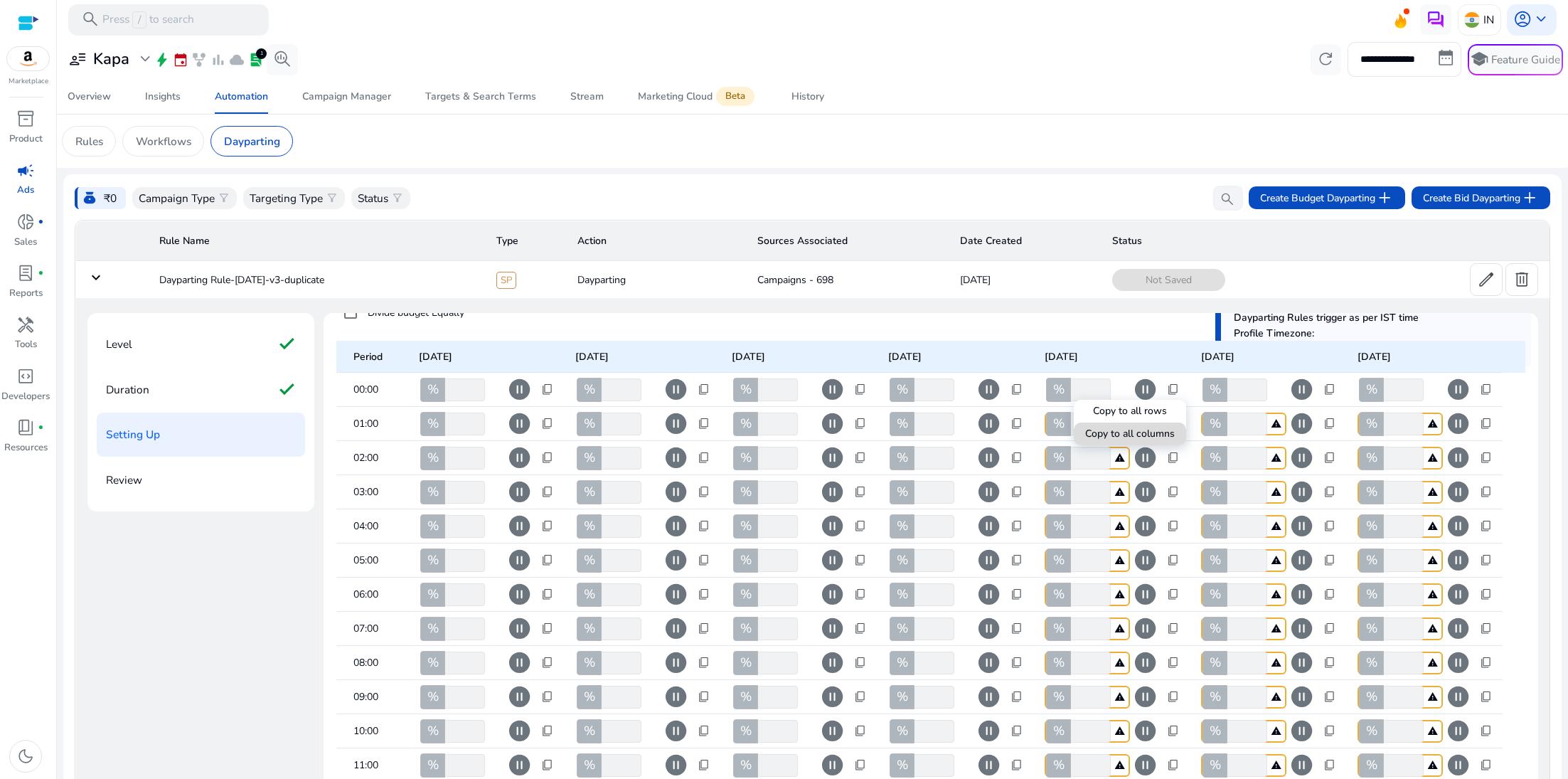
type input "***"
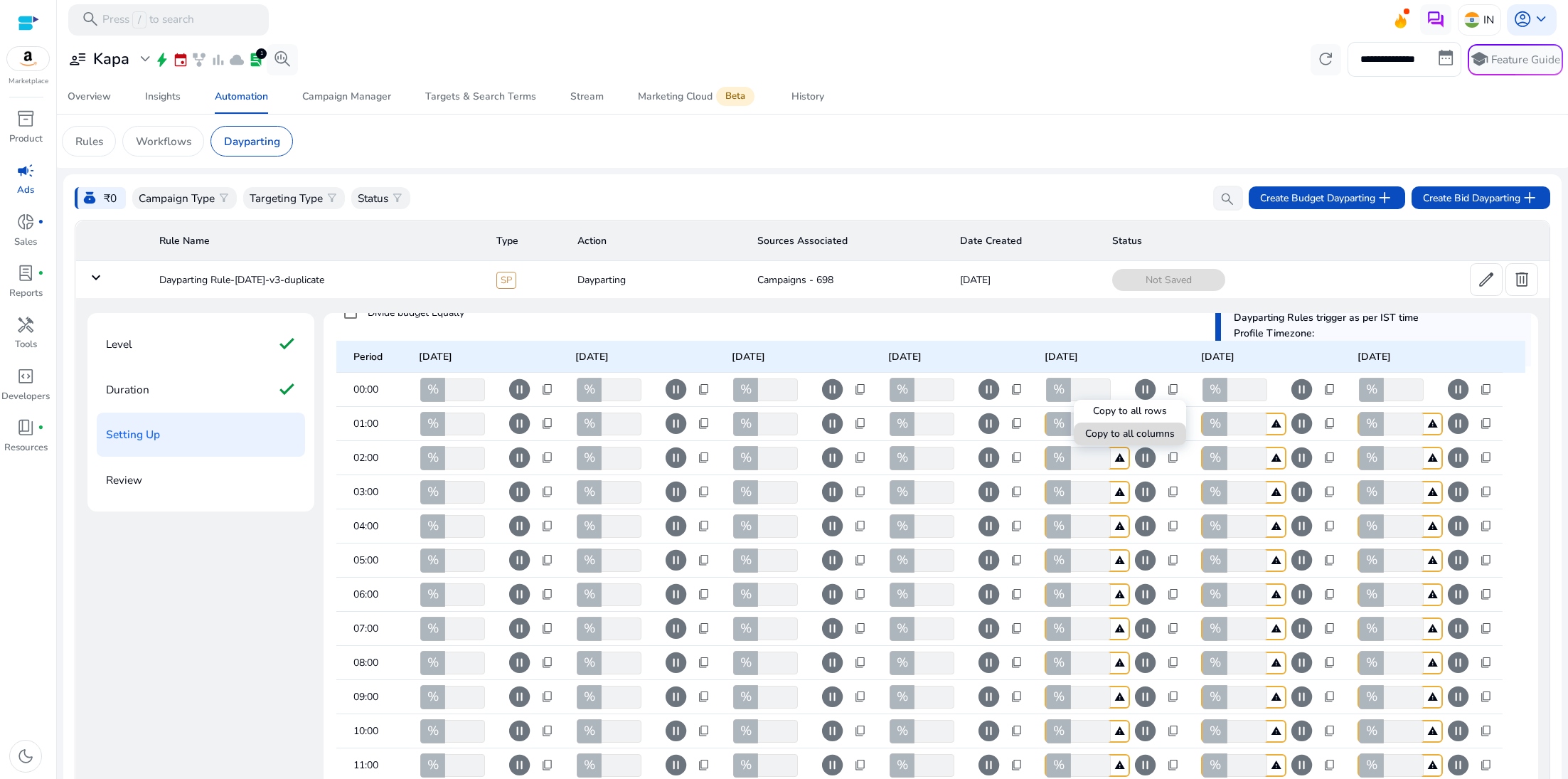
type input "***"
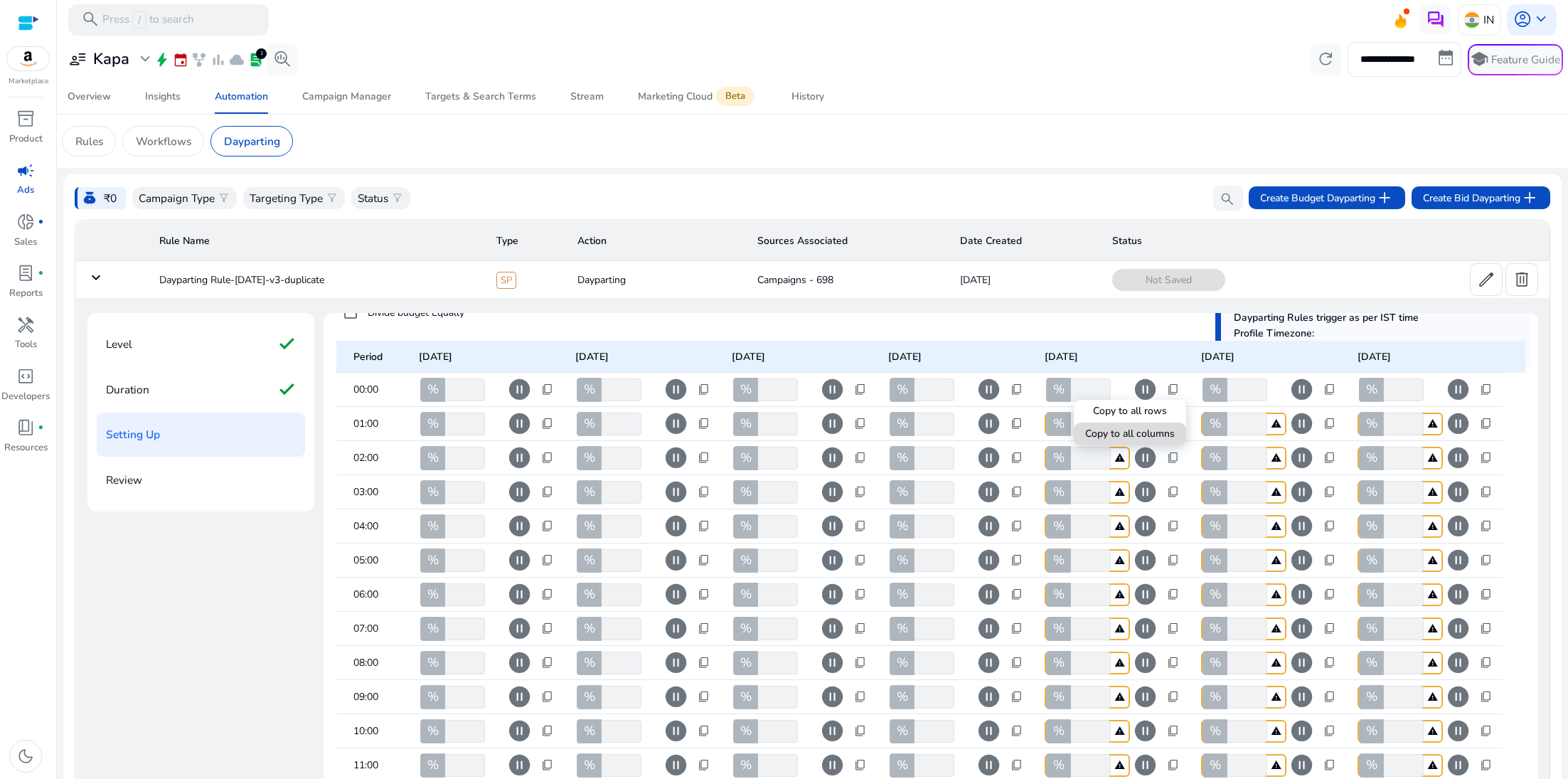
type input "***"
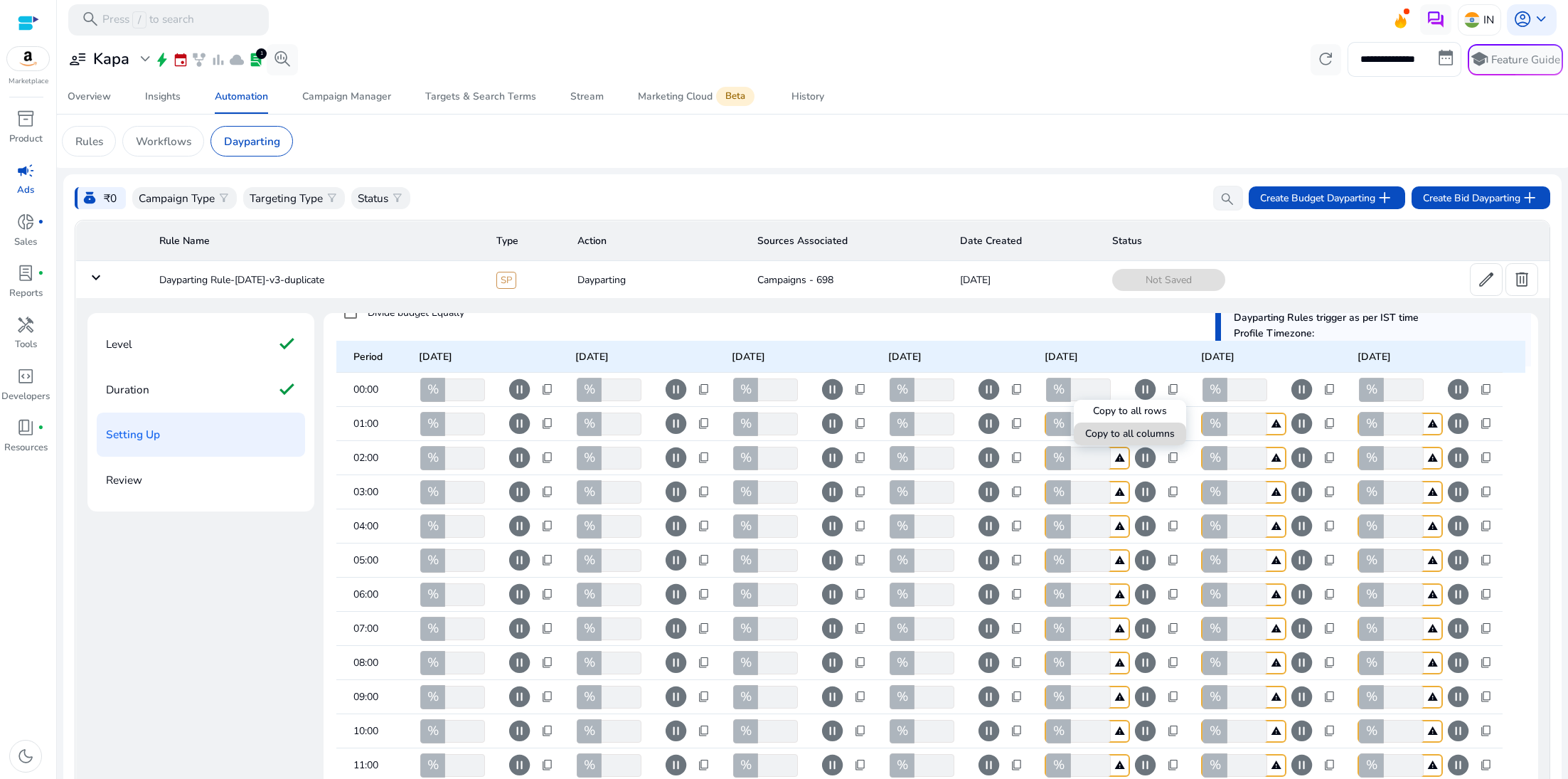
type input "***"
click at [1327, 391] on div at bounding box center [784, 390] width 1568 height 779
click at [1327, 389] on span "content_copy" at bounding box center [1330, 390] width 13 height 13
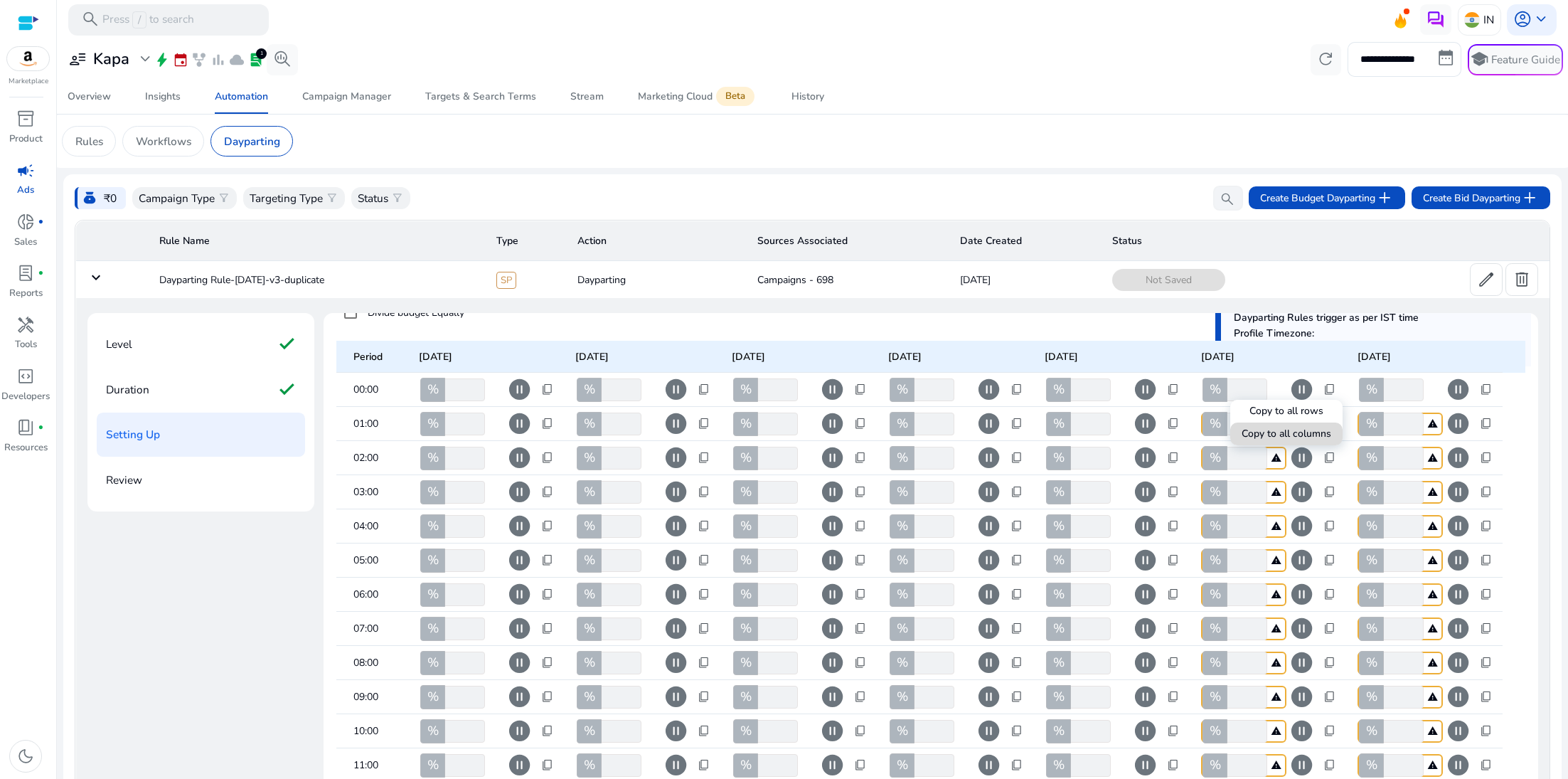
click at [1270, 431] on span "Copy to all columns" at bounding box center [1287, 434] width 90 height 15
type input "***"
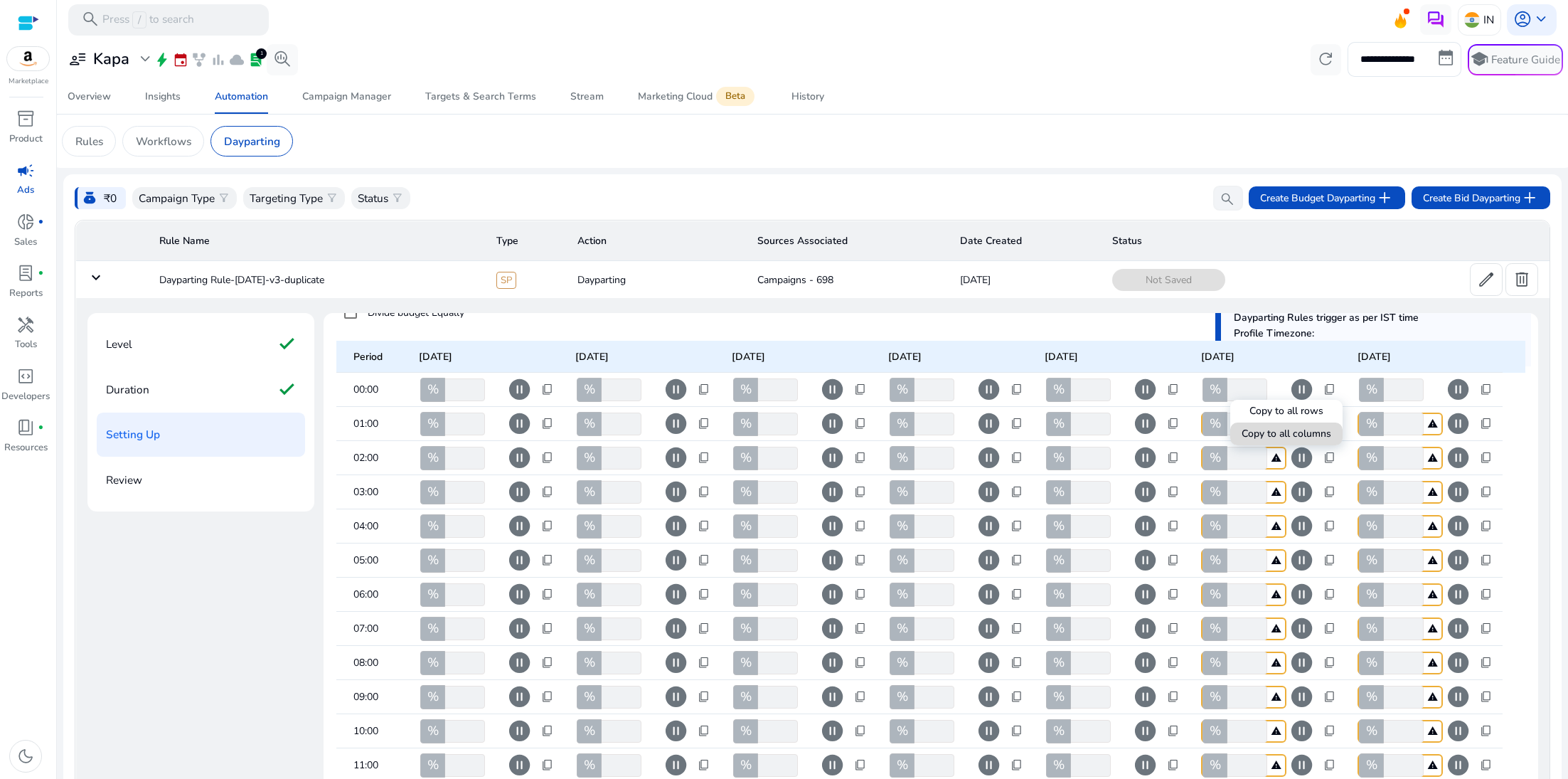
type input "***"
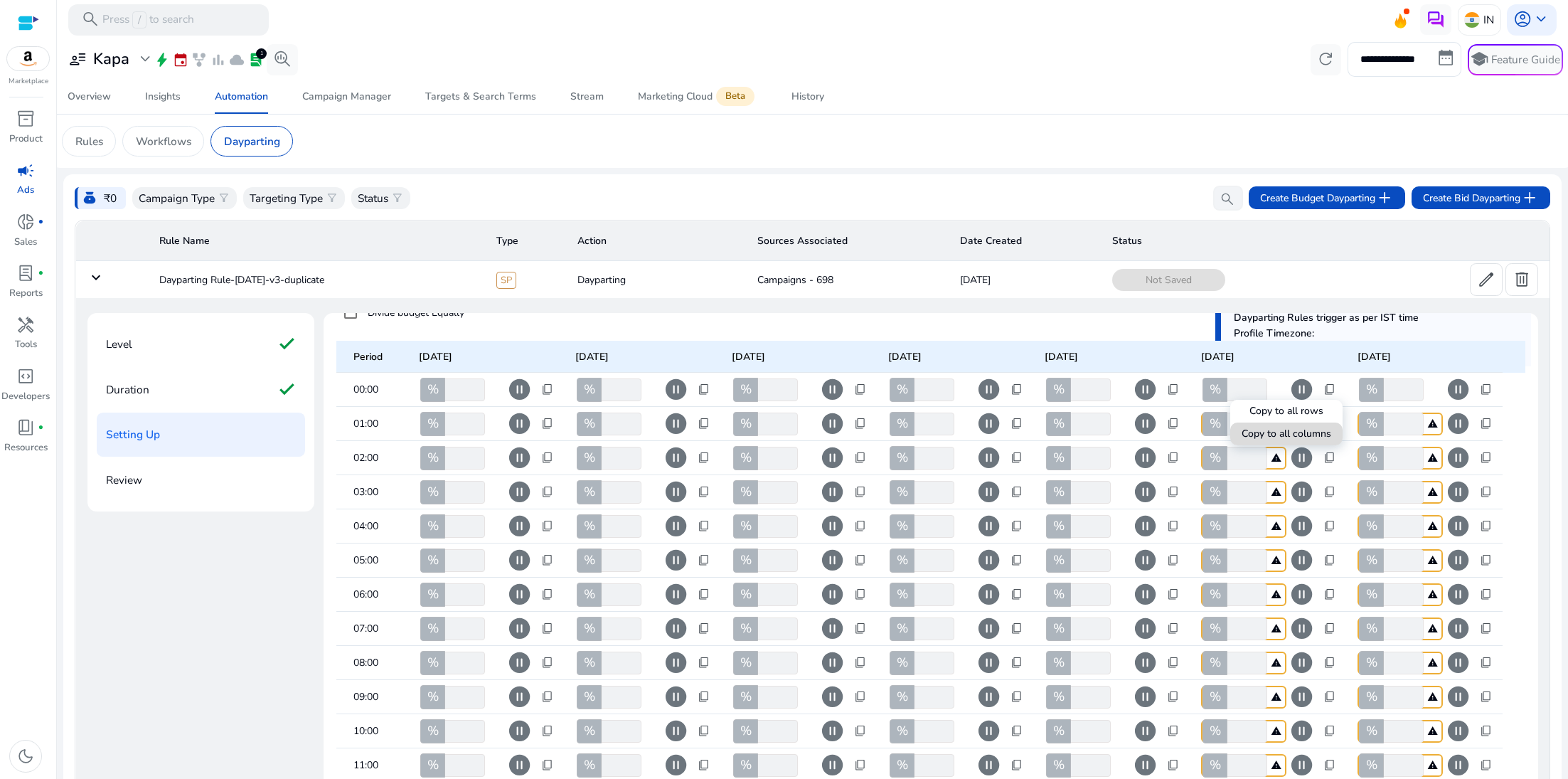
type input "***"
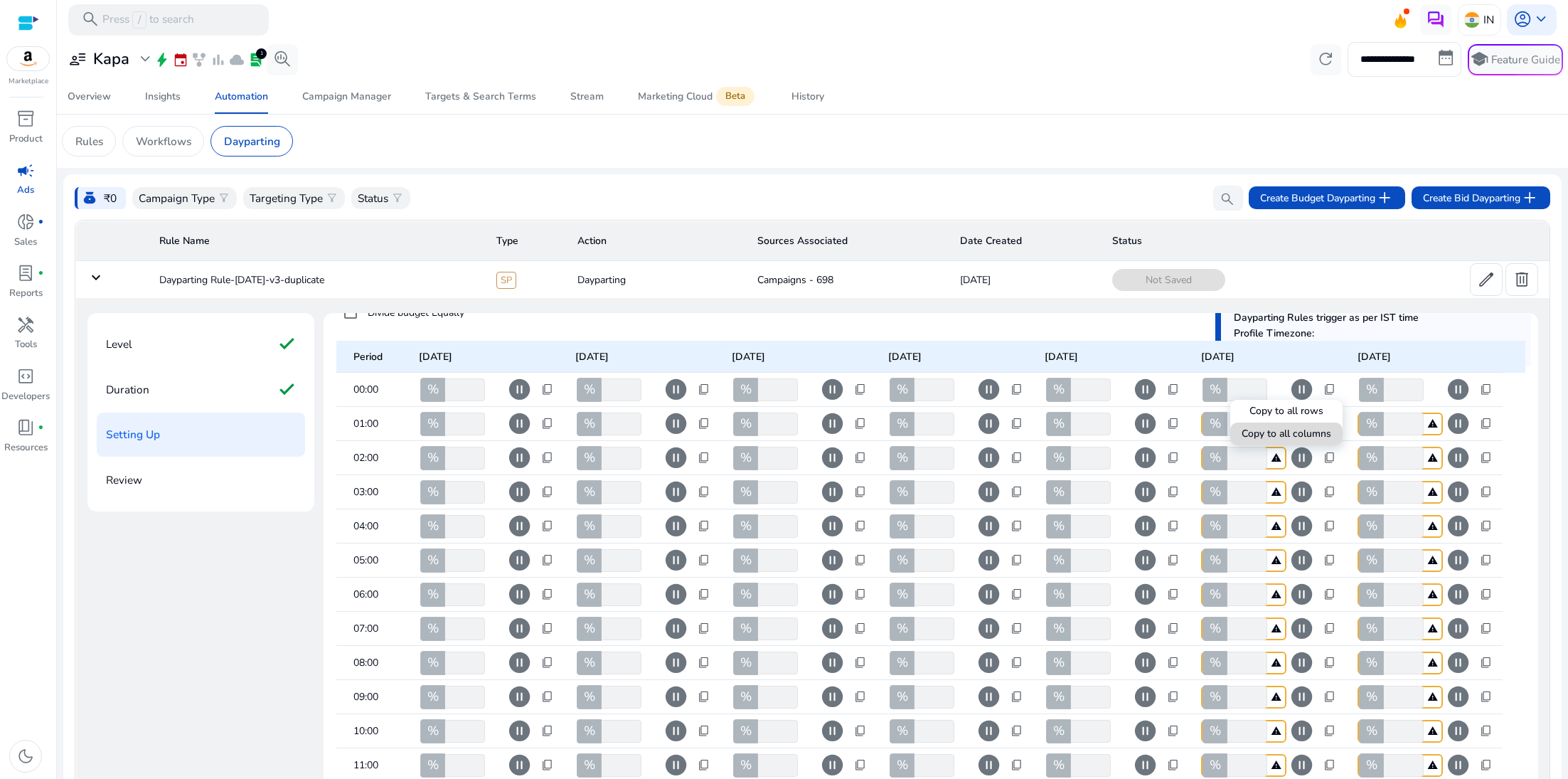
type input "***"
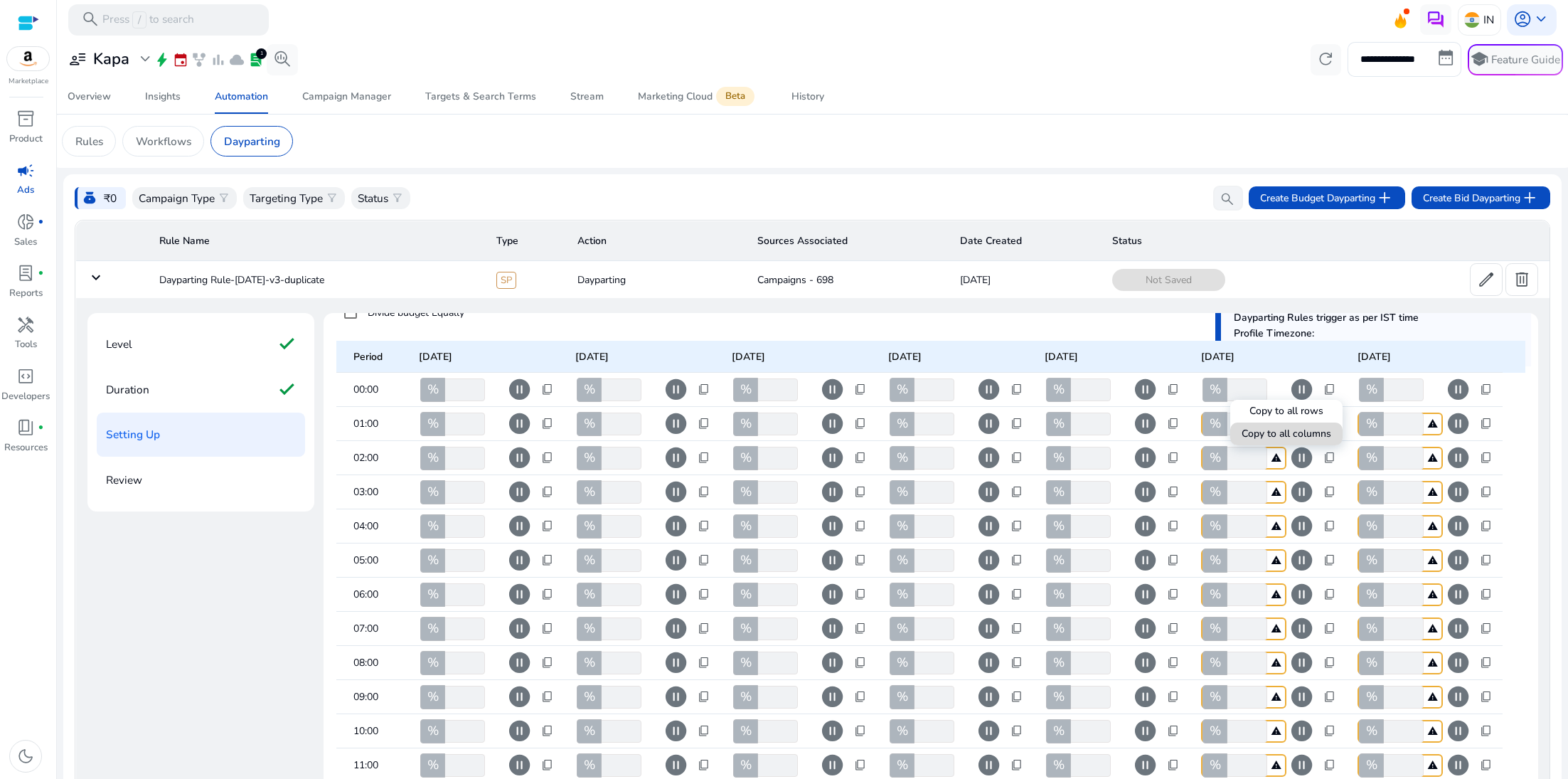
type input "***"
click at [1489, 385] on div at bounding box center [784, 390] width 1568 height 779
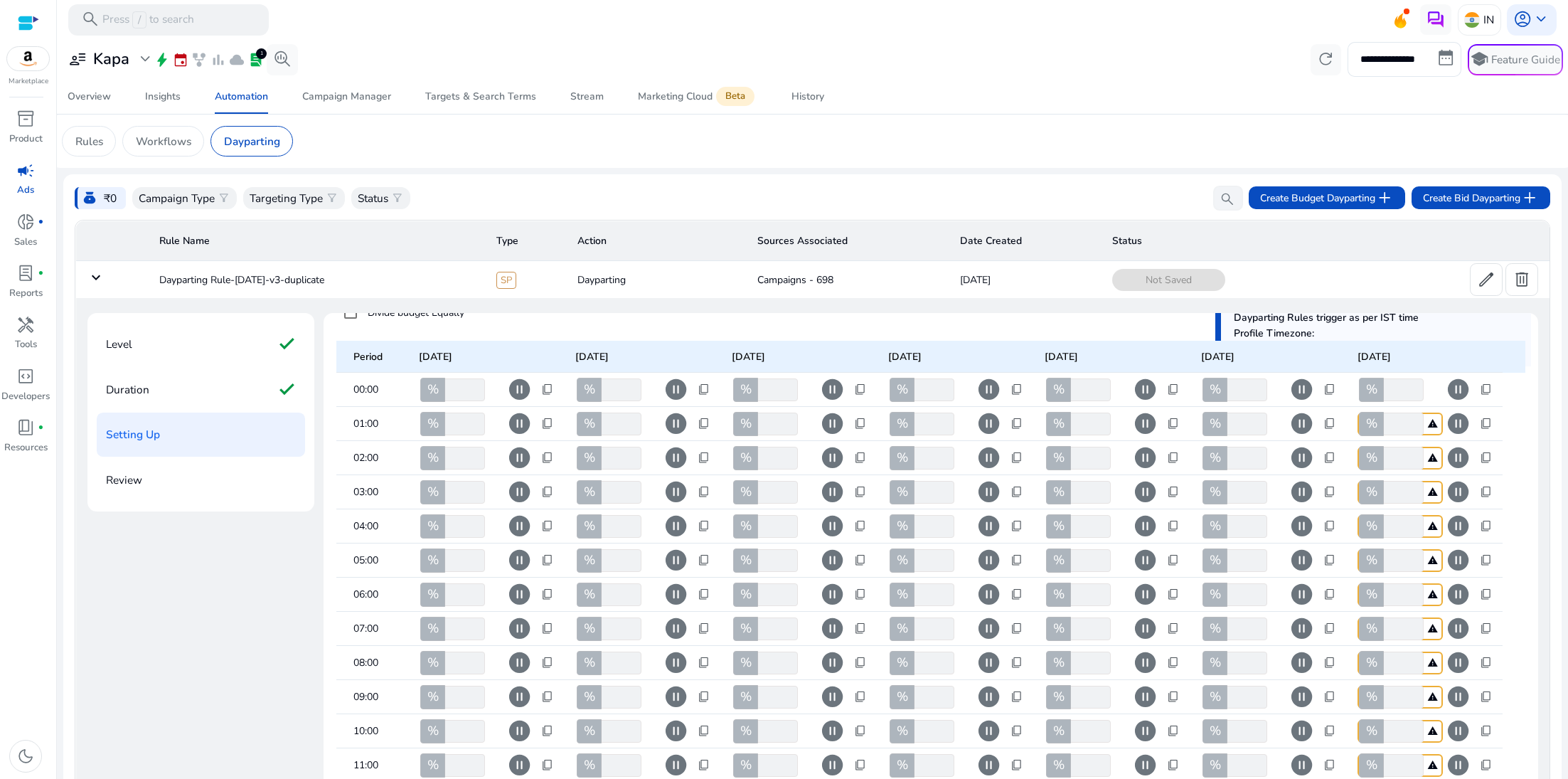
click at [1489, 385] on span "content_copy" at bounding box center [1487, 390] width 13 height 13
click at [1403, 429] on span "Copy to all columns" at bounding box center [1443, 434] width 90 height 15
type input "***"
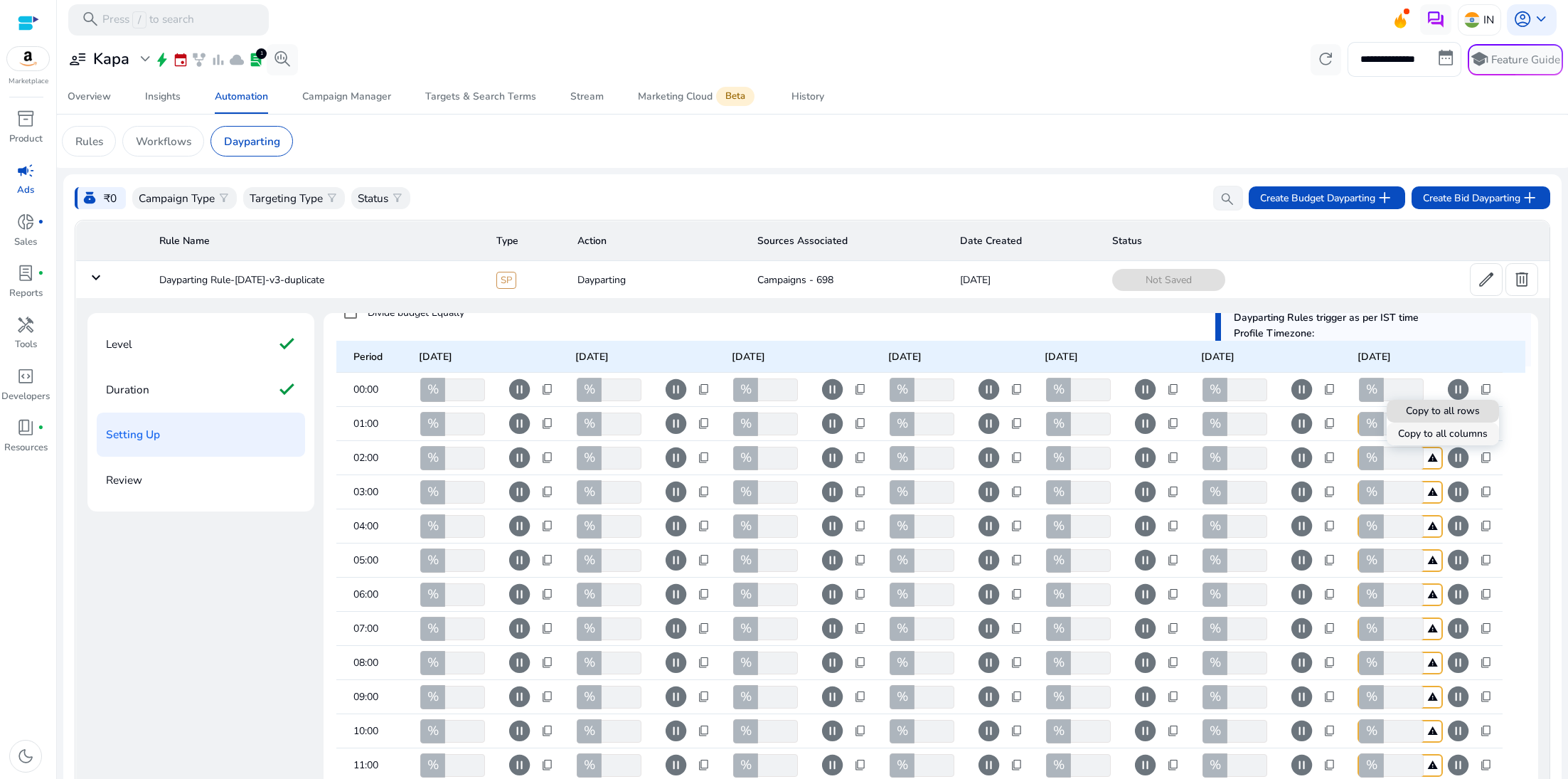
type input "***"
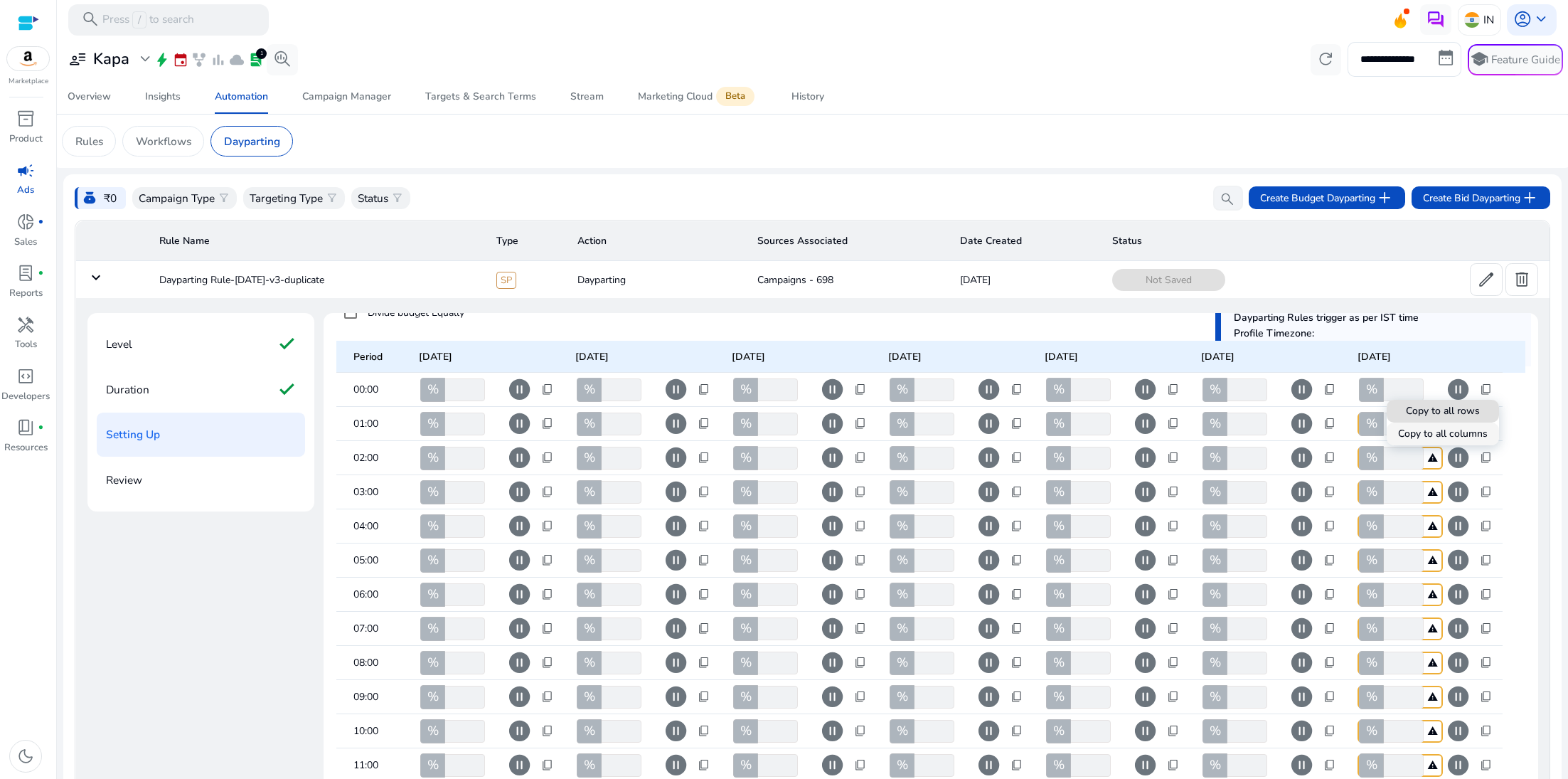
type input "***"
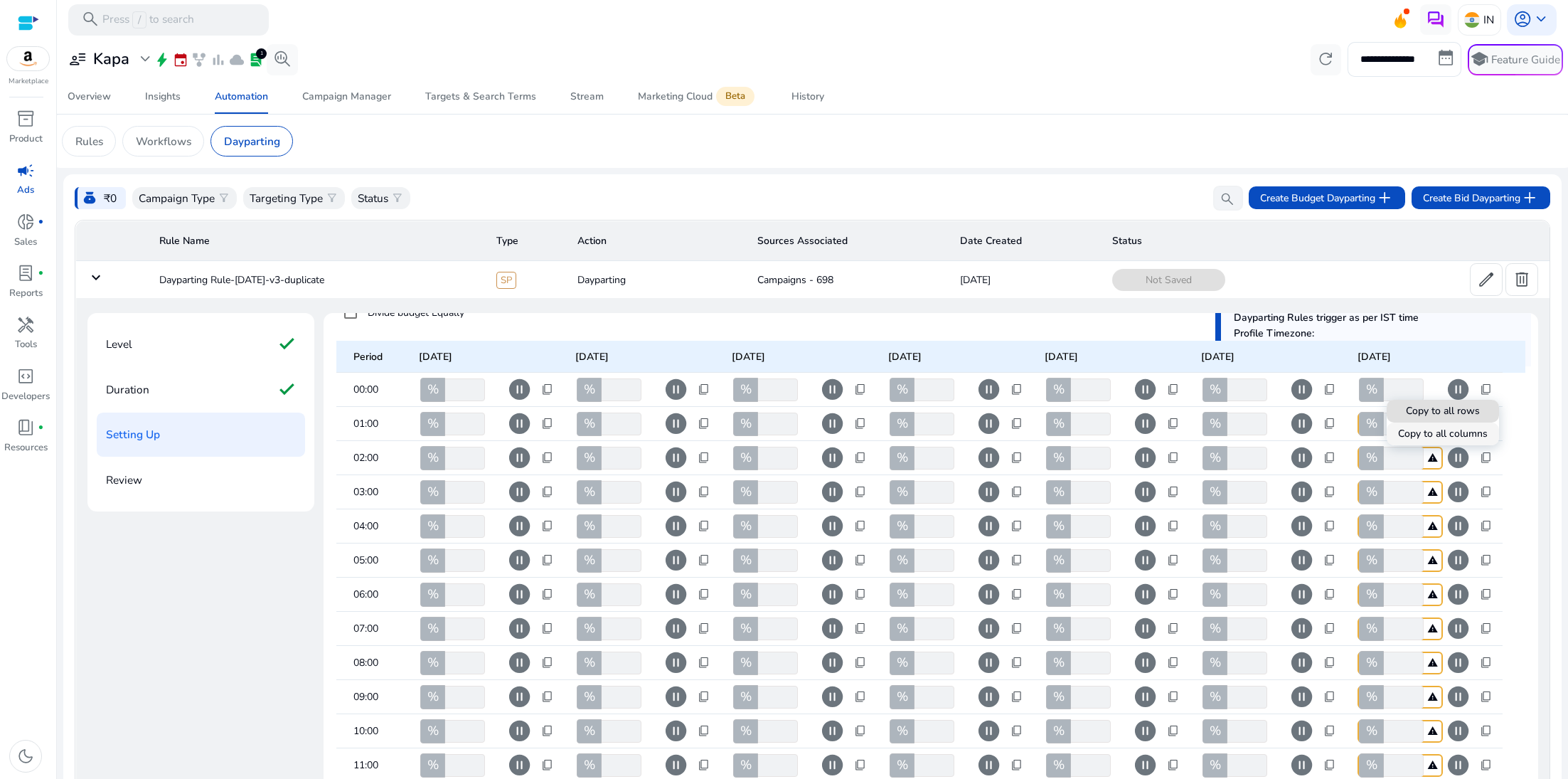
type input "***"
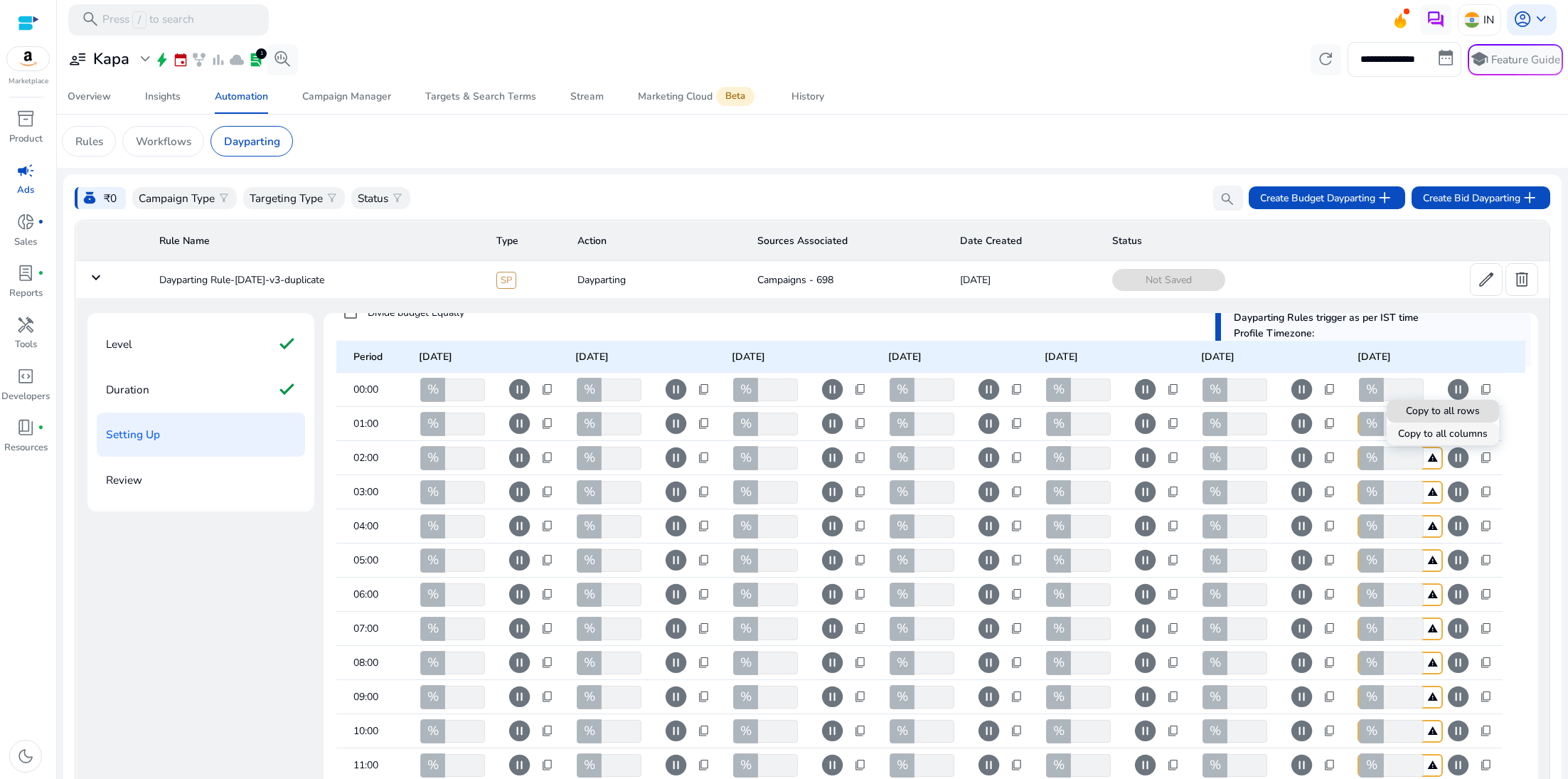
type input "***"
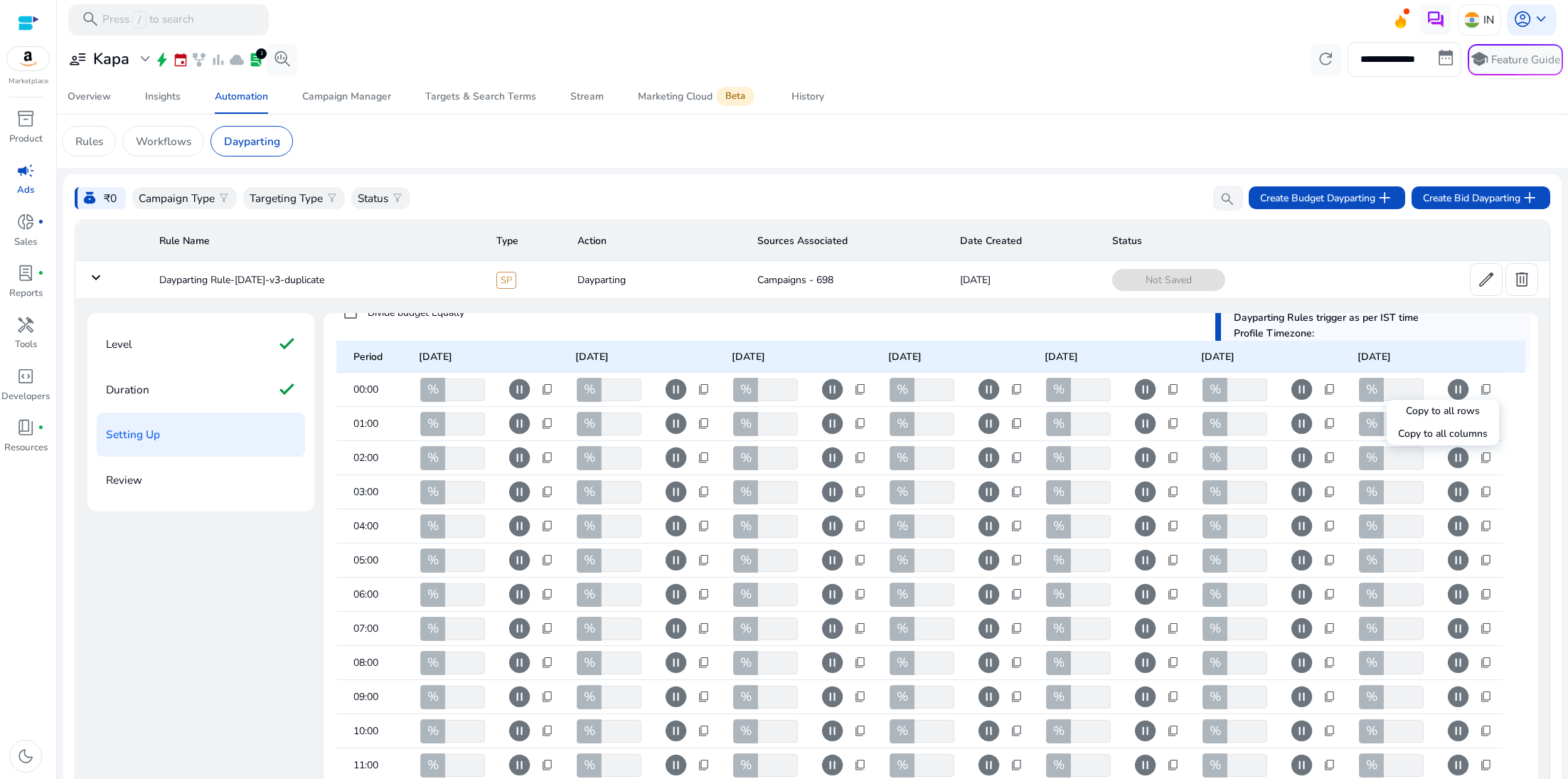
click at [518, 388] on div at bounding box center [784, 390] width 1568 height 779
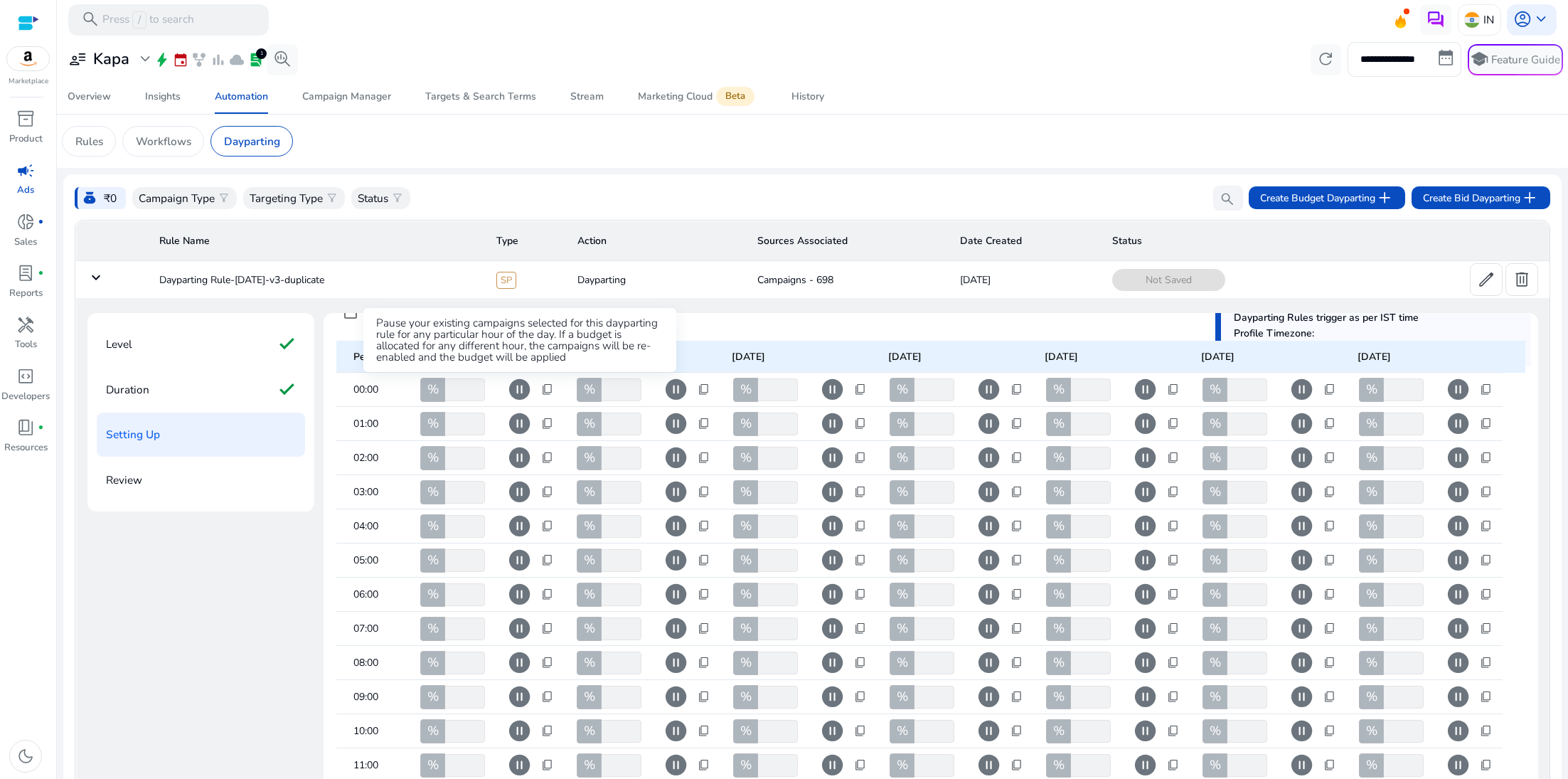
click at [518, 388] on span "pause_circle" at bounding box center [520, 390] width 25 height 25
click at [514, 423] on span "pause_circle" at bounding box center [520, 423] width 25 height 25
click at [516, 450] on span "pause_circle" at bounding box center [520, 458] width 25 height 25
click at [518, 493] on span "pause_circle" at bounding box center [520, 492] width 25 height 25
click at [518, 530] on span "pause_circle" at bounding box center [520, 526] width 25 height 25
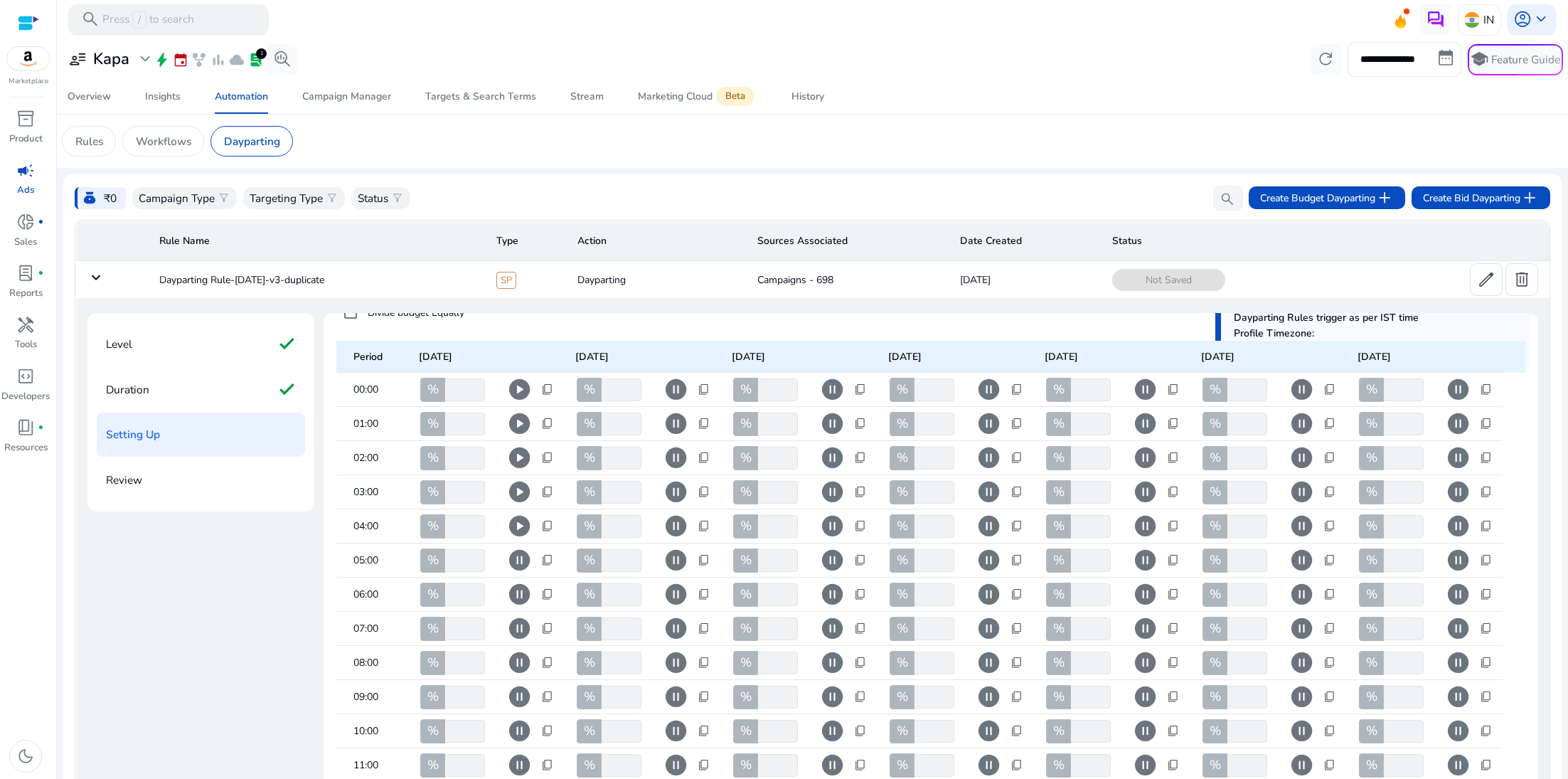
click at [520, 564] on span "pause_circle" at bounding box center [520, 560] width 25 height 25
click at [520, 589] on span "pause_circle" at bounding box center [520, 594] width 25 height 25
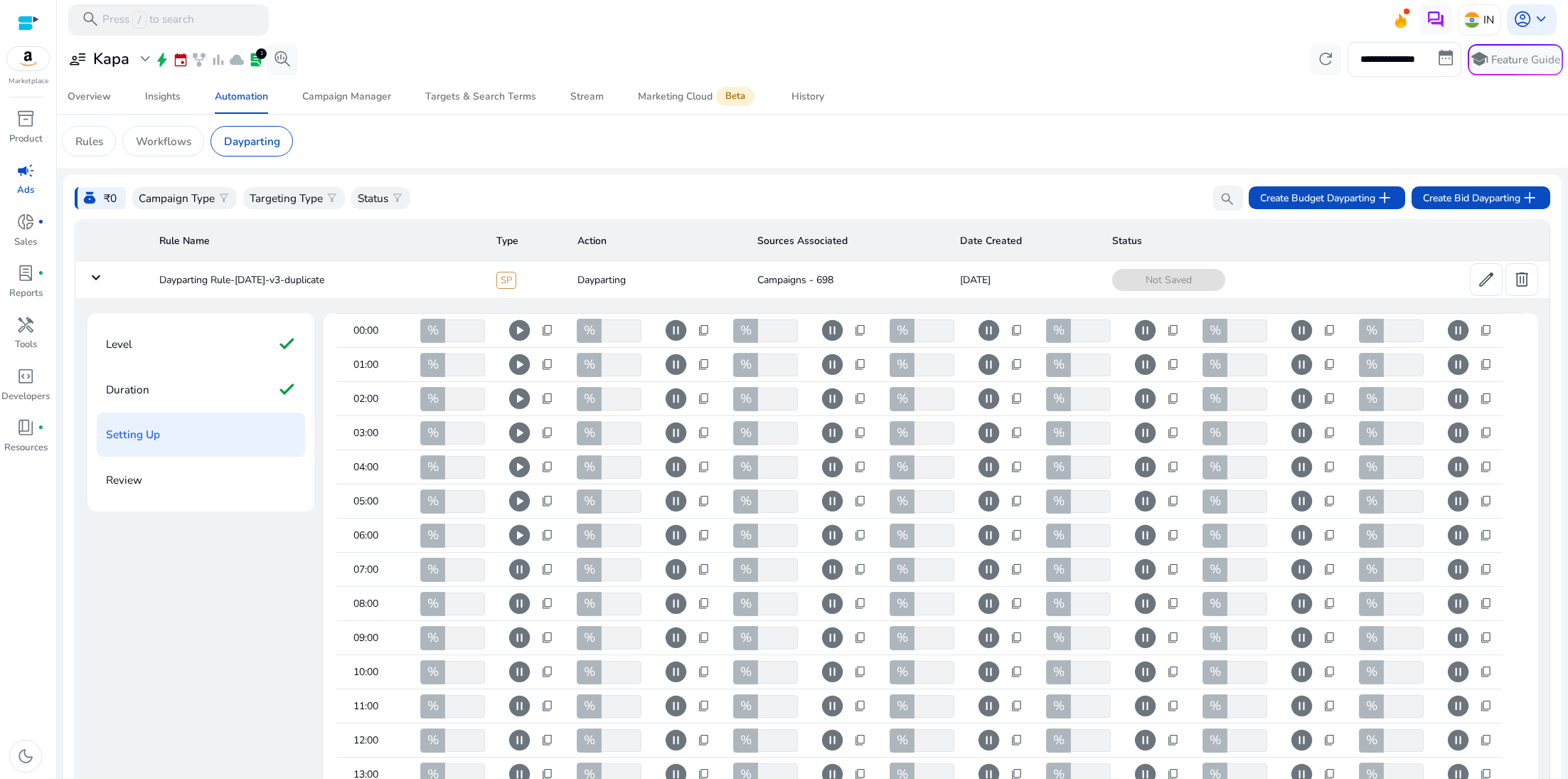
scroll to position [210, 0]
click at [520, 574] on span "pause_circle" at bounding box center [520, 569] width 25 height 25
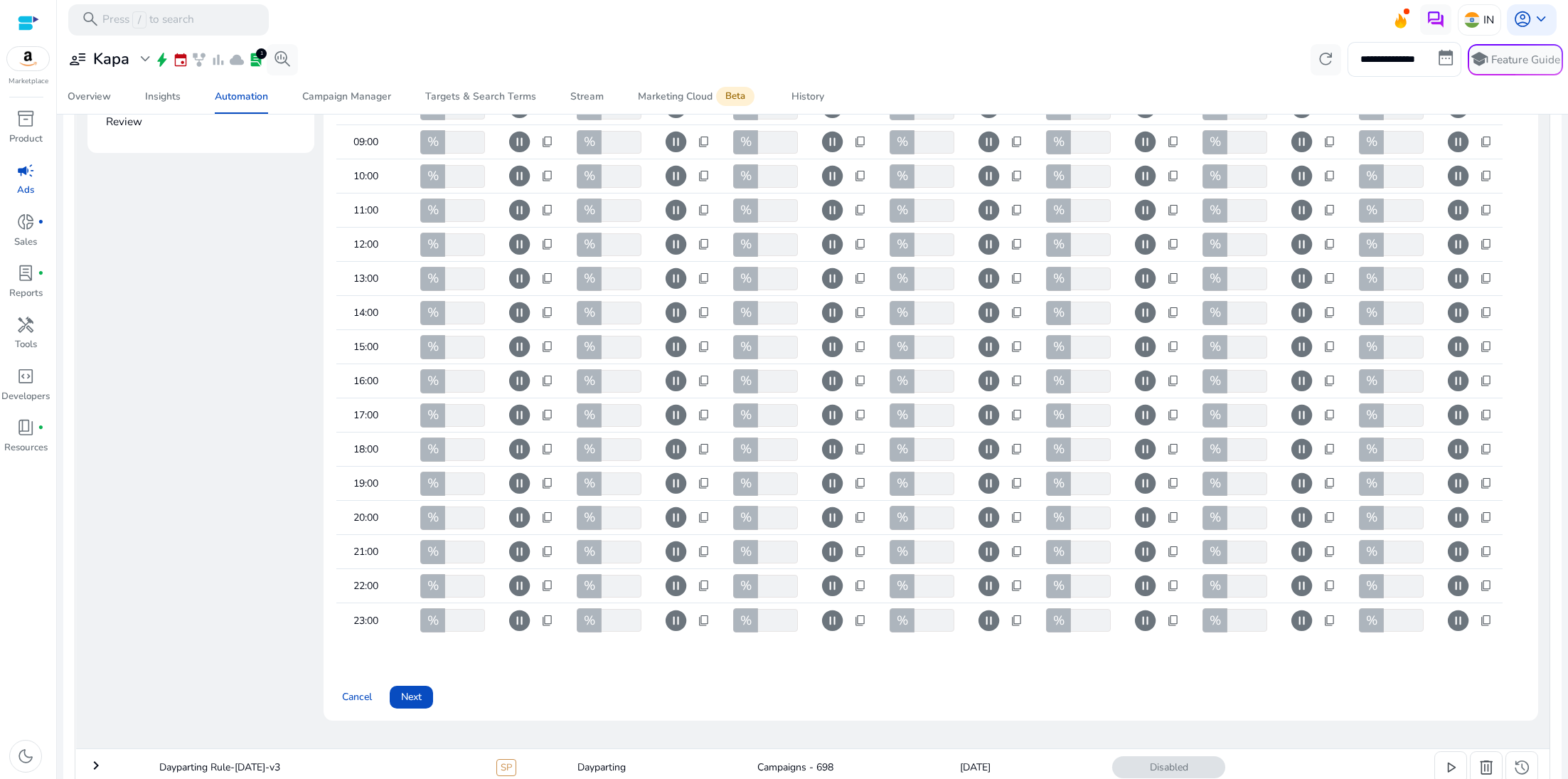
scroll to position [359, 0]
click at [516, 573] on span "pause_circle" at bounding box center [520, 585] width 25 height 25
click at [516, 607] on span "pause_circle" at bounding box center [520, 620] width 25 height 25
click at [683, 573] on span "pause_circle" at bounding box center [676, 585] width 25 height 25
click at [682, 607] on span "pause_circle" at bounding box center [676, 620] width 25 height 25
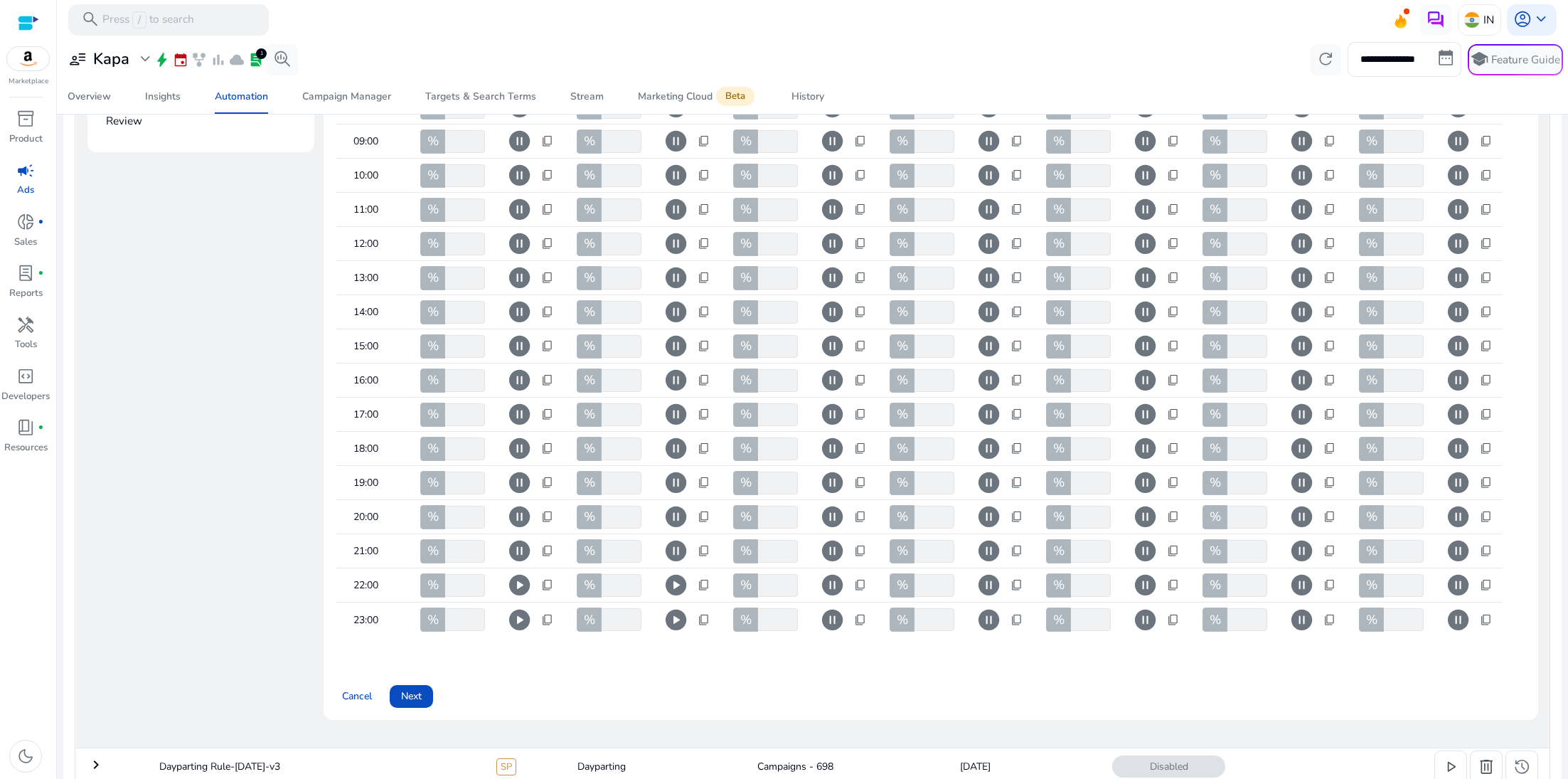
click at [831, 573] on span "pause_circle" at bounding box center [832, 585] width 25 height 25
click at [838, 607] on span "pause_circle" at bounding box center [832, 620] width 25 height 25
click at [991, 573] on span "pause_circle" at bounding box center [989, 585] width 25 height 25
click at [991, 612] on span "pause_circle" at bounding box center [989, 620] width 25 height 25
click at [1151, 573] on span "pause_circle" at bounding box center [1146, 585] width 25 height 25
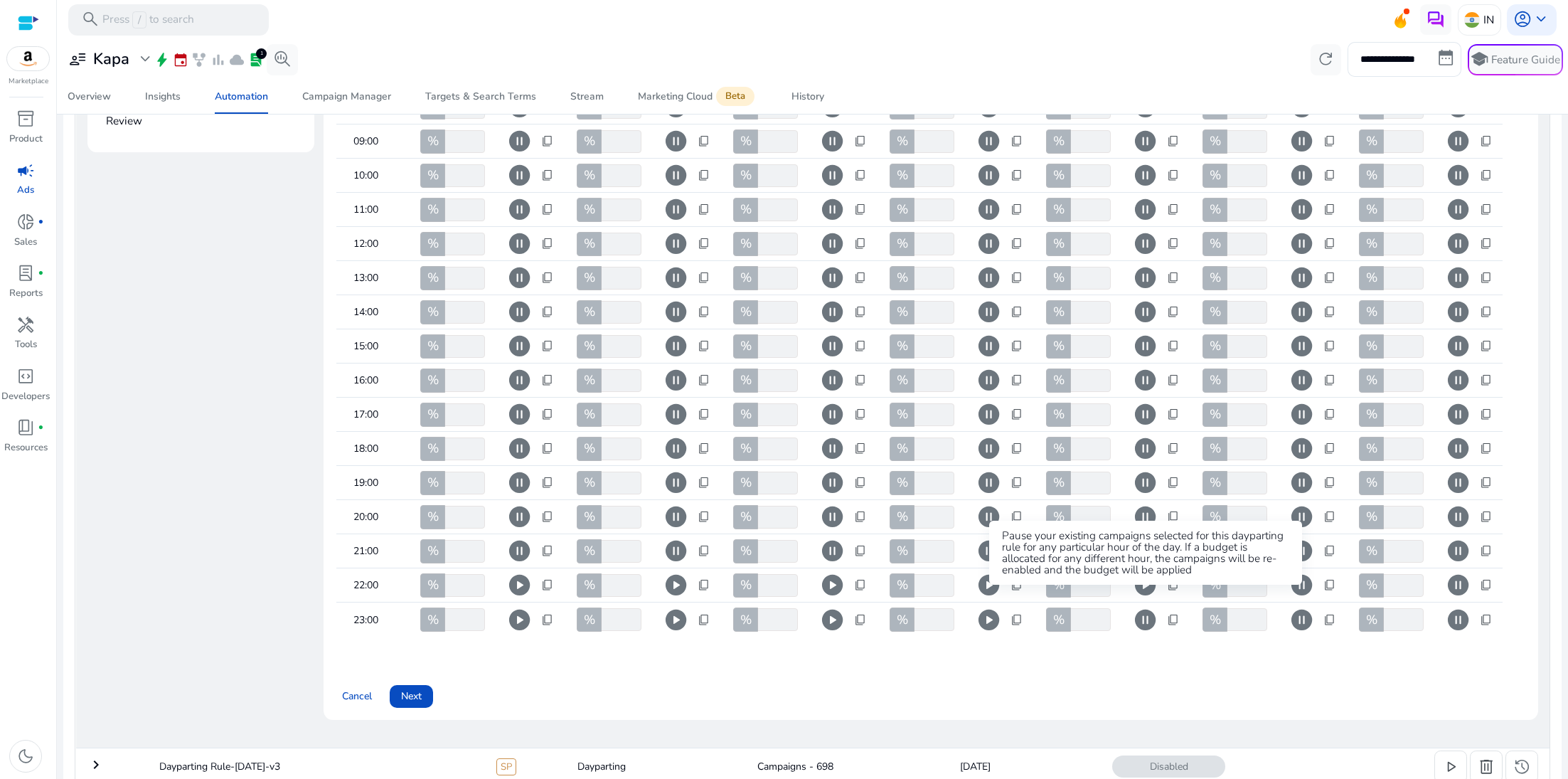
click at [1150, 607] on span "pause_circle" at bounding box center [1146, 620] width 25 height 25
click at [1305, 573] on span "pause_circle" at bounding box center [1302, 585] width 25 height 25
click at [1303, 607] on span "pause_circle" at bounding box center [1302, 620] width 25 height 25
click at [1458, 573] on span "pause_circle" at bounding box center [1458, 585] width 25 height 25
click at [1462, 607] on span "pause_circle" at bounding box center [1458, 620] width 25 height 25
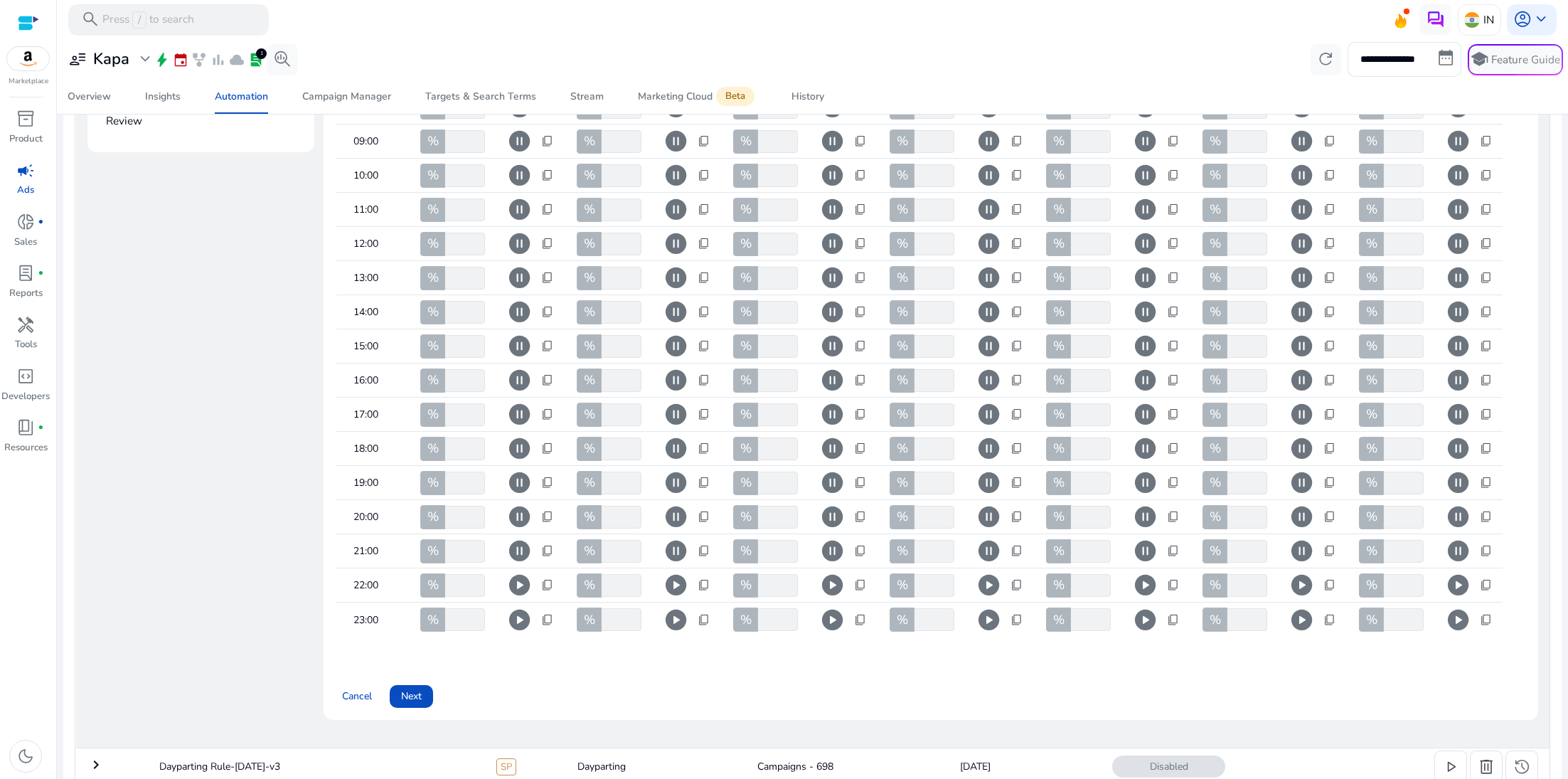
scroll to position [363, 0]
click at [1305, 607] on span "play_circle" at bounding box center [1302, 620] width 25 height 25
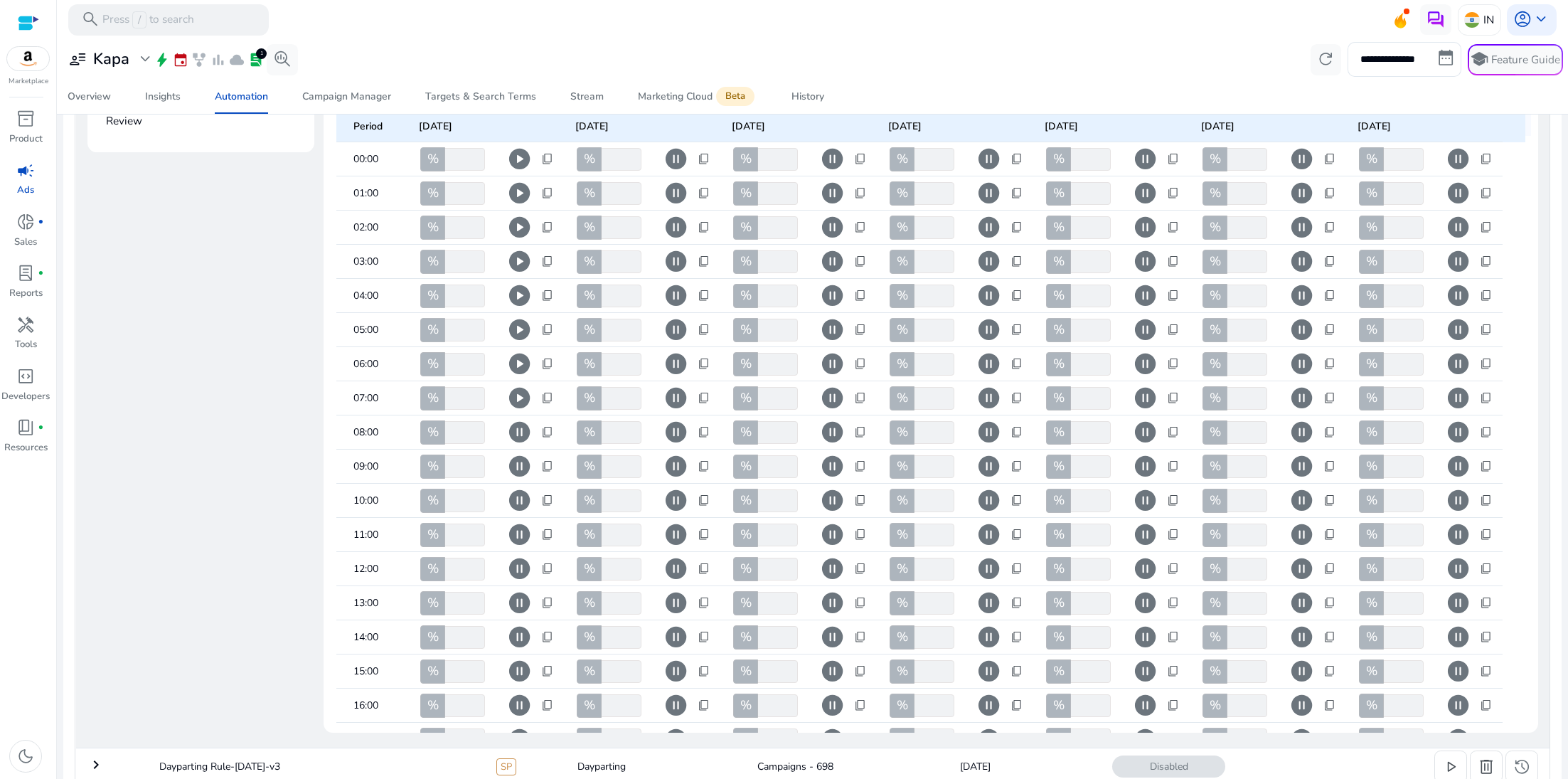
scroll to position [0, 0]
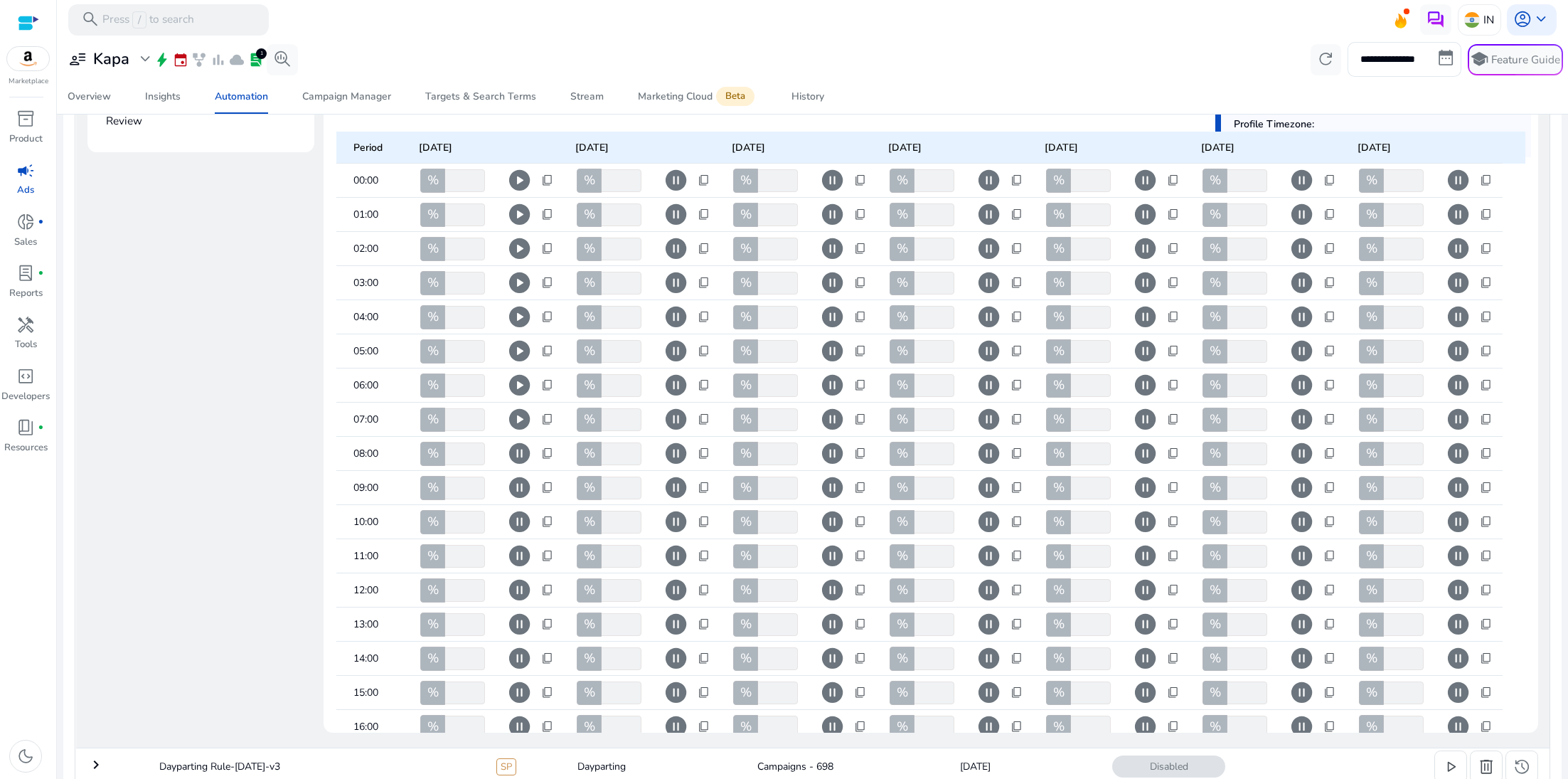
click at [676, 180] on span "pause_circle" at bounding box center [676, 181] width 25 height 25
click at [676, 211] on span "pause_circle" at bounding box center [676, 215] width 25 height 25
click at [676, 243] on span "pause_circle" at bounding box center [676, 248] width 25 height 25
click at [676, 276] on span "pause_circle" at bounding box center [676, 283] width 25 height 25
click at [676, 309] on span "pause_circle" at bounding box center [676, 317] width 25 height 25
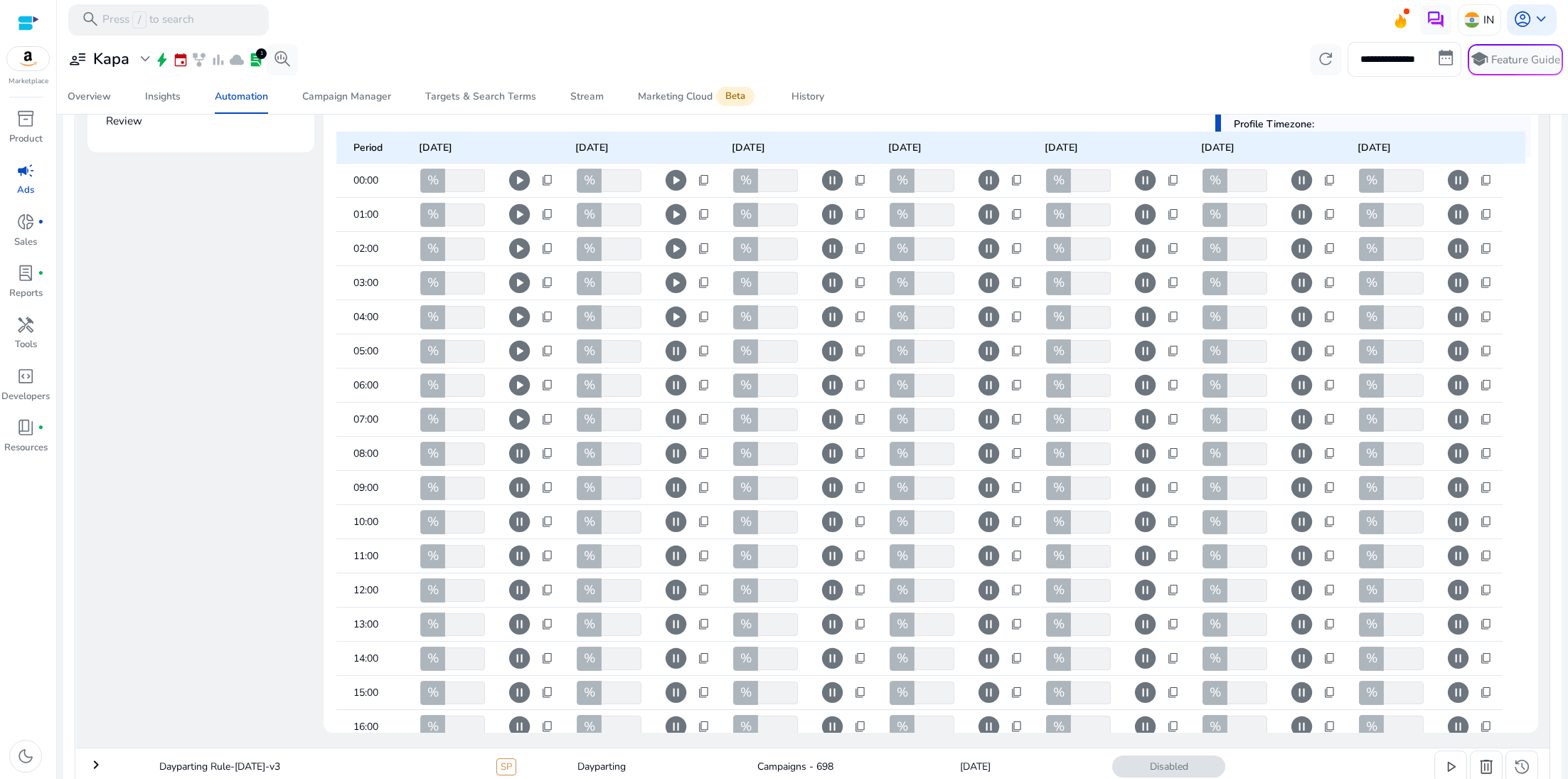
click at [676, 349] on span "pause_circle" at bounding box center [676, 351] width 25 height 25
click at [676, 381] on span "pause_circle" at bounding box center [676, 385] width 25 height 25
click at [676, 422] on span "pause_circle" at bounding box center [676, 419] width 25 height 25
click at [829, 172] on span "pause_circle" at bounding box center [832, 181] width 25 height 25
click at [829, 227] on span "pause_circle" at bounding box center [832, 215] width 25 height 25
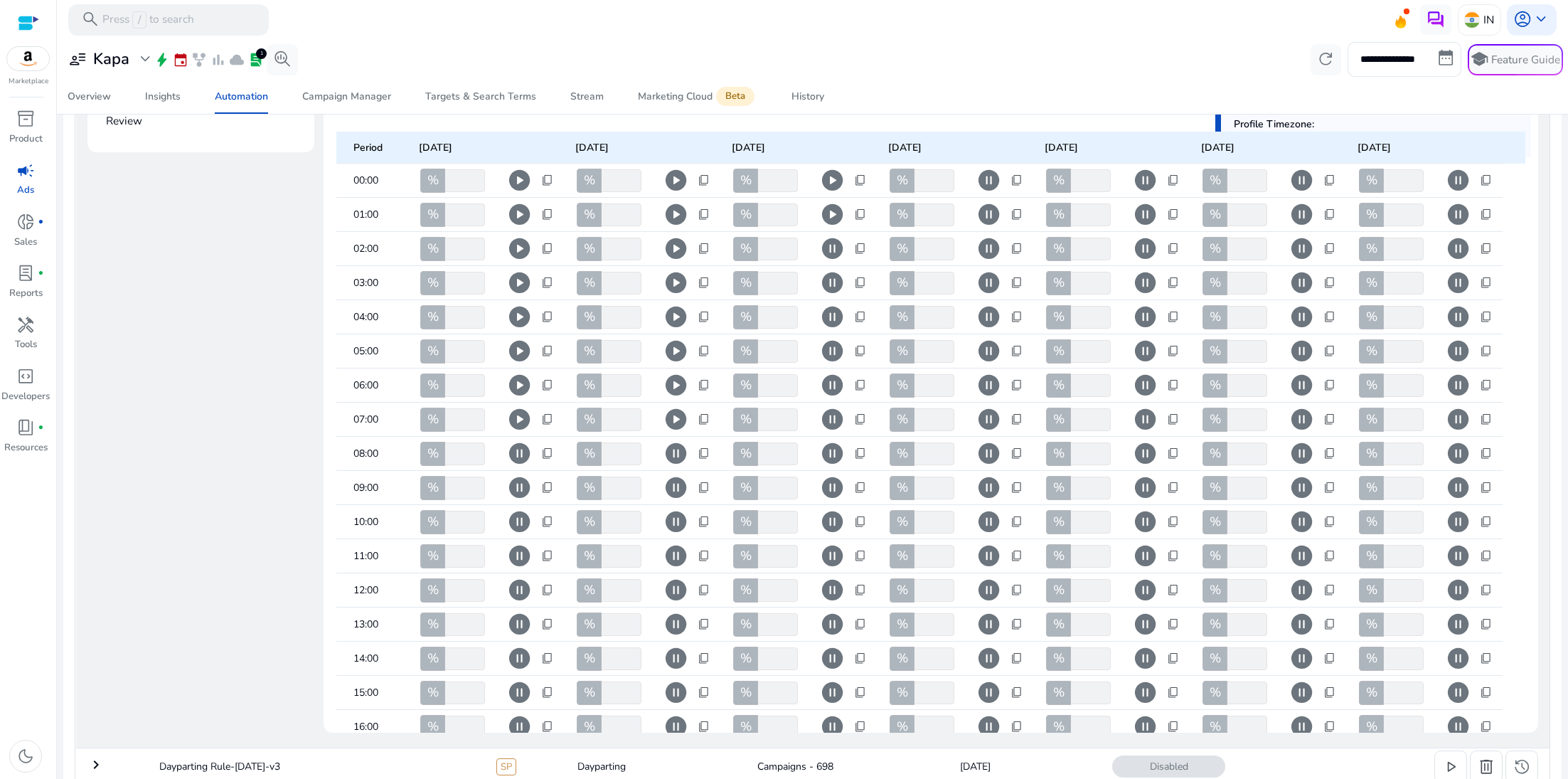
click at [835, 243] on span "pause_circle" at bounding box center [832, 248] width 25 height 25
click at [835, 288] on span "pause_circle" at bounding box center [832, 283] width 25 height 25
click at [835, 320] on span "pause_circle" at bounding box center [832, 317] width 25 height 25
click at [835, 344] on span "pause_circle" at bounding box center [832, 351] width 25 height 25
click at [835, 394] on span "pause_circle" at bounding box center [832, 385] width 25 height 25
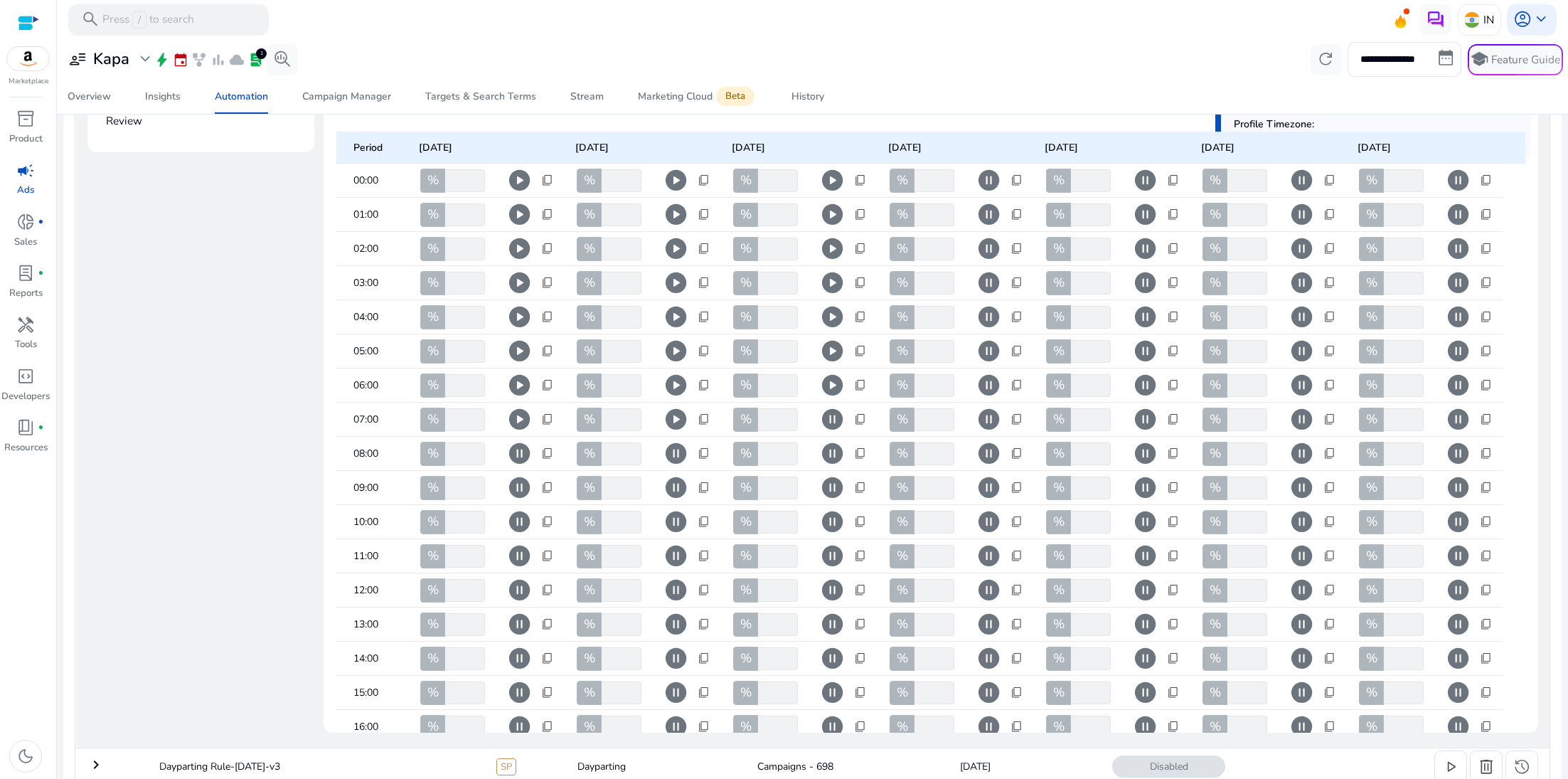
click at [835, 418] on span "pause_circle" at bounding box center [832, 419] width 25 height 25
click at [982, 175] on span "pause_circle" at bounding box center [989, 181] width 25 height 25
click at [984, 222] on span "pause_circle" at bounding box center [989, 215] width 25 height 25
click at [986, 239] on span "pause_circle" at bounding box center [989, 248] width 25 height 25
click at [986, 287] on span "pause_circle" at bounding box center [989, 283] width 25 height 25
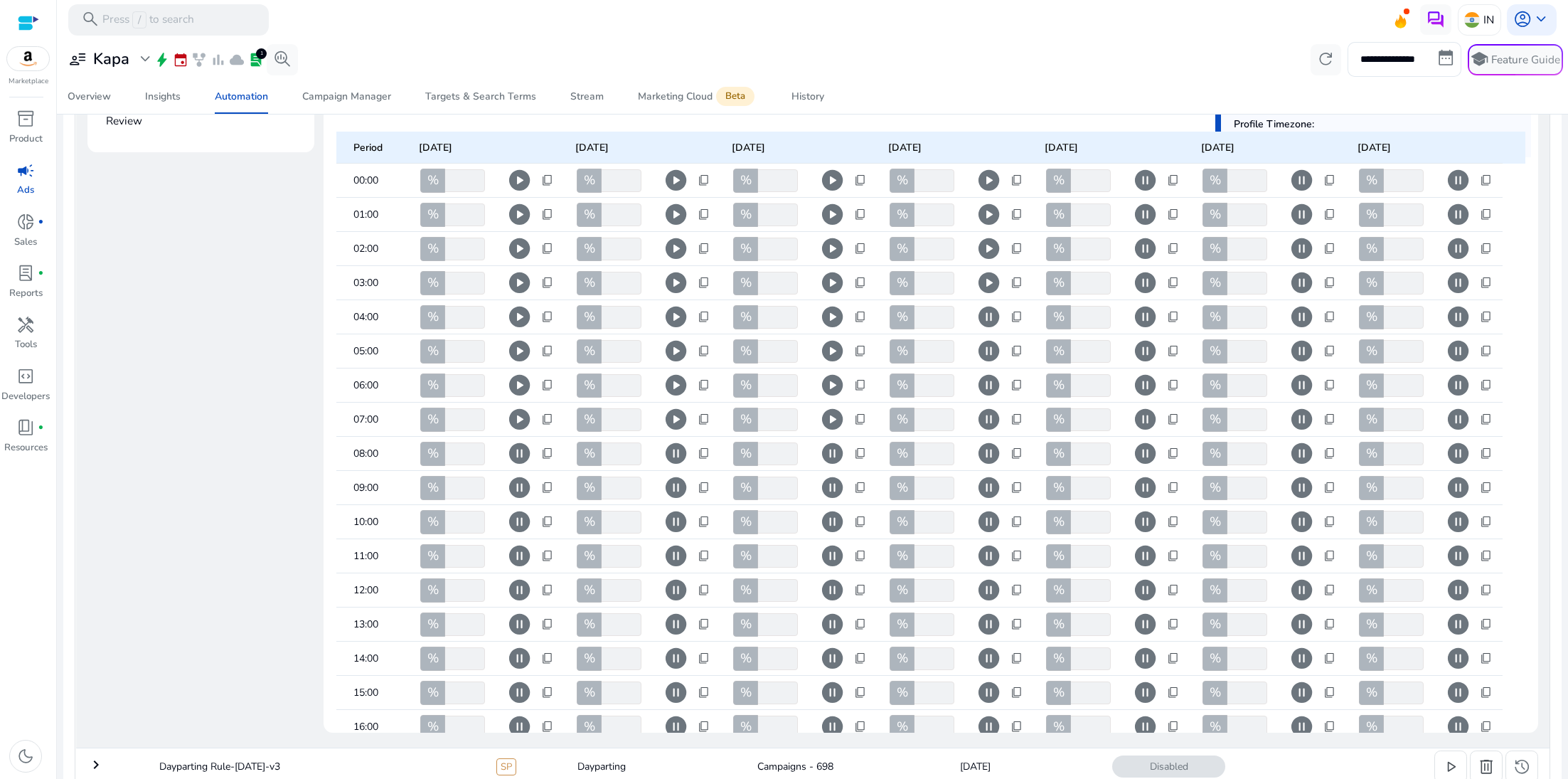
click at [986, 311] on span "pause_circle" at bounding box center [989, 317] width 25 height 25
click at [986, 339] on span "pause_circle" at bounding box center [989, 351] width 25 height 25
click at [986, 380] on span "pause_circle" at bounding box center [989, 385] width 25 height 25
click at [986, 413] on span "pause_circle" at bounding box center [989, 419] width 25 height 25
click at [1144, 174] on span "pause_circle" at bounding box center [1146, 181] width 25 height 25
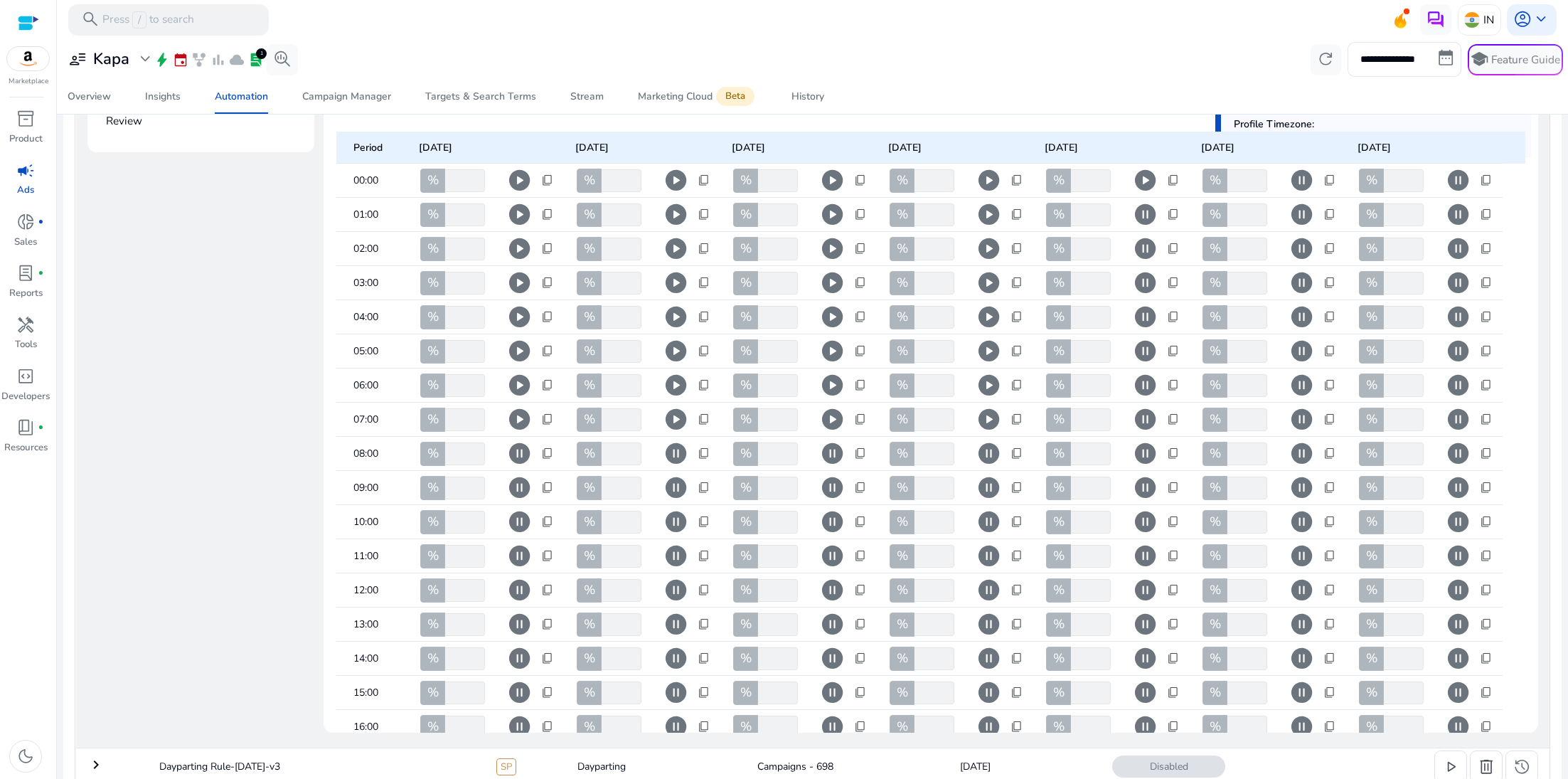
click at [1144, 215] on span "pause_circle" at bounding box center [1146, 215] width 25 height 25
click at [1144, 244] on span "pause_circle" at bounding box center [1146, 248] width 25 height 25
click at [1144, 284] on span "pause_circle" at bounding box center [1146, 283] width 25 height 25
click at [1144, 300] on mat-cell "% *** play_circle content_copy" at bounding box center [1112, 283] width 157 height 34
click at [1144, 308] on span "pause_circle" at bounding box center [1146, 317] width 25 height 25
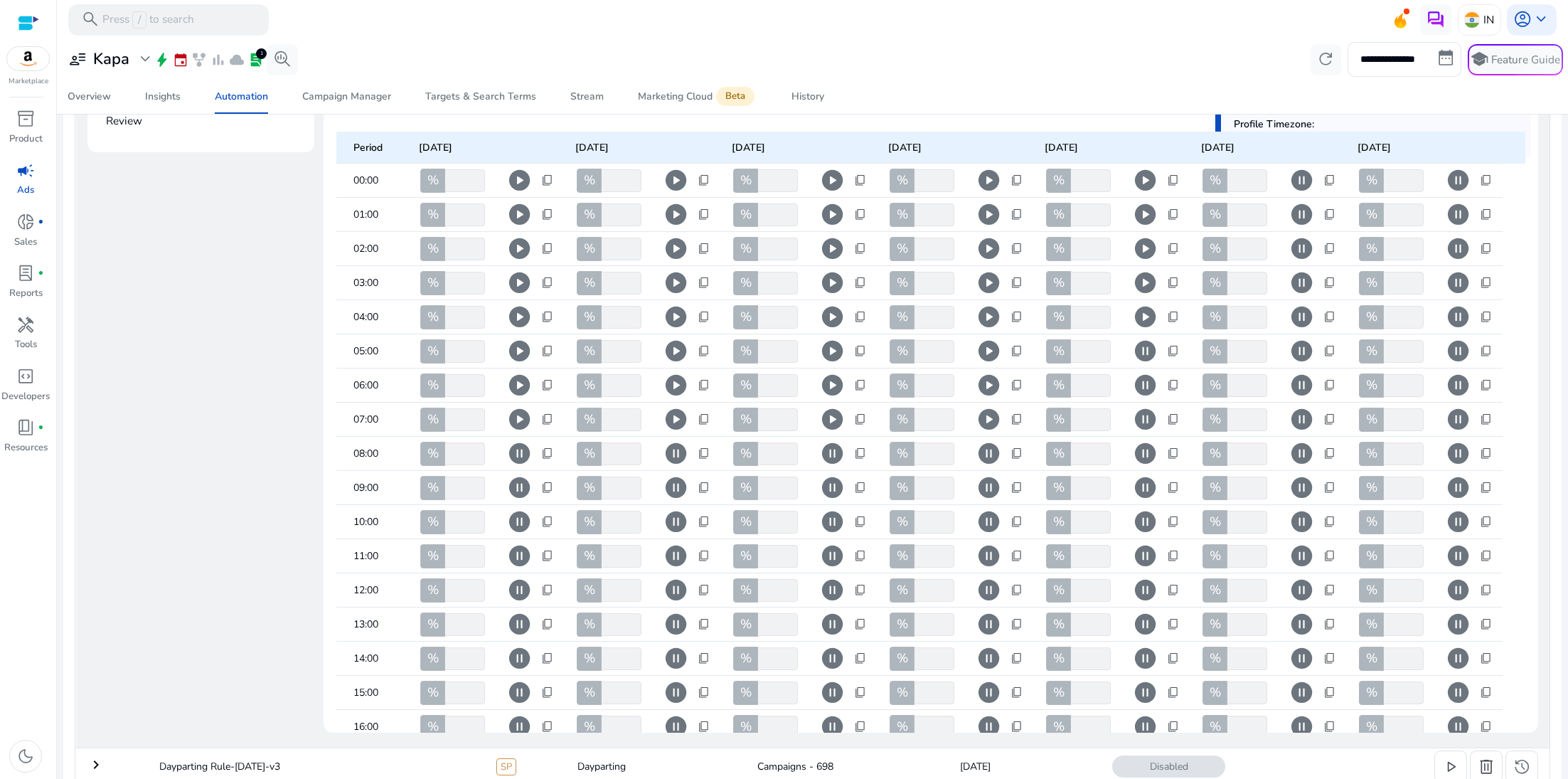
click at [1144, 342] on span "pause_circle" at bounding box center [1146, 351] width 25 height 25
click at [1144, 396] on span "pause_circle" at bounding box center [1146, 385] width 25 height 25
click at [1144, 425] on span "pause_circle" at bounding box center [1146, 419] width 25 height 25
click at [1144, 451] on span "pause_circle" at bounding box center [1146, 454] width 25 height 25
click at [1144, 470] on mat-cell "% *** play_circle content_copy" at bounding box center [1112, 453] width 157 height 34
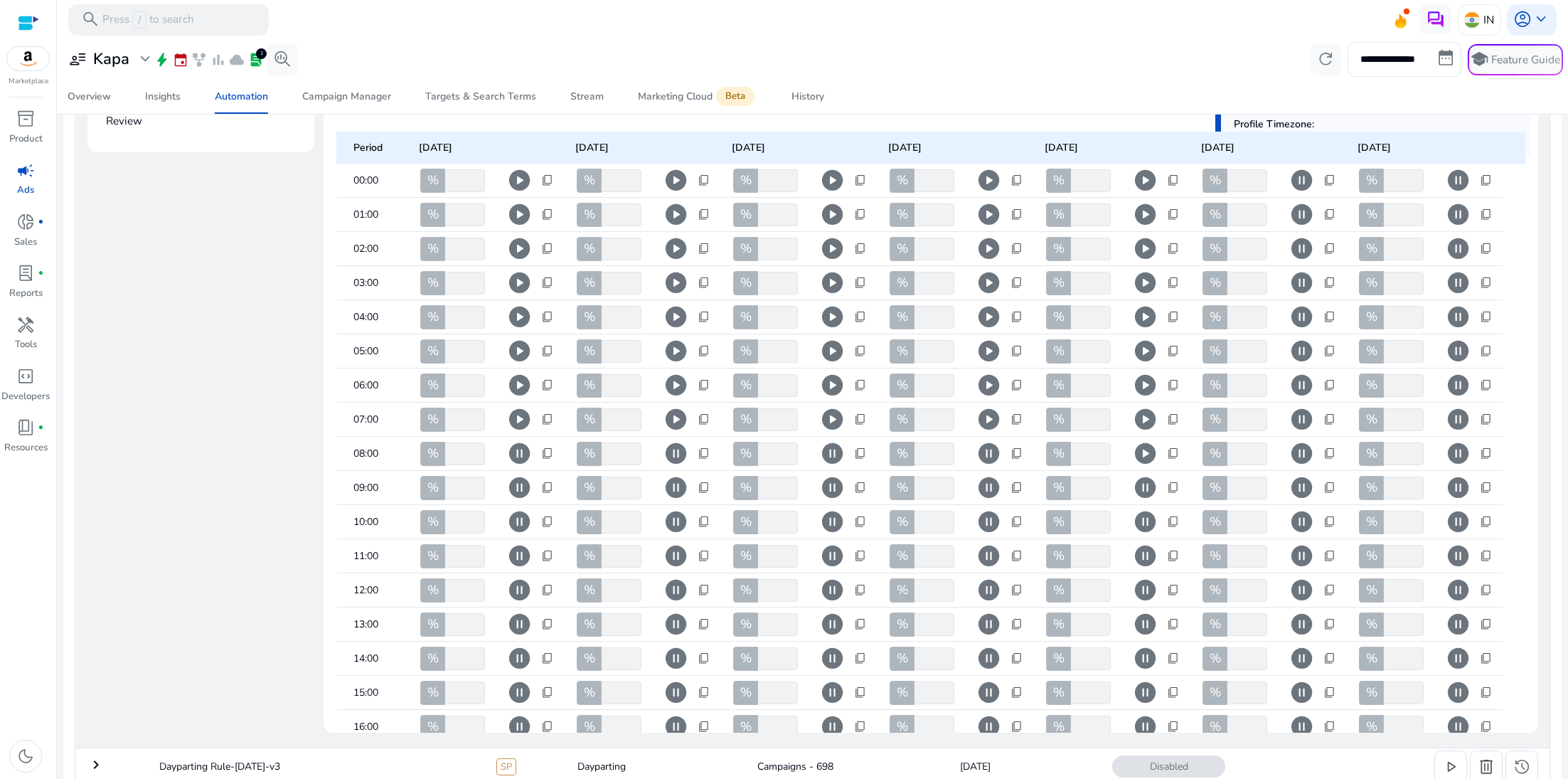
click at [1144, 478] on span "pause_circle" at bounding box center [1146, 488] width 25 height 25
click at [1147, 500] on span "play_circle" at bounding box center [1146, 488] width 25 height 25
click at [1147, 509] on span "pause_circle" at bounding box center [1146, 522] width 25 height 25
click at [1142, 517] on span "play_circle" at bounding box center [1146, 522] width 25 height 25
click at [1148, 451] on span "play_circle" at bounding box center [1146, 454] width 25 height 25
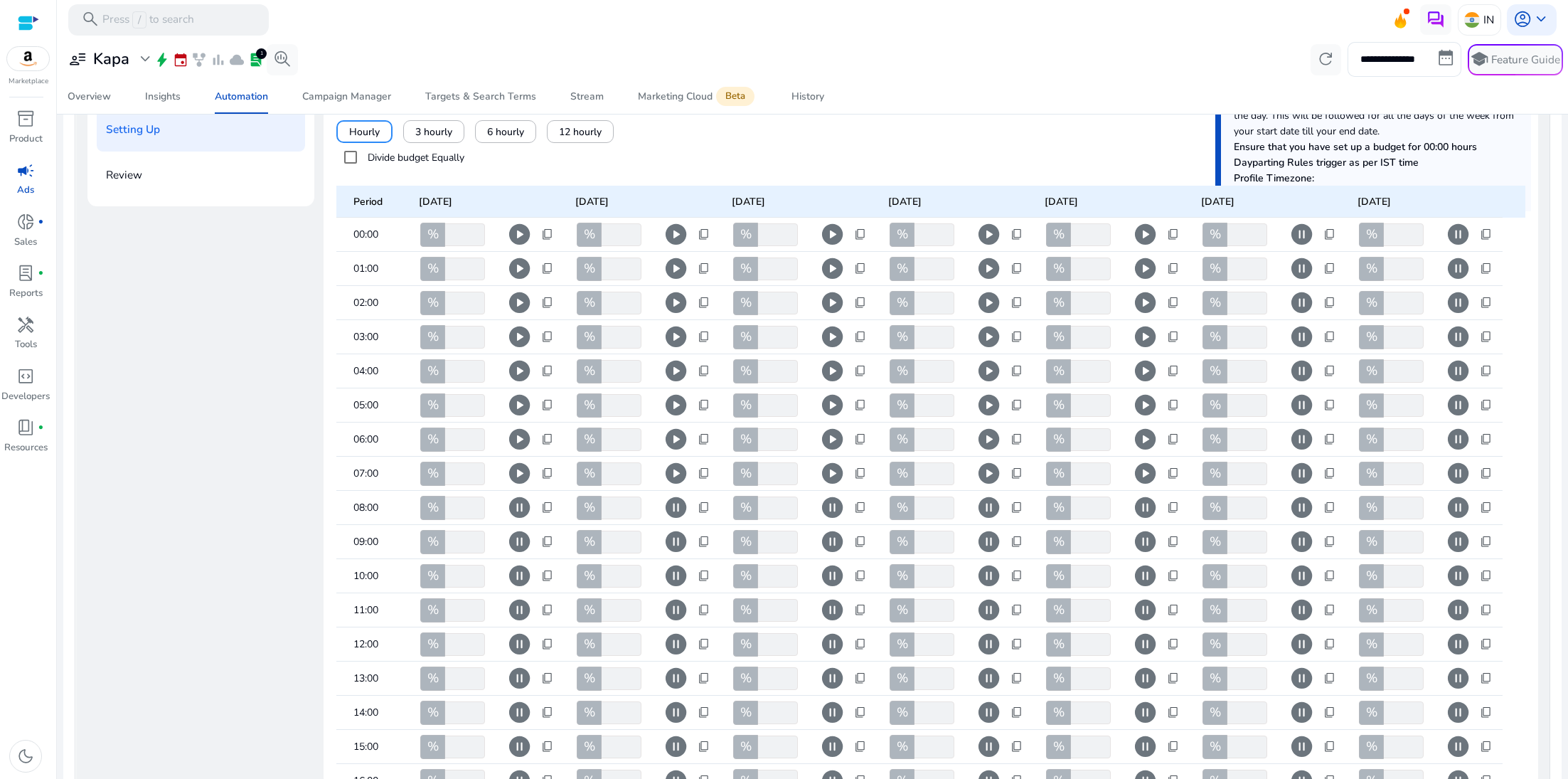
scroll to position [303, 0]
click at [1296, 239] on span "pause_circle" at bounding box center [1302, 237] width 25 height 25
click at [1297, 267] on span "pause_circle" at bounding box center [1302, 271] width 25 height 25
click at [1299, 301] on span "pause_circle" at bounding box center [1302, 305] width 25 height 25
click at [1299, 337] on span "pause_circle" at bounding box center [1302, 339] width 25 height 25
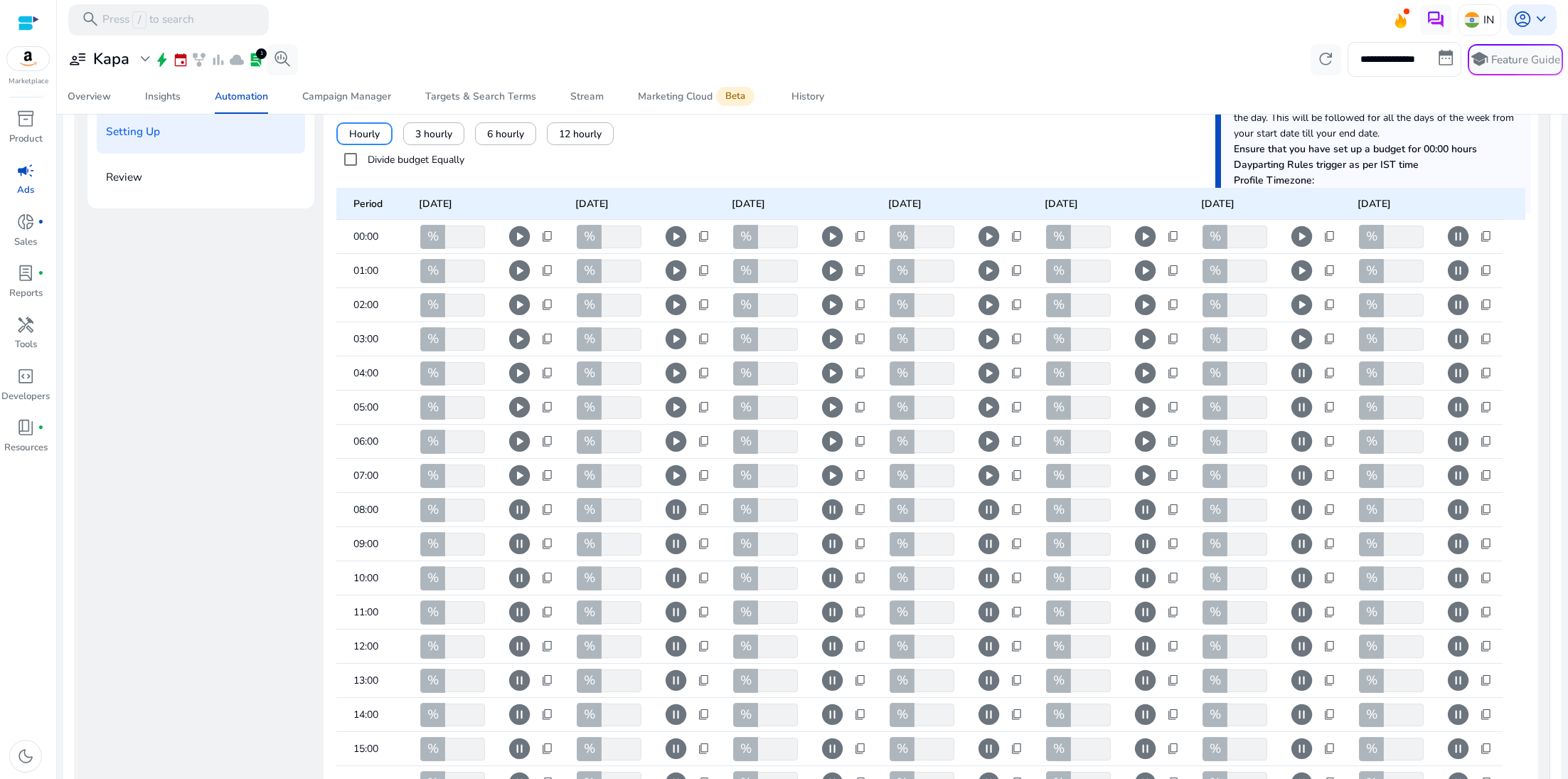
click at [1299, 375] on span "pause_circle" at bounding box center [1302, 373] width 25 height 25
click at [1299, 403] on span "pause_circle" at bounding box center [1302, 408] width 25 height 25
click at [1299, 443] on span "pause_circle" at bounding box center [1302, 441] width 25 height 25
click at [1299, 475] on span "pause_circle" at bounding box center [1302, 475] width 25 height 25
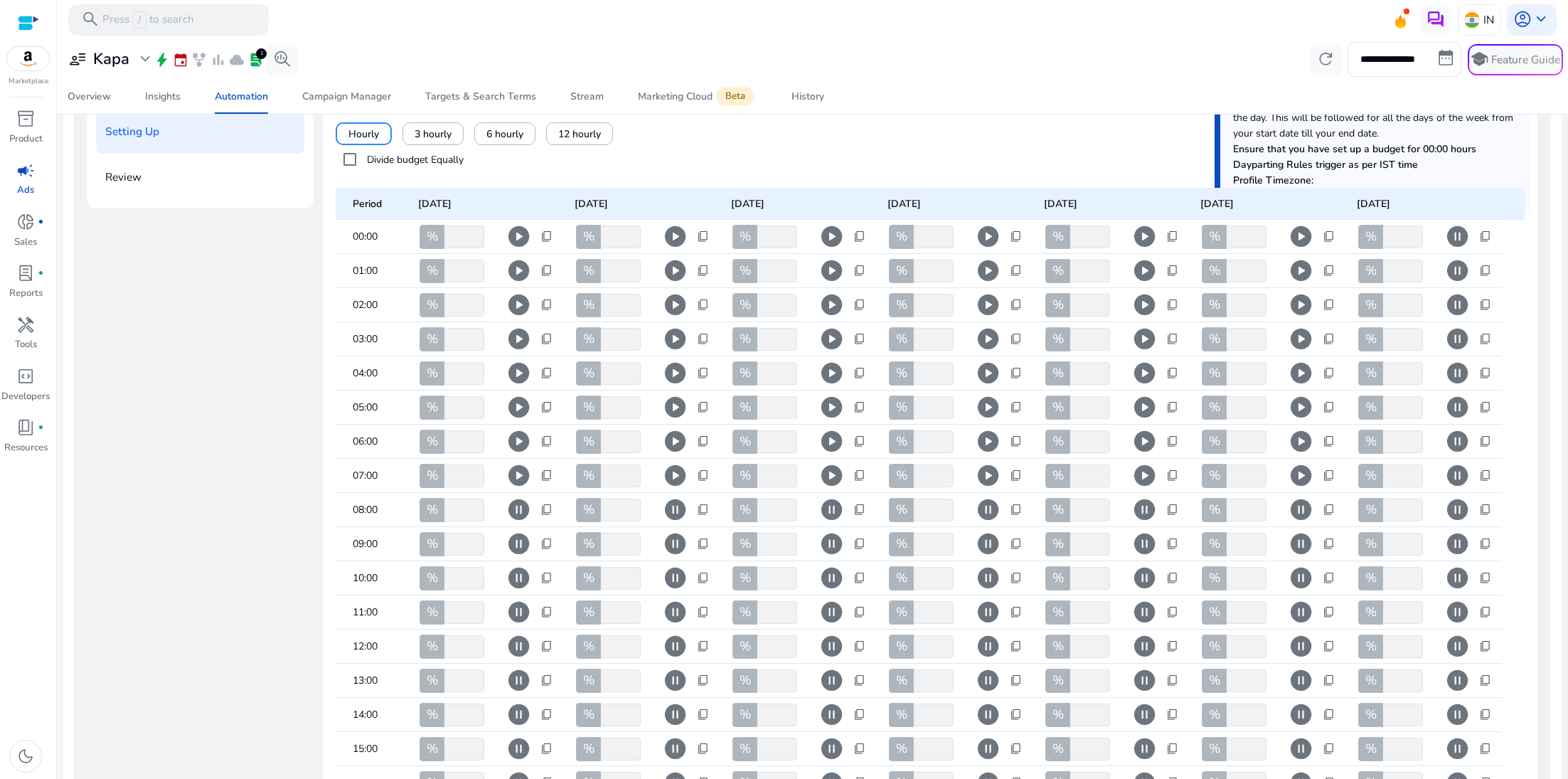
click at [1454, 446] on span "pause_circle" at bounding box center [1457, 441] width 25 height 25
click at [1452, 477] on span "pause_circle" at bounding box center [1457, 475] width 25 height 25
click at [1450, 509] on span "pause_circle" at bounding box center [1457, 510] width 25 height 25
click at [1450, 537] on span "pause_circle" at bounding box center [1457, 544] width 25 height 25
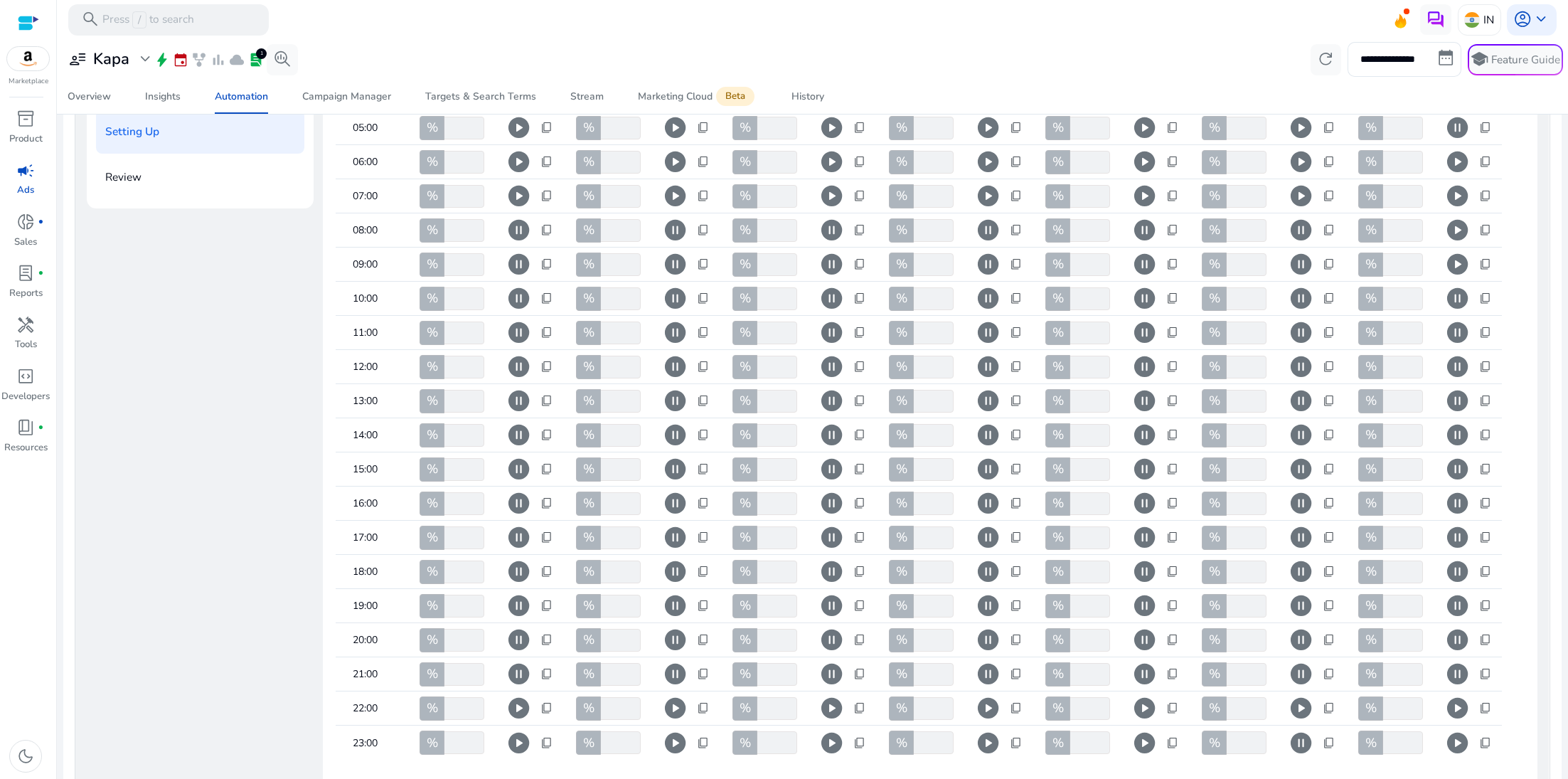
scroll to position [363, 0]
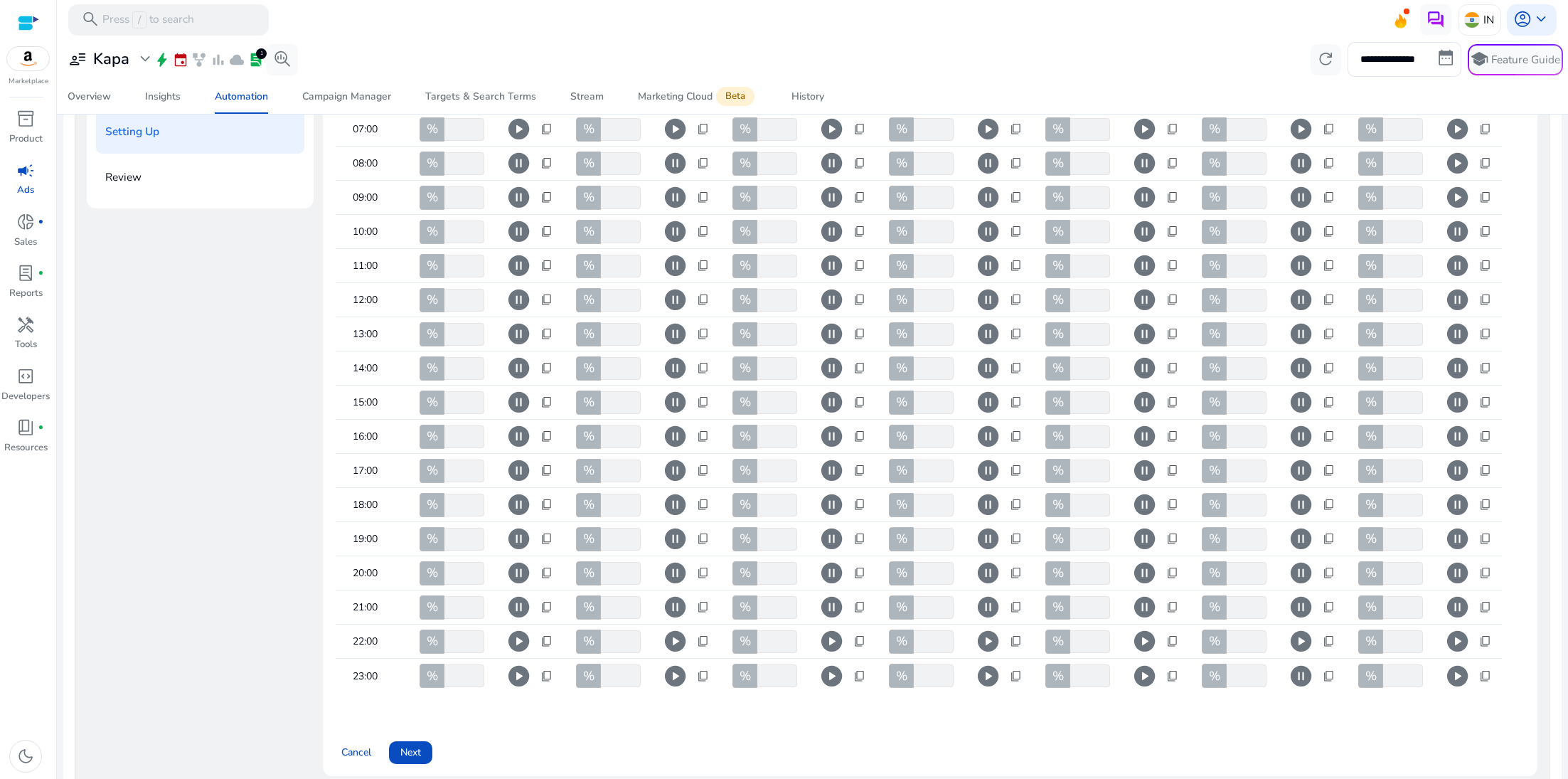
click at [1448, 595] on span "pause_circle" at bounding box center [1457, 607] width 25 height 25
click at [1275, 664] on div "% ***" at bounding box center [1243, 676] width 85 height 23
click at [1227, 699] on div "Period Monday Tuesday Wednesday Thursday Friday Saturday Sunday 00:00 % *** pla…" at bounding box center [930, 267] width 1189 height 881
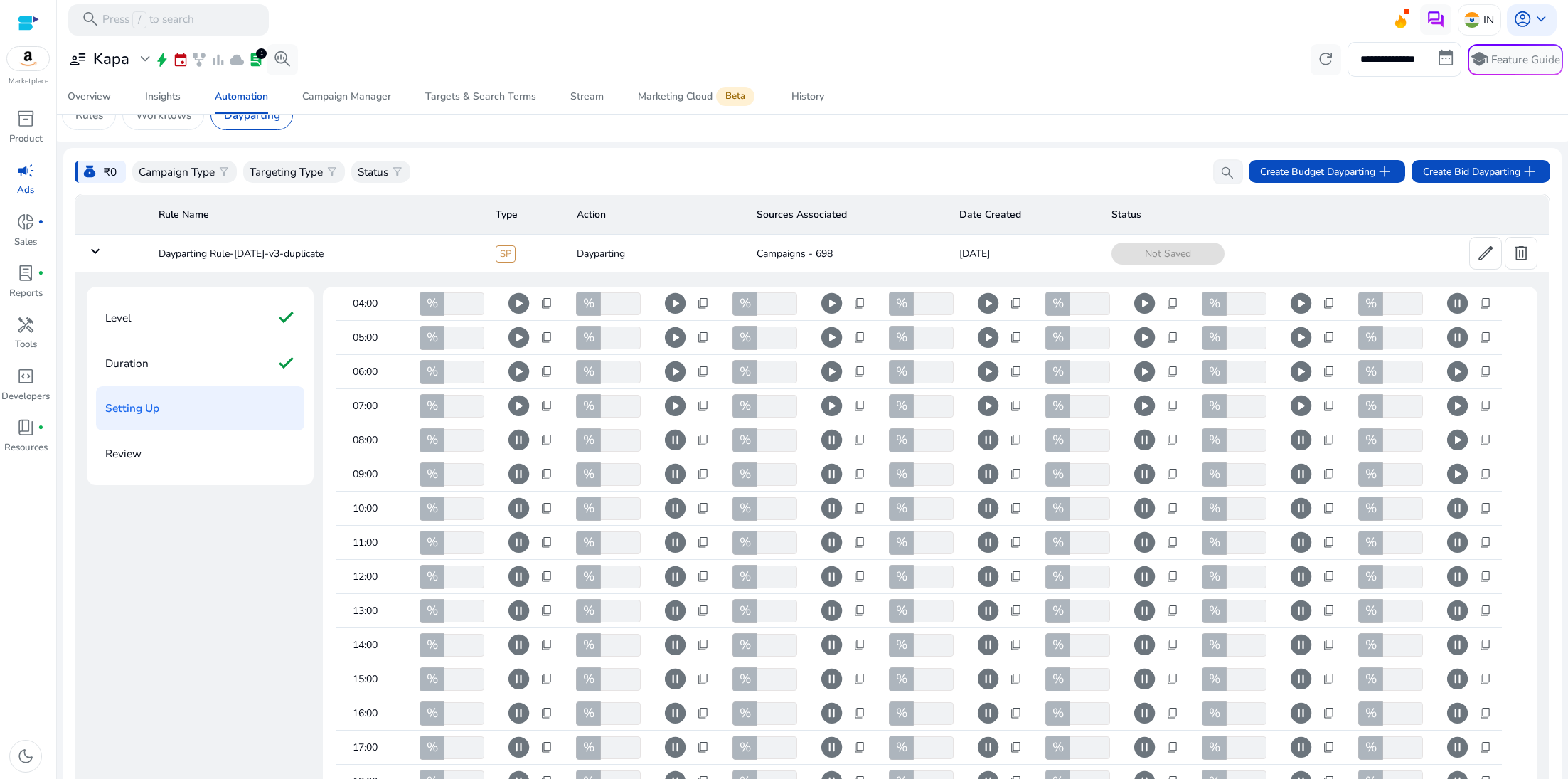
scroll to position [470, 0]
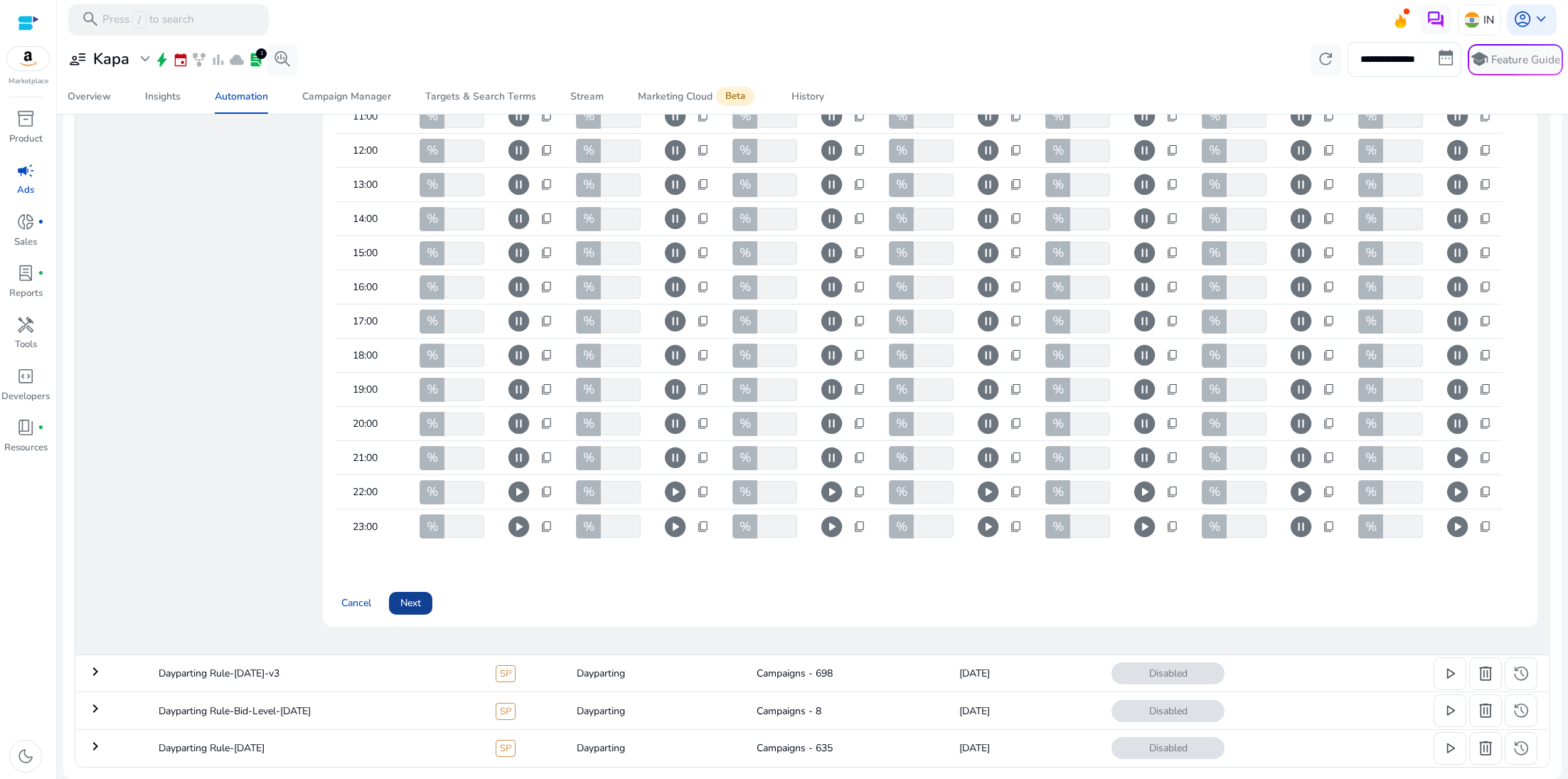
click at [400, 596] on span "Next" at bounding box center [410, 603] width 21 height 15
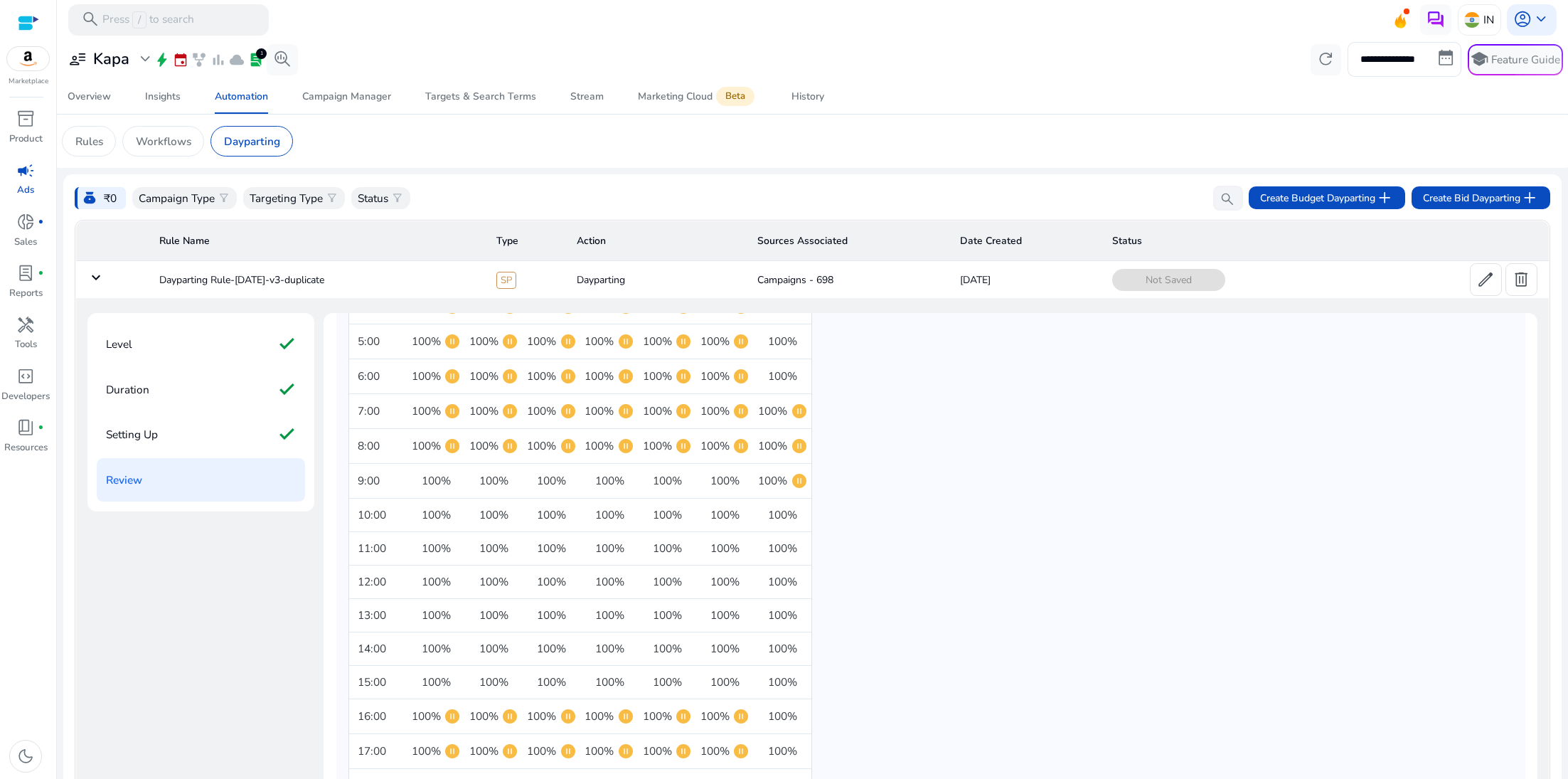
scroll to position [452, 0]
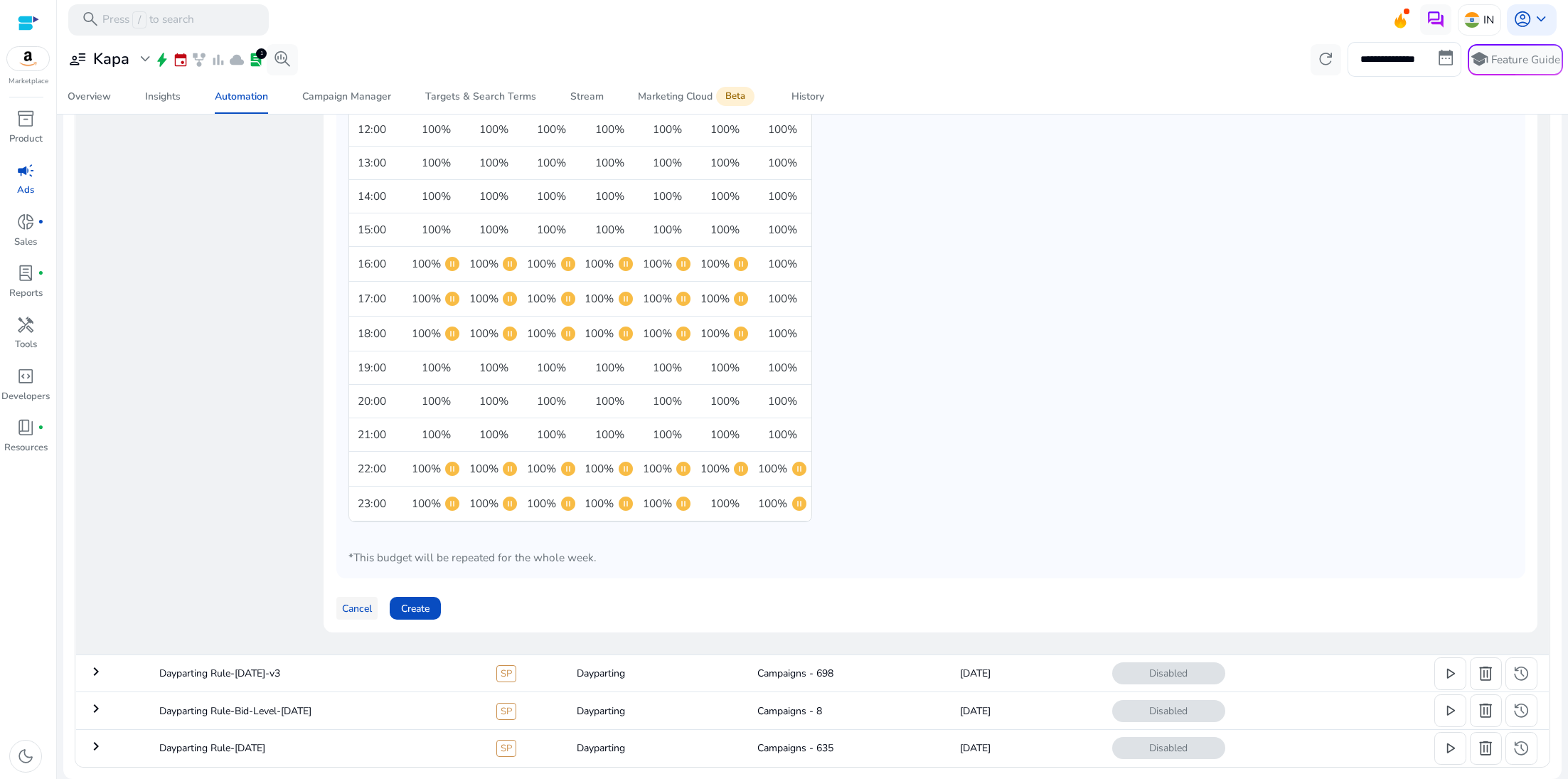
click at [351, 612] on span at bounding box center [357, 608] width 41 height 34
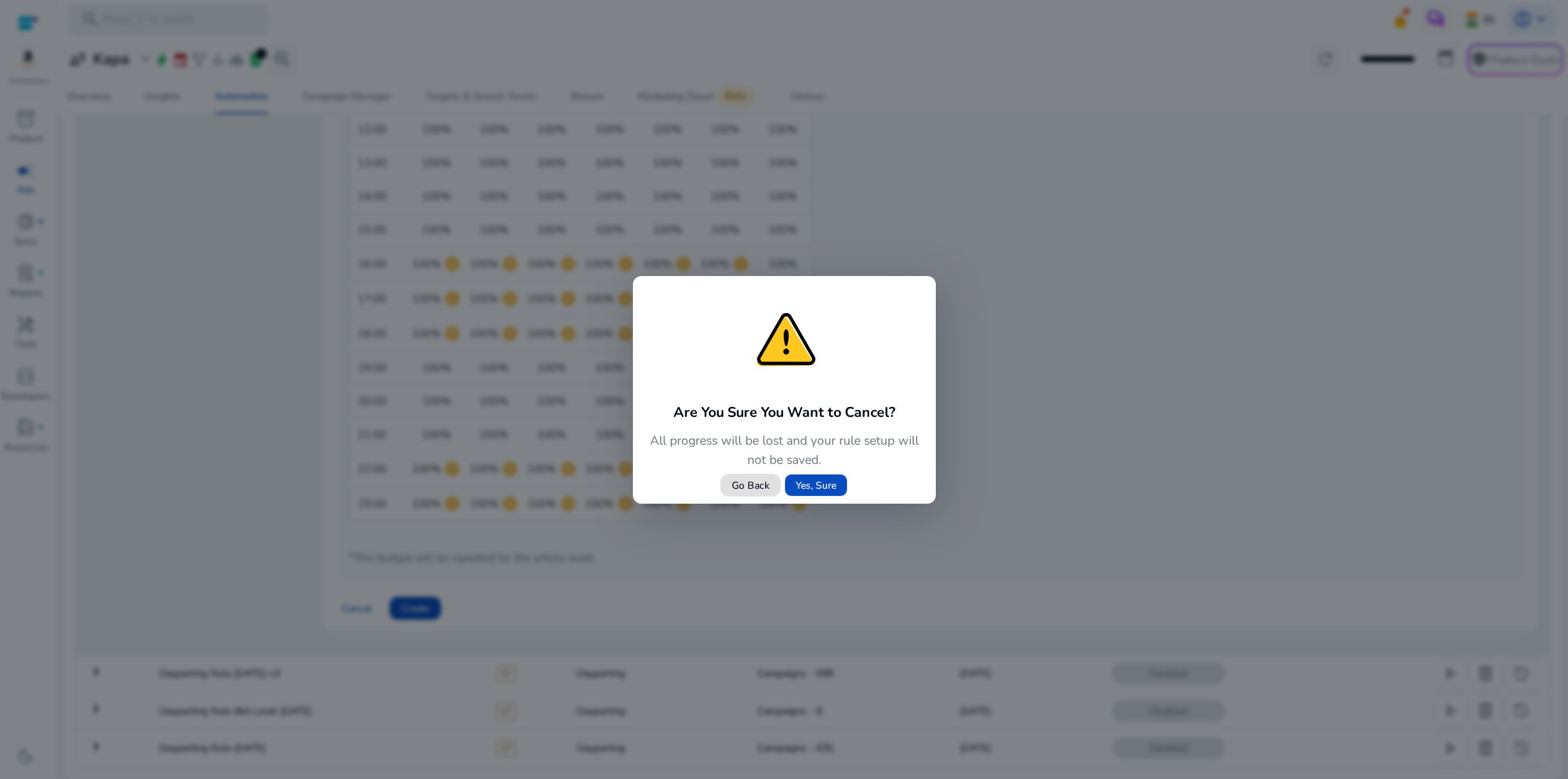
click at [758, 482] on span "Go Back" at bounding box center [751, 485] width 38 height 15
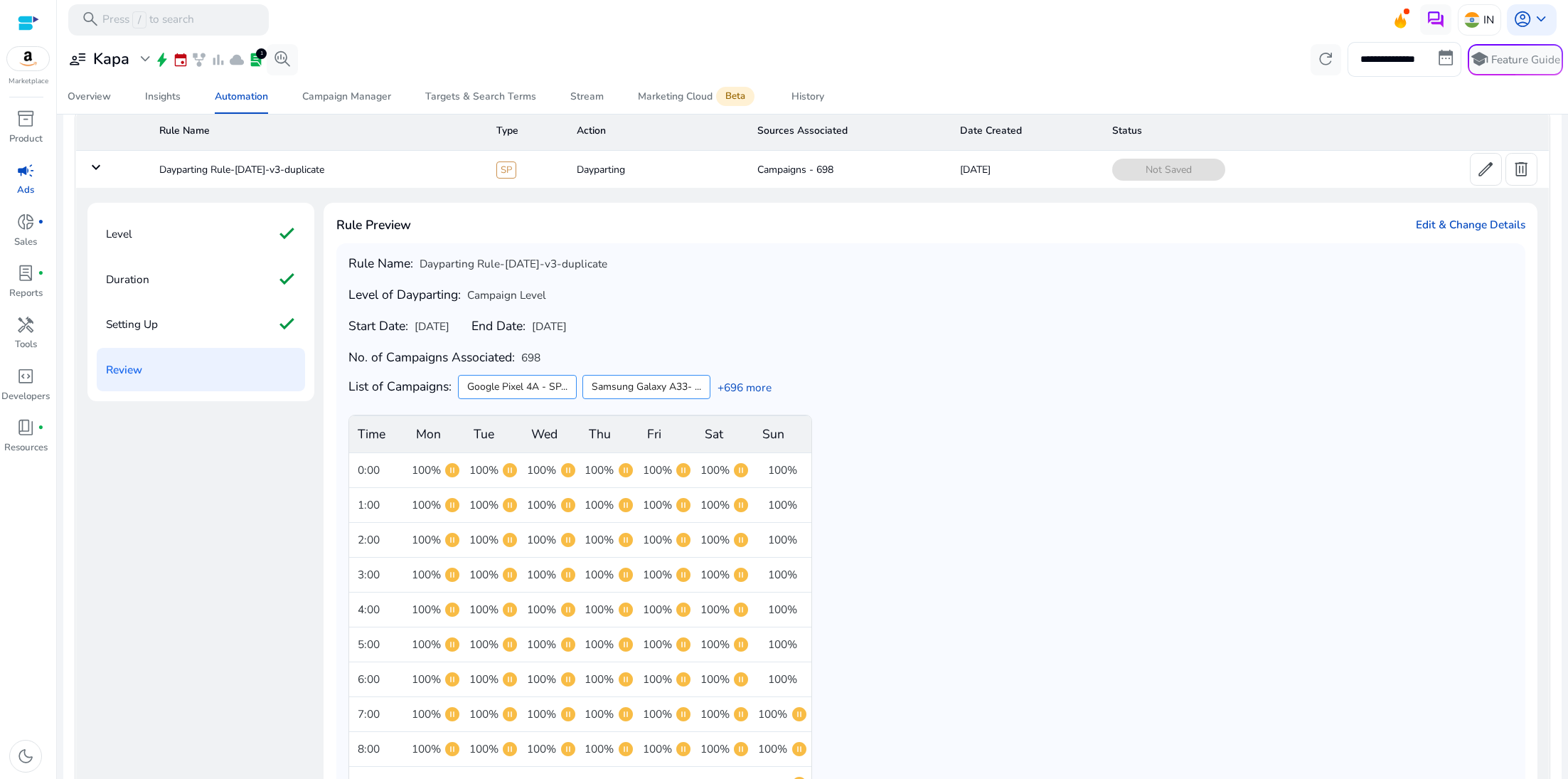
scroll to position [0, 0]
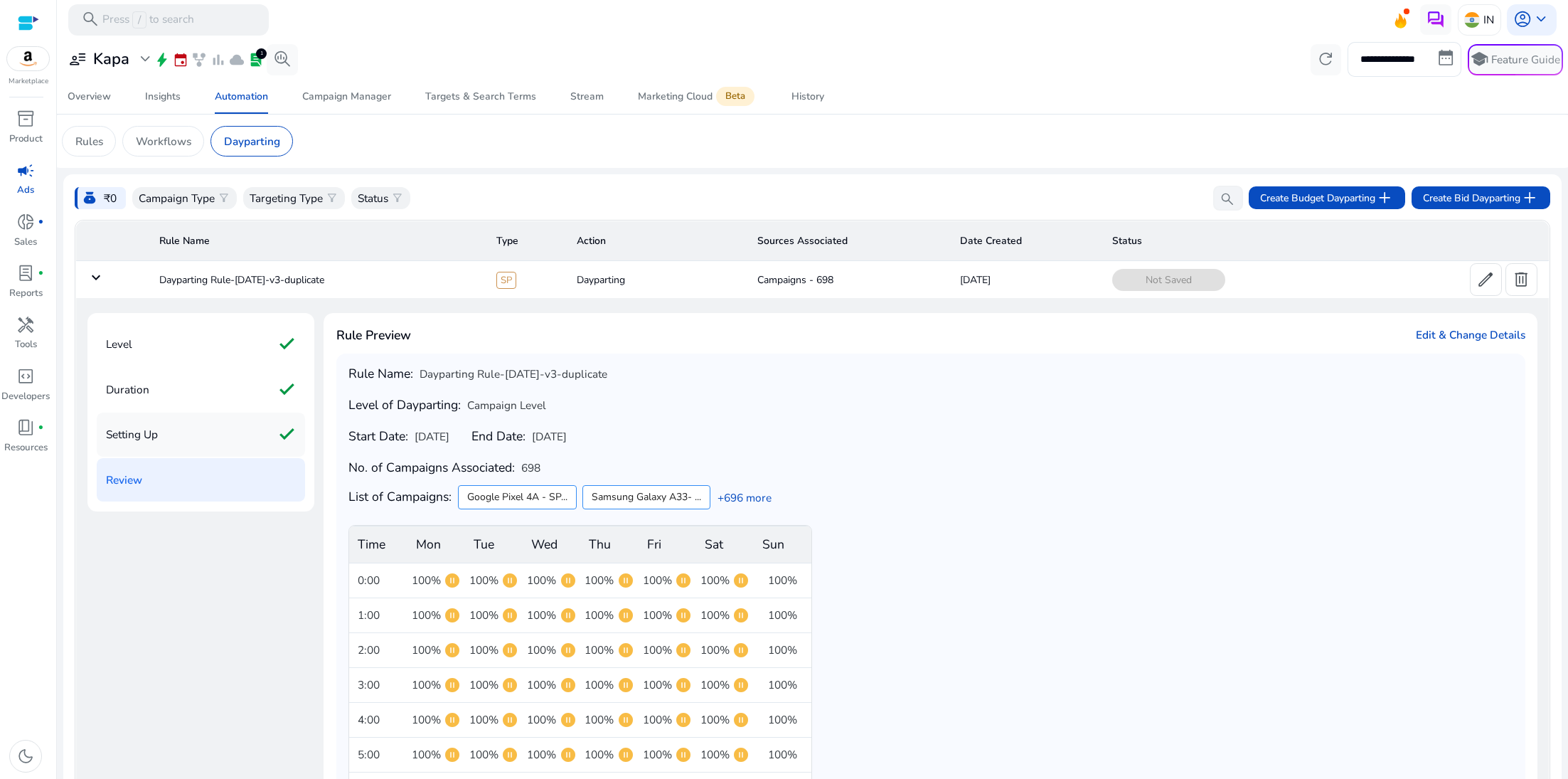
click at [131, 427] on p "Setting Up" at bounding box center [131, 434] width 52 height 25
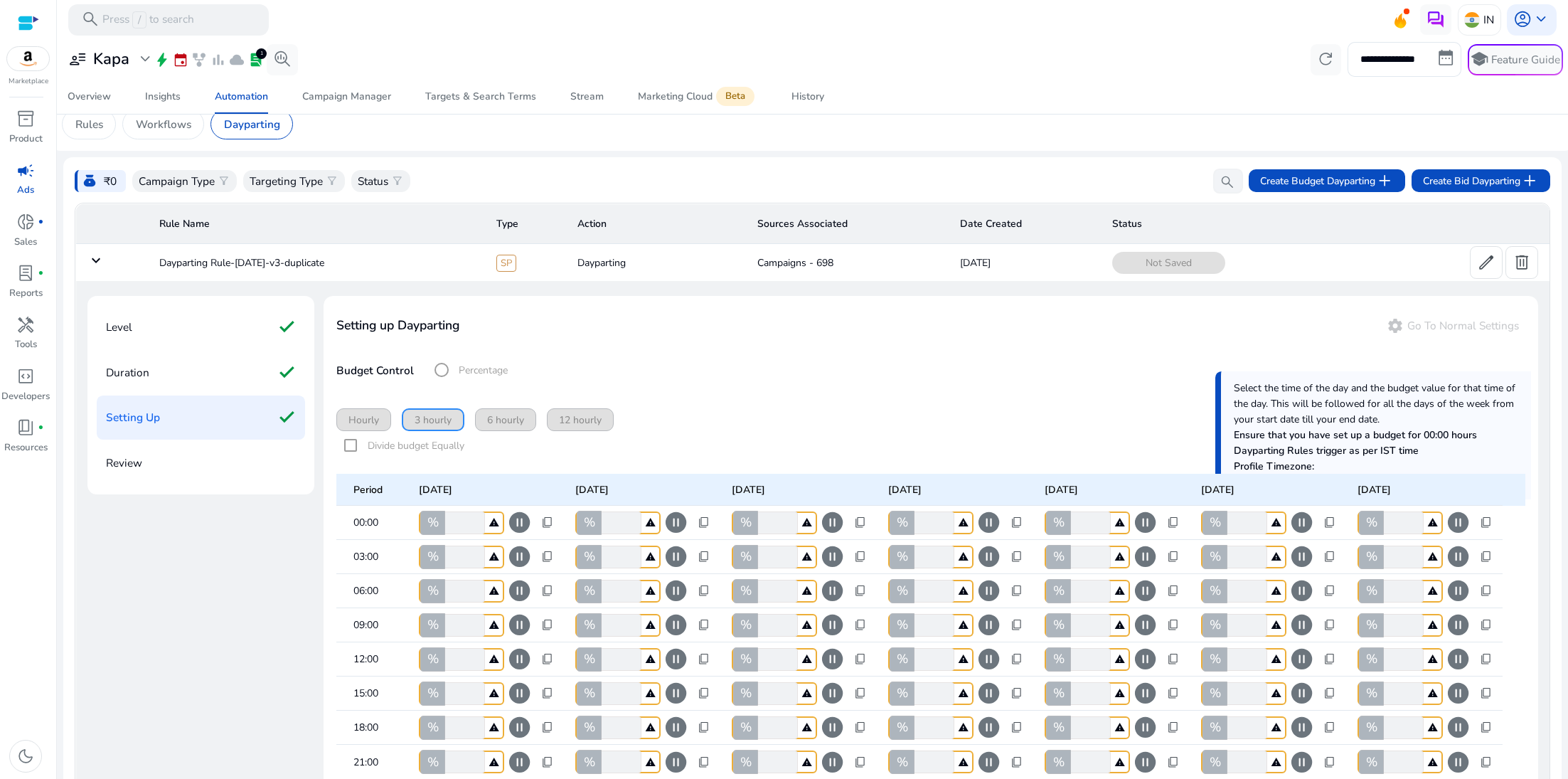
click at [351, 425] on div "Hourly 3 hourly 6 hourly 12 hourly" at bounding box center [931, 420] width 1189 height 23
click at [359, 425] on div "Hourly 3 hourly 6 hourly 12 hourly" at bounding box center [931, 420] width 1189 height 23
click at [380, 413] on div "Hourly 3 hourly 6 hourly 12 hourly" at bounding box center [931, 420] width 1189 height 23
click at [352, 446] on form "Divide budget Equally" at bounding box center [931, 446] width 1189 height 28
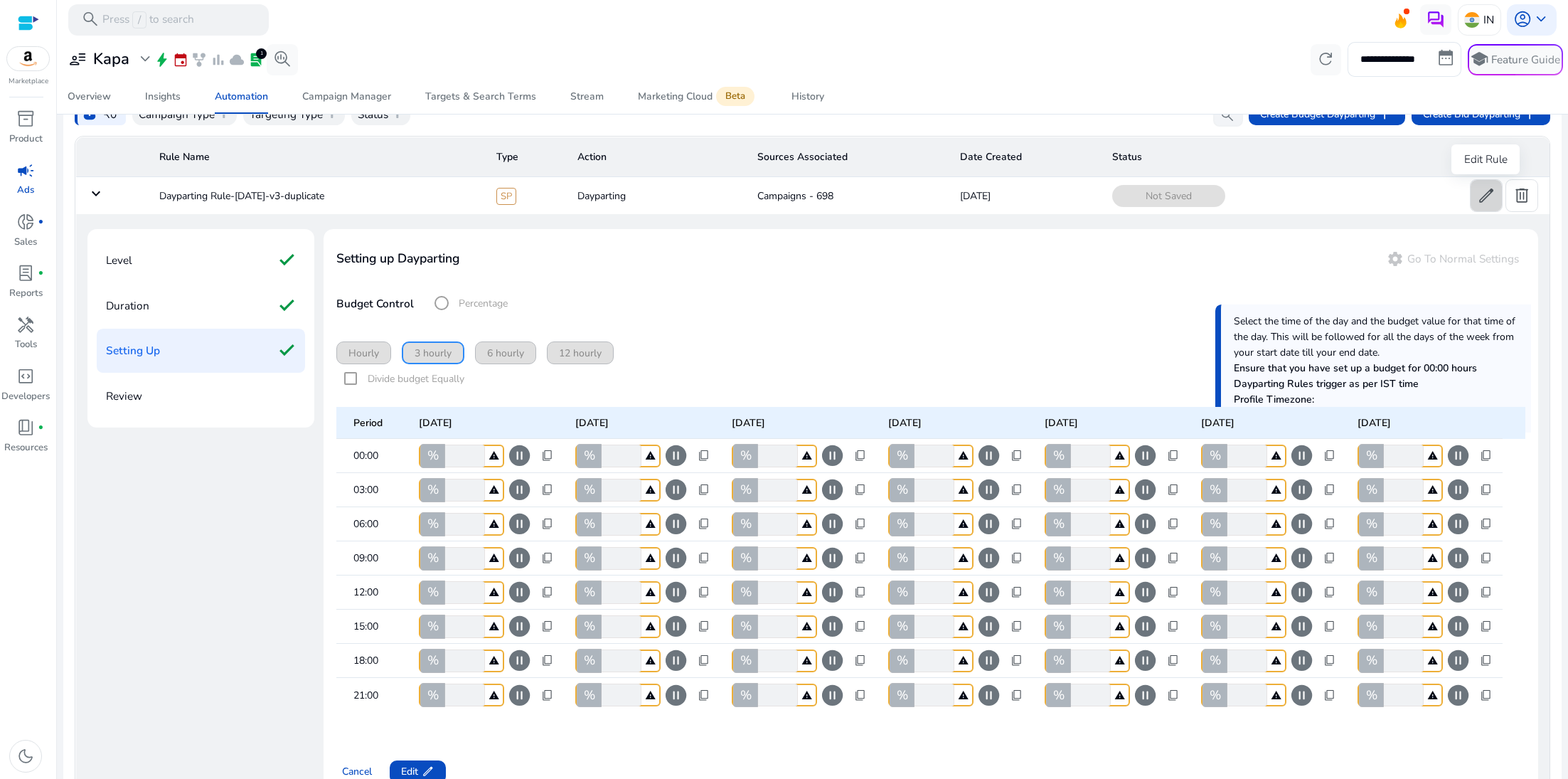
click at [1481, 199] on span "edit" at bounding box center [1486, 196] width 18 height 18
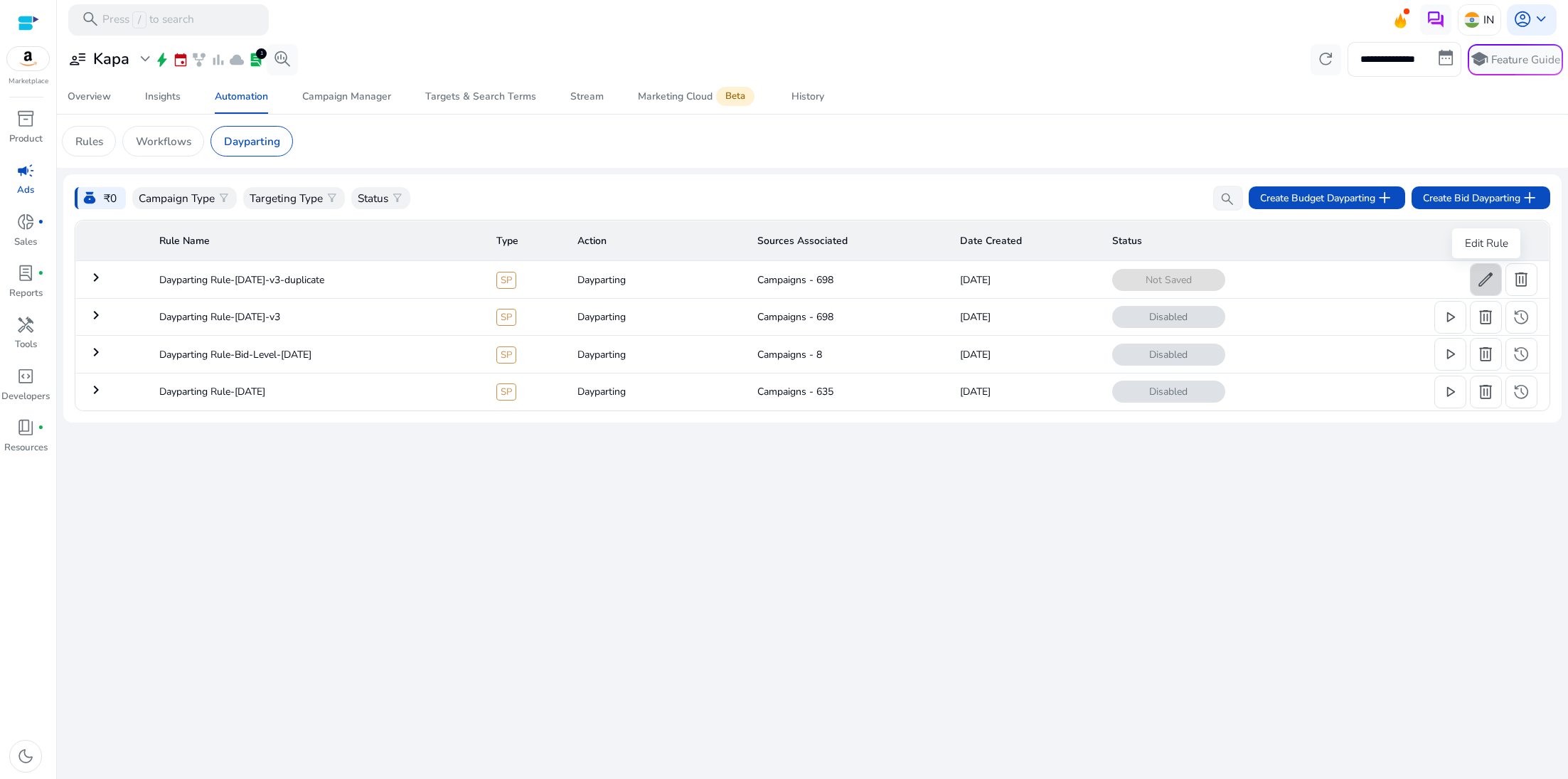
click at [1482, 281] on span "edit" at bounding box center [1486, 280] width 18 height 18
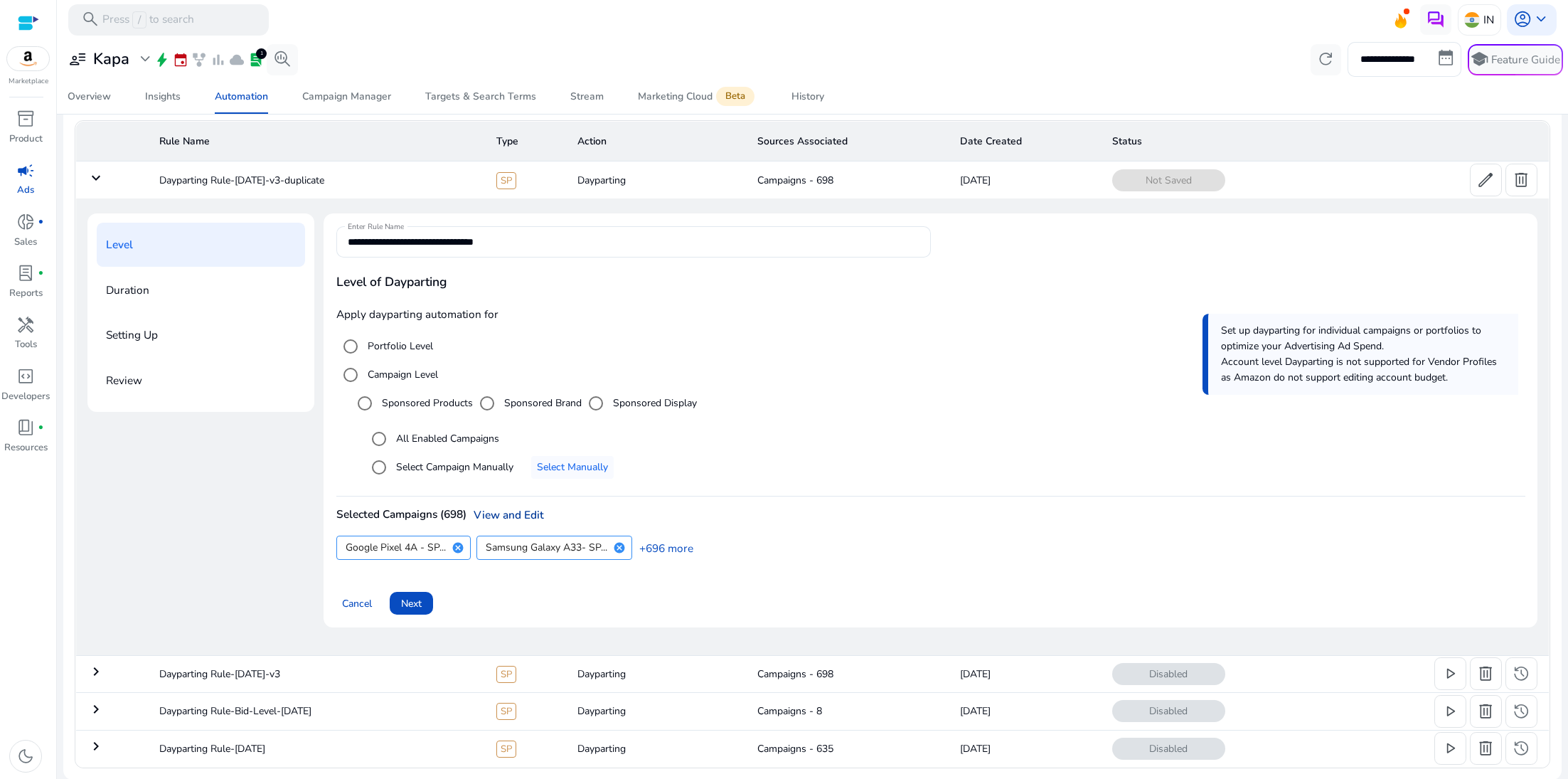
click at [519, 522] on link "View and Edit" at bounding box center [506, 515] width 78 height 15
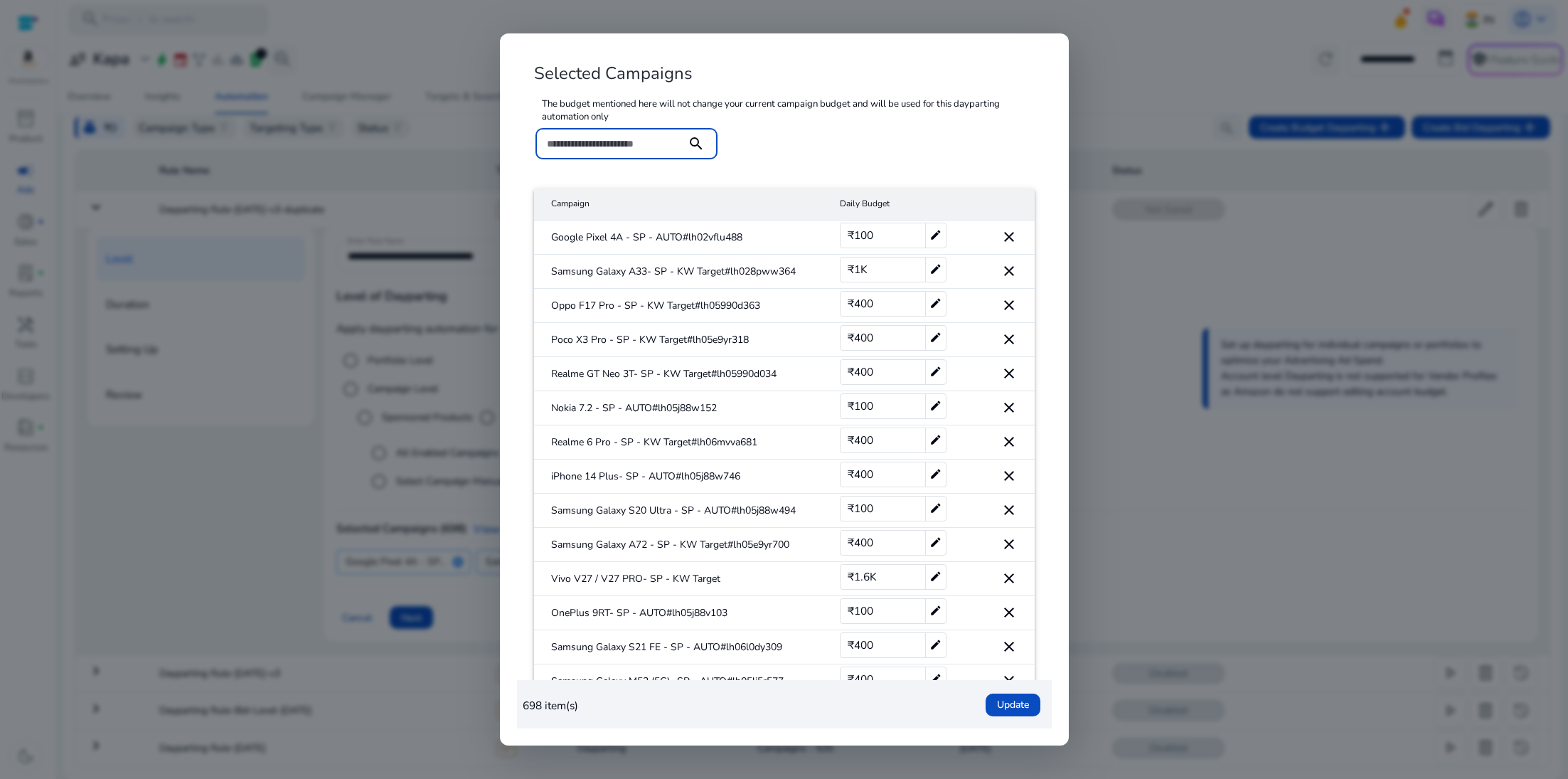
click at [1196, 257] on div at bounding box center [784, 390] width 1568 height 779
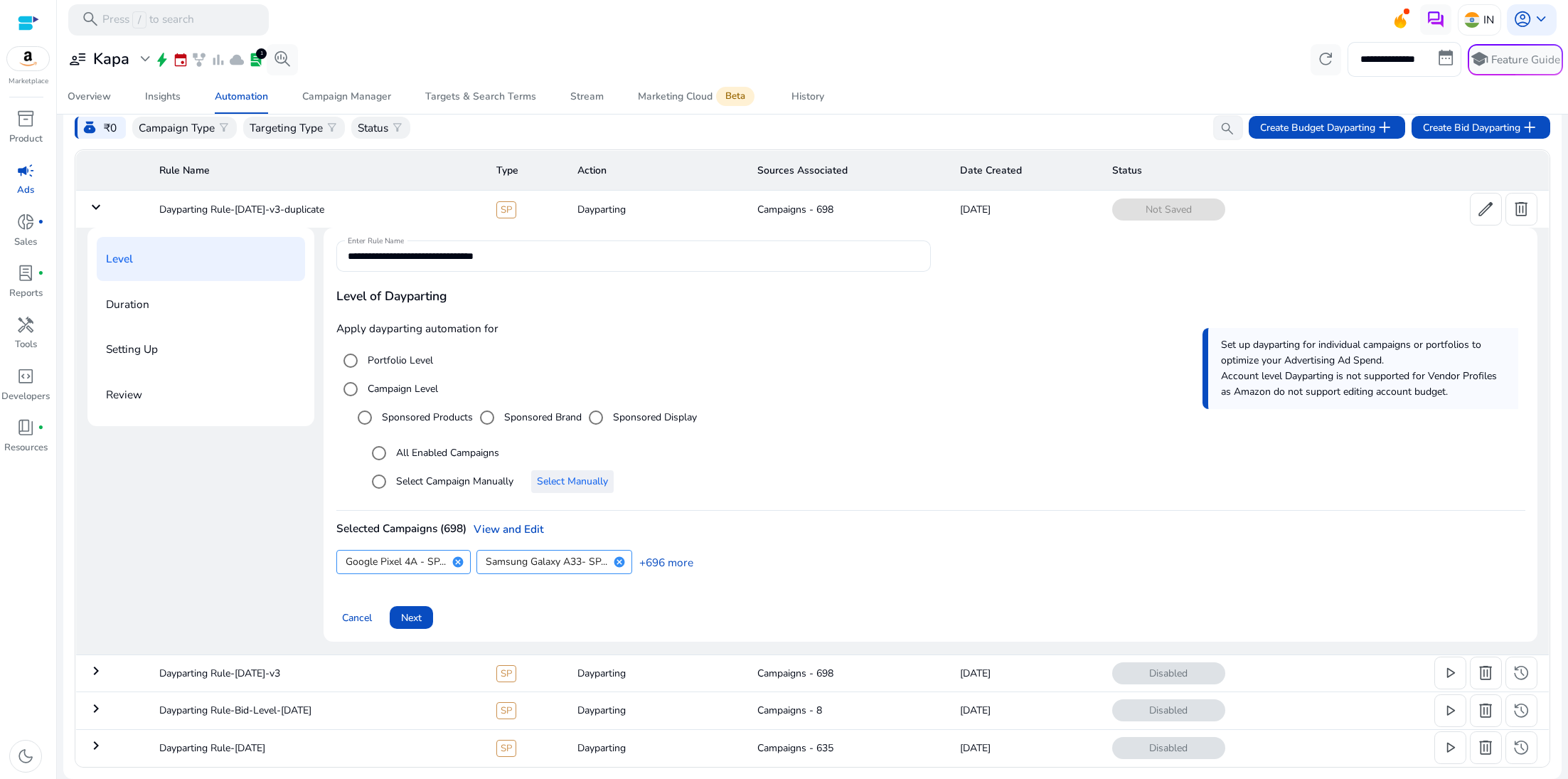
click at [574, 474] on span "Select Manually" at bounding box center [572, 481] width 71 height 15
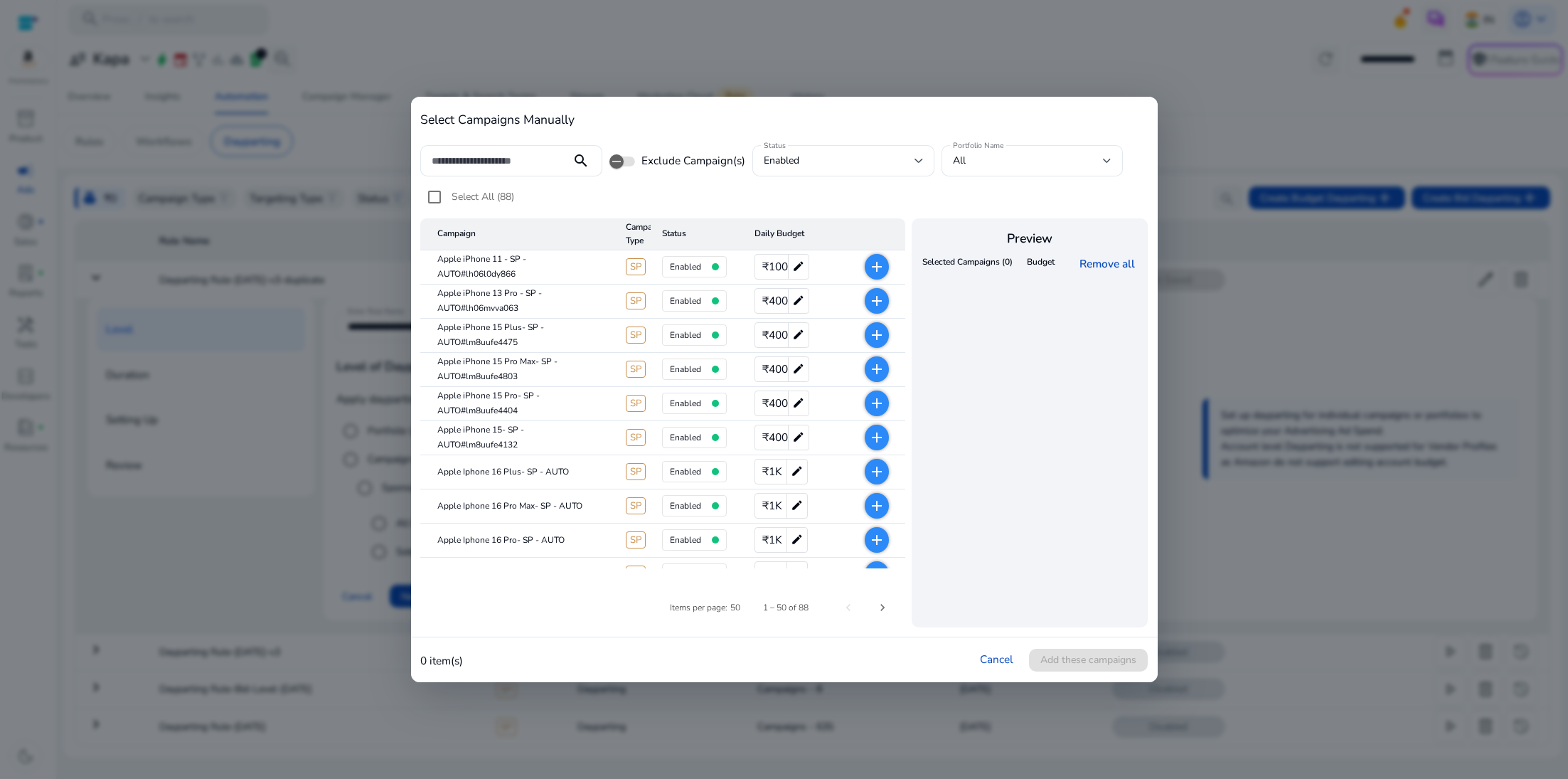
scroll to position [8, 0]
click at [994, 663] on link "Cancel" at bounding box center [996, 659] width 34 height 15
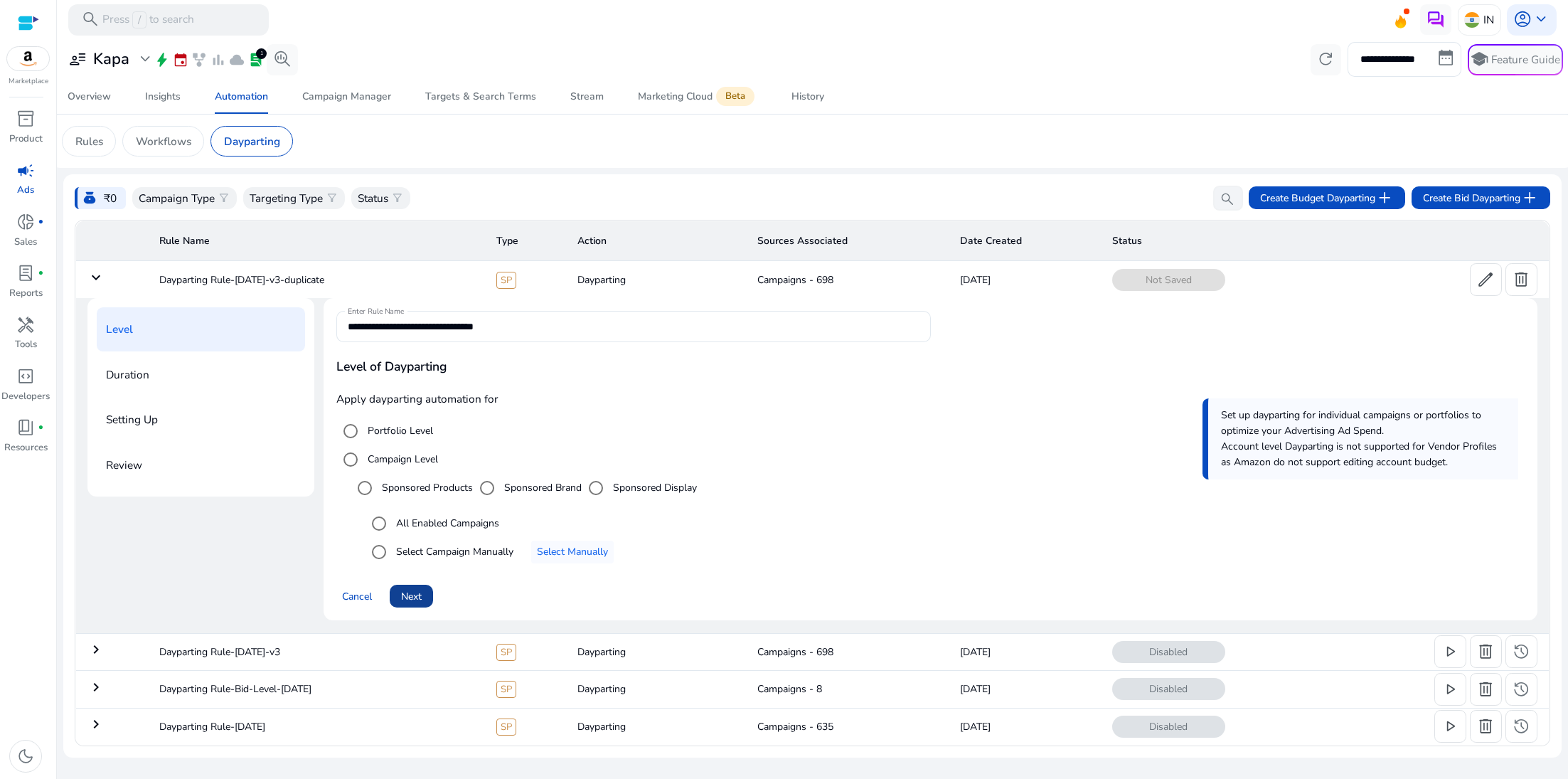
click at [415, 598] on span "Next" at bounding box center [411, 597] width 21 height 15
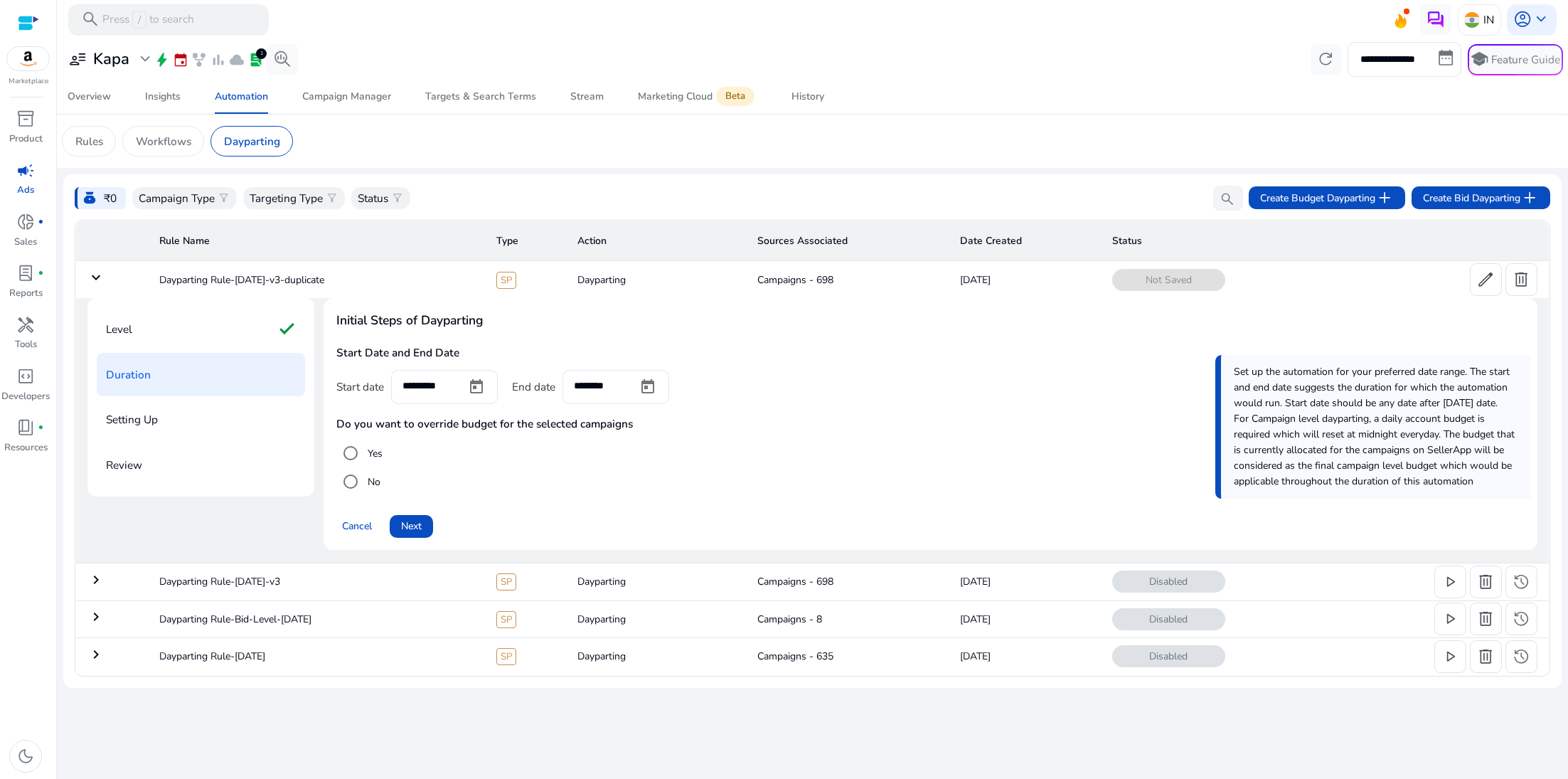
scroll to position [0, 0]
click at [422, 523] on div "Cancel Next" at bounding box center [931, 520] width 1189 height 35
click at [421, 534] on span "Next" at bounding box center [411, 526] width 21 height 15
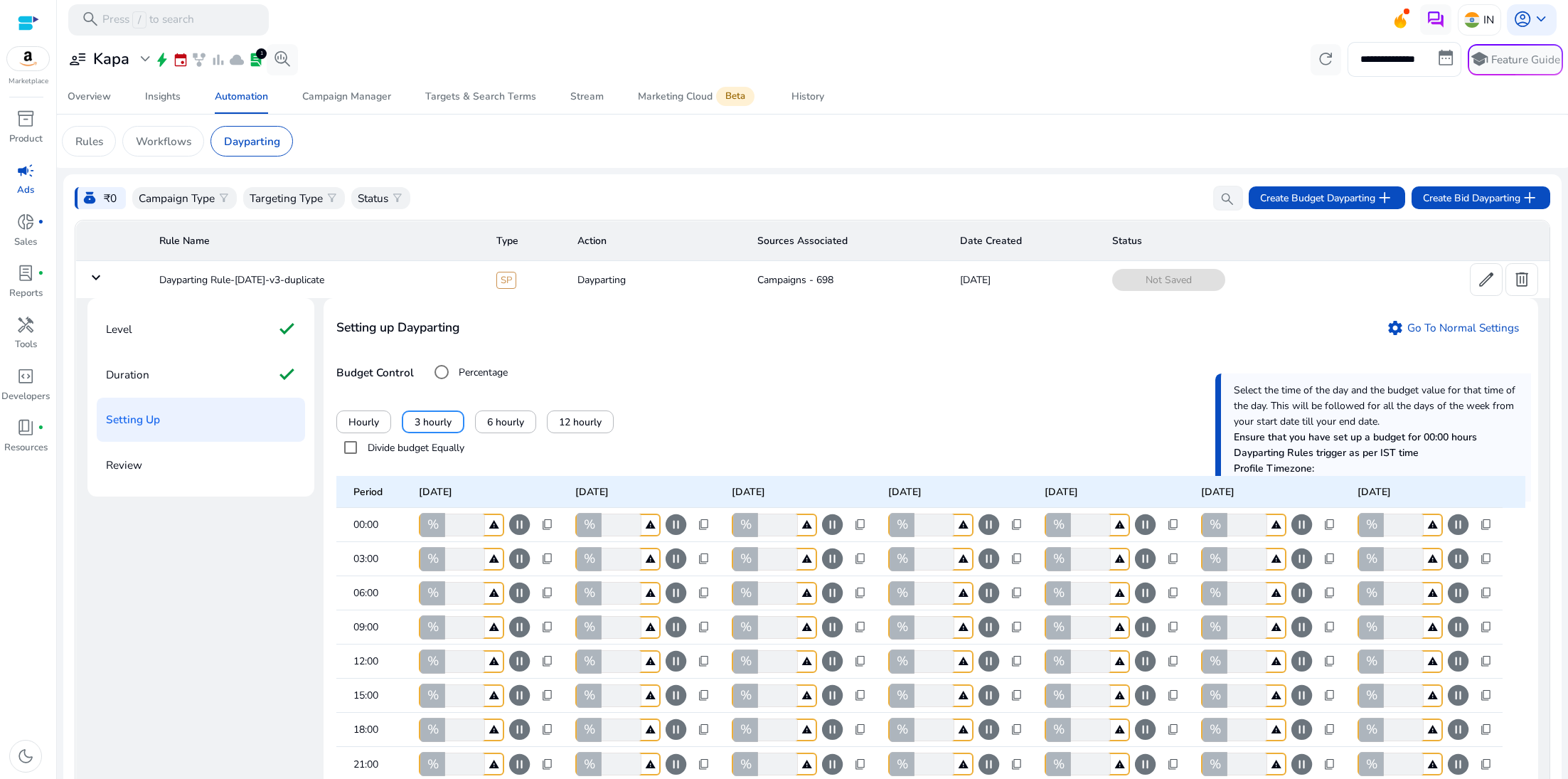
scroll to position [287, 0]
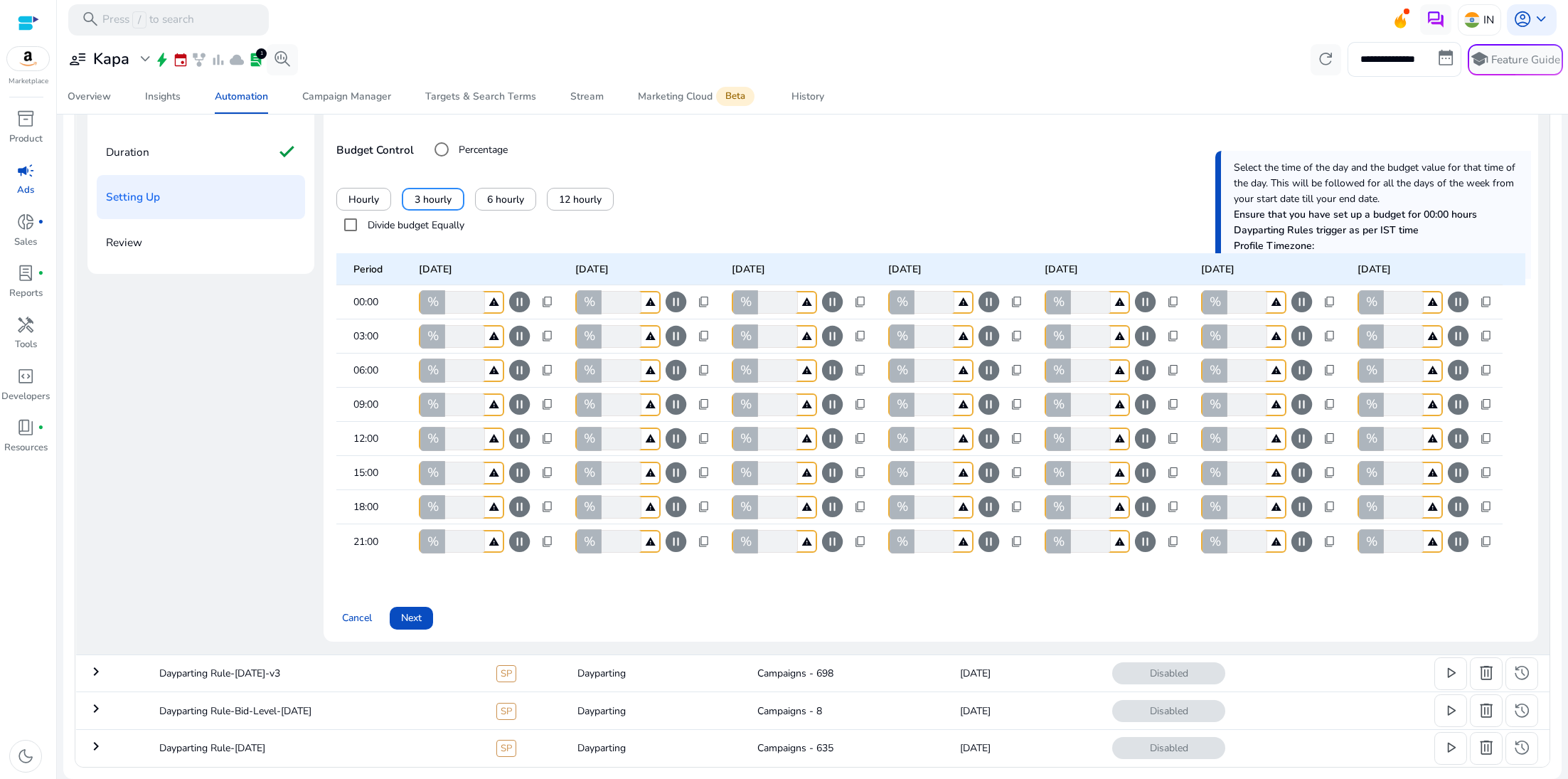
click at [516, 427] on span "pause_circle" at bounding box center [520, 439] width 25 height 25
click at [520, 427] on span "play_circle" at bounding box center [520, 439] width 25 height 25
click at [365, 182] on span at bounding box center [363, 199] width 54 height 34
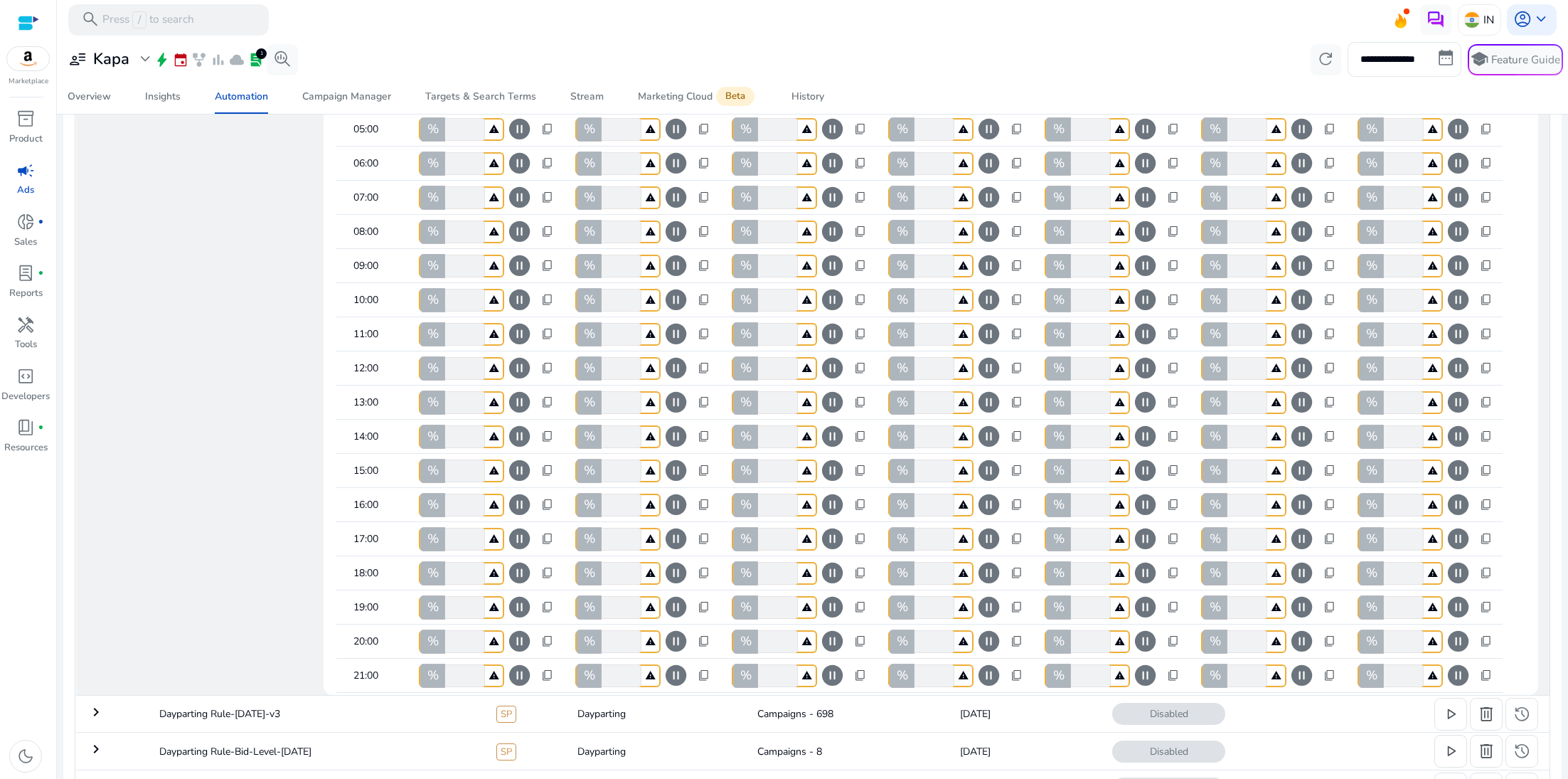
scroll to position [363, 0]
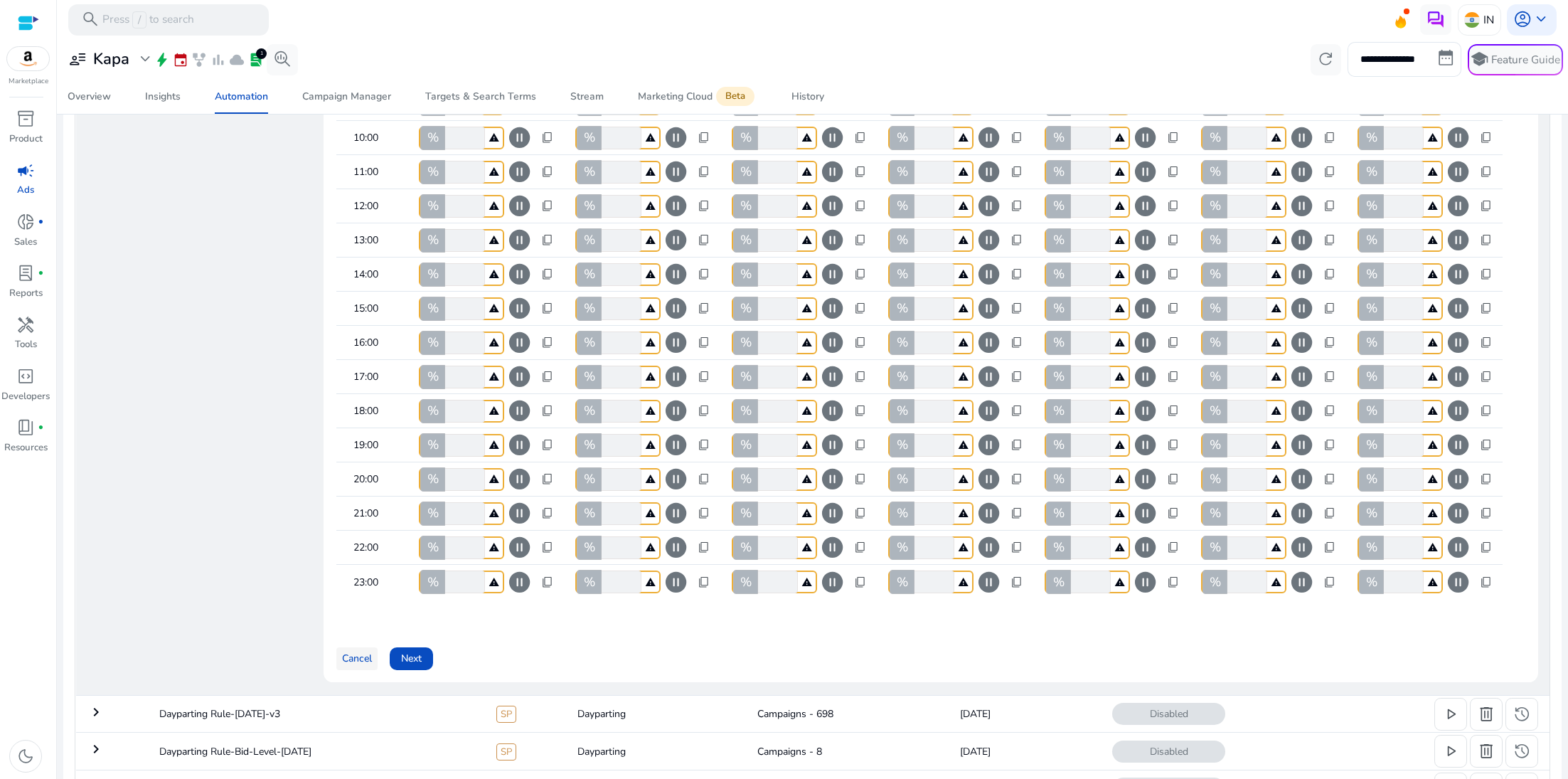
click at [356, 666] on span "Cancel" at bounding box center [357, 659] width 30 height 15
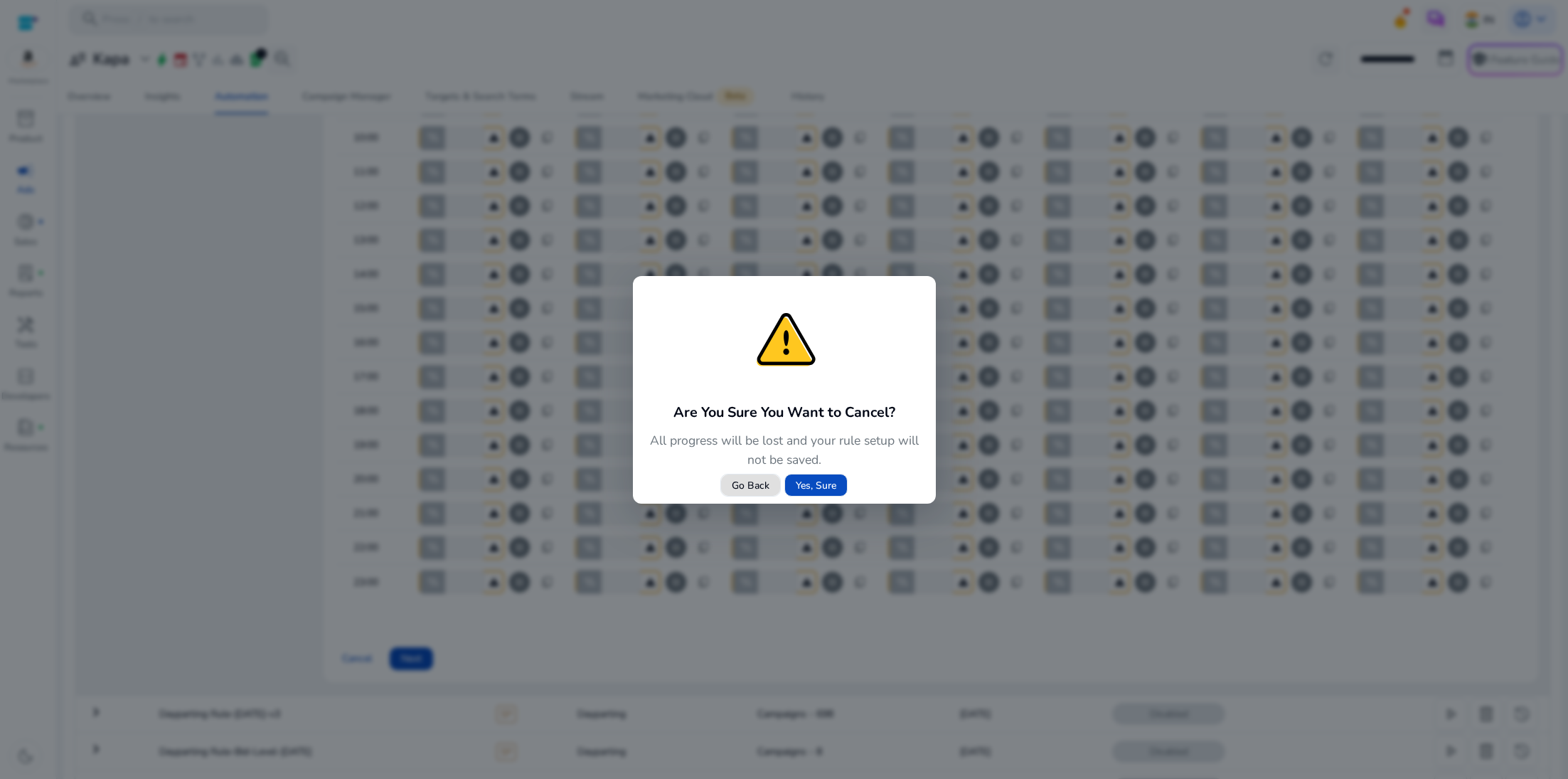
click at [721, 474] on button "Go Back" at bounding box center [751, 485] width 60 height 23
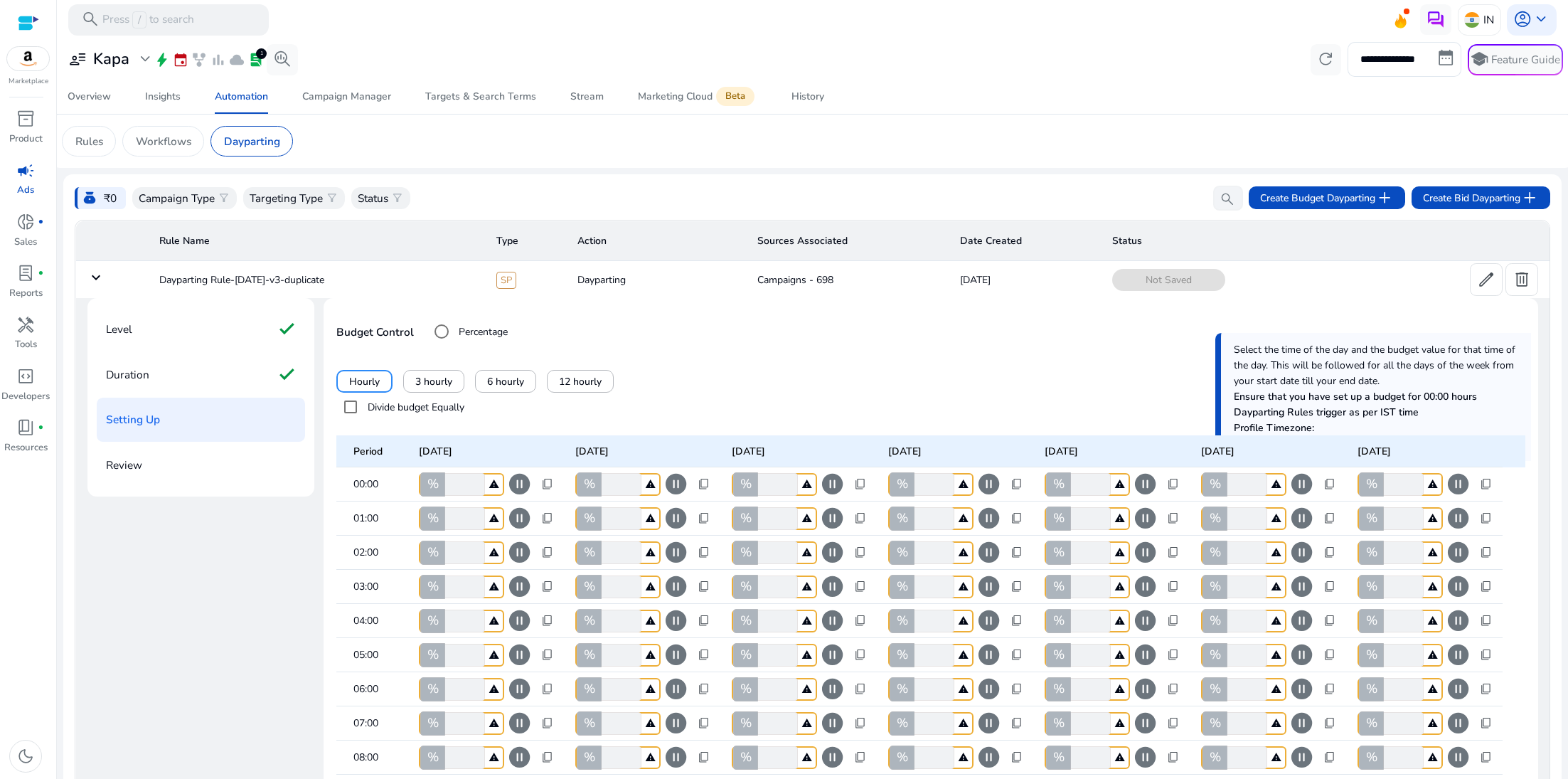
scroll to position [0, 0]
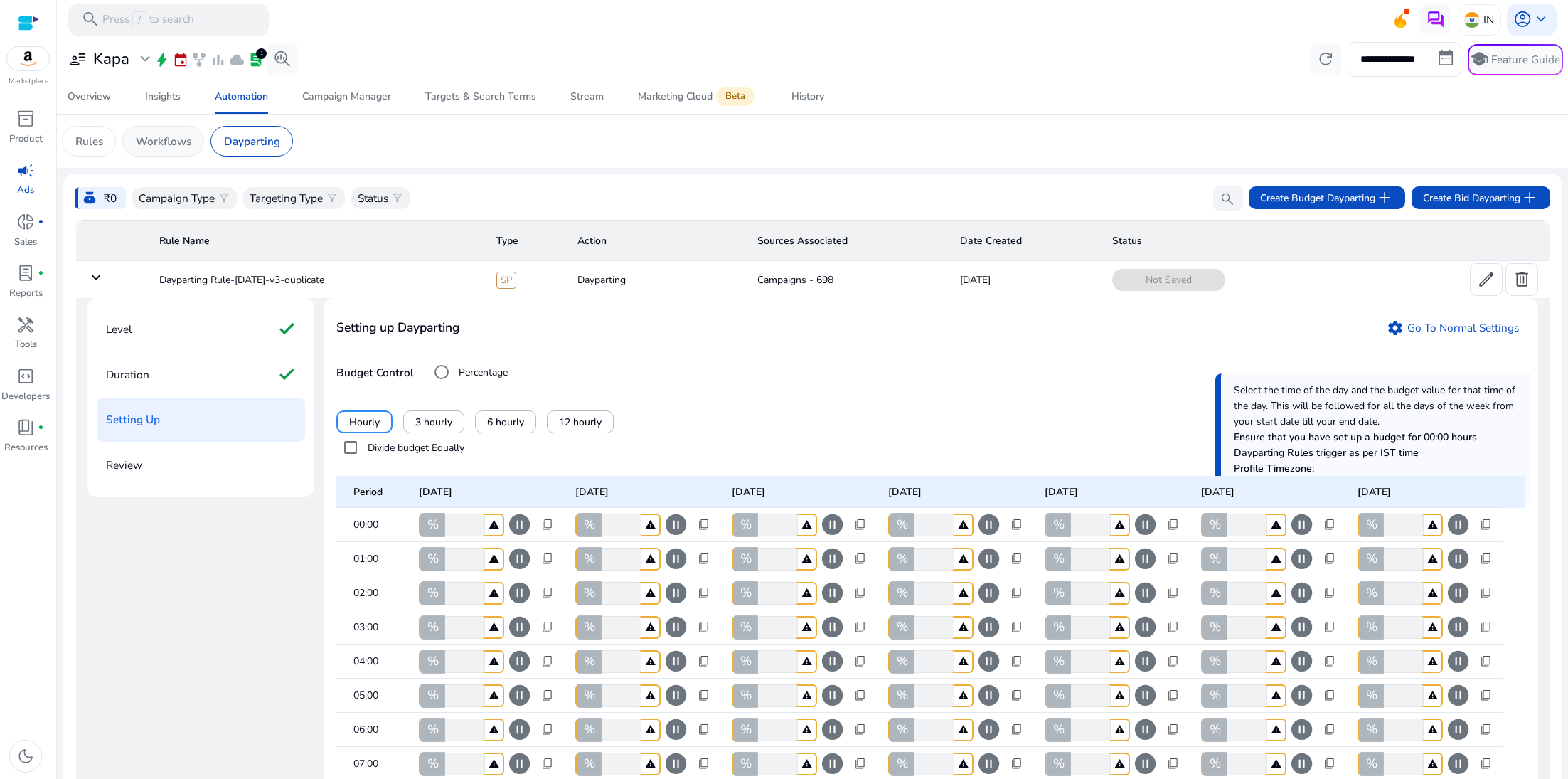
click at [191, 150] on div "Workflows" at bounding box center [162, 141] width 82 height 31
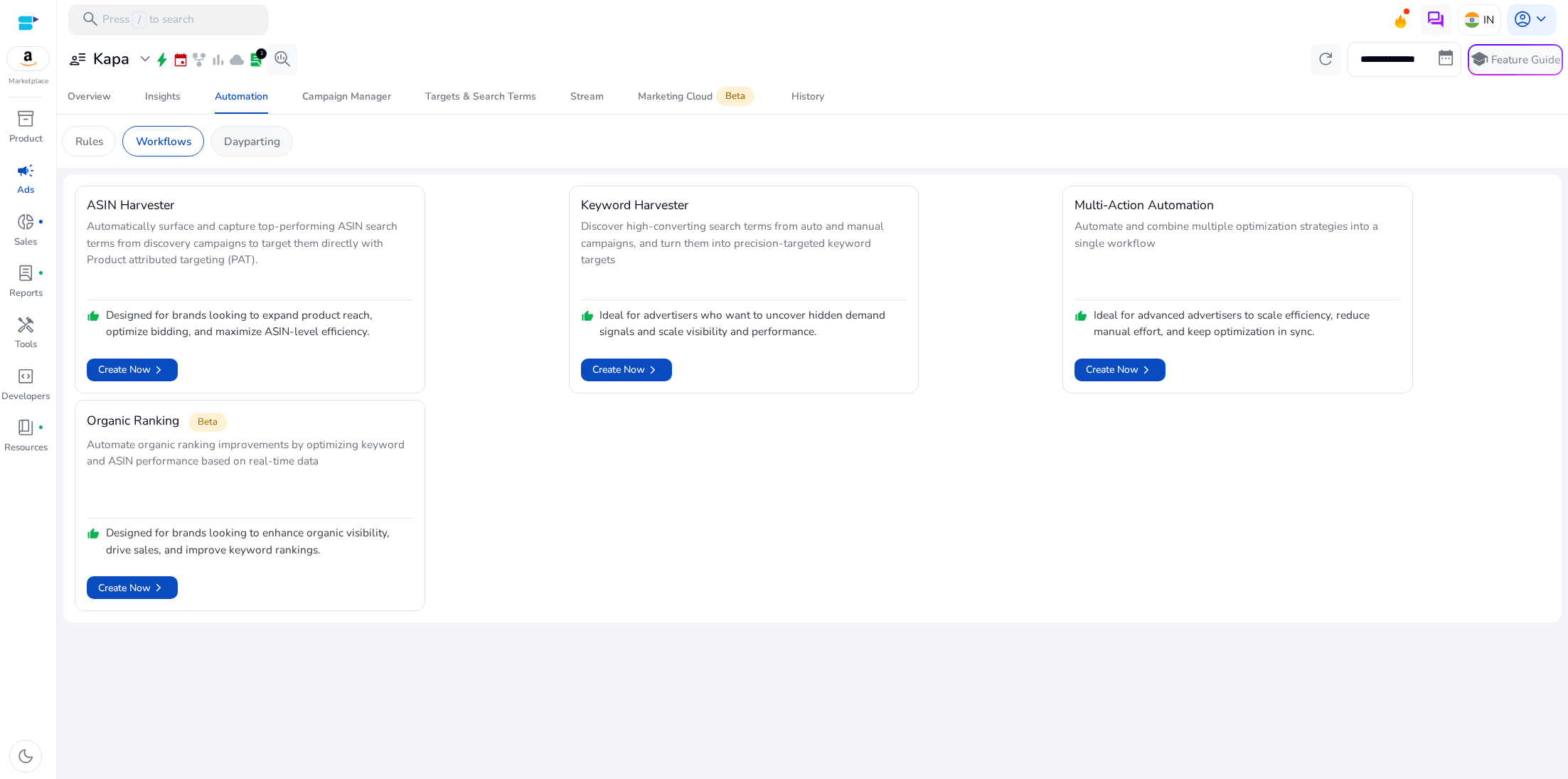
click at [250, 146] on p "Dayparting" at bounding box center [252, 141] width 56 height 17
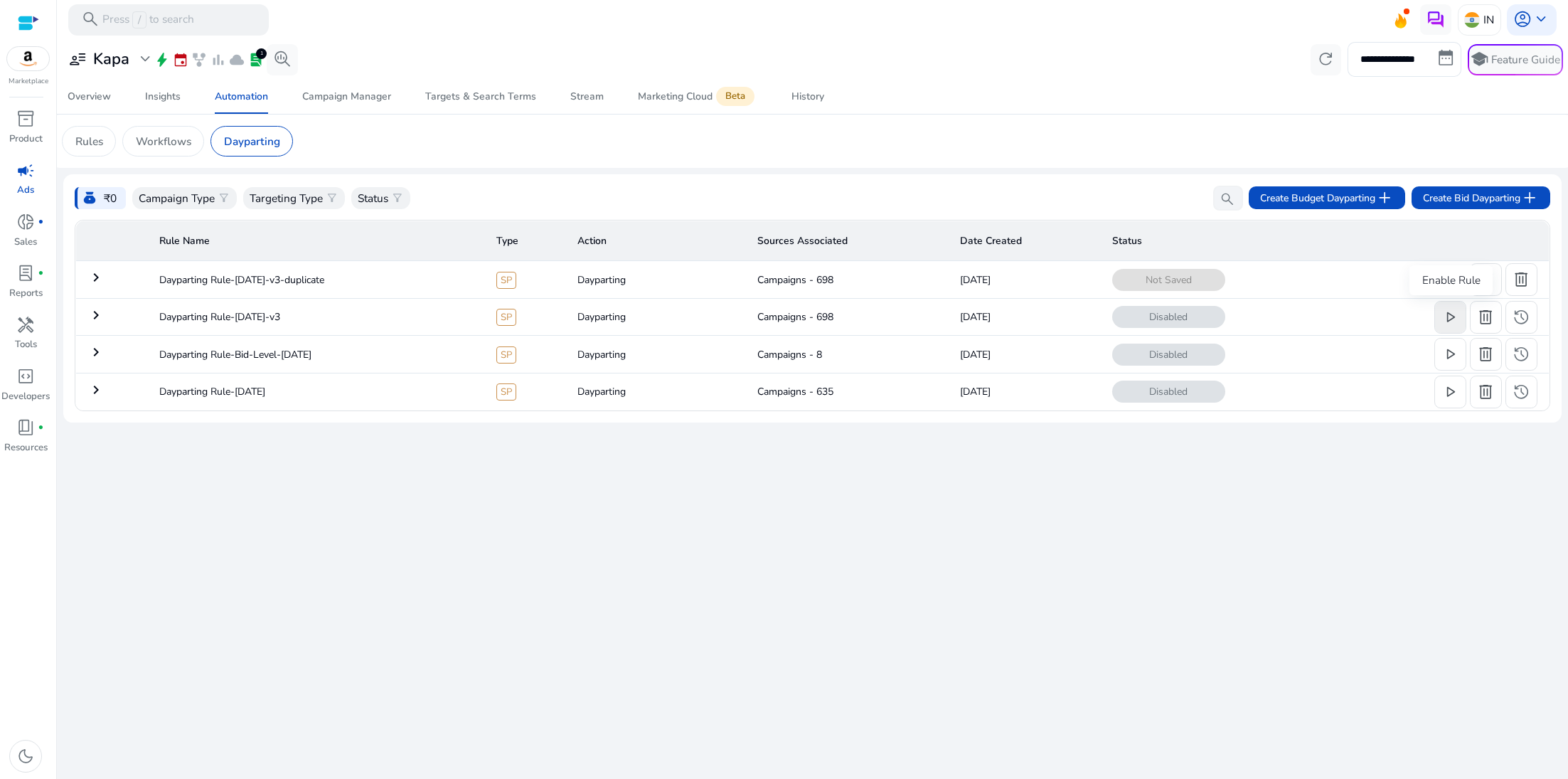
click at [1457, 309] on span "play_arrow" at bounding box center [1450, 317] width 18 height 18
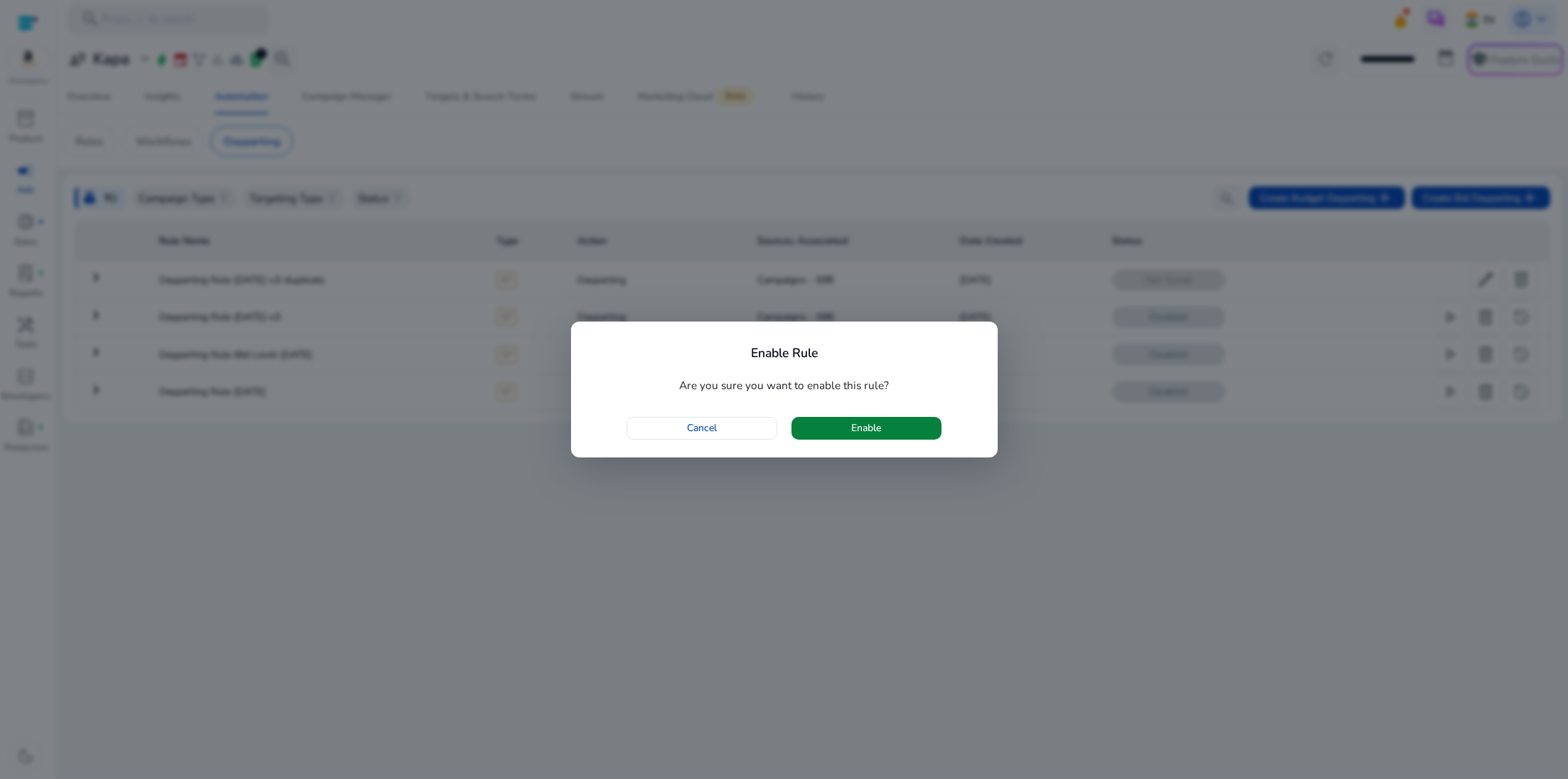
click at [938, 429] on span "button" at bounding box center [867, 427] width 150 height 34
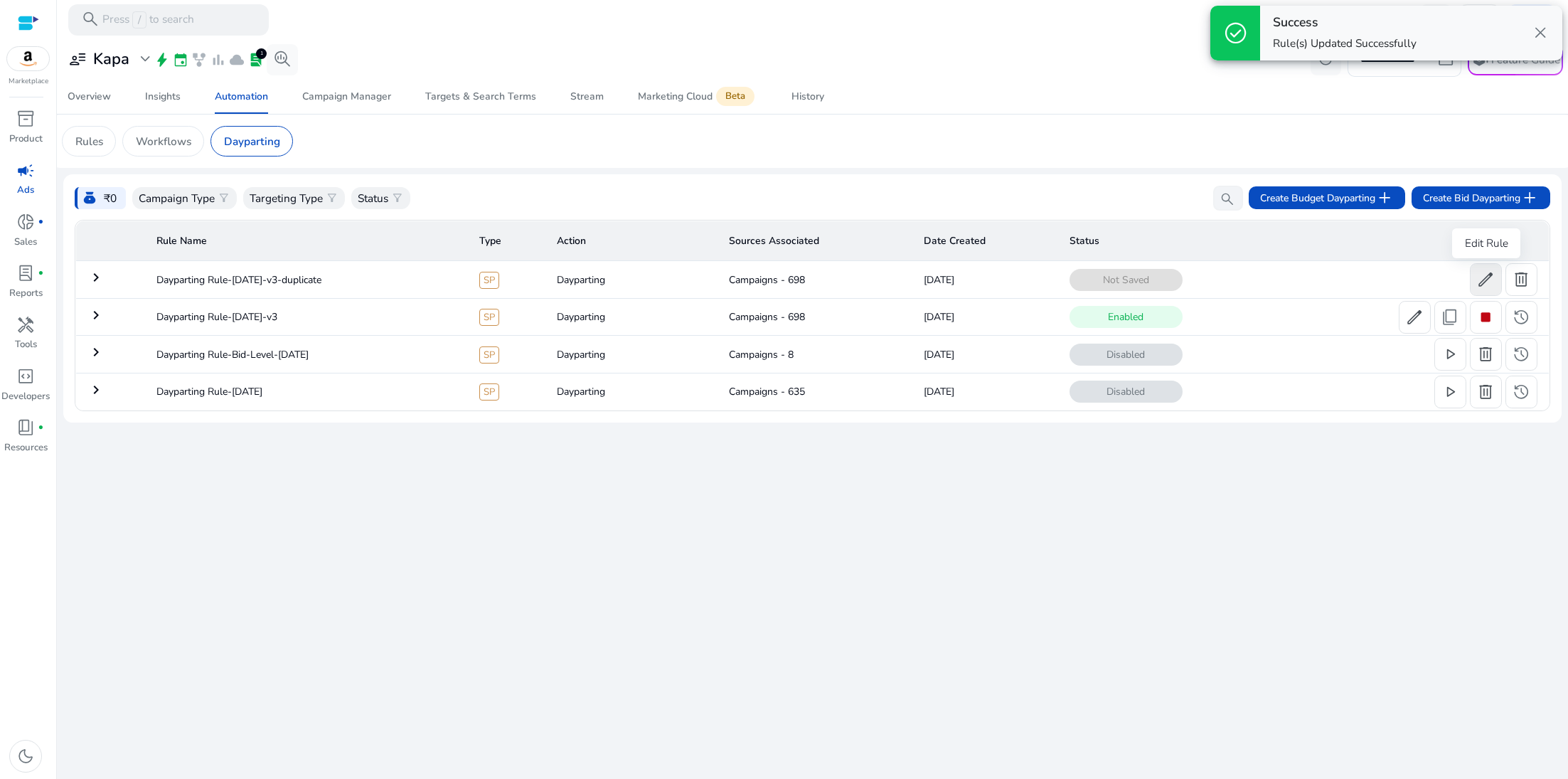
click at [1499, 276] on span at bounding box center [1486, 279] width 31 height 34
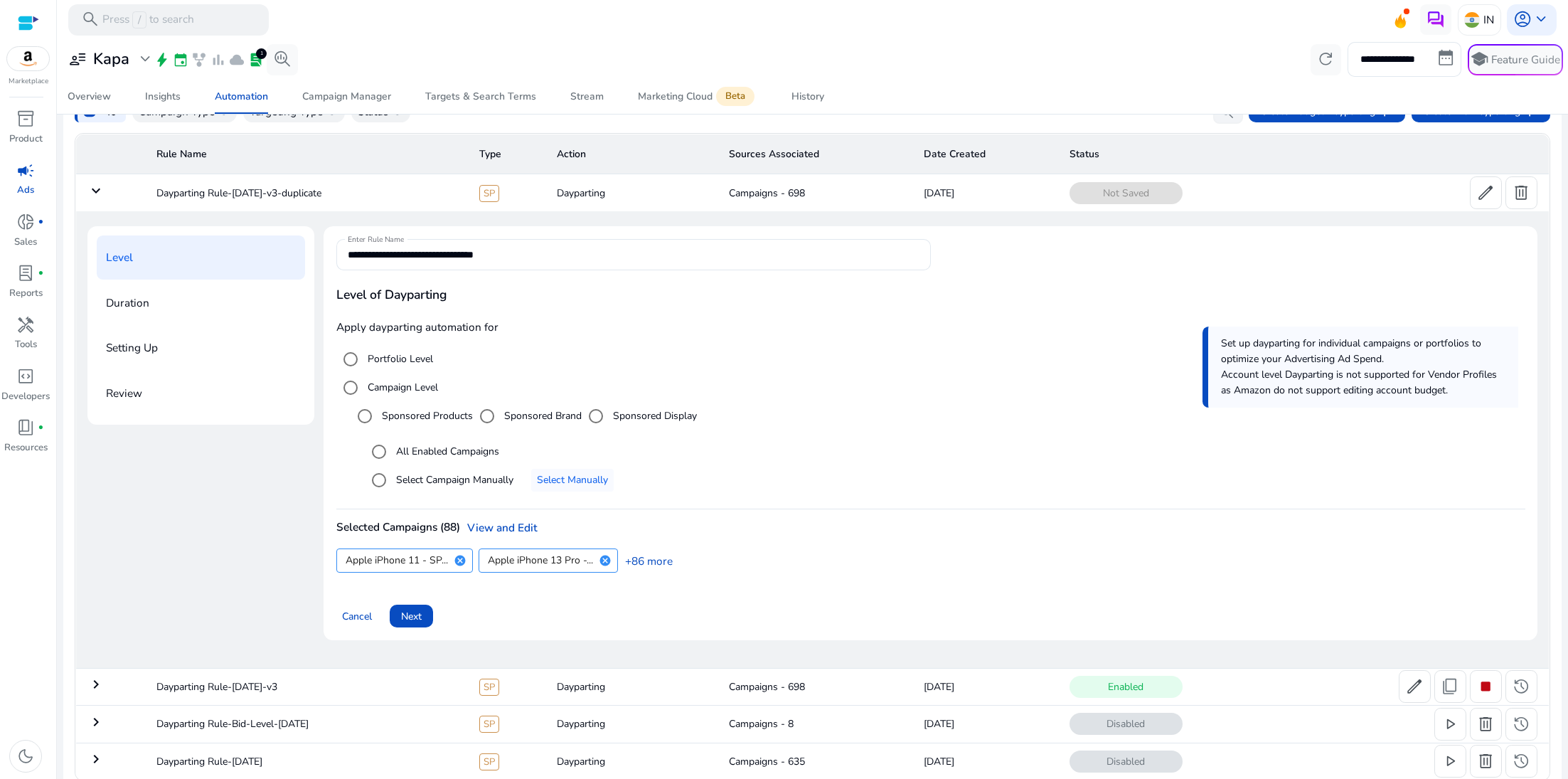
scroll to position [100, 0]
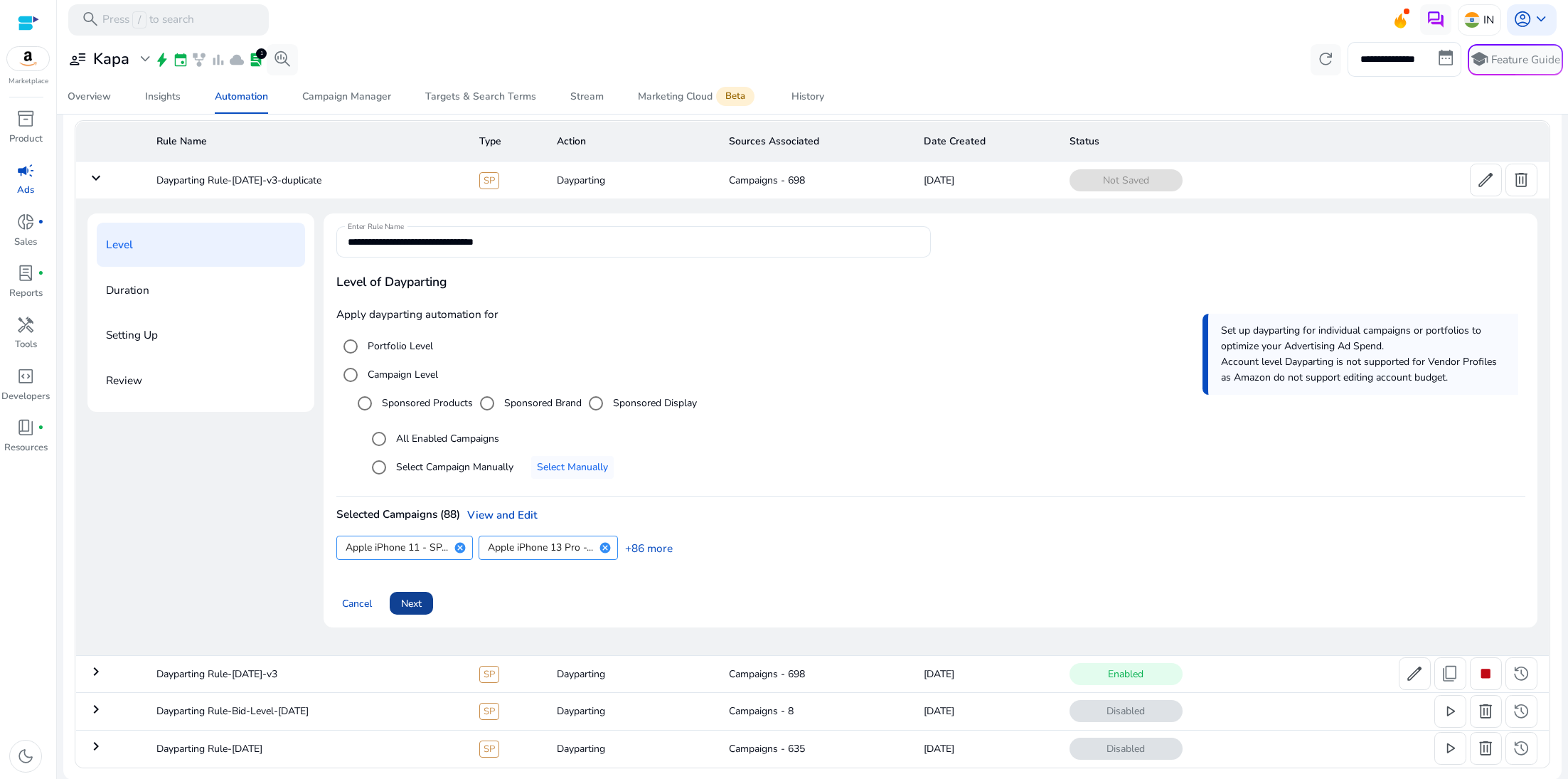
click at [413, 607] on span "Next" at bounding box center [411, 604] width 21 height 15
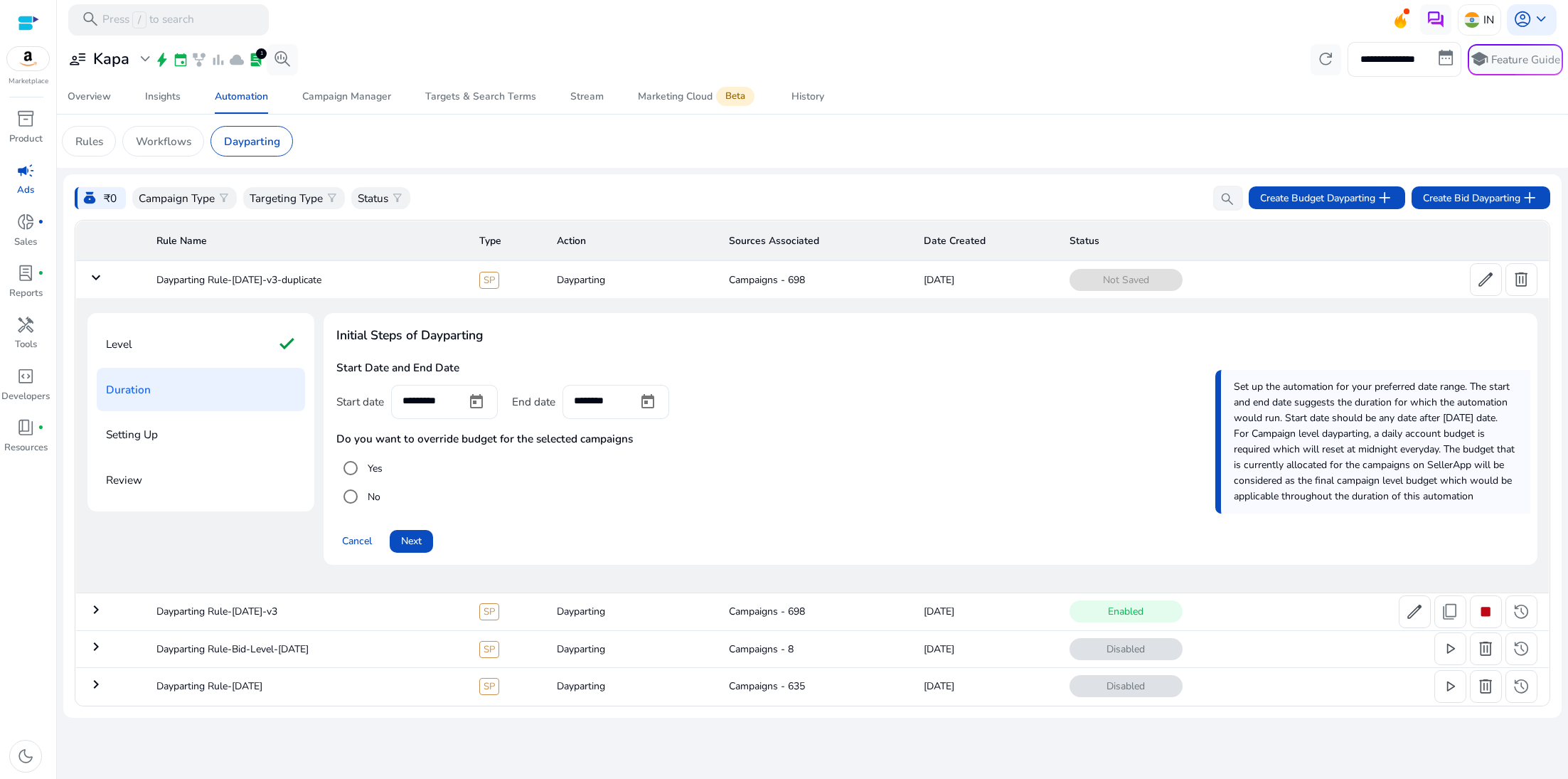
scroll to position [0, 0]
click at [137, 305] on div "Level check Duration Setting Up Review Initial Steps of Dayparting Start Date a…" at bounding box center [812, 445] width 1450 height 295
click at [138, 337] on div "Level check" at bounding box center [200, 344] width 209 height 44
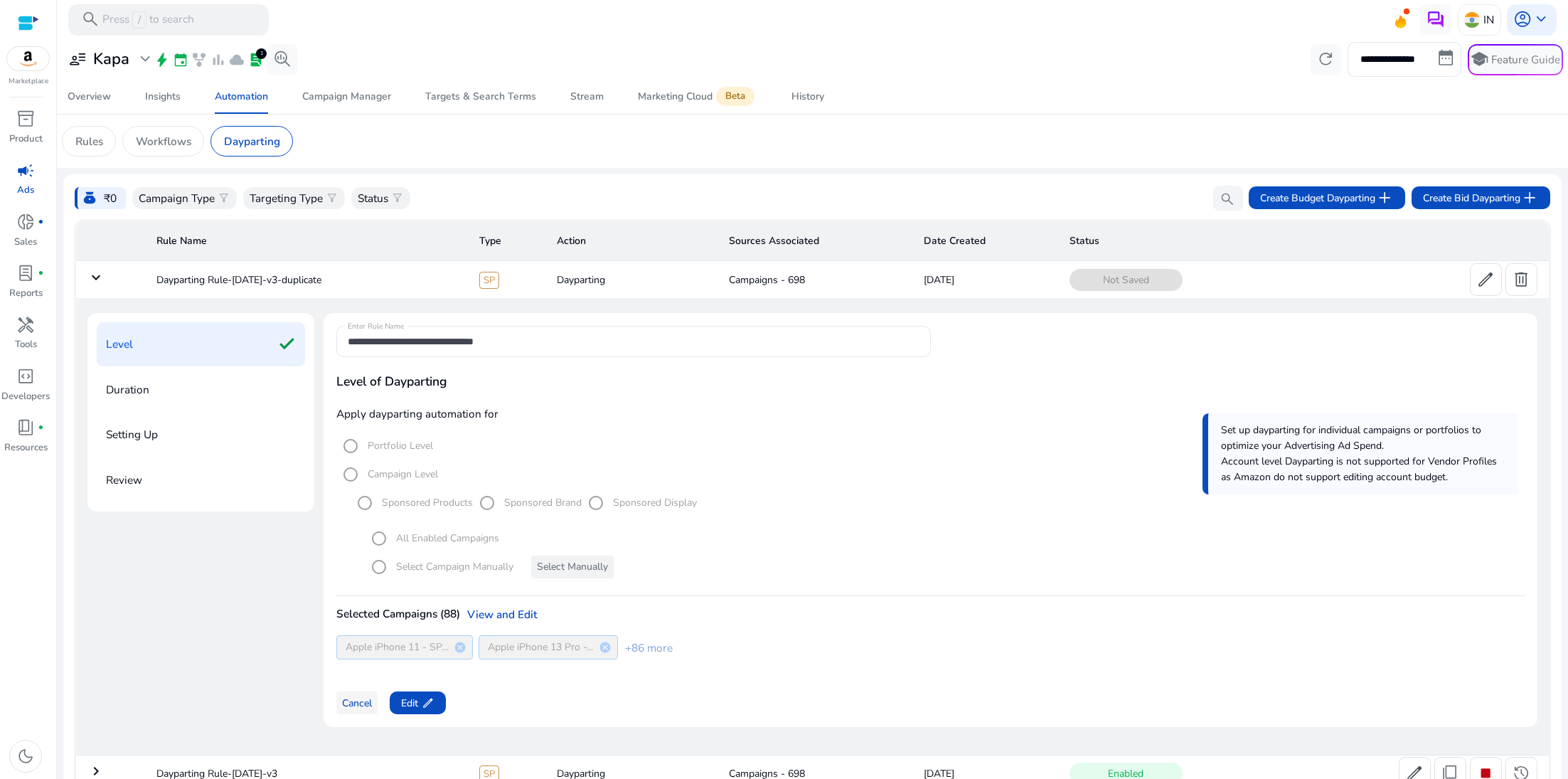
click at [373, 710] on span at bounding box center [357, 702] width 41 height 34
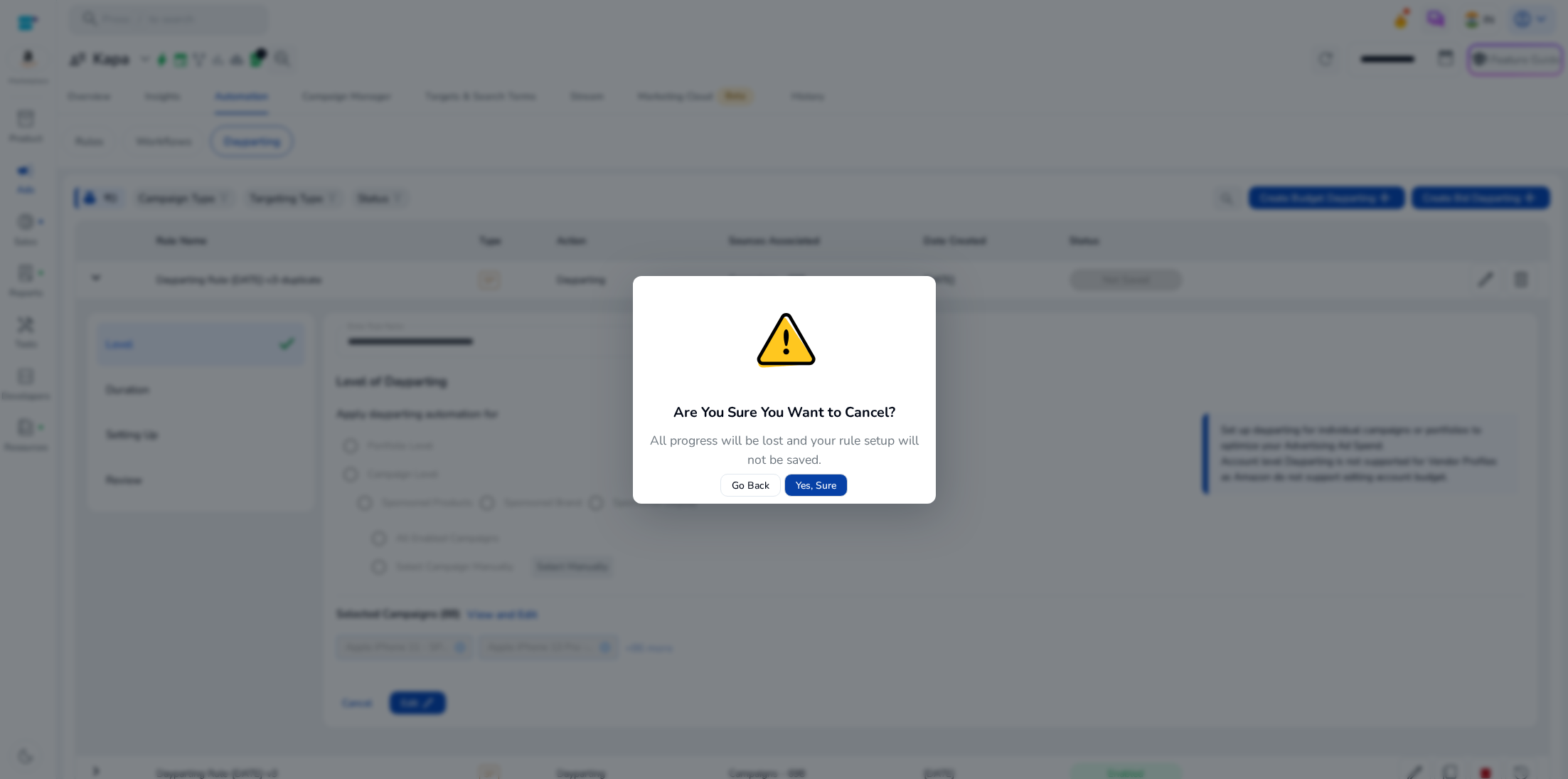
click at [820, 493] on span "Yes, Sure" at bounding box center [816, 485] width 40 height 15
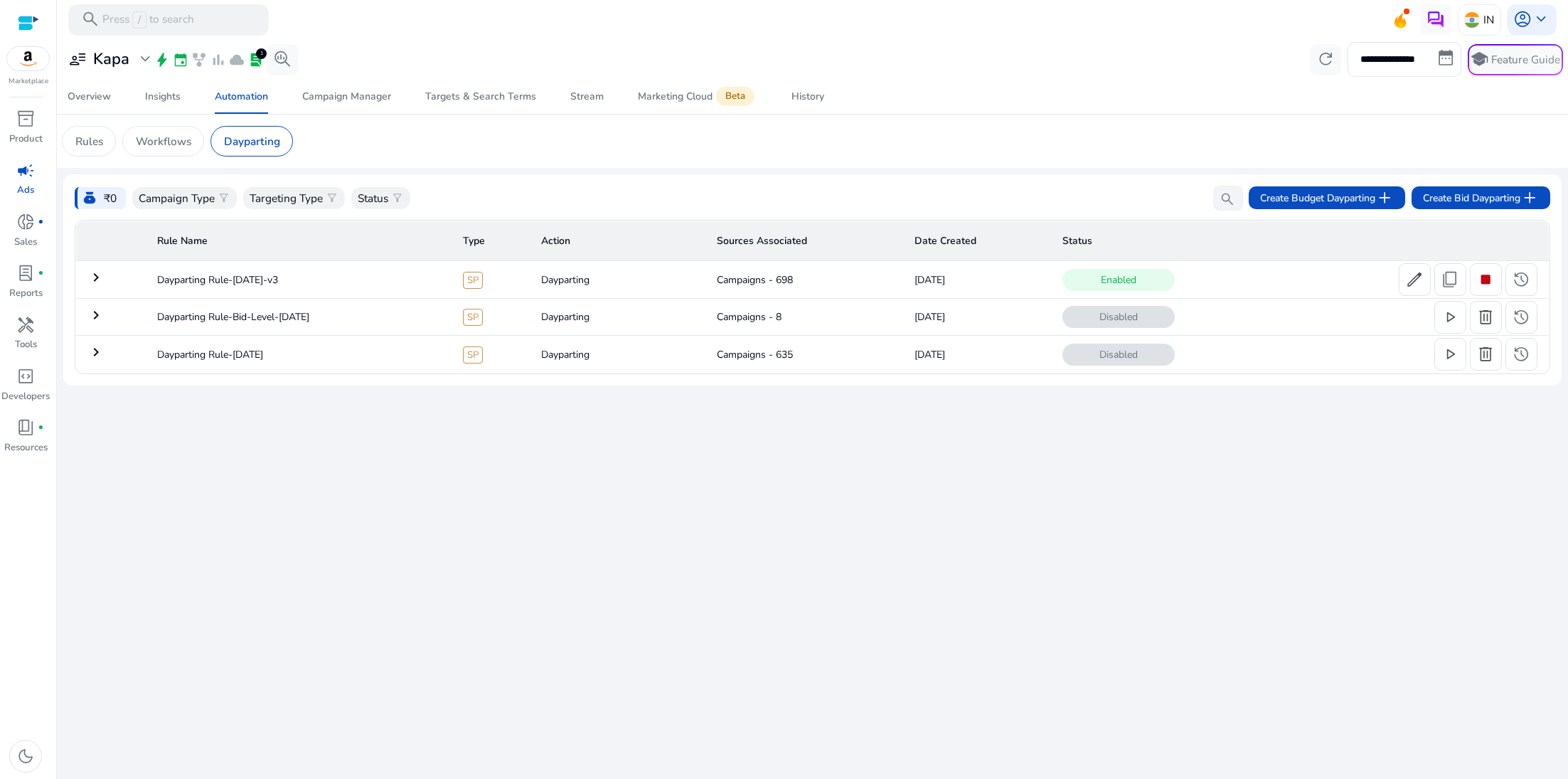
click at [96, 284] on mat-icon "keyboard_arrow_right" at bounding box center [96, 277] width 17 height 17
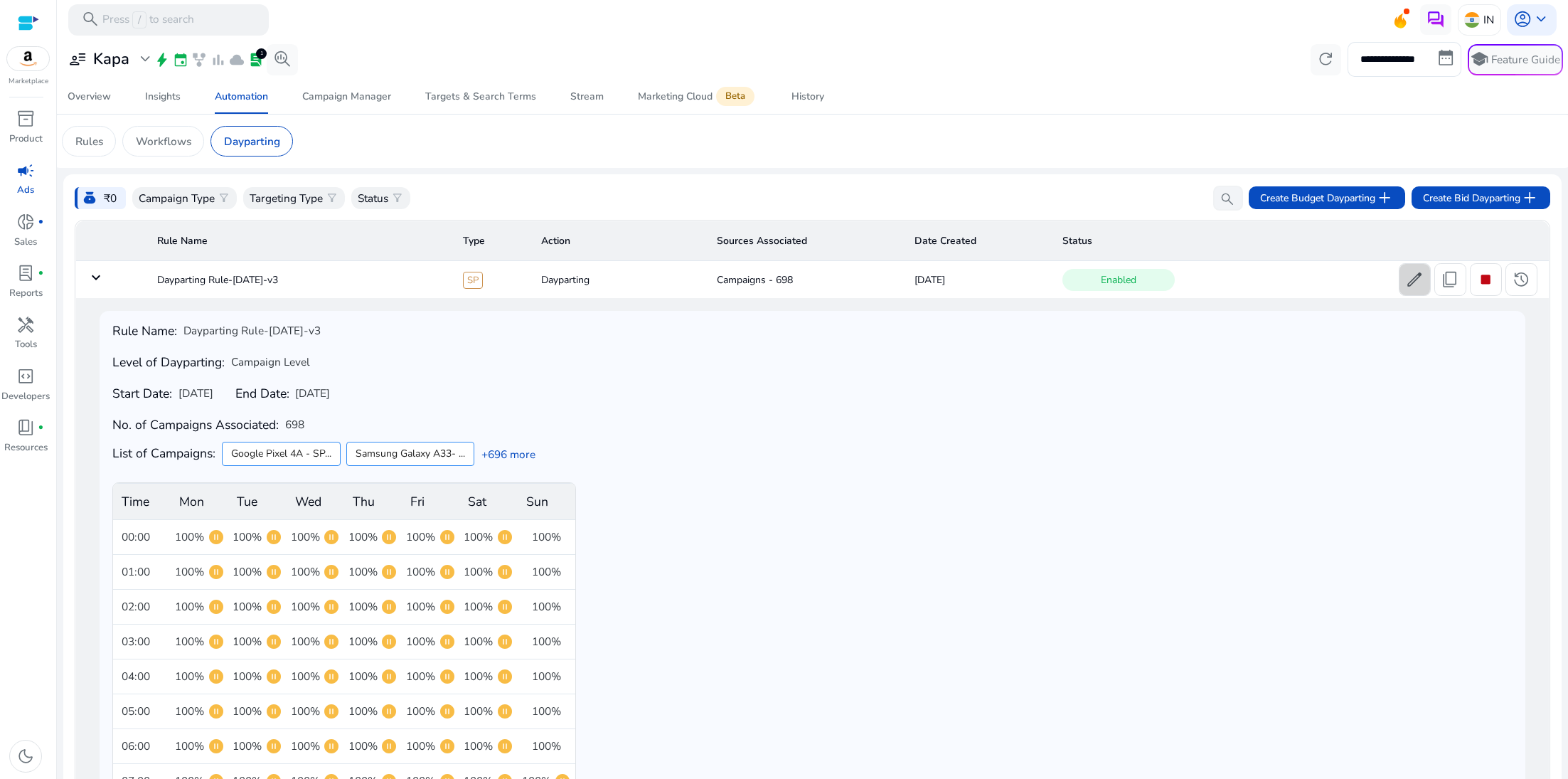
click at [1410, 276] on span "edit" at bounding box center [1415, 280] width 18 height 18
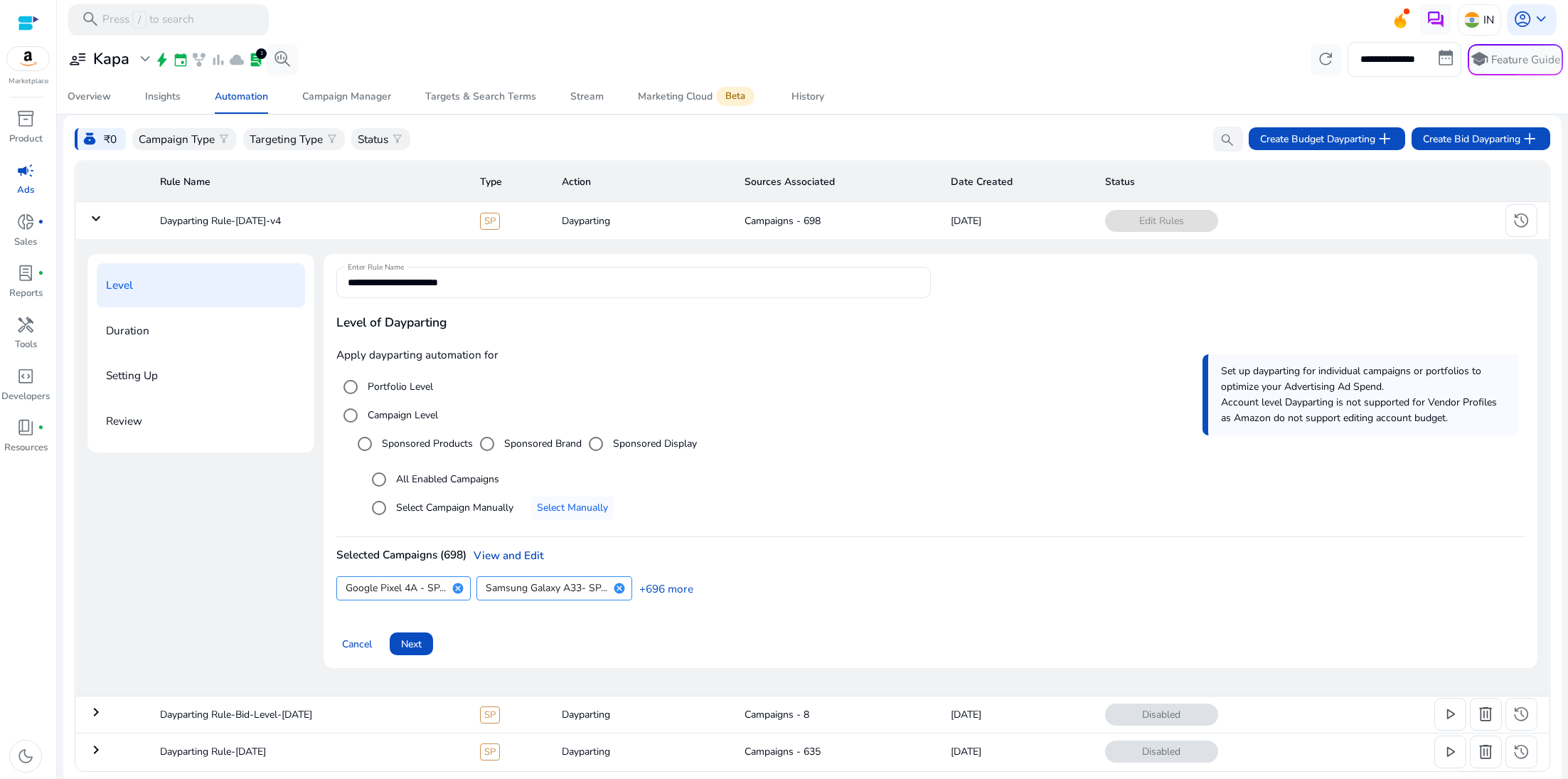
scroll to position [63, 0]
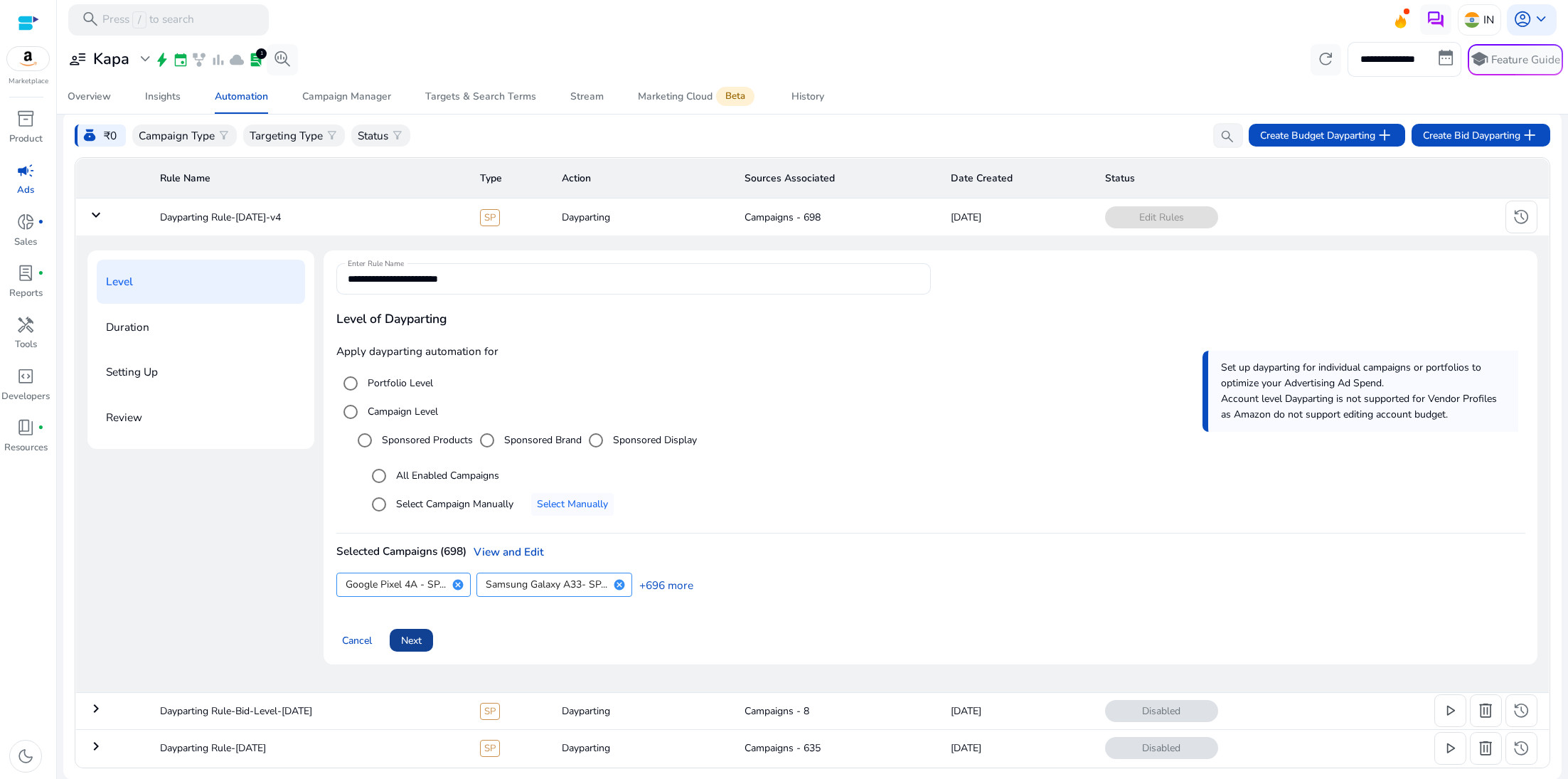
click at [413, 649] on span at bounding box center [412, 640] width 44 height 34
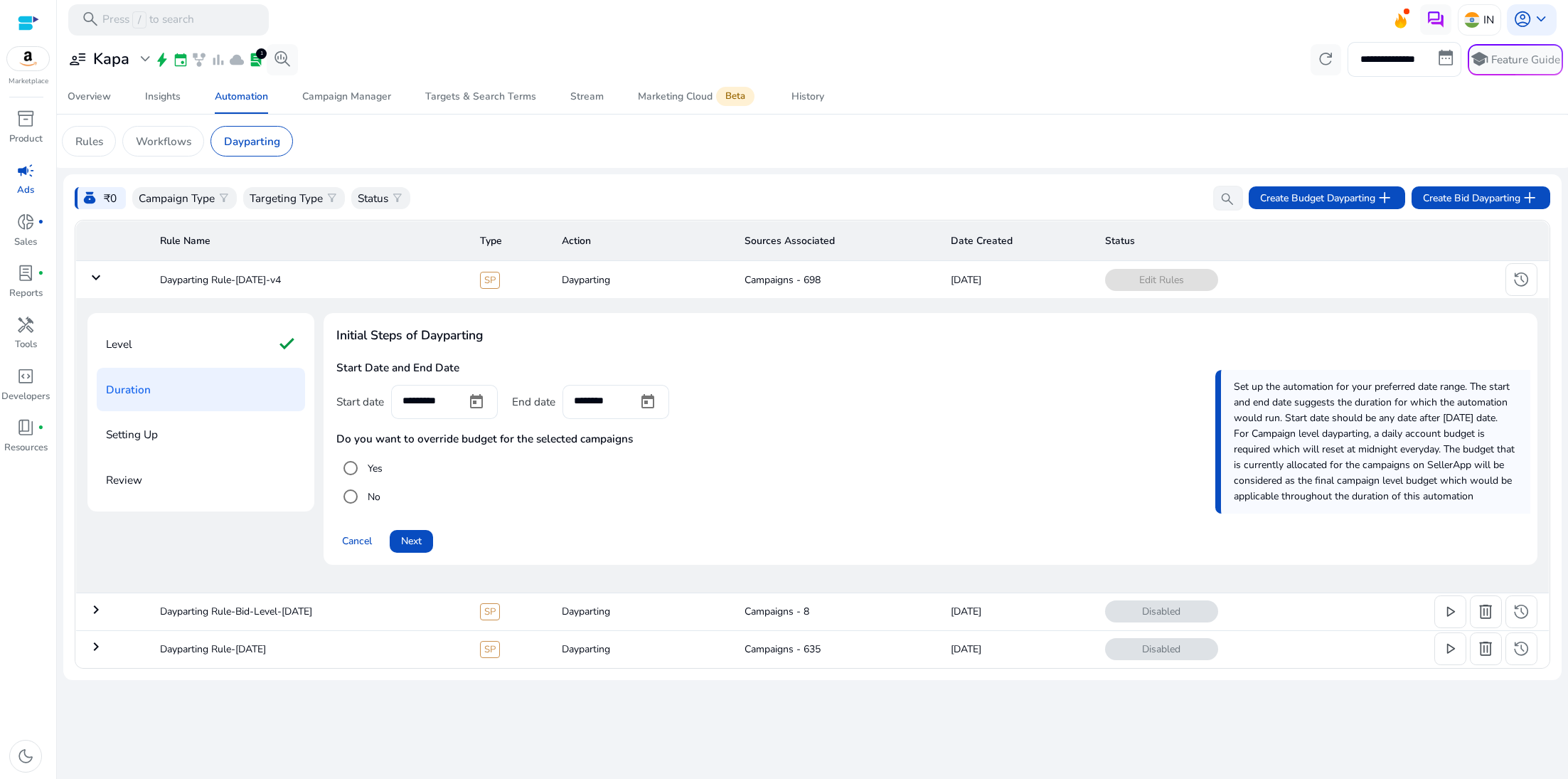
scroll to position [0, 0]
click at [417, 539] on span "Next" at bounding box center [411, 541] width 21 height 15
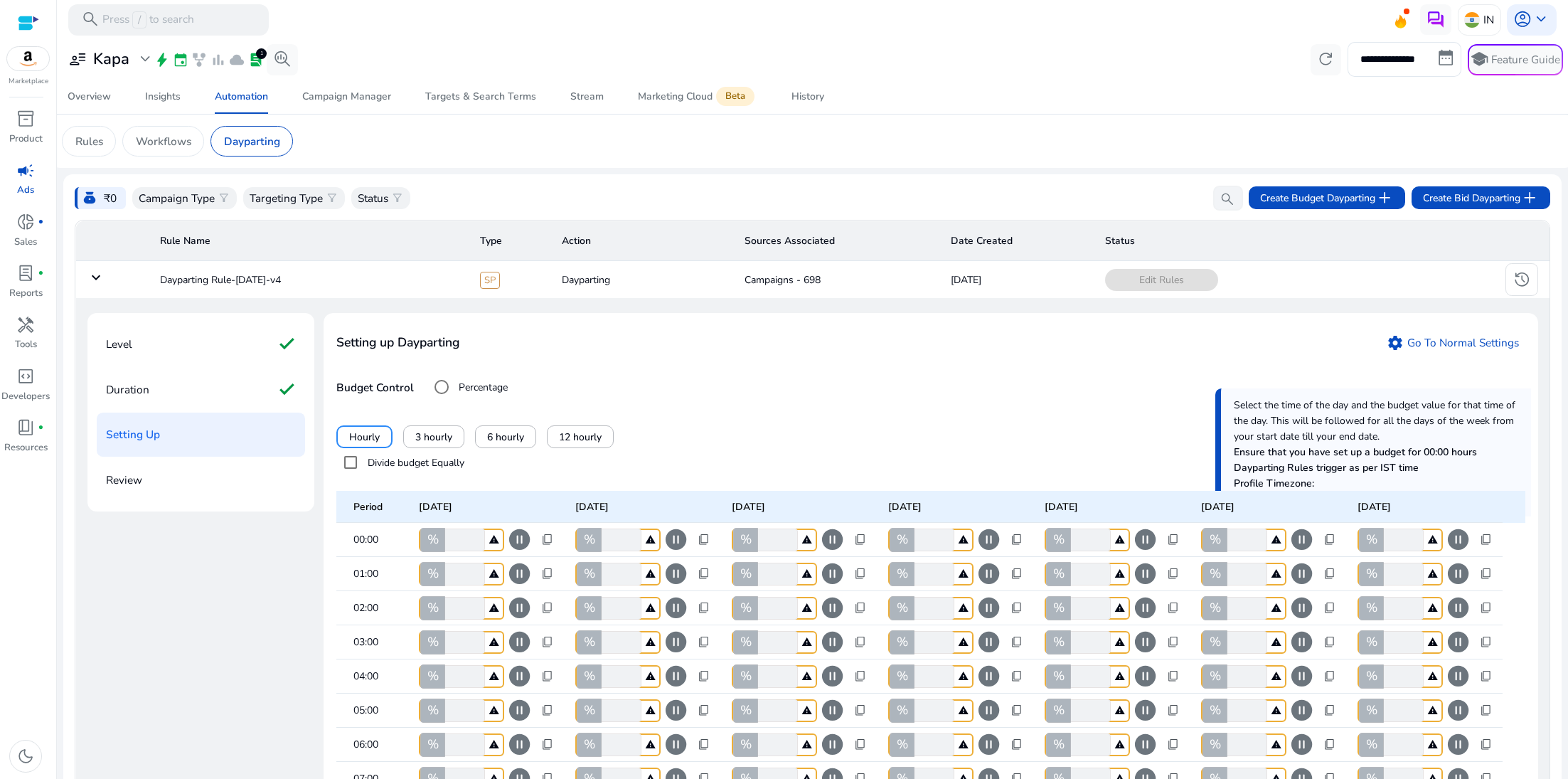
scroll to position [7, 0]
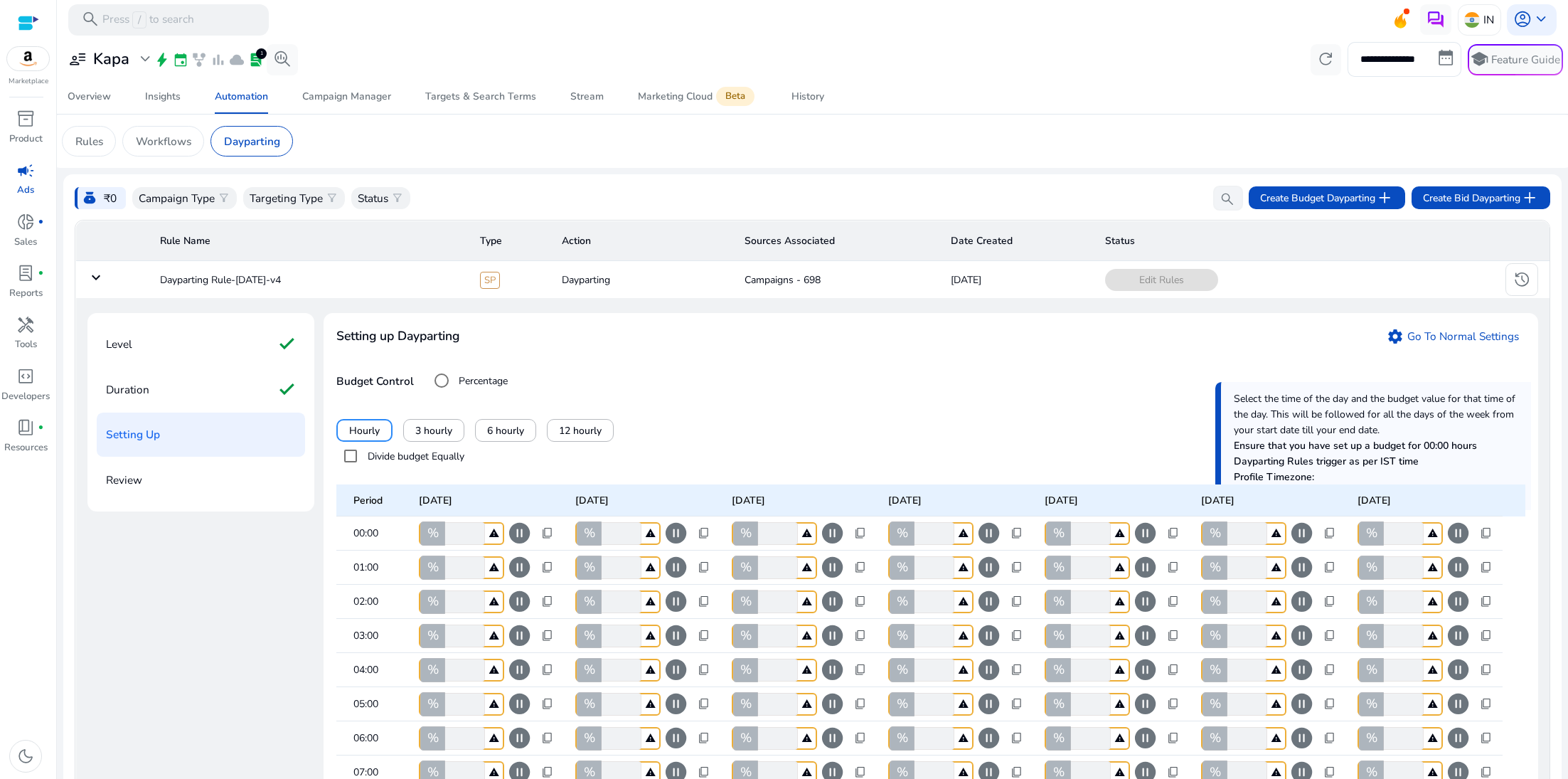
click at [167, 480] on div "Review" at bounding box center [200, 479] width 209 height 44
click at [182, 145] on p "Workflows" at bounding box center [163, 141] width 55 height 17
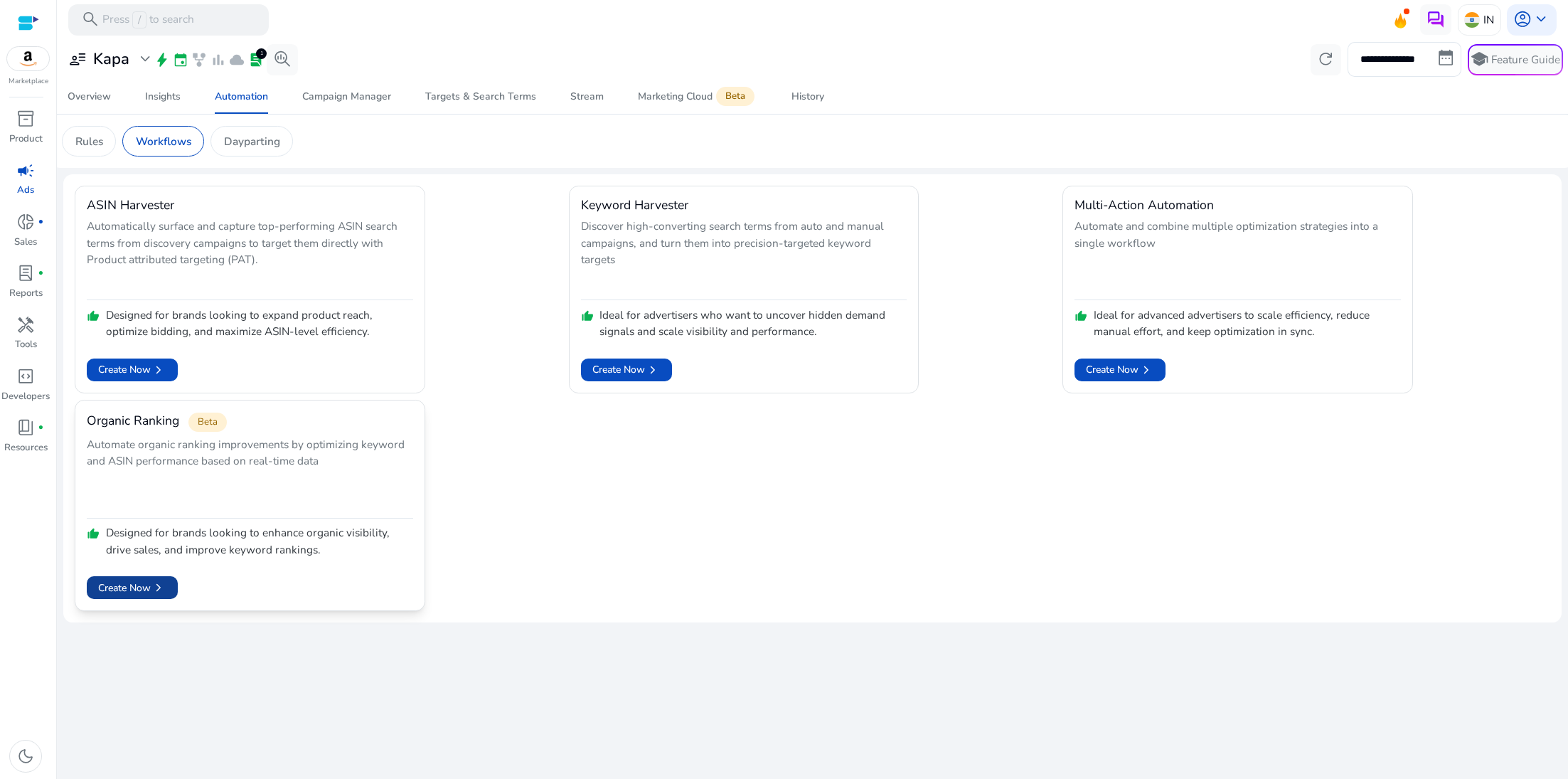
click at [177, 593] on span at bounding box center [132, 588] width 91 height 34
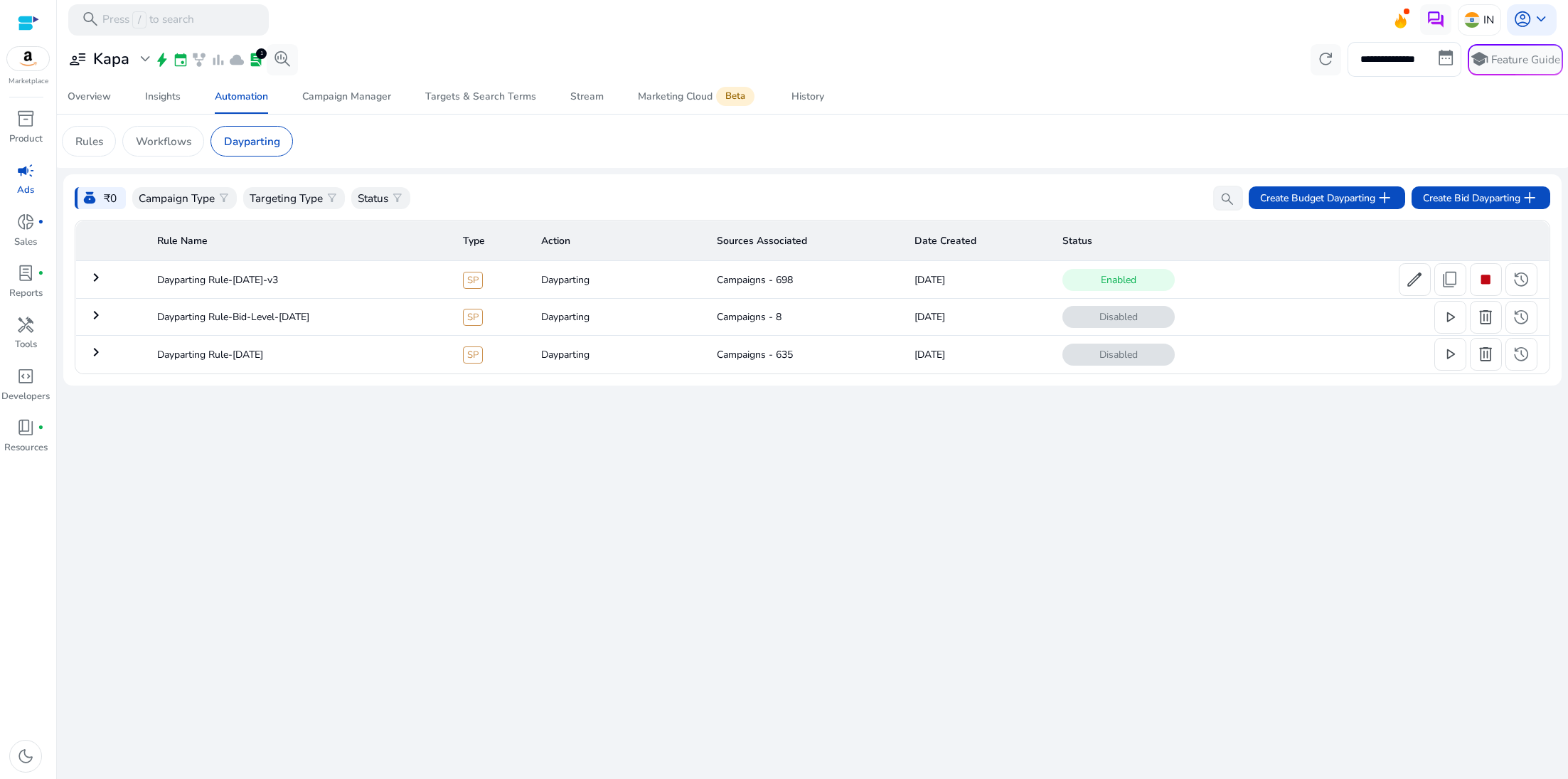
click at [92, 287] on td "keyboard_arrow_right" at bounding box center [110, 279] width 70 height 37
